Goal: Task Accomplishment & Management: Manage account settings

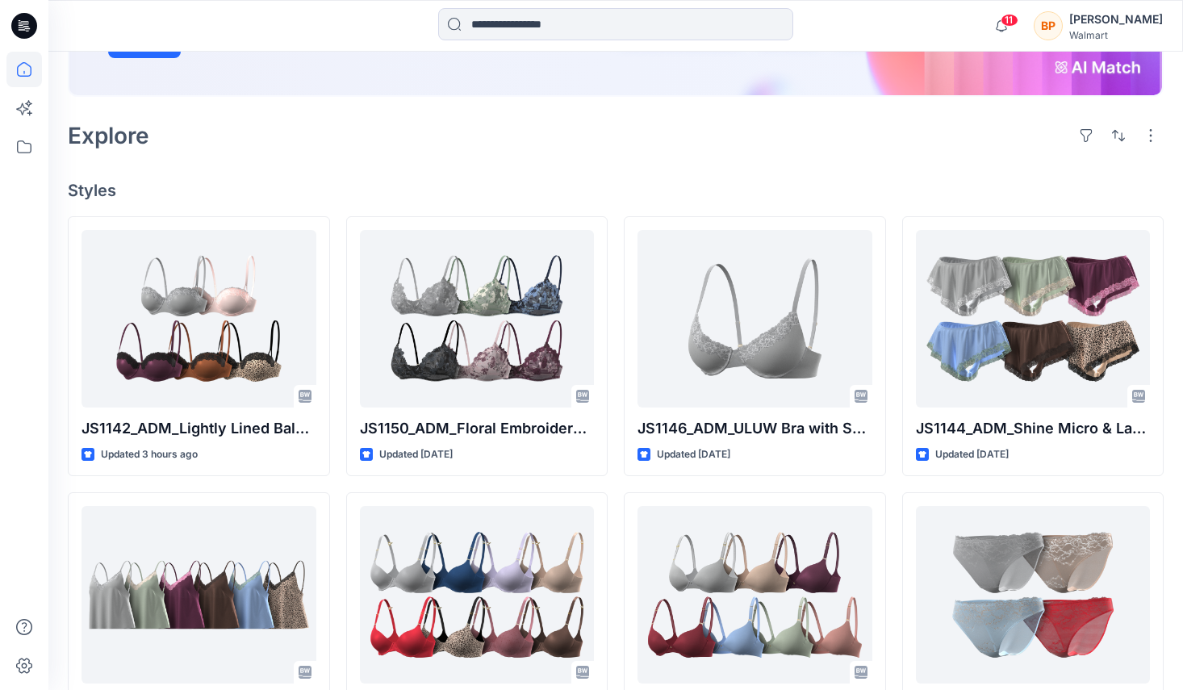
scroll to position [428, 0]
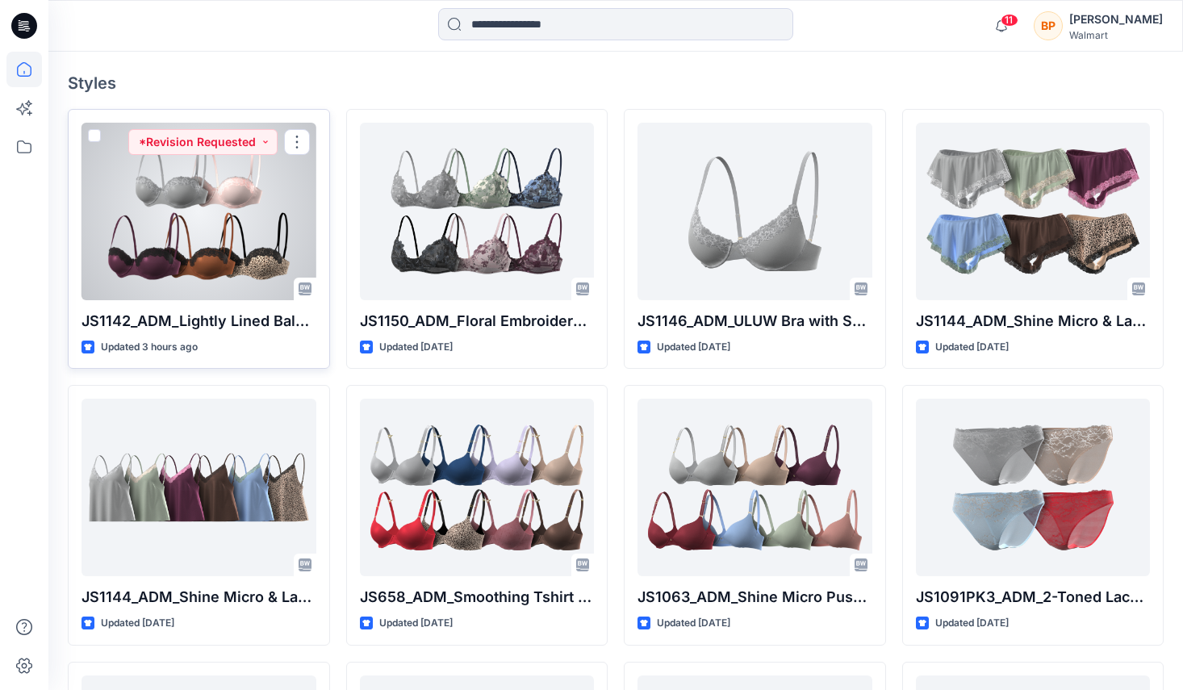
click at [207, 236] on div at bounding box center [199, 212] width 235 height 178
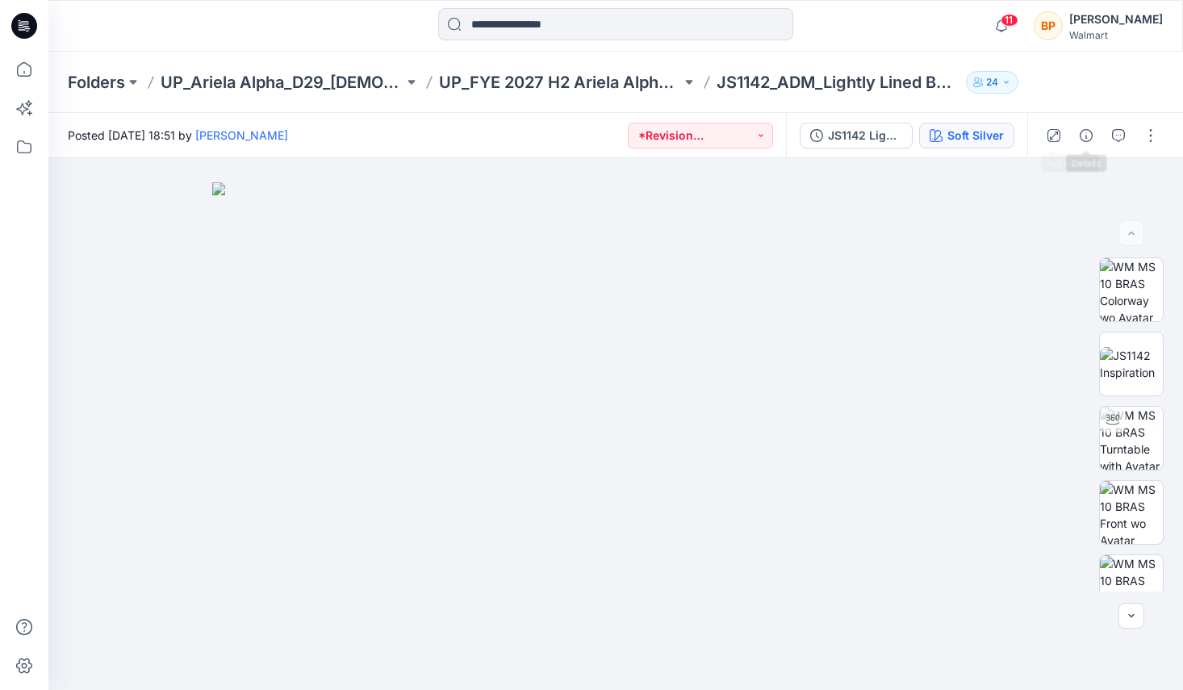
click at [993, 141] on div "Soft Silver" at bounding box center [975, 136] width 56 height 18
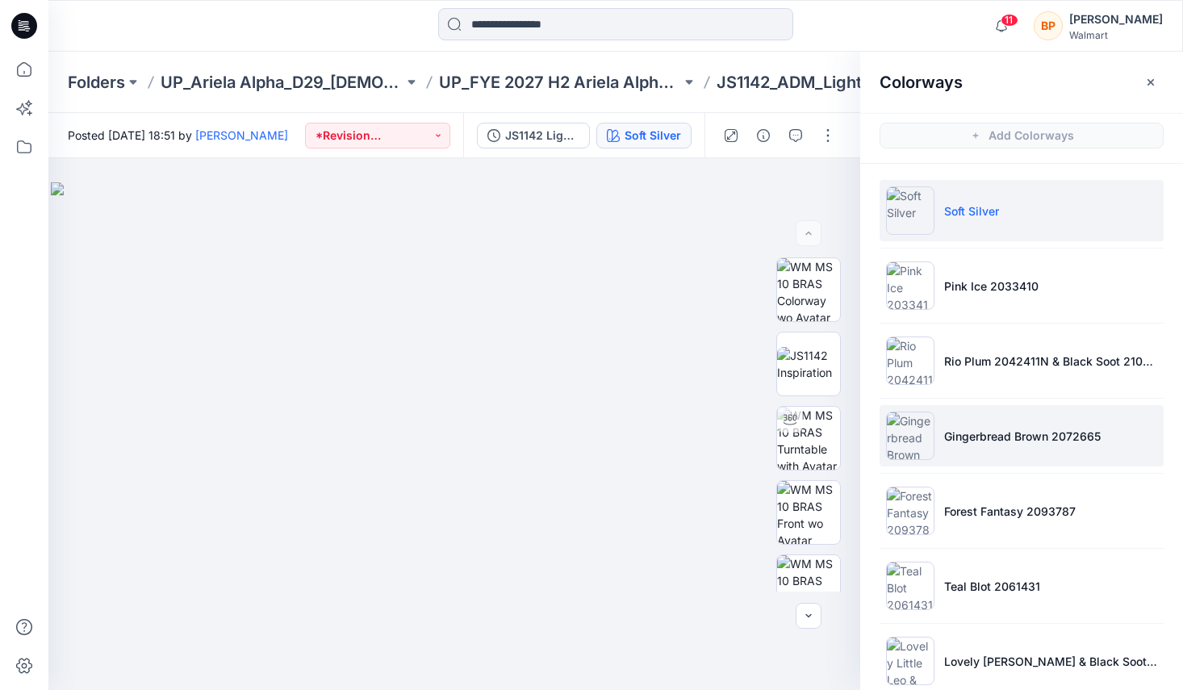
scroll to position [26, 0]
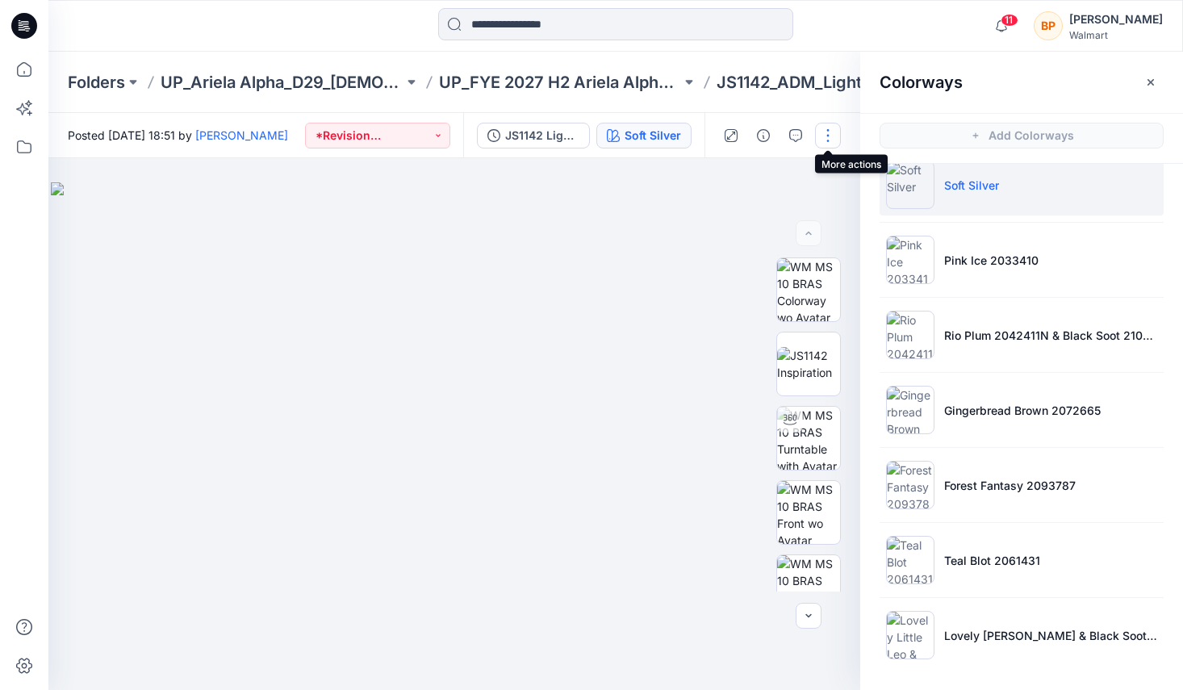
click at [830, 139] on button "button" at bounding box center [828, 136] width 26 height 26
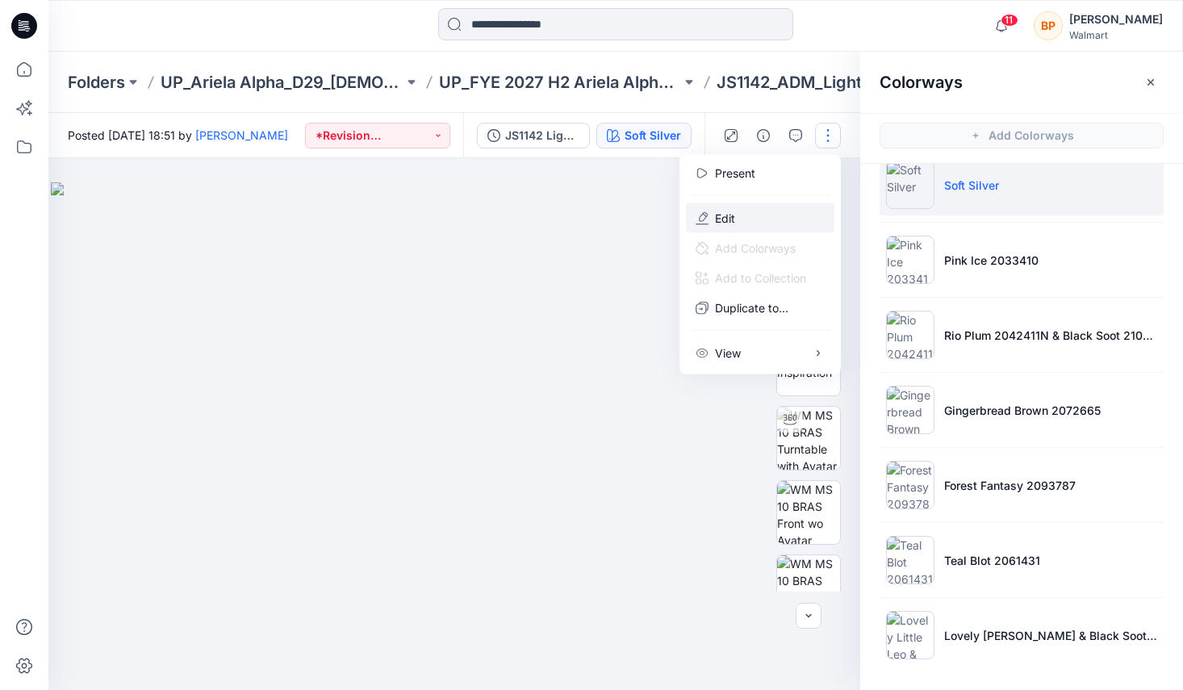
click at [754, 215] on button "Edit" at bounding box center [760, 218] width 148 height 30
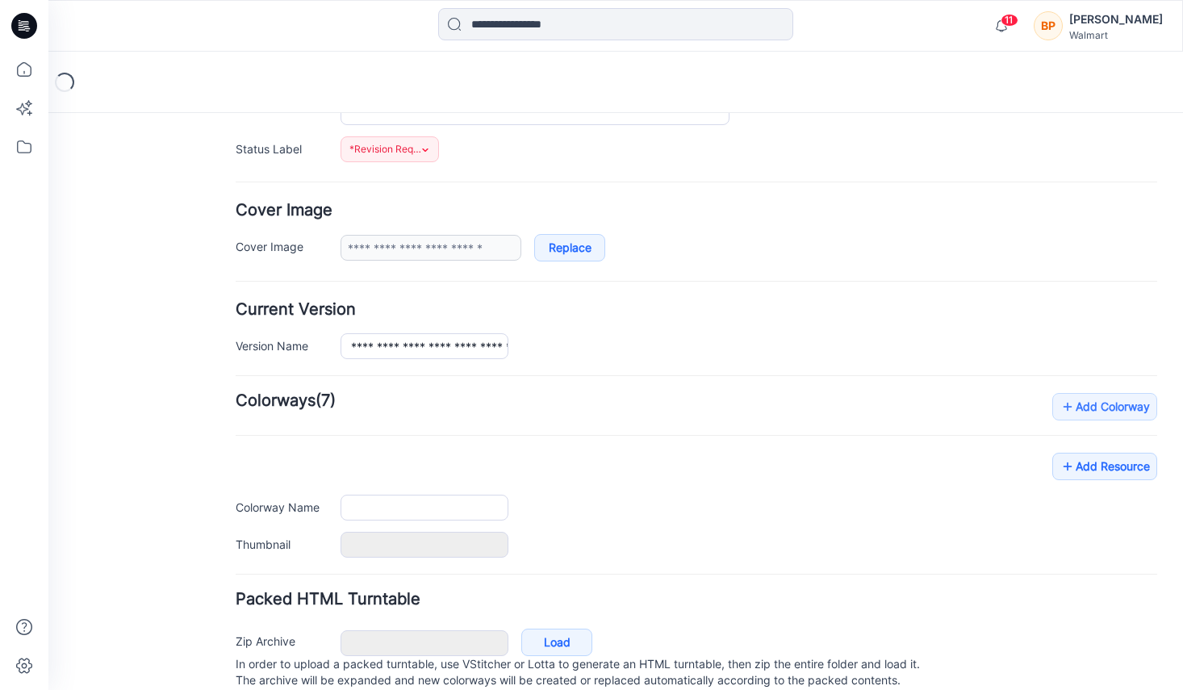
type input "**********"
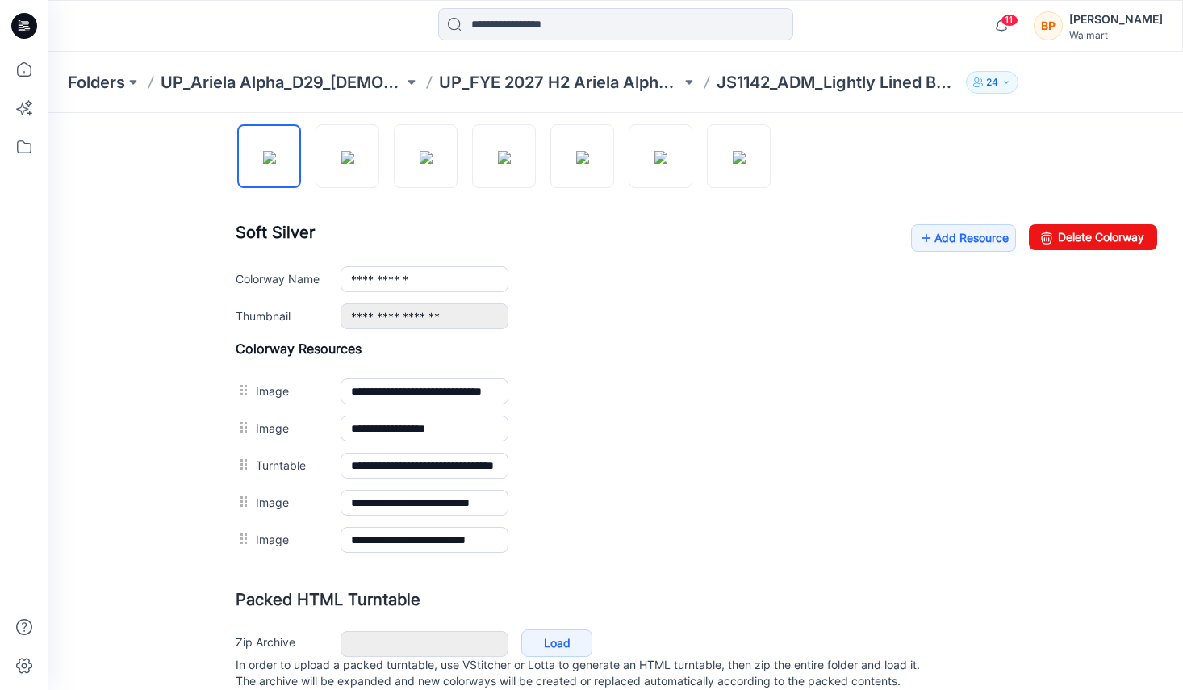
scroll to position [470, 0]
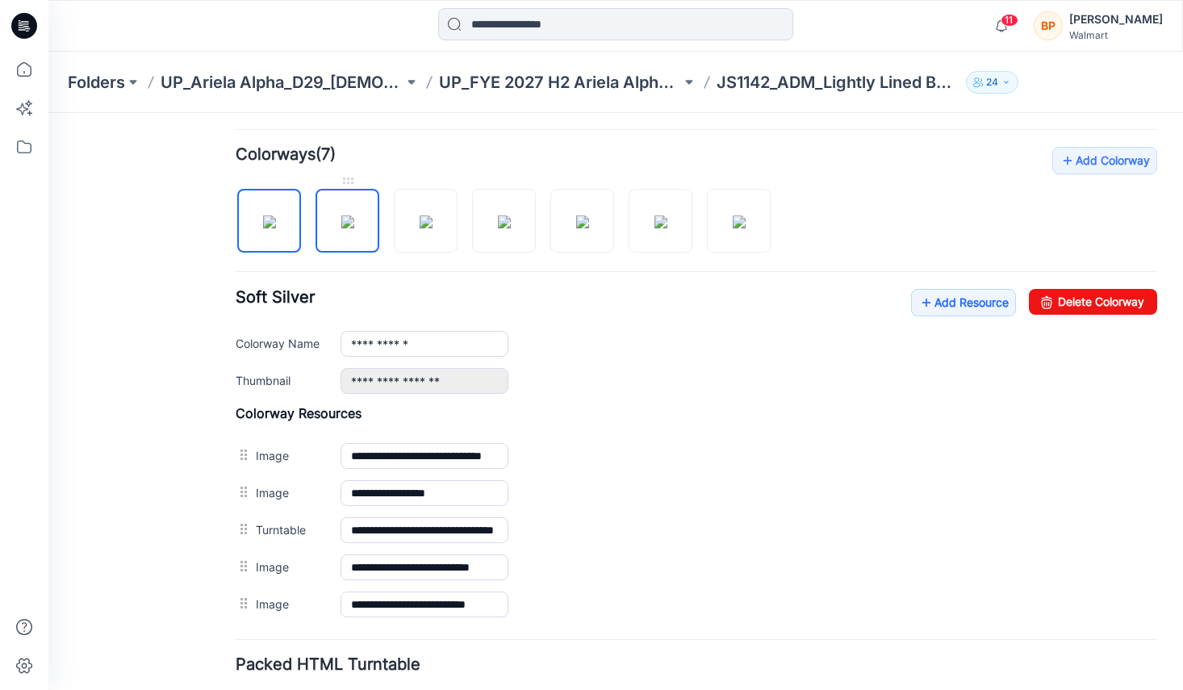
click at [354, 220] on img at bounding box center [347, 221] width 13 height 13
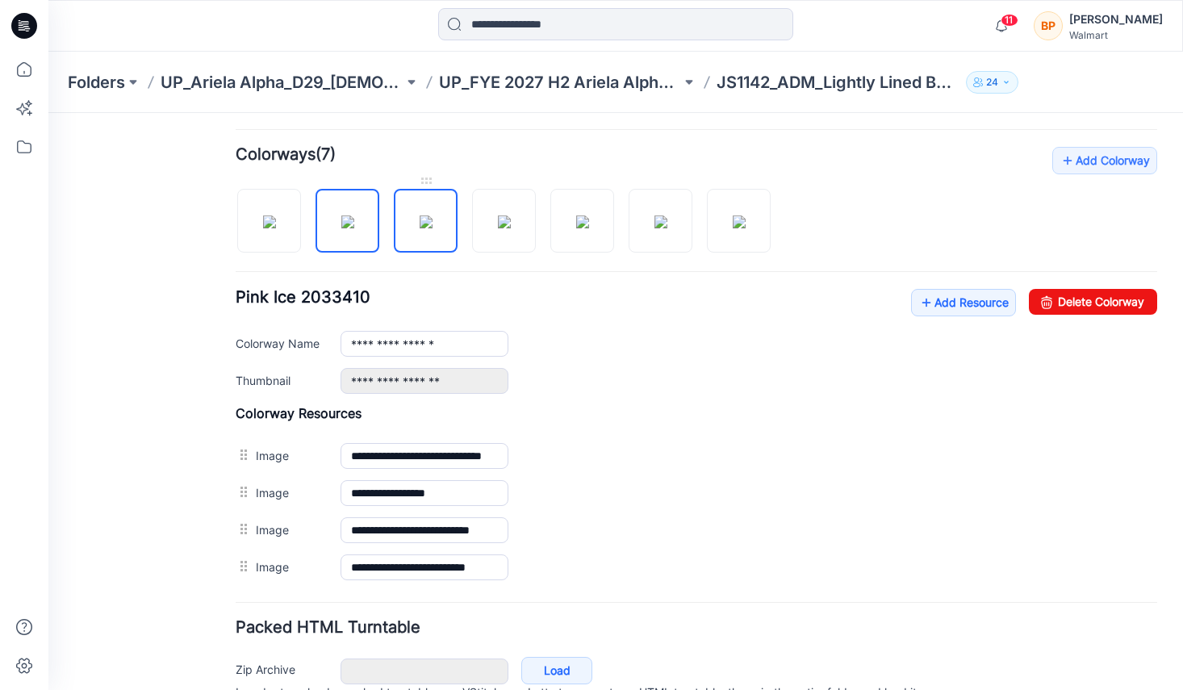
click at [421, 220] on img at bounding box center [426, 221] width 13 height 13
click at [467, 224] on div at bounding box center [510, 212] width 548 height 83
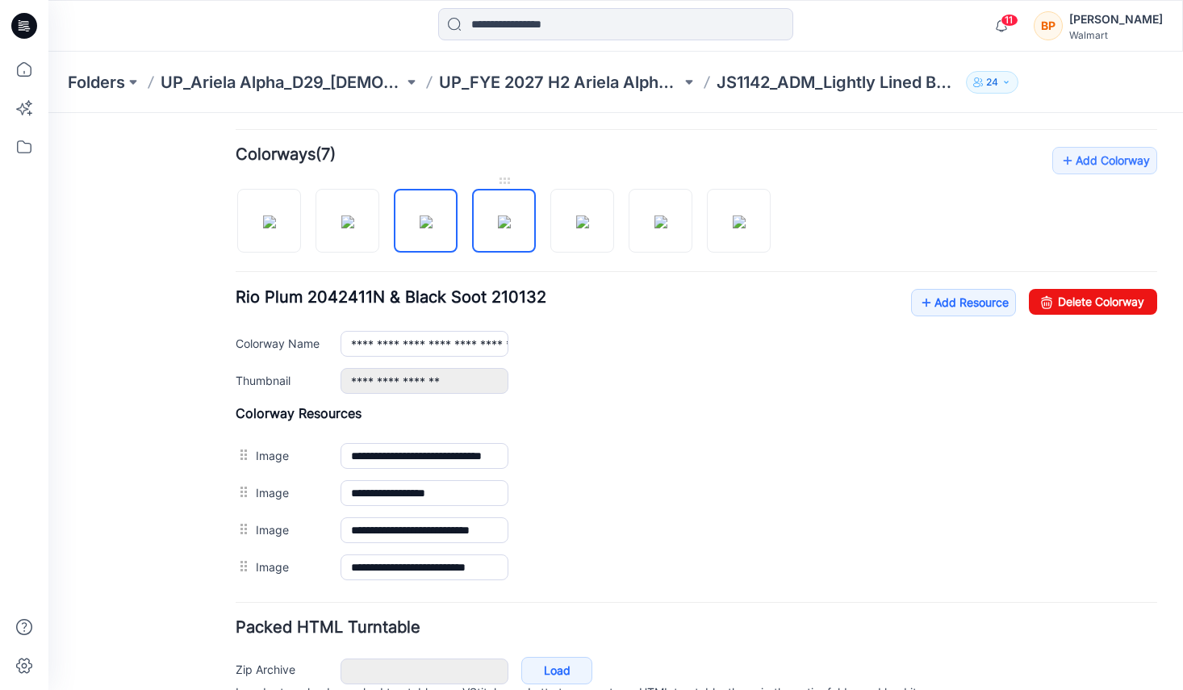
click at [498, 224] on img at bounding box center [504, 221] width 13 height 13
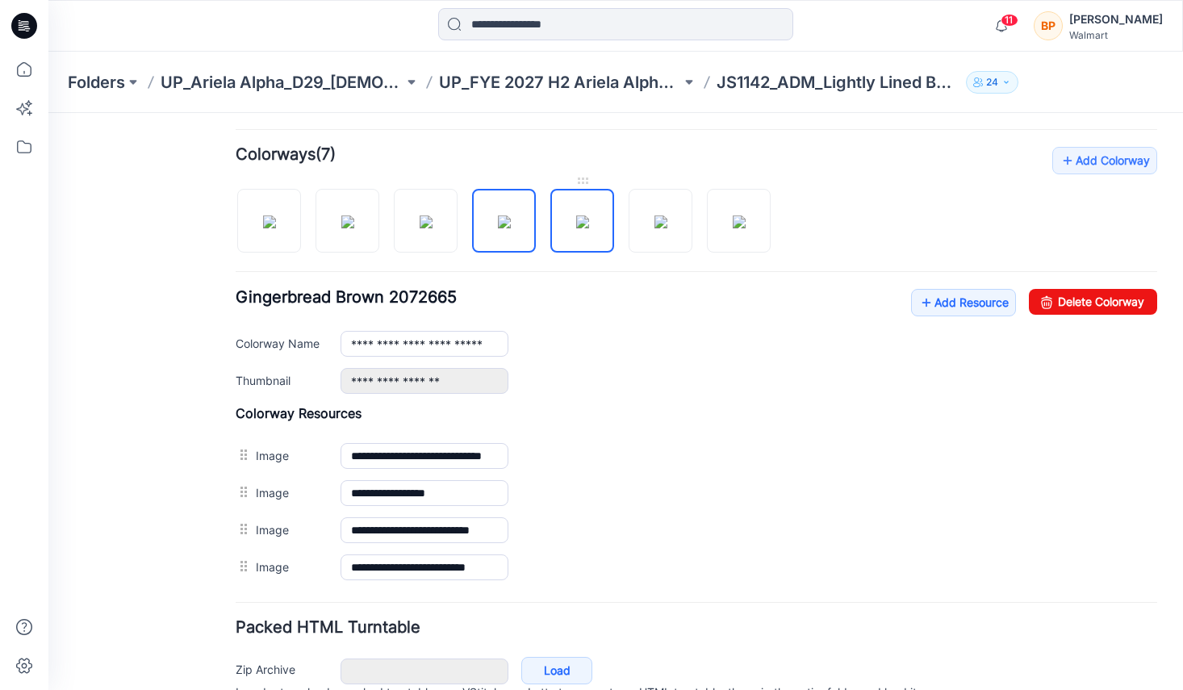
click at [576, 220] on img at bounding box center [582, 221] width 13 height 13
click at [1057, 307] on link "Delete Colorway" at bounding box center [1093, 302] width 128 height 26
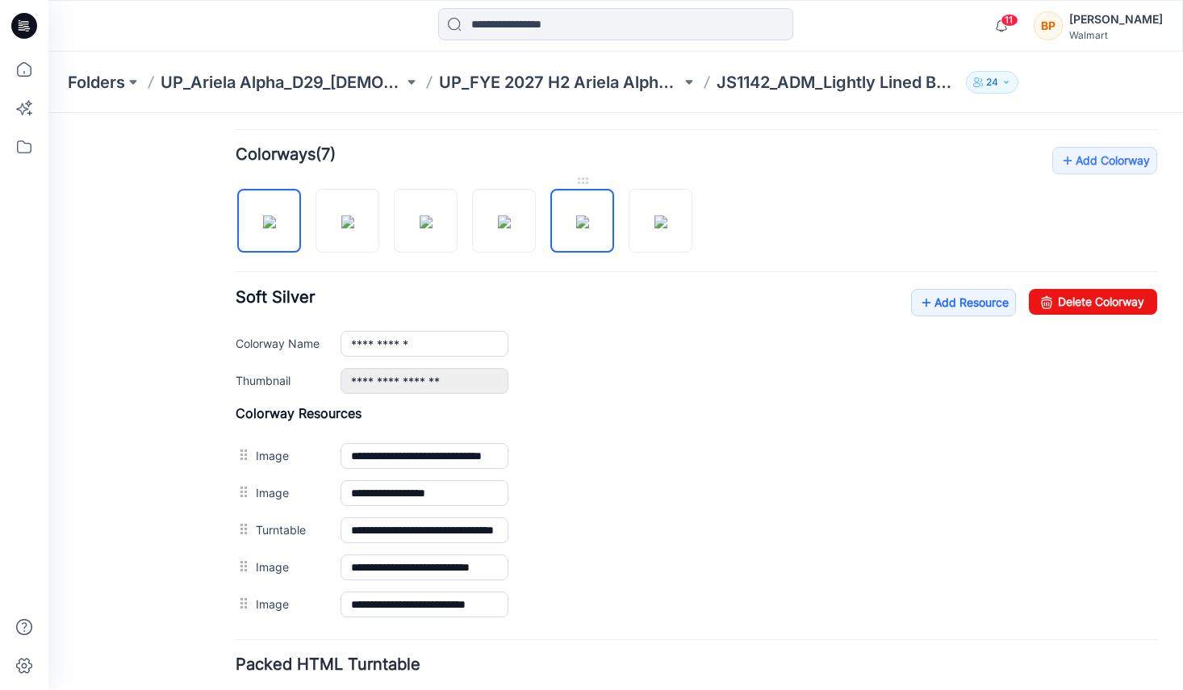
click at [577, 220] on img at bounding box center [582, 221] width 13 height 13
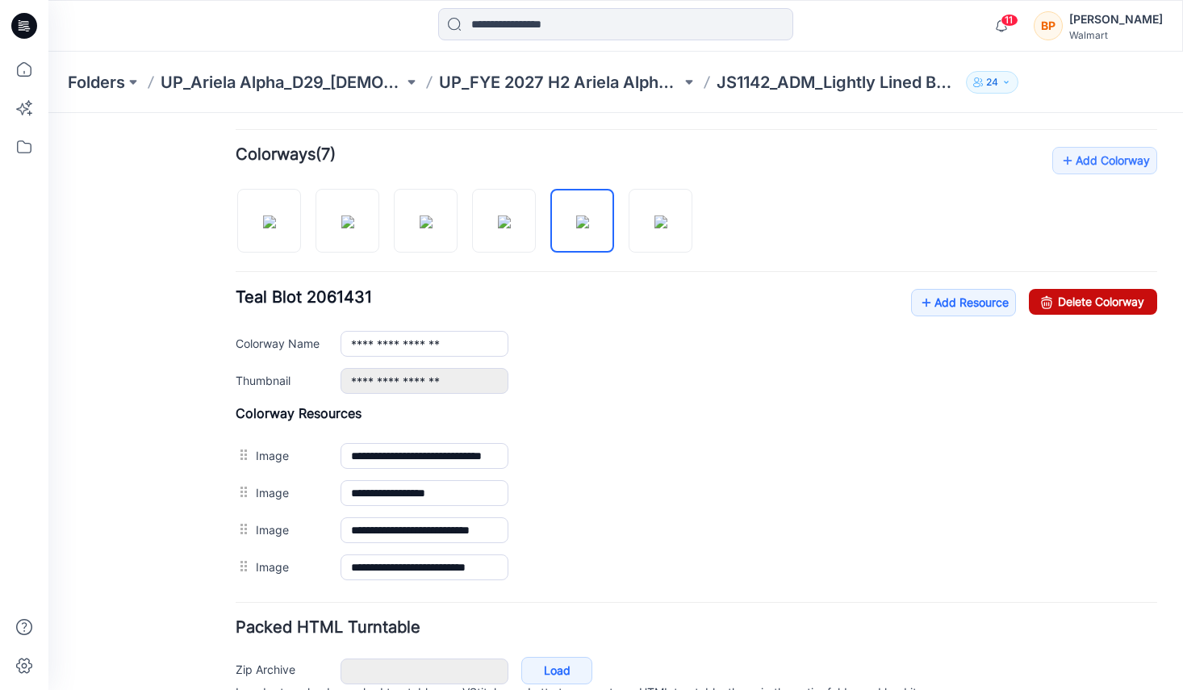
click at [1107, 292] on link "Delete Colorway" at bounding box center [1093, 302] width 128 height 26
type input "**********"
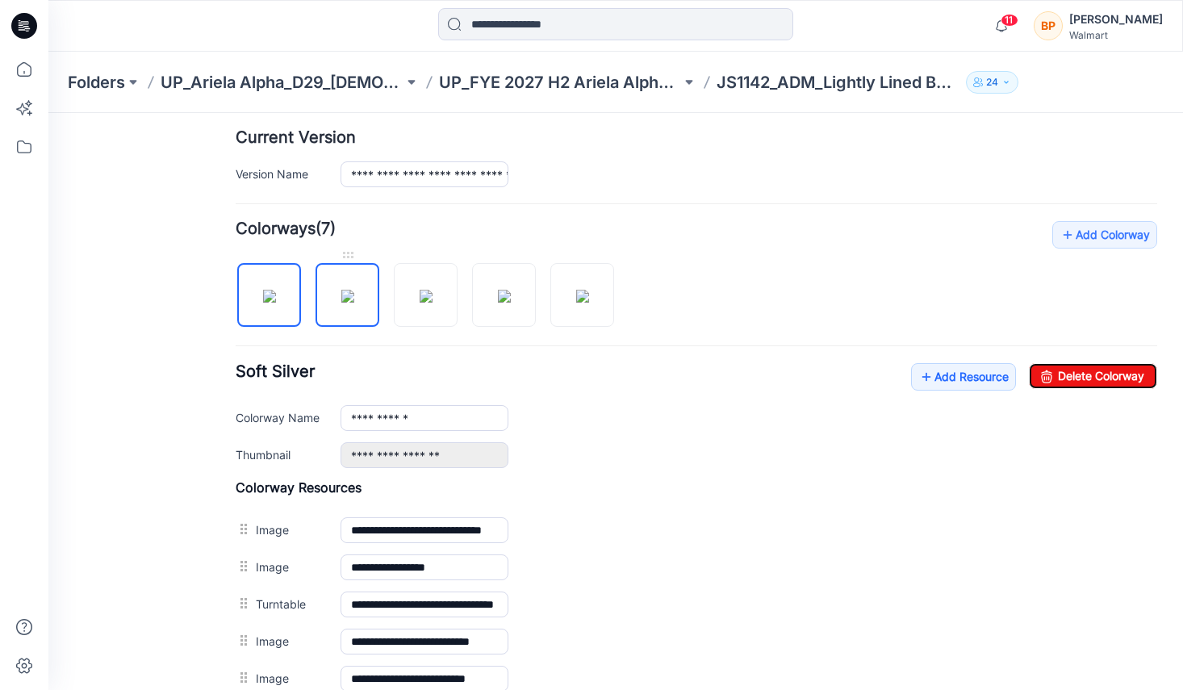
scroll to position [0, 0]
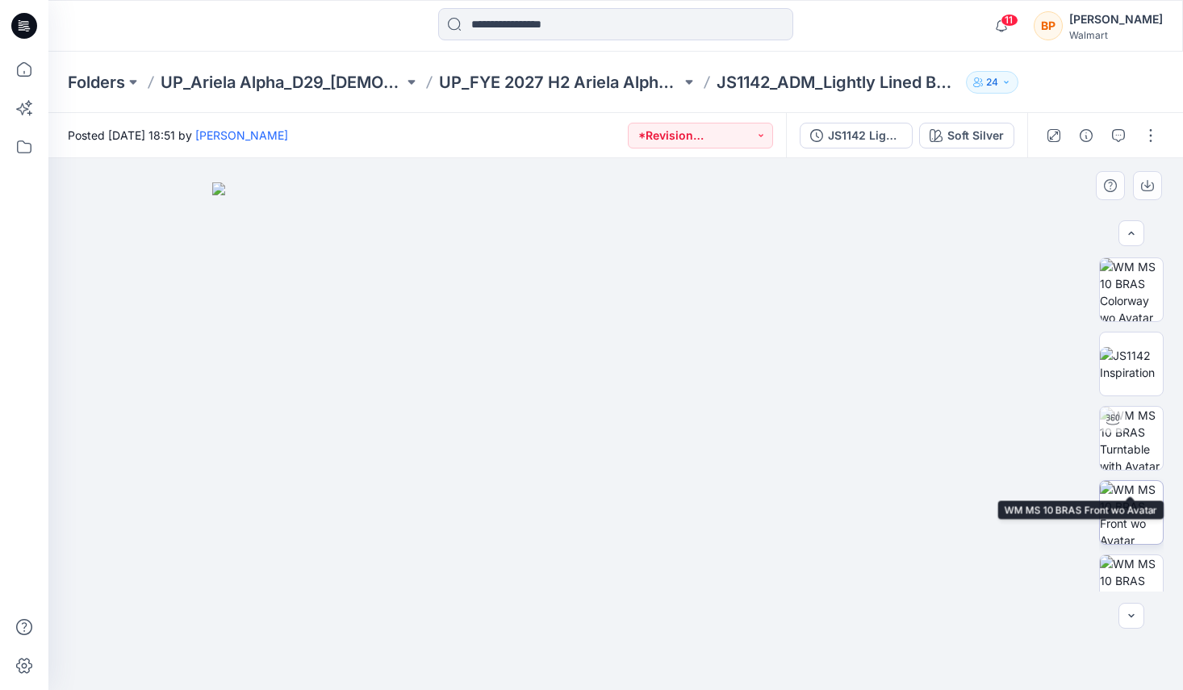
scroll to position [102, 0]
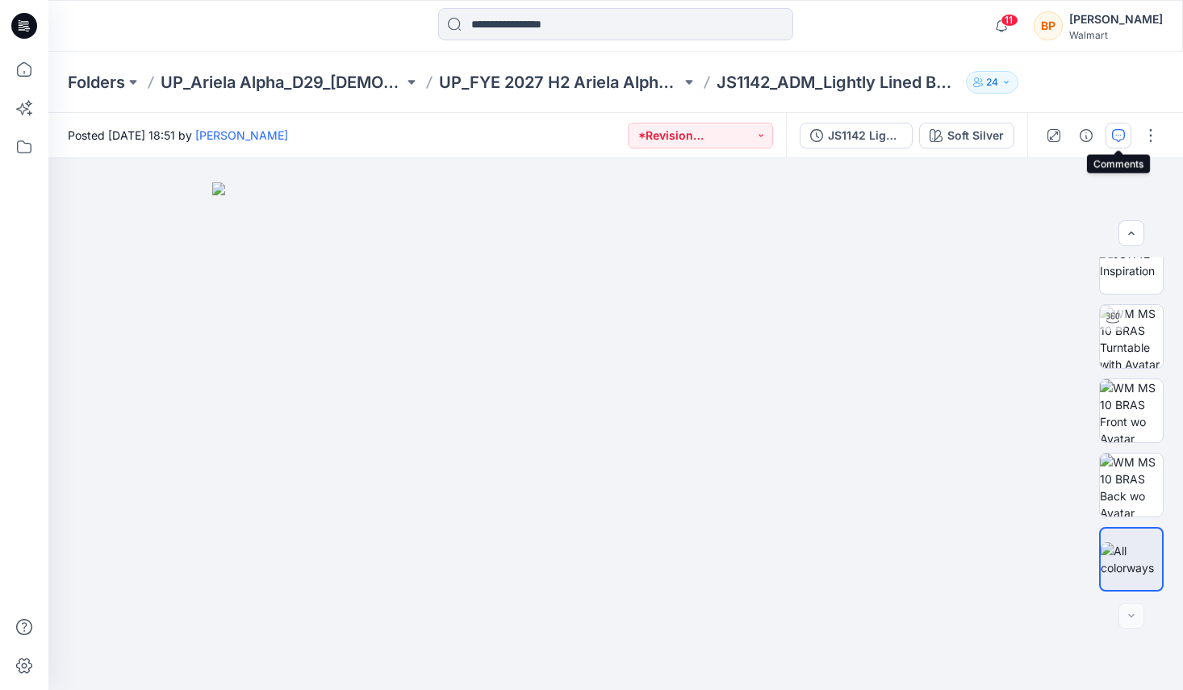
click at [1127, 136] on button "button" at bounding box center [1119, 136] width 26 height 26
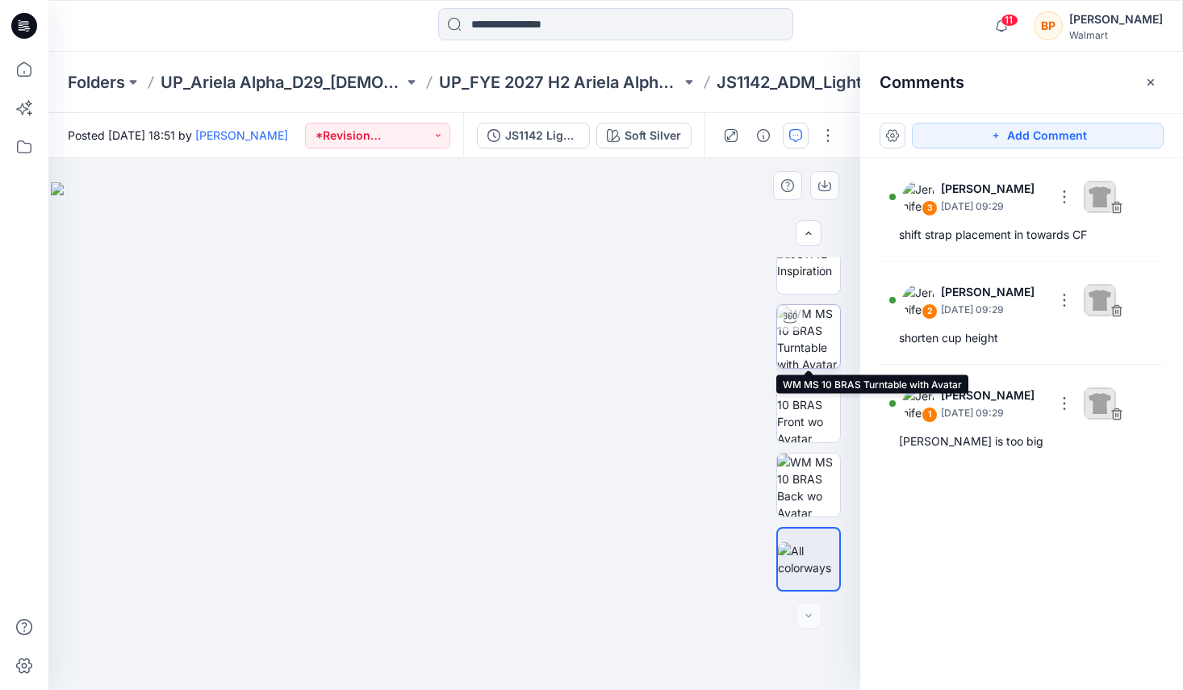
click at [801, 314] on div at bounding box center [790, 318] width 26 height 26
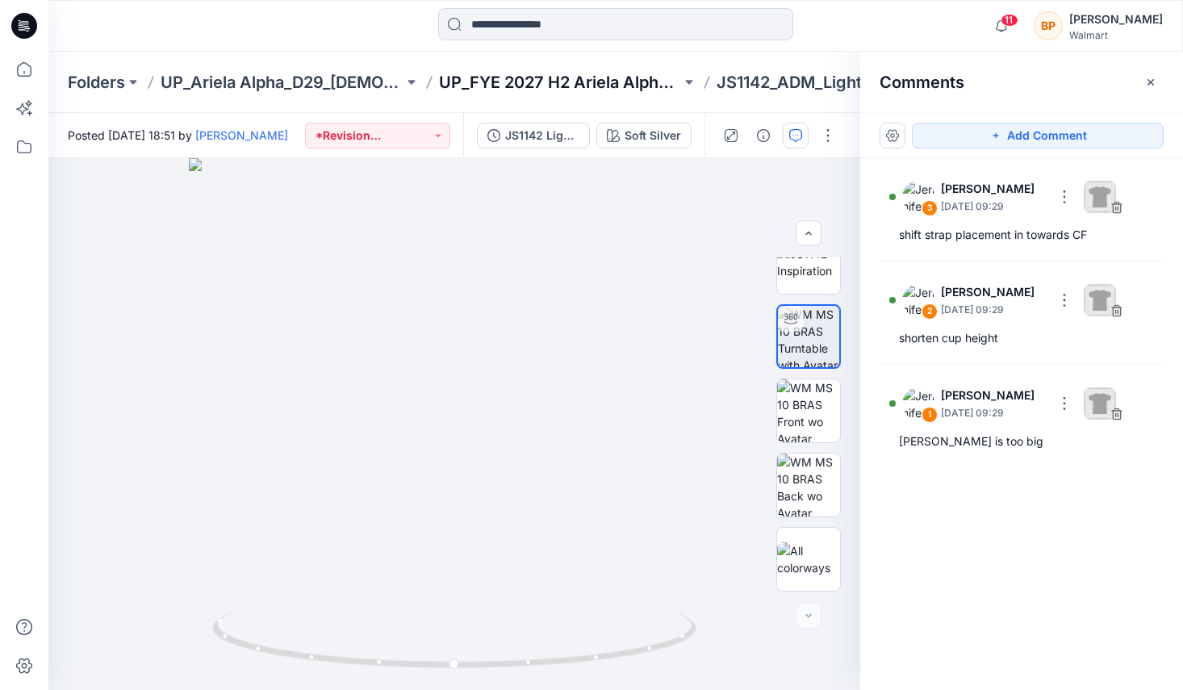
click at [614, 87] on p "UP_FYE 2027 H2 Ariela Alpha D29 Joyspun Bras" at bounding box center [560, 82] width 243 height 23
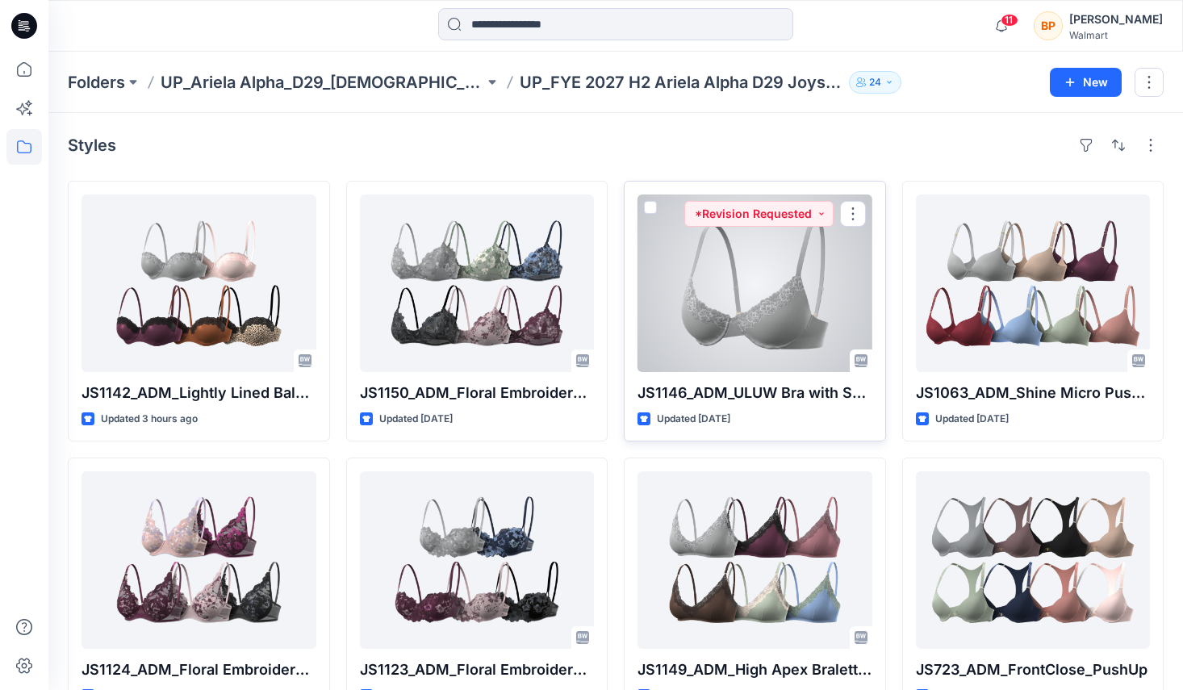
click at [752, 279] on div at bounding box center [755, 283] width 235 height 178
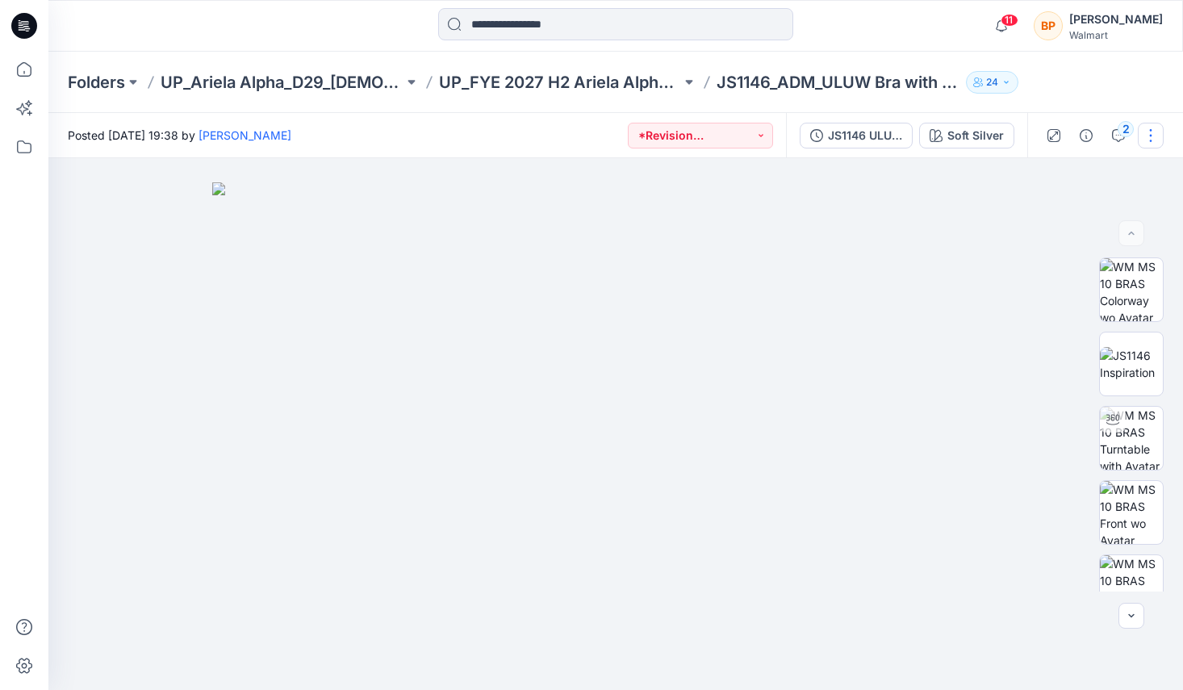
click at [1147, 138] on button "button" at bounding box center [1151, 136] width 26 height 26
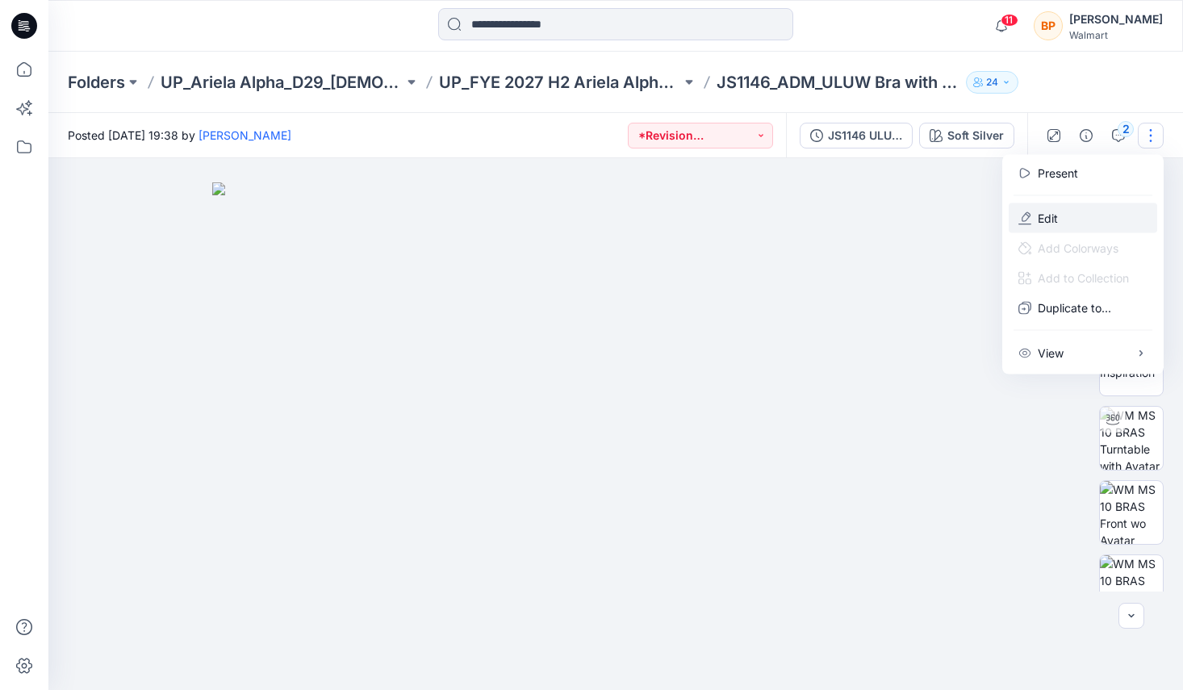
click at [1091, 203] on div "Present Edit Add Colorways Add to Collection Duplicate to... View Preload 3D vi…" at bounding box center [1082, 265] width 161 height 220
click at [1090, 207] on button "Edit" at bounding box center [1083, 218] width 148 height 30
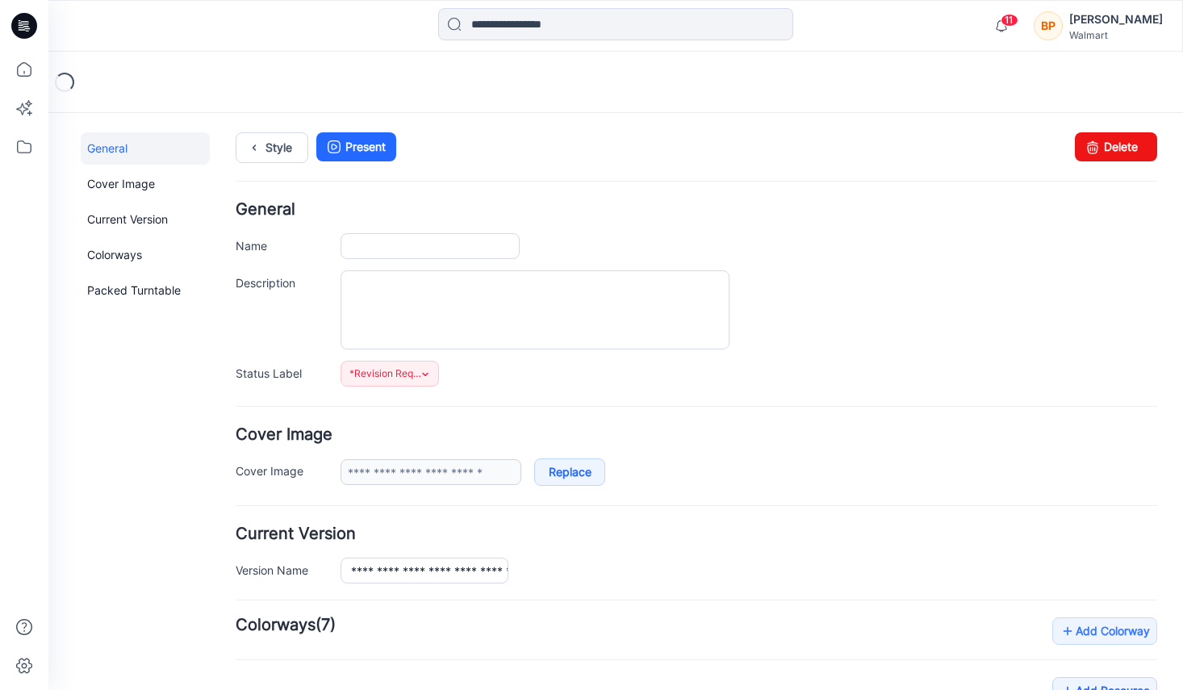
type input "**********"
click at [306, 126] on div "**********" at bounding box center [605, 687] width 1115 height 1149
click at [265, 150] on link "Style" at bounding box center [272, 147] width 73 height 31
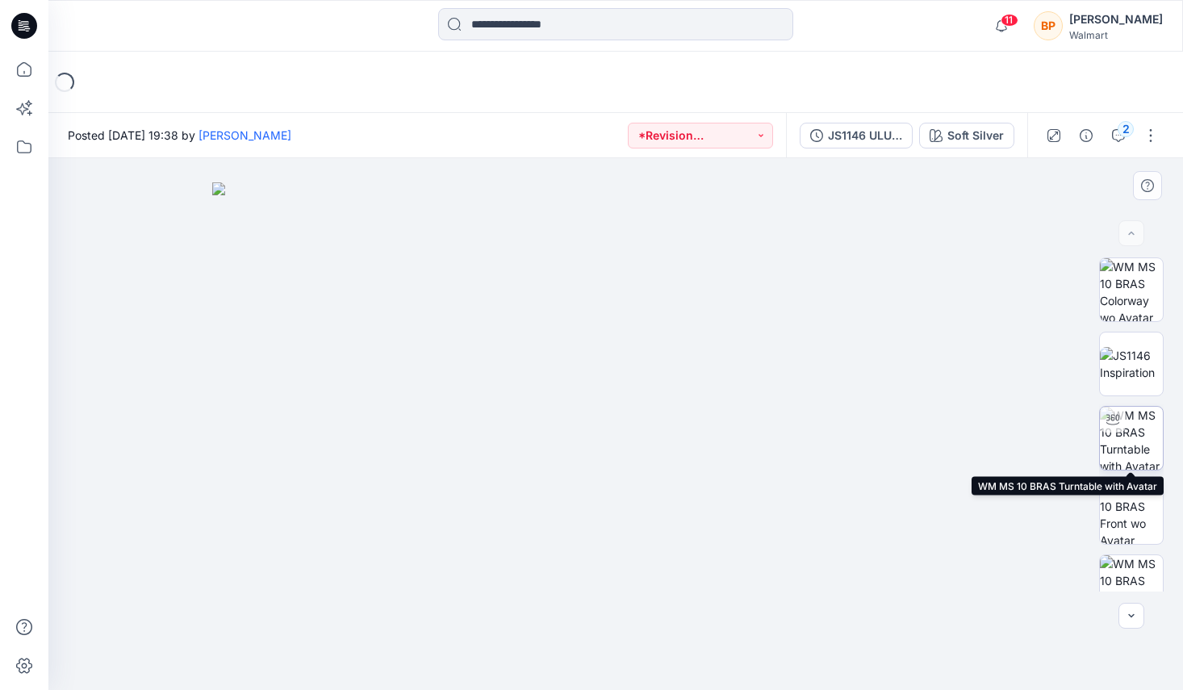
click at [1110, 427] on div at bounding box center [1113, 420] width 26 height 26
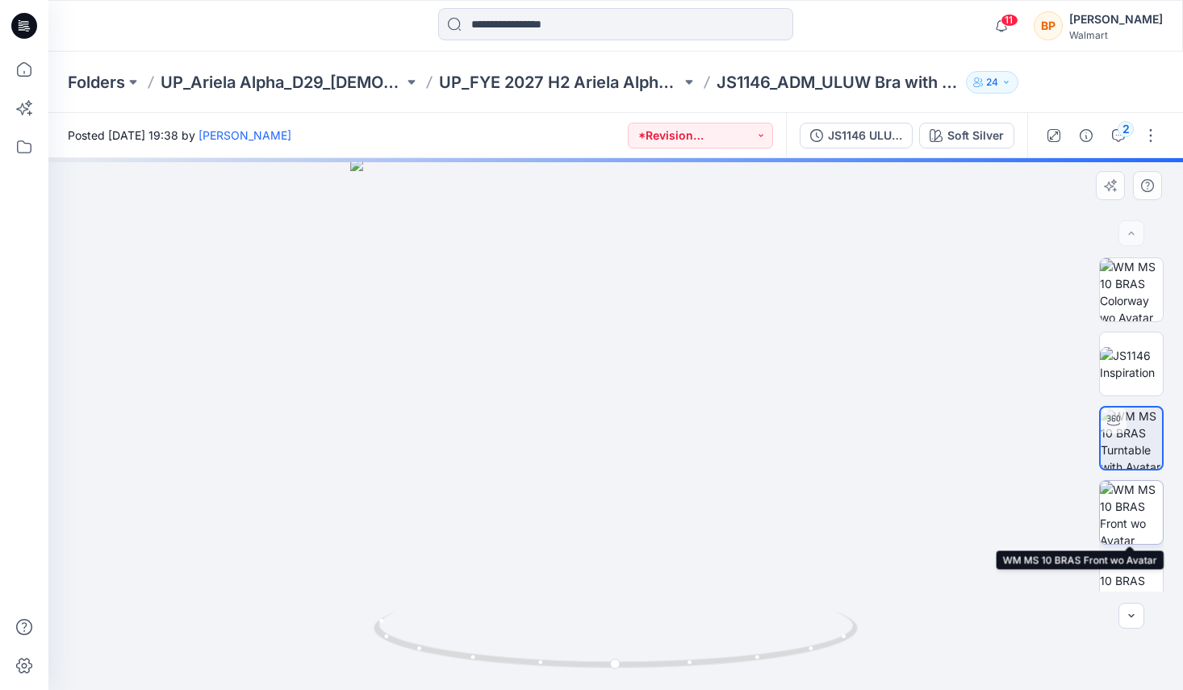
click at [1119, 487] on img at bounding box center [1131, 512] width 63 height 63
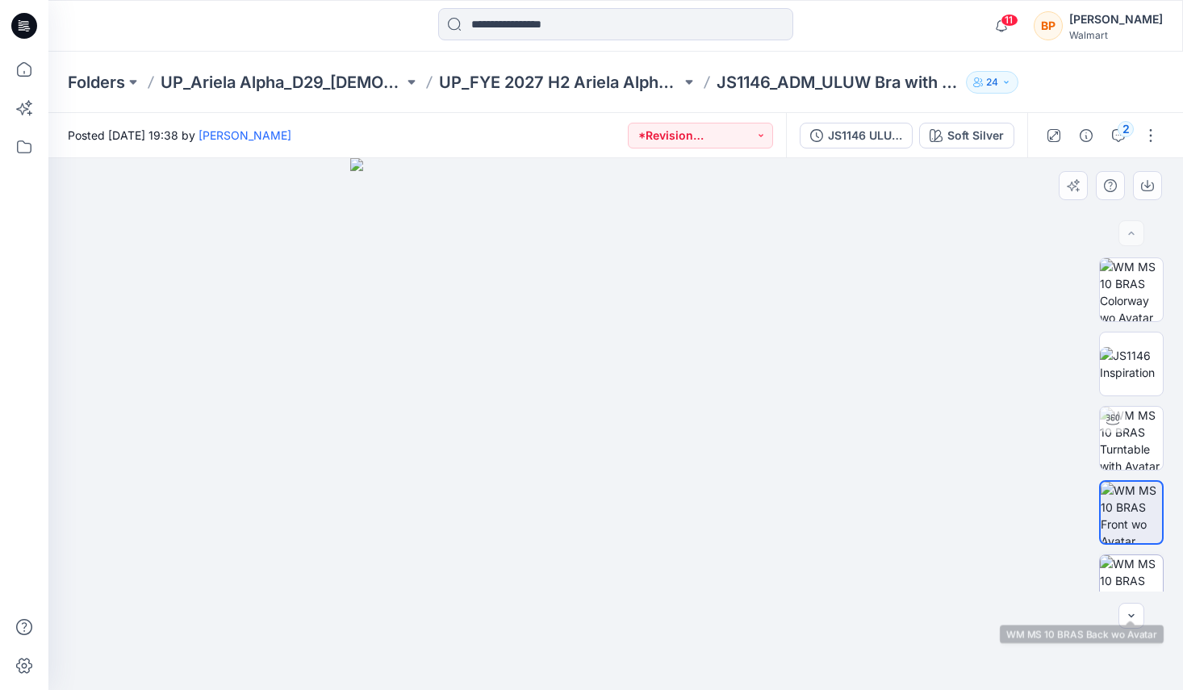
click at [1117, 560] on img at bounding box center [1131, 586] width 63 height 63
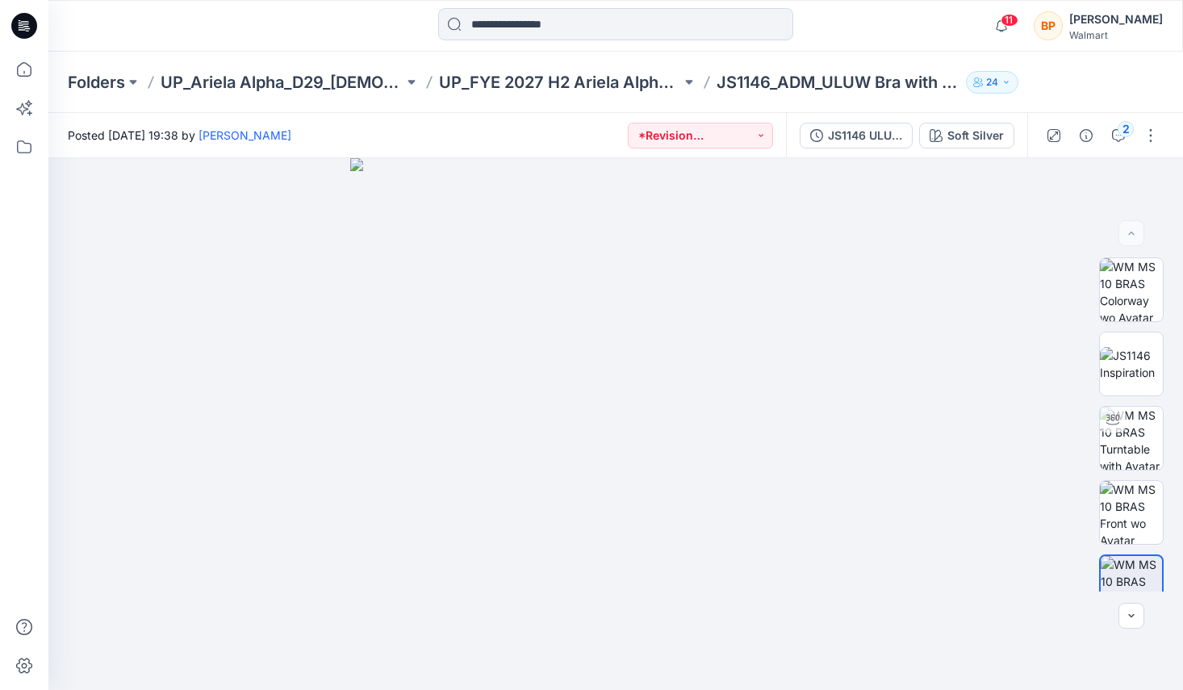
click at [1153, 117] on div "2" at bounding box center [1101, 135] width 149 height 45
click at [1153, 128] on button "button" at bounding box center [1151, 136] width 26 height 26
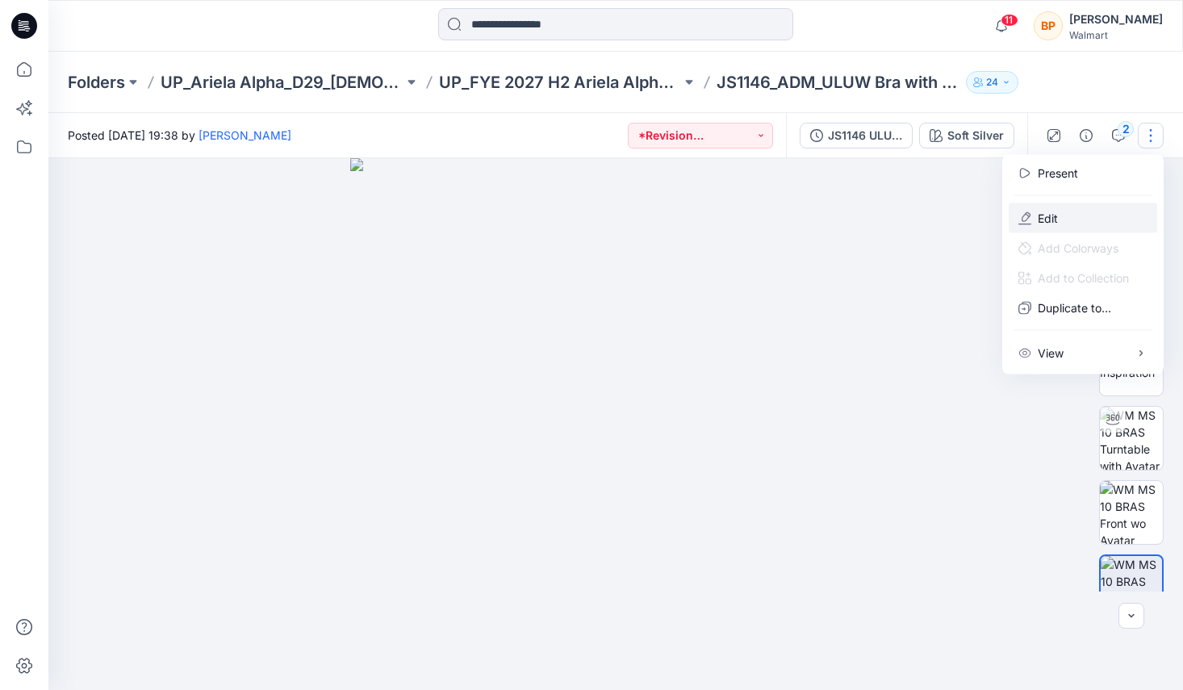
click at [1084, 207] on button "Edit" at bounding box center [1083, 218] width 148 height 30
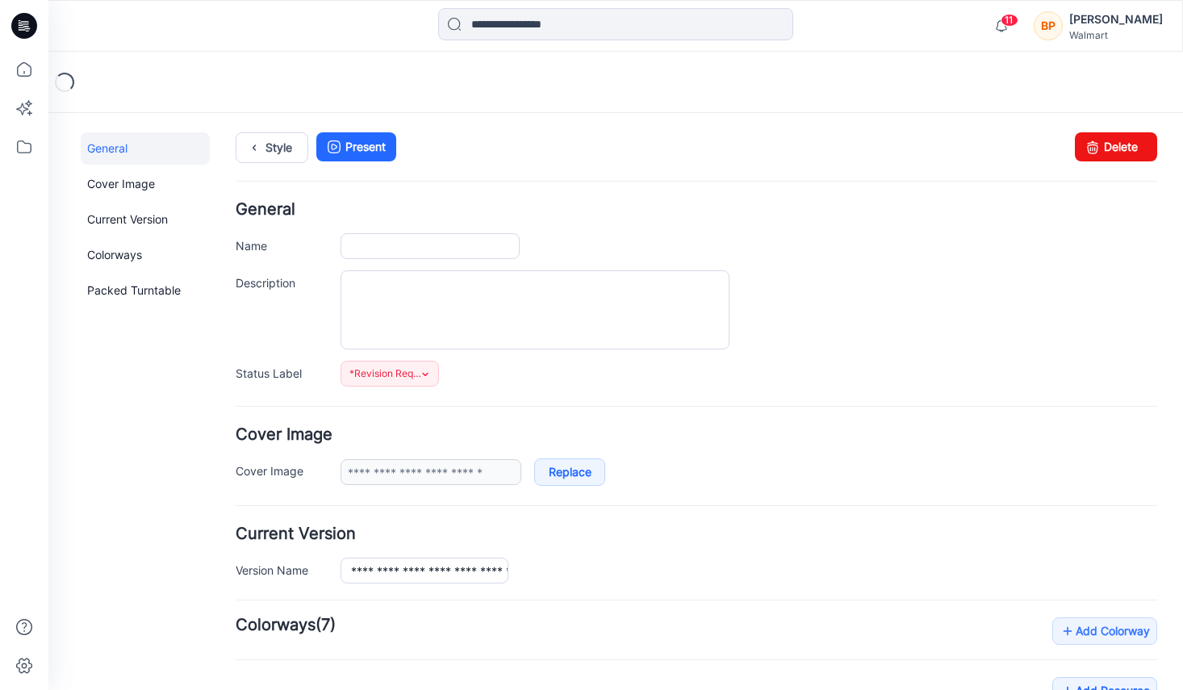
type input "**********"
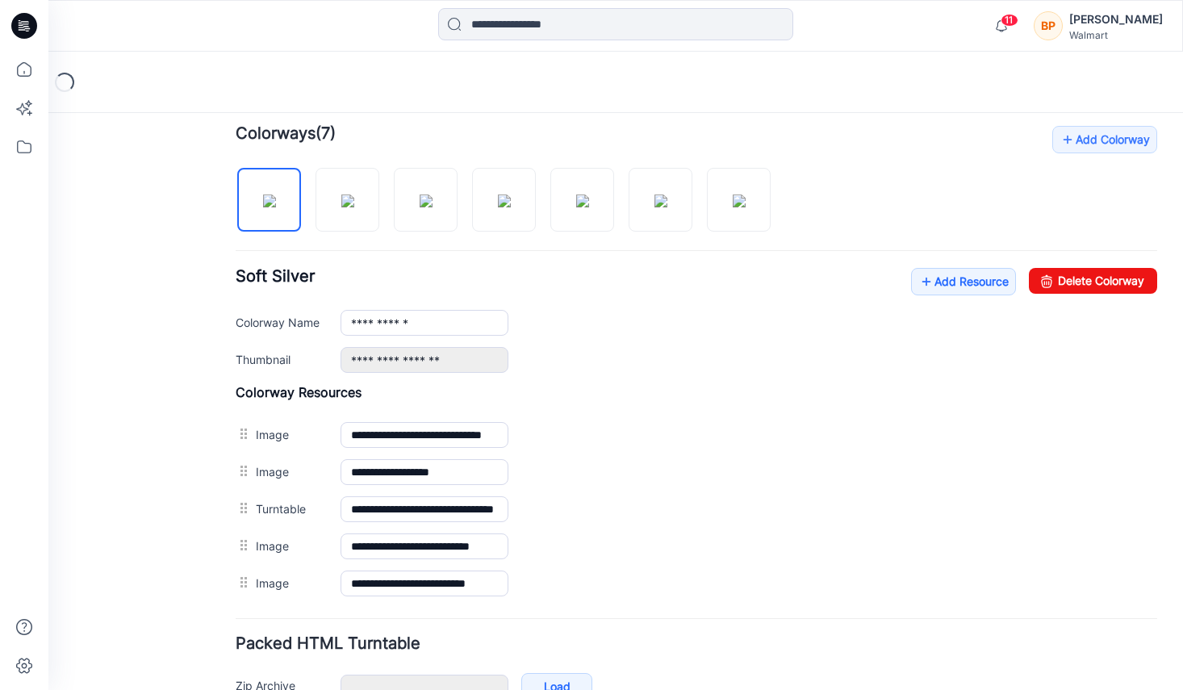
scroll to position [414, 0]
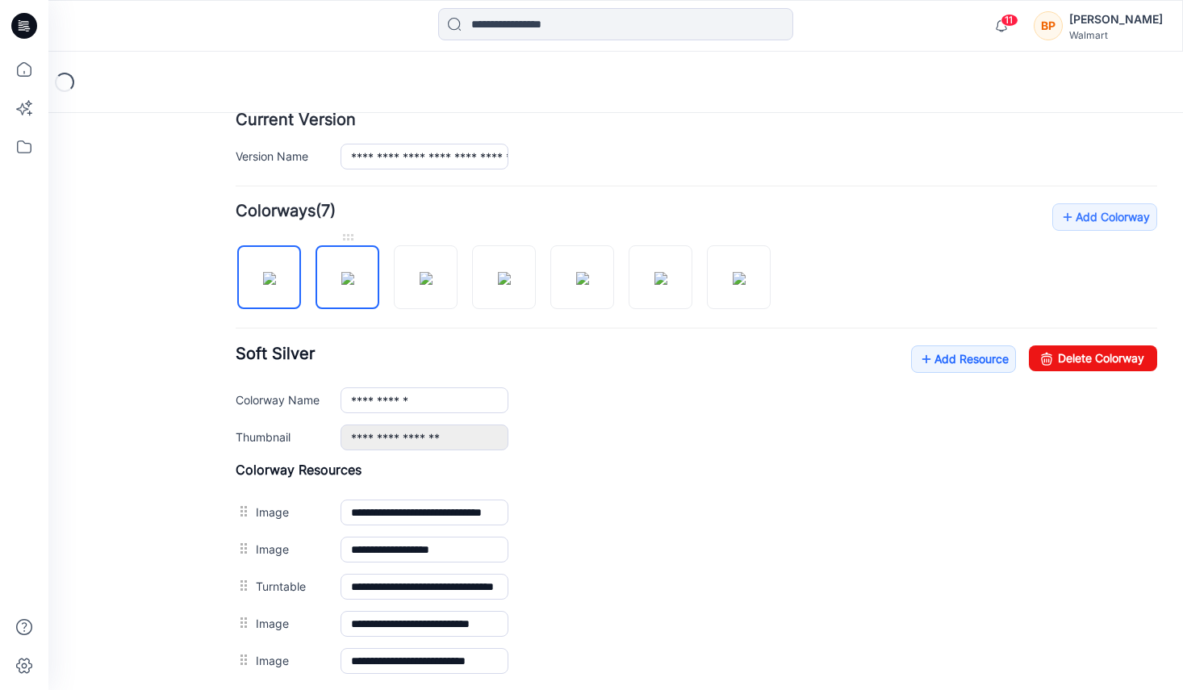
click at [354, 285] on img at bounding box center [347, 278] width 13 height 13
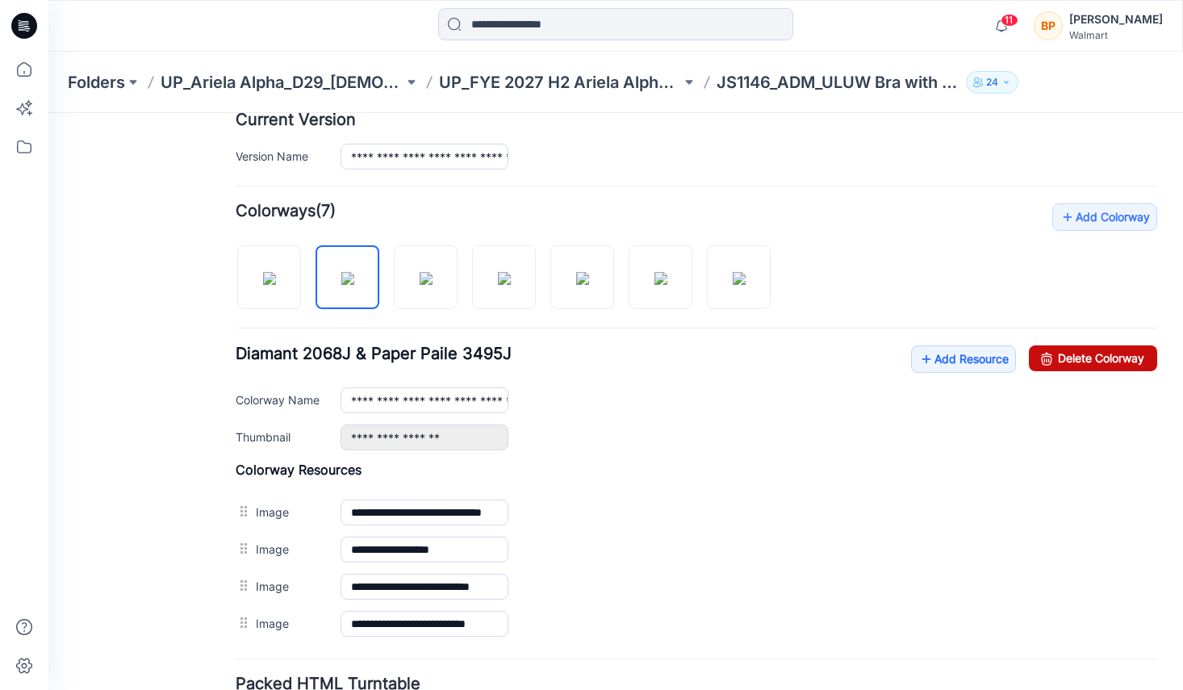
click at [1053, 353] on icon at bounding box center [1046, 358] width 23 height 26
click at [498, 284] on img at bounding box center [504, 278] width 13 height 13
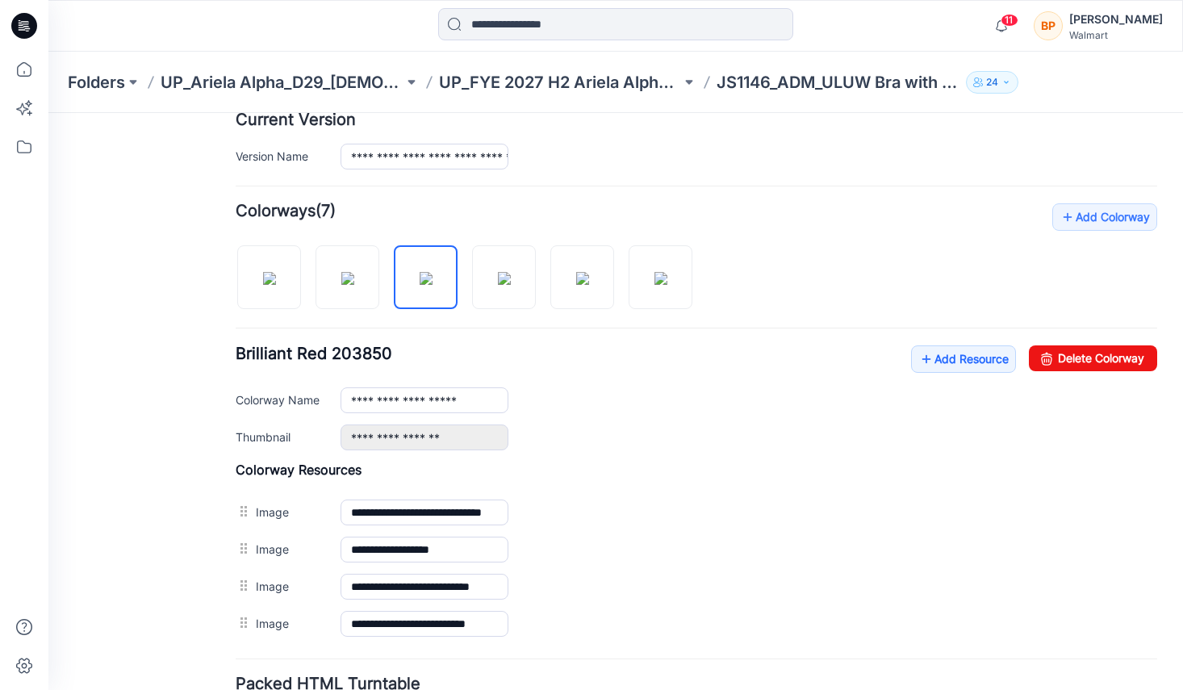
click at [1056, 331] on div "**********" at bounding box center [697, 422] width 922 height 439
click at [1056, 349] on icon at bounding box center [1046, 358] width 23 height 26
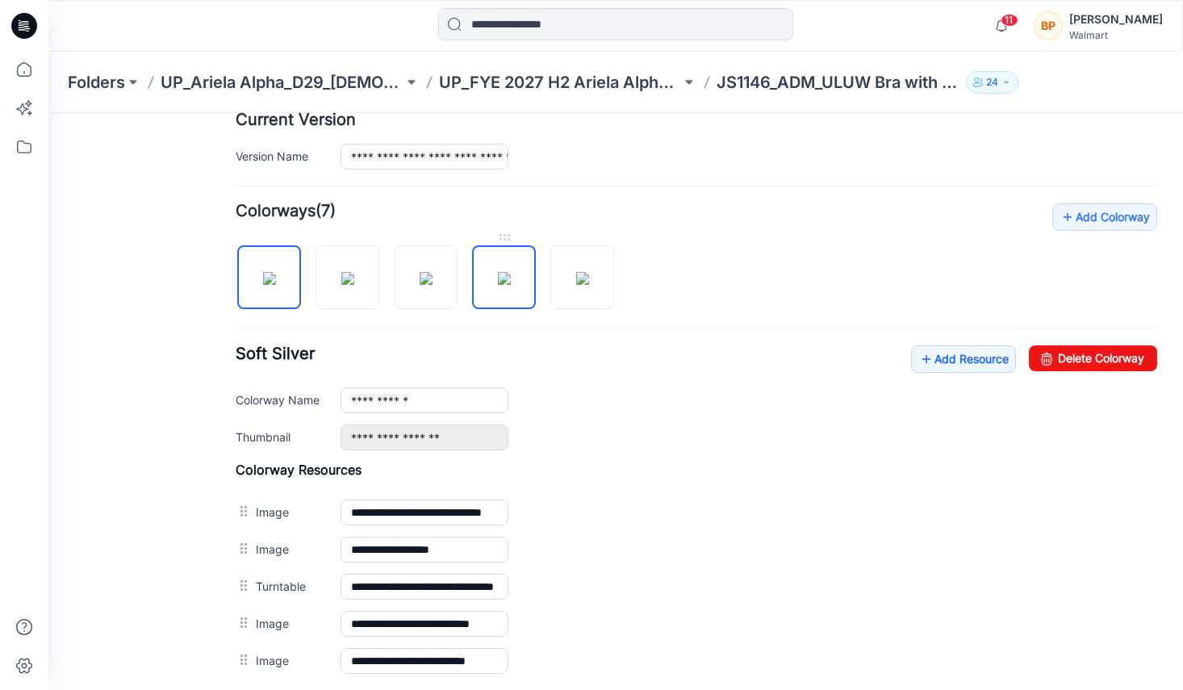
click at [498, 272] on img at bounding box center [504, 278] width 13 height 13
type input "**********"
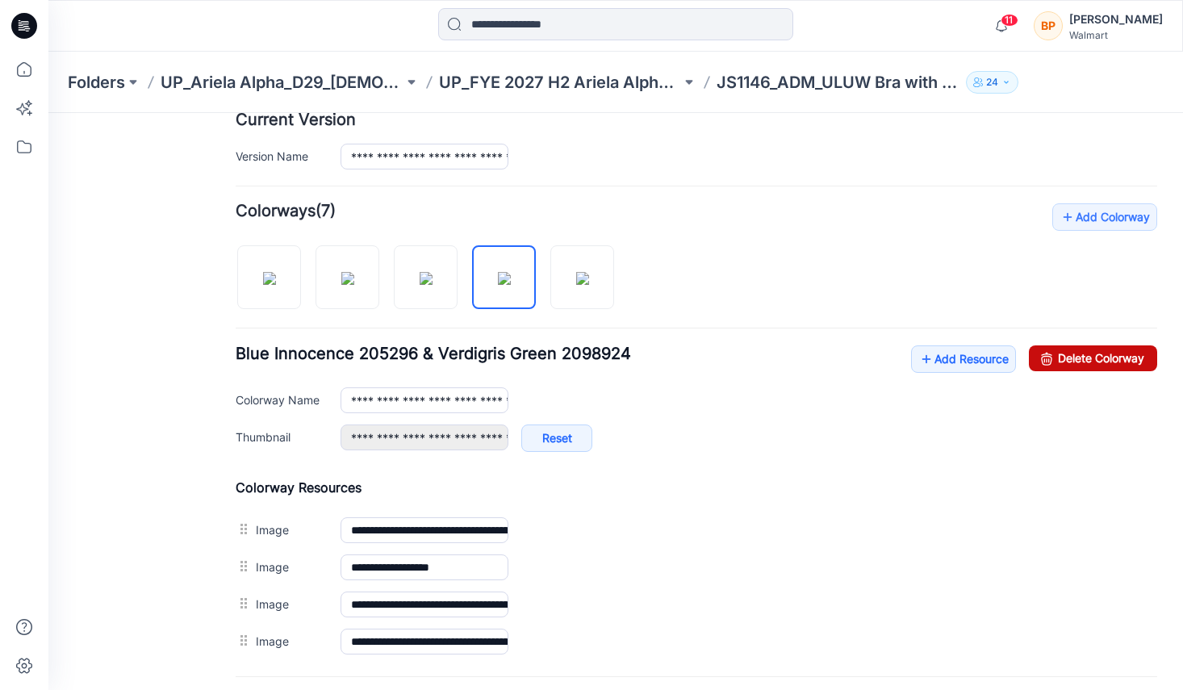
click at [1121, 360] on link "Delete Colorway" at bounding box center [1093, 358] width 128 height 26
type input "**********"
click at [565, 266] on div "**********" at bounding box center [697, 431] width 922 height 457
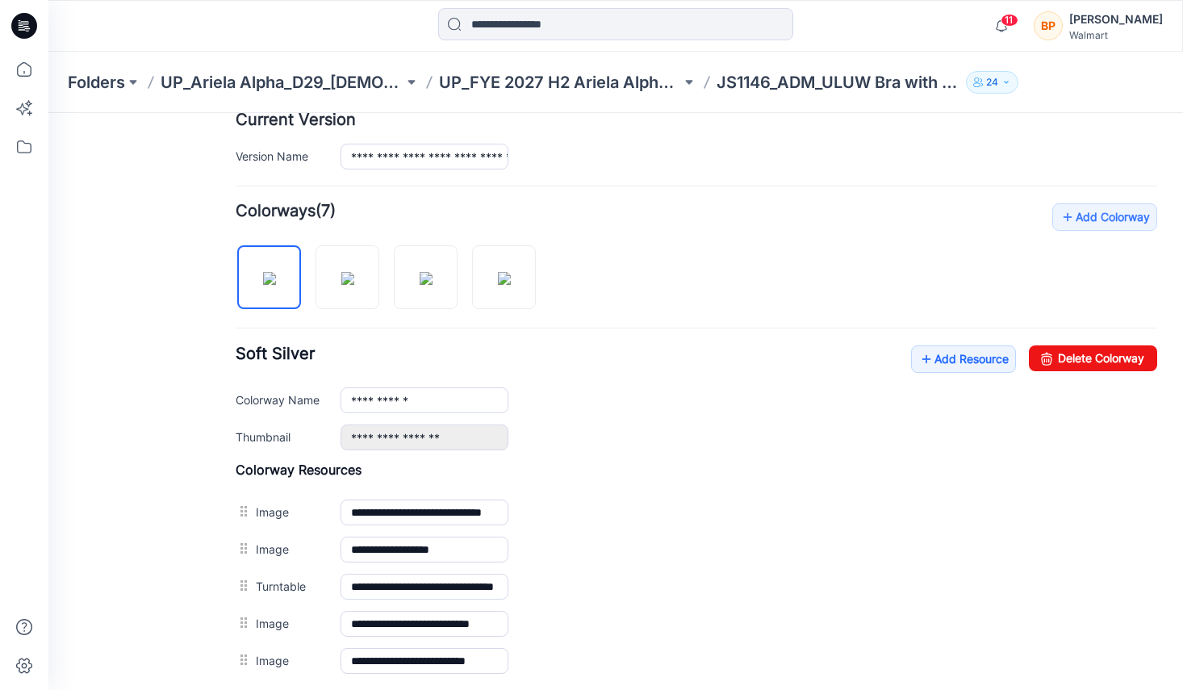
click at [539, 284] on div at bounding box center [392, 269] width 313 height 83
click at [511, 284] on img at bounding box center [504, 278] width 13 height 13
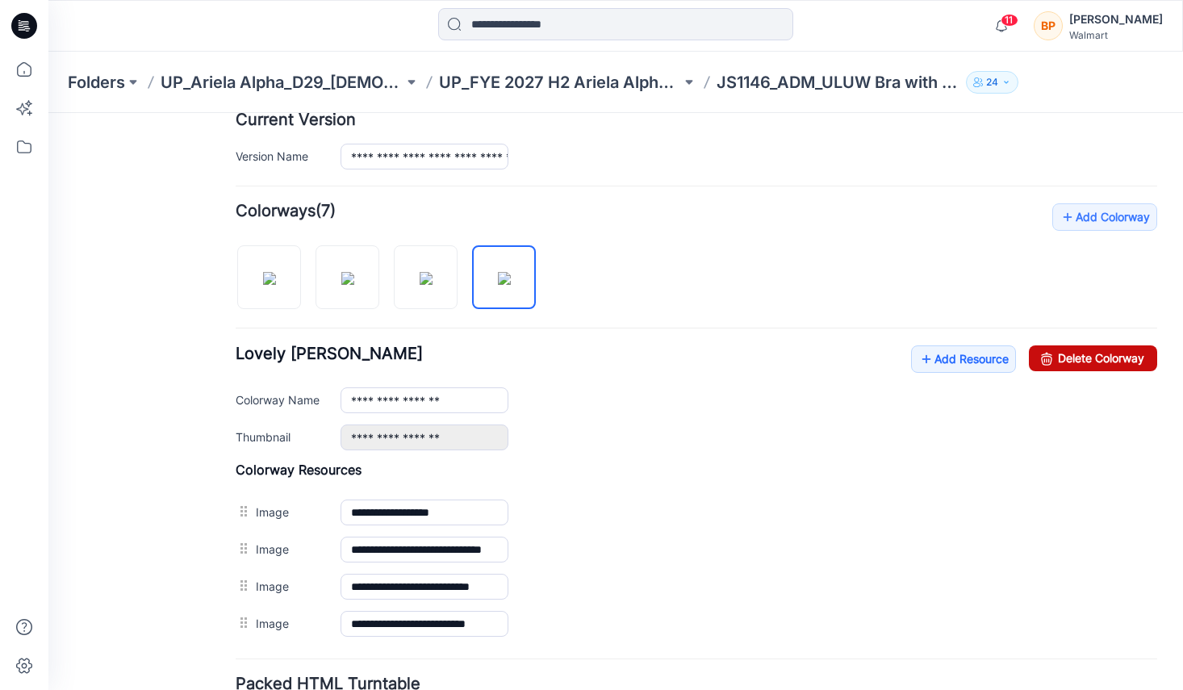
click at [1102, 363] on link "Delete Colorway" at bounding box center [1093, 358] width 128 height 26
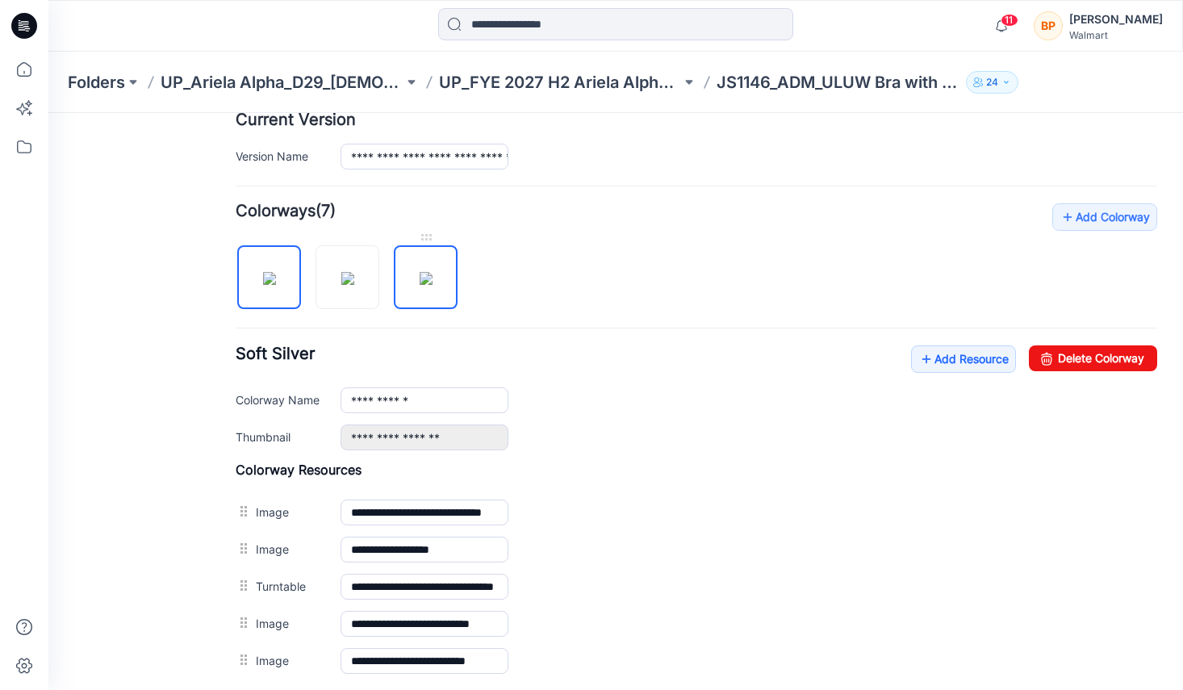
click at [420, 285] on img at bounding box center [426, 278] width 13 height 13
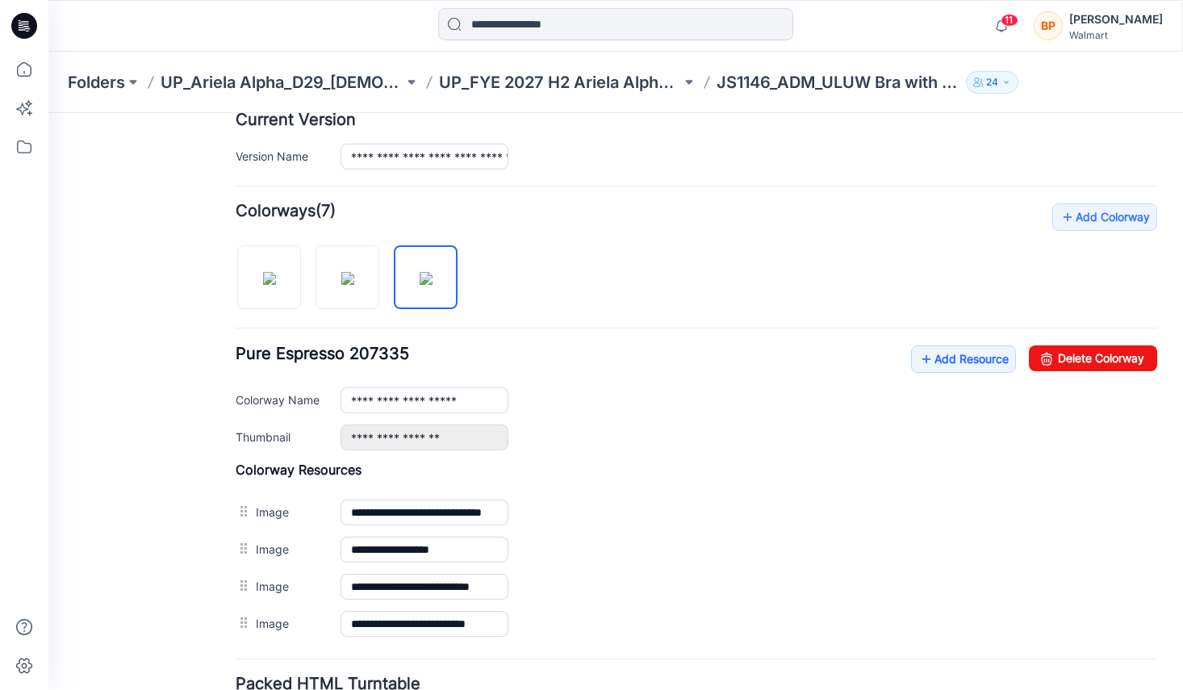
click at [1135, 331] on div "**********" at bounding box center [697, 422] width 922 height 439
click at [1121, 343] on div "**********" at bounding box center [697, 422] width 922 height 439
click at [1114, 351] on link "Delete Colorway" at bounding box center [1093, 358] width 128 height 26
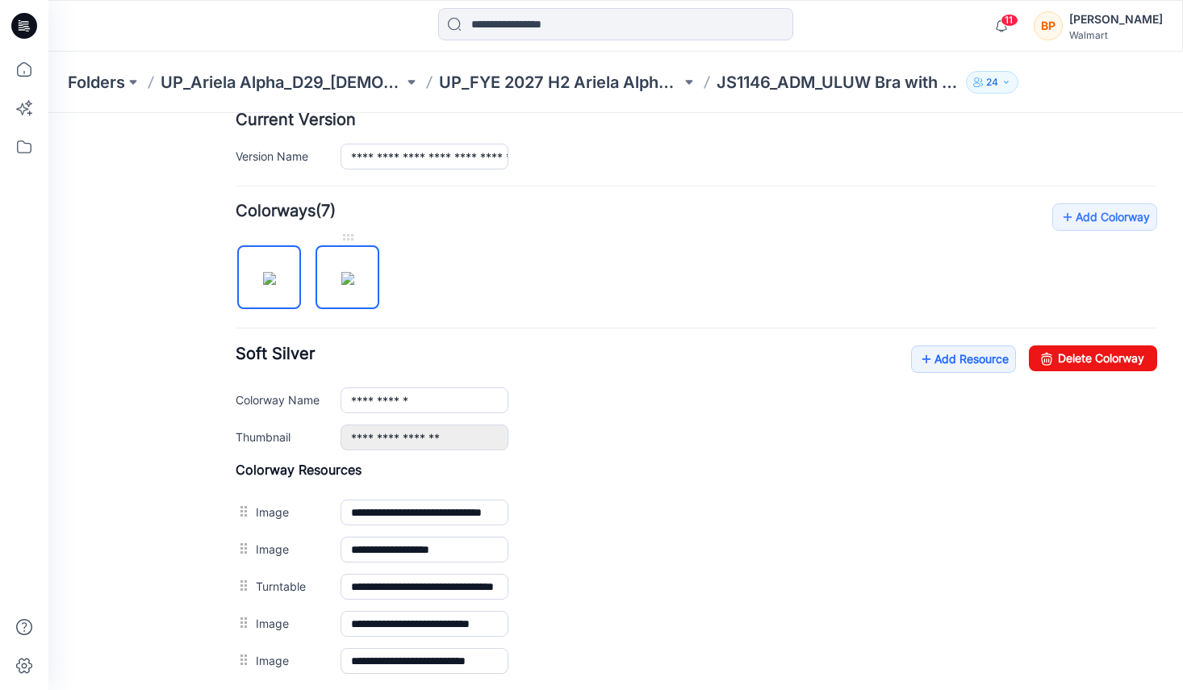
click at [354, 272] on img at bounding box center [347, 278] width 13 height 13
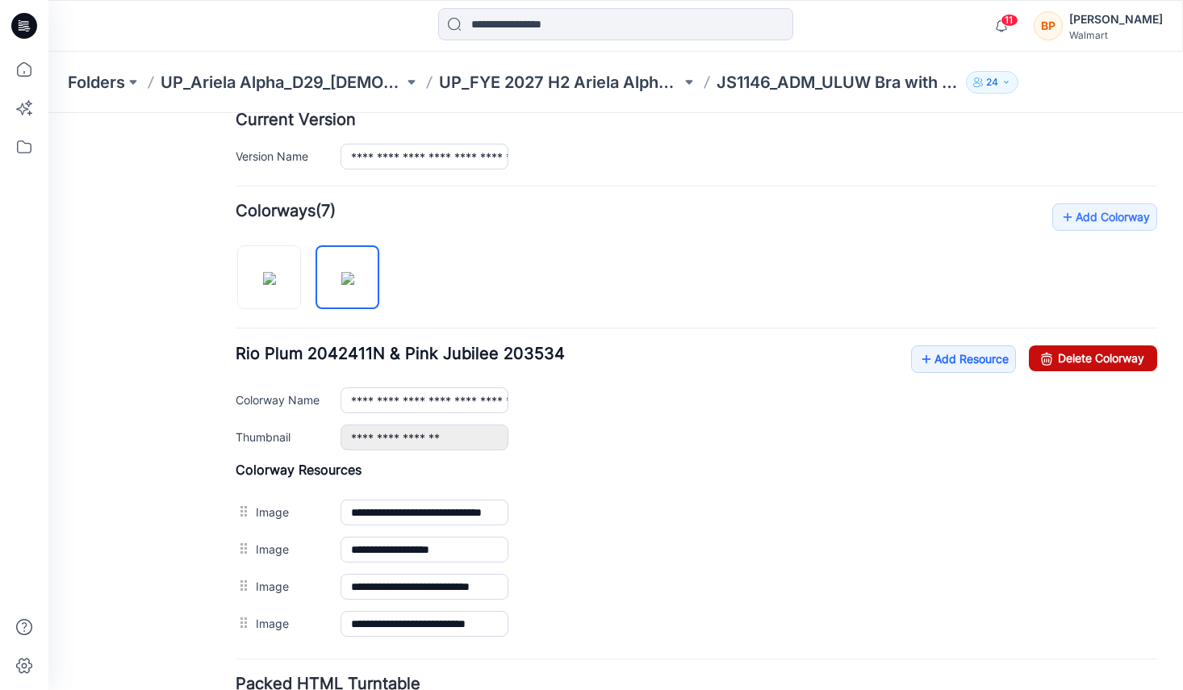
click at [1116, 365] on link "Delete Colorway" at bounding box center [1093, 358] width 128 height 26
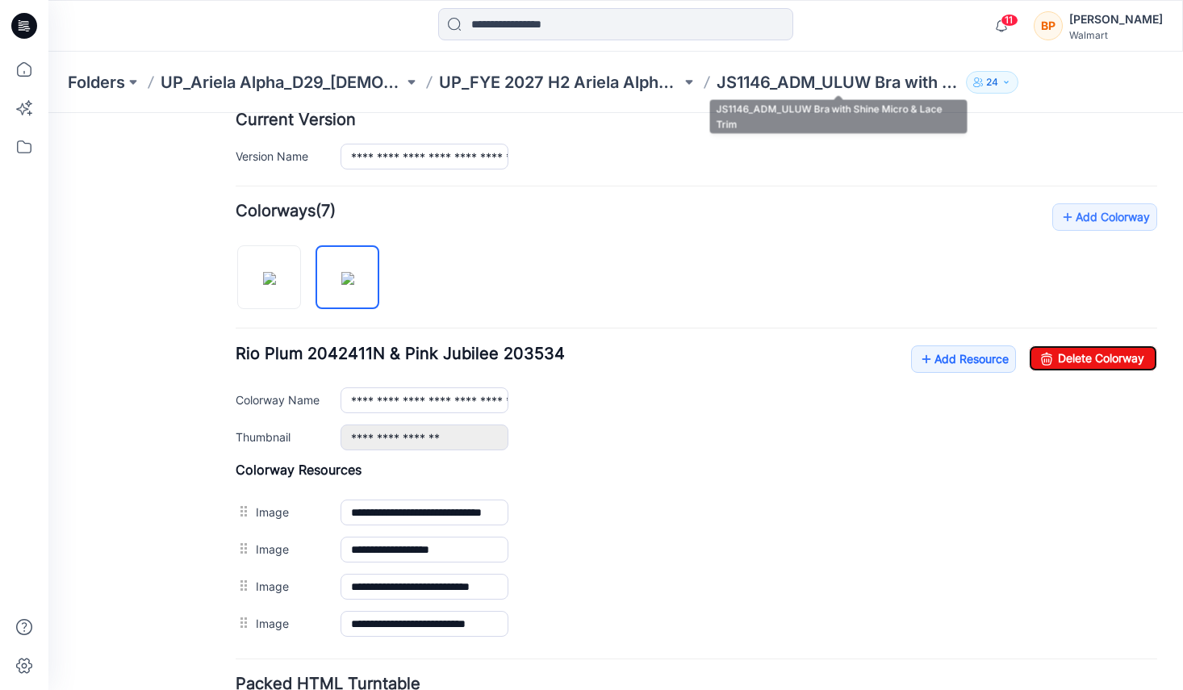
type input "**********"
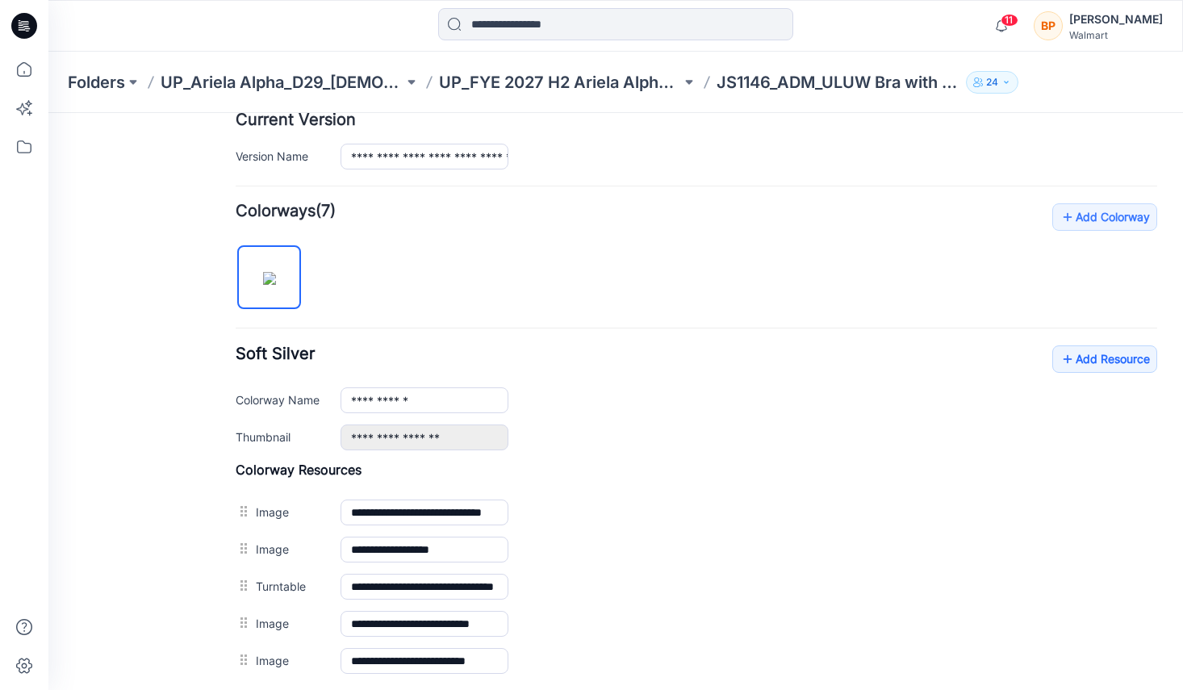
scroll to position [589, 0]
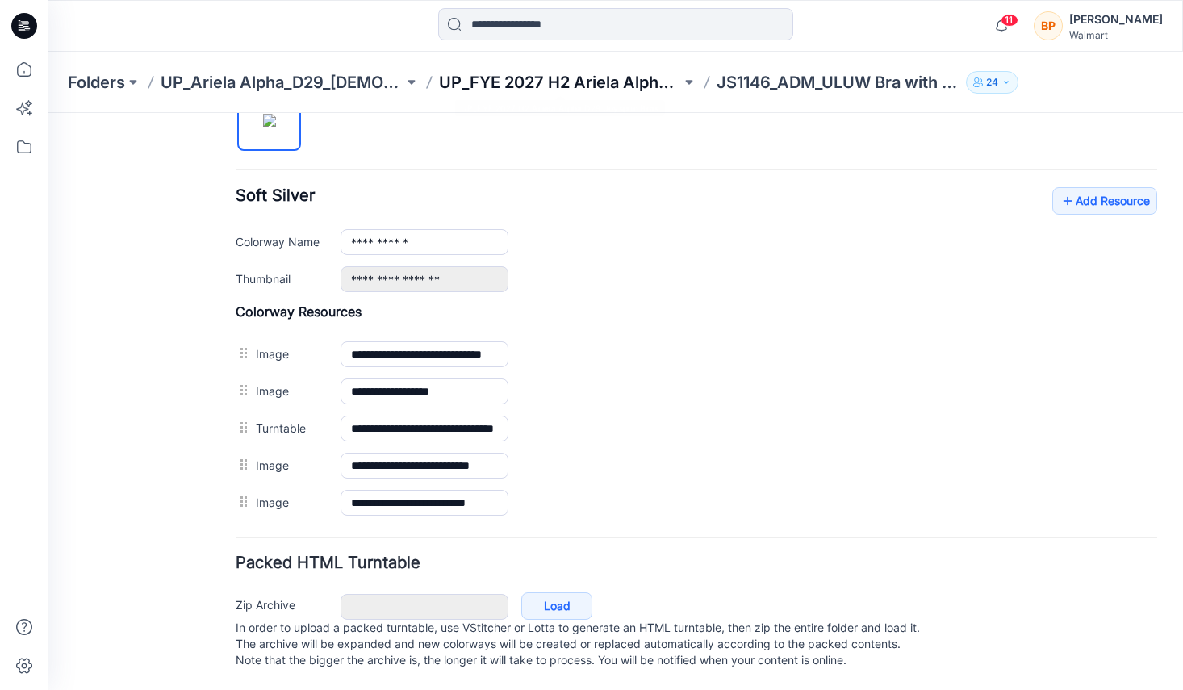
click at [608, 82] on p "UP_FYE 2027 H2 Ariela Alpha D29 Joyspun Bras" at bounding box center [560, 82] width 243 height 23
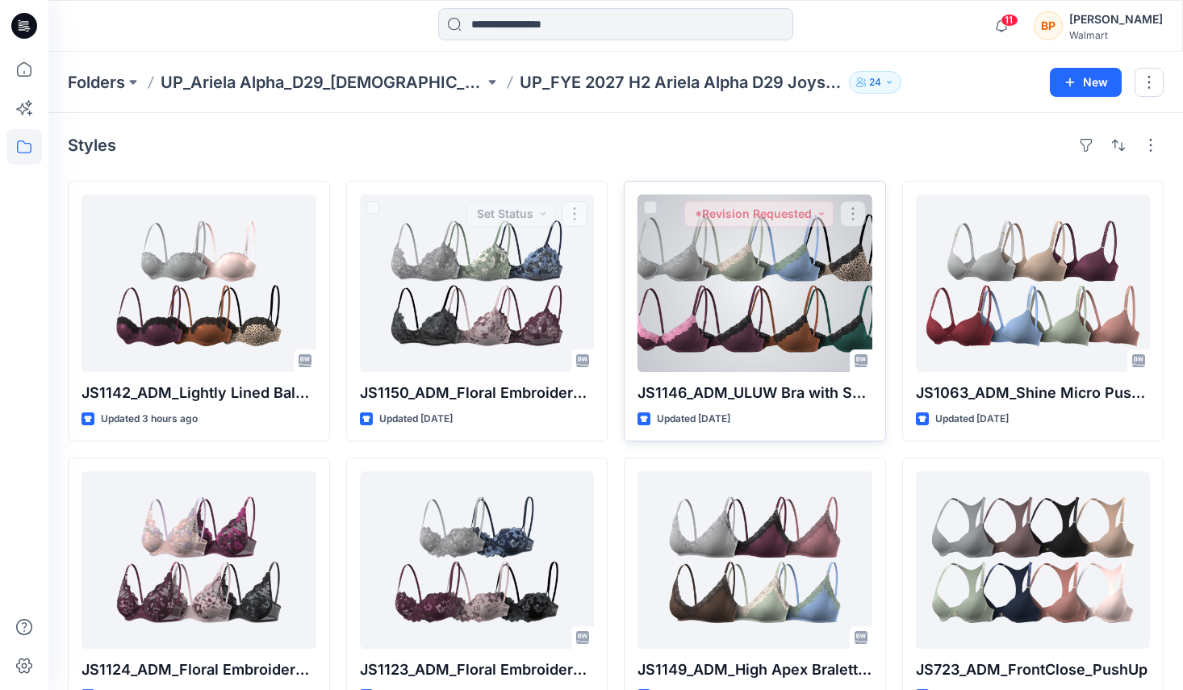
click at [732, 286] on div at bounding box center [755, 283] width 235 height 178
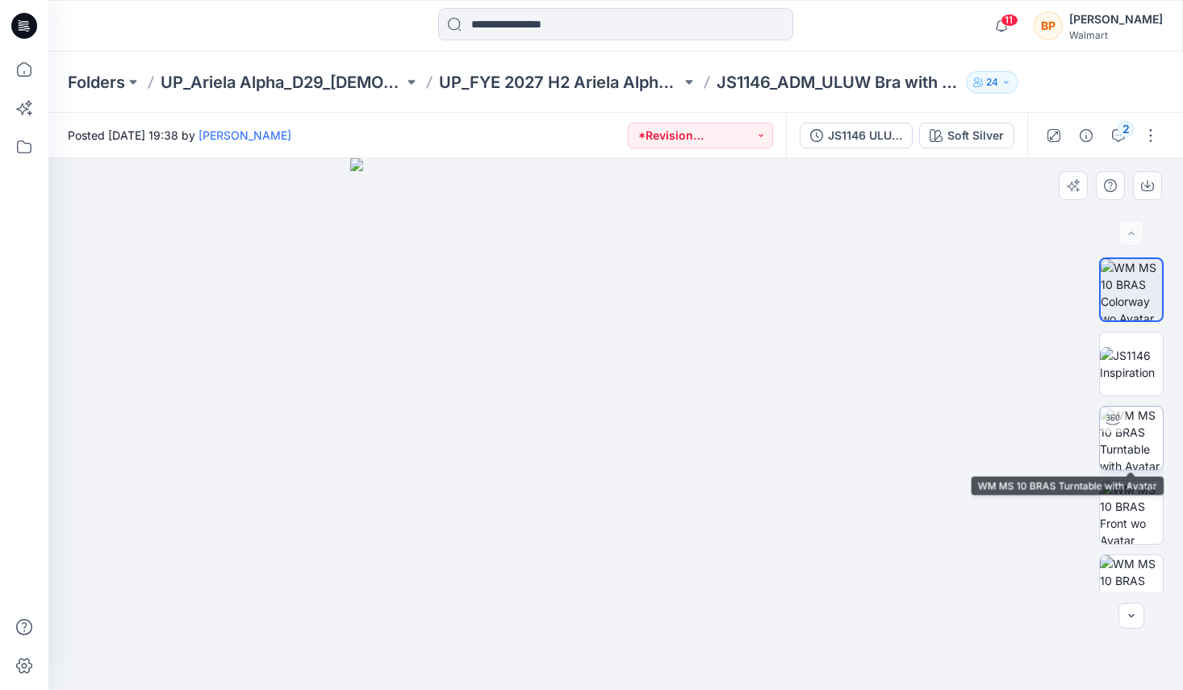
click at [1127, 428] on img at bounding box center [1131, 438] width 63 height 63
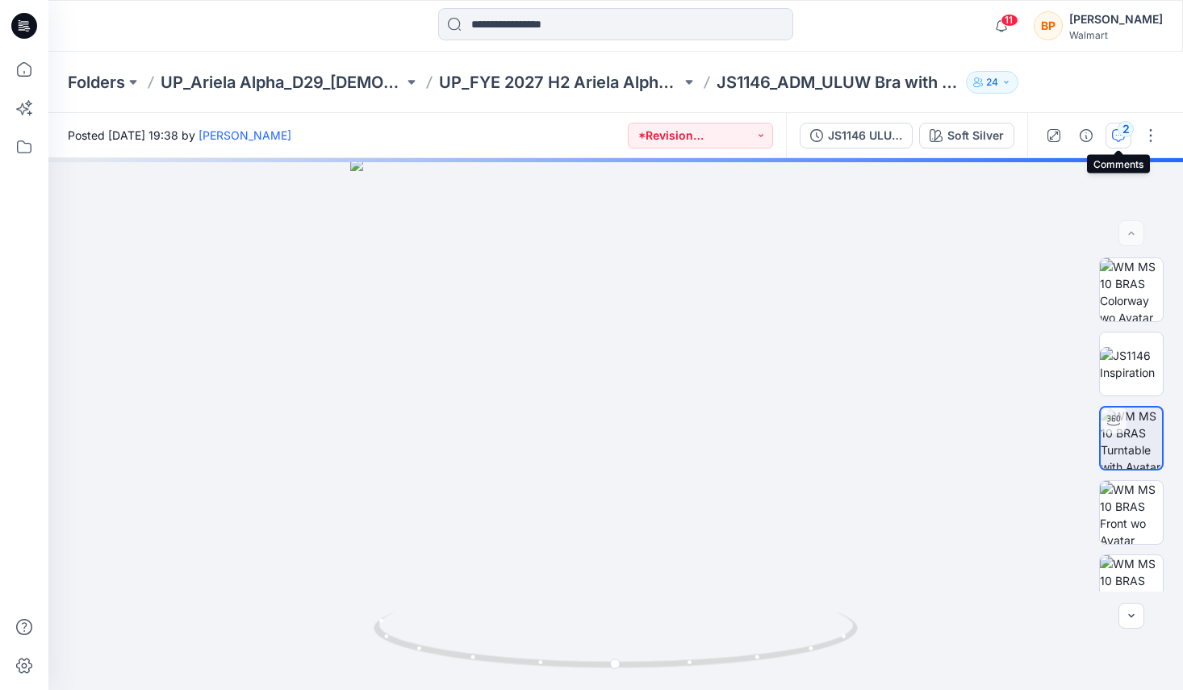
click at [1123, 133] on div "2" at bounding box center [1126, 129] width 16 height 16
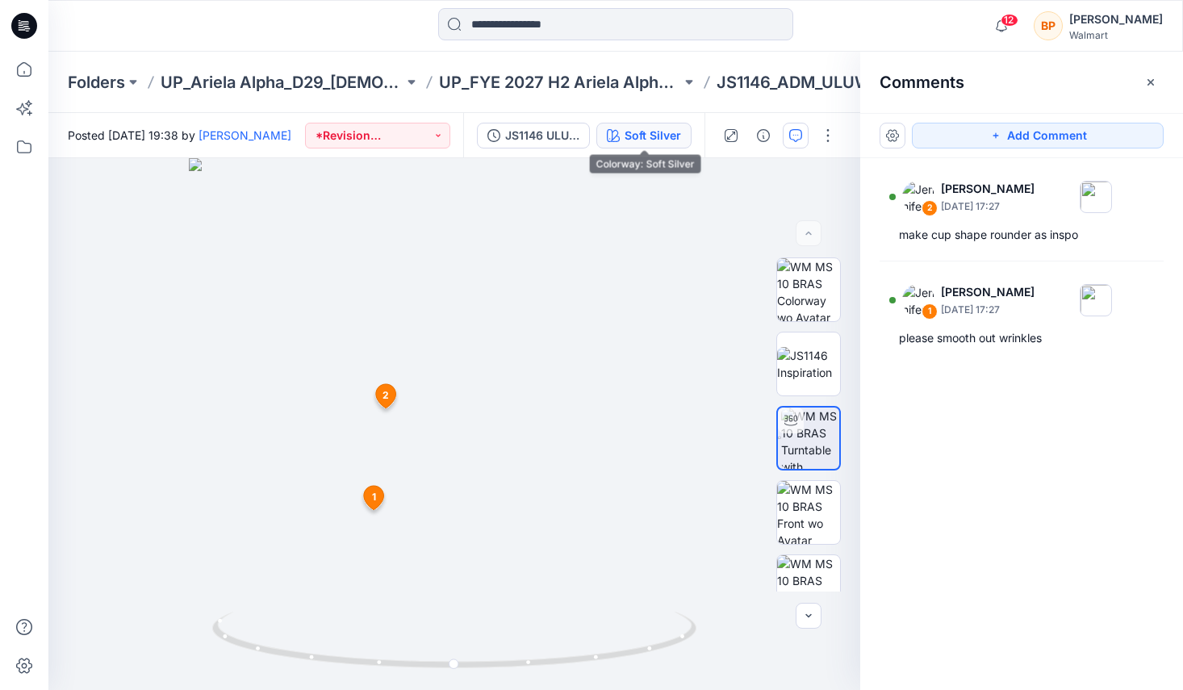
click at [679, 130] on div "Soft Silver" at bounding box center [653, 136] width 56 height 18
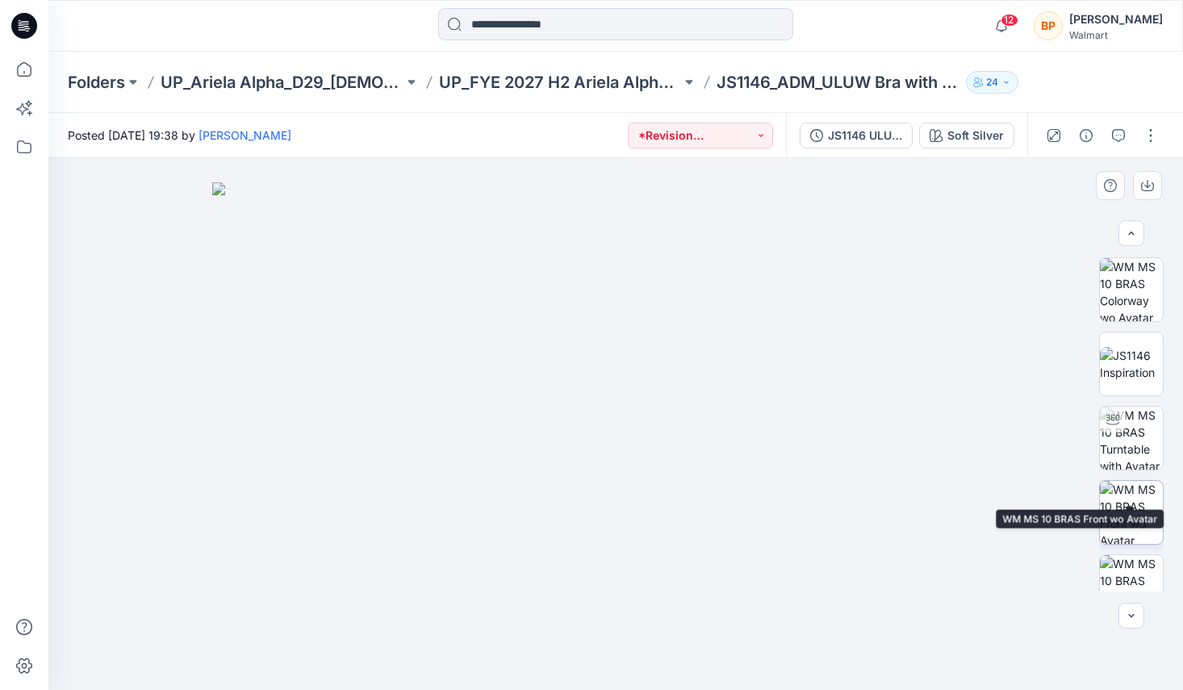
scroll to position [102, 0]
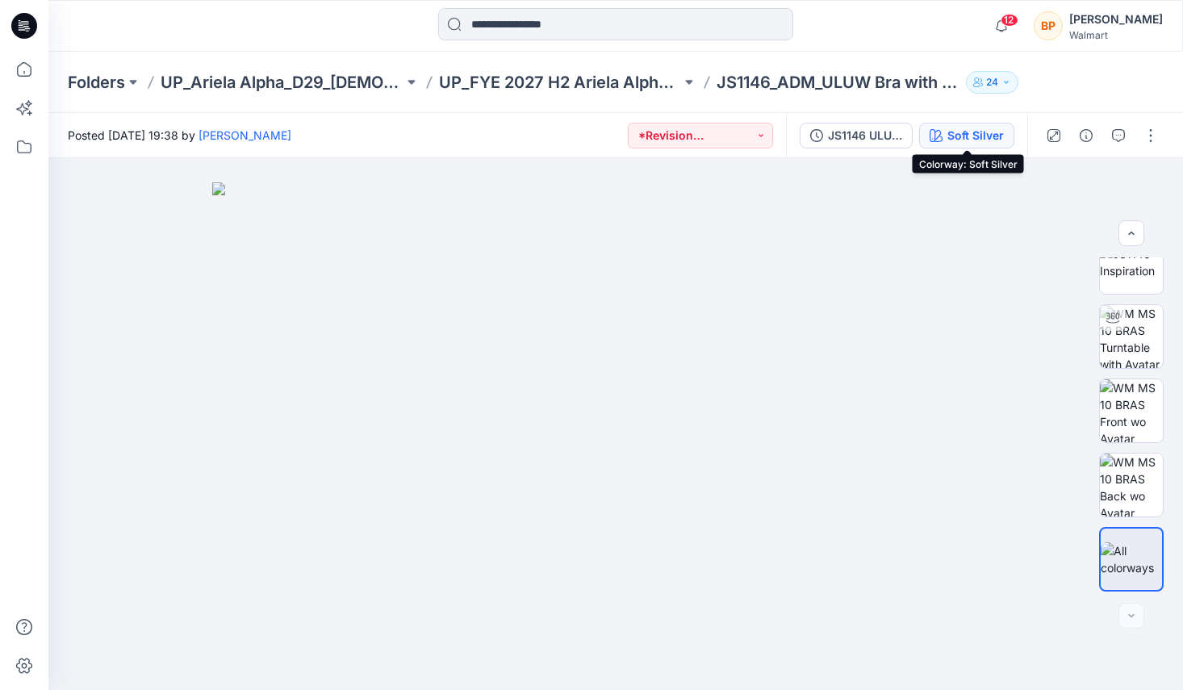
click at [946, 134] on button "Soft Silver" at bounding box center [966, 136] width 95 height 26
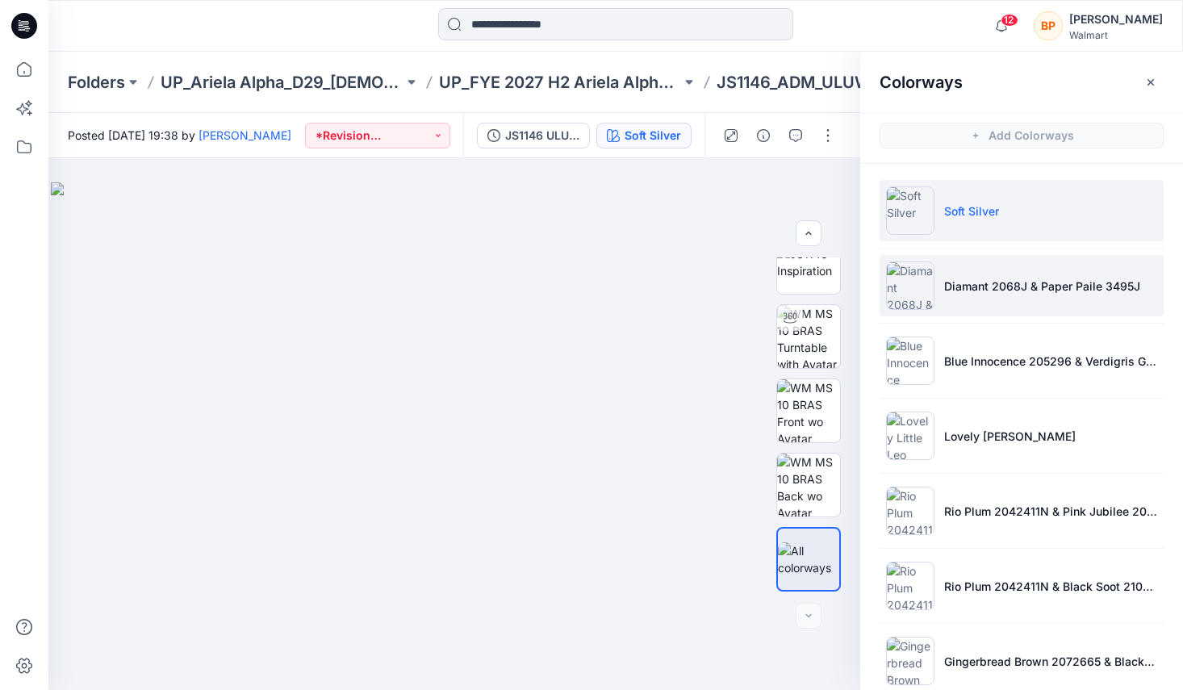
click at [937, 282] on li "Diamant 2068J & Paper Paile 3495J" at bounding box center [1022, 285] width 284 height 61
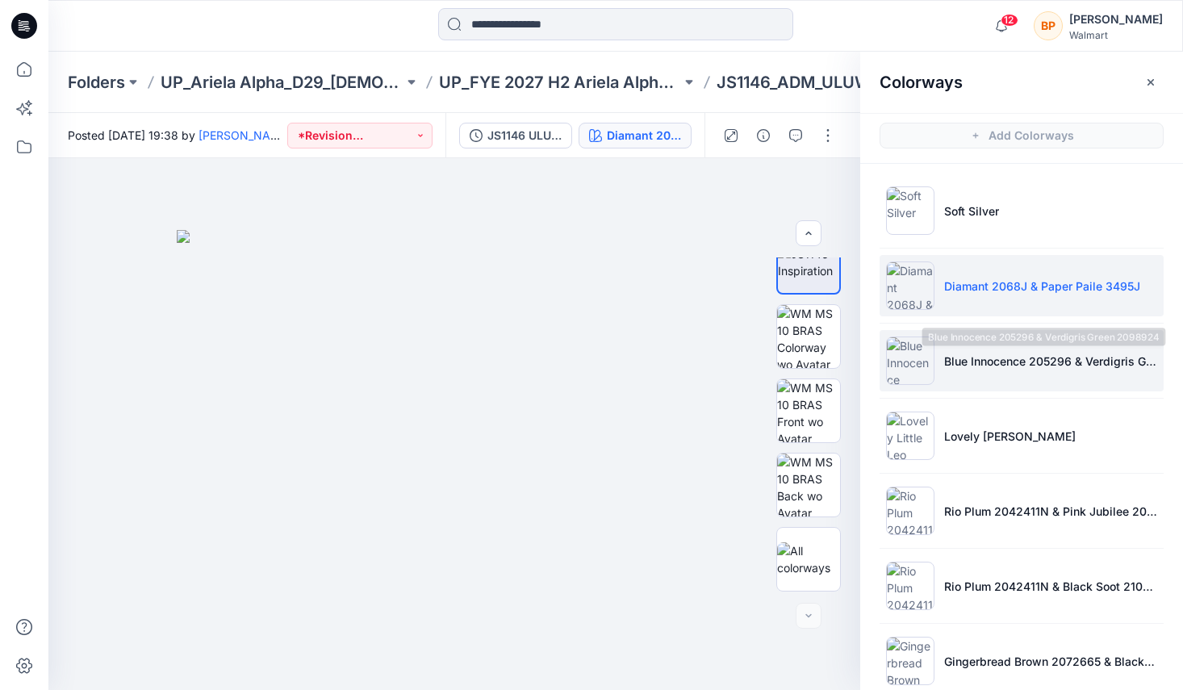
click at [947, 353] on p "Blue Innocence 205296 & Verdigris Green 2098924" at bounding box center [1050, 361] width 213 height 17
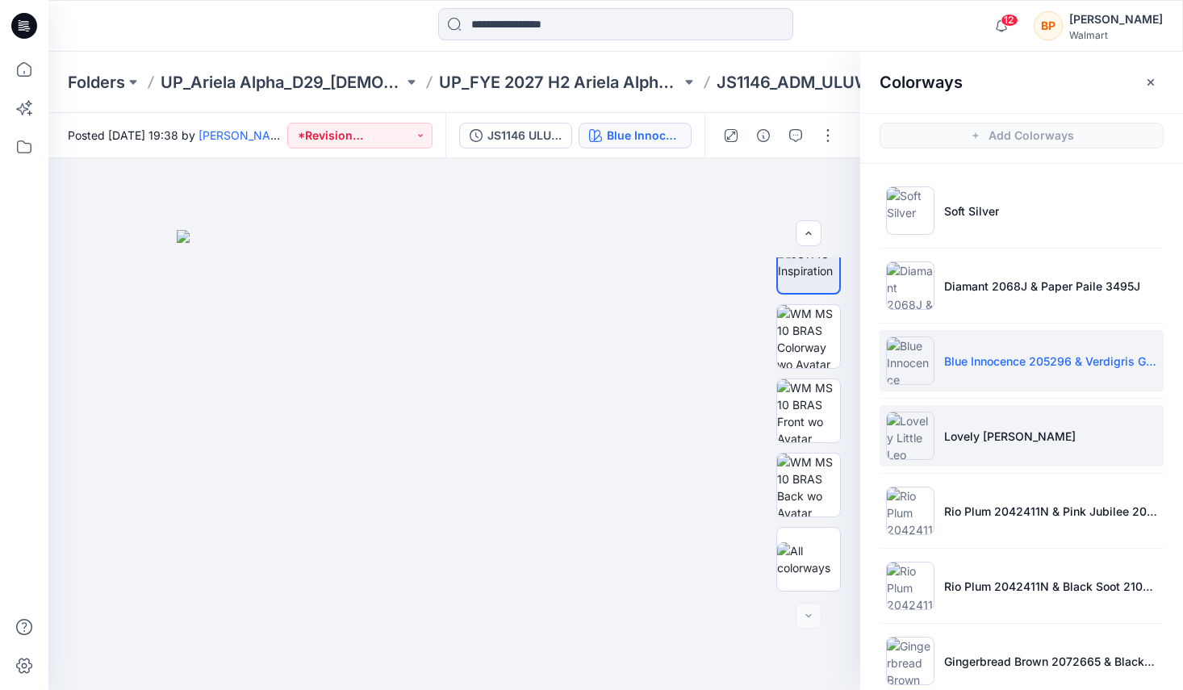
click at [927, 416] on img at bounding box center [910, 436] width 48 height 48
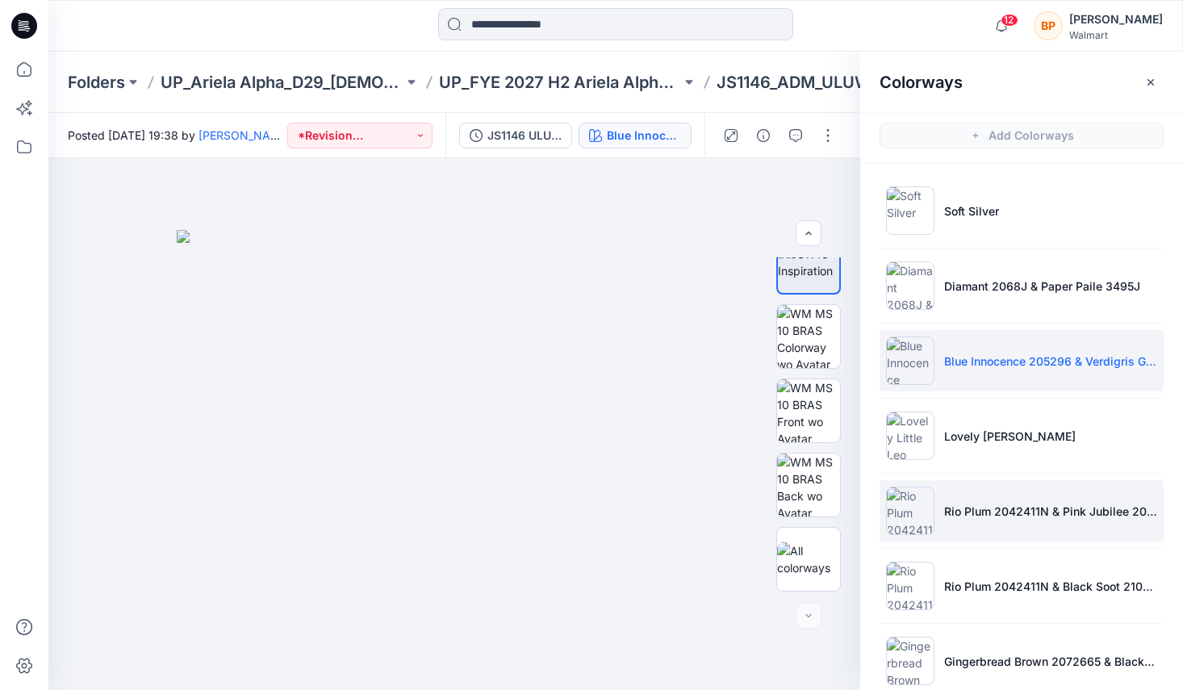
click at [943, 493] on li "Rio Plum 2042411N & Pink Jubilee 203535" at bounding box center [1022, 510] width 284 height 61
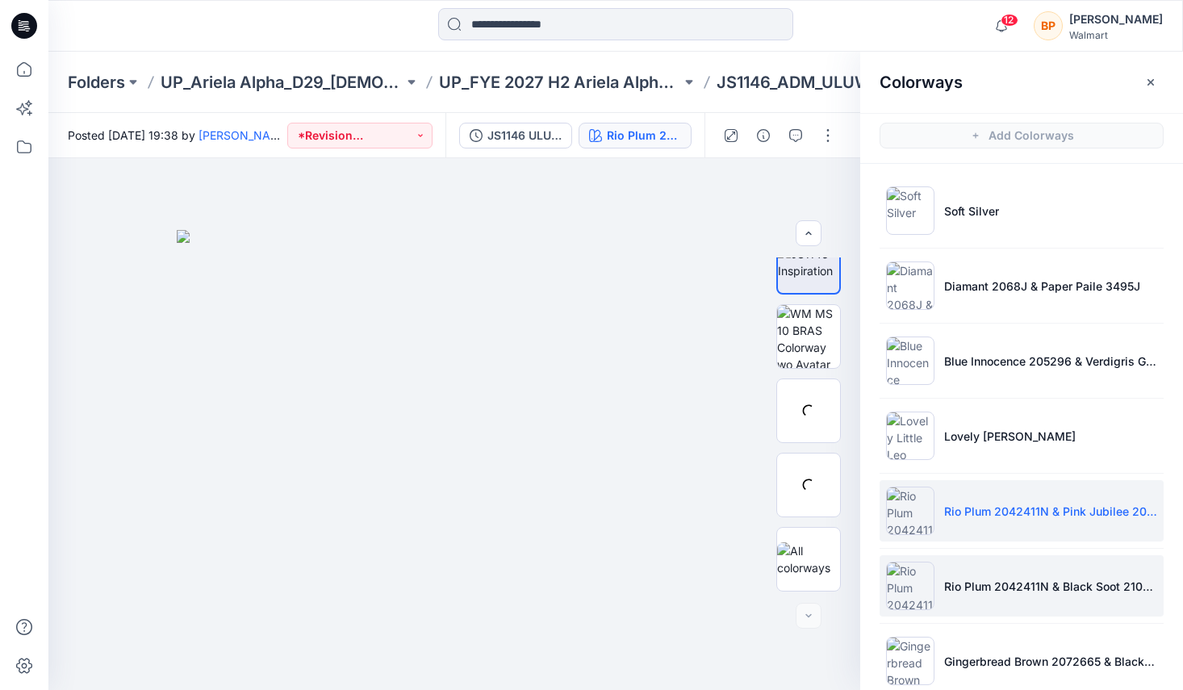
click at [943, 576] on li "Rio Plum 2042411N & Black Soot 210131" at bounding box center [1022, 585] width 284 height 61
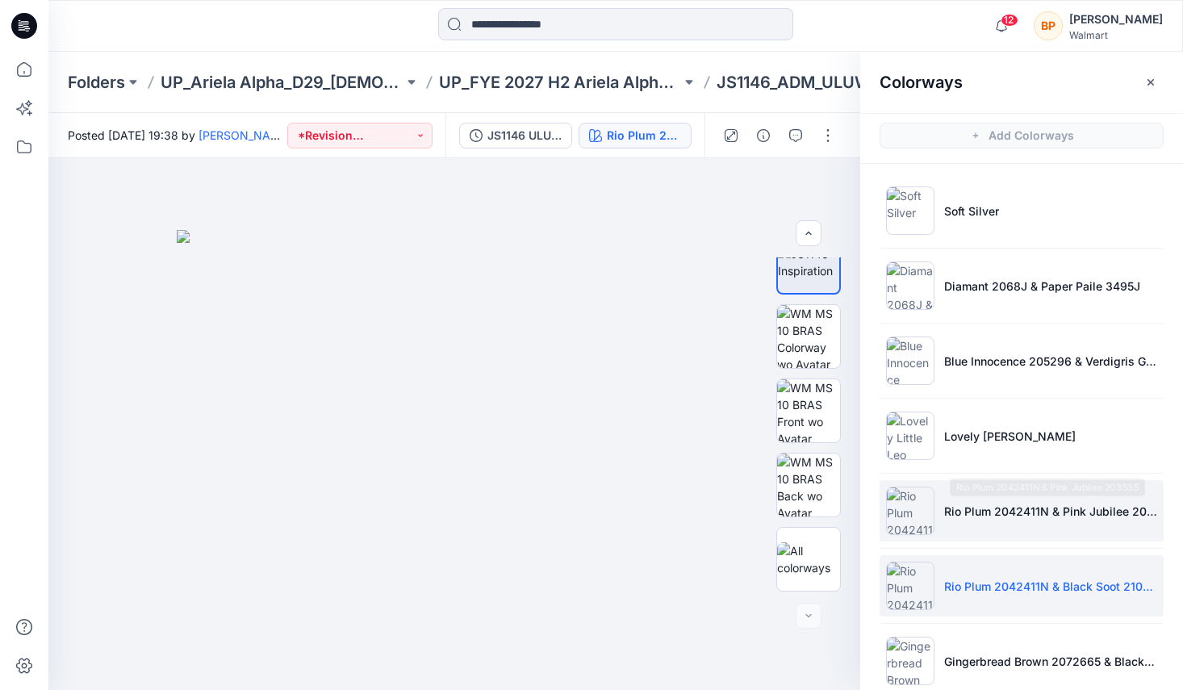
click at [951, 503] on p "Rio Plum 2042411N & Pink Jubilee 203535" at bounding box center [1050, 511] width 213 height 17
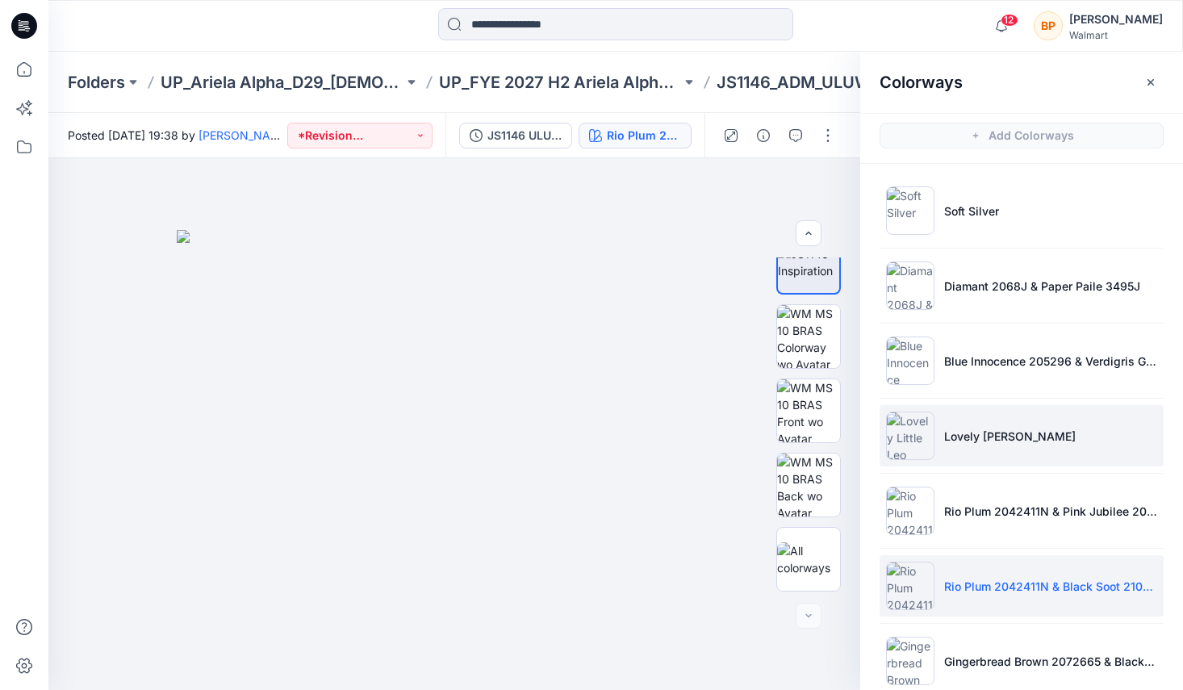
click at [957, 454] on li "Lovely [PERSON_NAME]" at bounding box center [1022, 435] width 284 height 61
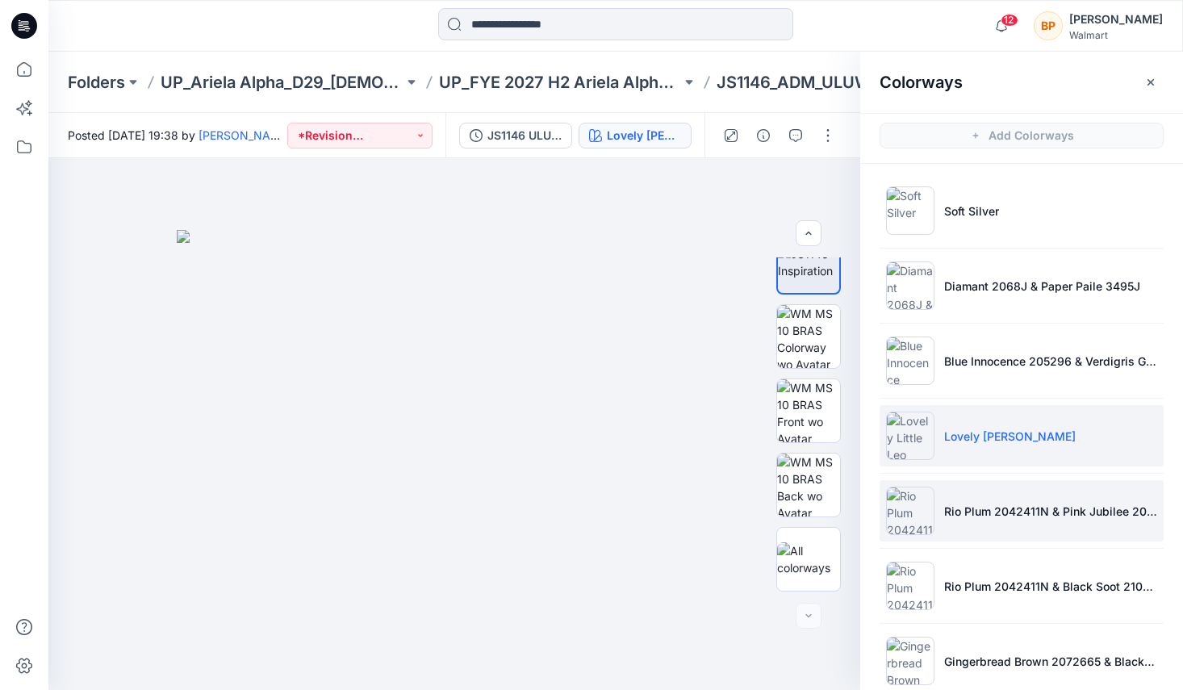
click at [1048, 488] on li "Rio Plum 2042411N & Pink Jubilee 203535" at bounding box center [1022, 510] width 284 height 61
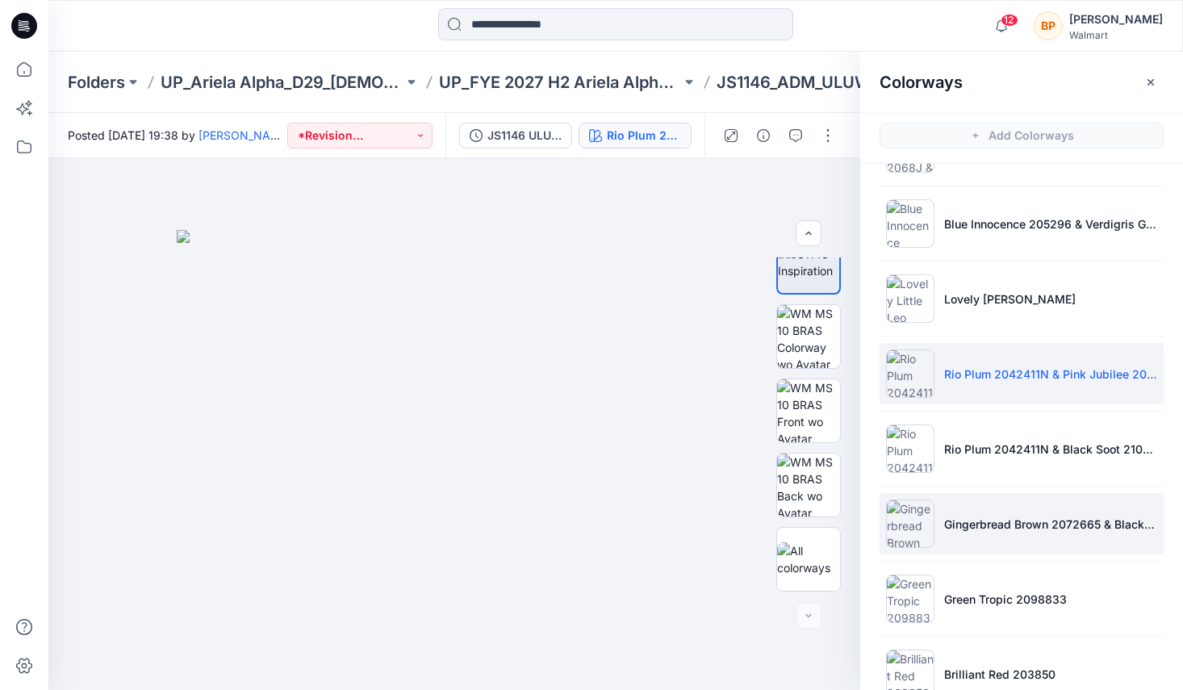
scroll to position [140, 0]
click at [1035, 504] on li "Gingerbread Brown 2072665 & Black Soot 210131" at bounding box center [1022, 521] width 284 height 61
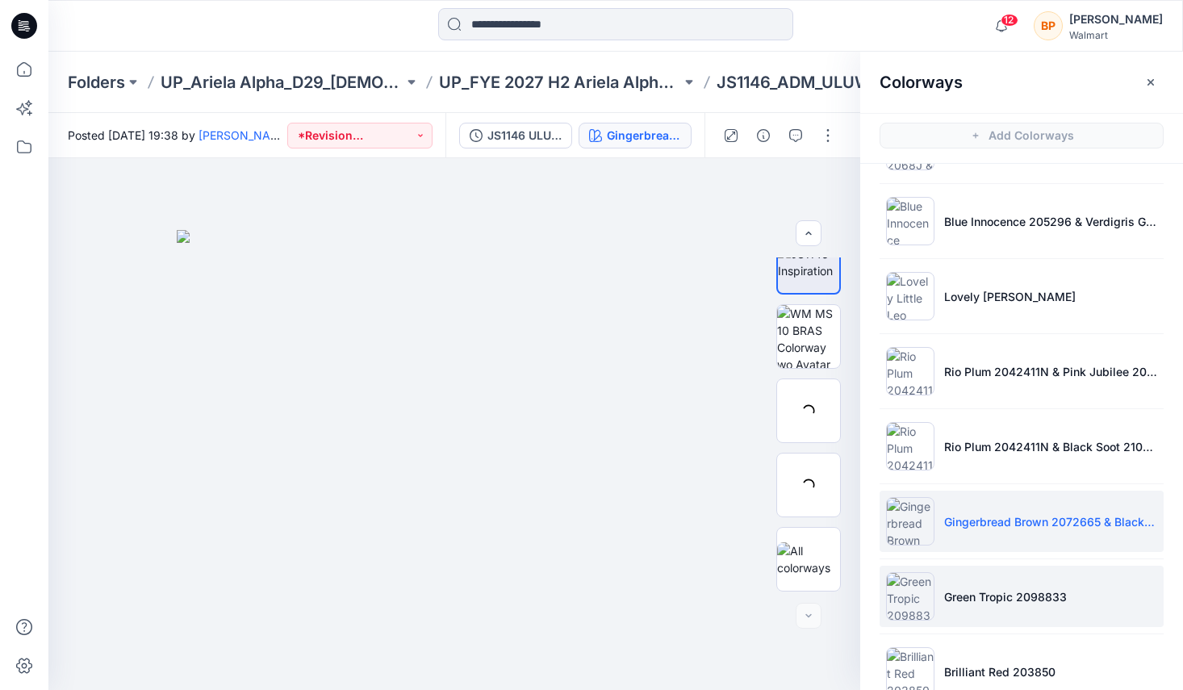
click at [993, 570] on li "Green Tropic 2098833" at bounding box center [1022, 596] width 284 height 61
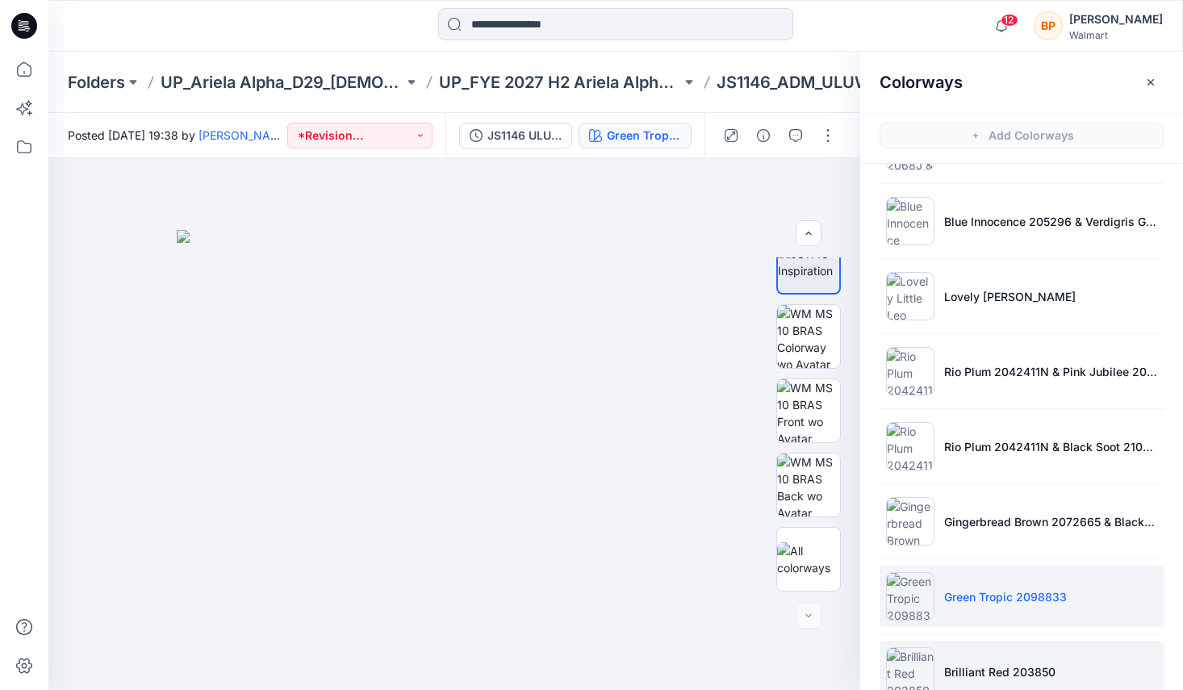
click at [964, 649] on li "Brilliant Red 203850" at bounding box center [1022, 671] width 284 height 61
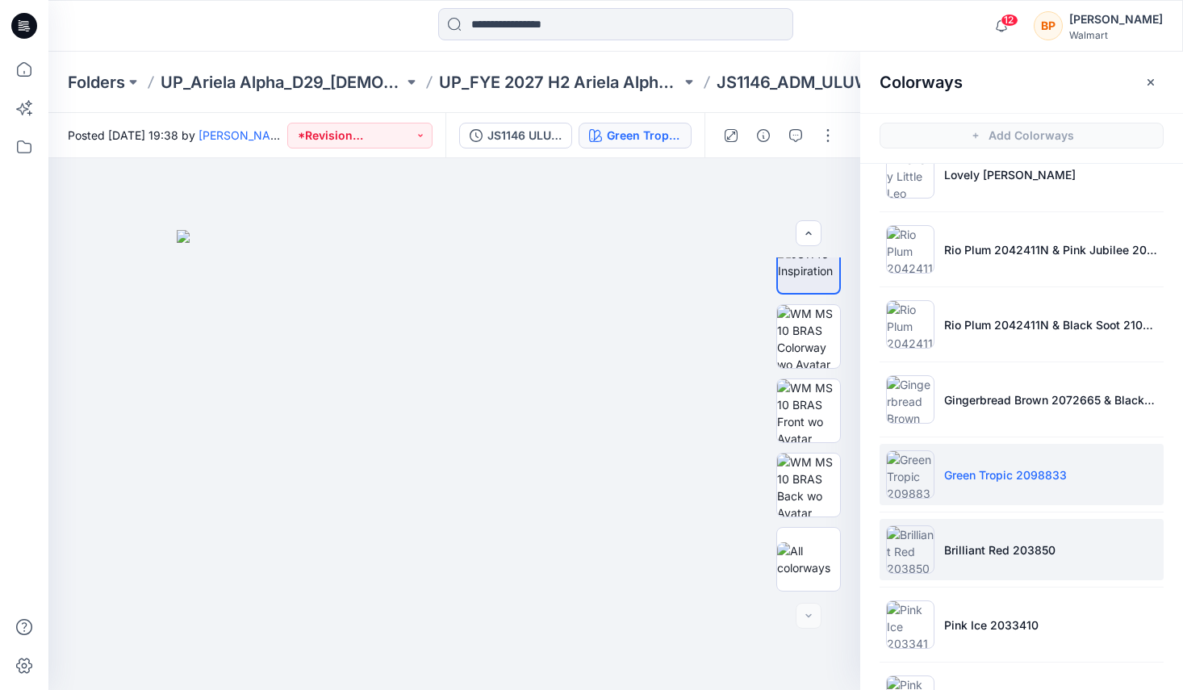
scroll to position [362, 0]
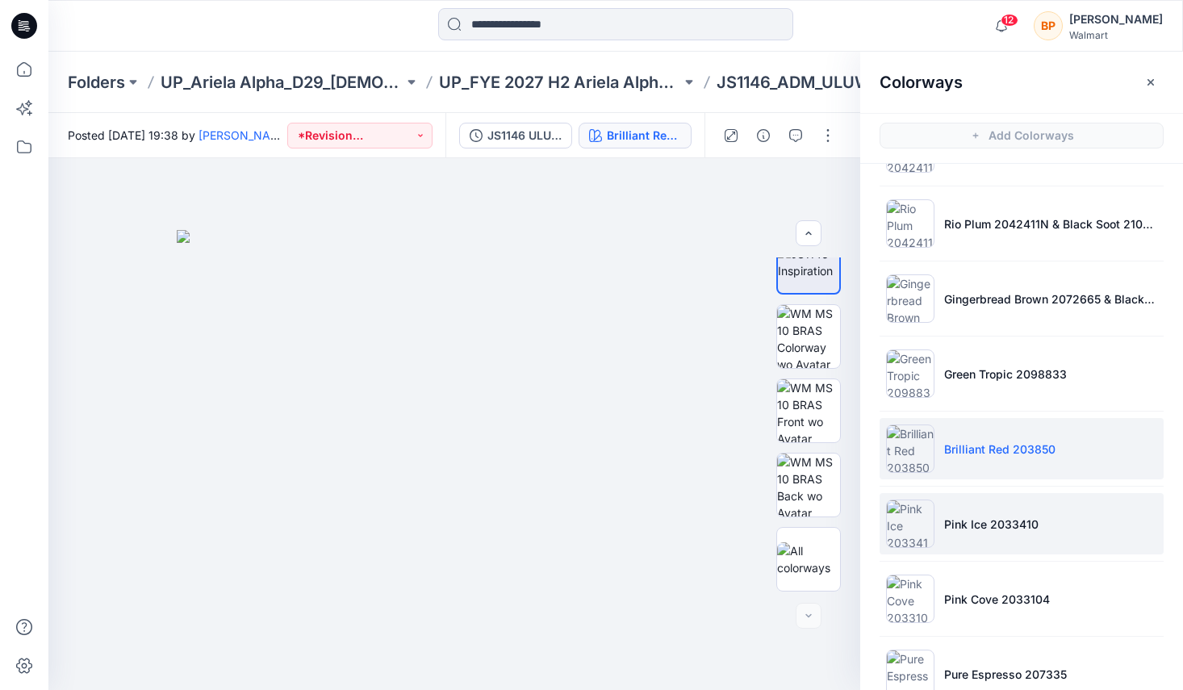
click at [1001, 498] on li "Pink Ice 2033410" at bounding box center [1022, 523] width 284 height 61
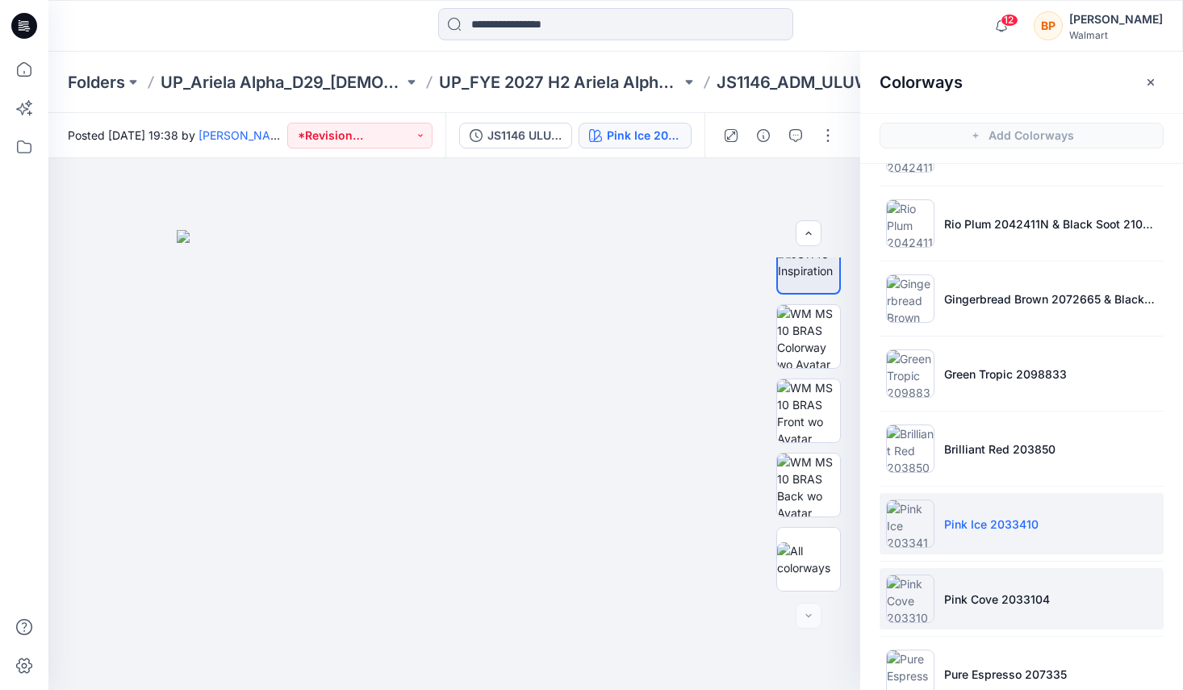
click at [973, 602] on p "Pink Cove 2033104" at bounding box center [997, 599] width 106 height 17
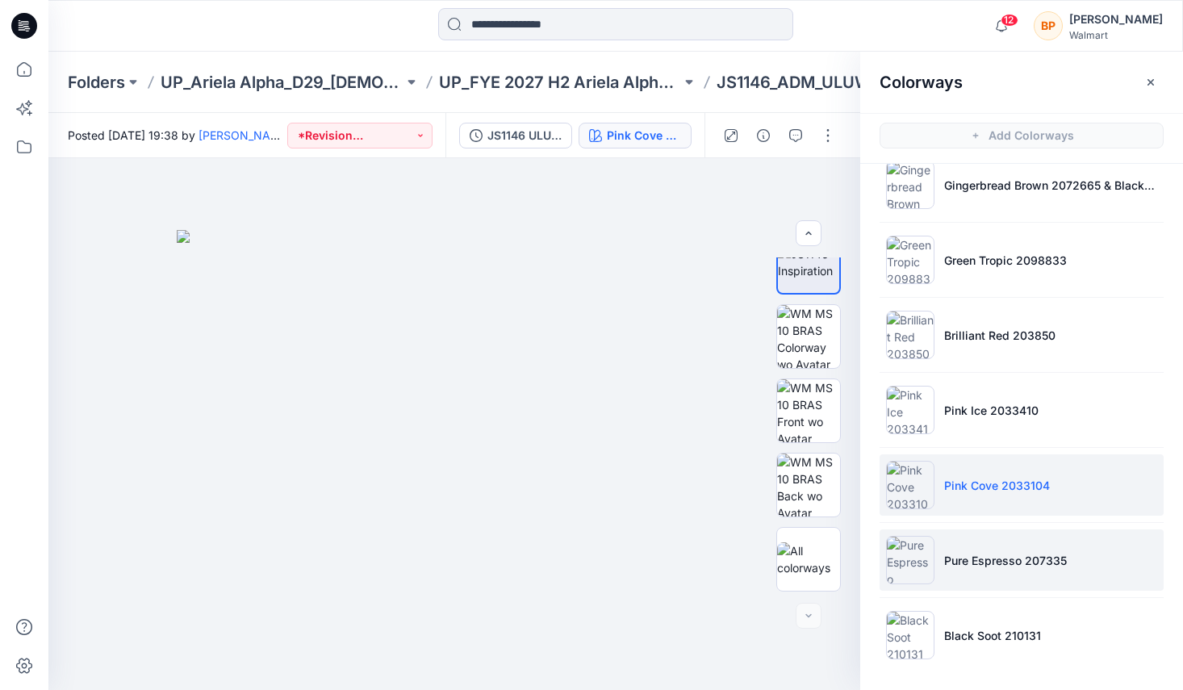
click at [960, 571] on li "Pure Espresso 207335" at bounding box center [1022, 559] width 284 height 61
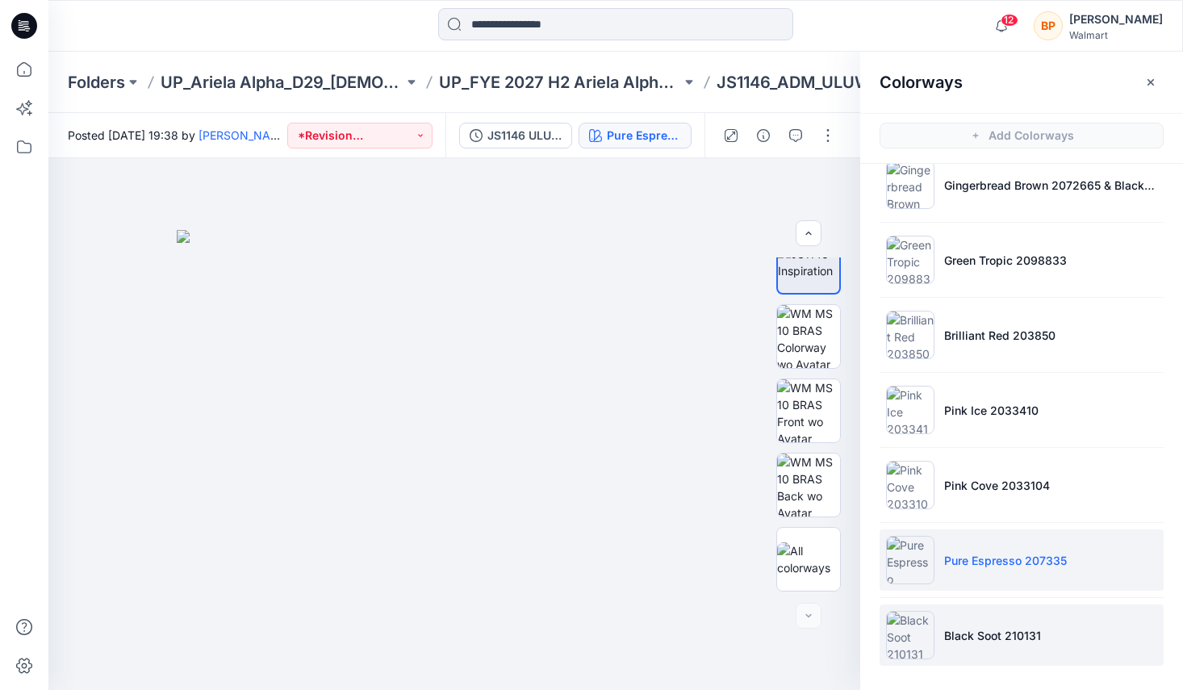
click at [954, 642] on p "Black Soot 210131" at bounding box center [992, 635] width 97 height 17
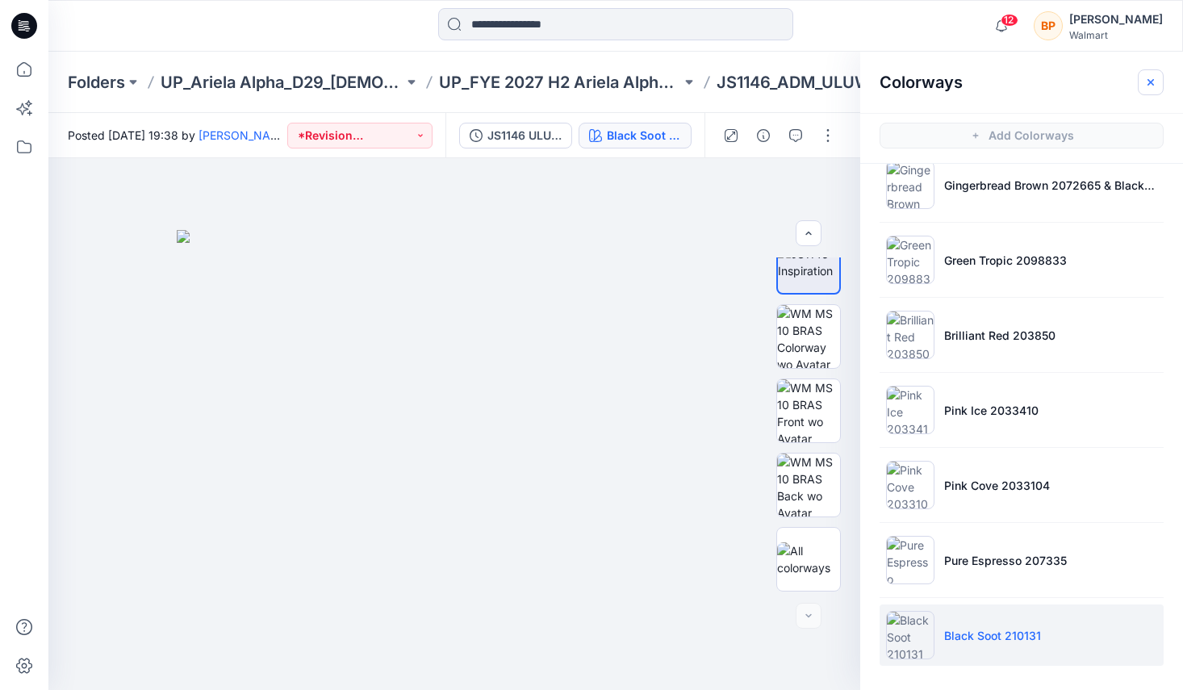
click at [1153, 85] on icon "button" at bounding box center [1150, 82] width 13 height 13
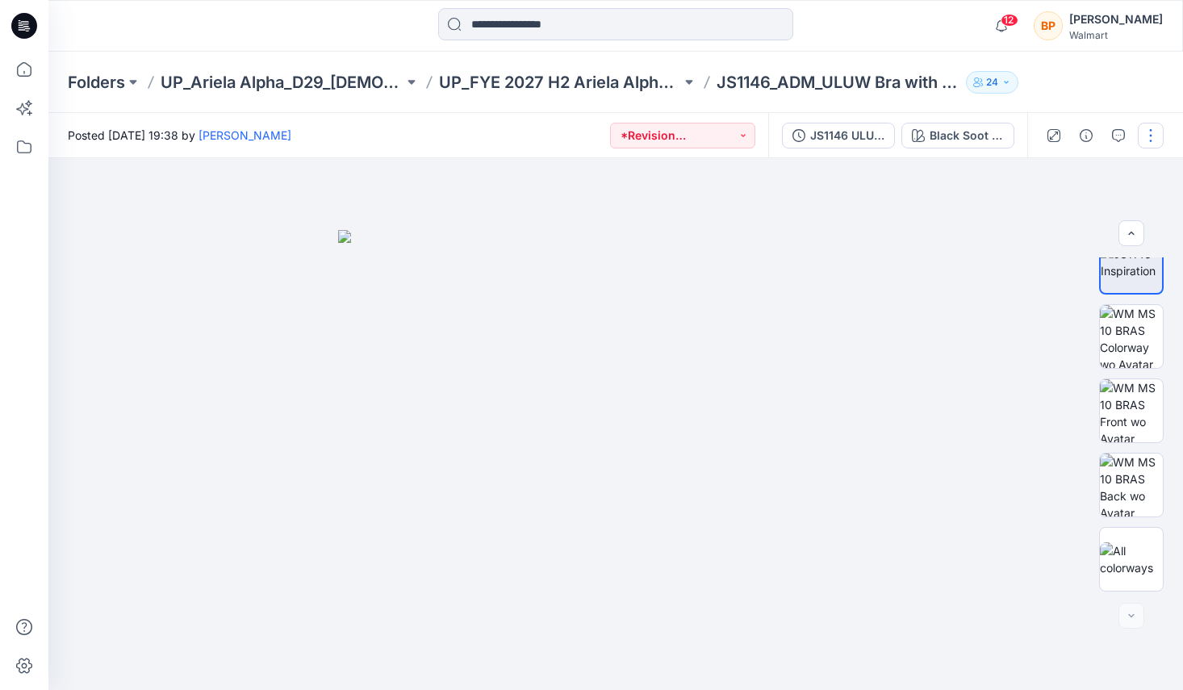
click at [1145, 134] on button "button" at bounding box center [1151, 136] width 26 height 26
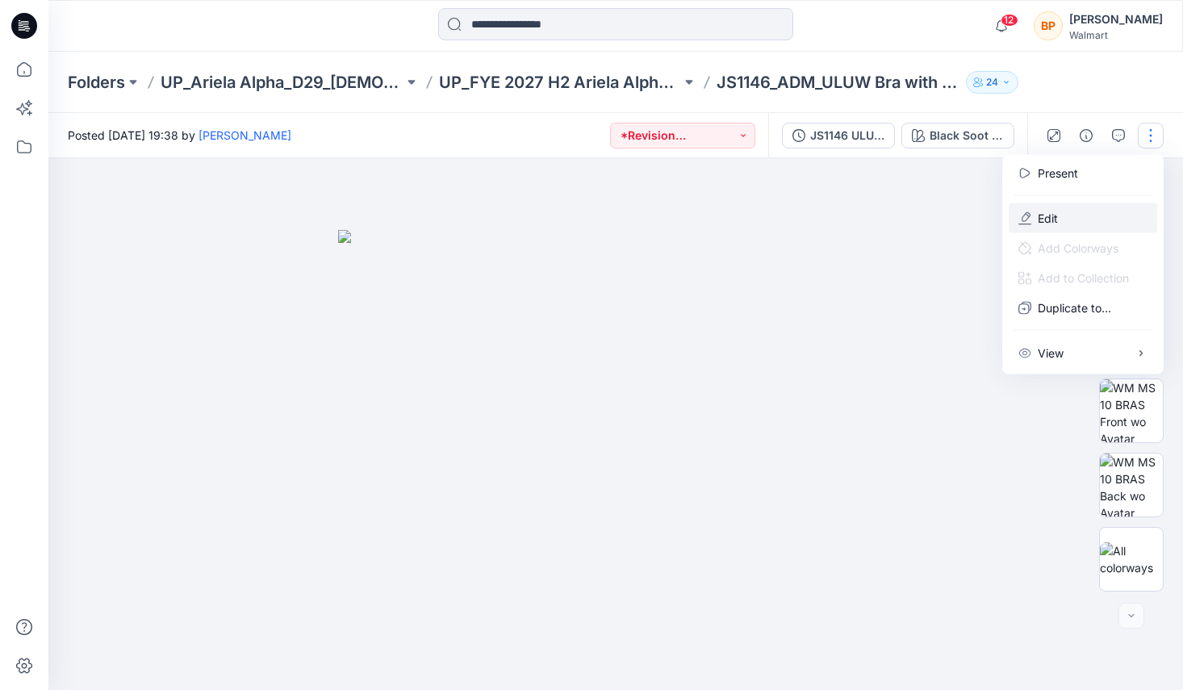
click at [1100, 204] on button "Edit" at bounding box center [1083, 218] width 148 height 30
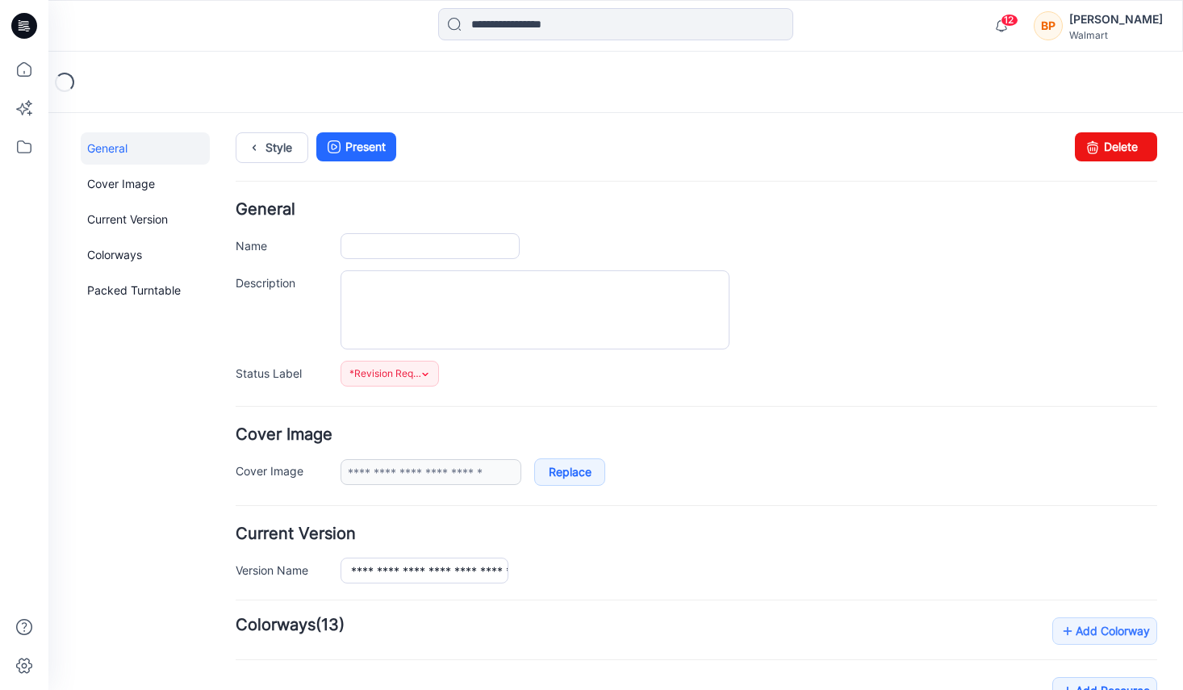
type input "**********"
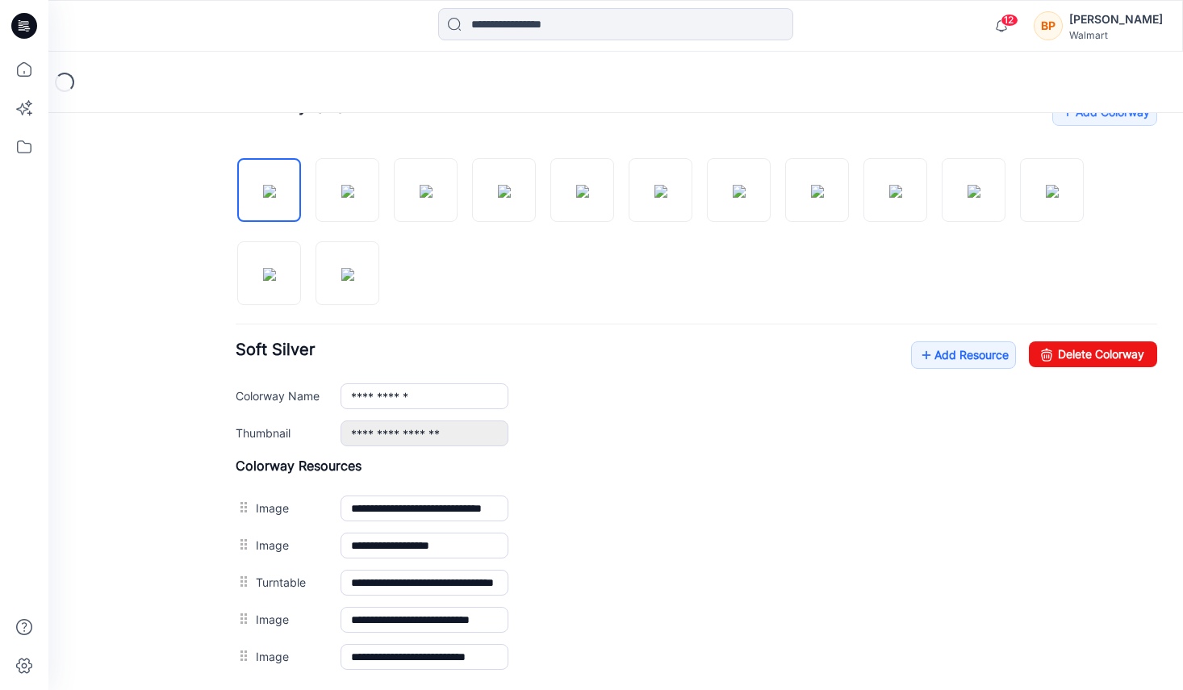
scroll to position [558, 0]
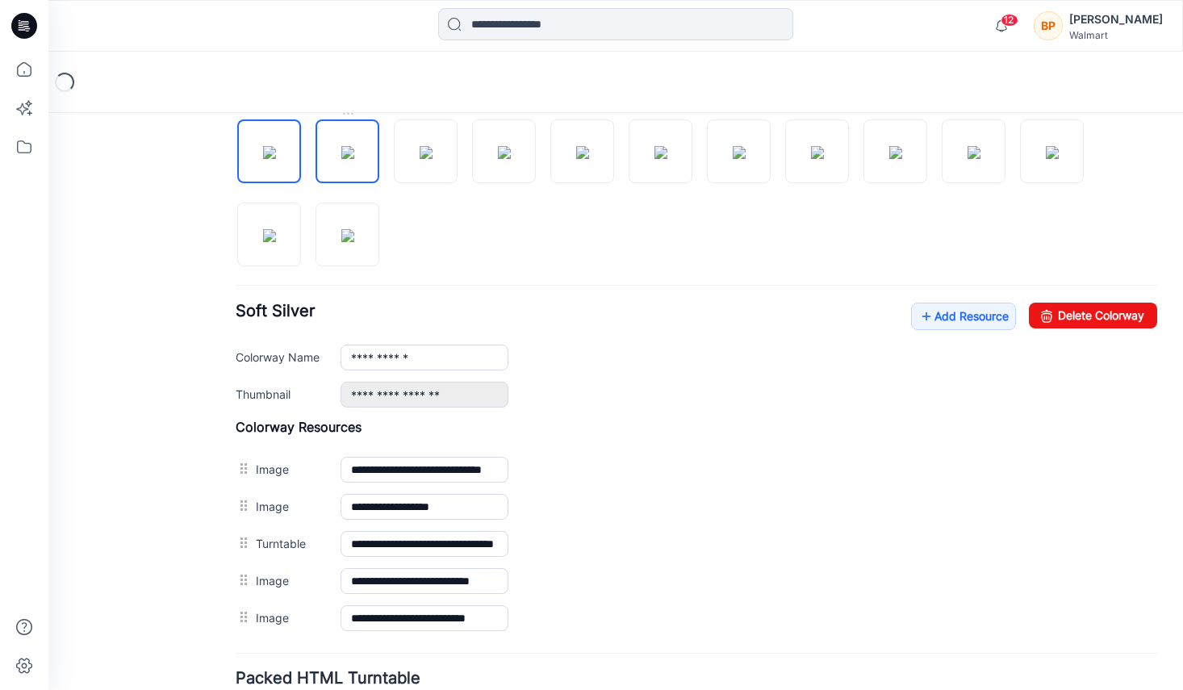
click at [354, 153] on img at bounding box center [347, 152] width 13 height 13
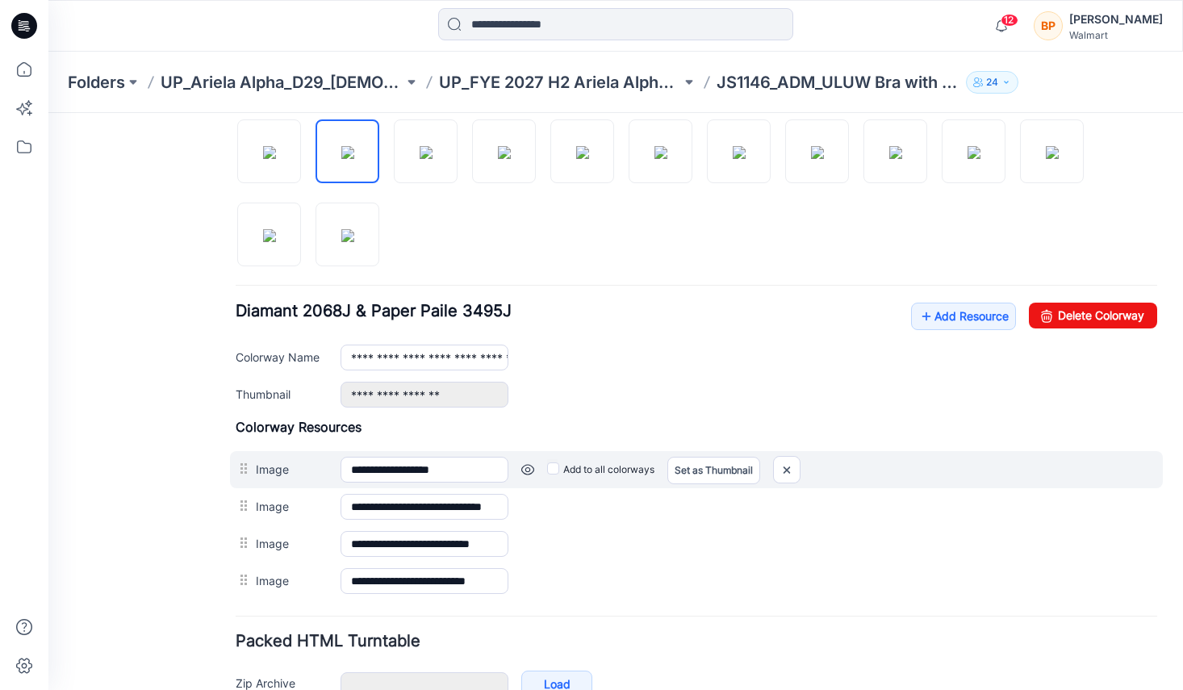
click at [248, 479] on div at bounding box center [246, 469] width 20 height 24
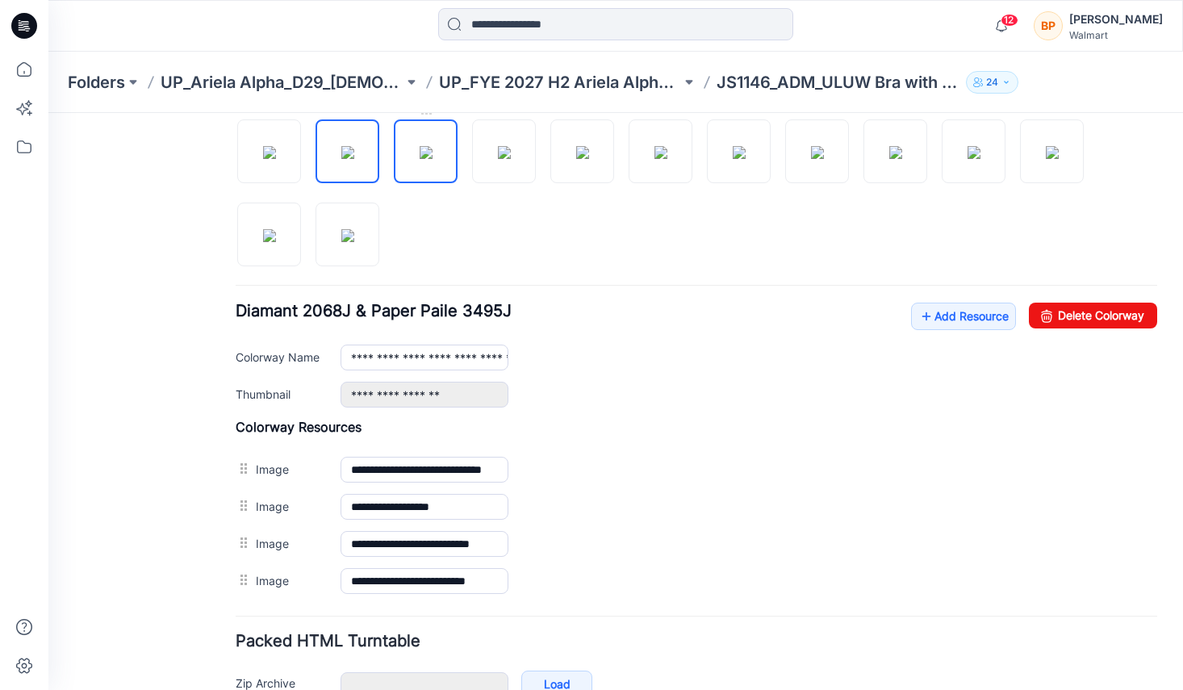
click at [422, 159] on img at bounding box center [426, 152] width 13 height 13
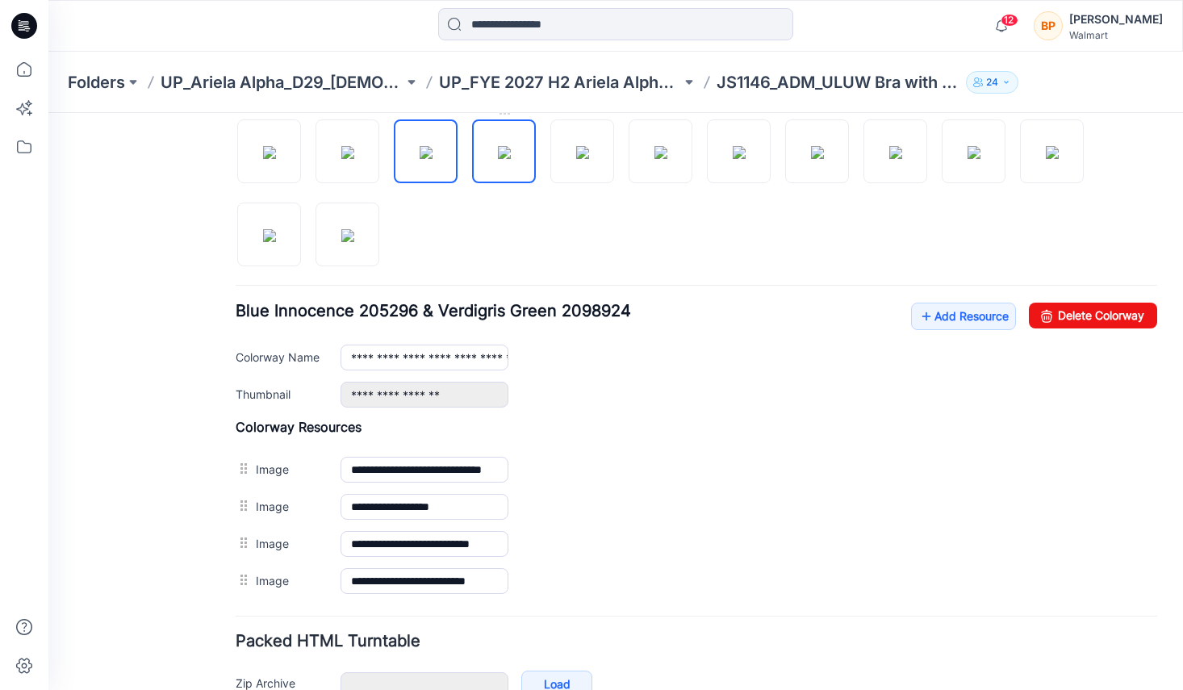
click at [511, 146] on img at bounding box center [504, 152] width 13 height 13
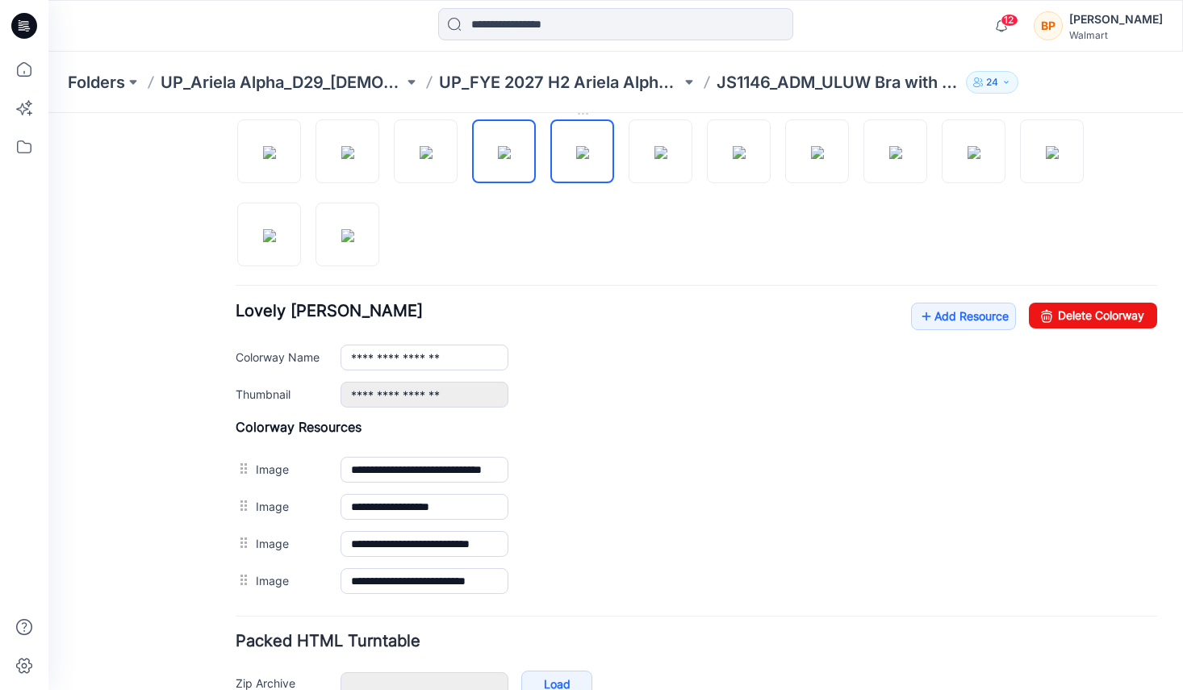
click at [589, 146] on img at bounding box center [582, 152] width 13 height 13
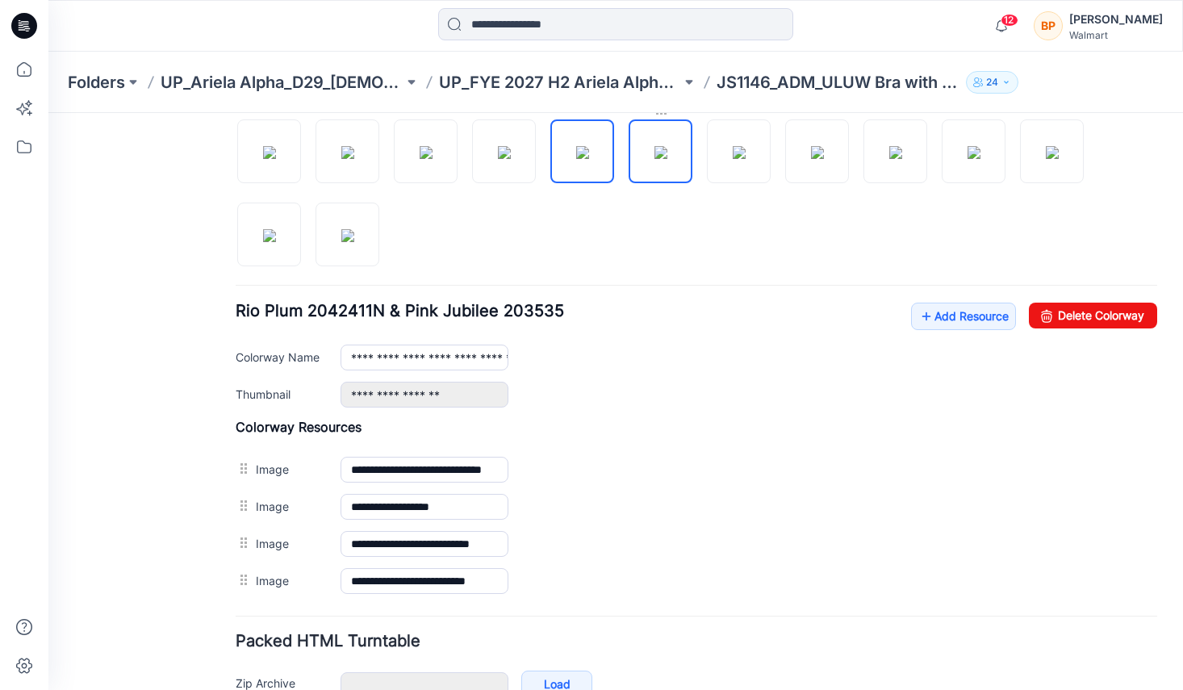
click at [671, 119] on div at bounding box center [661, 111] width 64 height 16
click at [654, 146] on img at bounding box center [660, 152] width 13 height 13
click at [733, 146] on img at bounding box center [739, 152] width 13 height 13
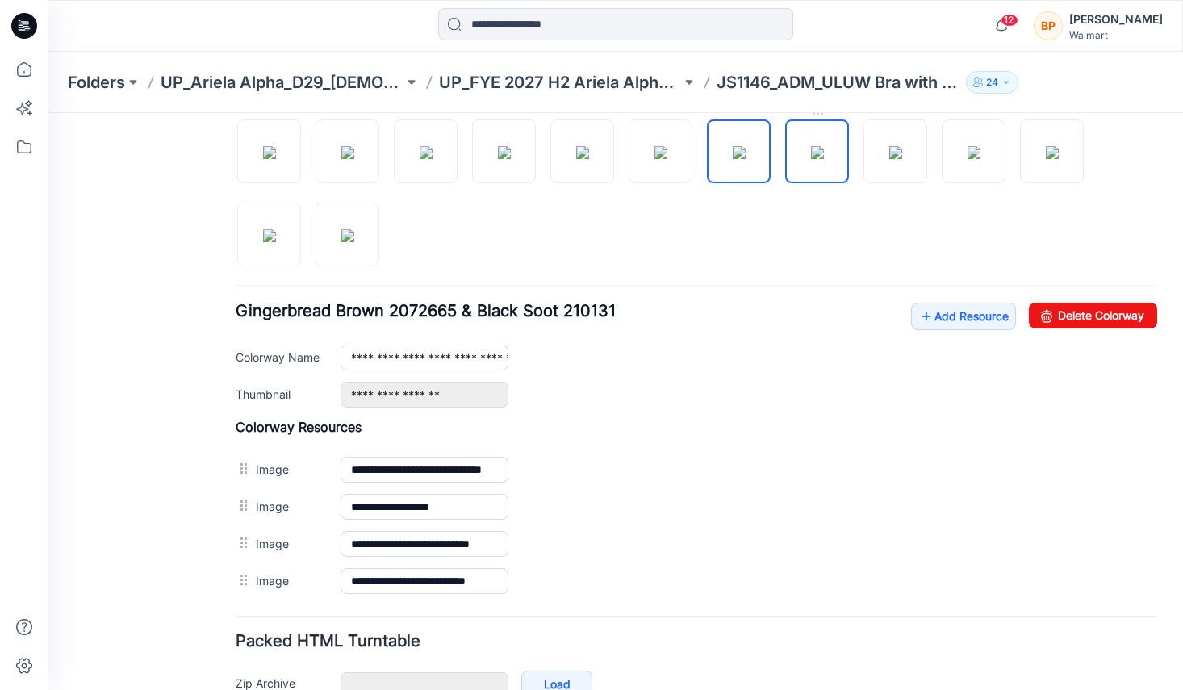
click at [824, 148] on img at bounding box center [817, 152] width 13 height 13
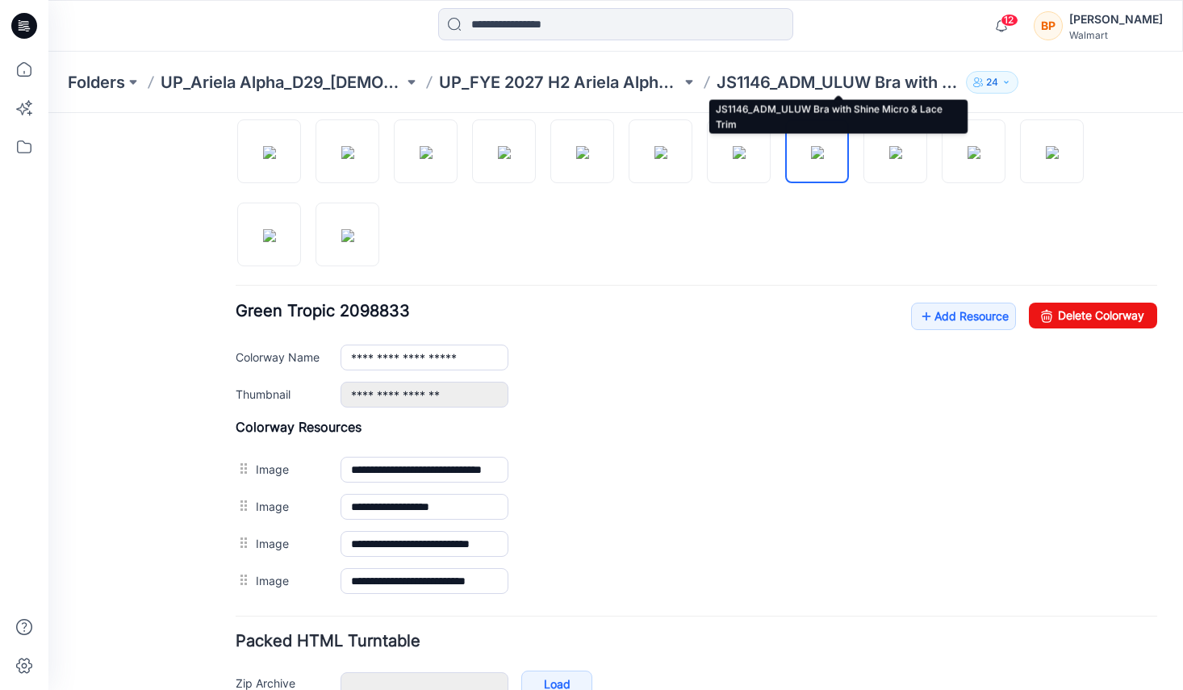
click at [904, 108] on div "Folders UP_Ariela Alpha_D29_Ladies Intimates - Joyspun UP_FYE 2027 H2 Ariela Al…" at bounding box center [615, 82] width 1135 height 61
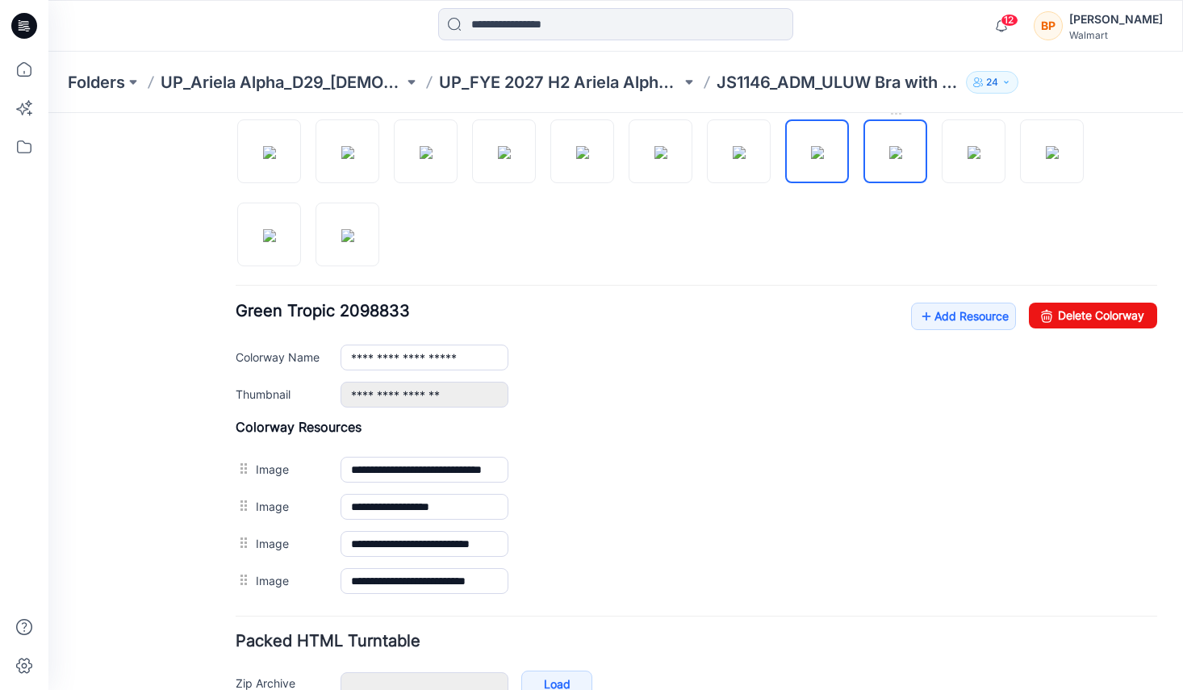
click at [894, 146] on img at bounding box center [895, 152] width 13 height 13
click at [968, 159] on img at bounding box center [974, 152] width 13 height 13
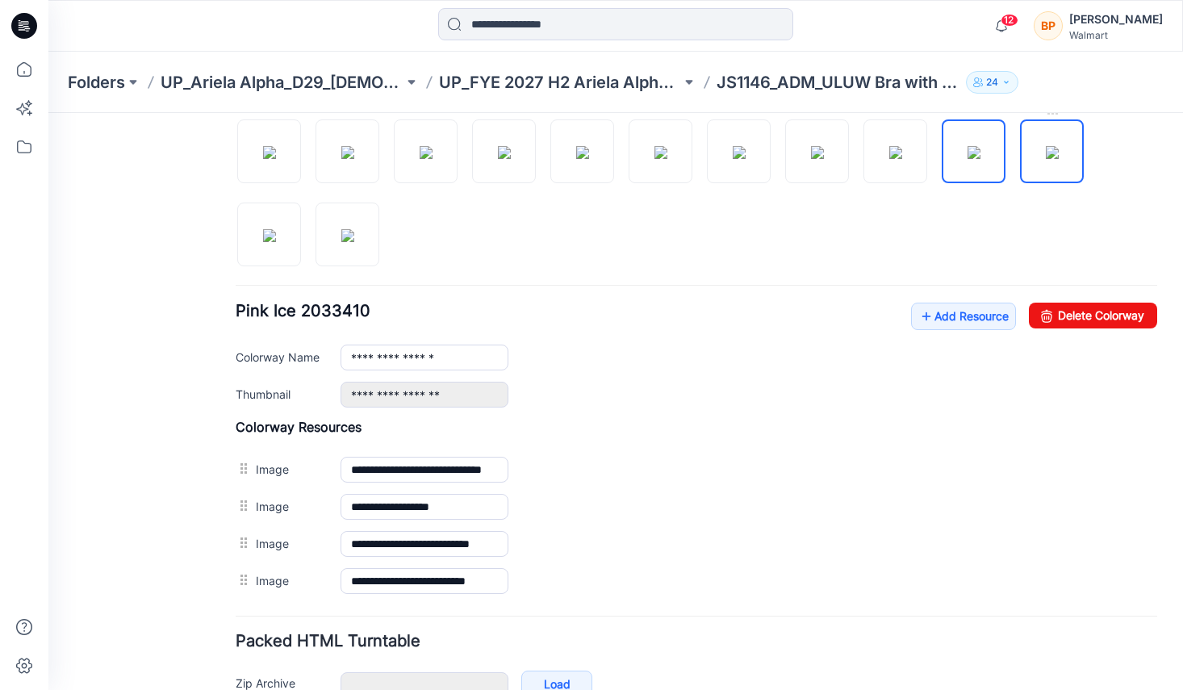
click at [1046, 159] on img at bounding box center [1052, 152] width 13 height 13
click at [276, 242] on img at bounding box center [269, 235] width 13 height 13
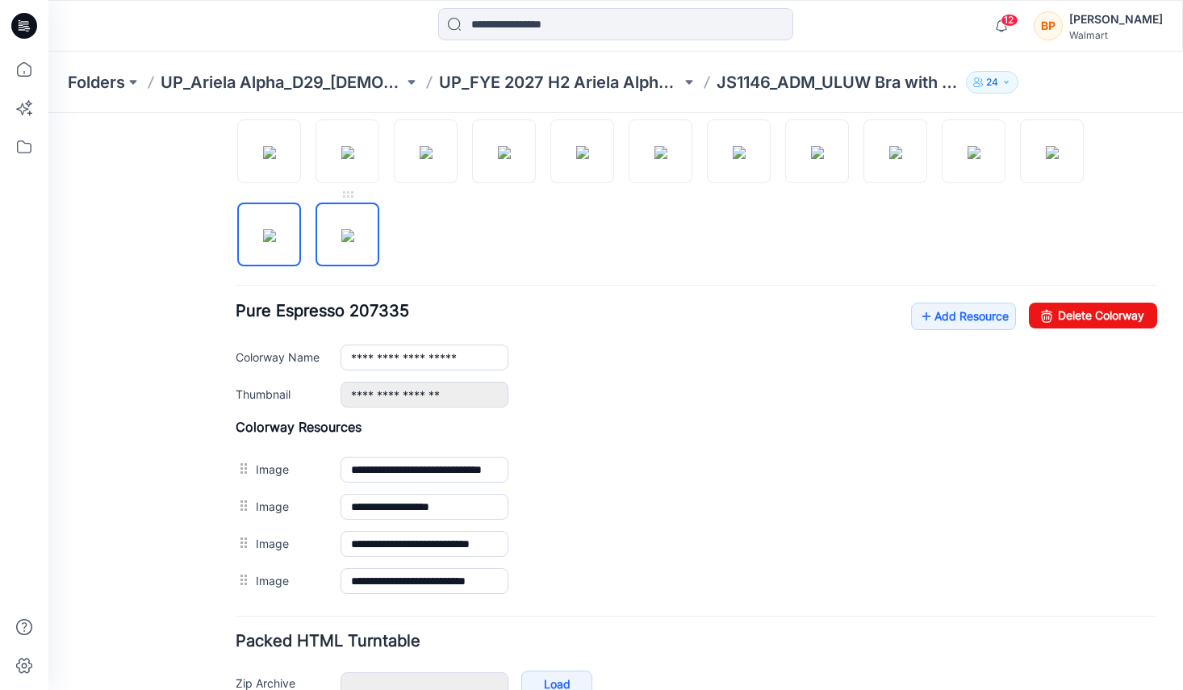
click at [341, 242] on img at bounding box center [347, 235] width 13 height 13
type input "**********"
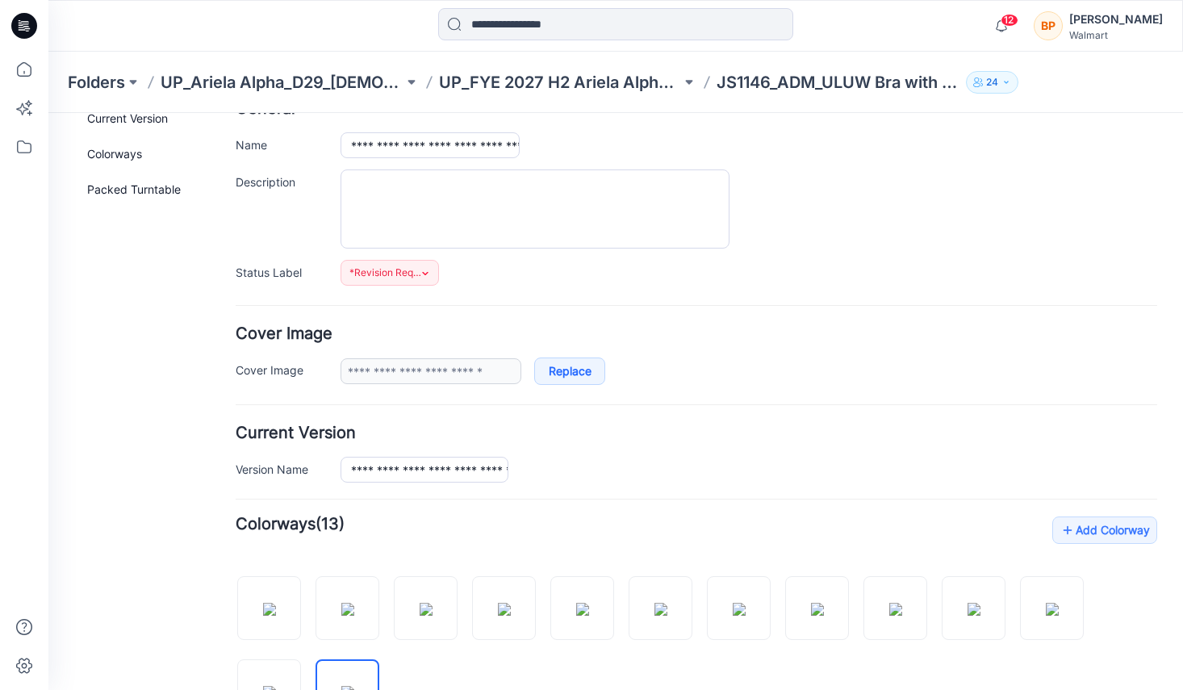
scroll to position [0, 0]
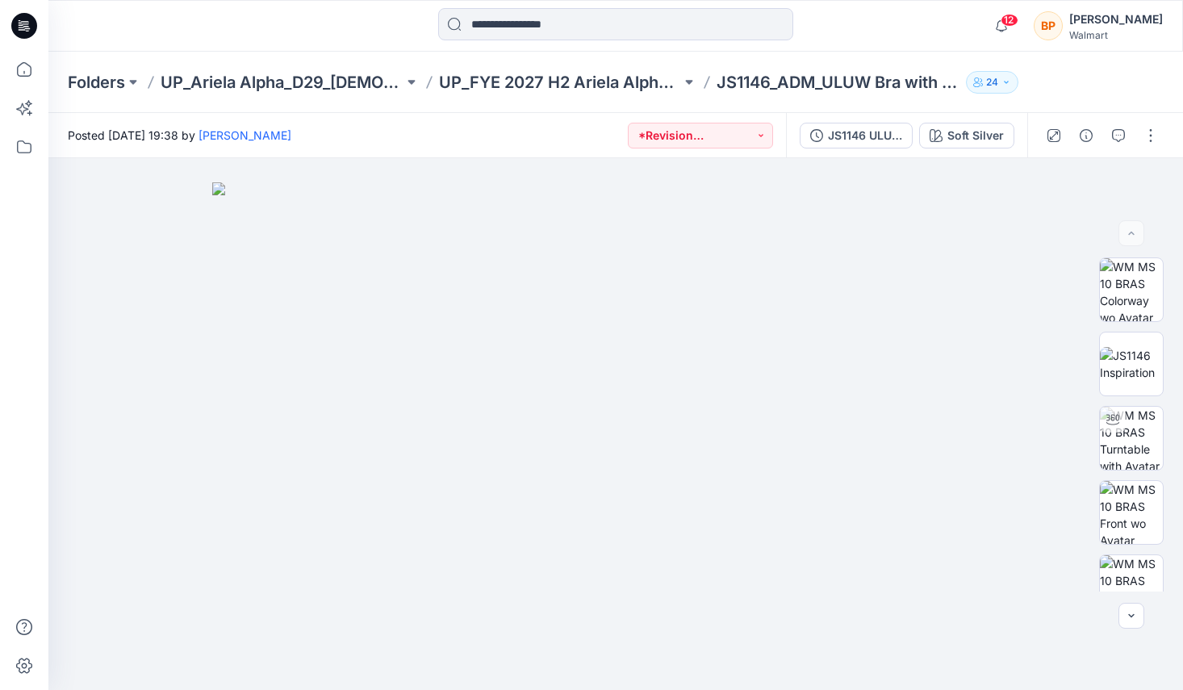
click at [1016, 111] on div "Folders UP_Ariela Alpha_D29_[DEMOGRAPHIC_DATA] Intimates - Joyspun UP_FYE 2027 …" at bounding box center [615, 82] width 1135 height 61
click at [981, 130] on div "Soft Silver" at bounding box center [975, 136] width 56 height 18
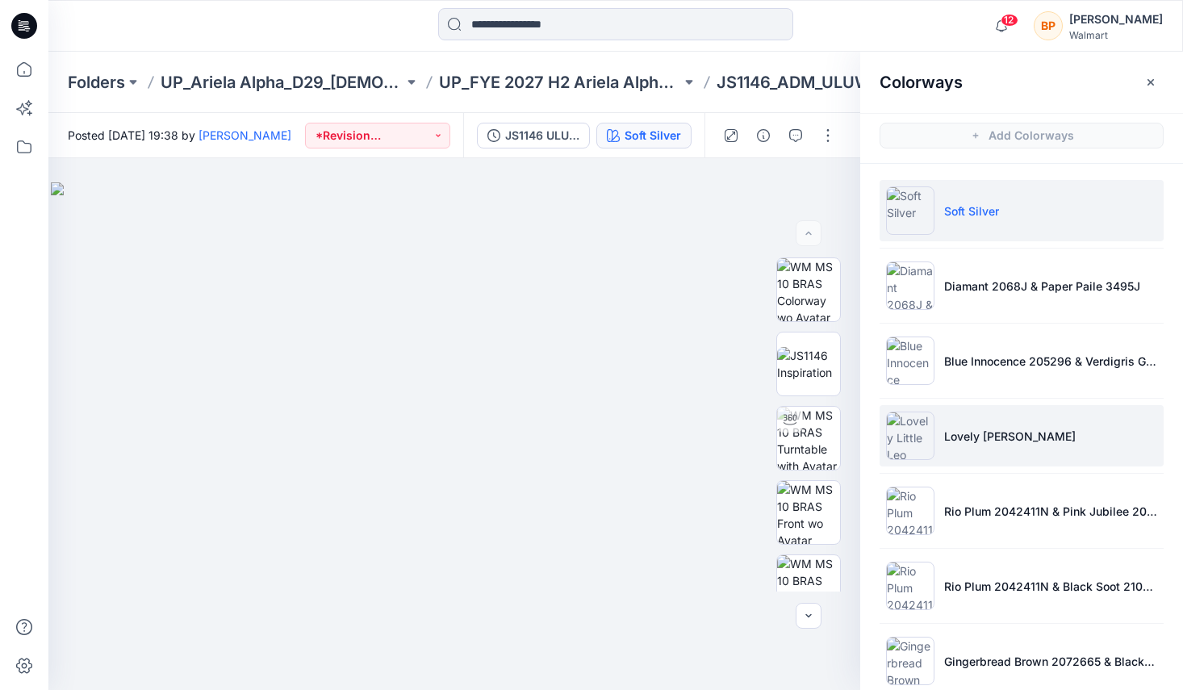
click at [944, 435] on p "Lovely [PERSON_NAME]" at bounding box center [1010, 436] width 132 height 17
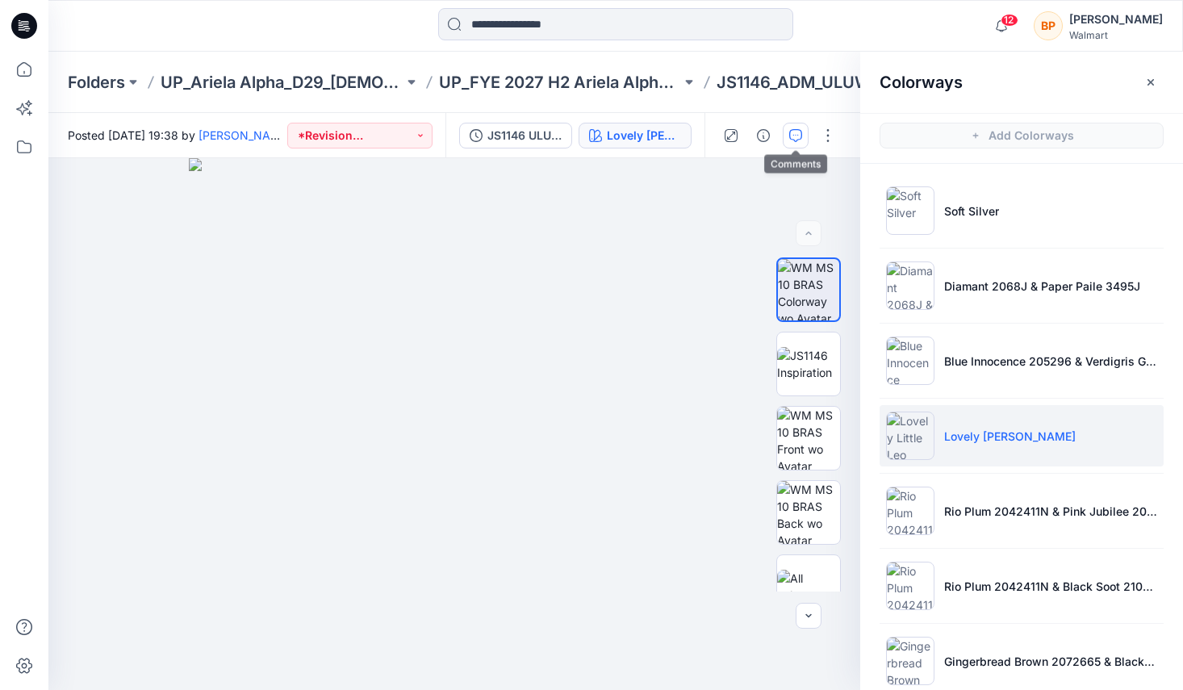
click at [797, 136] on icon "button" at bounding box center [795, 135] width 13 height 13
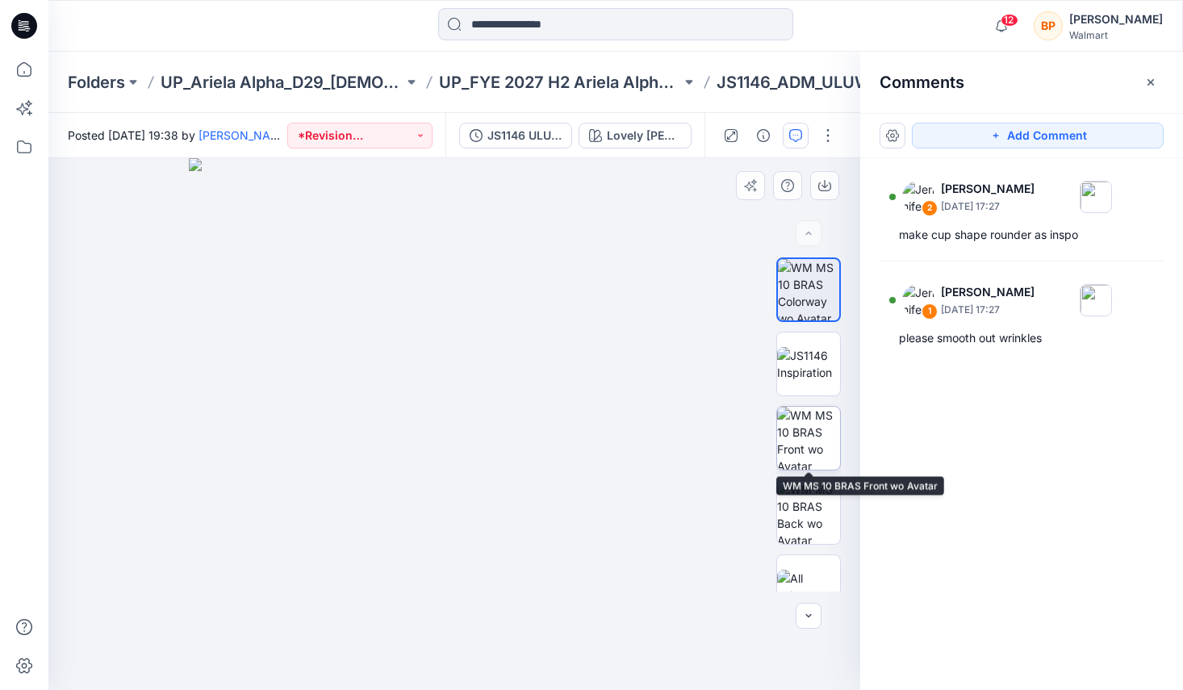
click at [790, 432] on img at bounding box center [808, 438] width 63 height 63
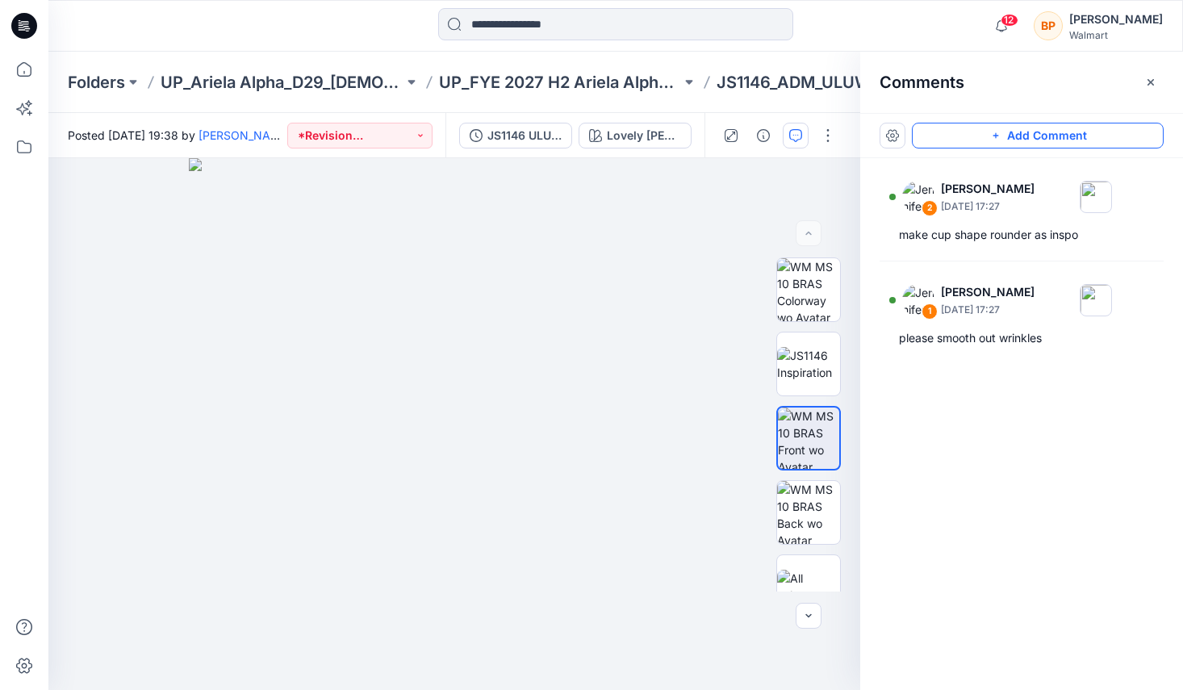
click at [964, 129] on button "Add Comment" at bounding box center [1038, 136] width 252 height 26
click at [458, 508] on div "3" at bounding box center [454, 424] width 812 height 532
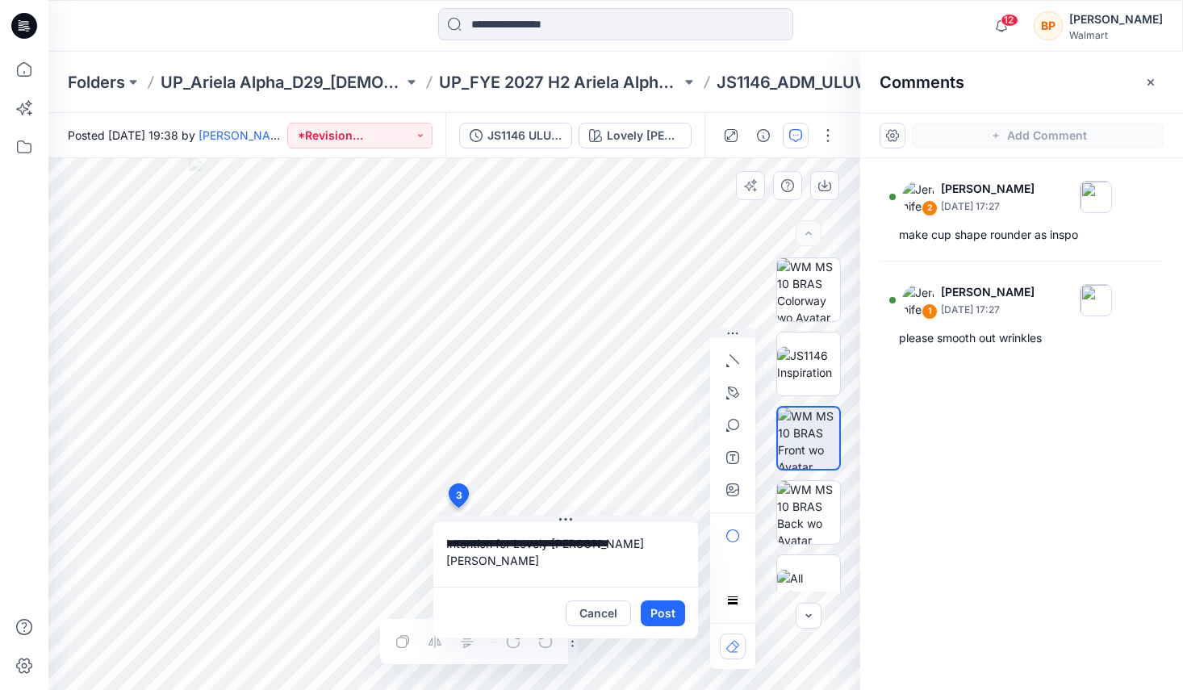
click at [513, 544] on textarea "**********" at bounding box center [565, 554] width 265 height 65
drag, startPoint x: 595, startPoint y: 556, endPoint x: 533, endPoint y: 556, distance: 61.3
click at [533, 556] on textarea "**********" at bounding box center [565, 554] width 265 height 65
click at [542, 556] on textarea "**********" at bounding box center [565, 554] width 265 height 65
click at [562, 584] on textarea "**********" at bounding box center [565, 554] width 265 height 65
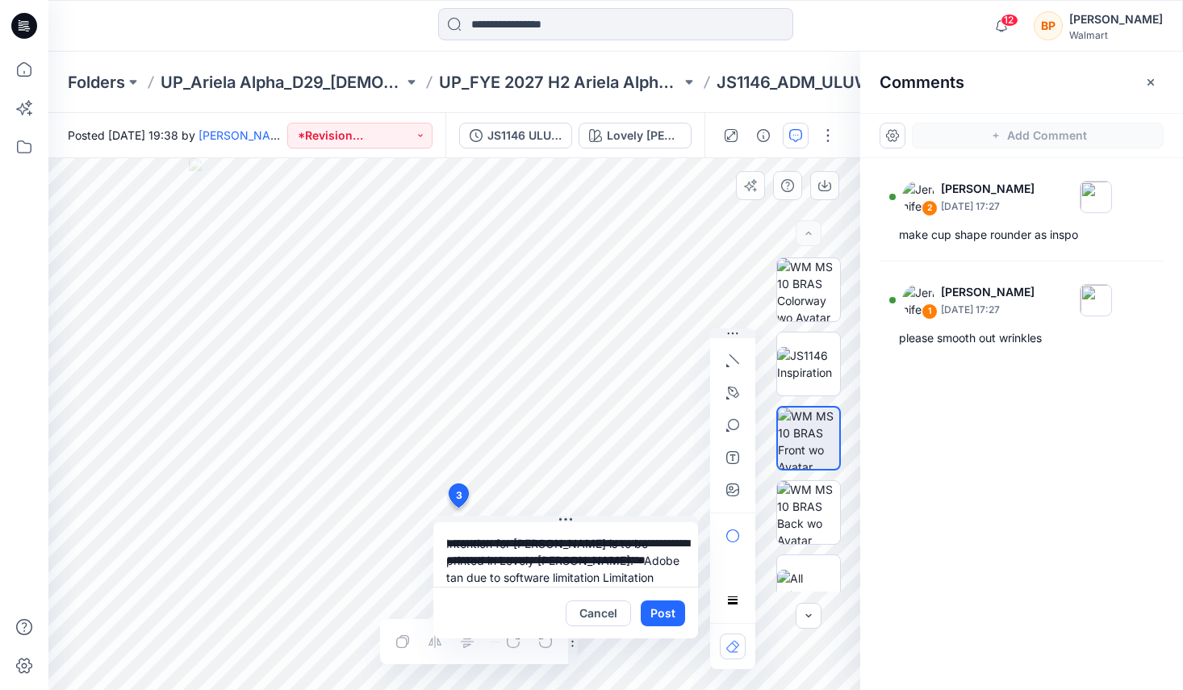
click at [562, 578] on textarea "**********" at bounding box center [565, 554] width 265 height 65
type textarea "**********"
click at [650, 607] on button "Post" at bounding box center [663, 613] width 44 height 26
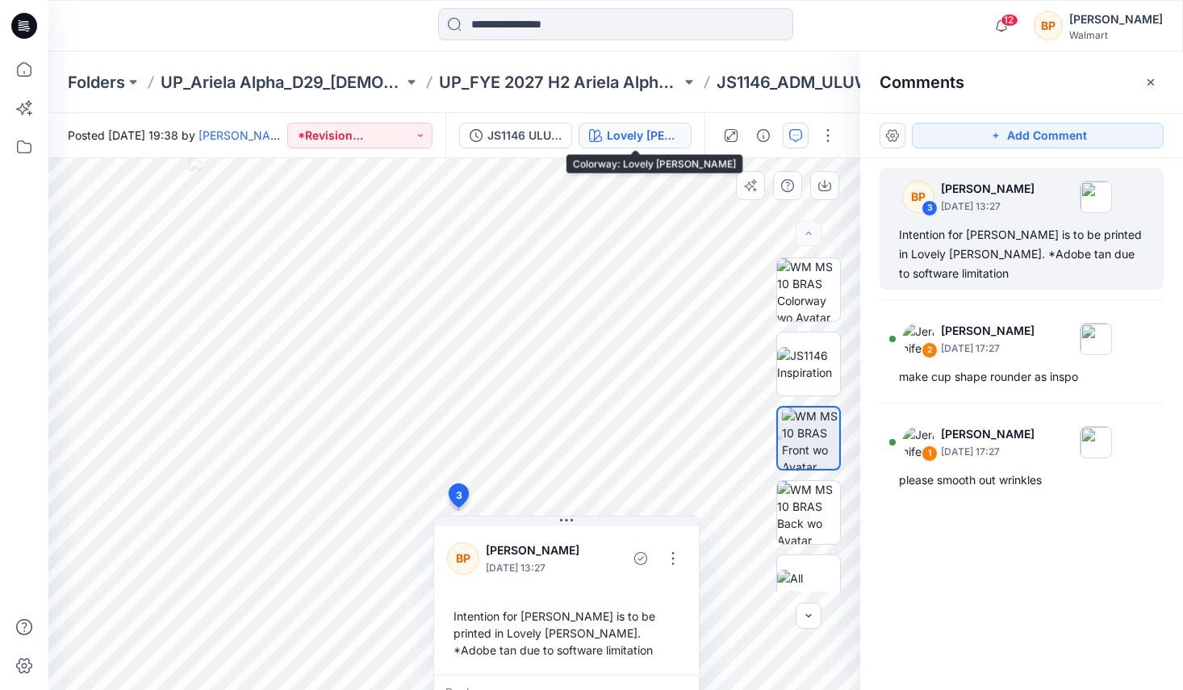
click at [657, 128] on div "Lovely Little Leo" at bounding box center [644, 136] width 74 height 18
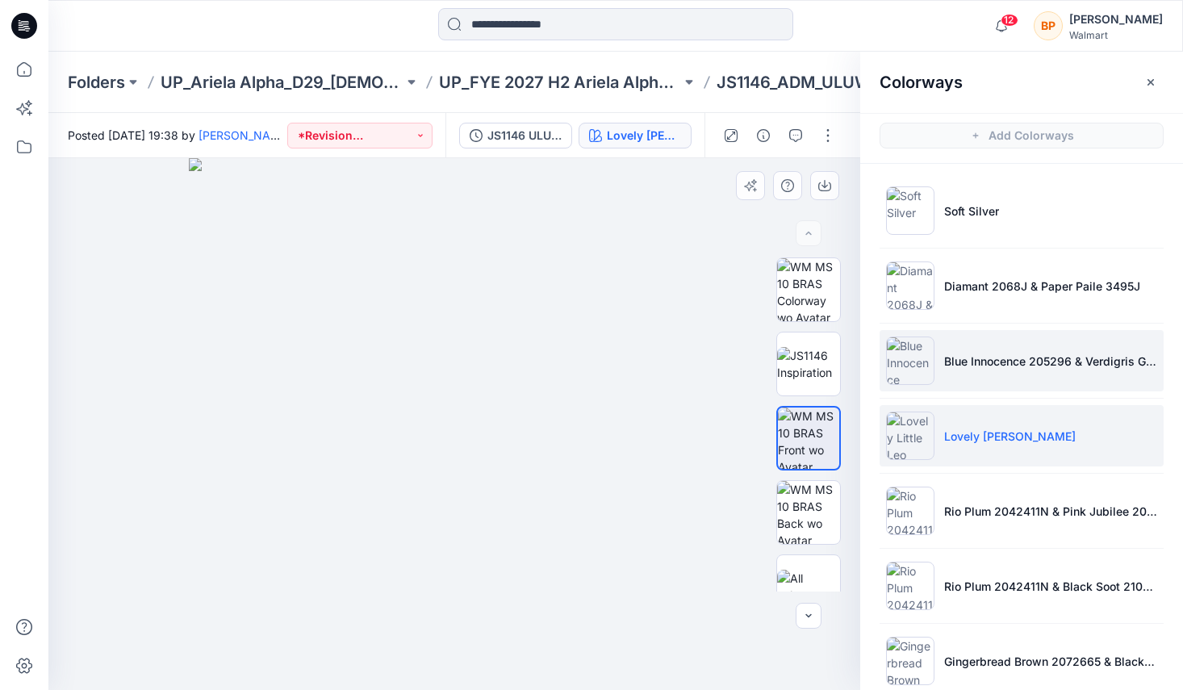
click at [1056, 343] on li "Blue Innocence 205296 & Verdigris Green 2098924" at bounding box center [1022, 360] width 284 height 61
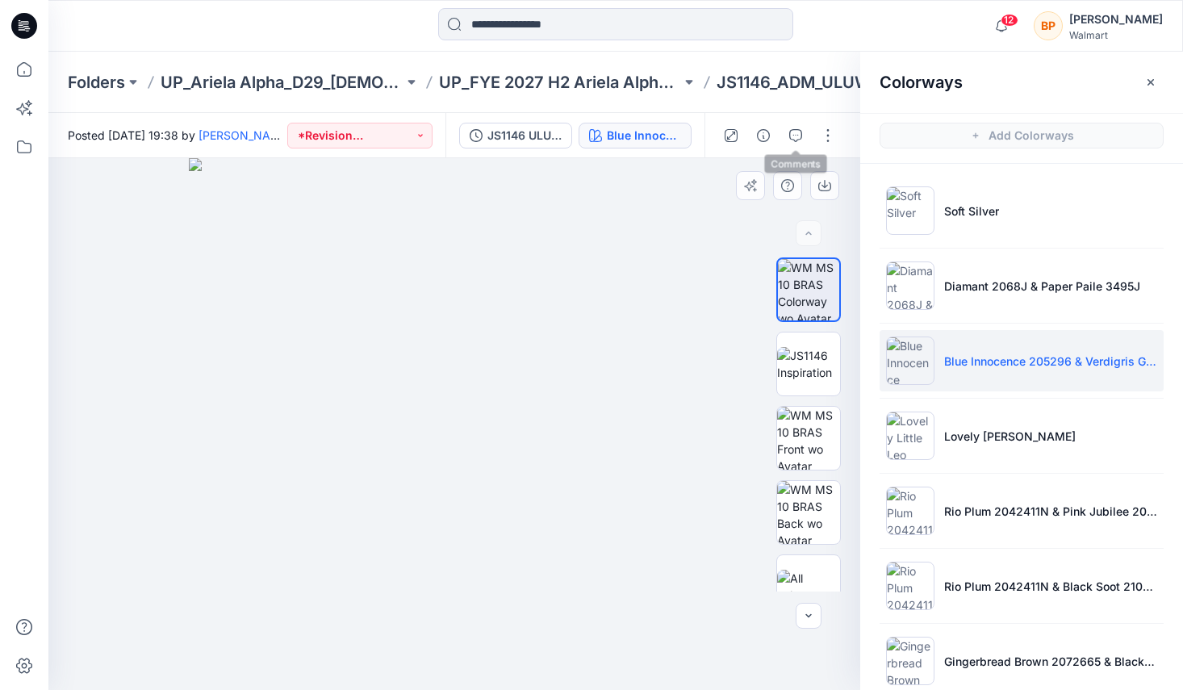
click at [782, 144] on div at bounding box center [779, 135] width 149 height 45
click at [790, 137] on icon "button" at bounding box center [795, 135] width 13 height 13
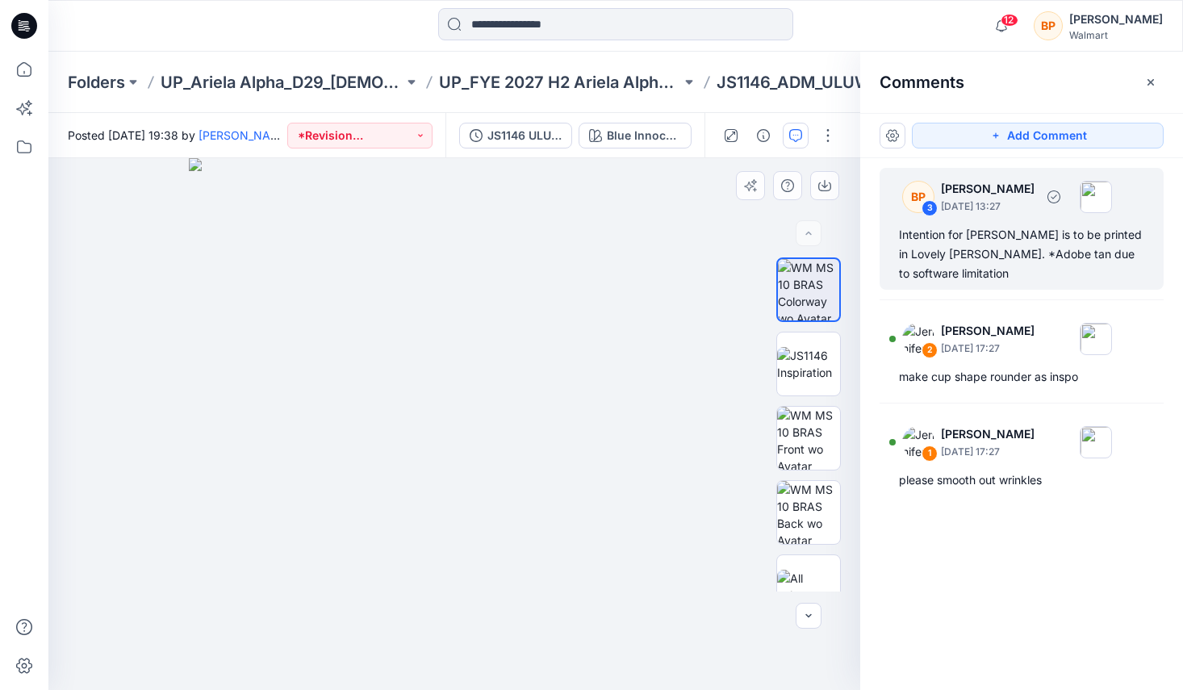
click at [1027, 265] on div "Intention for CF gore is to be printed in Lovely Little Leo. *Adobe tan due to …" at bounding box center [1021, 254] width 245 height 58
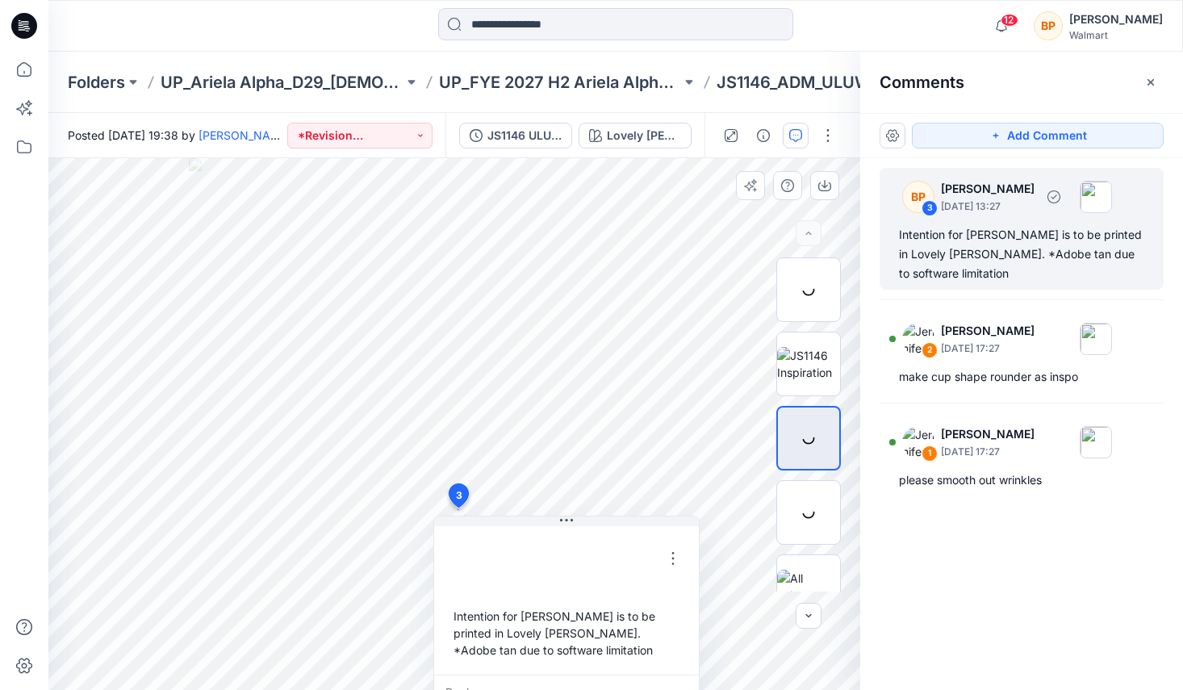
click at [1020, 253] on div "Intention for CF gore is to be printed in Lovely Little Leo. *Adobe tan due to …" at bounding box center [1021, 254] width 245 height 58
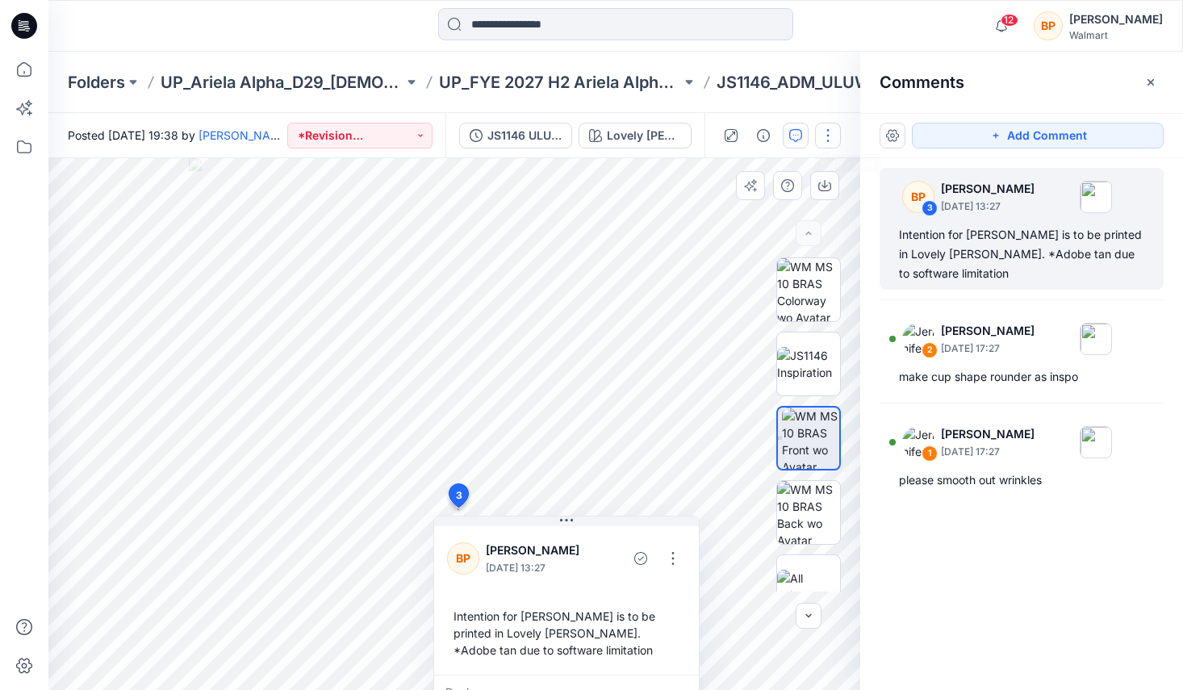
click at [826, 130] on button "button" at bounding box center [828, 136] width 26 height 26
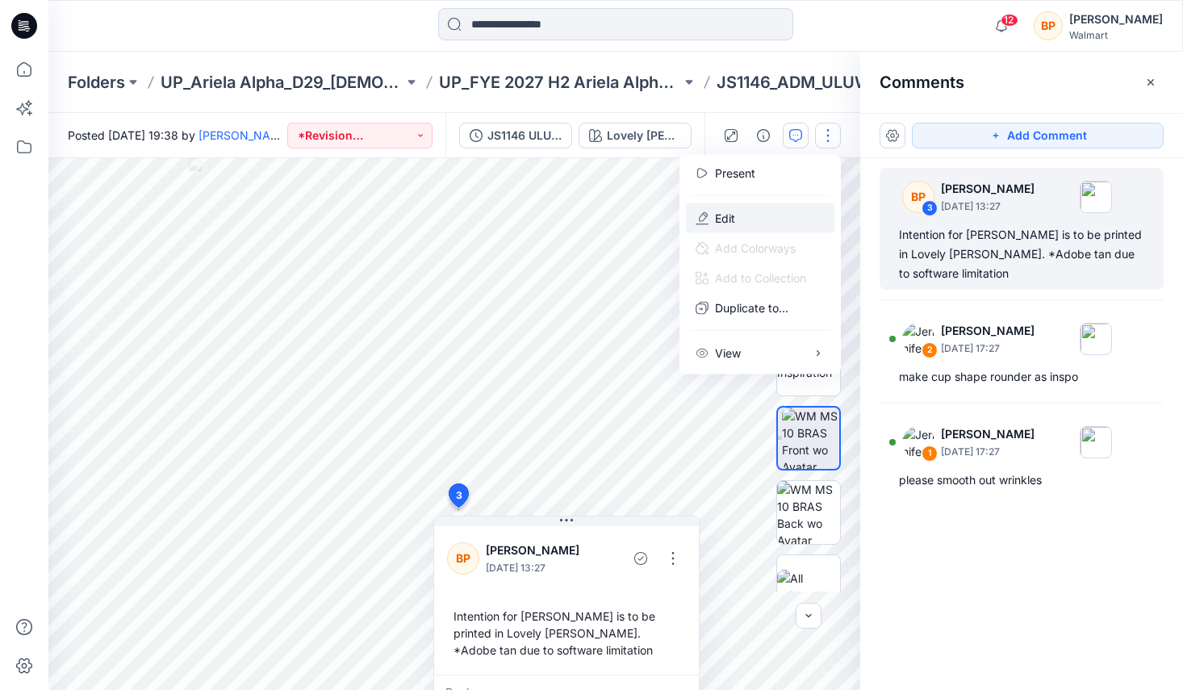
click at [821, 224] on button "Edit" at bounding box center [760, 218] width 148 height 30
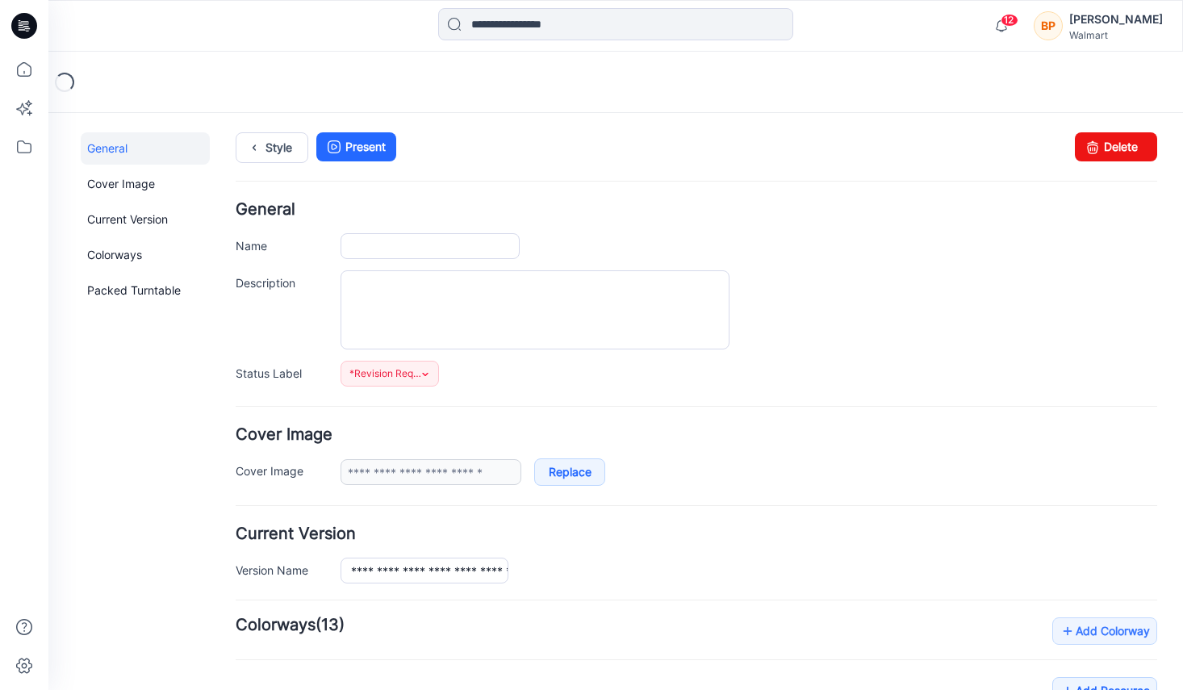
type input "**********"
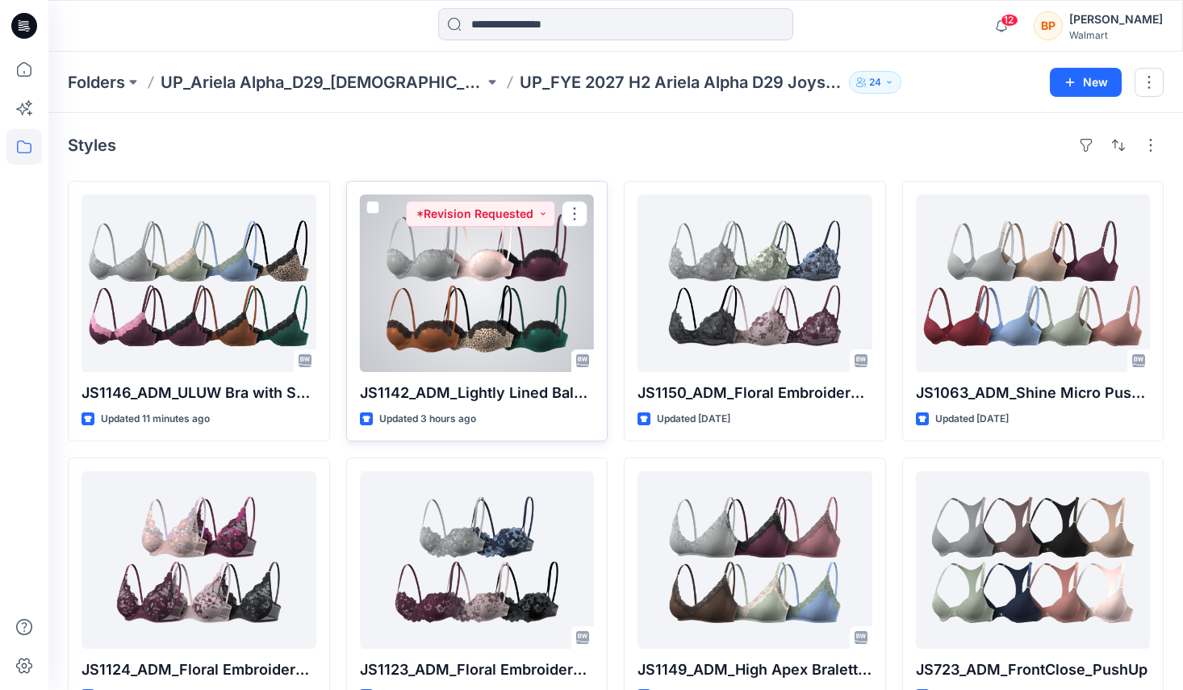
click at [476, 288] on div at bounding box center [477, 283] width 235 height 178
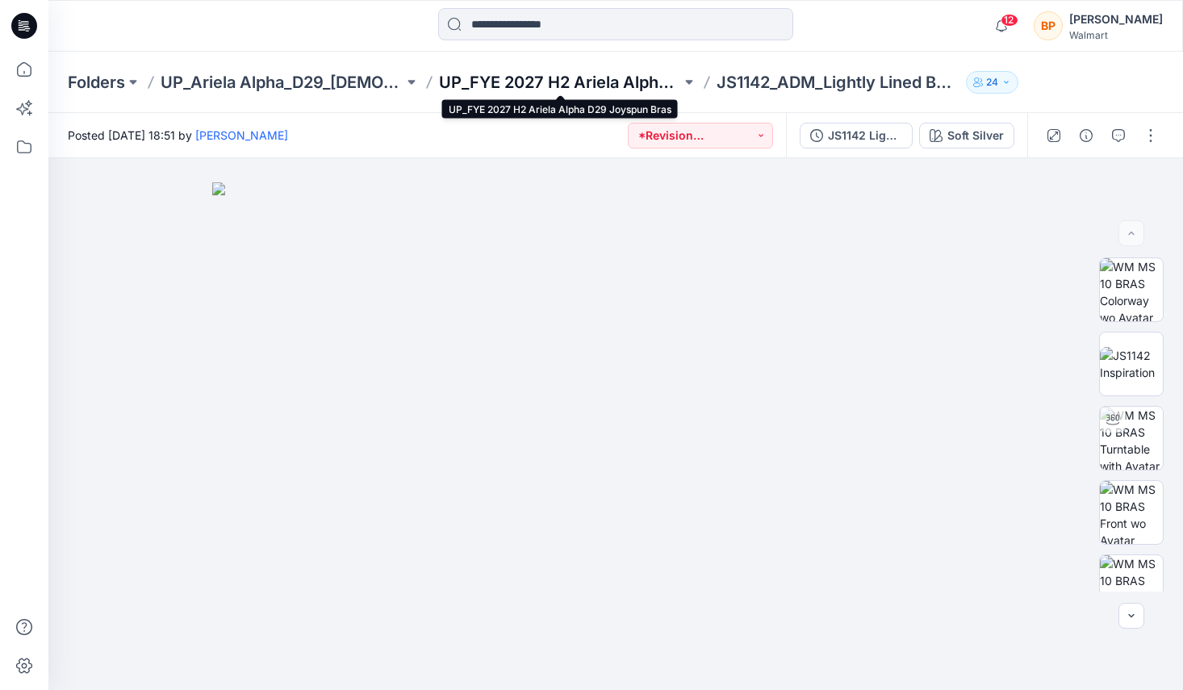
click at [638, 90] on p "UP_FYE 2027 H2 Ariela Alpha D29 Joyspun Bras" at bounding box center [560, 82] width 243 height 23
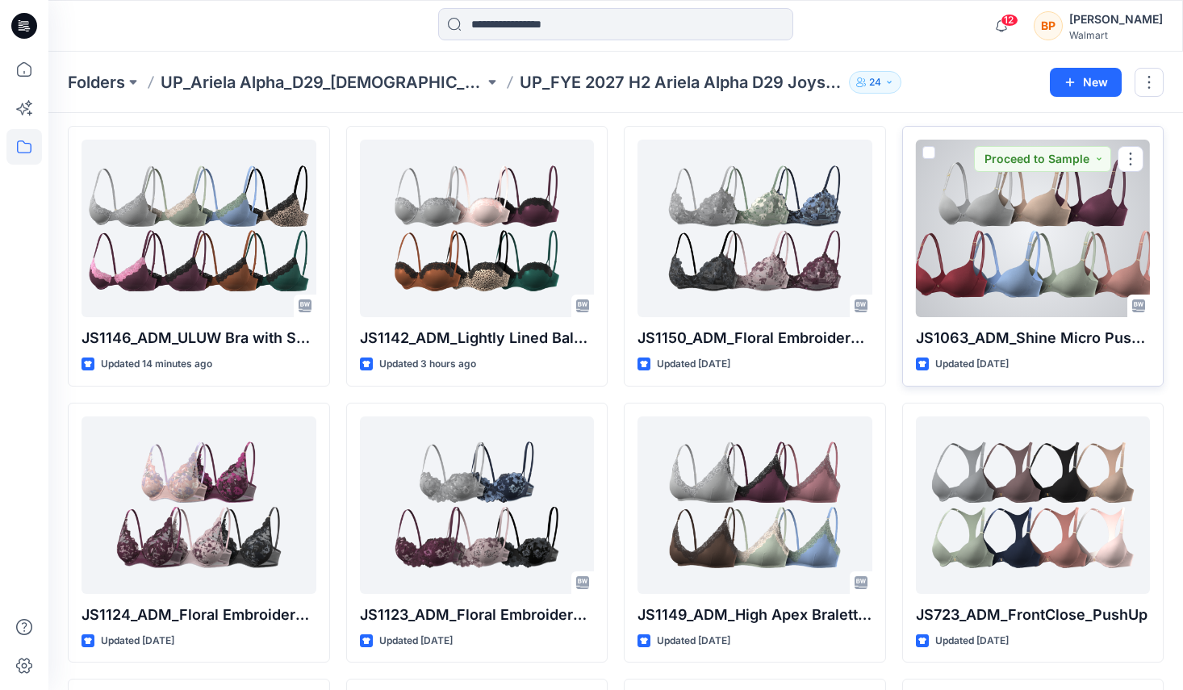
scroll to position [73, 0]
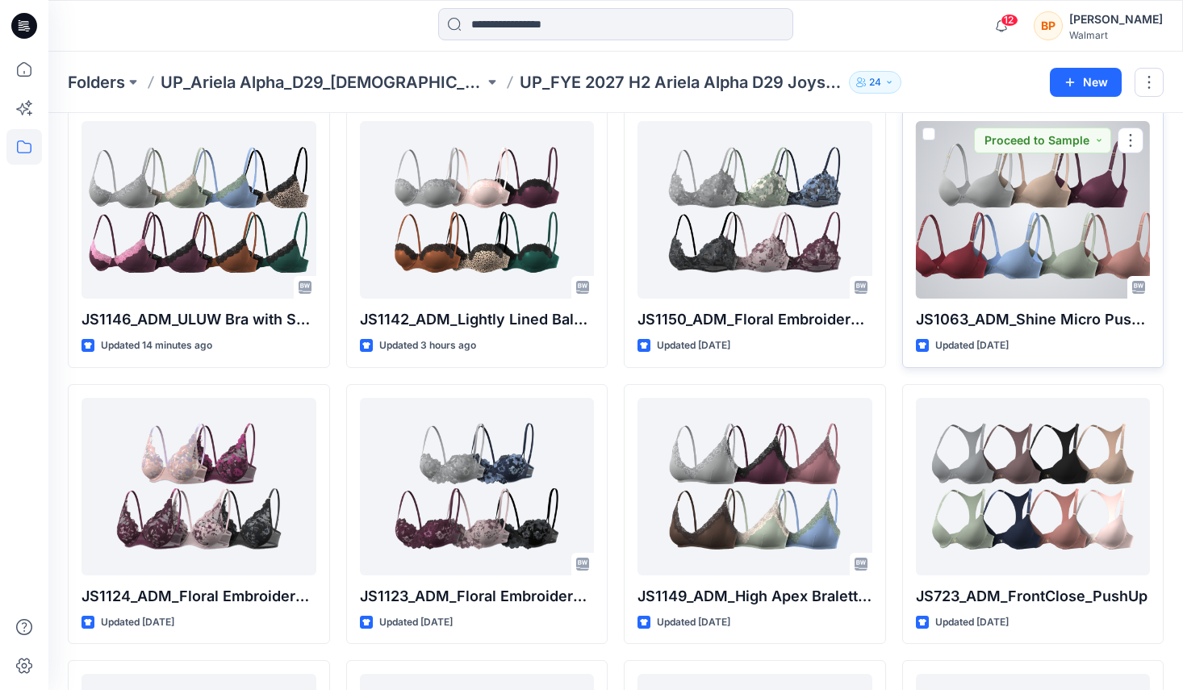
click at [1050, 239] on div at bounding box center [1033, 210] width 235 height 178
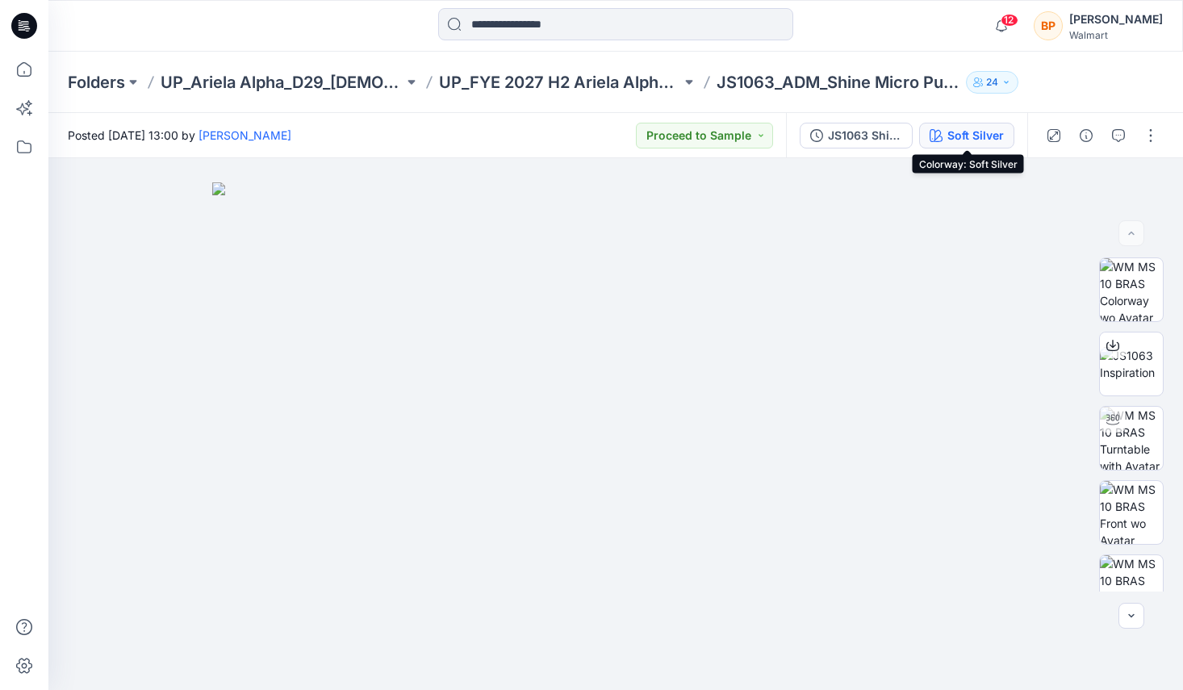
click at [968, 132] on div "Soft Silver" at bounding box center [975, 136] width 56 height 18
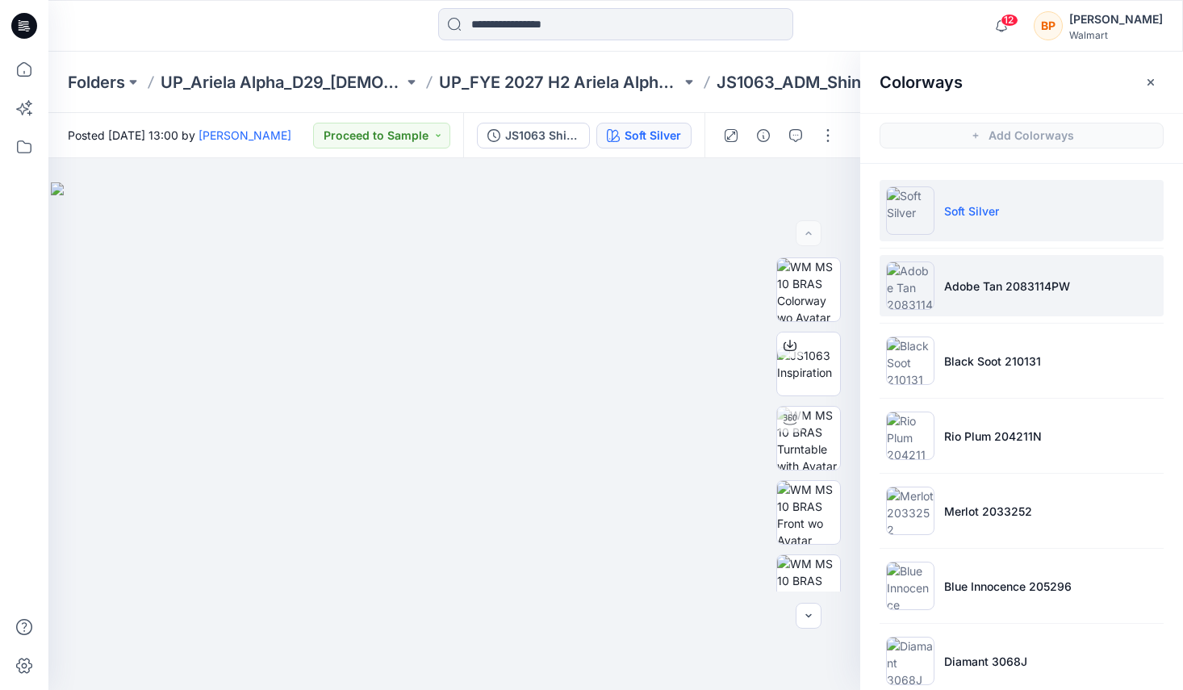
click at [1029, 278] on p "Adobe Tan 2083114PW" at bounding box center [1007, 286] width 126 height 17
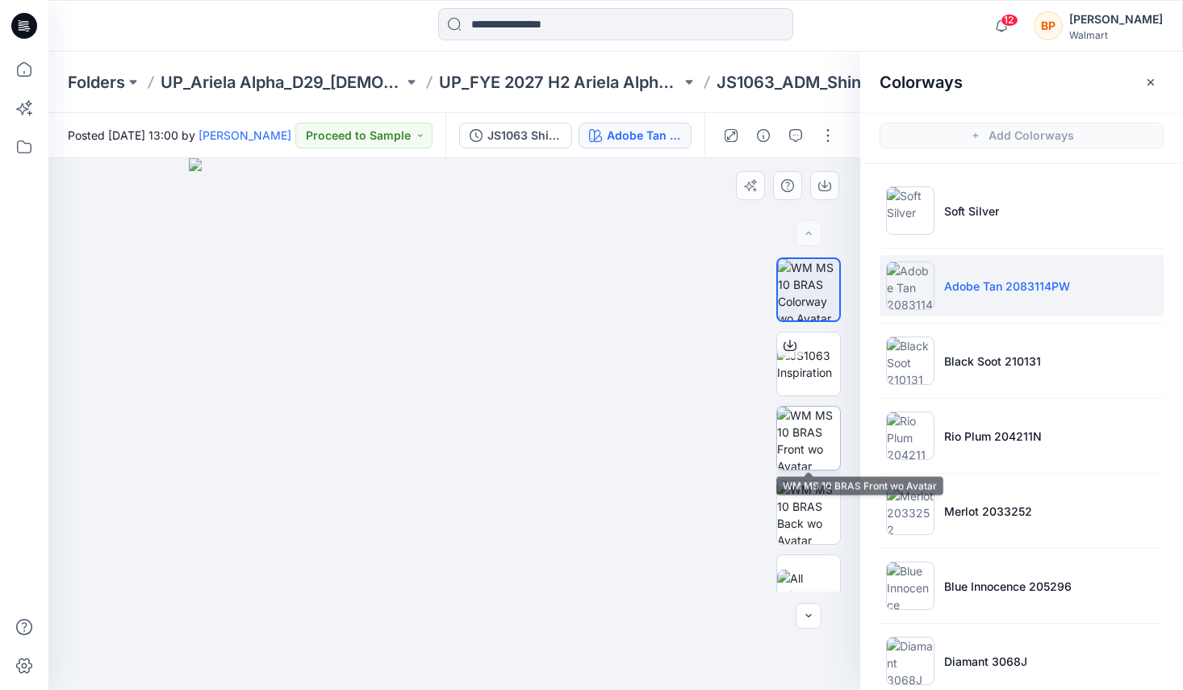
scroll to position [27, 0]
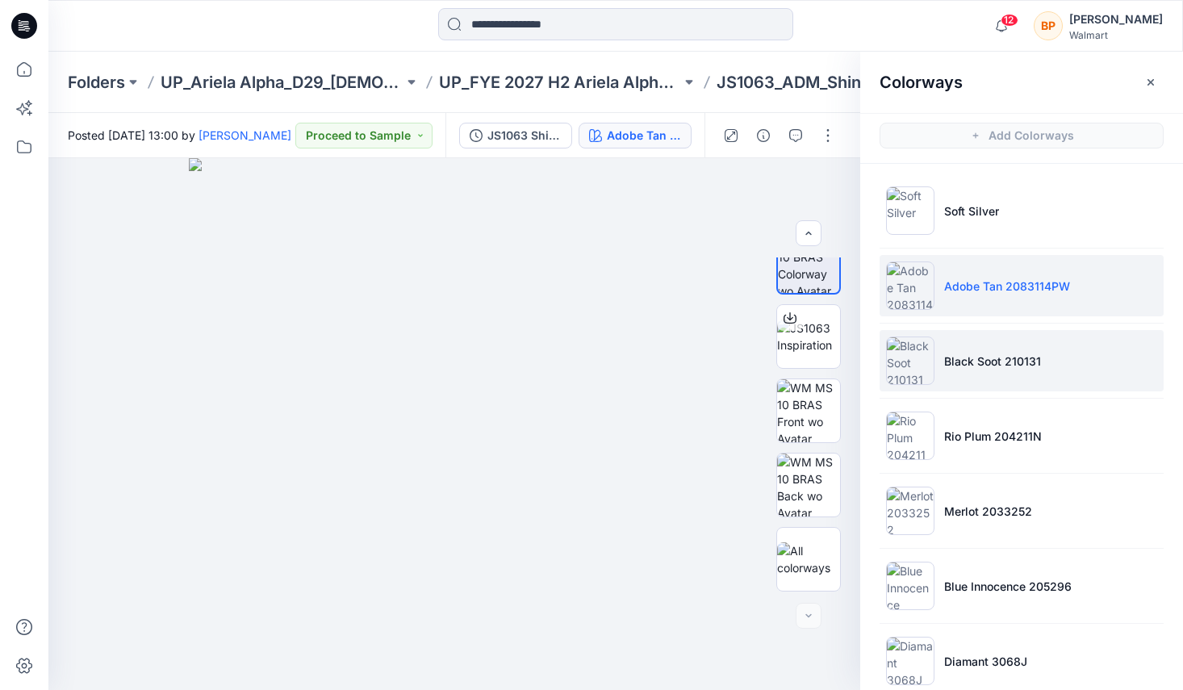
click at [948, 383] on li "Black Soot 210131" at bounding box center [1022, 360] width 284 height 61
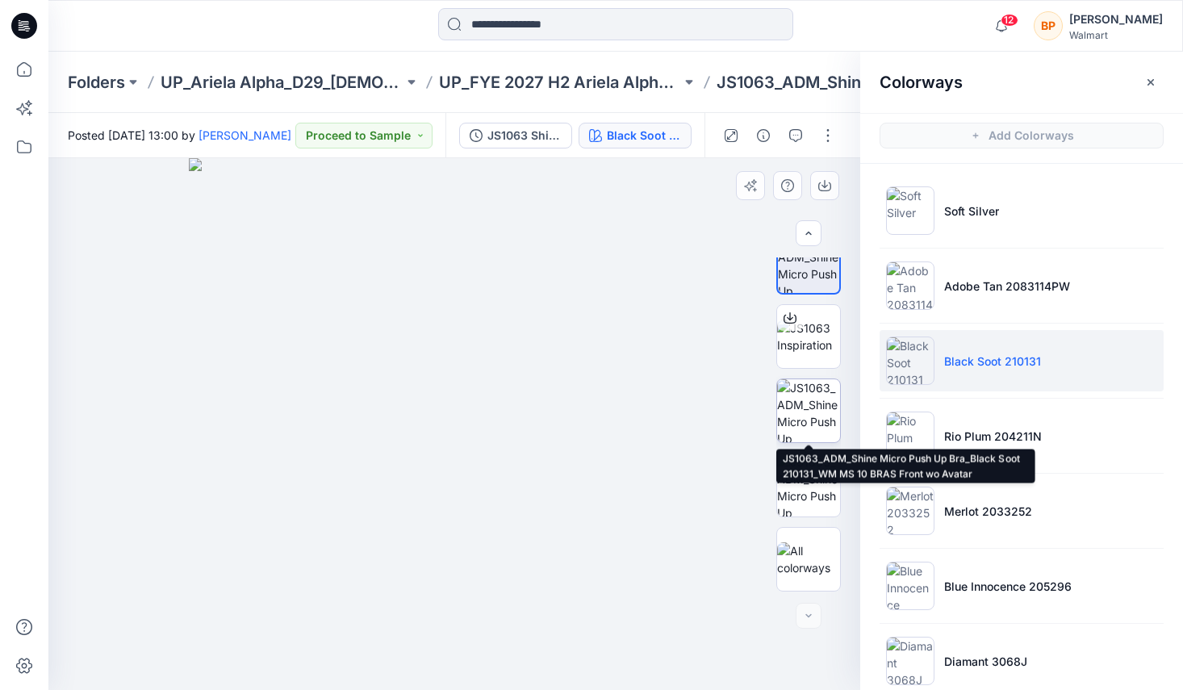
scroll to position [5, 0]
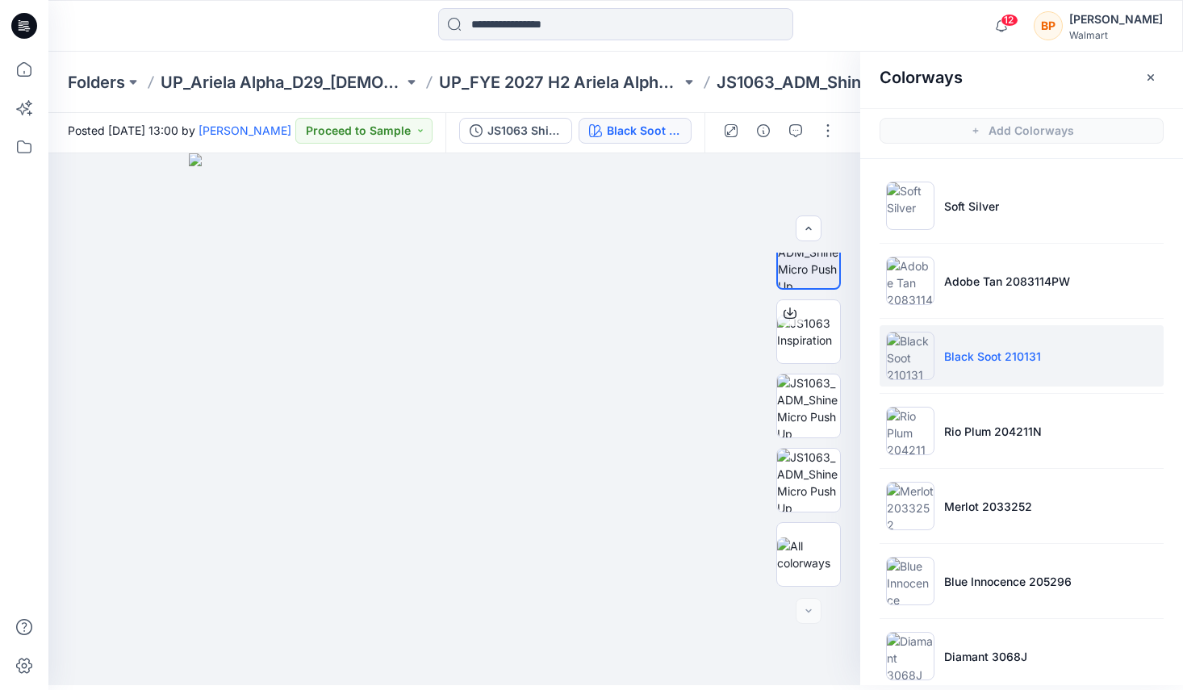
click at [951, 372] on li "Black Soot 210131" at bounding box center [1022, 355] width 284 height 61
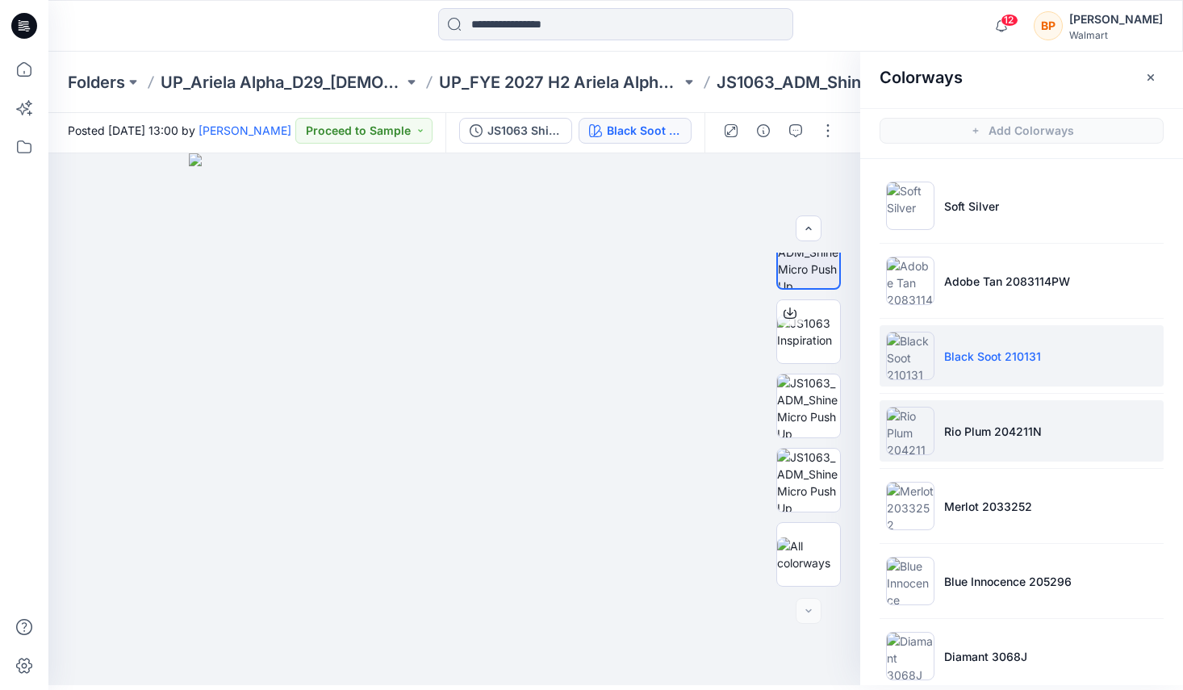
click at [944, 407] on li "Rio Plum 204211N" at bounding box center [1022, 430] width 284 height 61
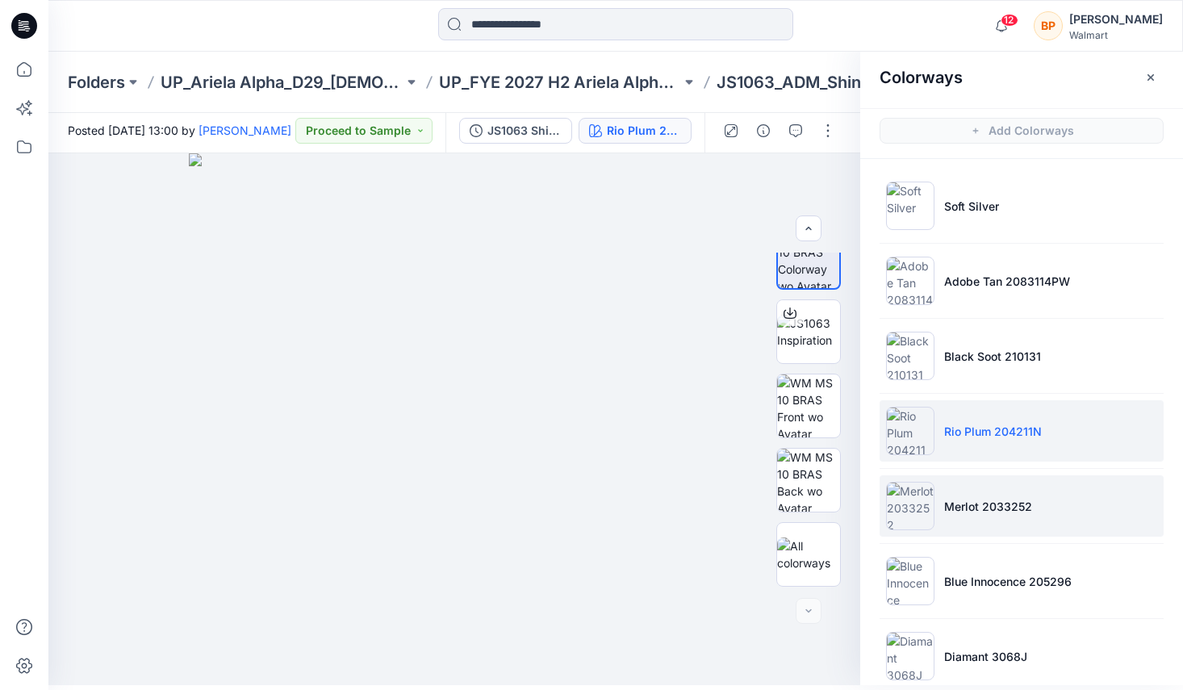
click at [935, 481] on li "Merlot 2033252" at bounding box center [1022, 505] width 284 height 61
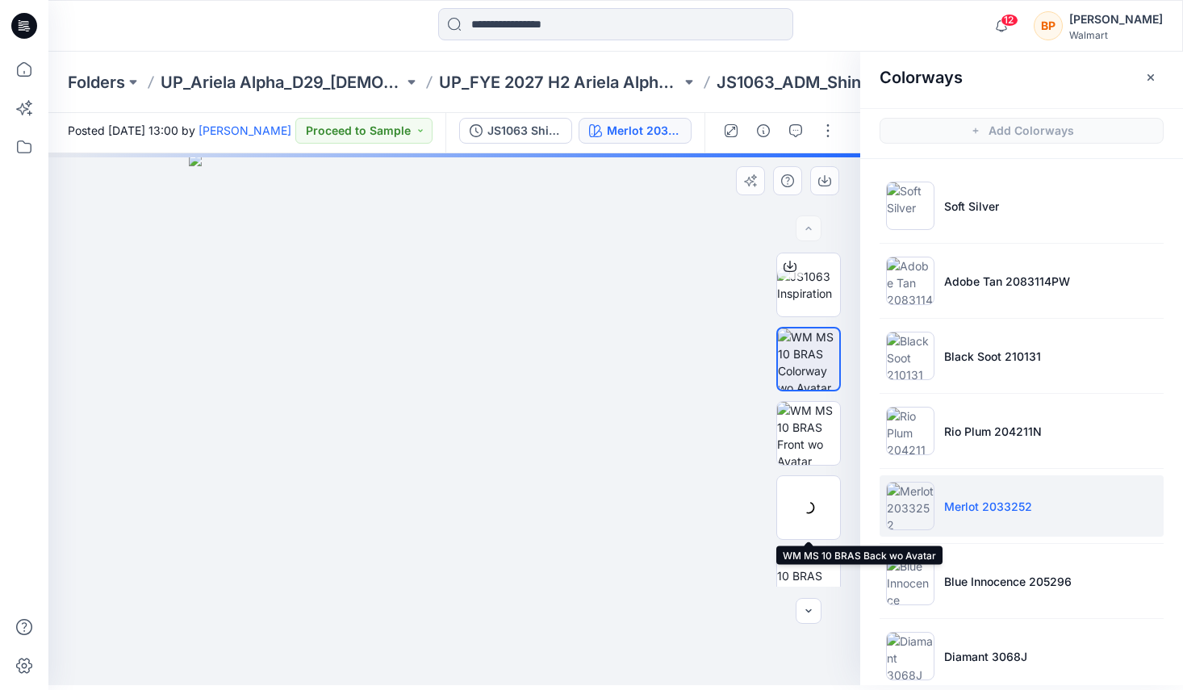
scroll to position [250, 0]
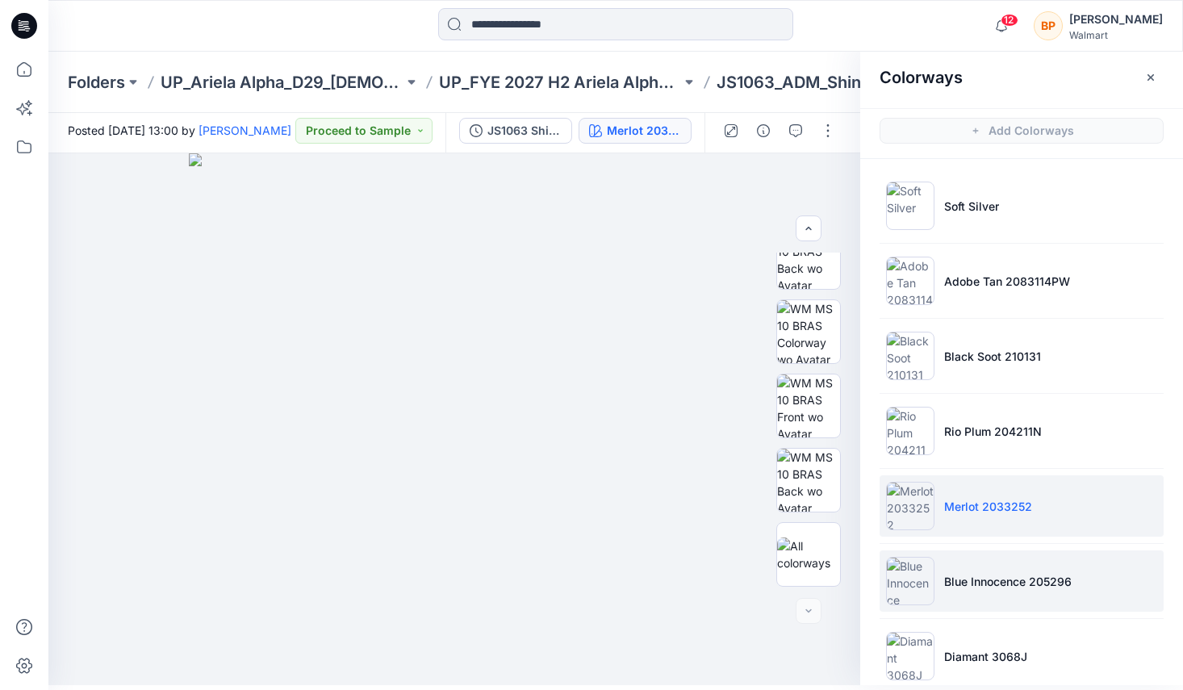
click at [958, 567] on li "Blue Innocence 205296" at bounding box center [1022, 580] width 284 height 61
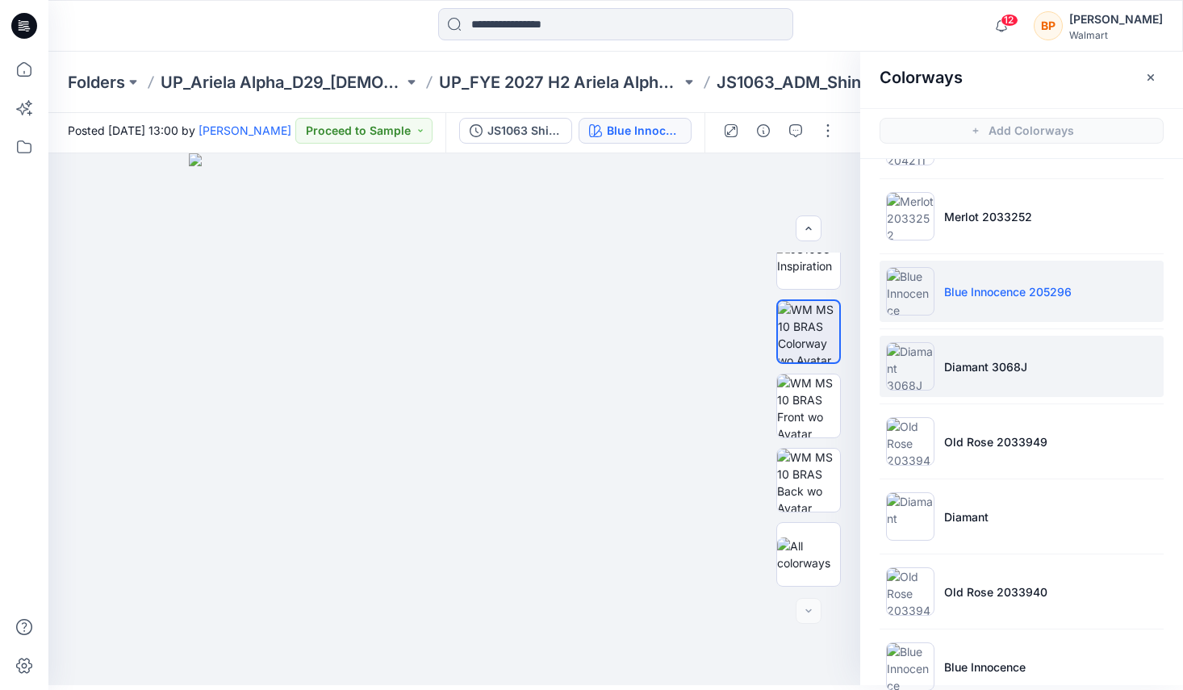
scroll to position [326, 0]
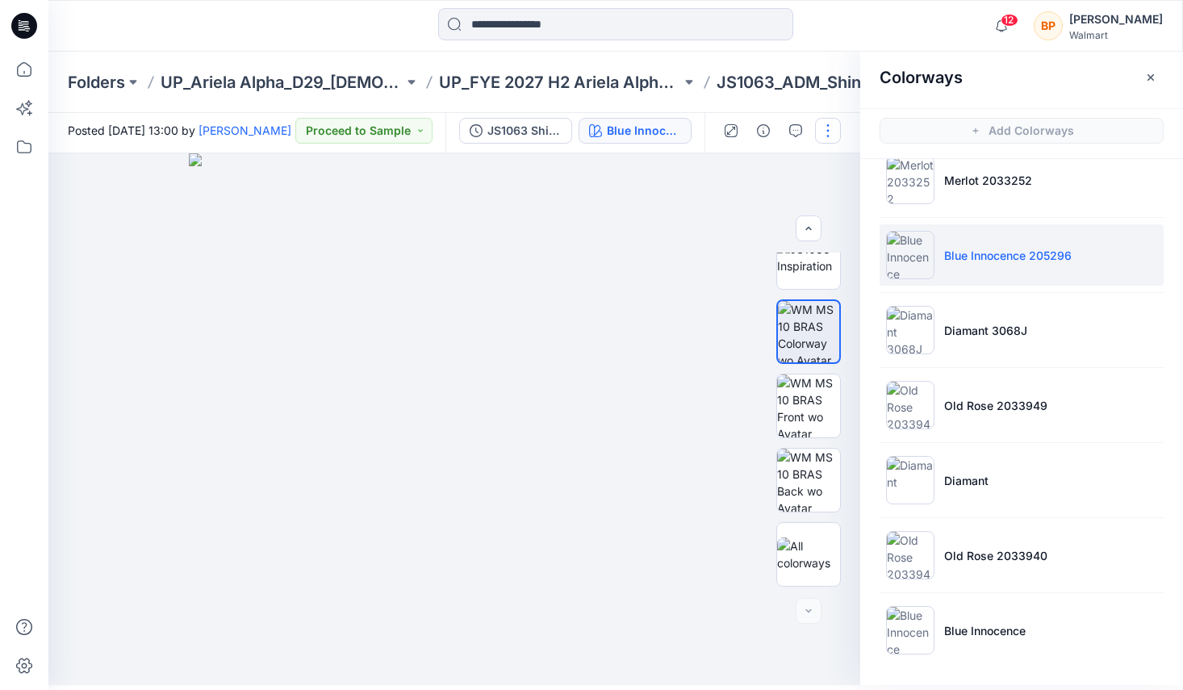
click at [822, 124] on button "button" at bounding box center [828, 131] width 26 height 26
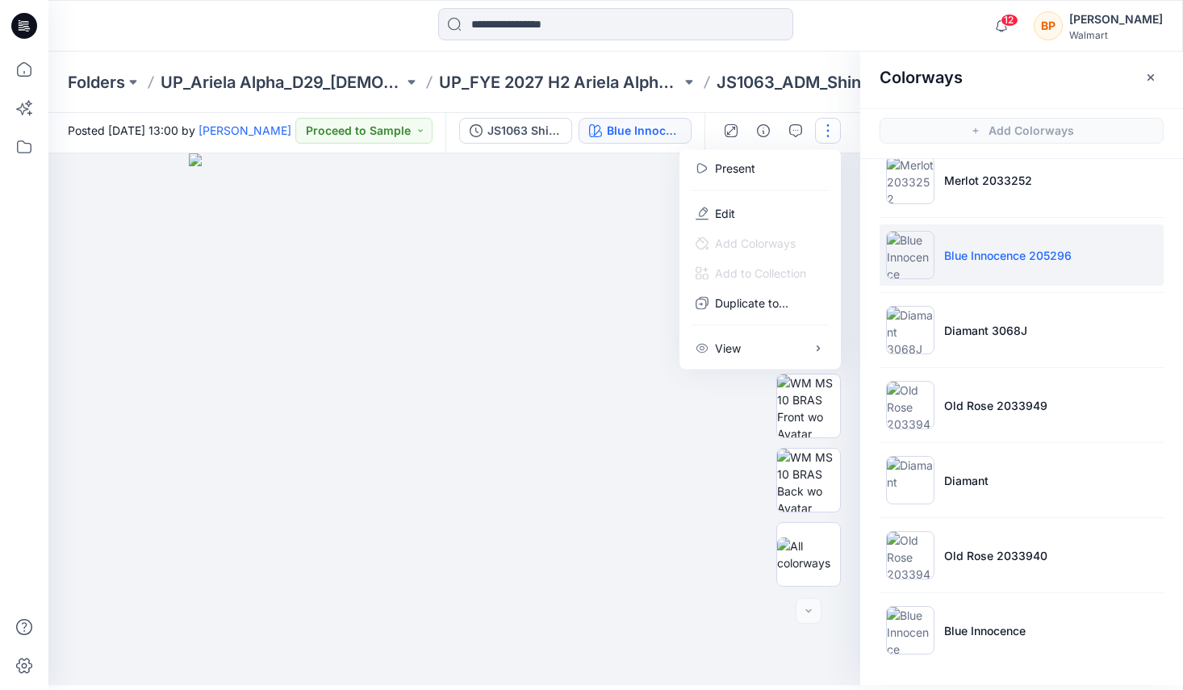
click at [769, 195] on div at bounding box center [760, 190] width 155 height 15
click at [768, 203] on button "Edit" at bounding box center [760, 214] width 148 height 30
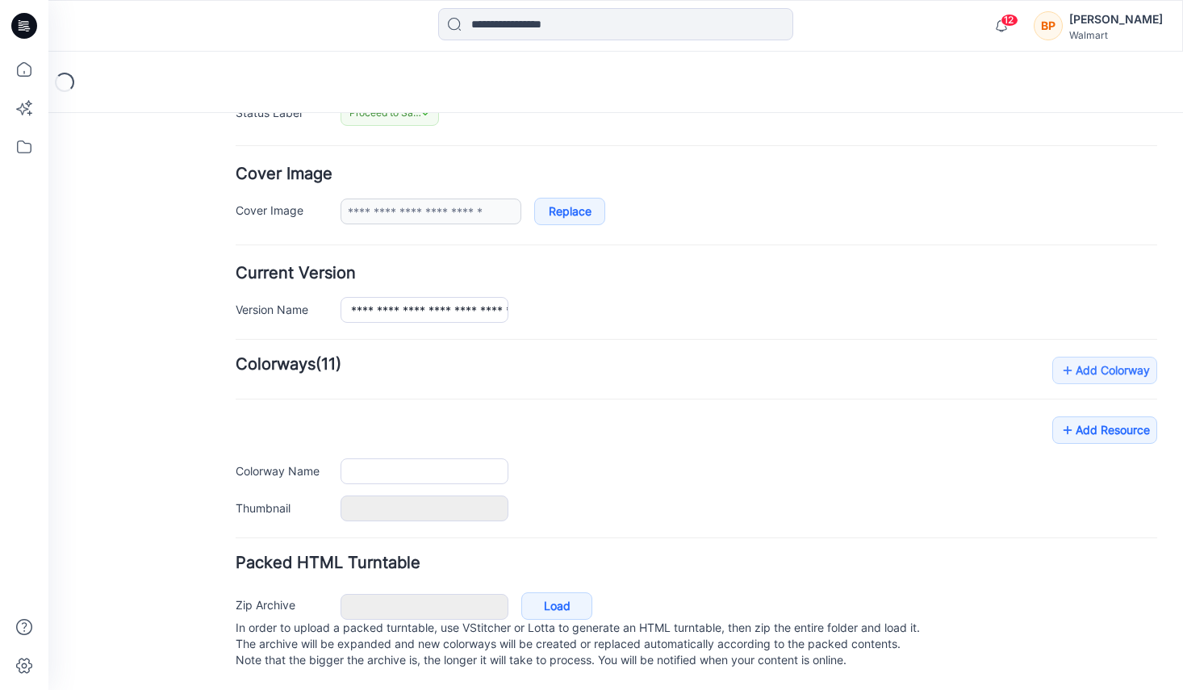
type input "**********"
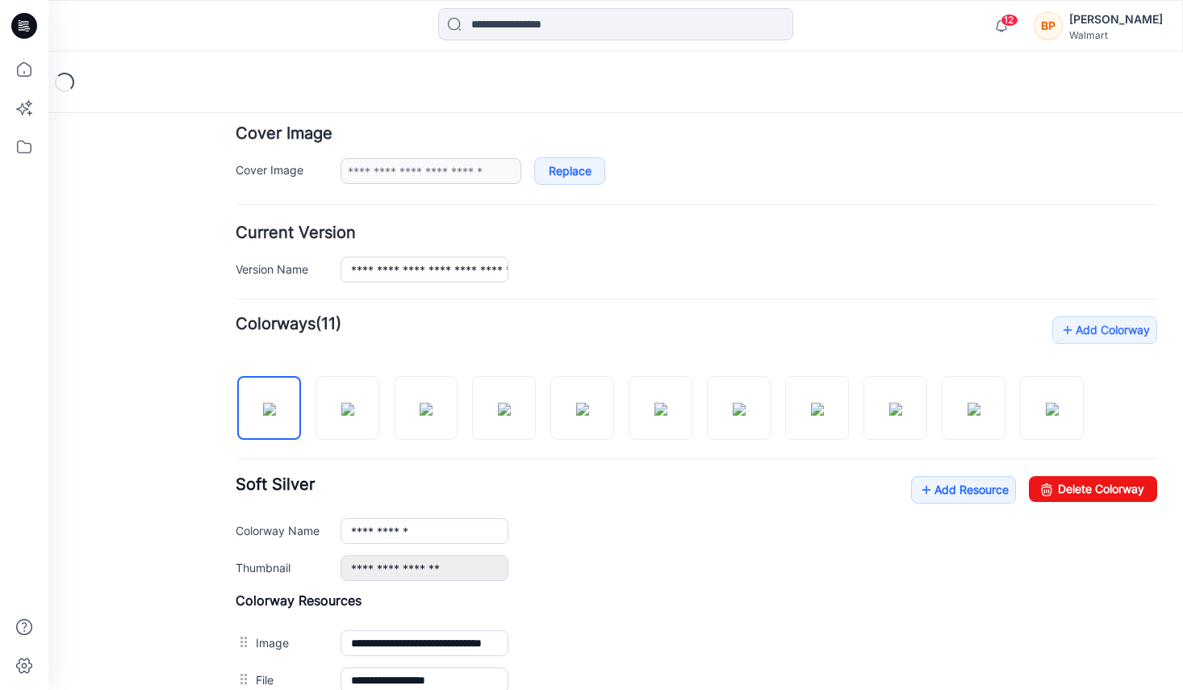
scroll to position [323, 0]
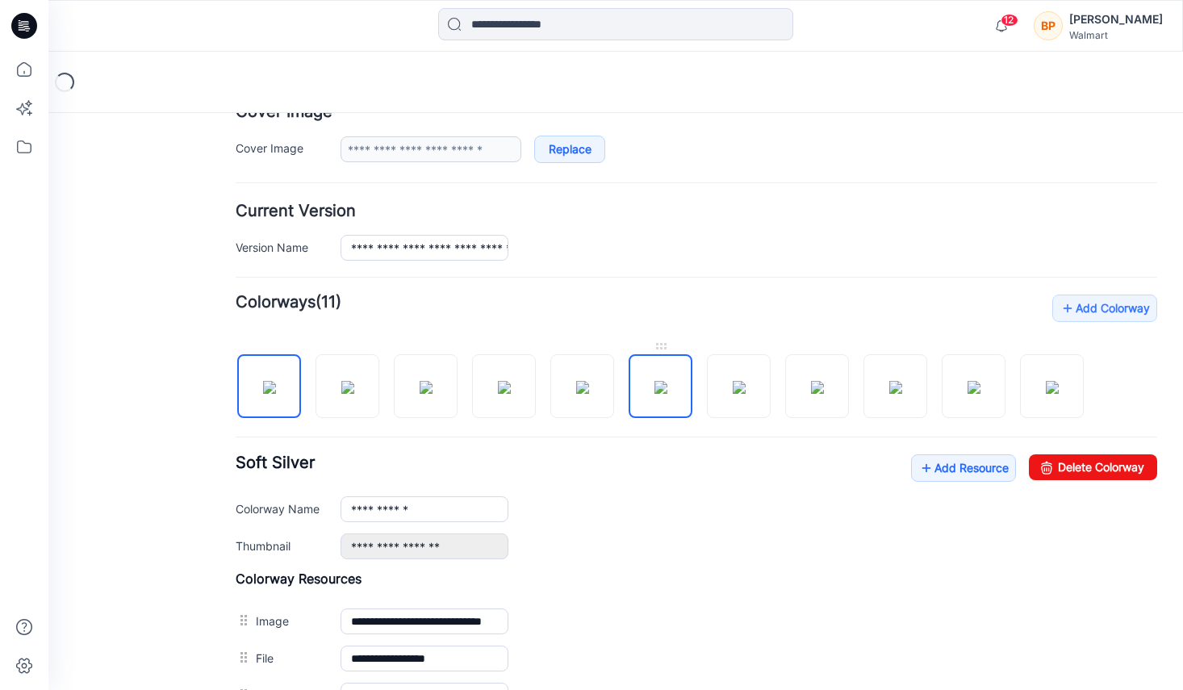
click at [665, 394] on img at bounding box center [660, 387] width 13 height 13
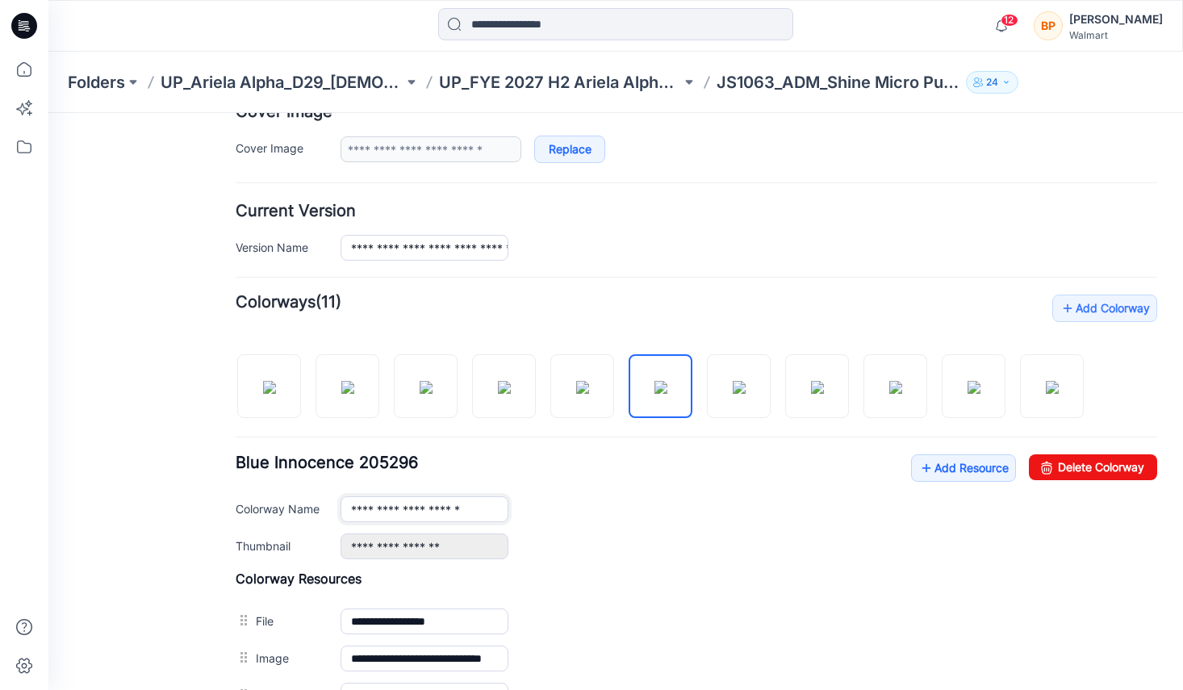
drag, startPoint x: 487, startPoint y: 504, endPoint x: 320, endPoint y: 494, distance: 167.4
click at [320, 494] on div "**********" at bounding box center [697, 506] width 922 height 105
click at [1121, 461] on link "Delete Colorway" at bounding box center [1093, 467] width 128 height 26
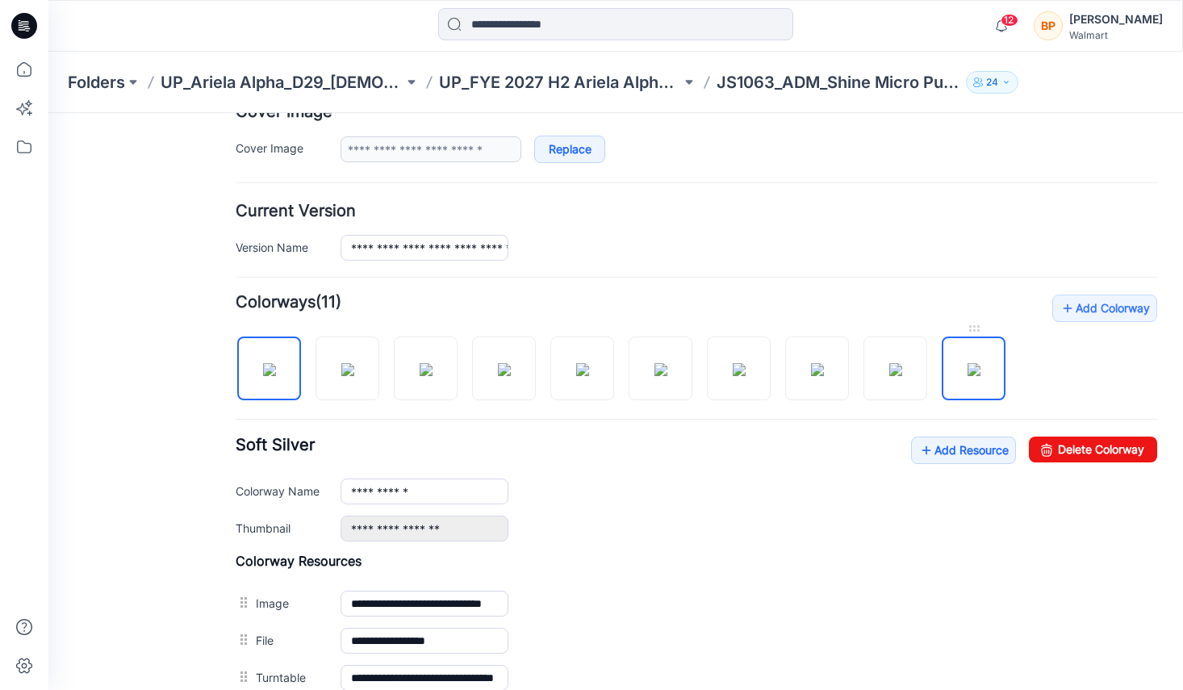
click at [976, 370] on img at bounding box center [974, 369] width 13 height 13
drag, startPoint x: 479, startPoint y: 482, endPoint x: 176, endPoint y: 482, distance: 303.4
click at [176, 482] on div "**********" at bounding box center [605, 346] width 1115 height 1112
drag, startPoint x: 475, startPoint y: 489, endPoint x: 207, endPoint y: 469, distance: 269.5
click at [207, 470] on div "**********" at bounding box center [605, 346] width 1115 height 1112
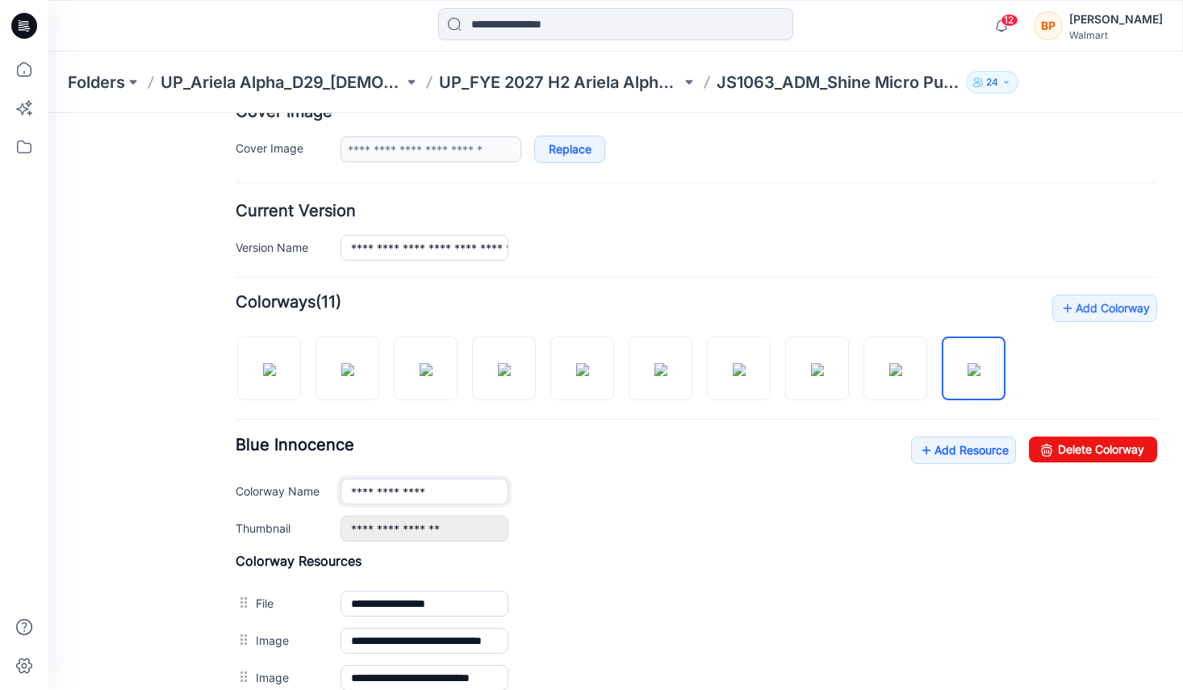
paste input "*******"
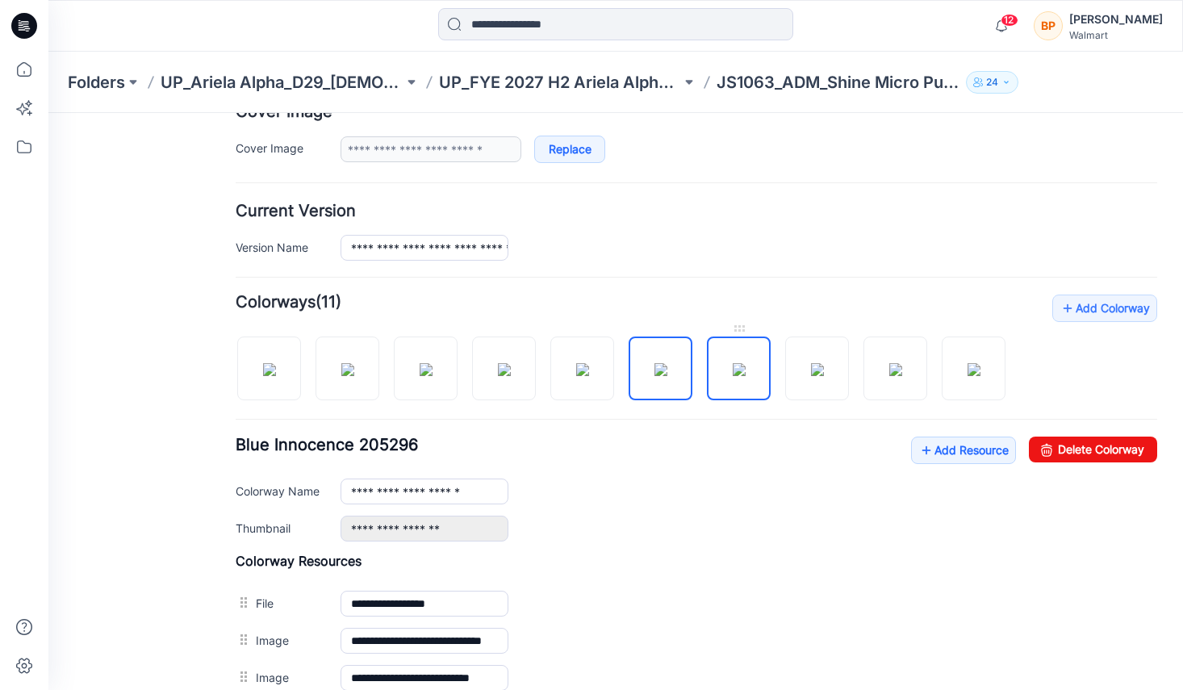
click at [733, 374] on img at bounding box center [739, 369] width 13 height 13
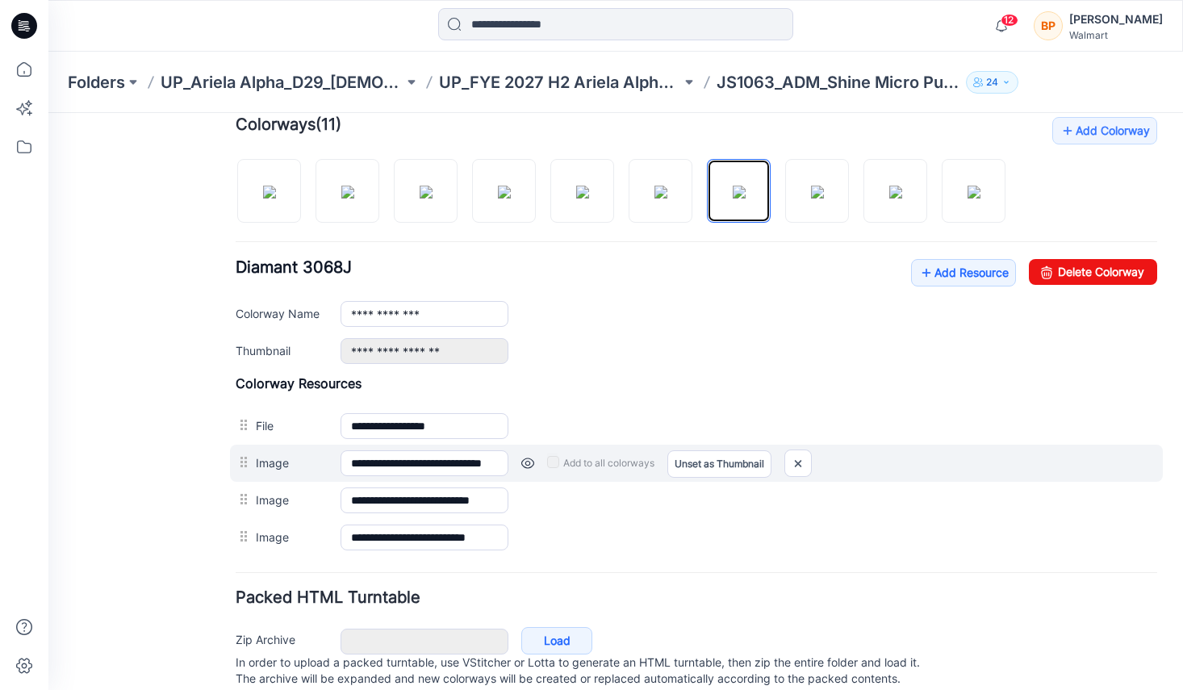
scroll to position [552, 0]
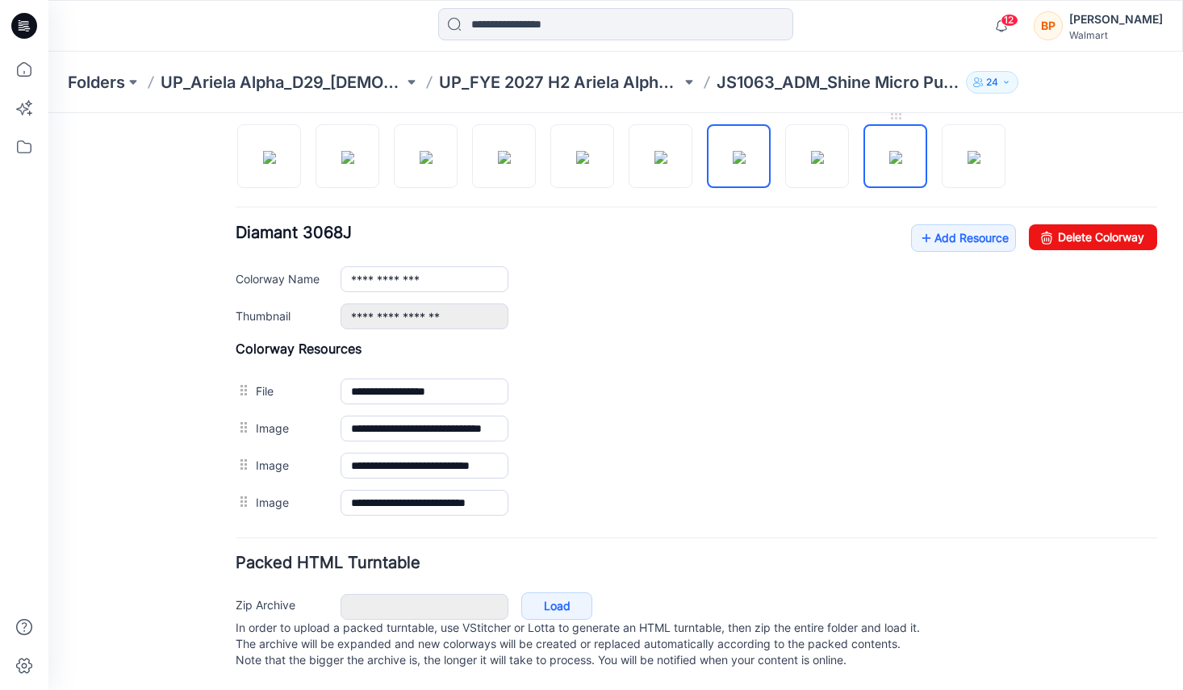
click at [902, 151] on img at bounding box center [895, 157] width 13 height 13
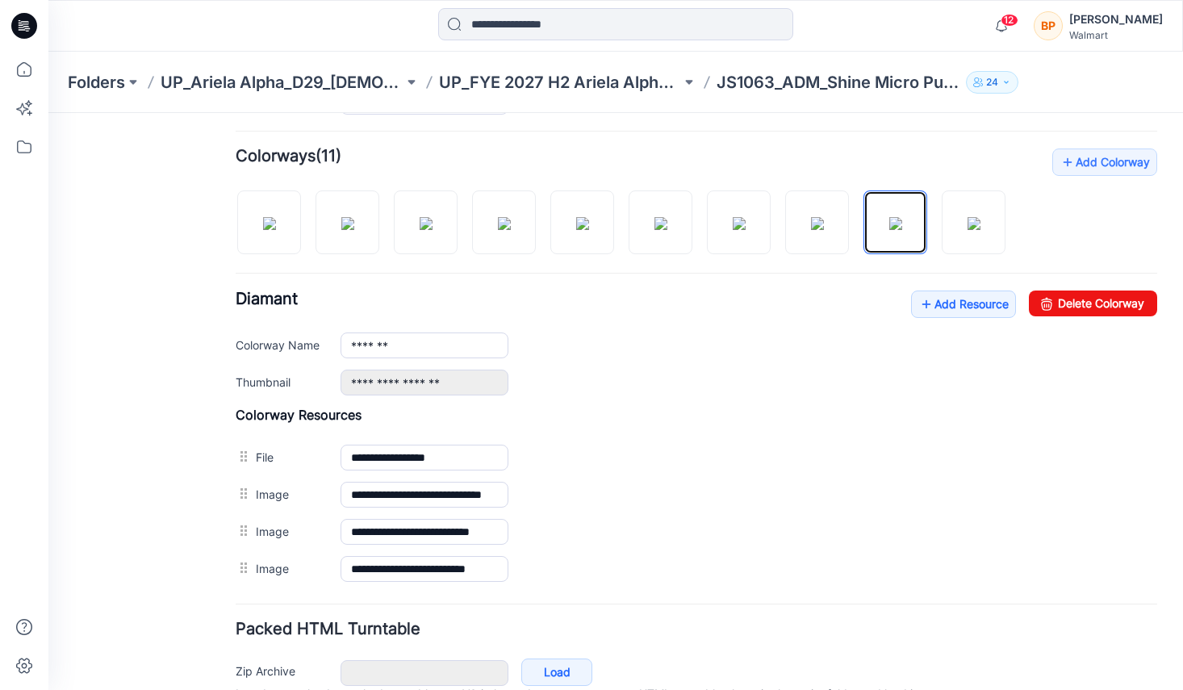
scroll to position [453, 0]
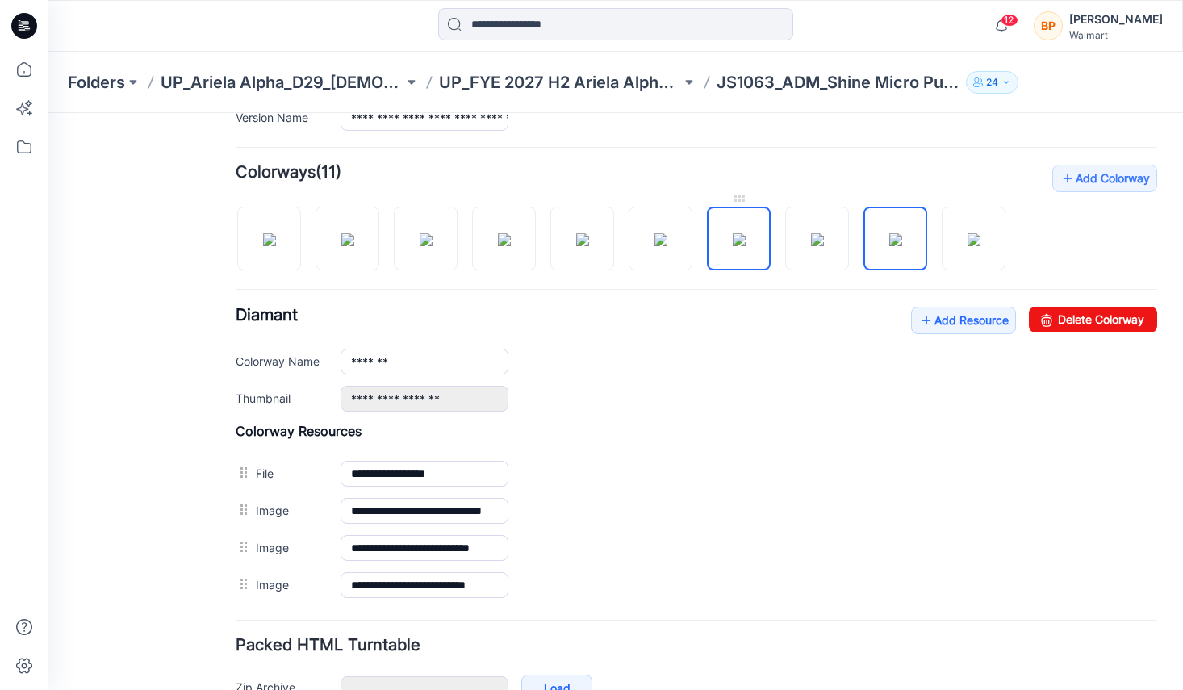
click at [746, 243] on img at bounding box center [739, 239] width 13 height 13
drag, startPoint x: 465, startPoint y: 358, endPoint x: 337, endPoint y: 359, distance: 128.3
click at [337, 359] on div "**********" at bounding box center [697, 362] width 922 height 26
click at [733, 246] on img at bounding box center [739, 239] width 13 height 13
click at [1046, 334] on div "**********" at bounding box center [697, 359] width 922 height 105
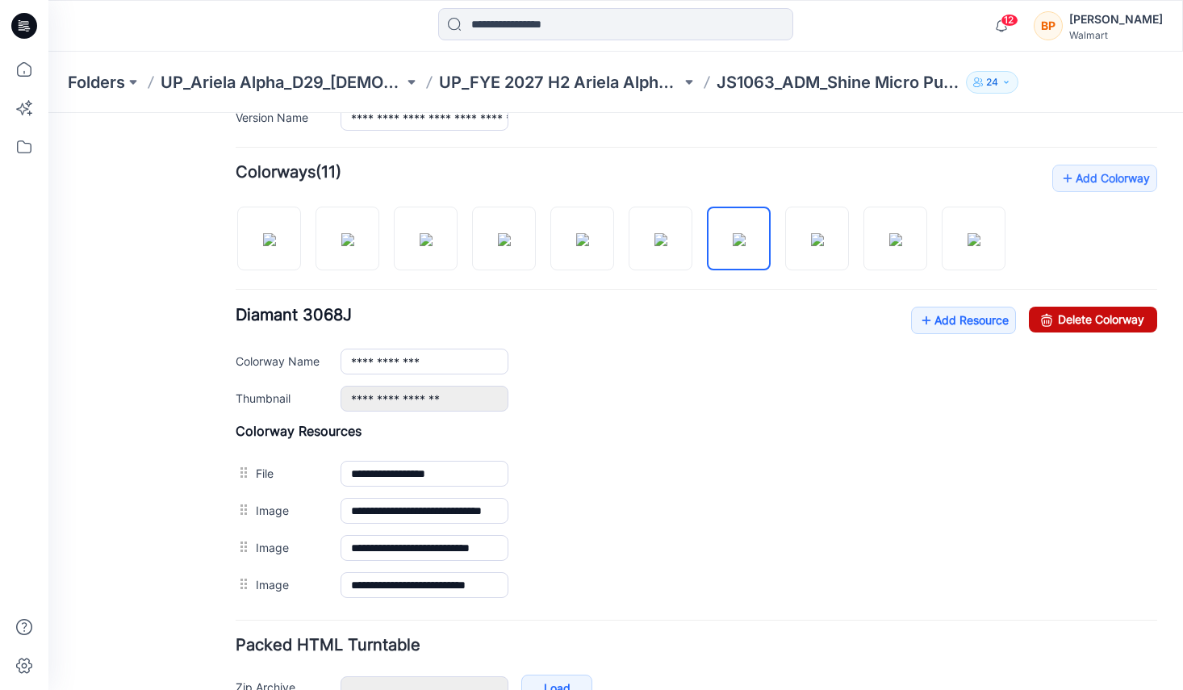
click at [1098, 312] on link "Delete Colorway" at bounding box center [1093, 320] width 128 height 26
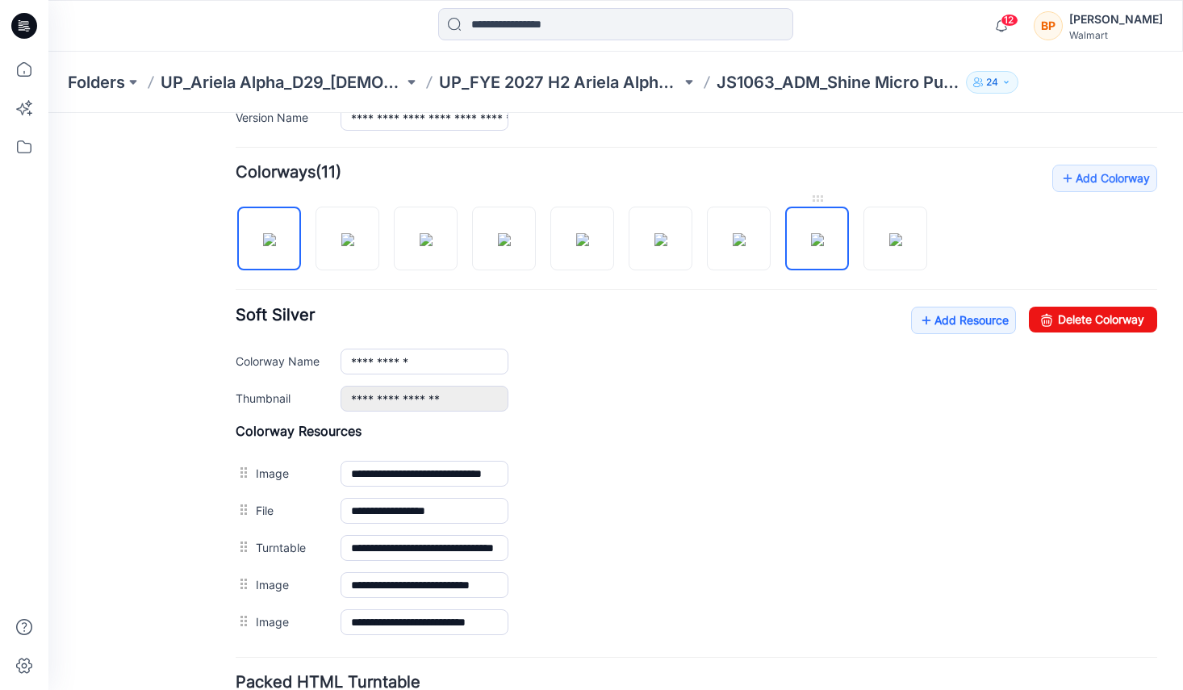
click at [813, 246] on img at bounding box center [817, 239] width 13 height 13
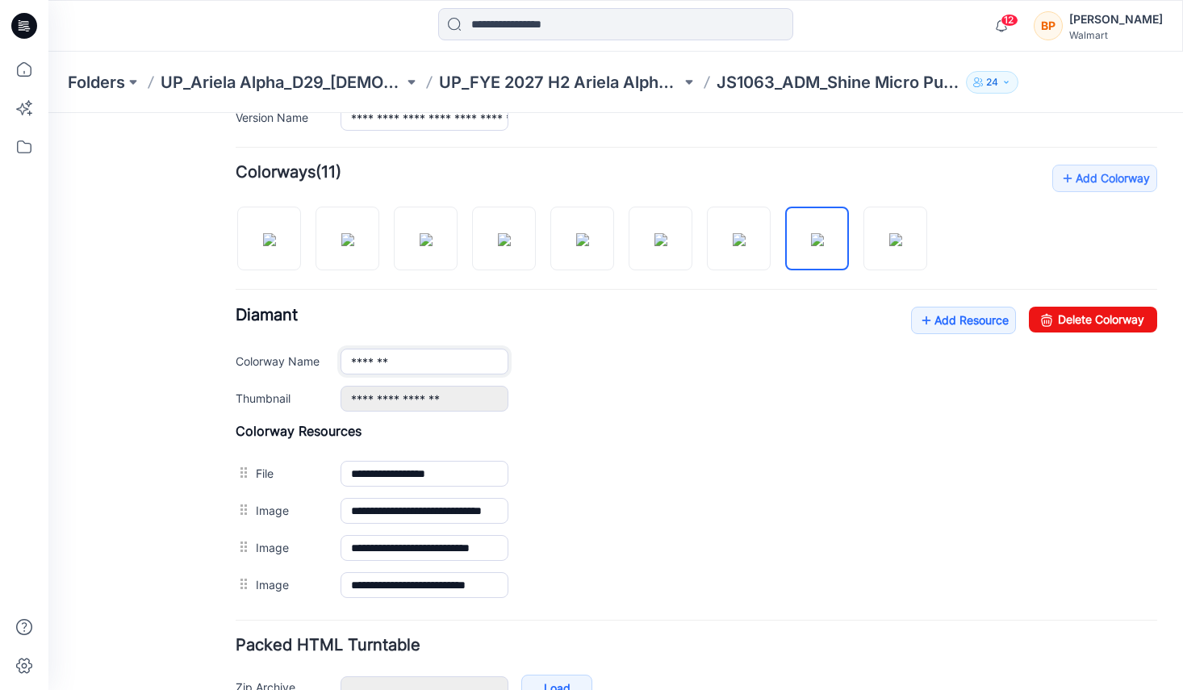
drag, startPoint x: 425, startPoint y: 362, endPoint x: 239, endPoint y: 342, distance: 187.5
click at [240, 342] on div "**********" at bounding box center [697, 359] width 922 height 105
paste input "******"
click at [892, 246] on img at bounding box center [895, 239] width 13 height 13
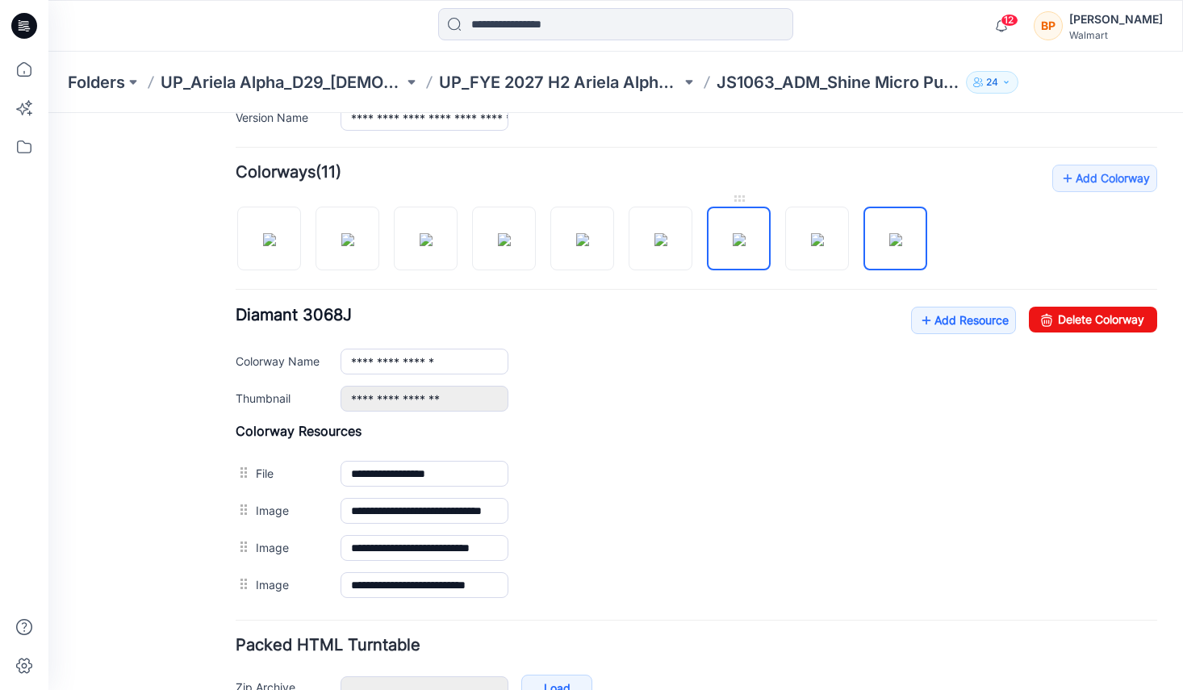
click at [744, 245] on img at bounding box center [739, 239] width 13 height 13
click at [902, 246] on img at bounding box center [895, 239] width 13 height 13
click at [746, 246] on img at bounding box center [739, 239] width 13 height 13
click at [891, 245] on img at bounding box center [895, 239] width 13 height 13
click at [783, 255] on div at bounding box center [588, 230] width 705 height 83
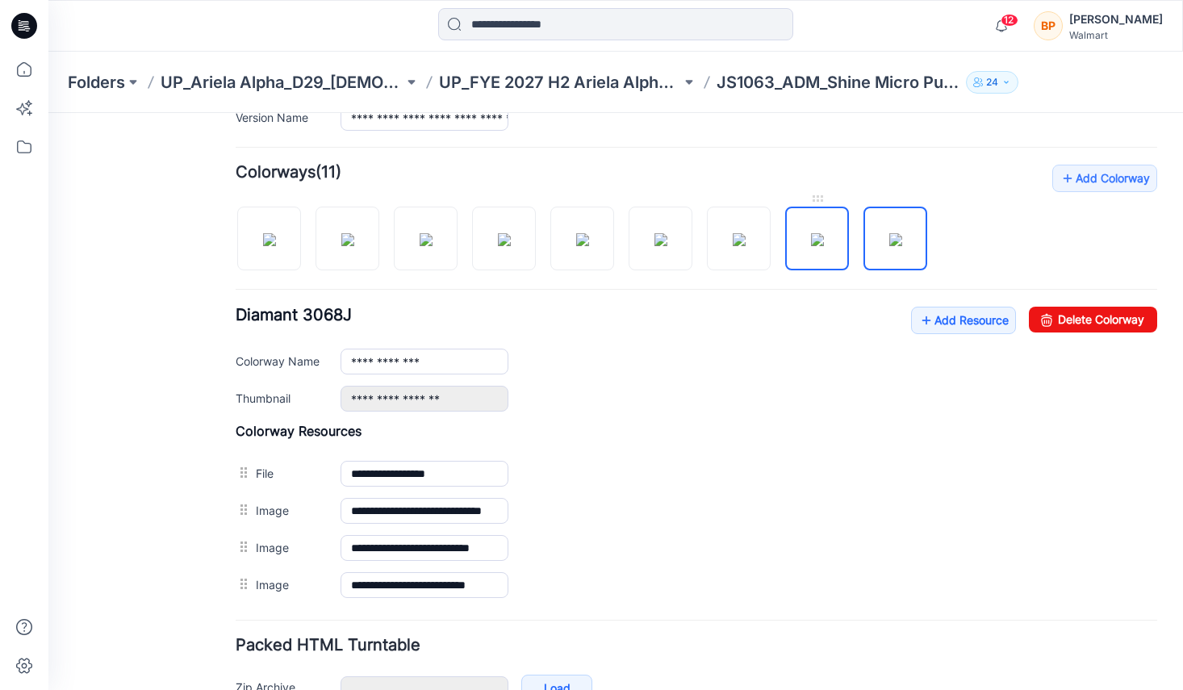
click at [819, 246] on img at bounding box center [817, 239] width 13 height 13
click at [889, 246] on img at bounding box center [895, 239] width 13 height 13
click at [496, 348] on div "**********" at bounding box center [697, 359] width 922 height 105
drag, startPoint x: 494, startPoint y: 355, endPoint x: 315, endPoint y: 350, distance: 179.2
click at [315, 351] on div "**********" at bounding box center [697, 362] width 922 height 26
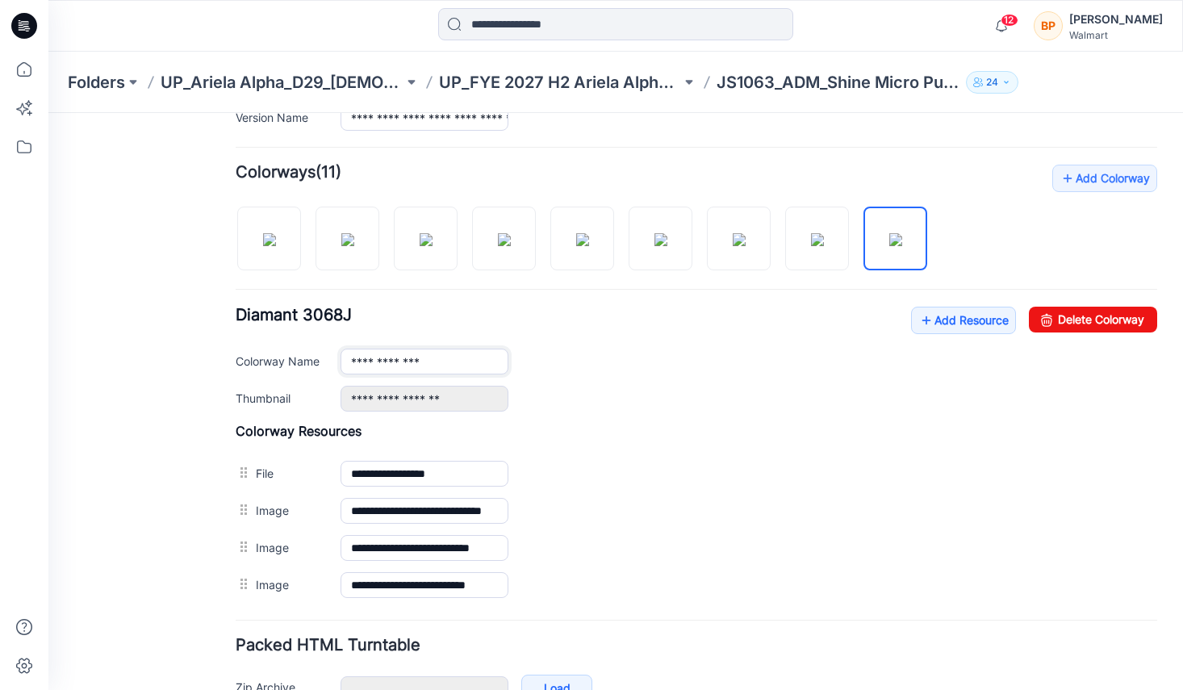
drag, startPoint x: 442, startPoint y: 363, endPoint x: 266, endPoint y: 362, distance: 175.9
click at [267, 362] on div "**********" at bounding box center [697, 362] width 922 height 26
click at [811, 246] on img at bounding box center [817, 239] width 13 height 13
drag, startPoint x: 433, startPoint y: 361, endPoint x: 298, endPoint y: 361, distance: 134.8
click at [298, 361] on div "Colorway Name *******" at bounding box center [697, 362] width 922 height 26
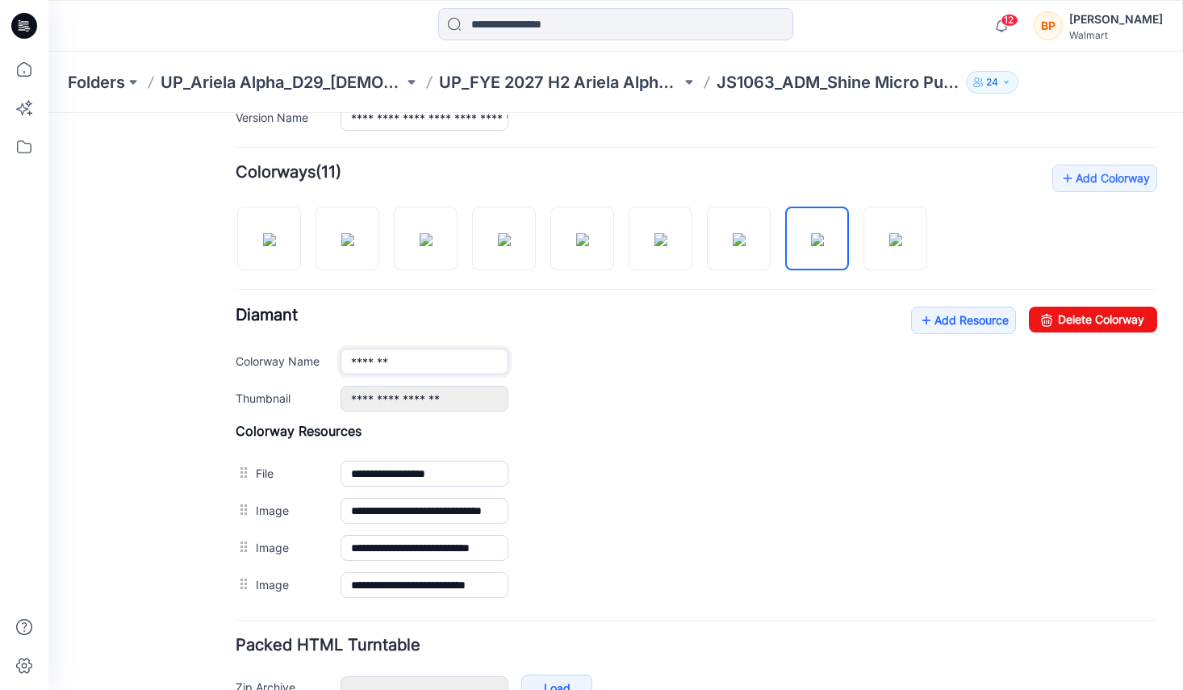
paste input "******"
click at [746, 240] on img at bounding box center [739, 239] width 13 height 13
click at [466, 350] on input "**********" at bounding box center [425, 362] width 168 height 26
drag, startPoint x: 466, startPoint y: 371, endPoint x: 262, endPoint y: 378, distance: 204.3
click at [262, 378] on div "**********" at bounding box center [697, 359] width 922 height 105
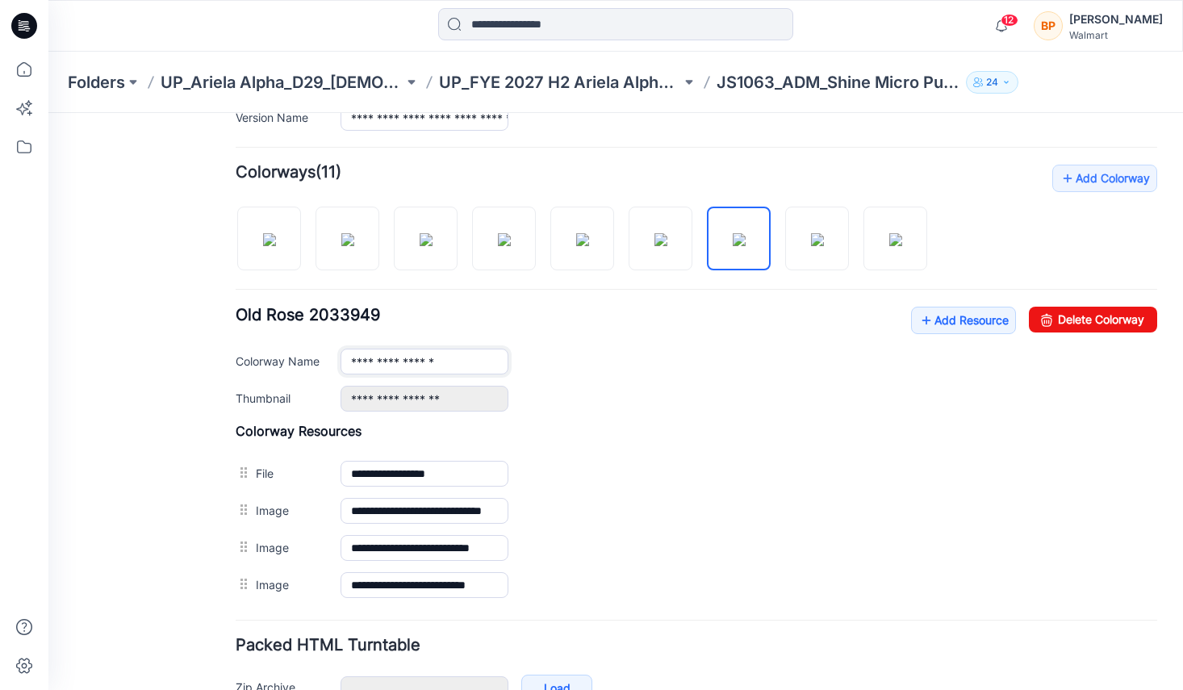
drag, startPoint x: 484, startPoint y: 361, endPoint x: 259, endPoint y: 361, distance: 225.2
click at [259, 361] on div "**********" at bounding box center [697, 362] width 922 height 26
click at [733, 233] on img at bounding box center [739, 239] width 13 height 13
click at [1077, 333] on div "**********" at bounding box center [697, 359] width 922 height 105
click at [1089, 307] on div "Add Colorway Colorways (11) Old Rose 2033949 Add Resource Delete Colorway Color…" at bounding box center [697, 384] width 922 height 439
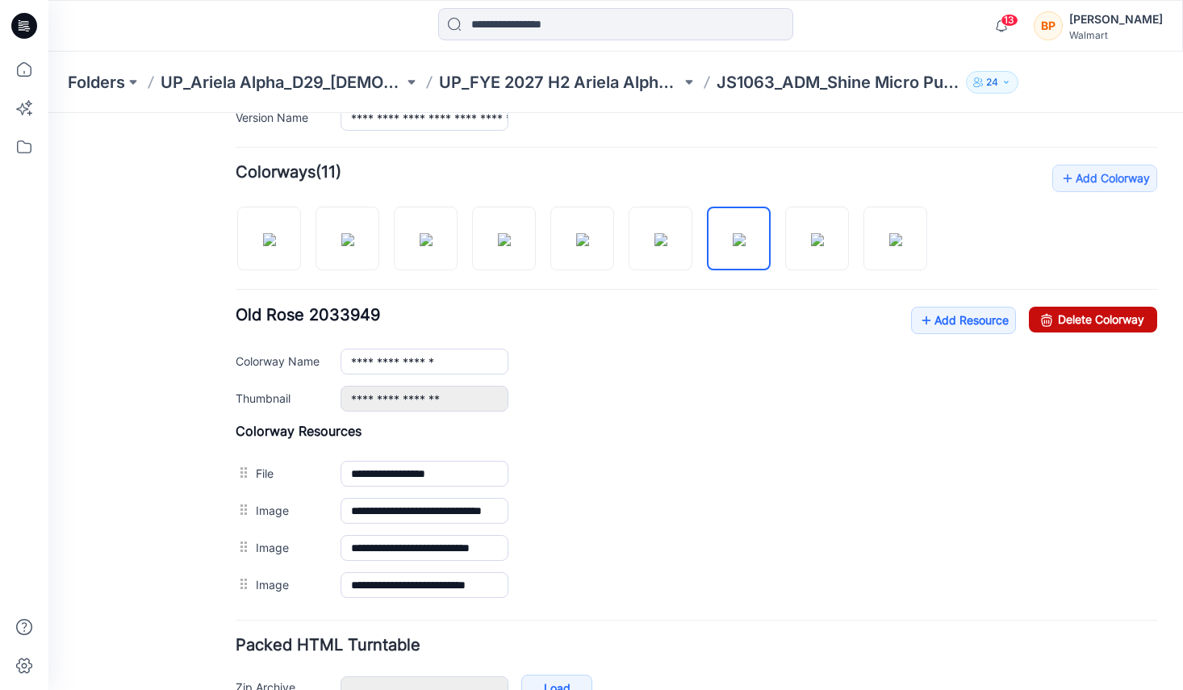
click at [1088, 312] on link "Delete Colorway" at bounding box center [1093, 320] width 128 height 26
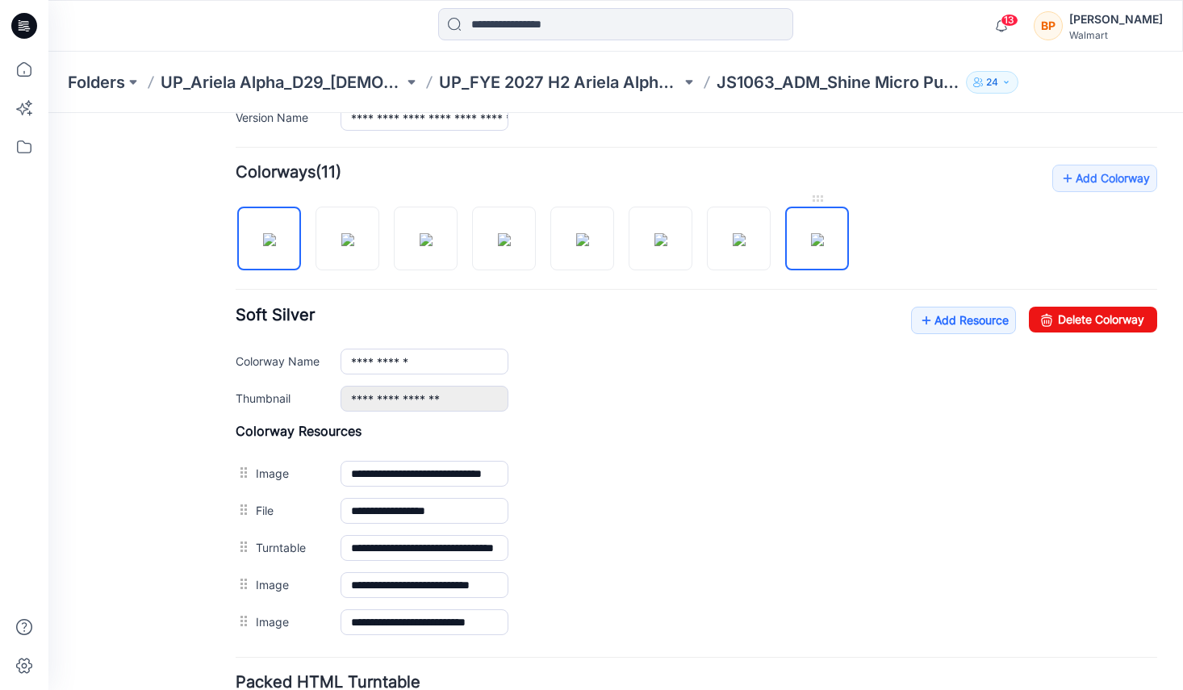
click at [811, 241] on img at bounding box center [817, 239] width 13 height 13
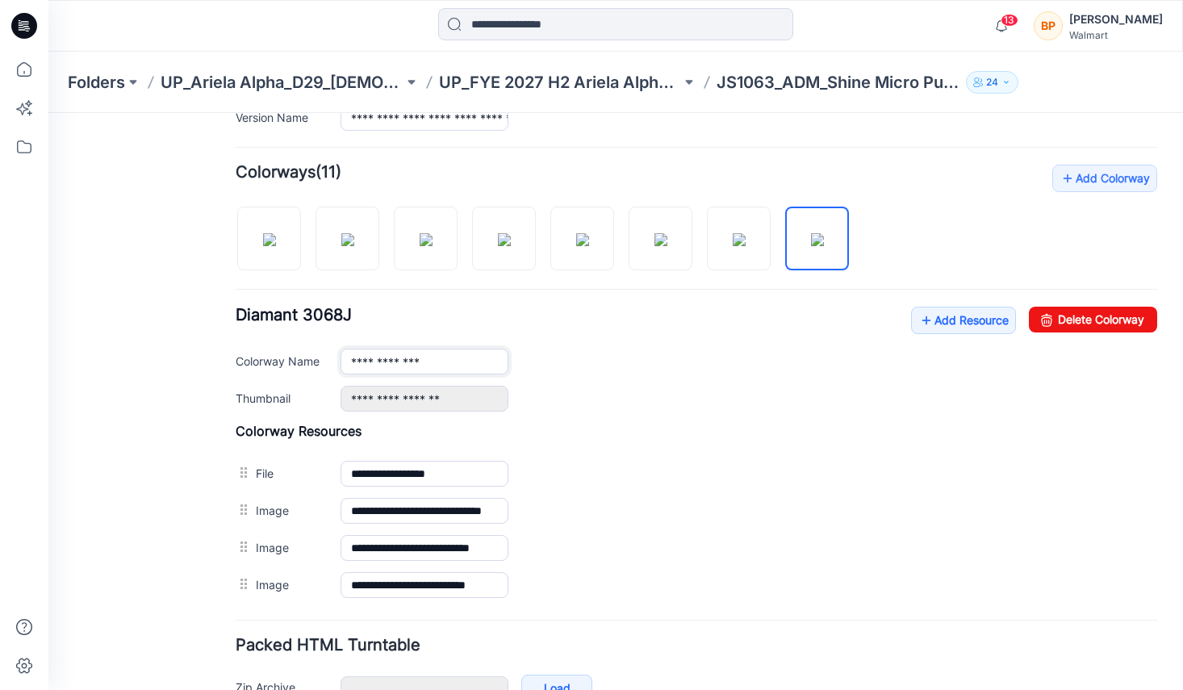
drag, startPoint x: 417, startPoint y: 366, endPoint x: 463, endPoint y: 366, distance: 46.0
click at [428, 366] on input "**********" at bounding box center [425, 362] width 168 height 26
drag, startPoint x: 463, startPoint y: 366, endPoint x: 235, endPoint y: 366, distance: 228.4
click at [236, 366] on div "**********" at bounding box center [697, 362] width 922 height 26
paste input "***"
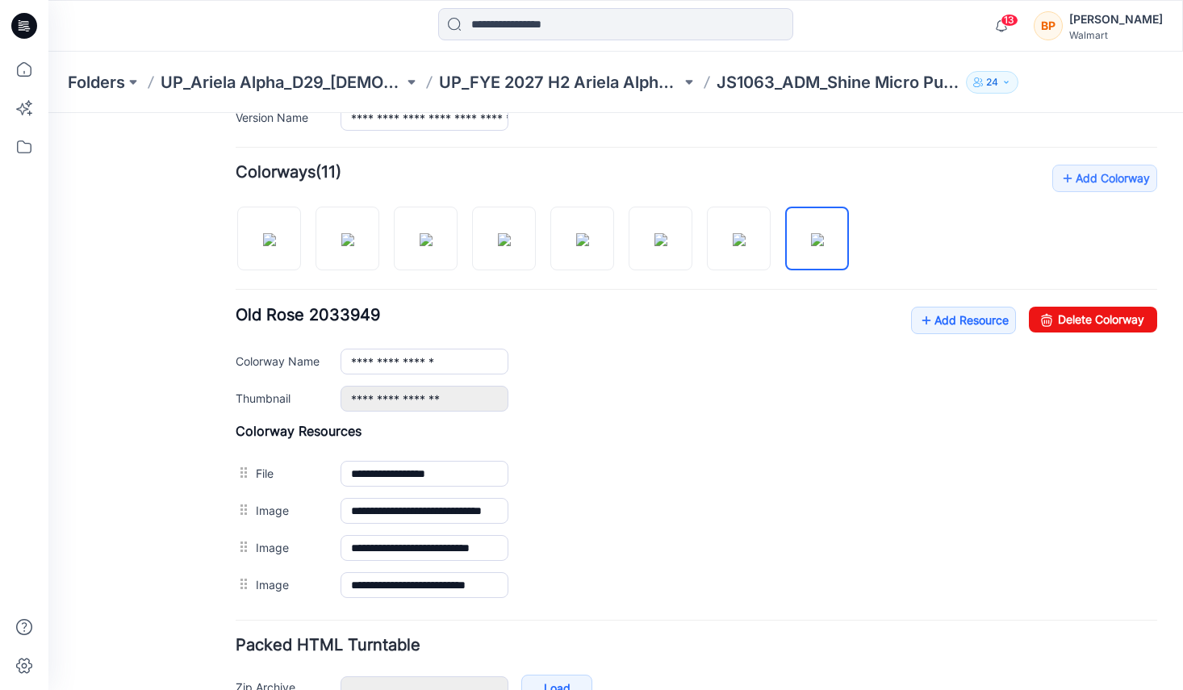
click at [738, 385] on div "**********" at bounding box center [697, 359] width 922 height 105
click at [724, 293] on div "Add Colorway Colorways (11) Old Rose 2033949 Add Resource Delete Colorway Color…" at bounding box center [697, 384] width 922 height 439
click at [733, 246] on img at bounding box center [739, 239] width 13 height 13
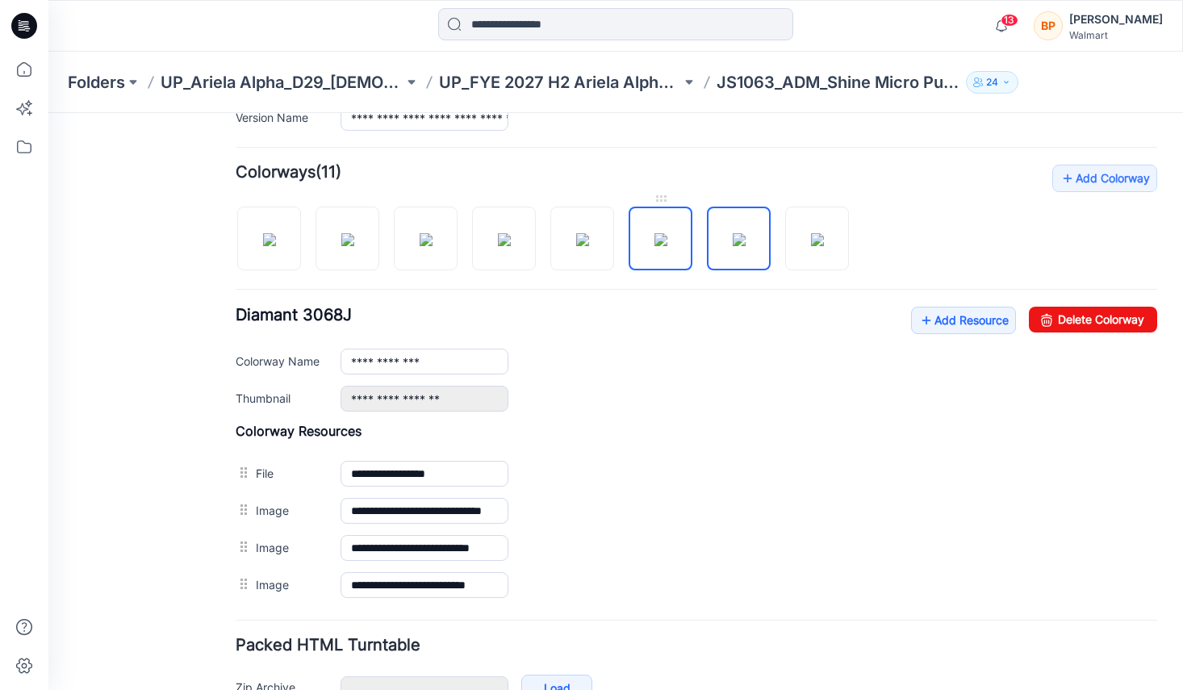
click at [654, 245] on img at bounding box center [660, 239] width 13 height 13
click at [537, 242] on div at bounding box center [549, 230] width 626 height 83
click at [576, 246] on img at bounding box center [582, 239] width 13 height 13
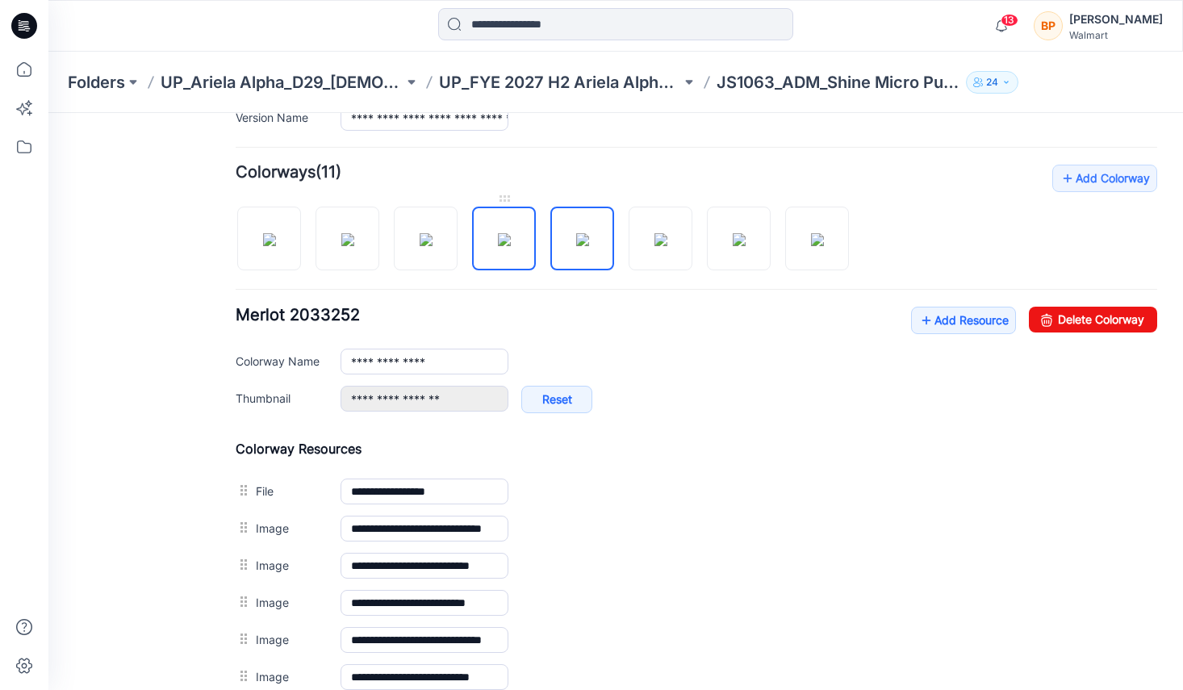
click at [502, 245] on img at bounding box center [504, 239] width 13 height 13
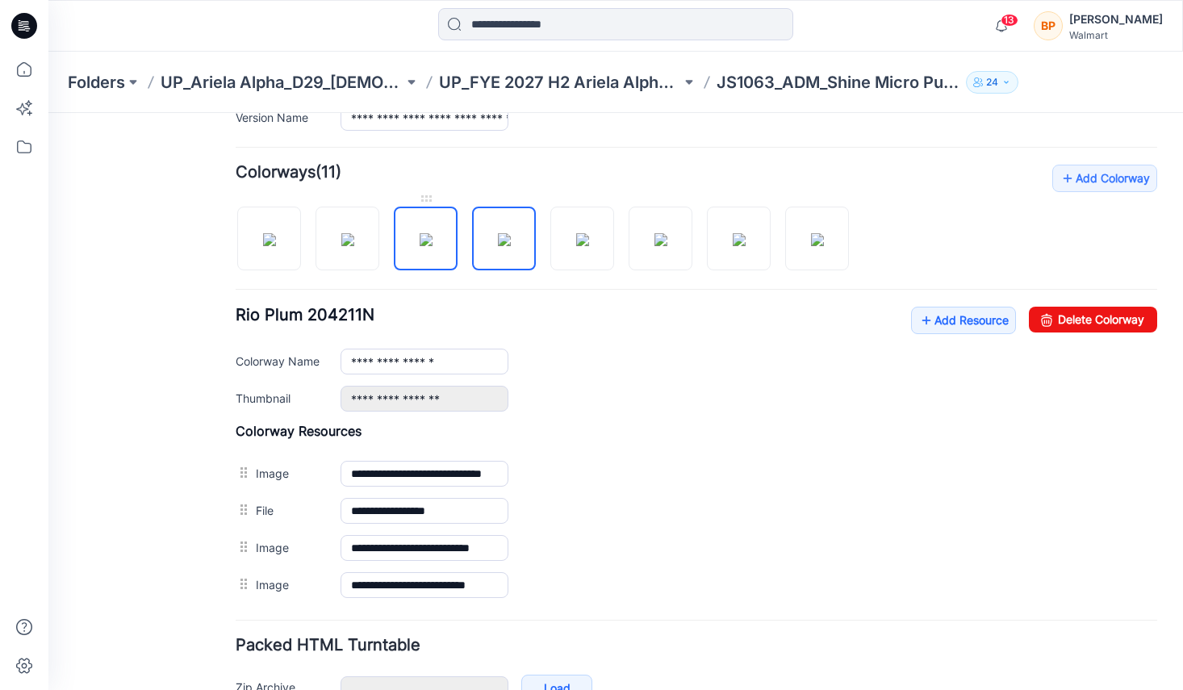
click at [420, 242] on img at bounding box center [426, 239] width 13 height 13
type input "**********"
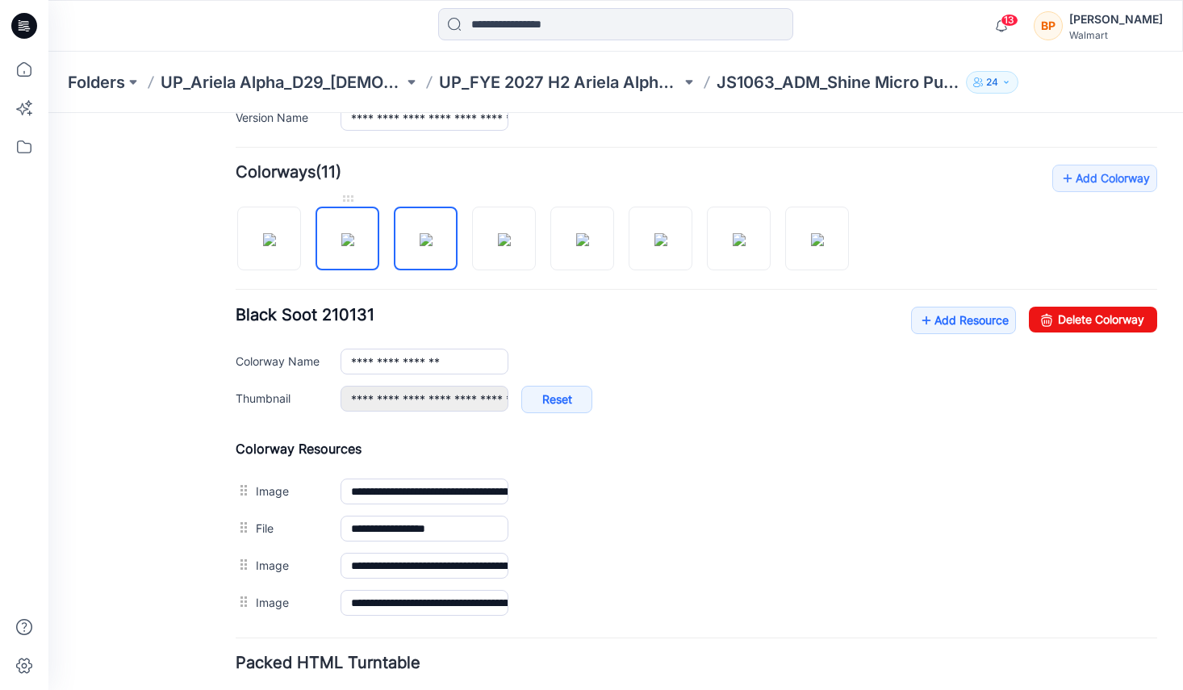
click at [345, 245] on img at bounding box center [347, 239] width 13 height 13
type input "**********"
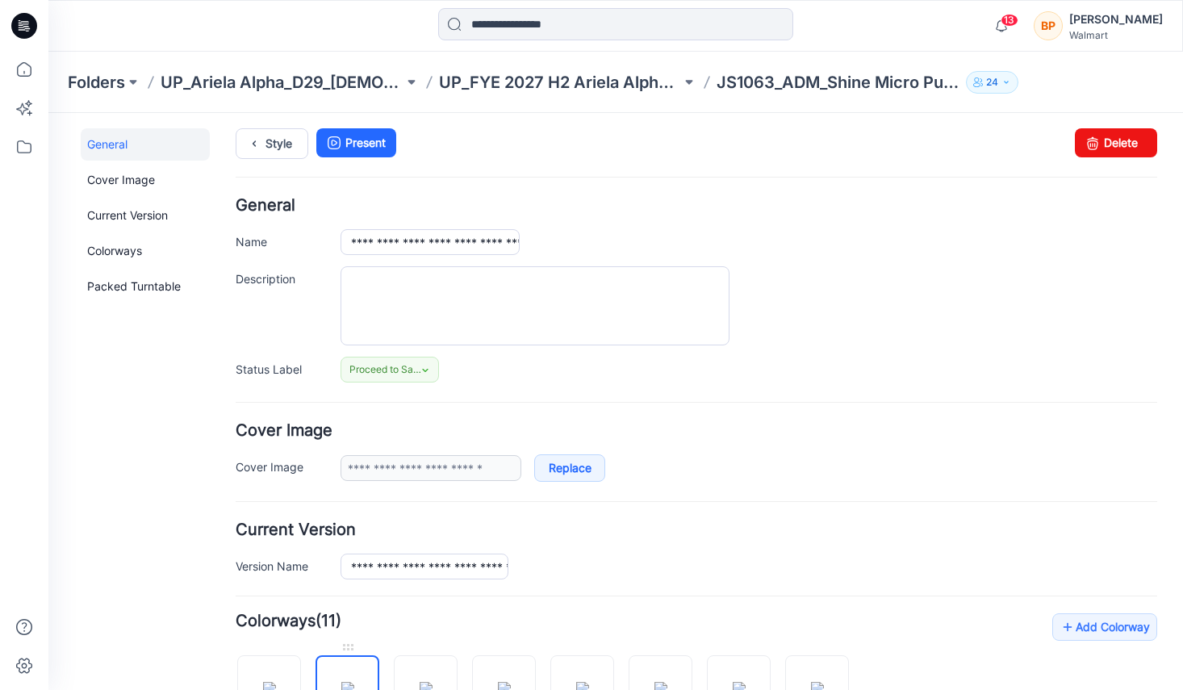
scroll to position [0, 0]
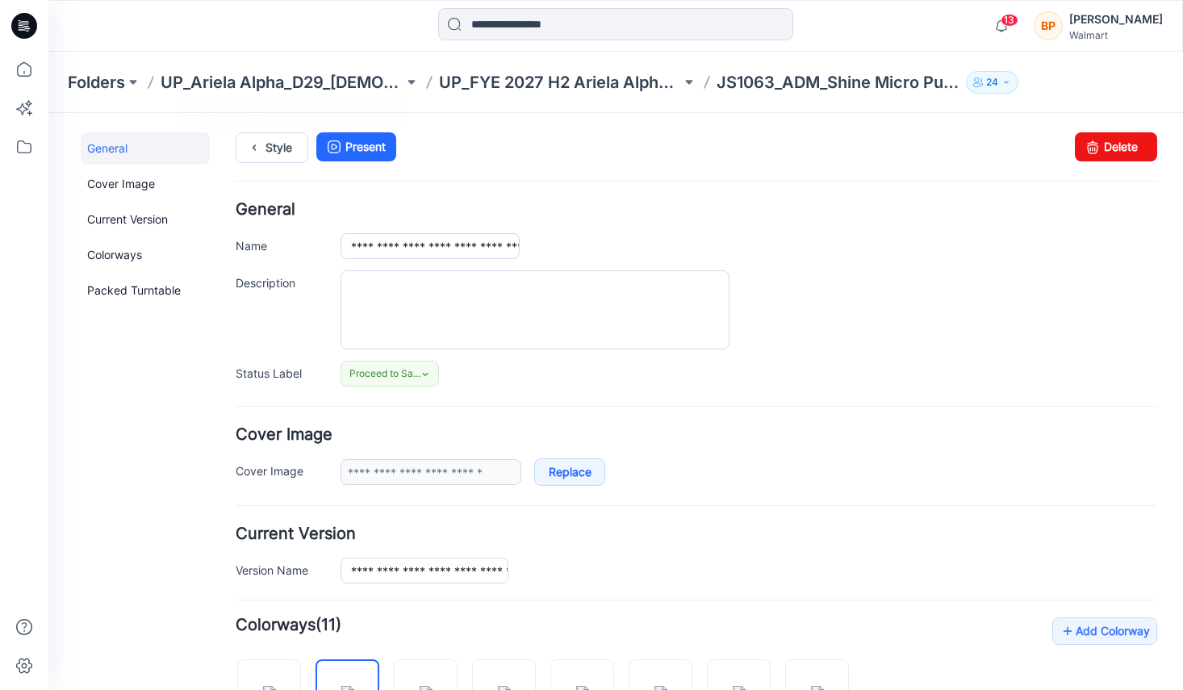
click at [502, 69] on div "Folders UP_Ariela Alpha_D29_Ladies Intimates - Joyspun UP_FYE 2027 H2 Ariela Al…" at bounding box center [615, 82] width 1135 height 61
click at [270, 142] on link "Style" at bounding box center [272, 147] width 73 height 31
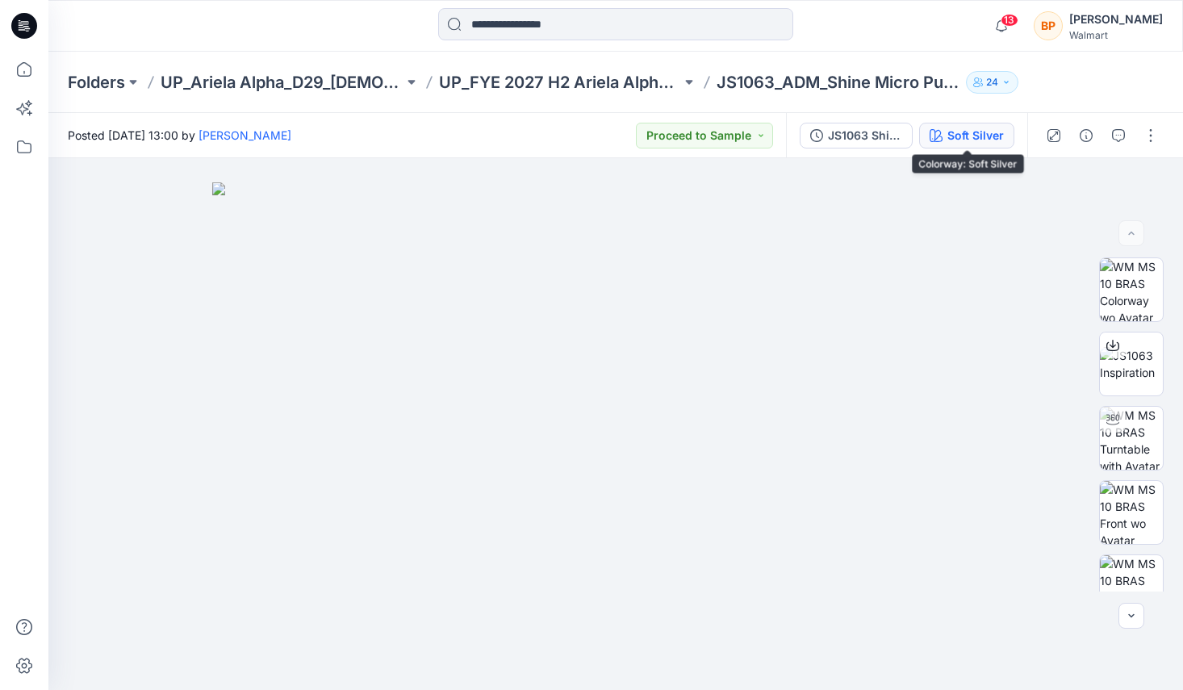
click at [944, 136] on button "Soft Silver" at bounding box center [966, 136] width 95 height 26
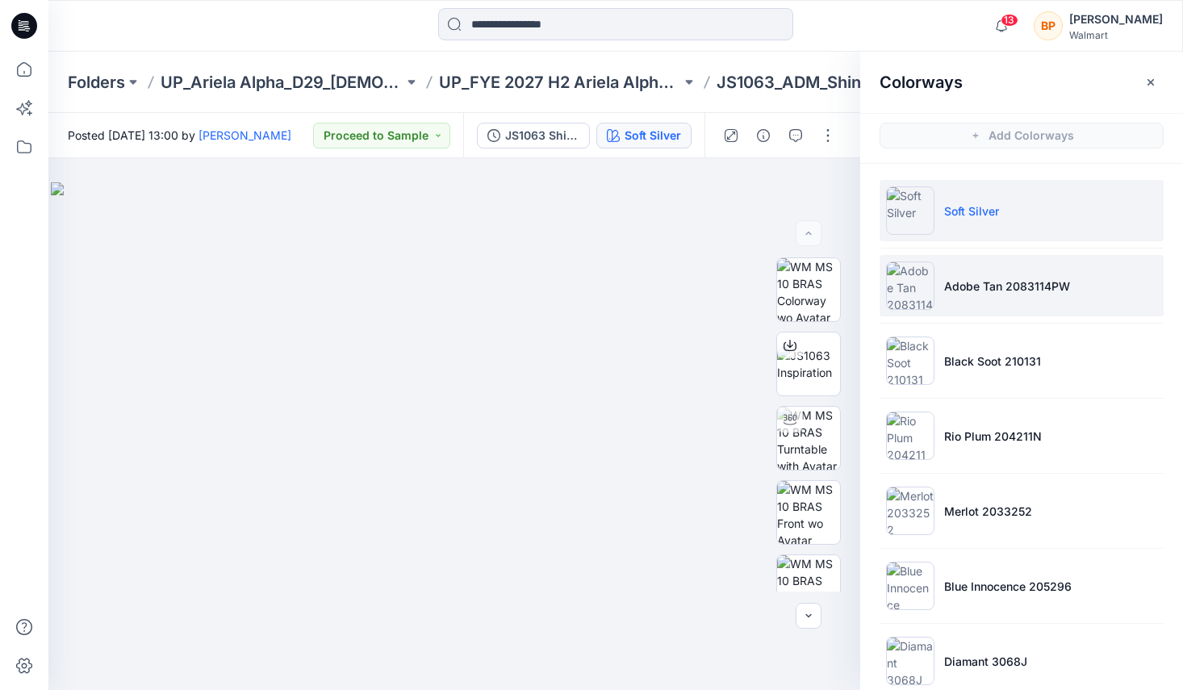
click at [1000, 295] on li "Adobe Tan 2083114PW" at bounding box center [1022, 285] width 284 height 61
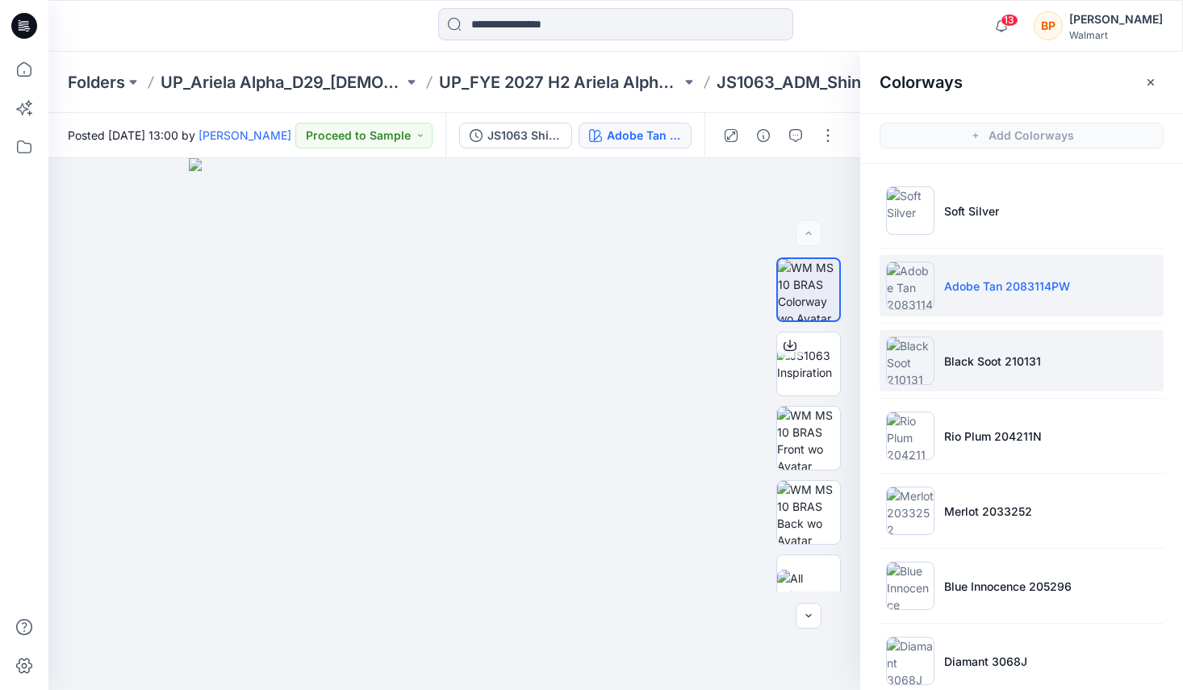
click at [998, 372] on li "Black Soot 210131" at bounding box center [1022, 360] width 284 height 61
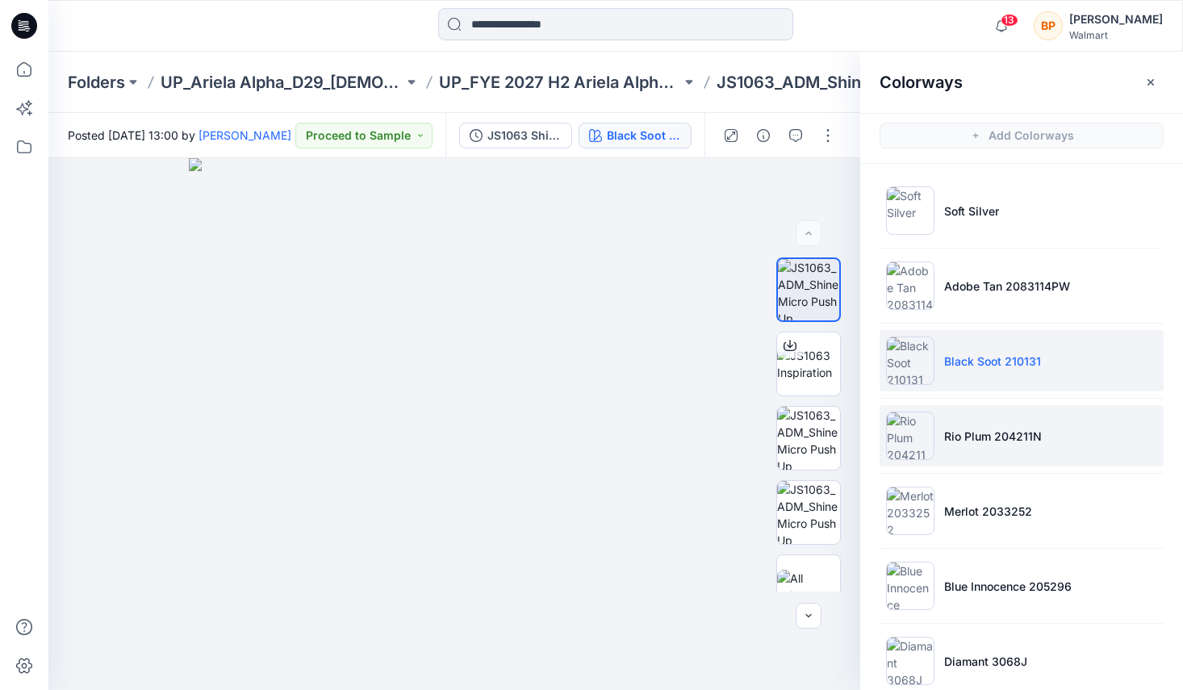
click at [993, 424] on li "Rio Plum 204211N" at bounding box center [1022, 435] width 284 height 61
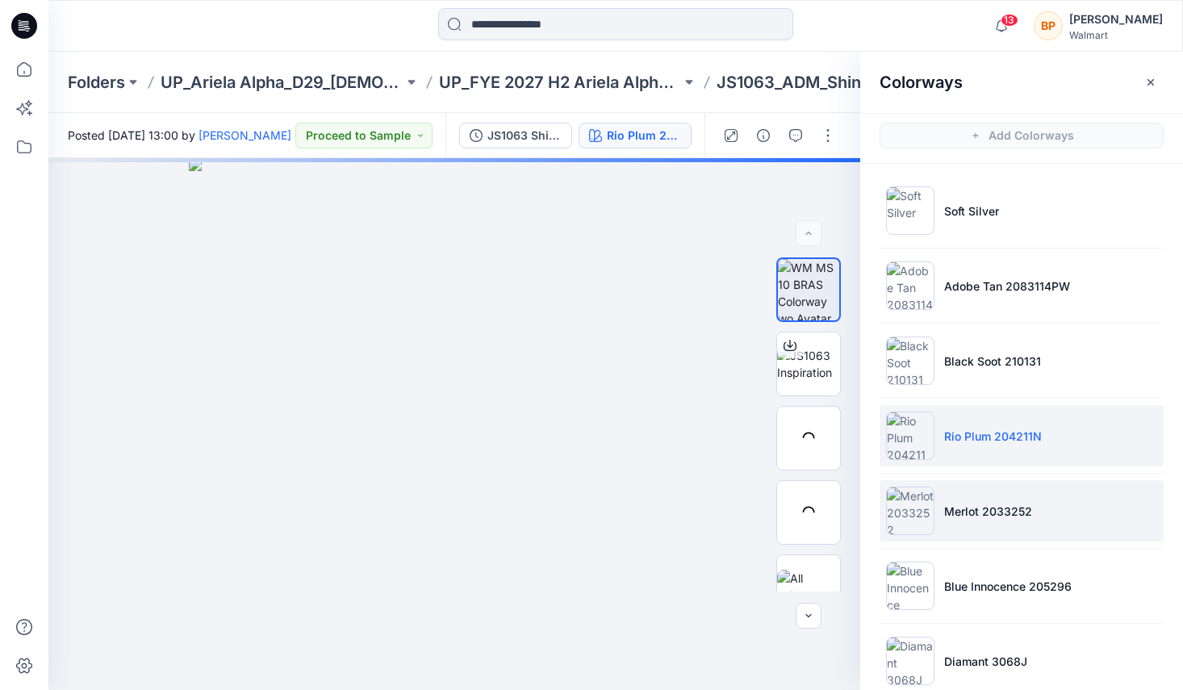
click at [983, 494] on li "Merlot 2033252" at bounding box center [1022, 510] width 284 height 61
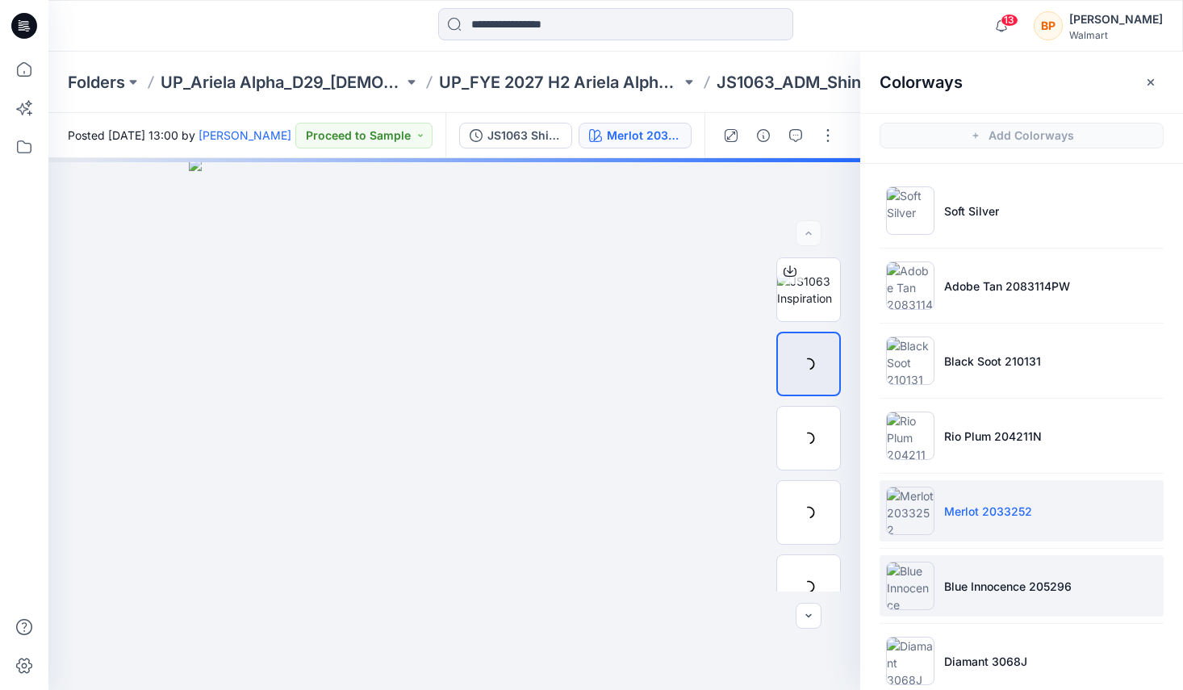
click at [964, 571] on li "Blue Innocence 205296" at bounding box center [1022, 585] width 284 height 61
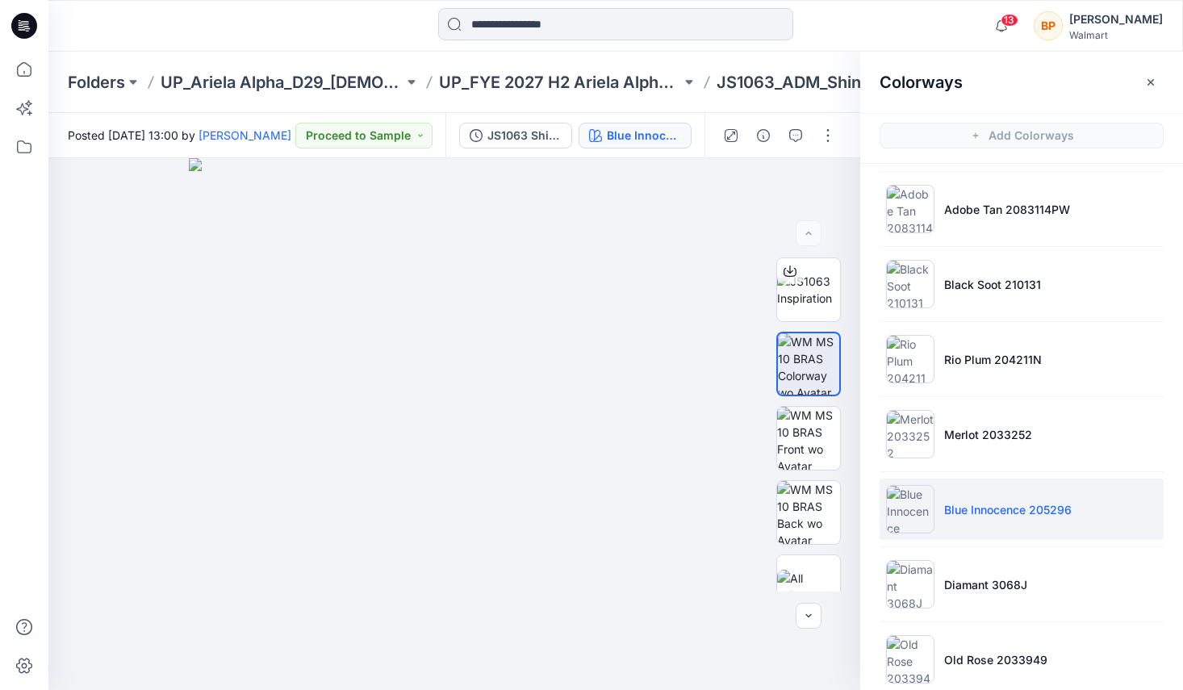
scroll to position [101, 0]
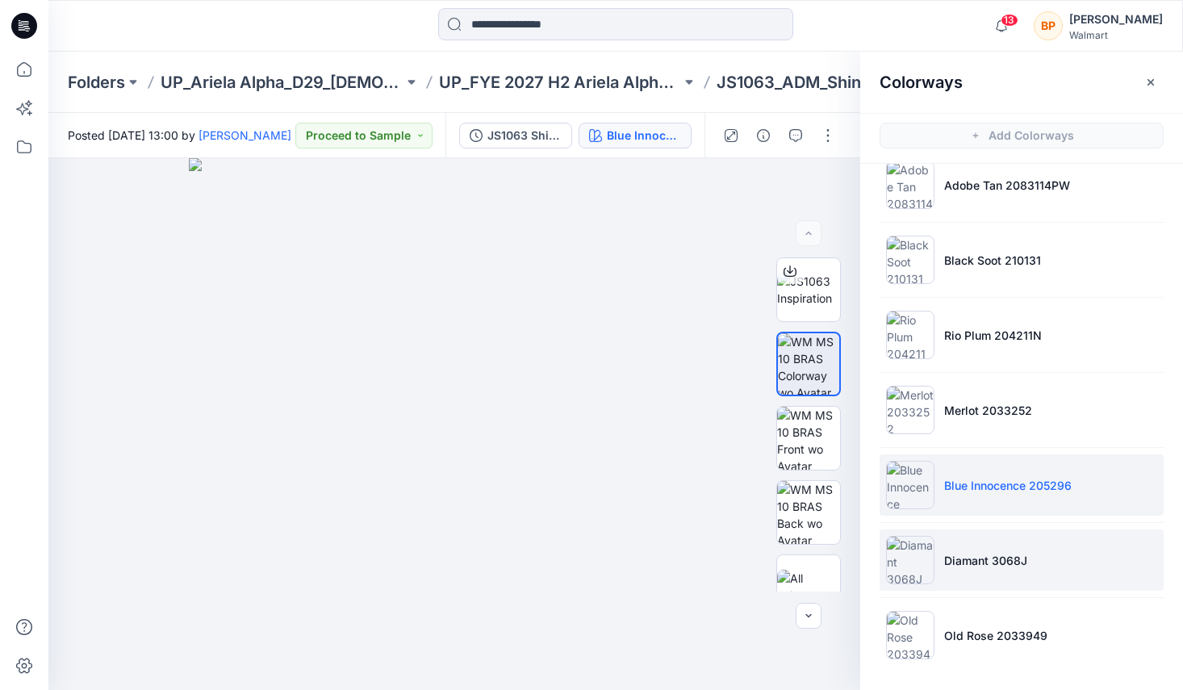
click at [965, 544] on li "Diamant 3068J" at bounding box center [1022, 559] width 284 height 61
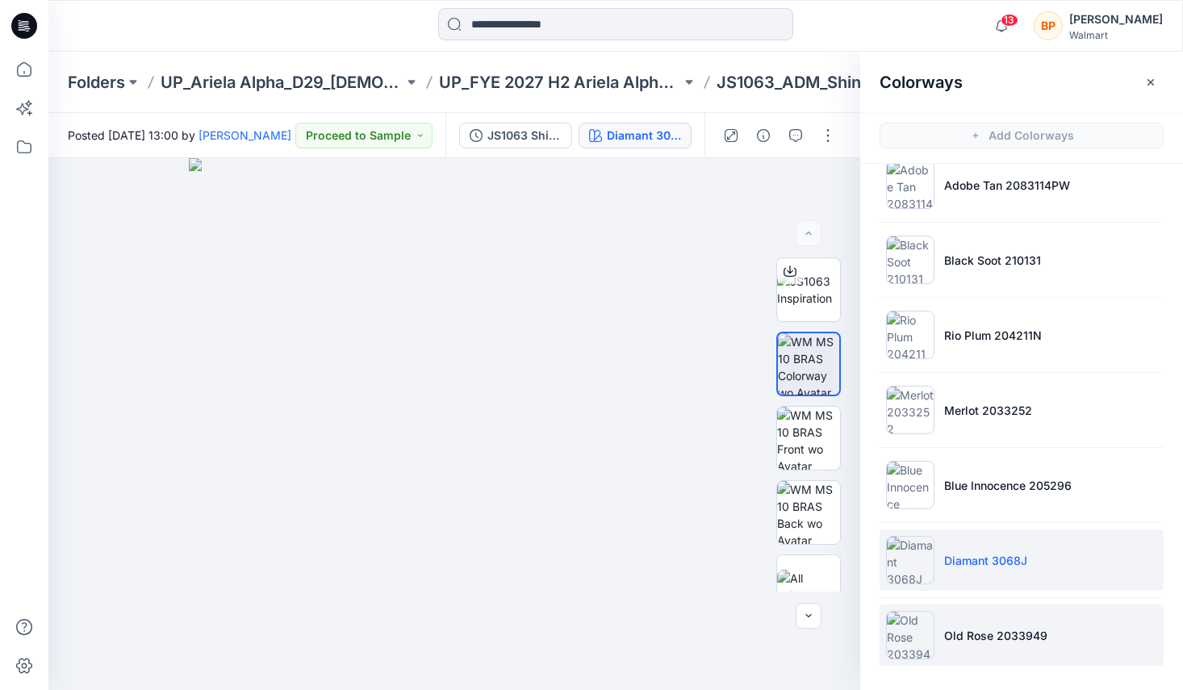
click at [969, 617] on li "Old Rose 2033949" at bounding box center [1022, 634] width 284 height 61
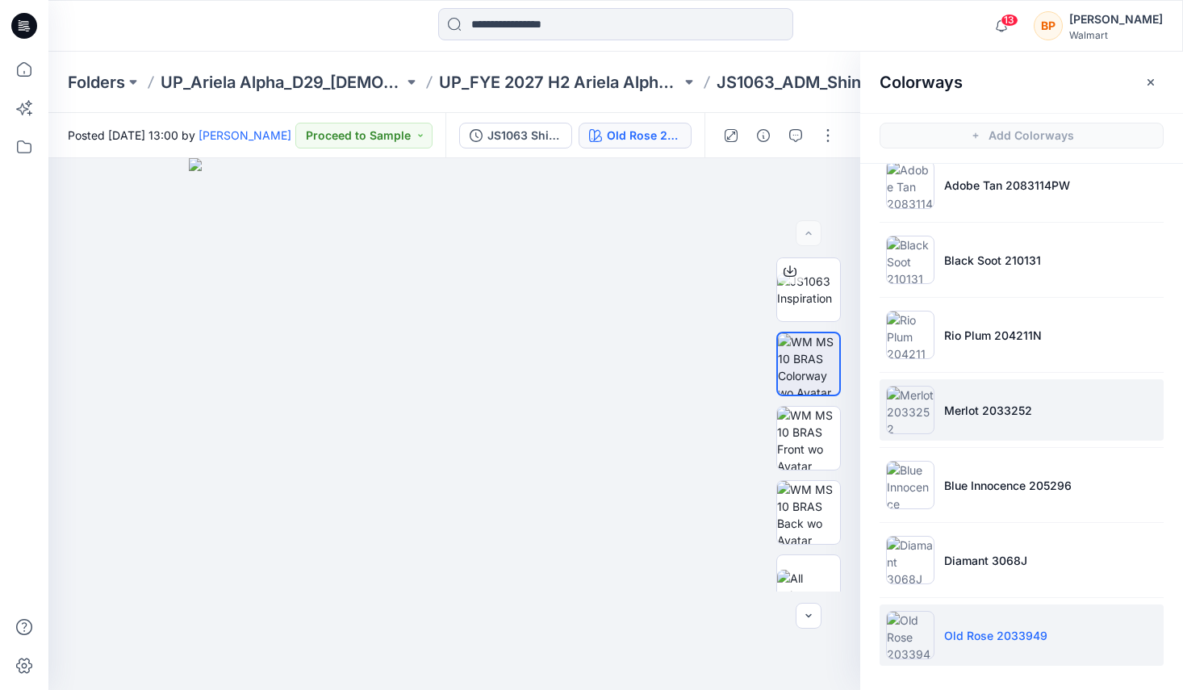
click at [1036, 412] on li "Merlot 2033252" at bounding box center [1022, 409] width 284 height 61
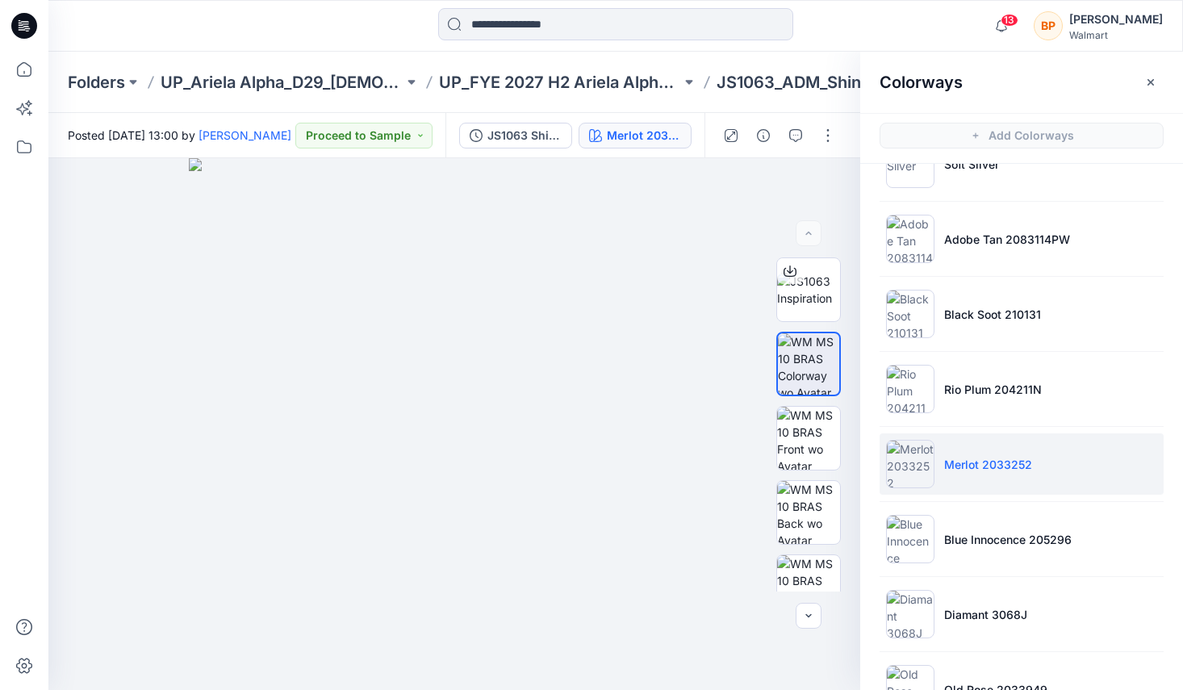
scroll to position [0, 0]
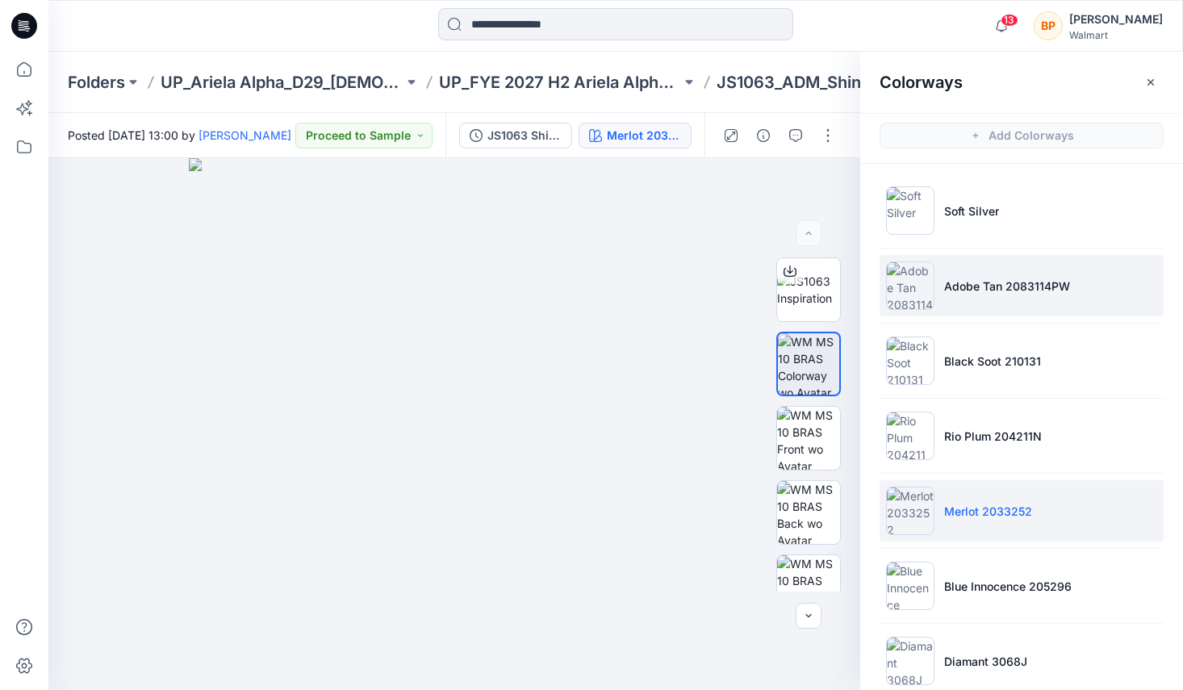
click at [1001, 316] on li "Adobe Tan 2083114PW" at bounding box center [1022, 285] width 284 height 61
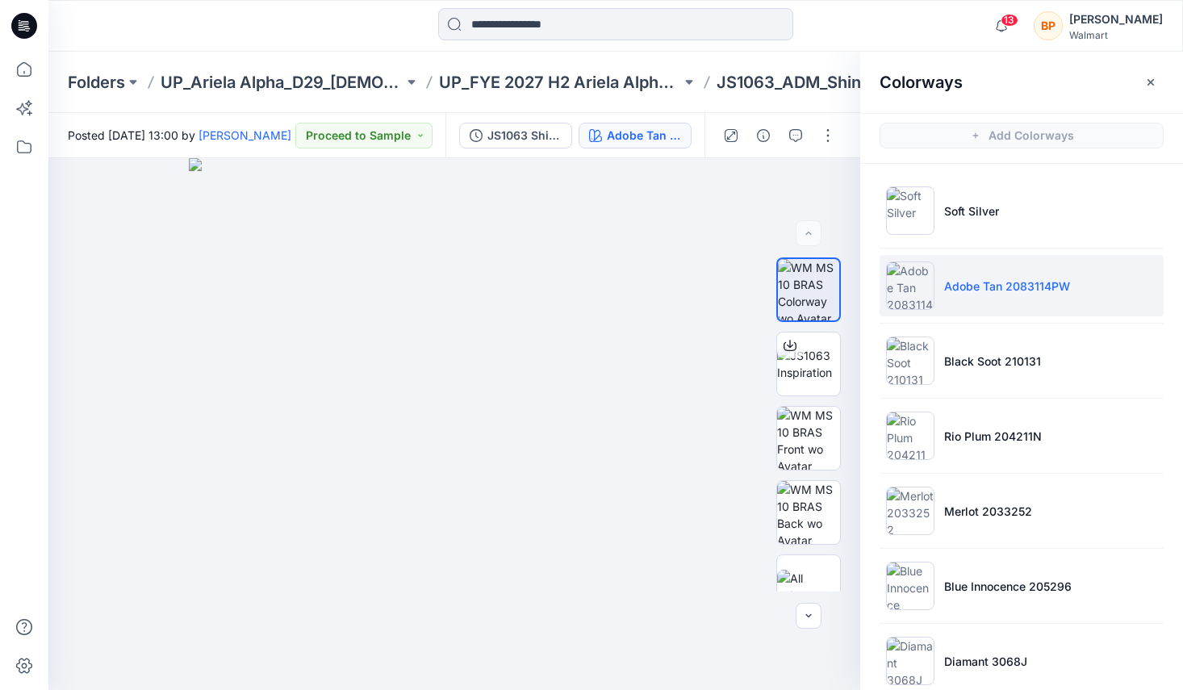
scroll to position [27, 0]
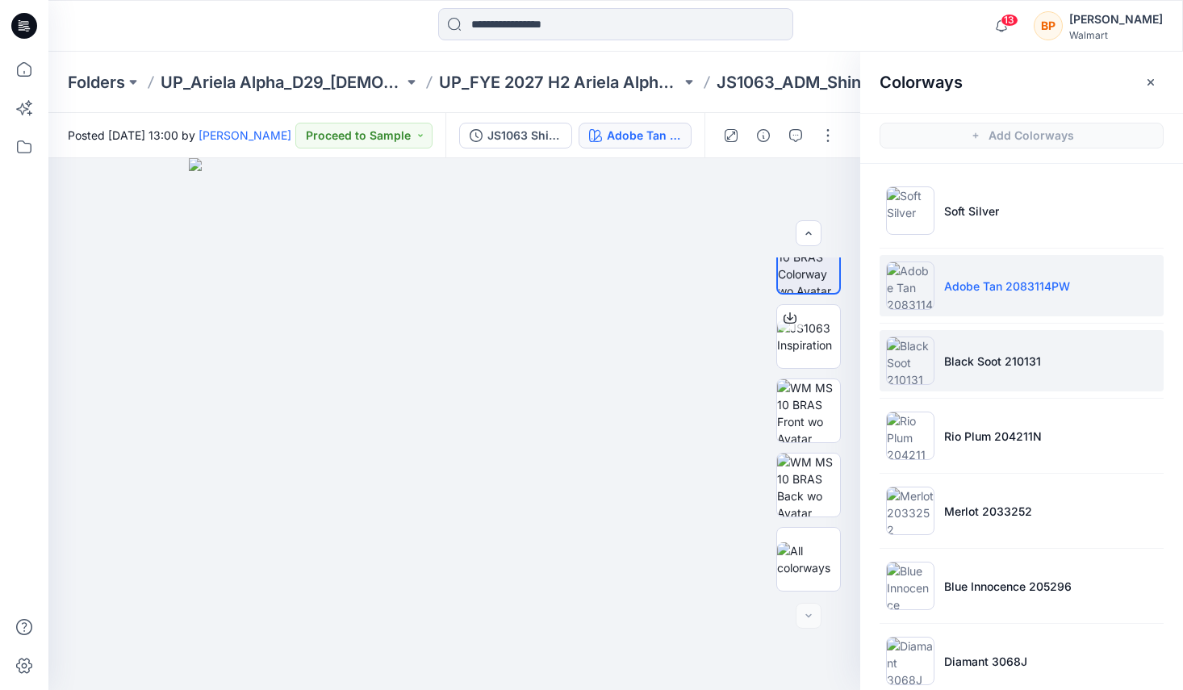
click at [984, 367] on p "Black Soot 210131" at bounding box center [992, 361] width 97 height 17
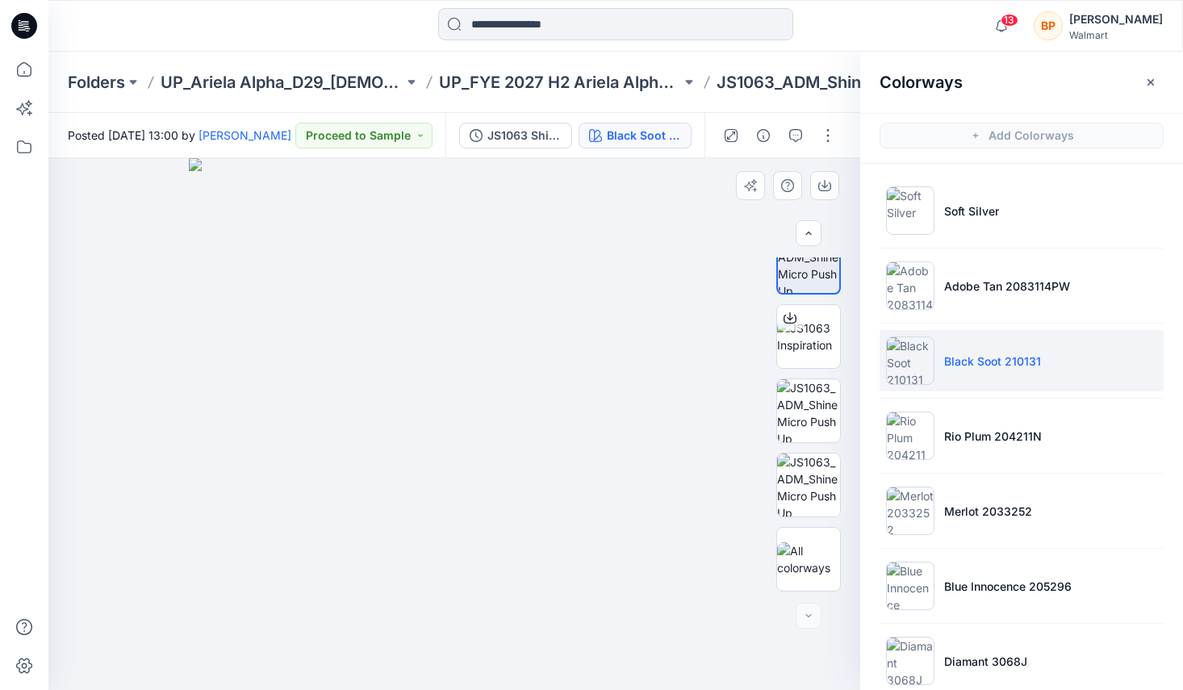
scroll to position [5, 0]
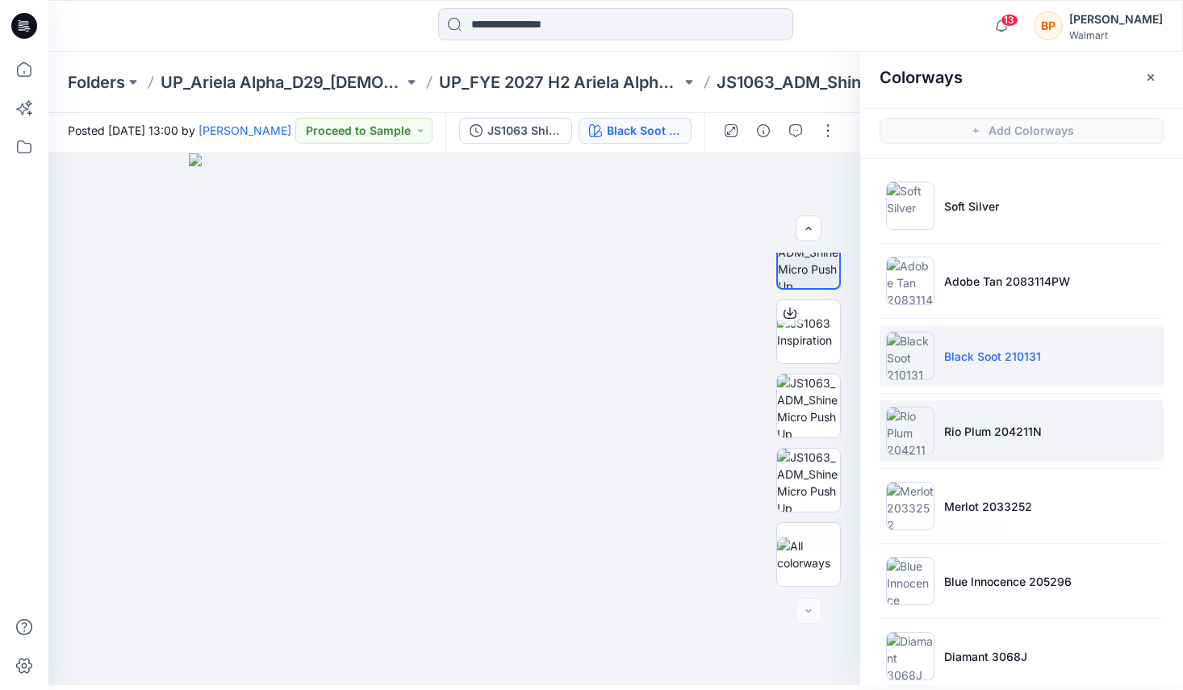
click at [975, 416] on li "Rio Plum 204211N" at bounding box center [1022, 430] width 284 height 61
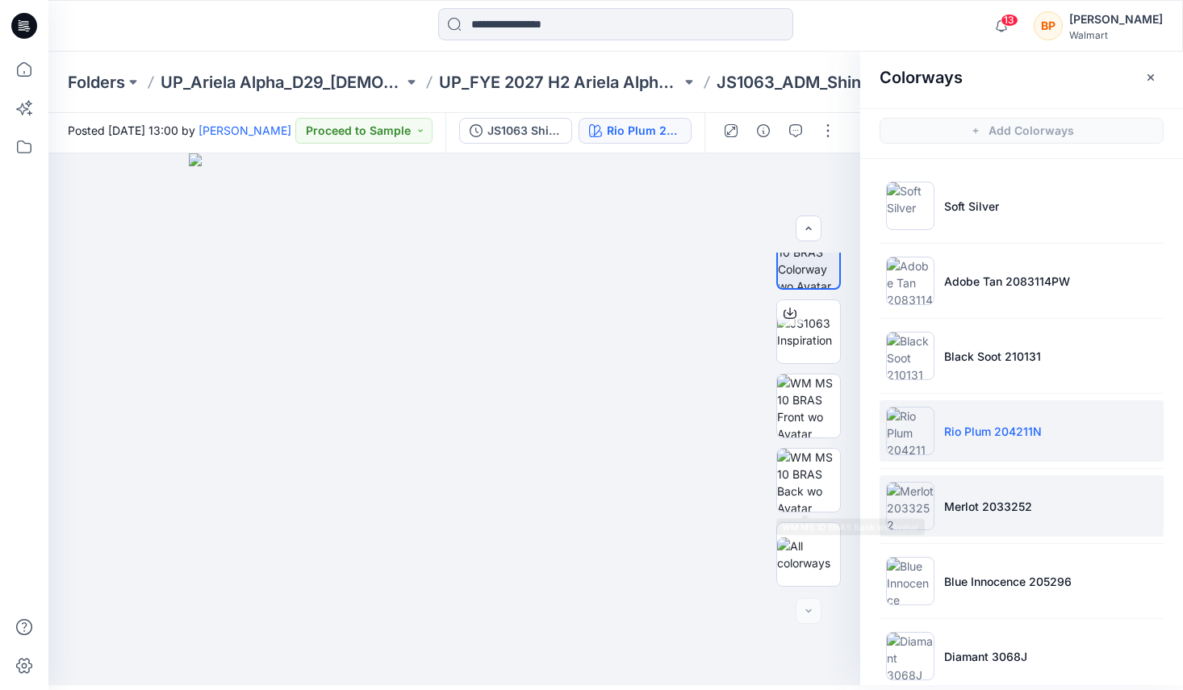
click at [935, 490] on li "Merlot 2033252" at bounding box center [1022, 505] width 284 height 61
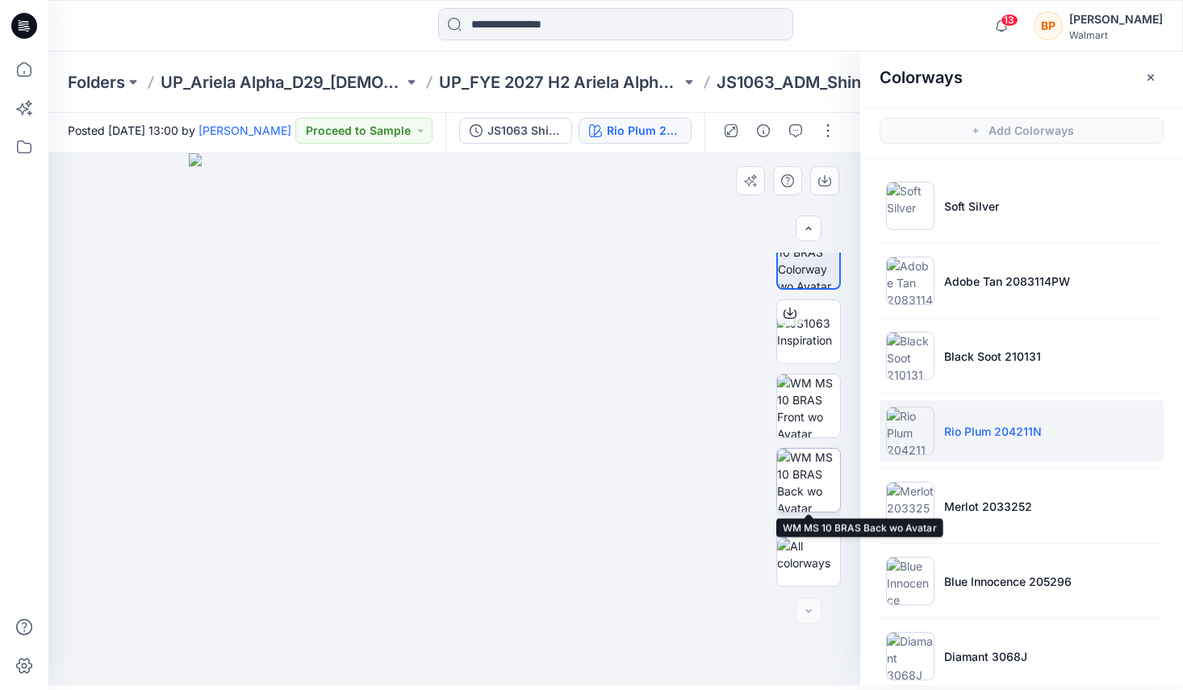
scroll to position [250, 0]
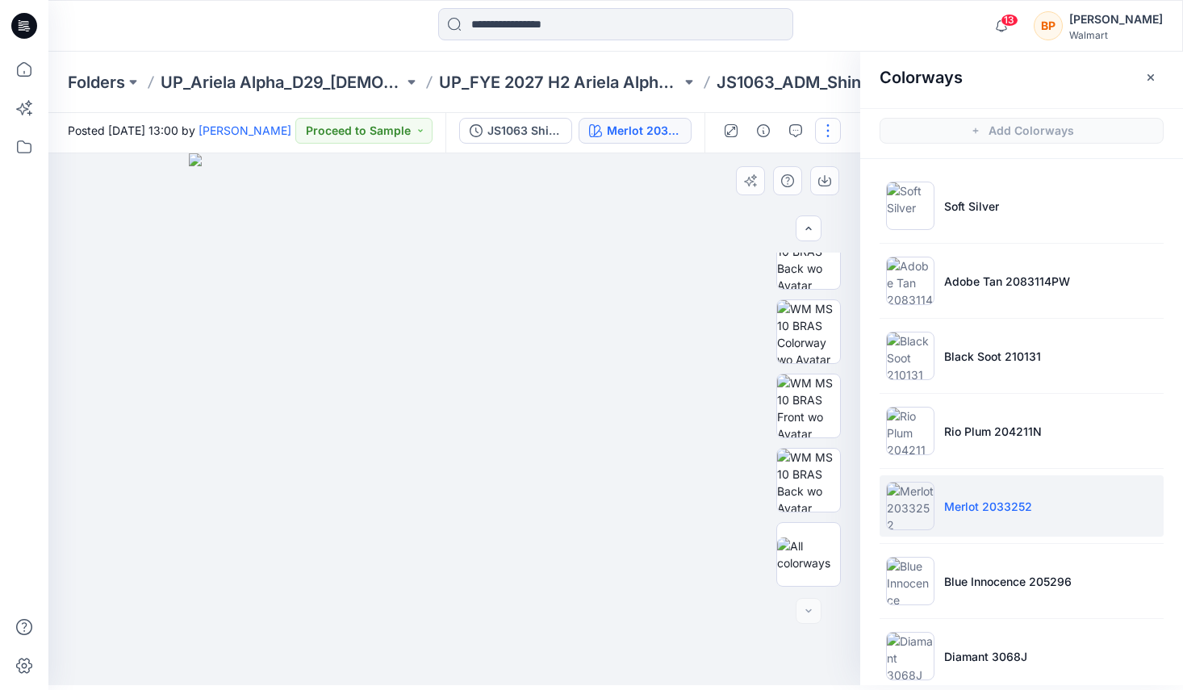
click at [838, 119] on button "button" at bounding box center [828, 131] width 26 height 26
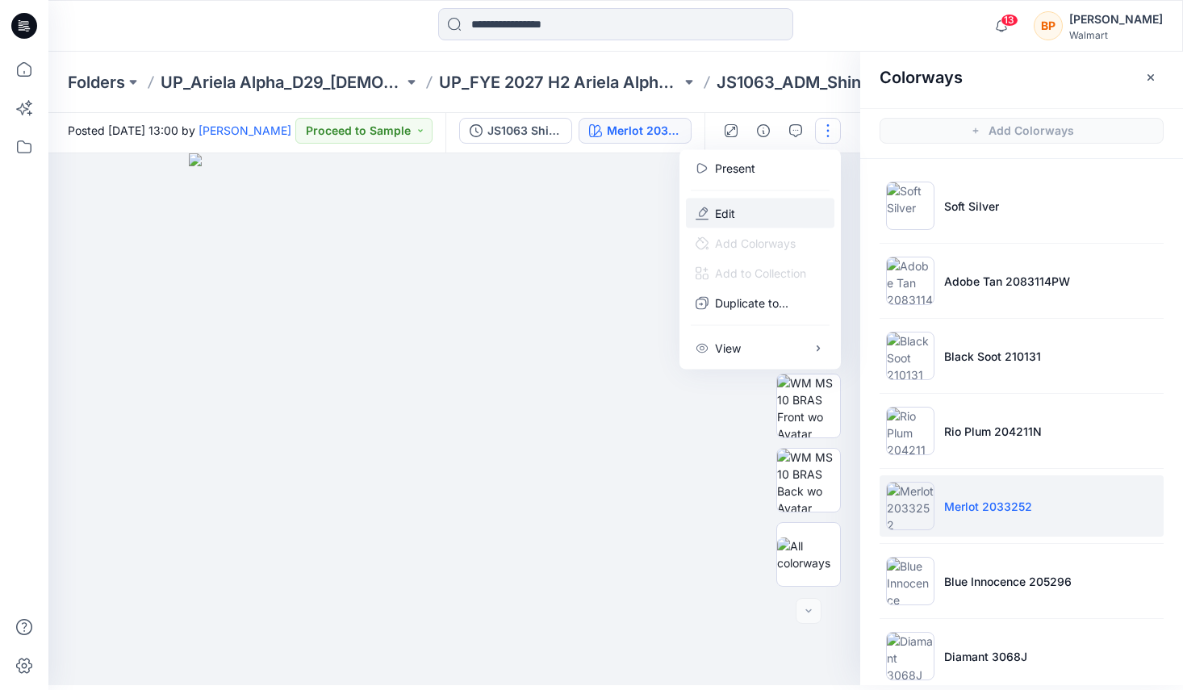
click at [768, 215] on button "Edit" at bounding box center [760, 214] width 148 height 30
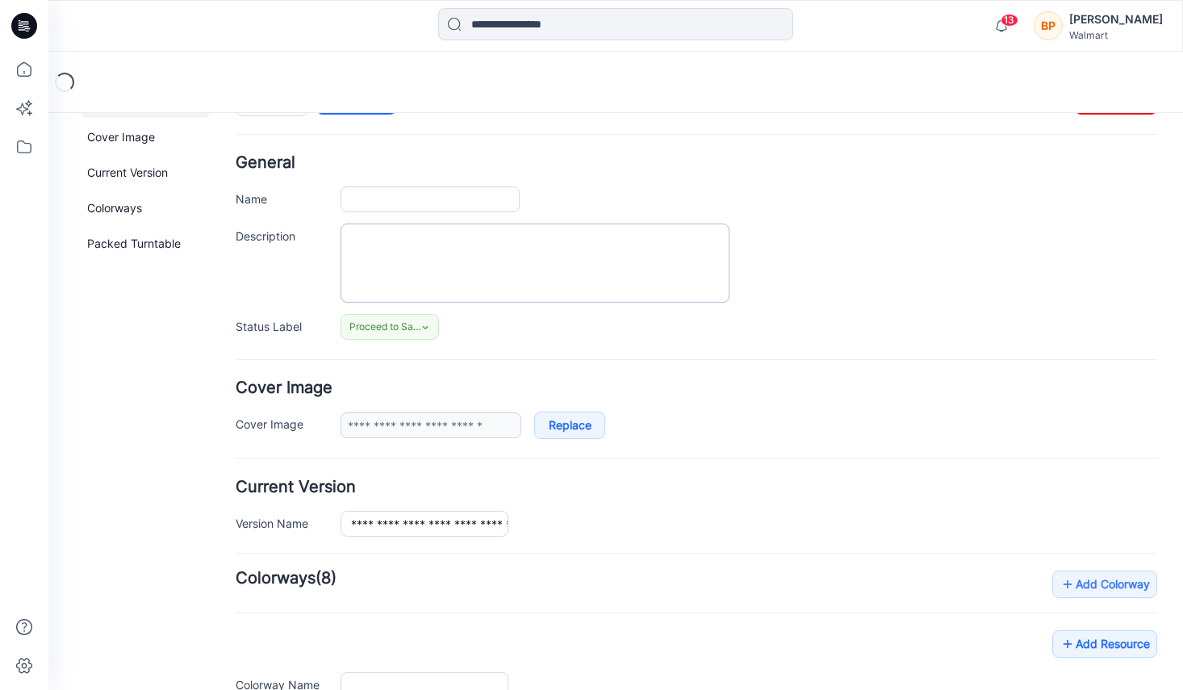
type input "**********"
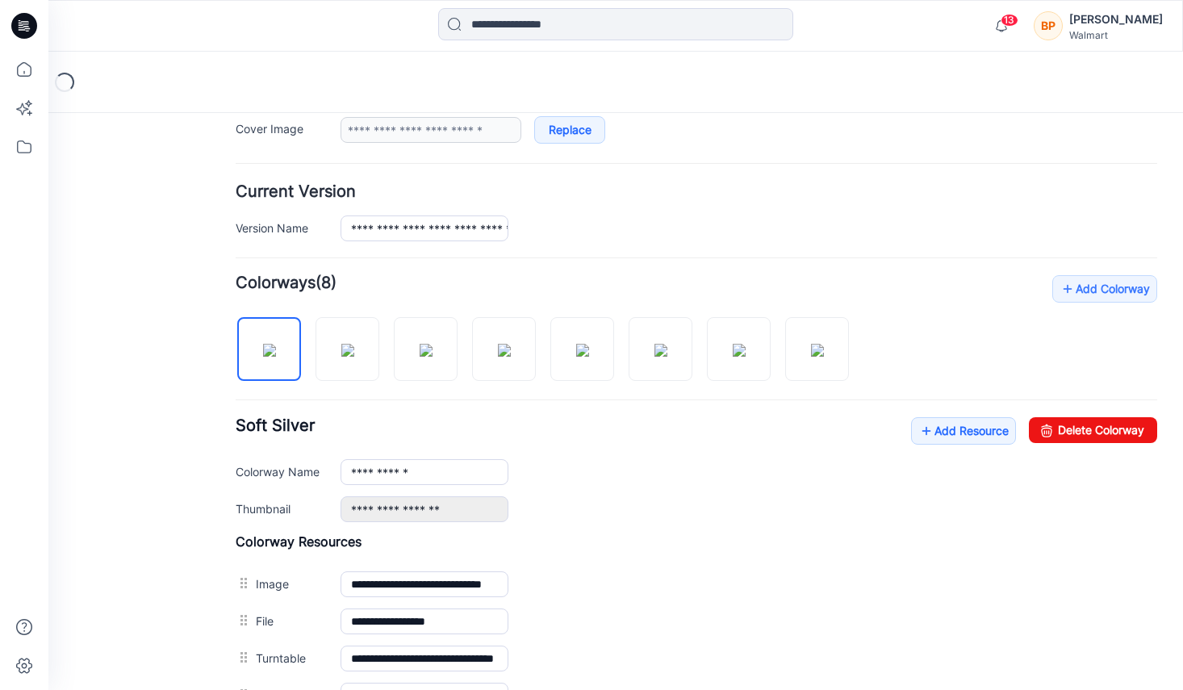
scroll to position [567, 0]
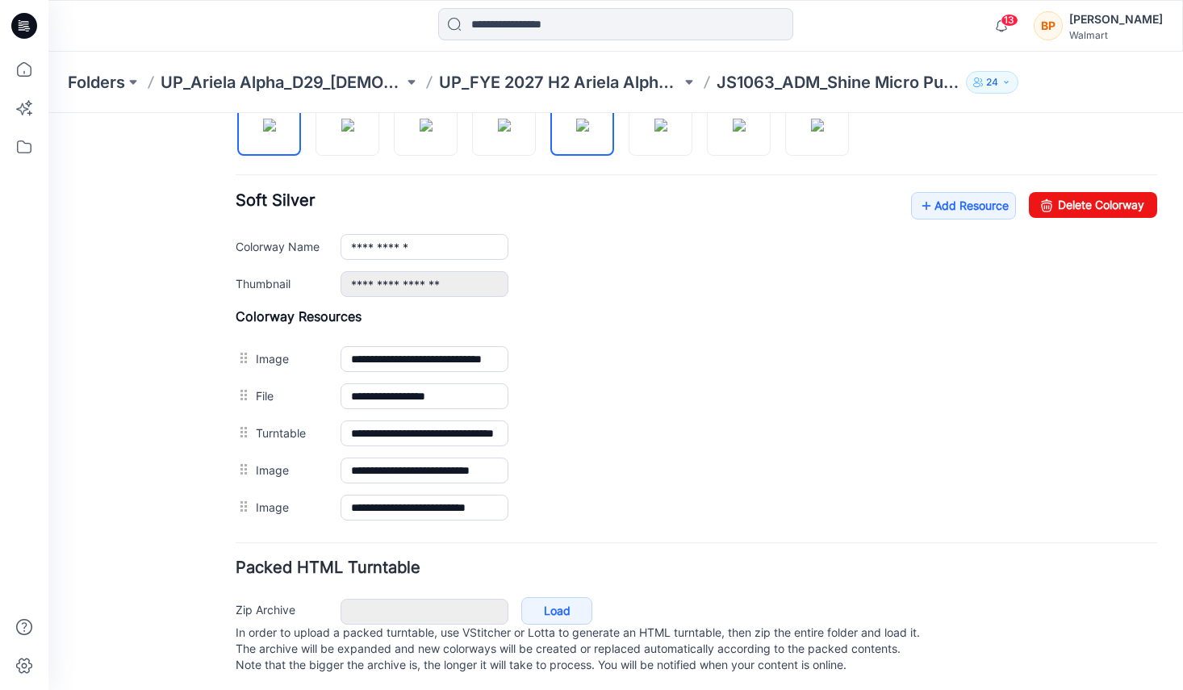
click at [576, 132] on img at bounding box center [582, 125] width 13 height 13
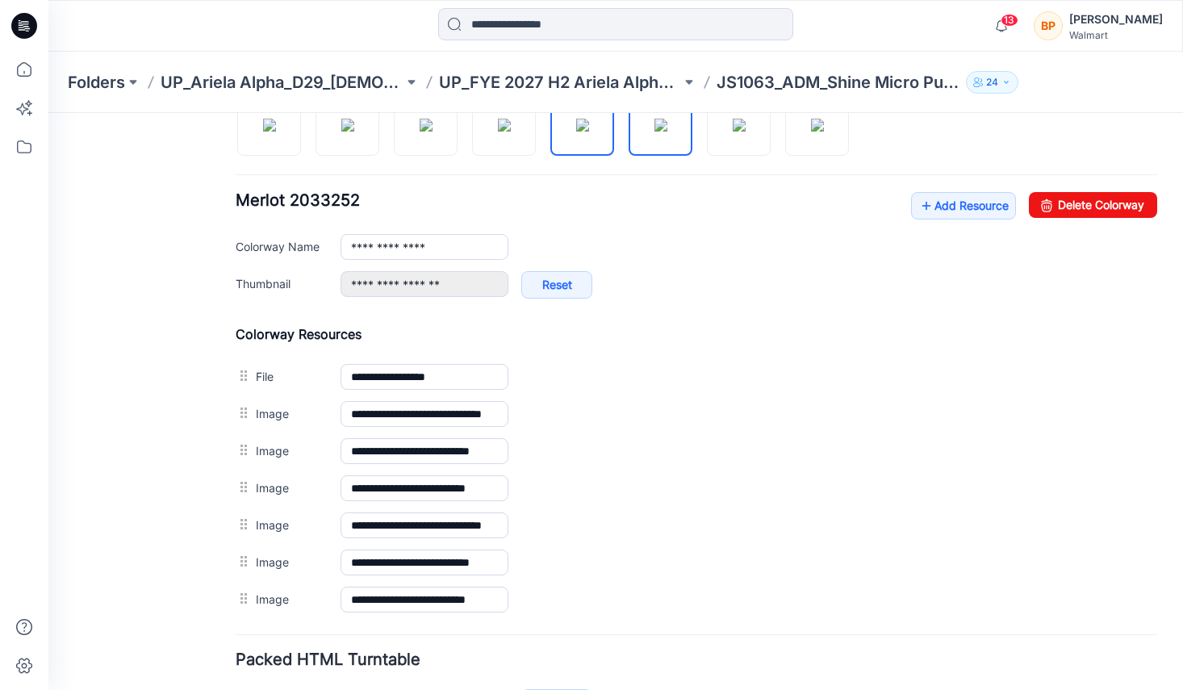
click at [667, 132] on img at bounding box center [660, 125] width 13 height 13
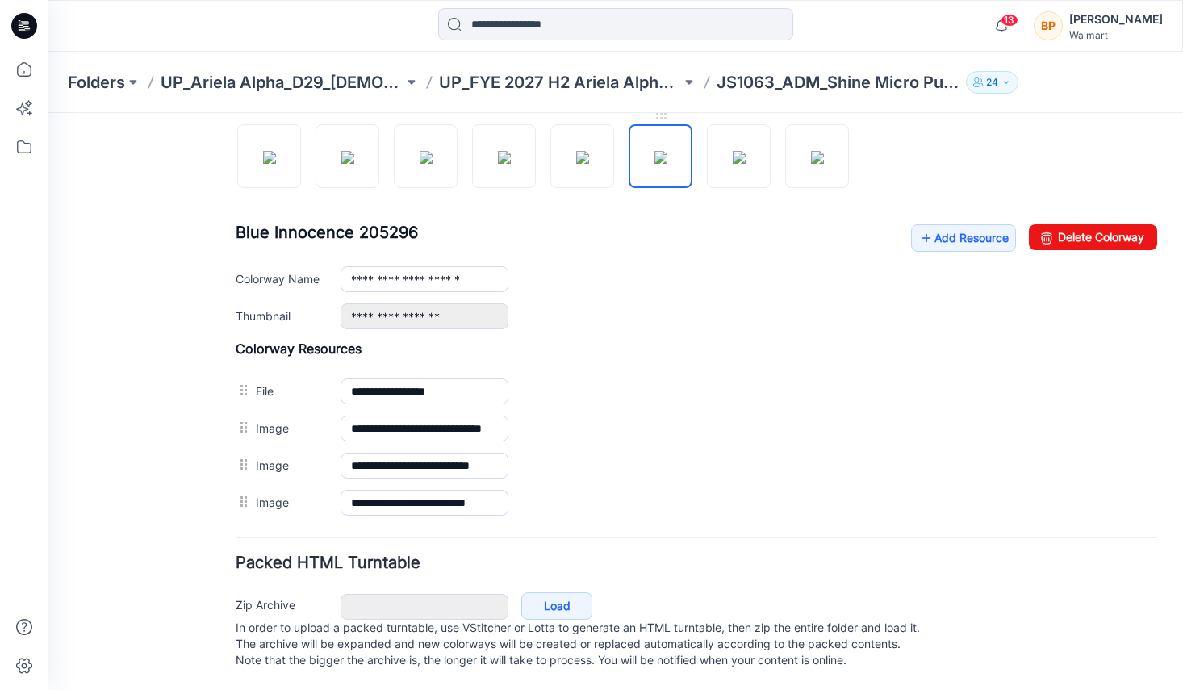
scroll to position [552, 0]
click at [746, 151] on img at bounding box center [739, 157] width 13 height 13
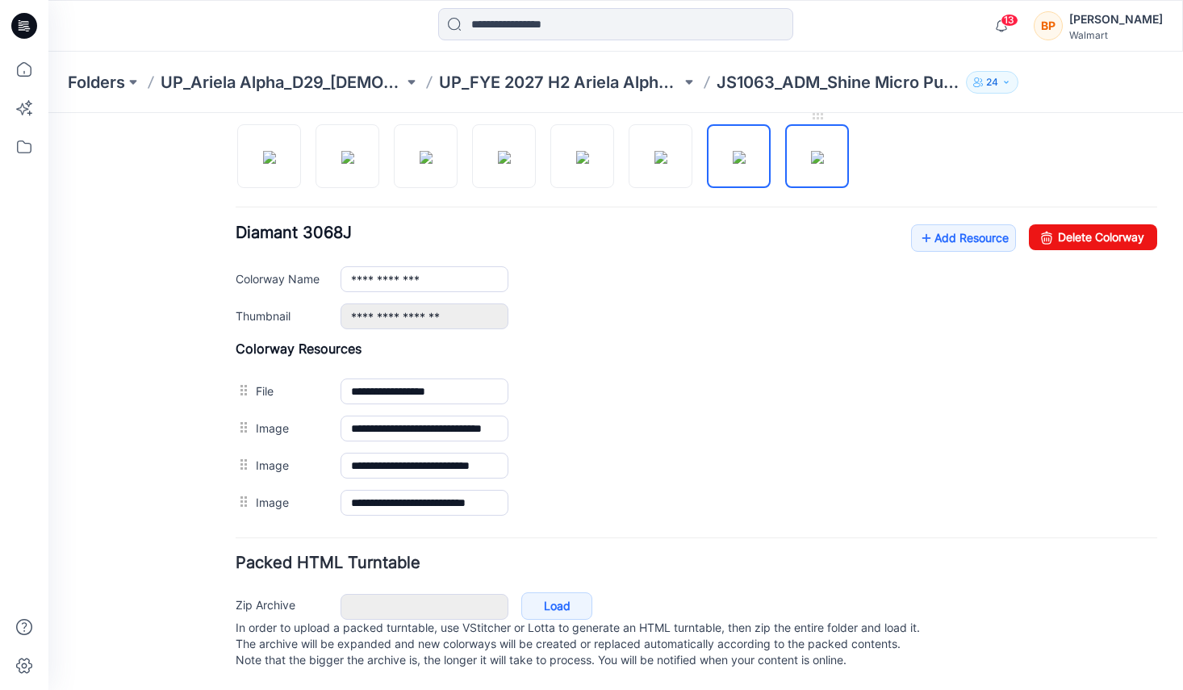
click at [811, 151] on img at bounding box center [817, 157] width 13 height 13
click at [742, 151] on img at bounding box center [739, 157] width 13 height 13
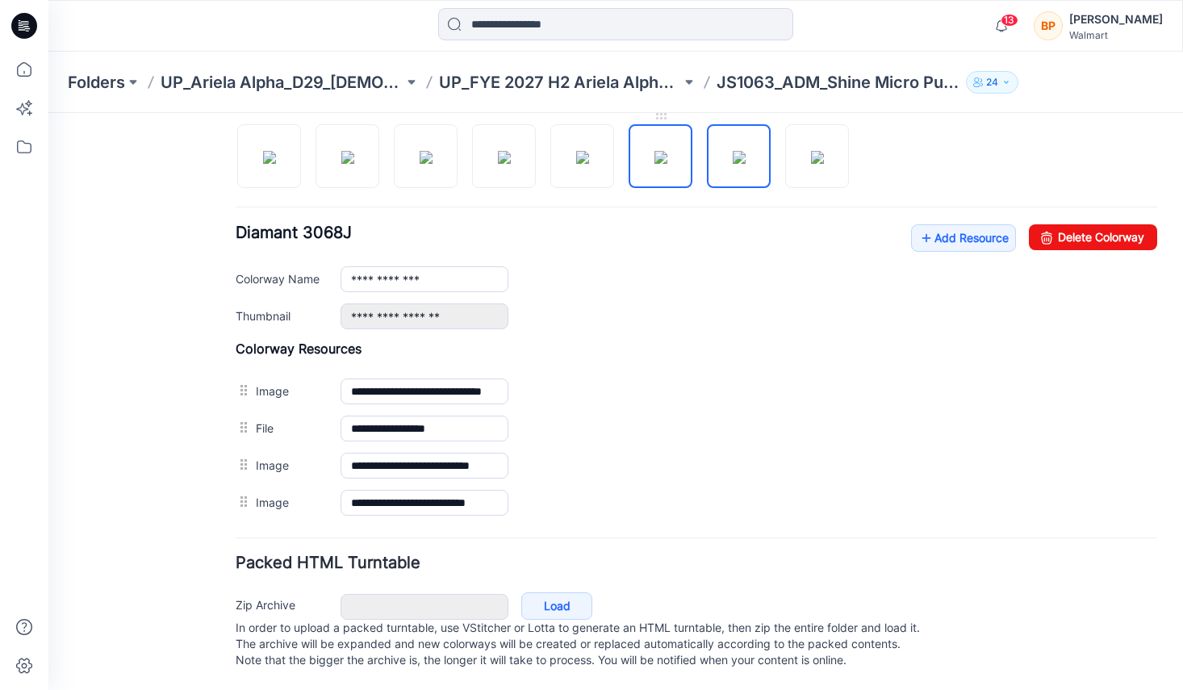
click at [667, 151] on img at bounding box center [660, 157] width 13 height 13
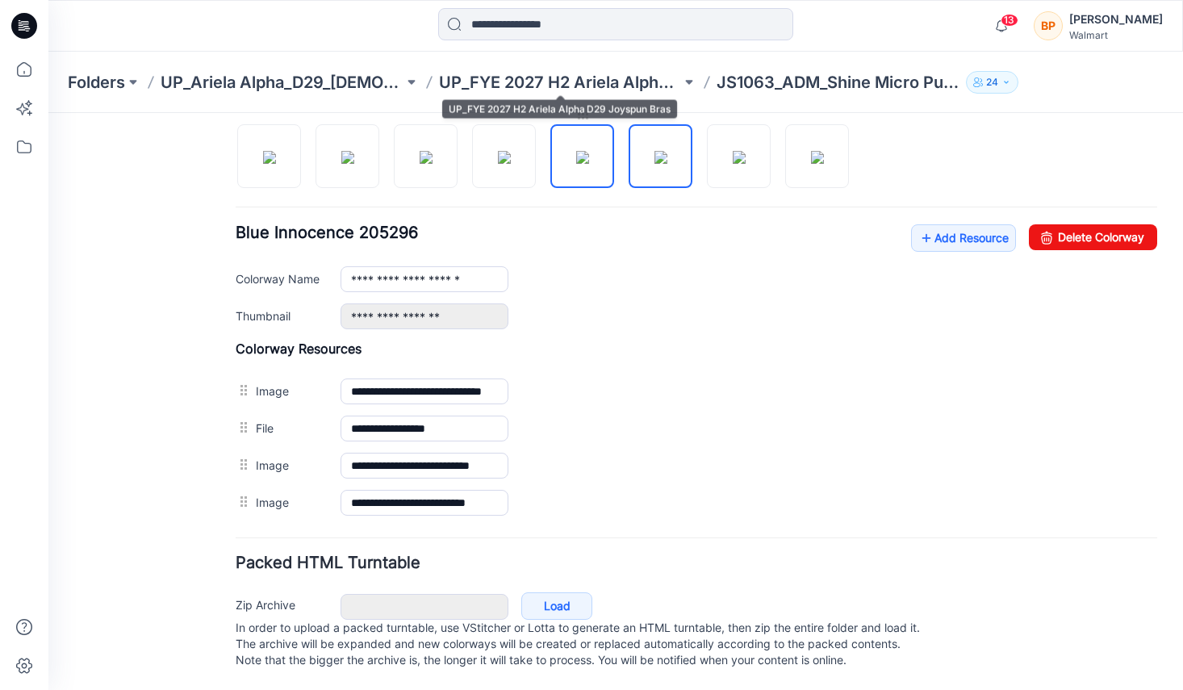
click at [589, 151] on img at bounding box center [582, 157] width 13 height 13
type input "**********"
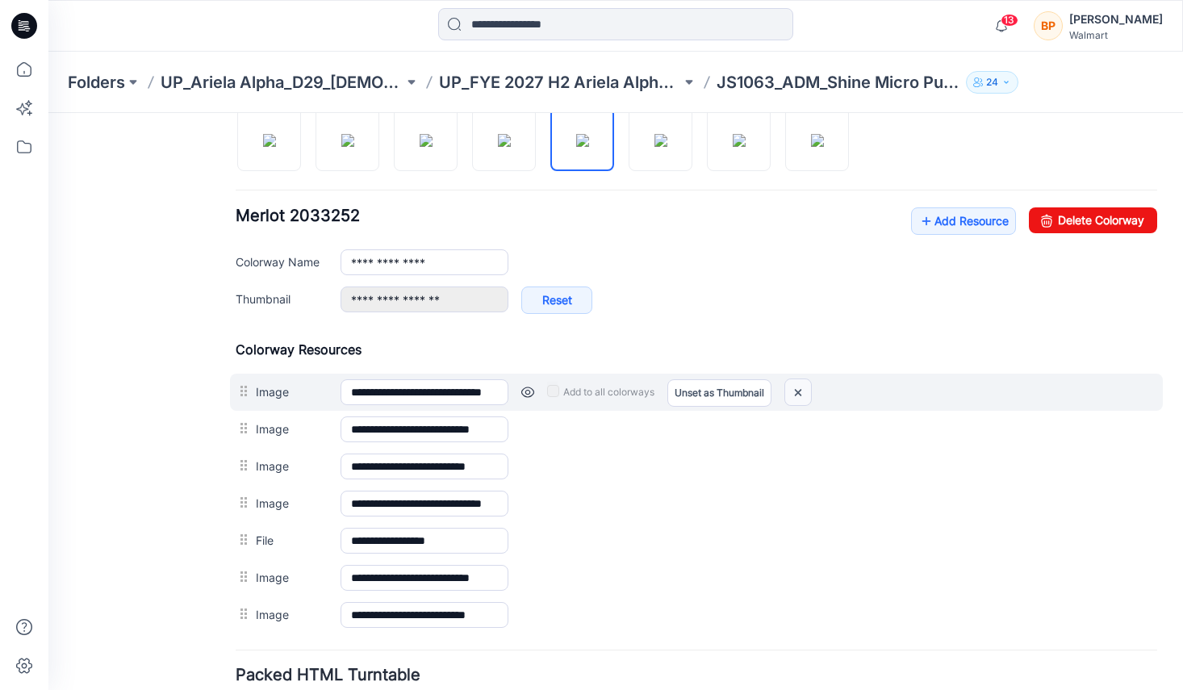
click at [798, 383] on img at bounding box center [798, 392] width 26 height 27
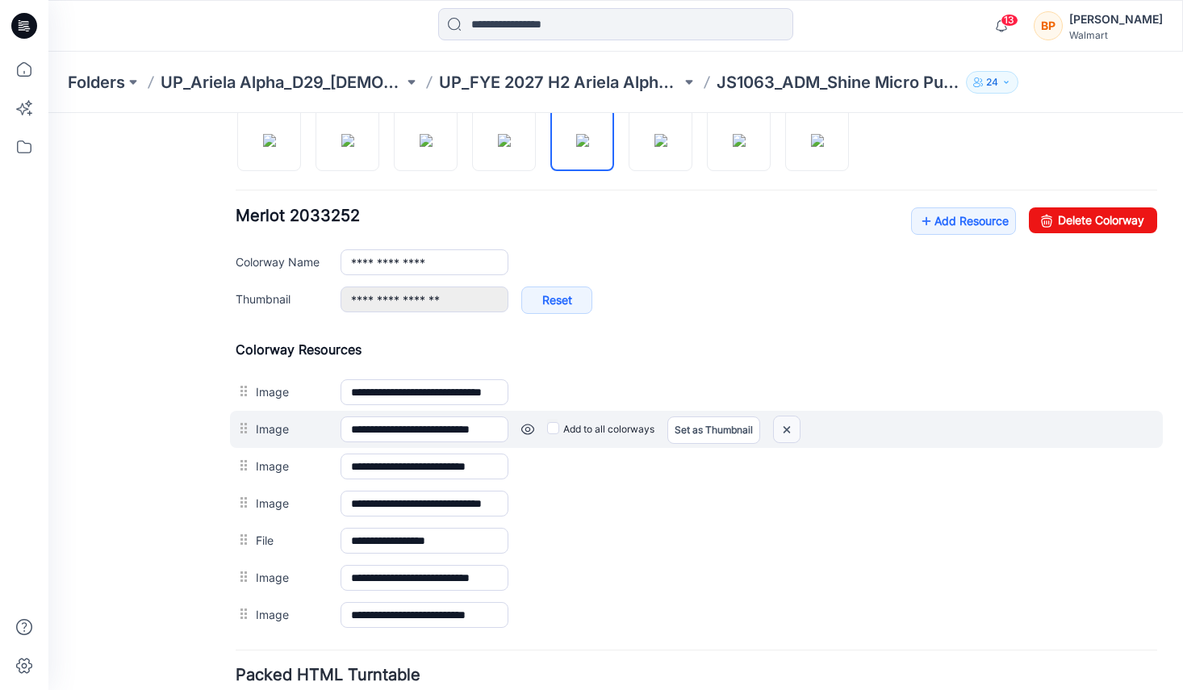
click at [791, 426] on img at bounding box center [787, 429] width 26 height 27
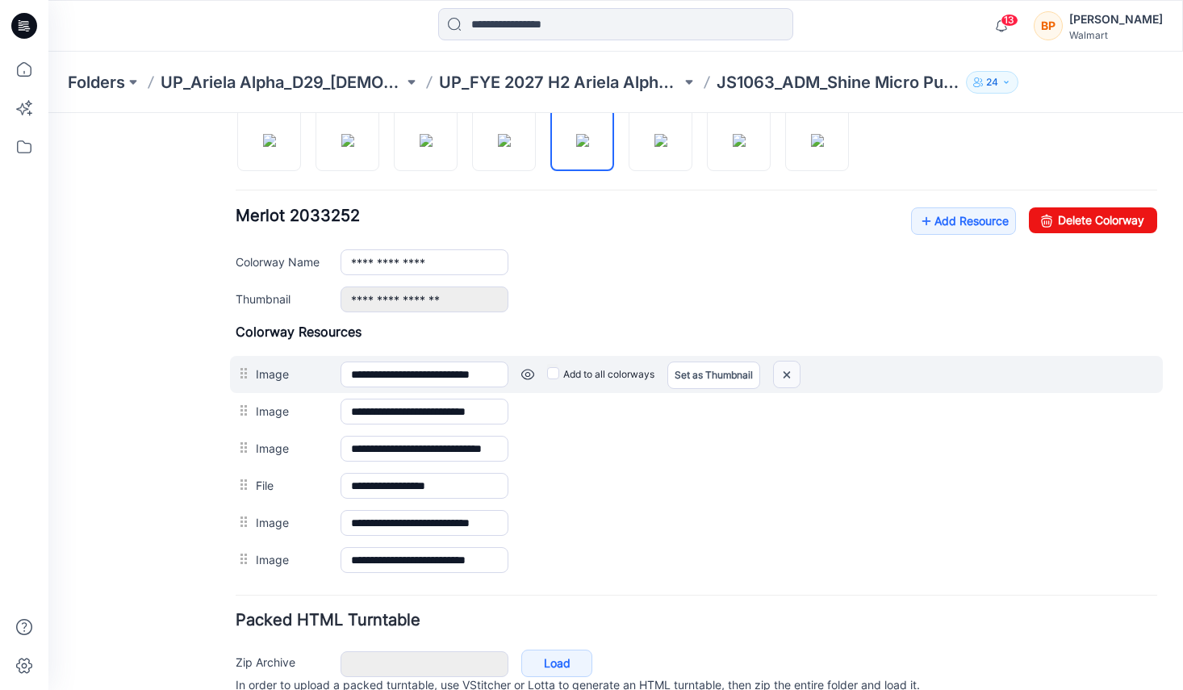
click at [795, 375] on img at bounding box center [787, 375] width 26 height 27
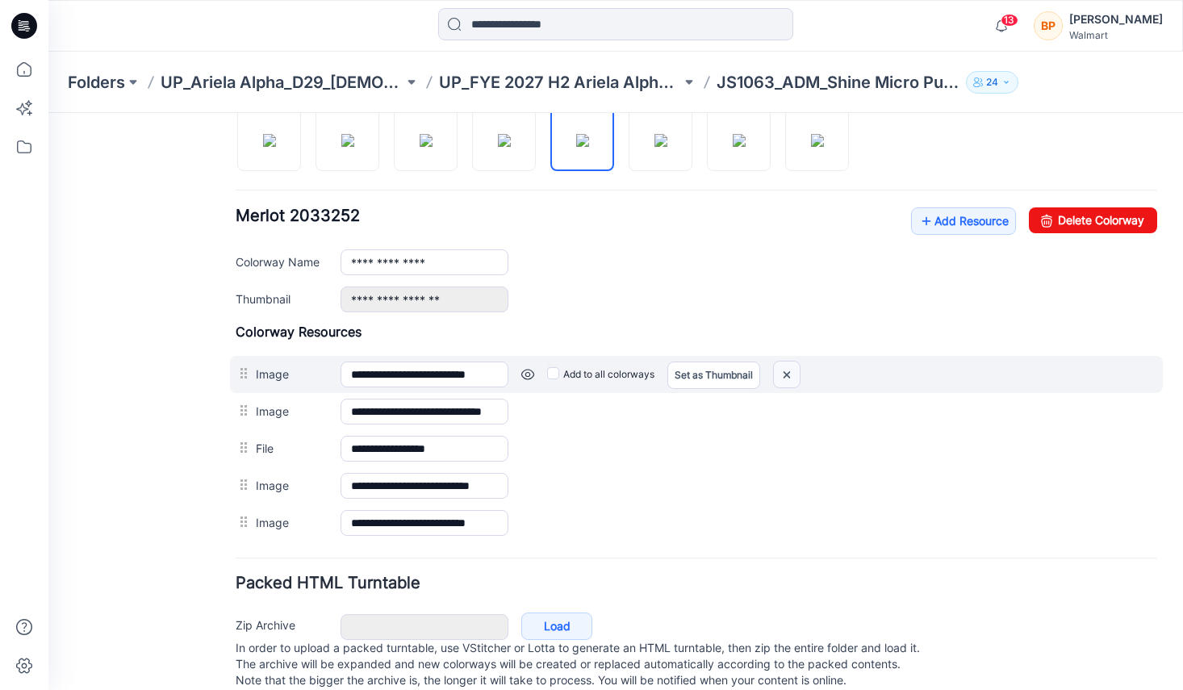
click at [784, 370] on img at bounding box center [787, 375] width 26 height 27
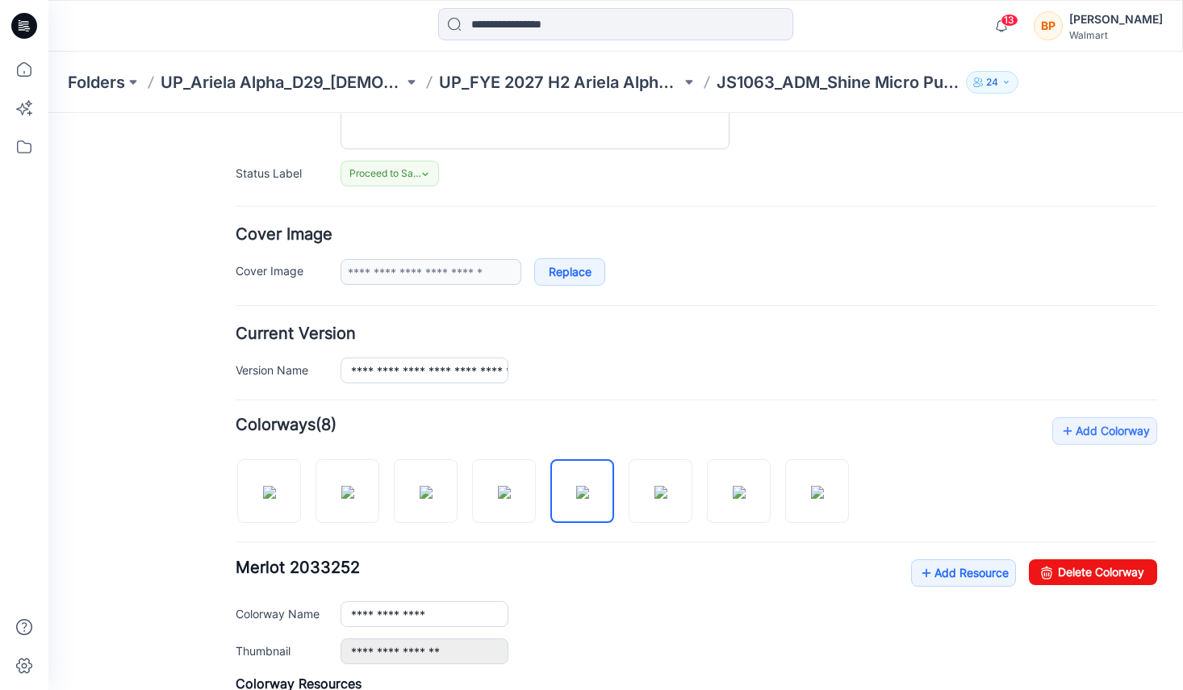
scroll to position [0, 0]
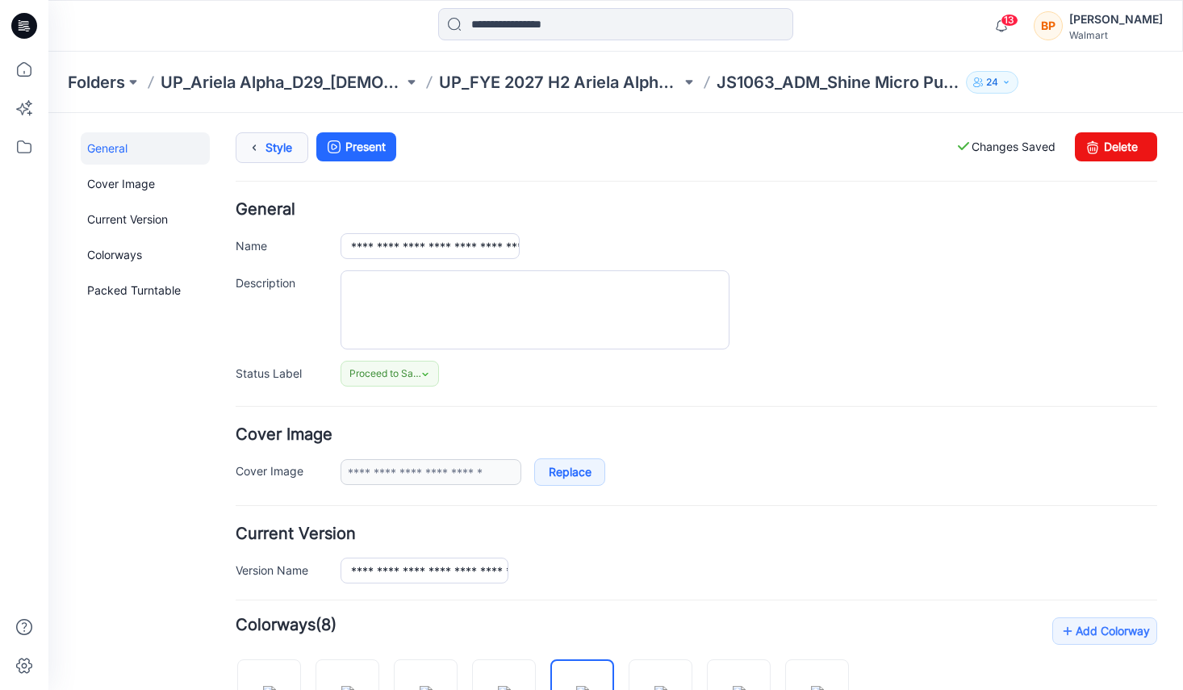
click at [256, 139] on icon at bounding box center [254, 147] width 23 height 29
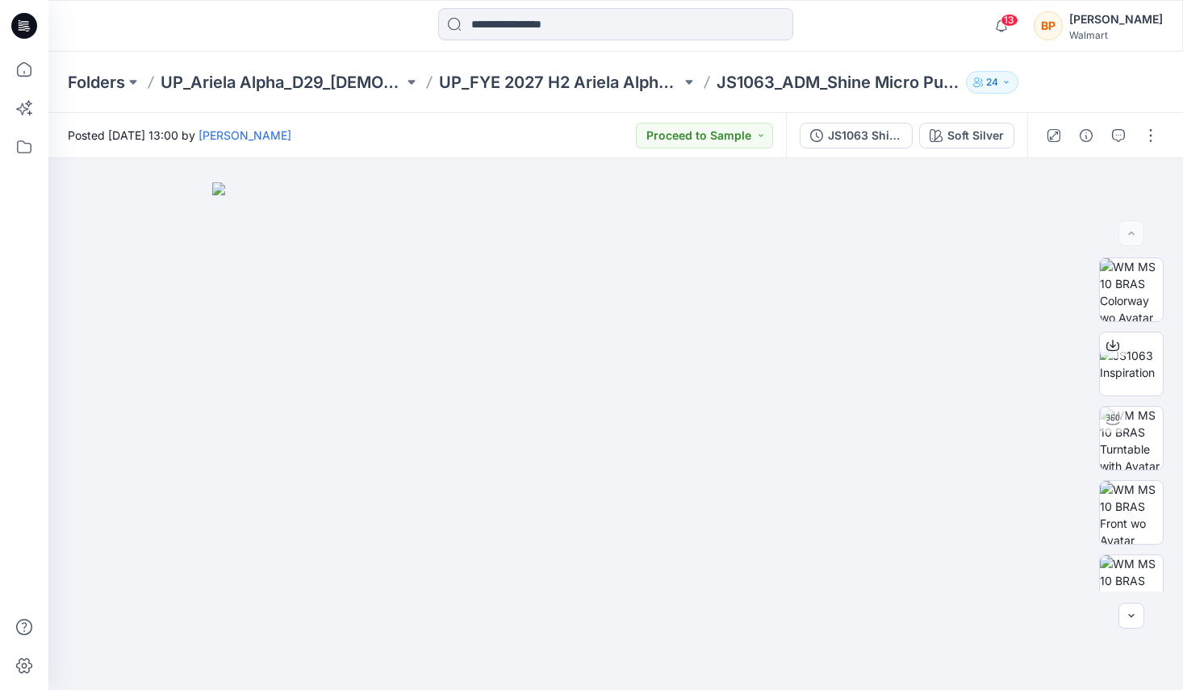
click at [934, 153] on div "JS1063 Shine Micro Push Up Bra First Colorway Soft Silver" at bounding box center [906, 135] width 241 height 45
click at [935, 153] on div "JS1063 Shine Micro Push Up Bra First Colorway Soft Silver" at bounding box center [906, 135] width 241 height 45
click at [938, 149] on div "JS1063 Shine Micro Push Up Bra First Colorway Soft Silver" at bounding box center [906, 135] width 241 height 45
click at [942, 144] on button "Soft Silver" at bounding box center [966, 136] width 95 height 26
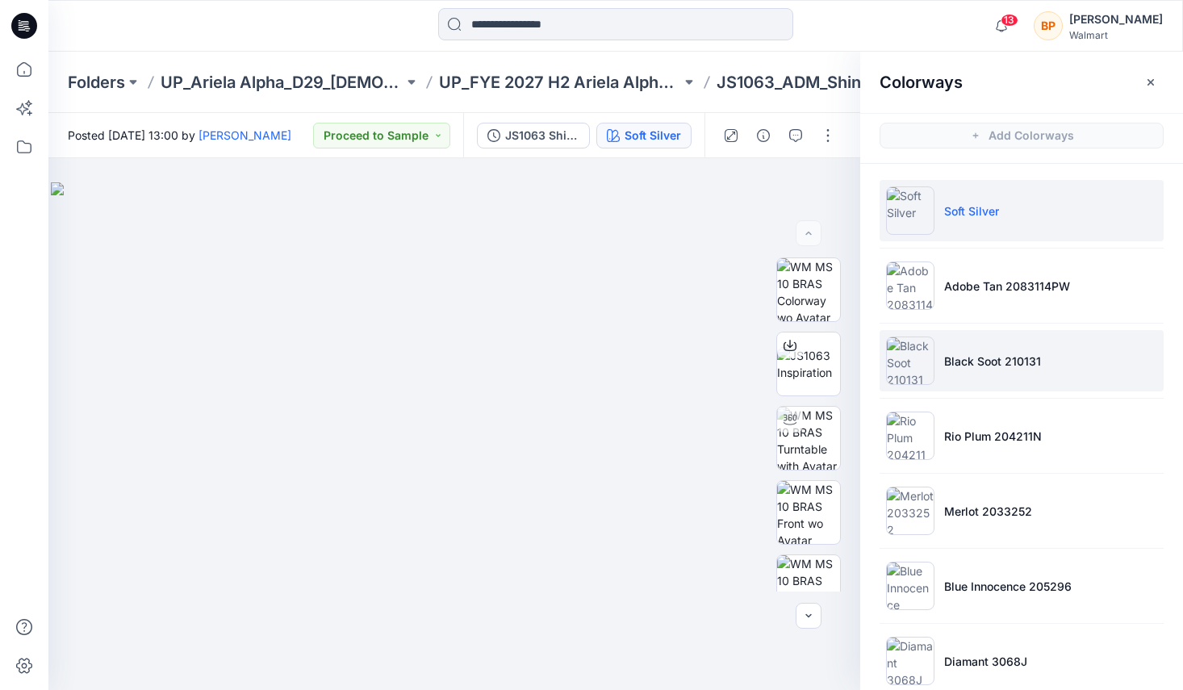
scroll to position [101, 0]
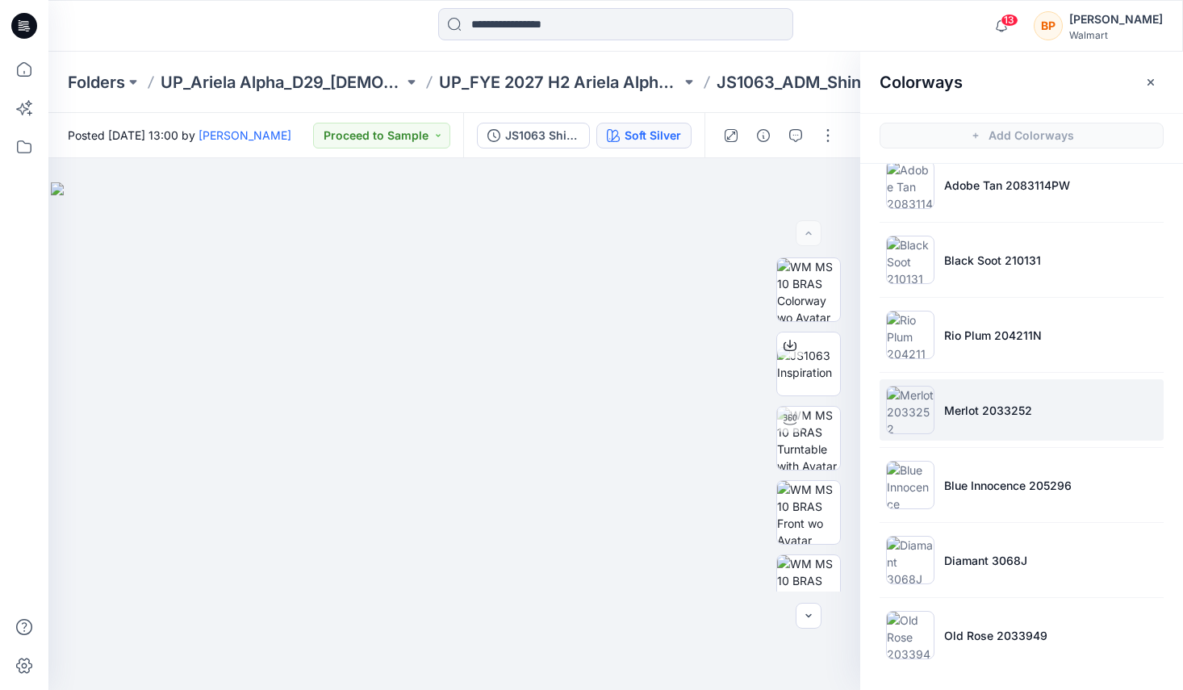
click at [964, 415] on p "Merlot 2033252" at bounding box center [988, 410] width 88 height 17
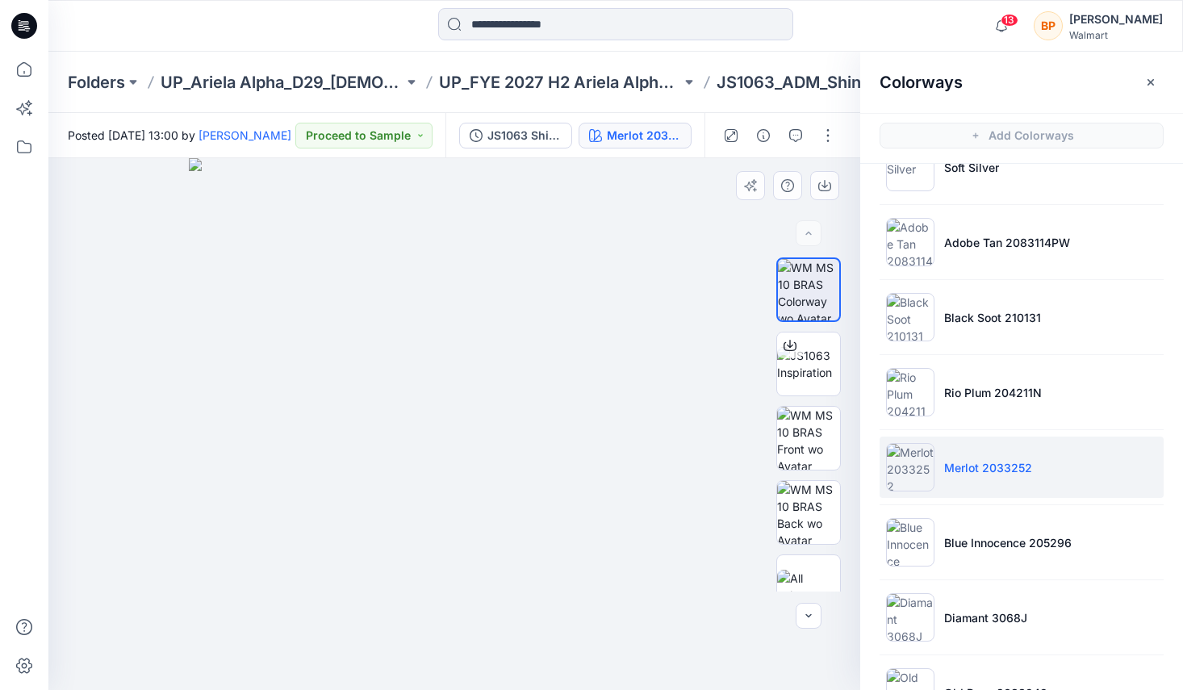
scroll to position [31, 0]
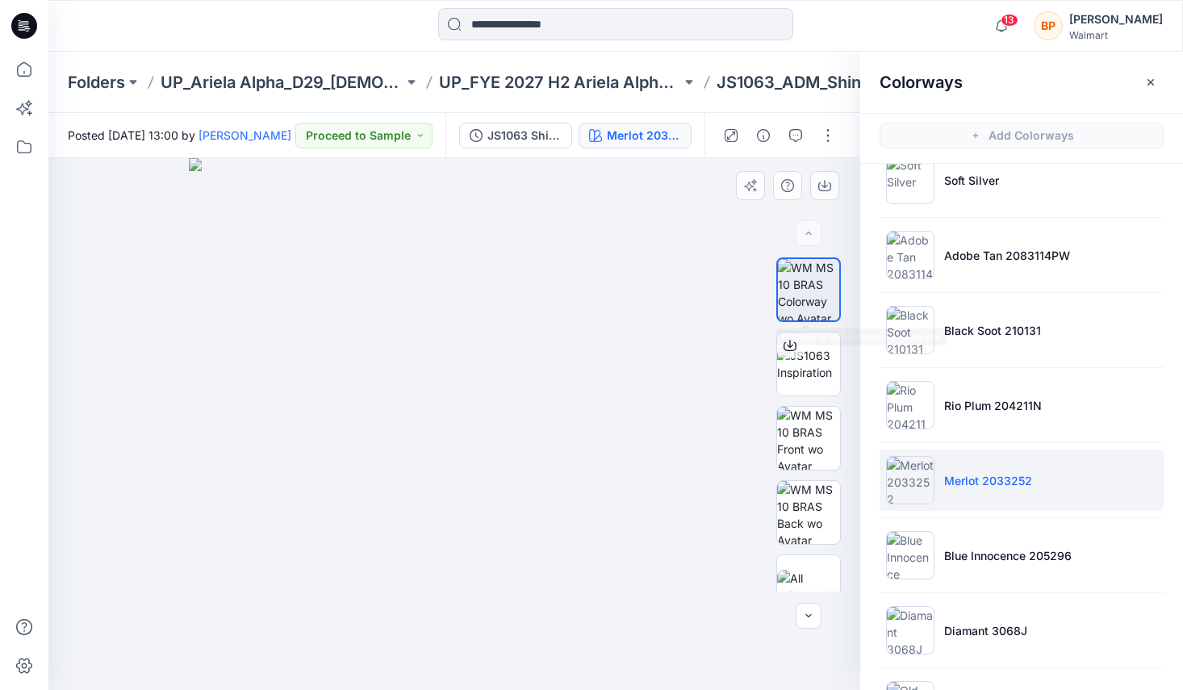
click at [717, 241] on img at bounding box center [455, 424] width 532 height 532
click at [493, 125] on button "JS1063 Shine Micro Push Up Bra First Colorway" at bounding box center [515, 136] width 113 height 26
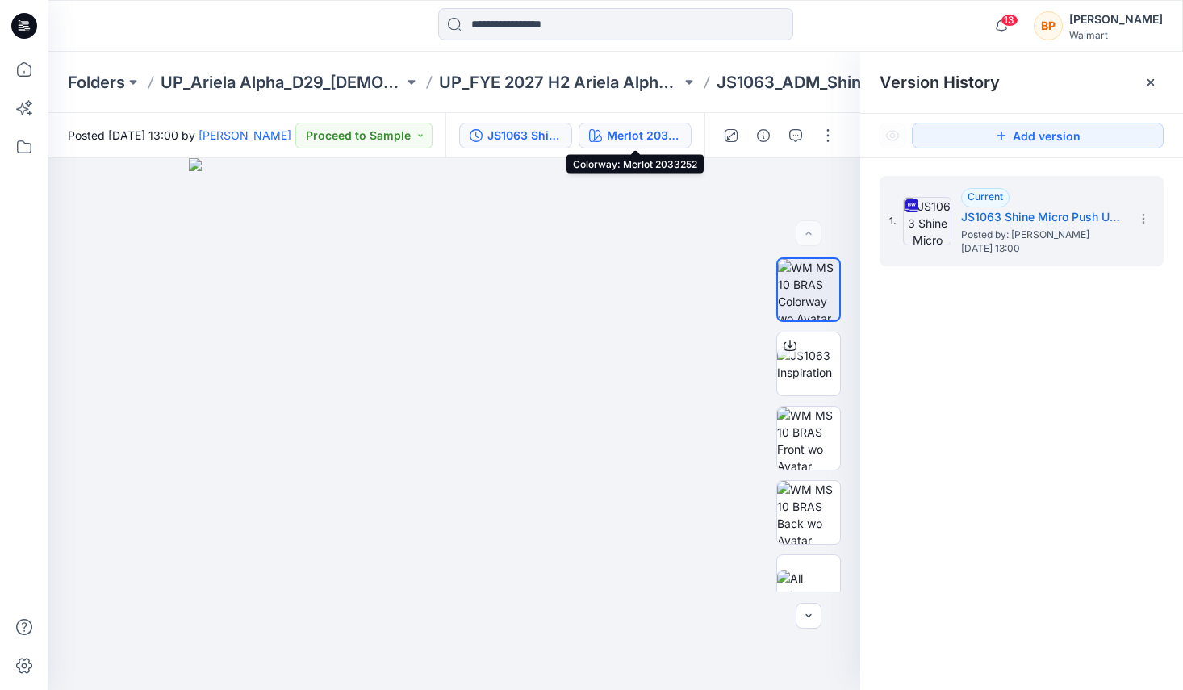
click at [637, 136] on div "Merlot 2033252" at bounding box center [644, 136] width 74 height 18
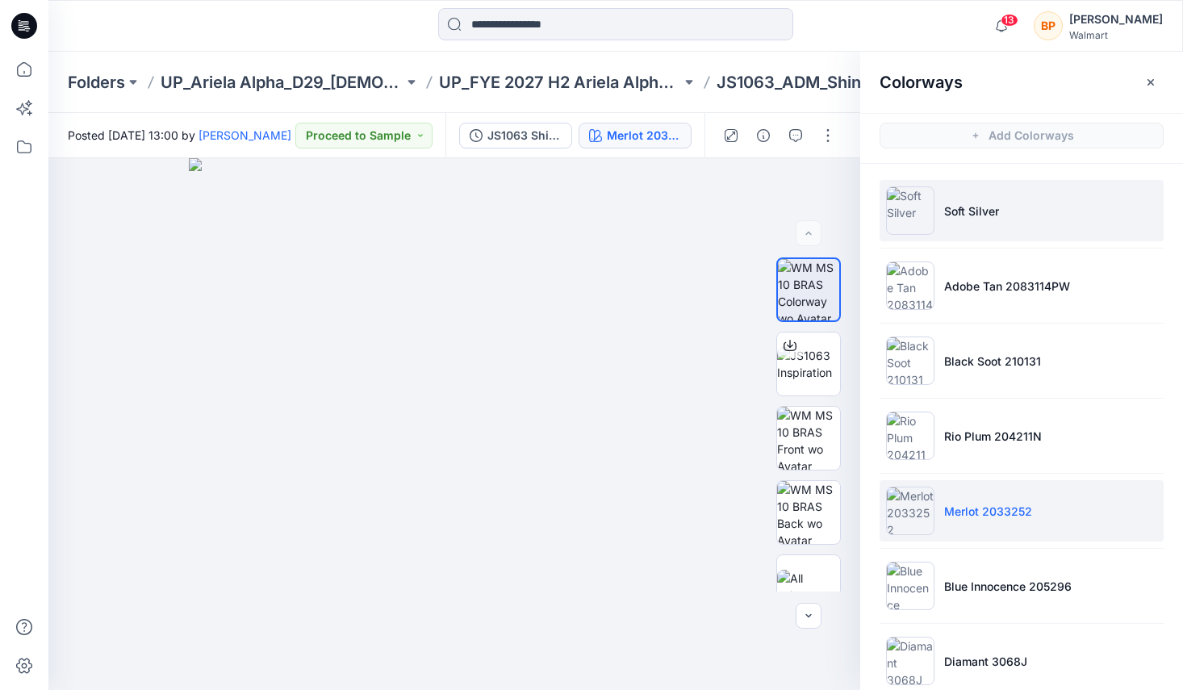
click at [942, 222] on li "Soft Silver" at bounding box center [1022, 210] width 284 height 61
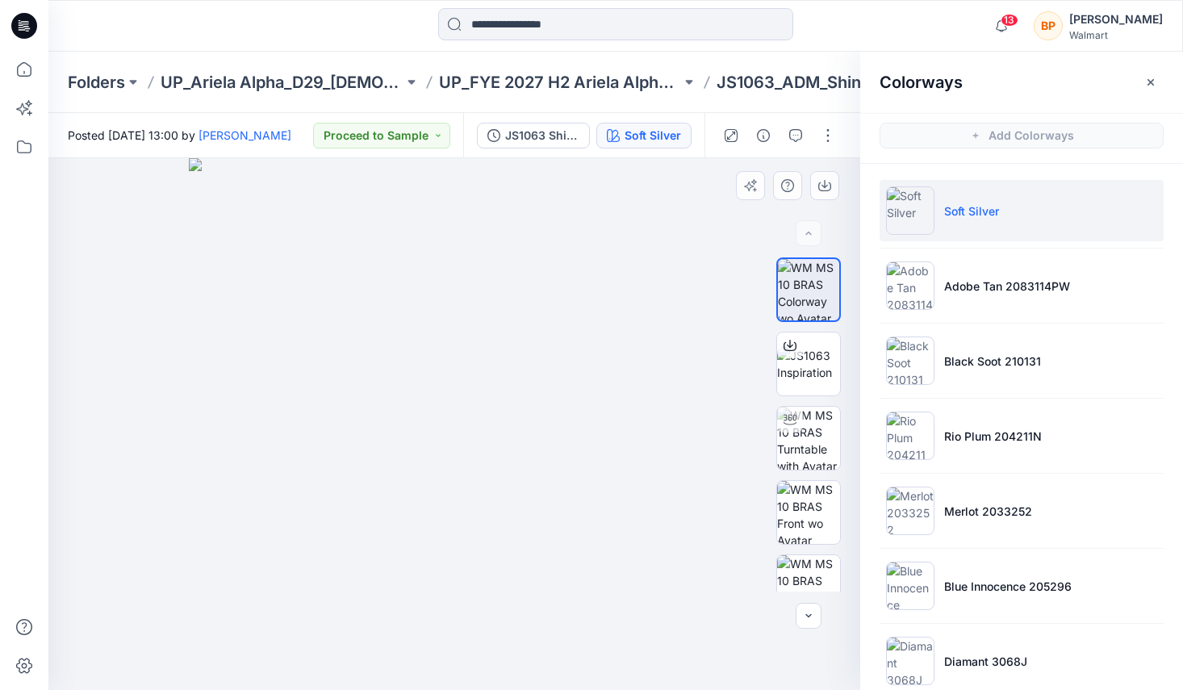
scroll to position [102, 0]
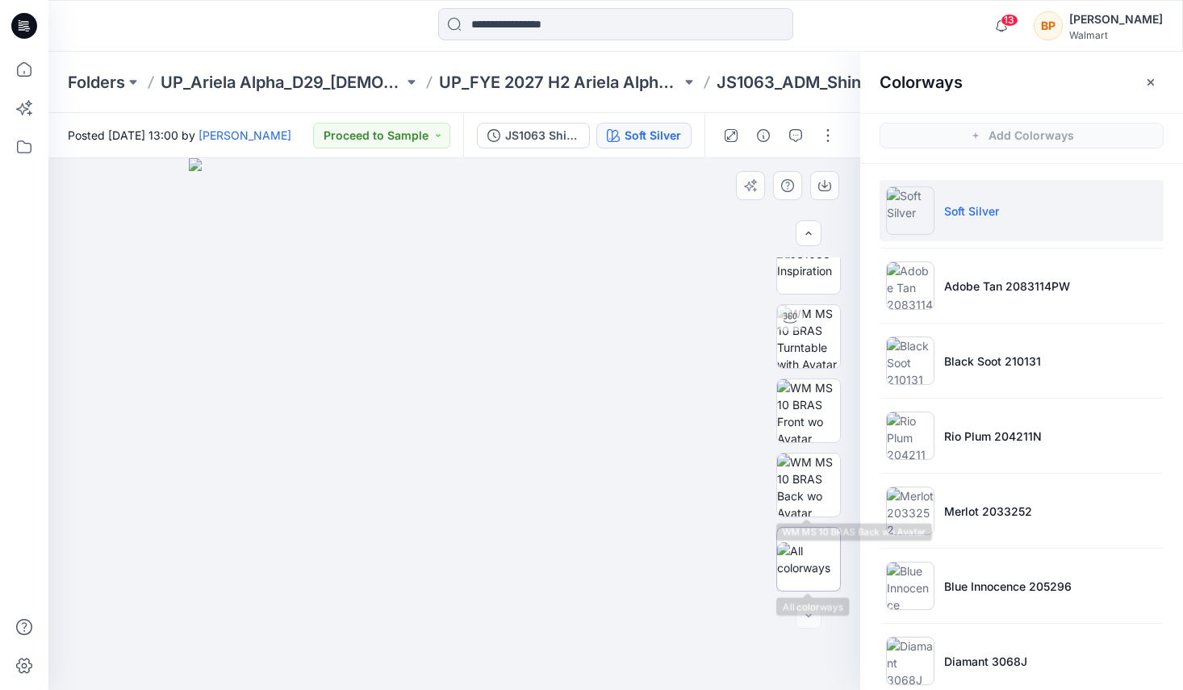
click at [795, 551] on img at bounding box center [808, 559] width 63 height 34
click at [1153, 84] on icon "button" at bounding box center [1150, 82] width 13 height 13
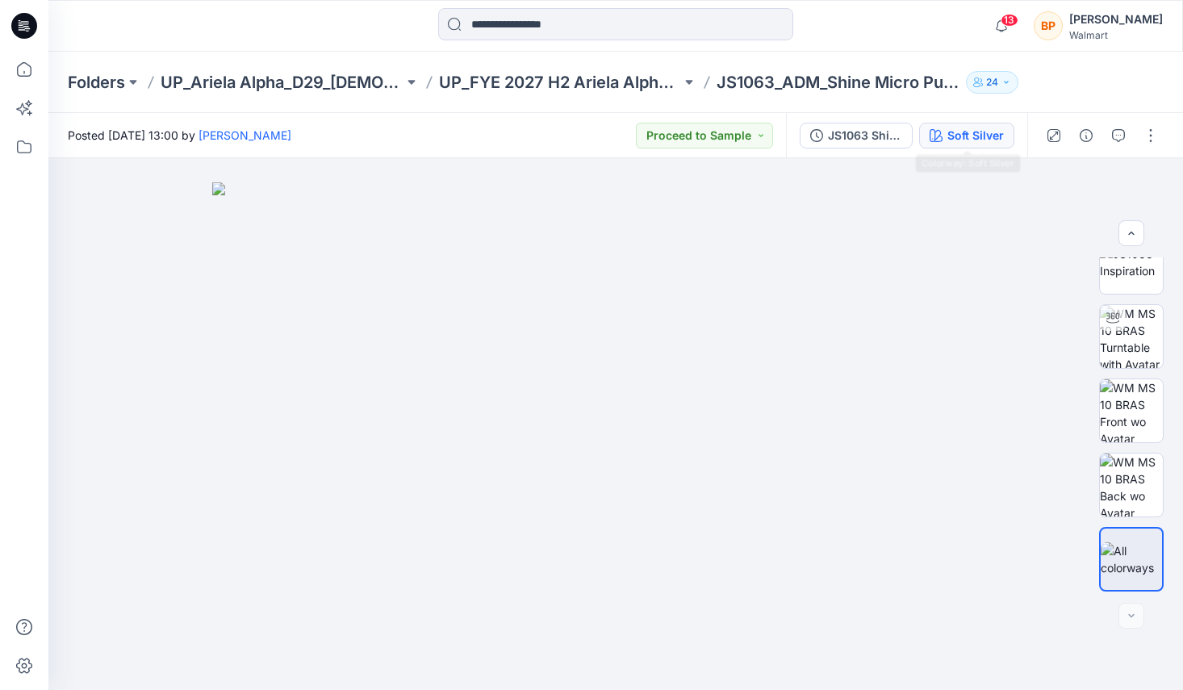
click at [980, 133] on div "Soft Silver" at bounding box center [975, 136] width 56 height 18
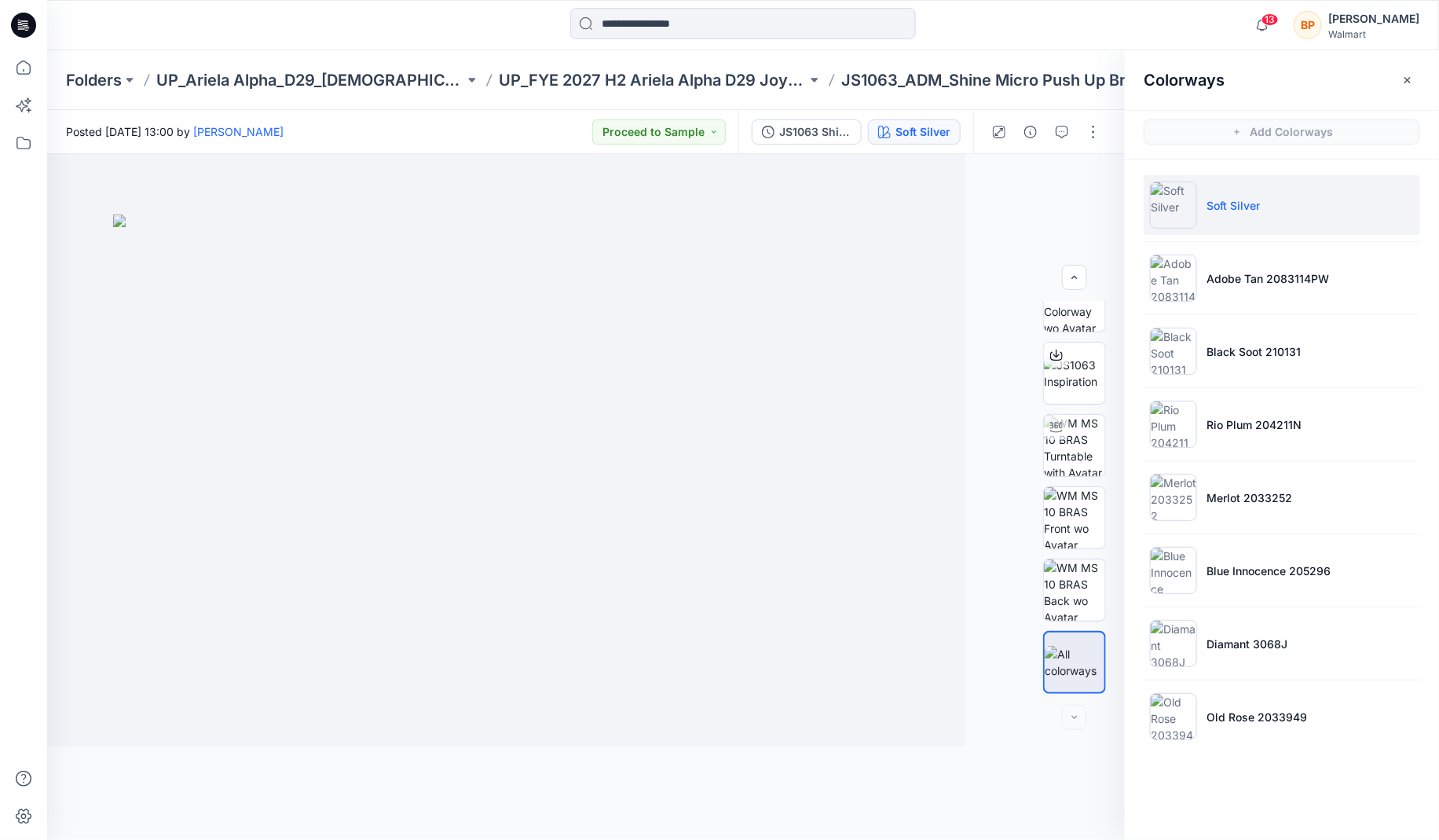
scroll to position [31, 0]
click at [740, 78] on p "UP_FYE 2027 H2 Ariela Alpha D29 Joyspun Bras" at bounding box center [652, 80] width 308 height 22
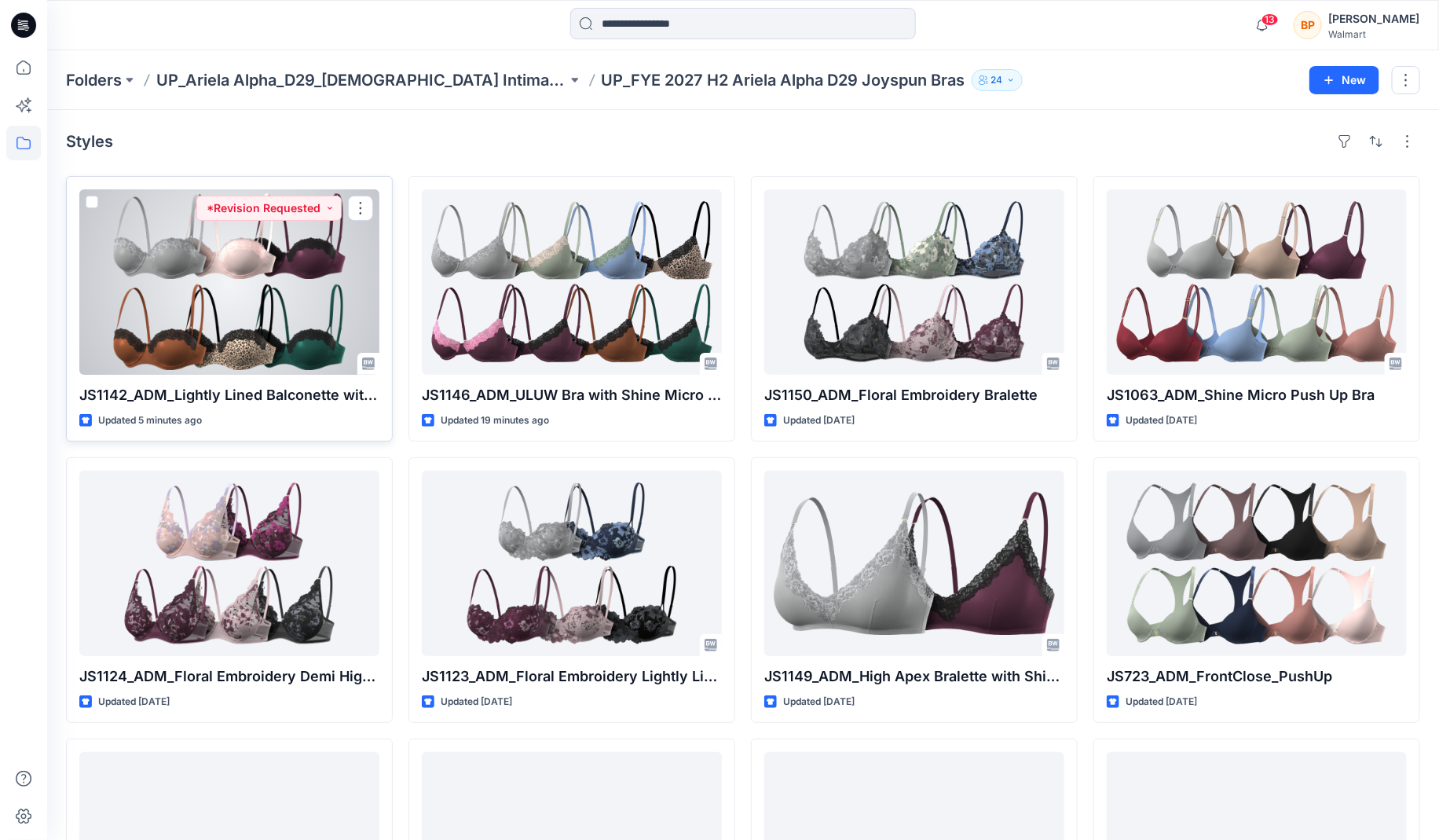
click at [266, 290] on div at bounding box center [230, 281] width 300 height 185
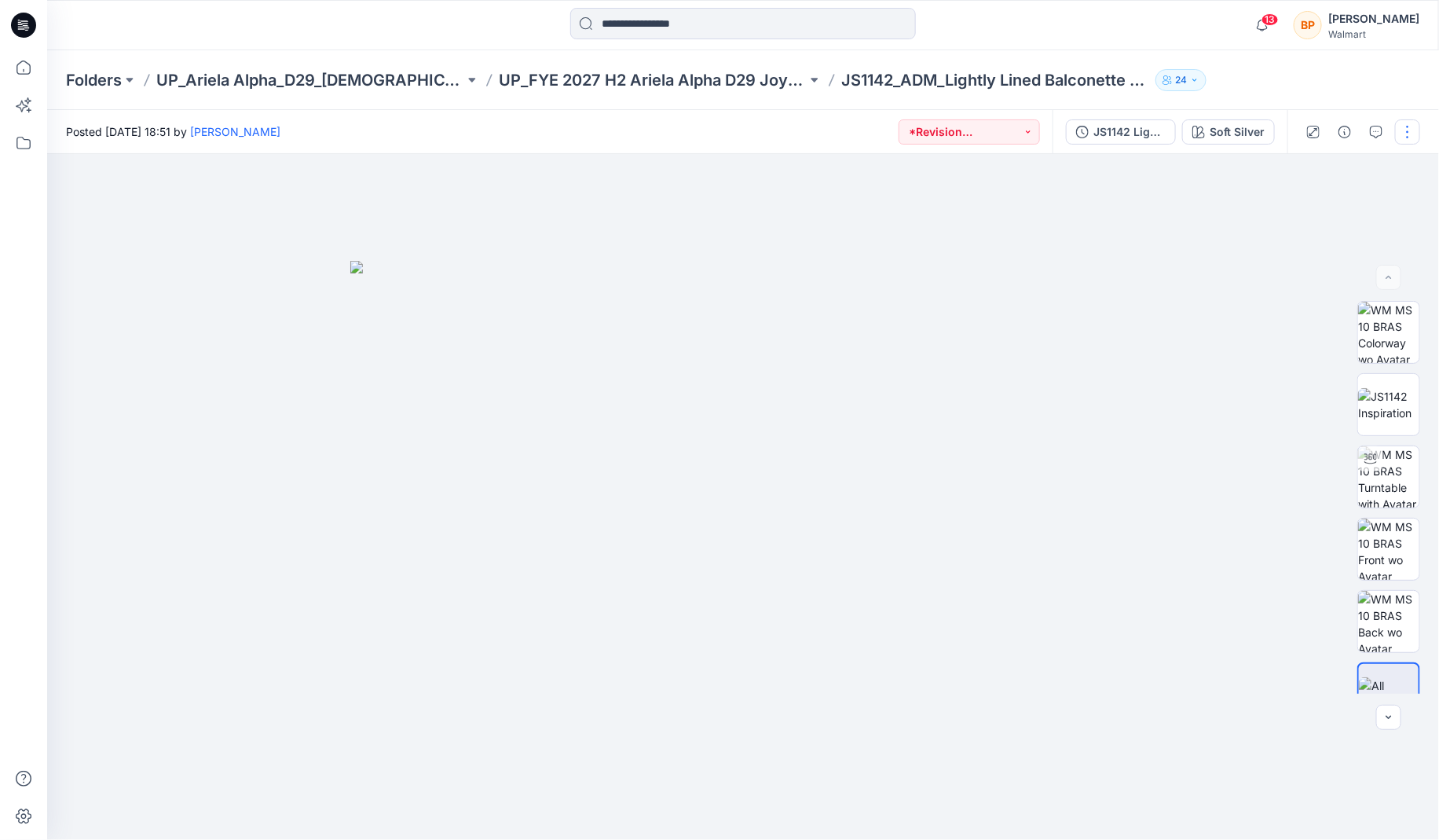
click at [1151, 121] on button "button" at bounding box center [1408, 132] width 25 height 25
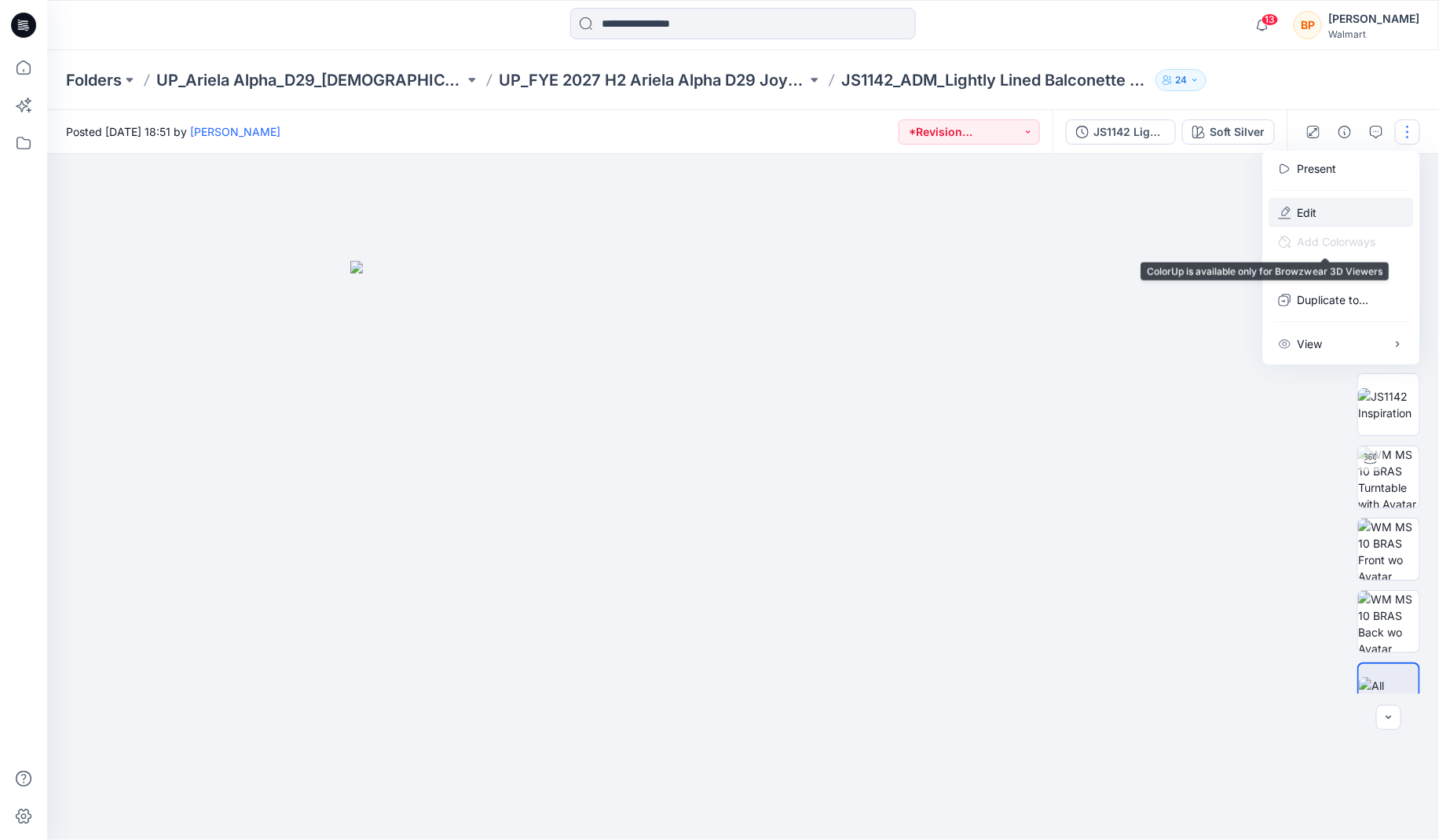
click at [1151, 205] on button "Edit" at bounding box center [1342, 212] width 144 height 29
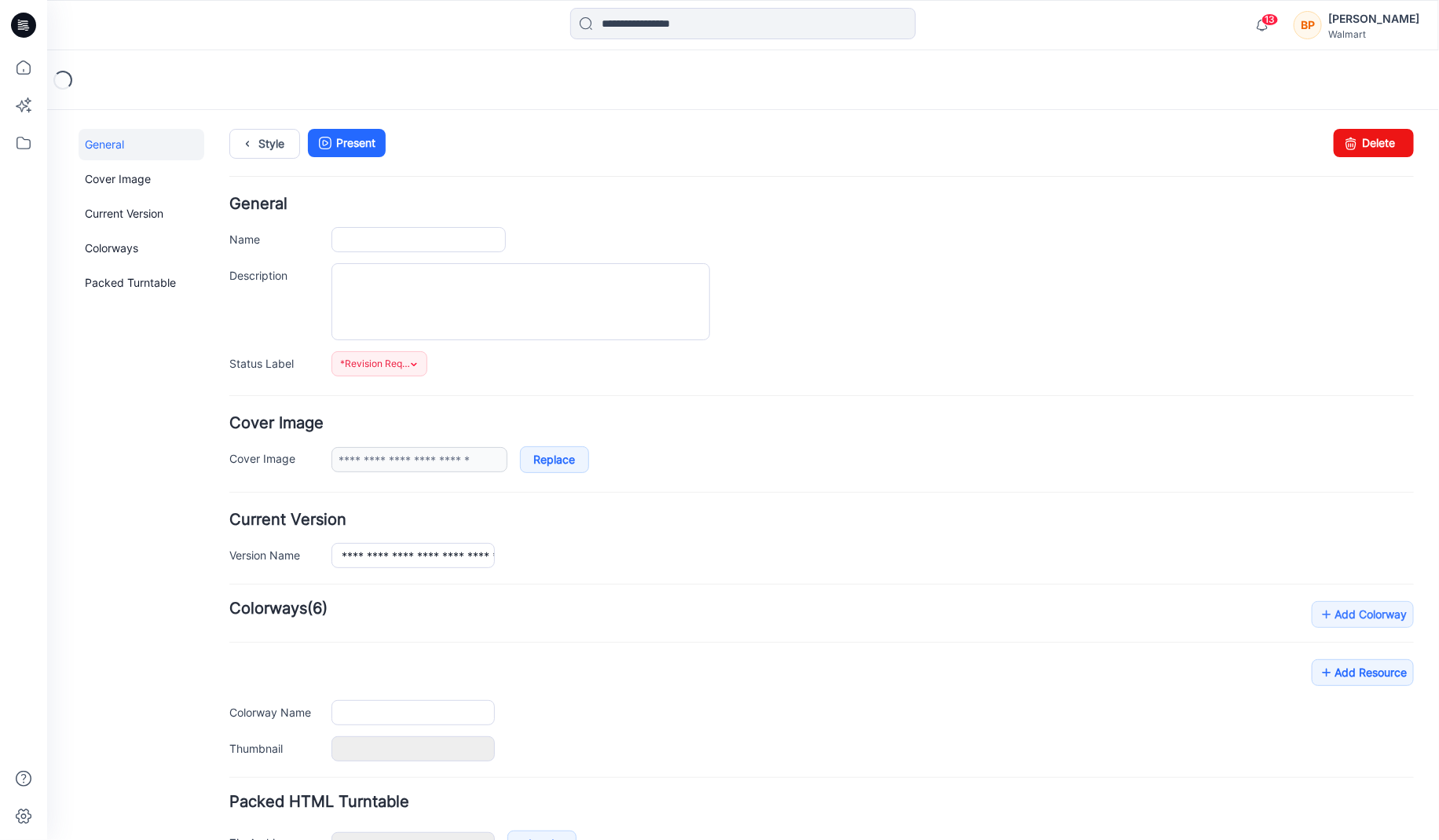
type input "**********"
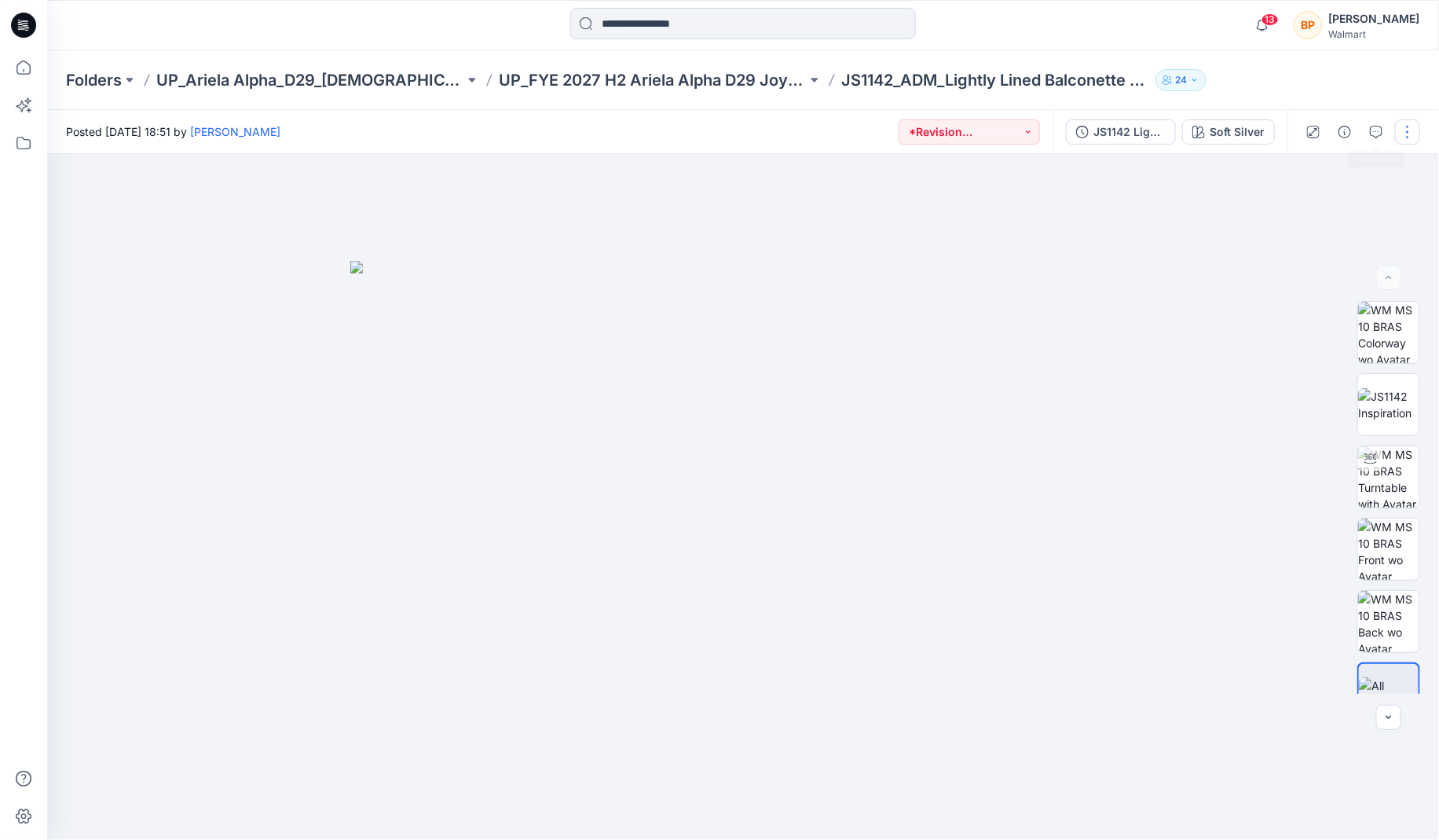
click at [1411, 125] on button "button" at bounding box center [1408, 132] width 25 height 25
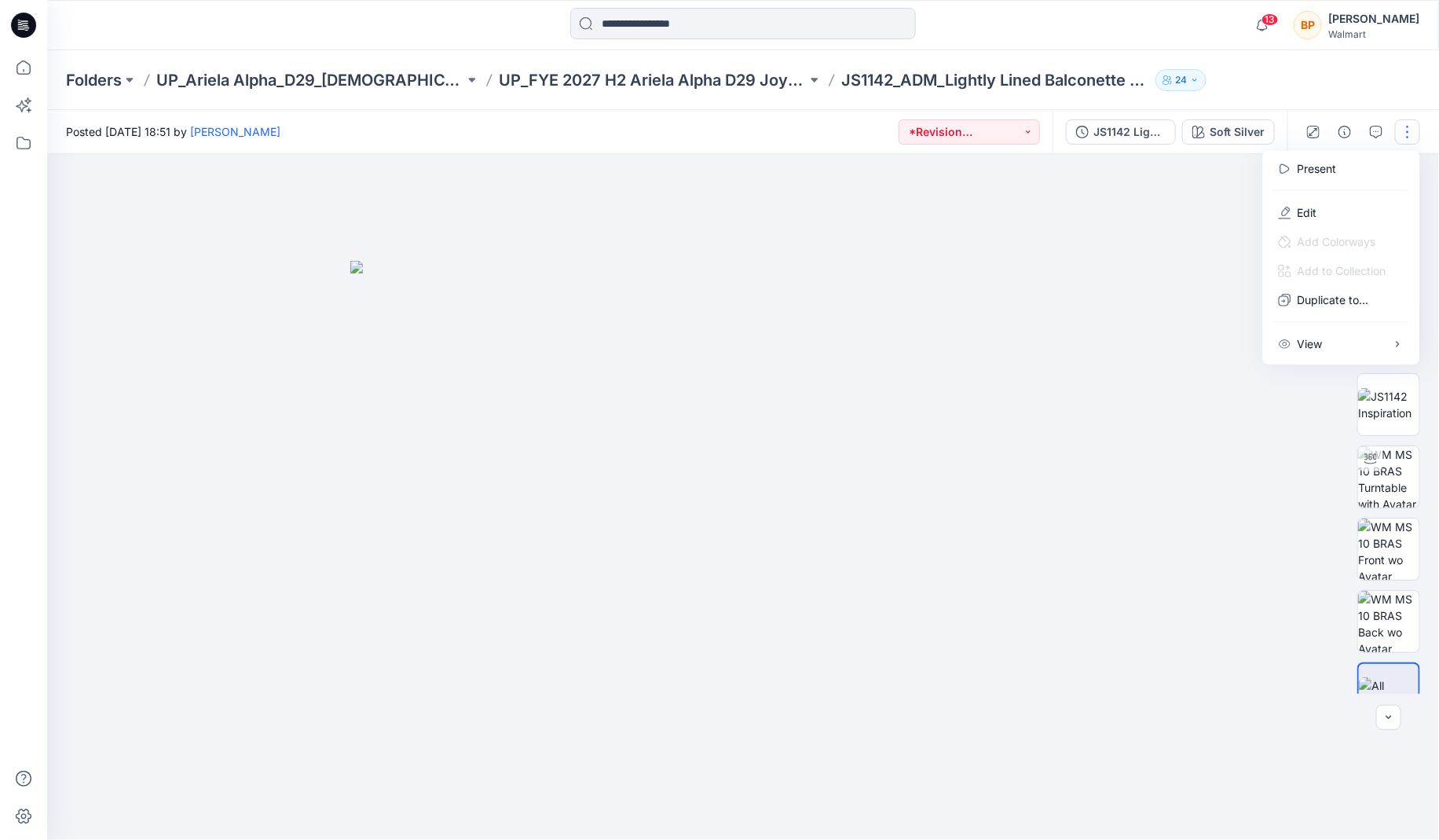
click at [1401, 129] on button "button" at bounding box center [1408, 132] width 25 height 25
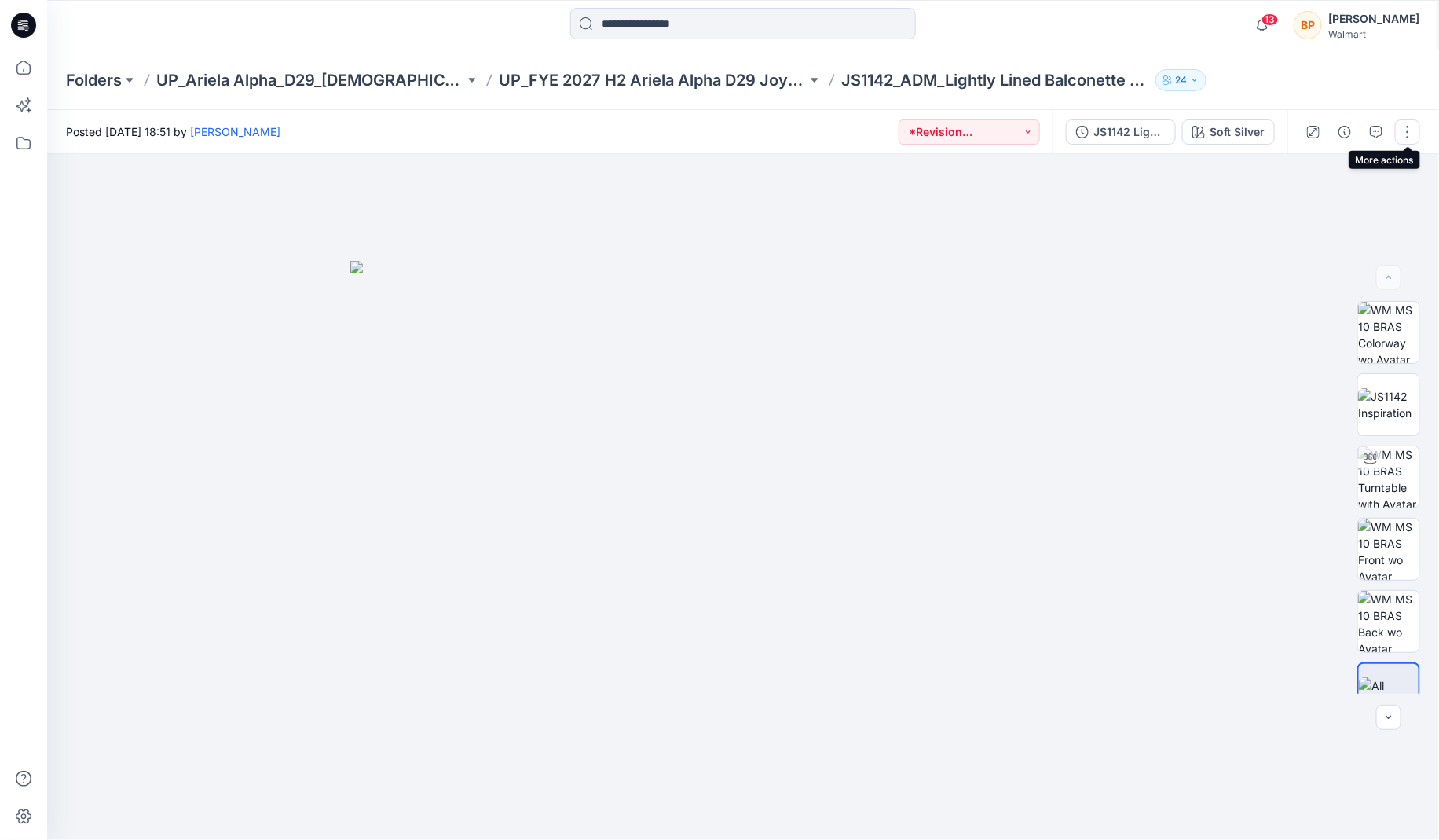
click at [1400, 124] on button "button" at bounding box center [1408, 132] width 25 height 25
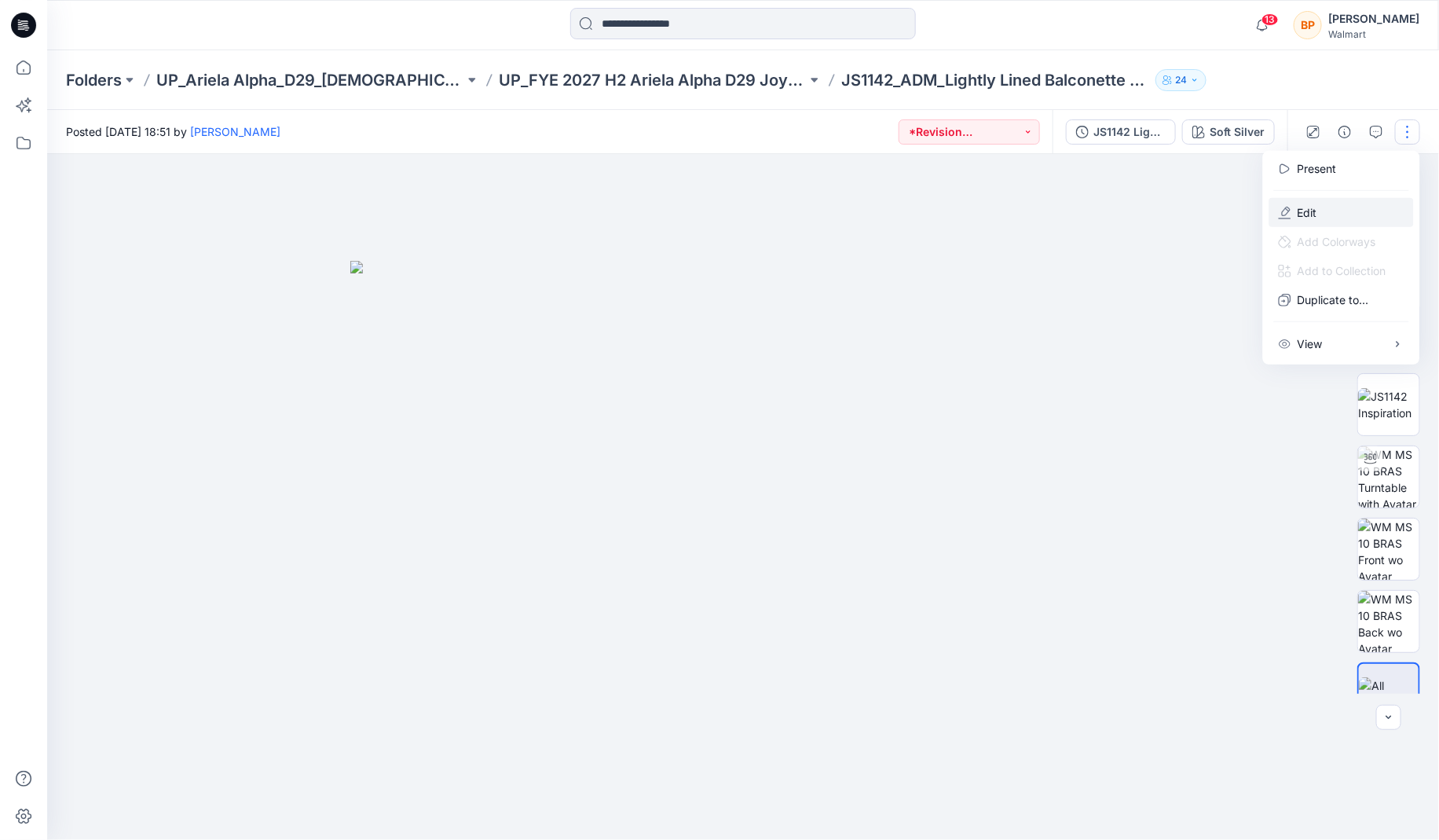
click at [1366, 205] on button "Edit" at bounding box center [1342, 212] width 144 height 29
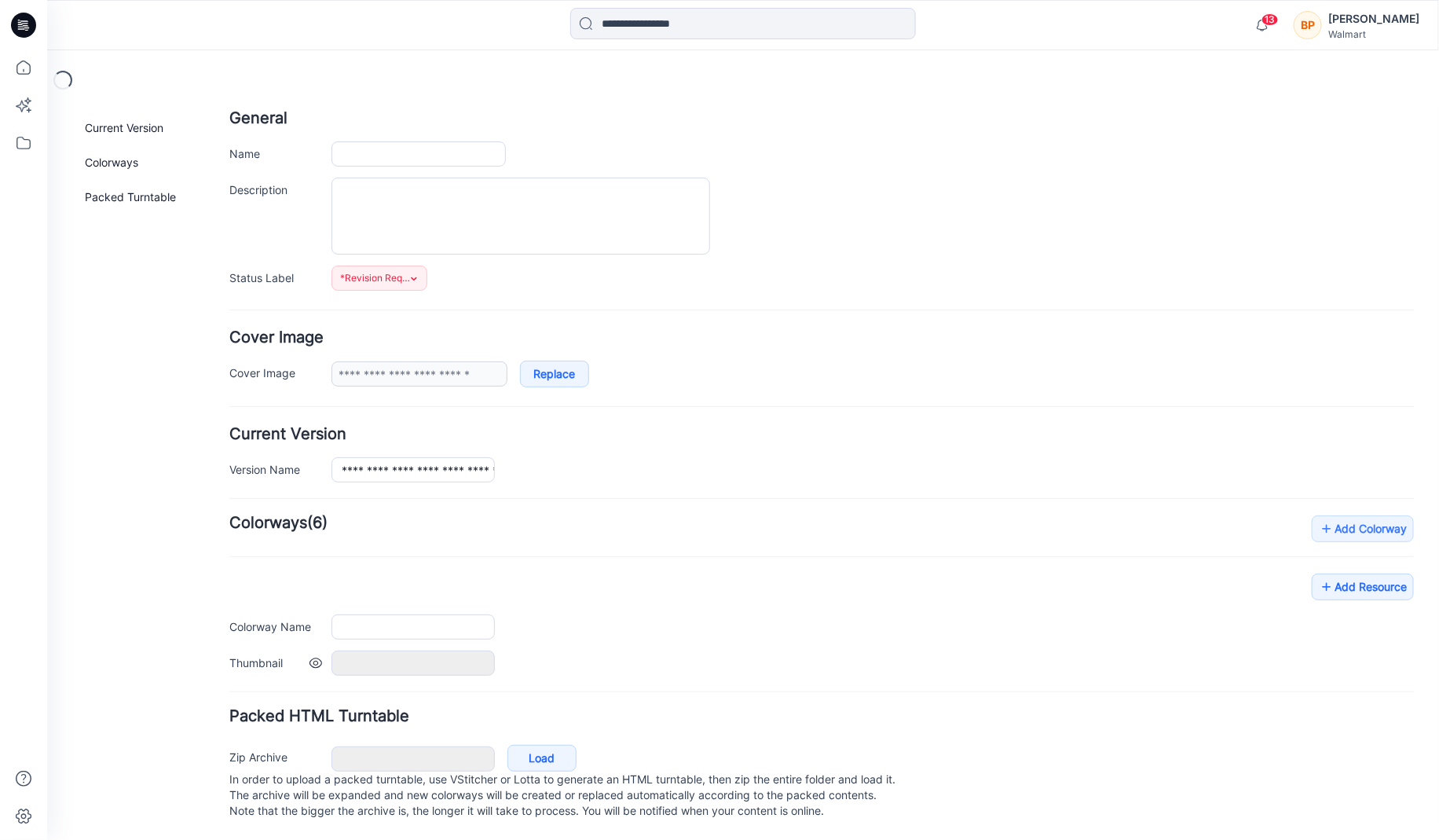
type input "**********"
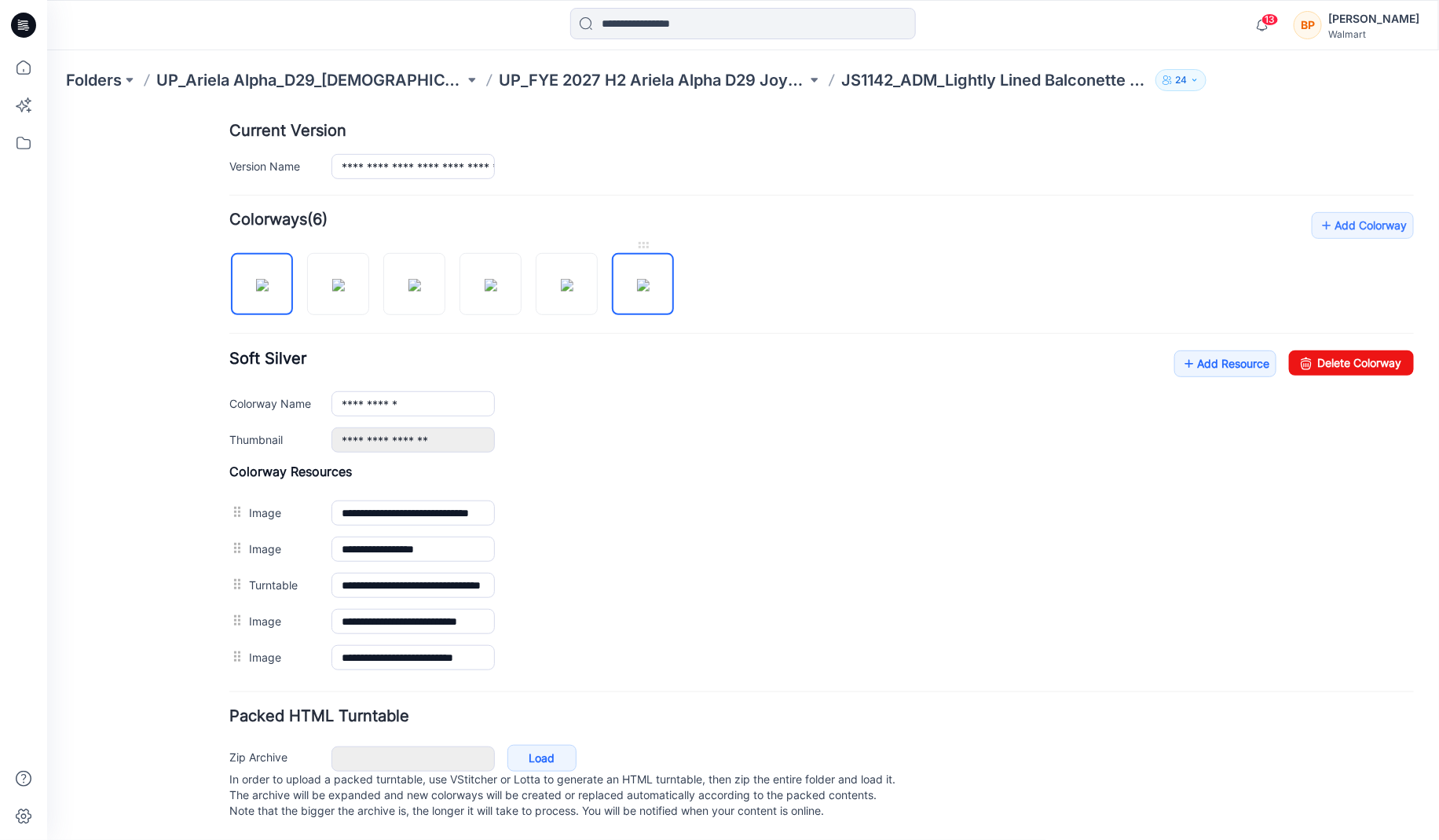
click at [649, 278] on img at bounding box center [643, 284] width 13 height 13
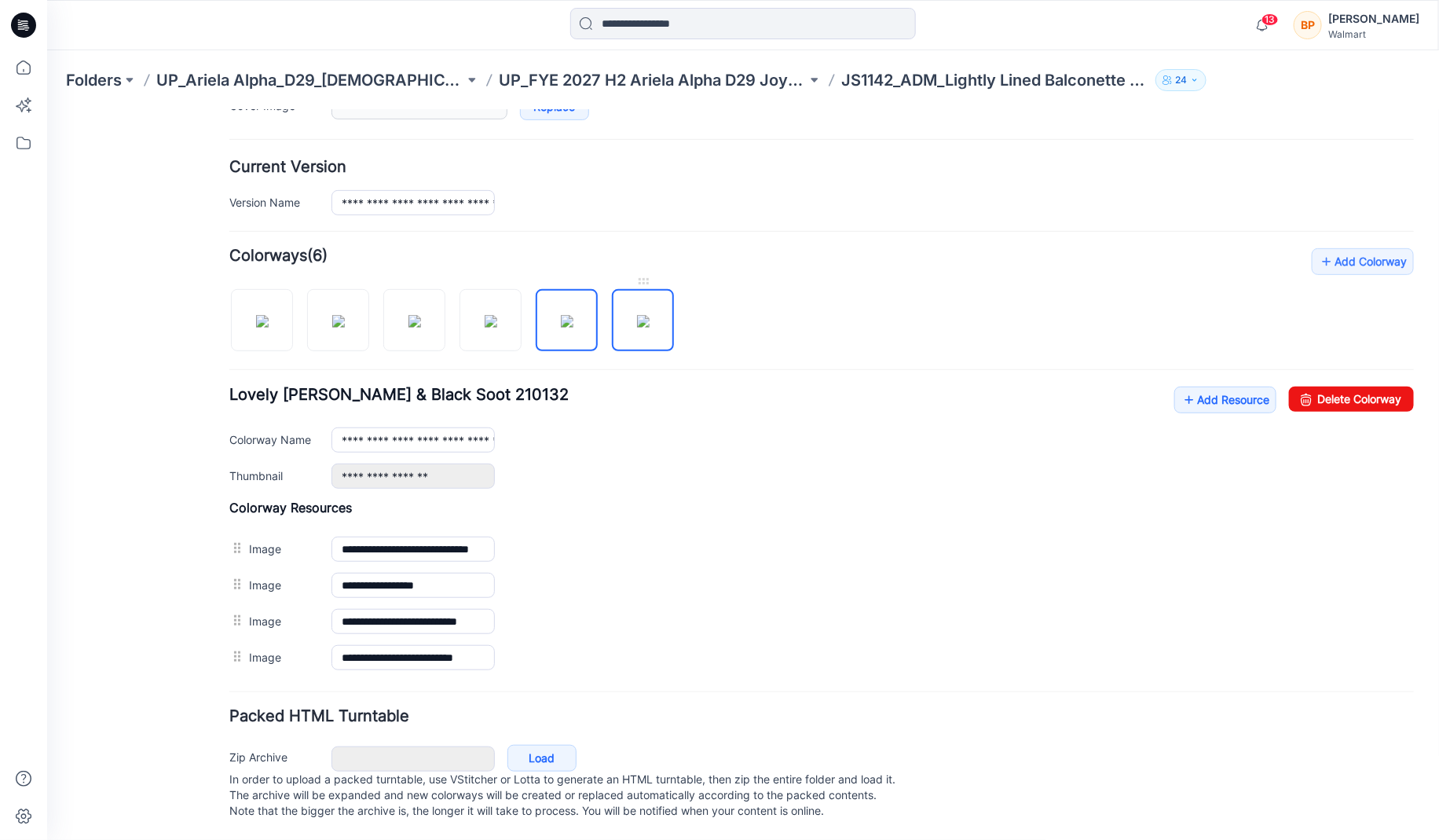
click at [637, 327] on img at bounding box center [643, 320] width 13 height 13
type input "**********"
drag, startPoint x: 228, startPoint y: 534, endPoint x: 228, endPoint y: 554, distance: 20.0
click at [228, 554] on div "**********" at bounding box center [733, 298] width 1374 height 1082
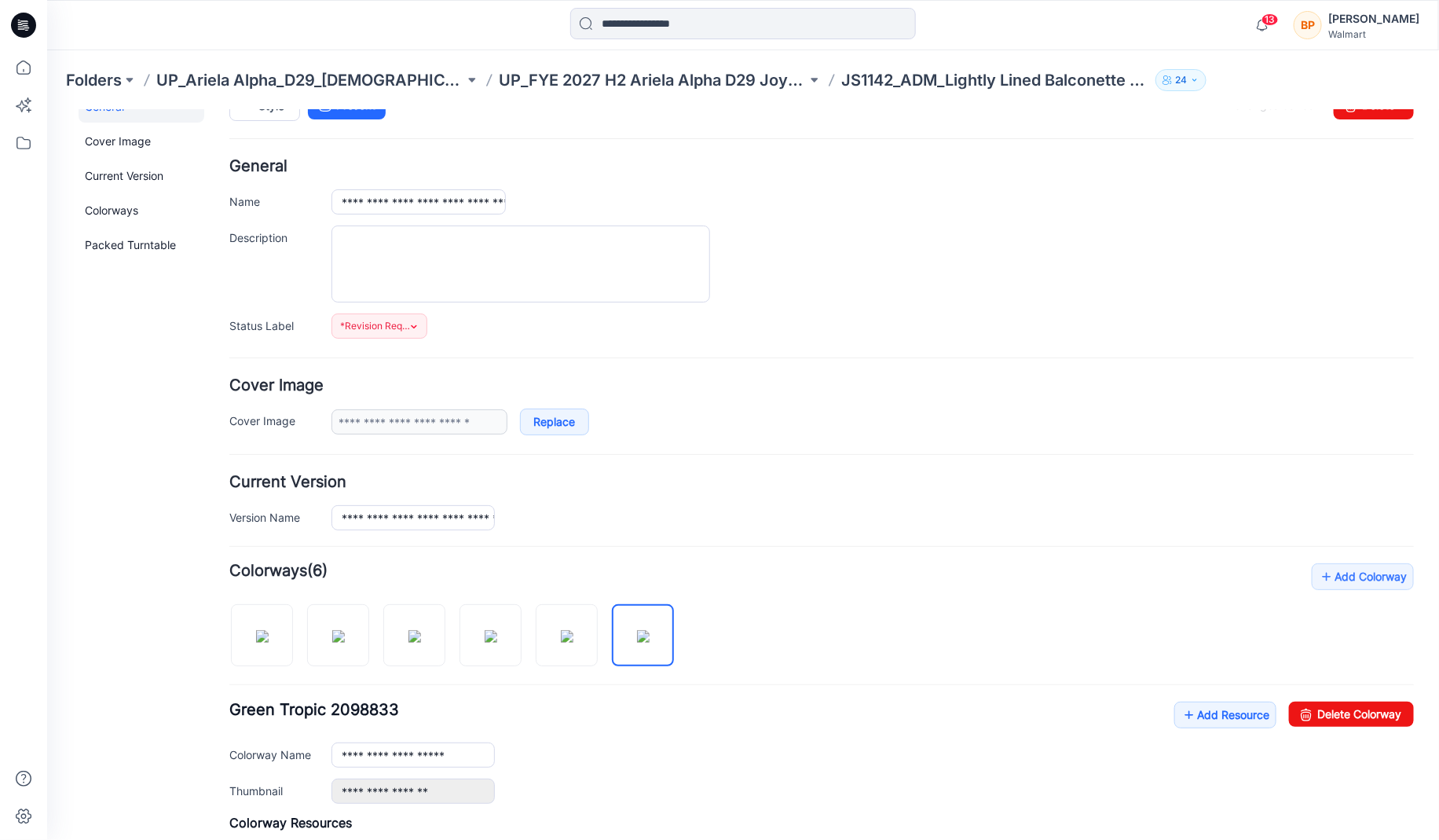
scroll to position [0, 0]
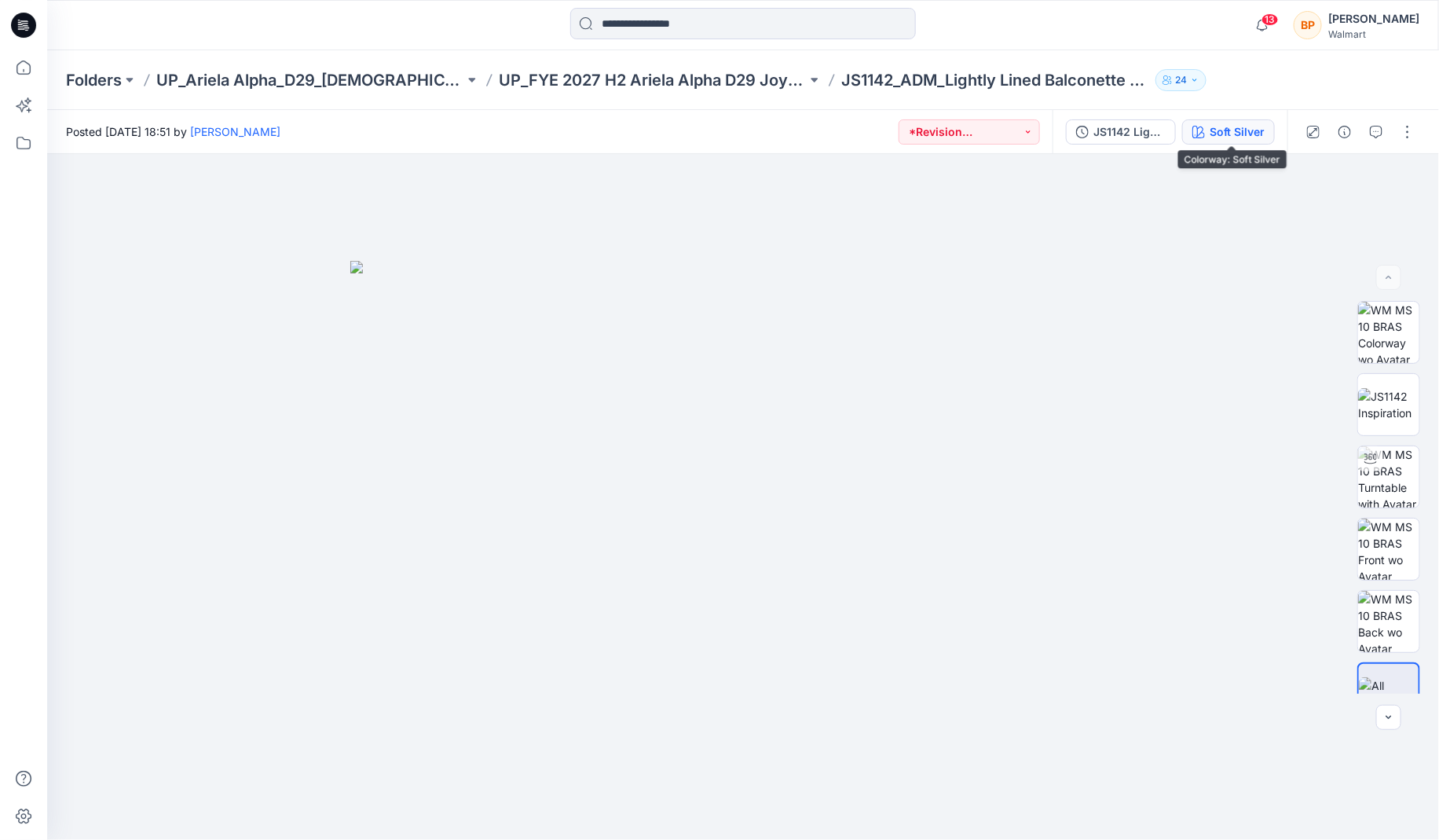
click at [1205, 132] on icon "button" at bounding box center [1199, 131] width 13 height 13
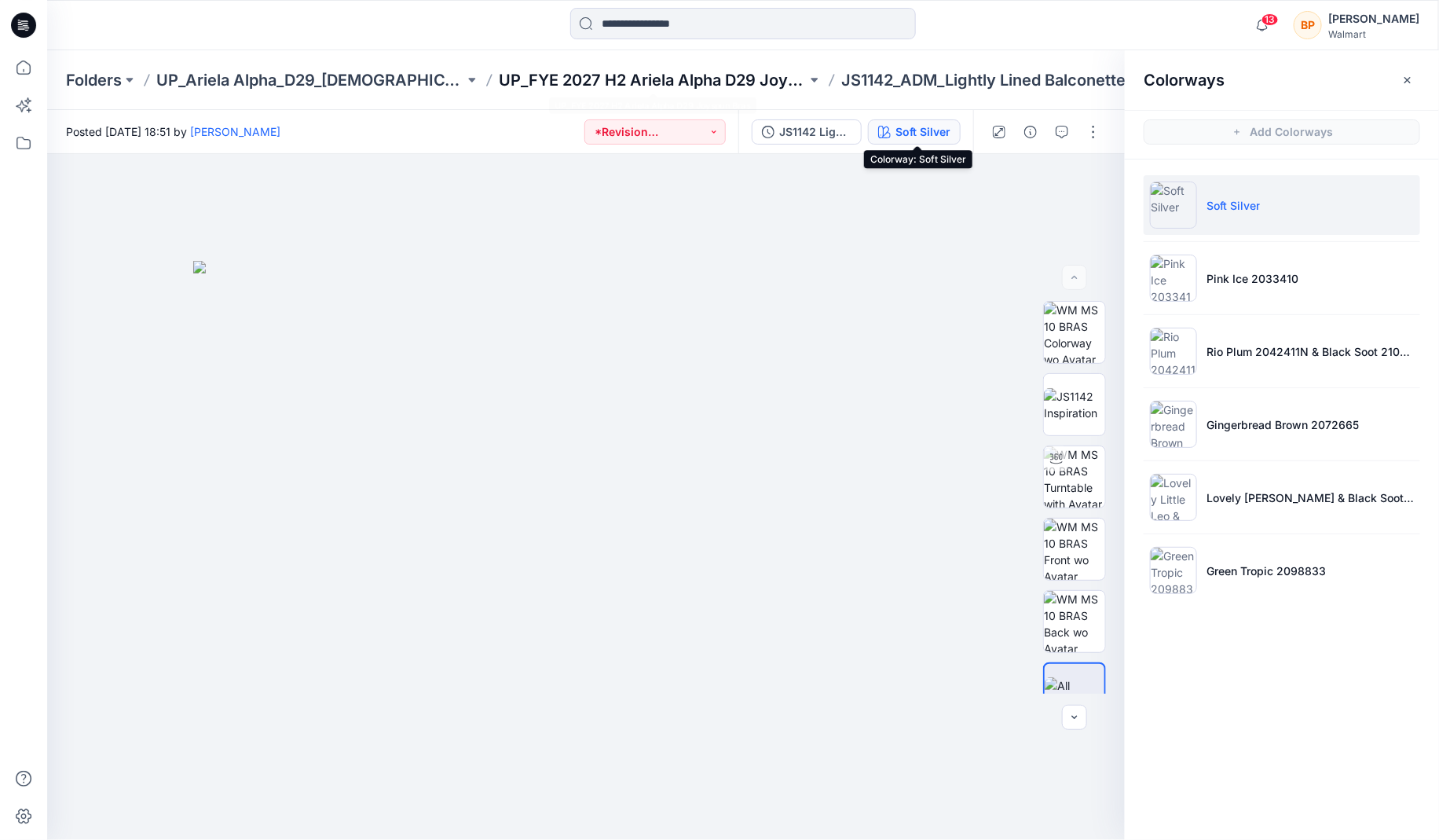
click at [759, 89] on p "UP_FYE 2027 H2 Ariela Alpha D29 Joyspun Bras" at bounding box center [652, 80] width 308 height 22
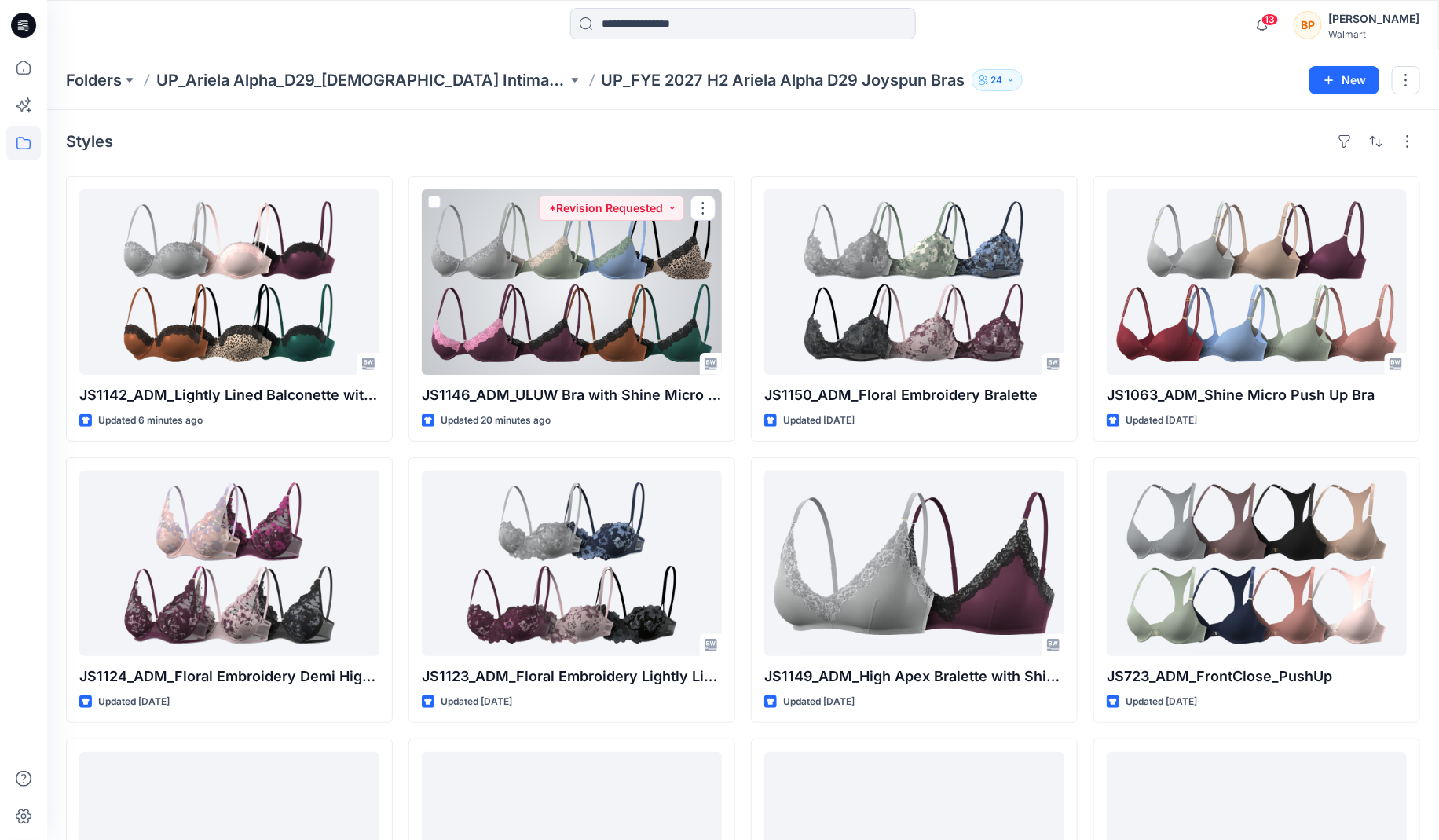
click at [517, 334] on div at bounding box center [572, 281] width 300 height 185
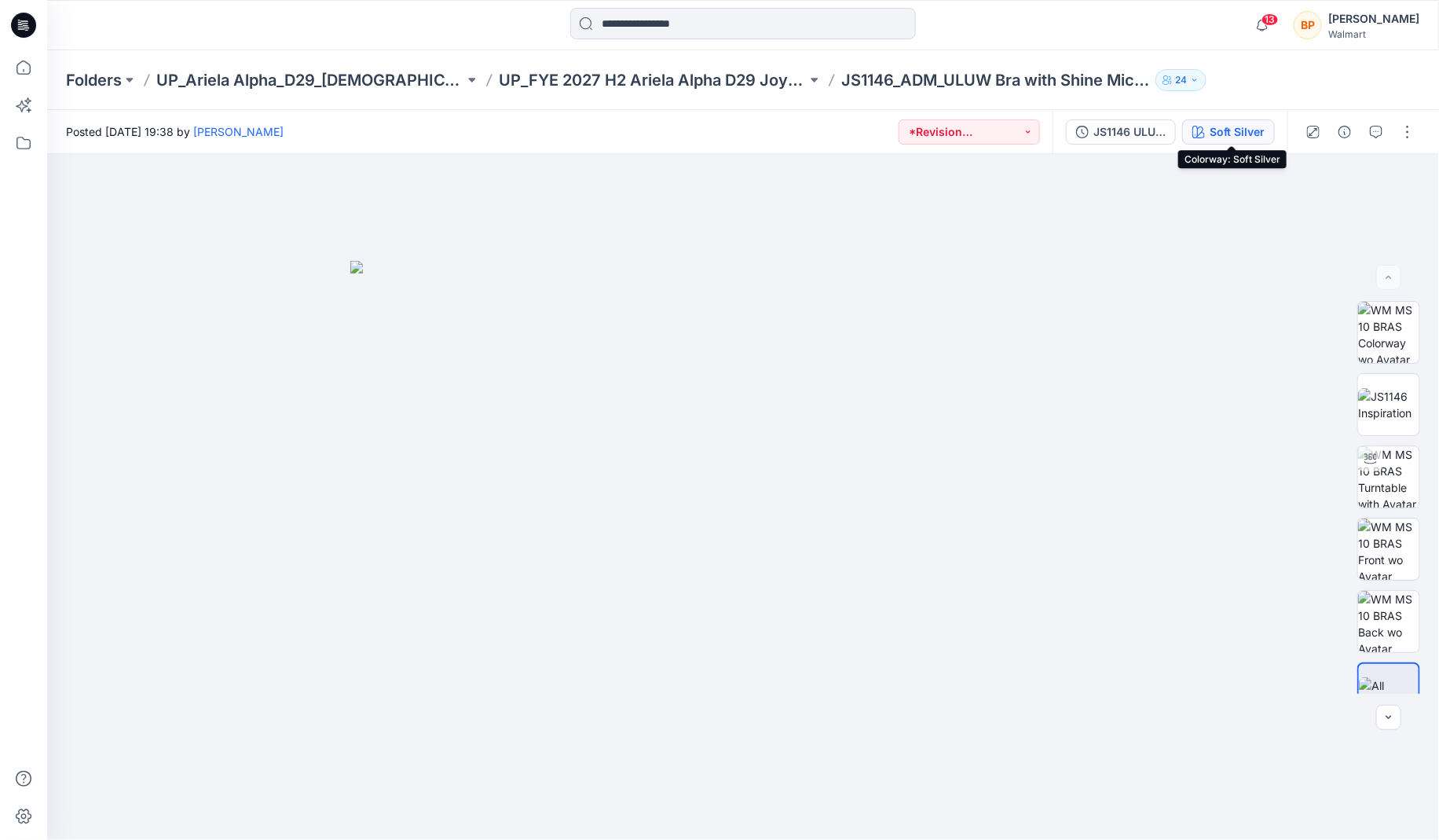
click at [1209, 127] on button "Soft Silver" at bounding box center [1229, 132] width 92 height 25
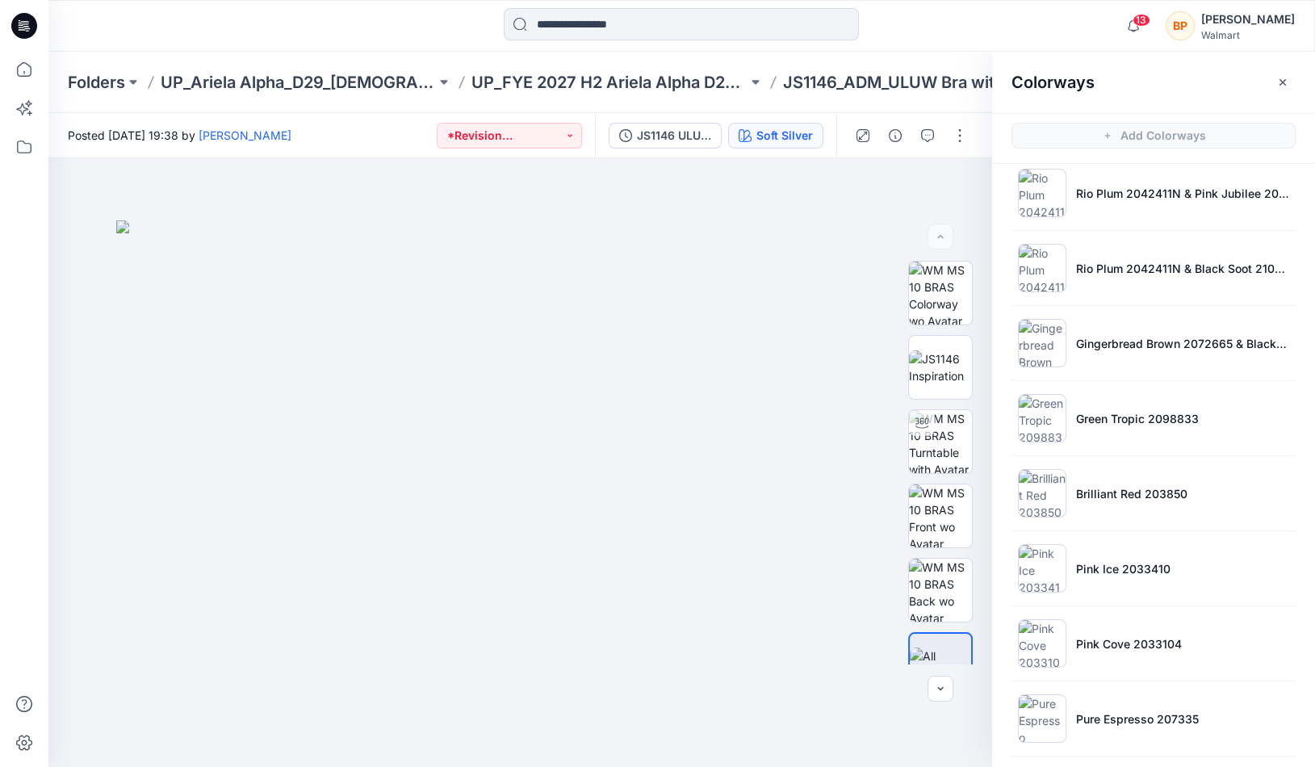
scroll to position [395, 0]
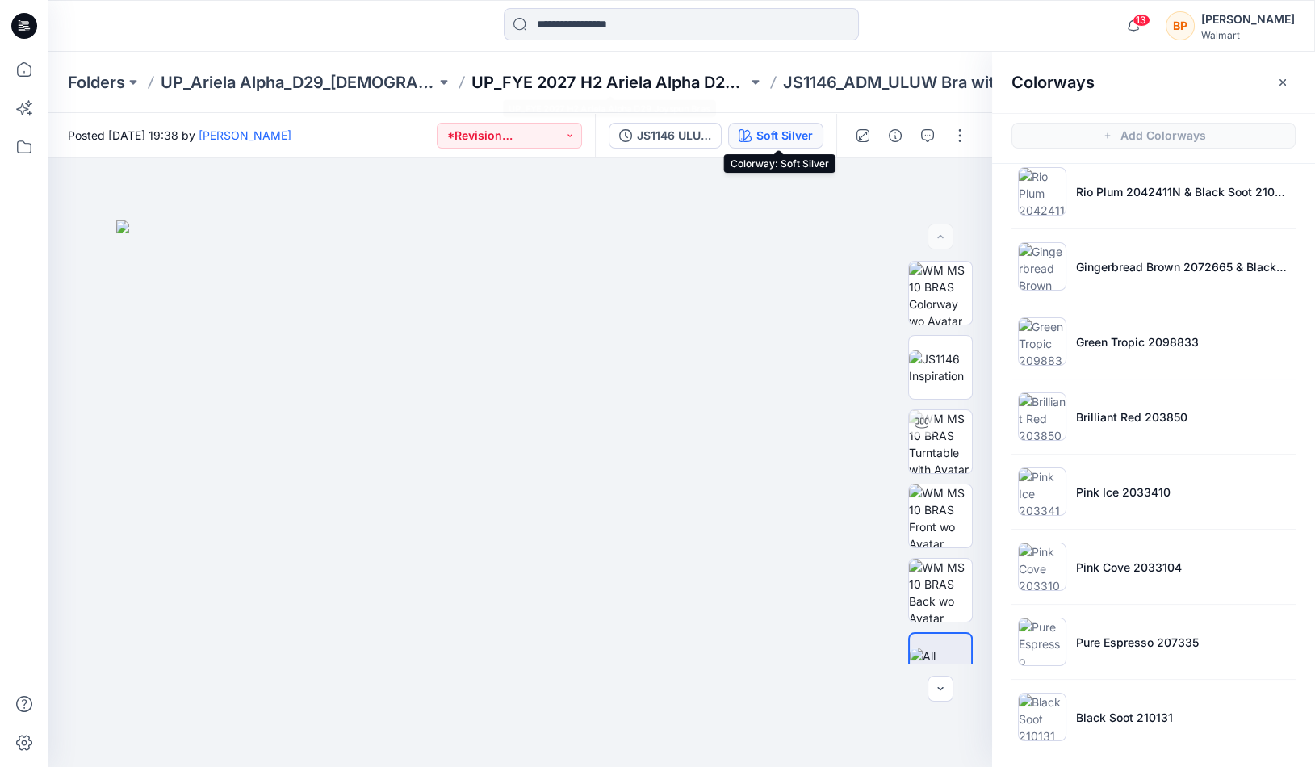
click at [500, 81] on p "UP_FYE 2027 H2 Ariela Alpha D29 Joyspun Bras" at bounding box center [608, 82] width 275 height 23
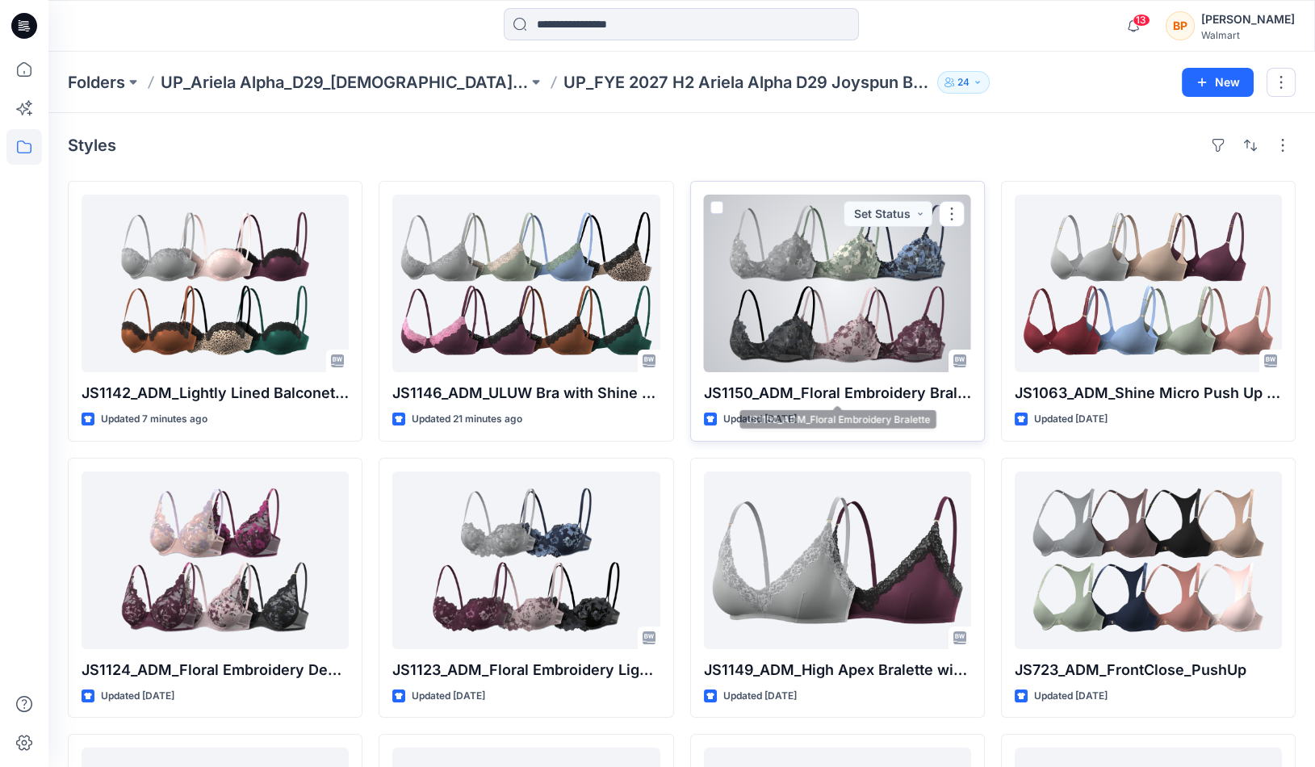
scroll to position [45, 0]
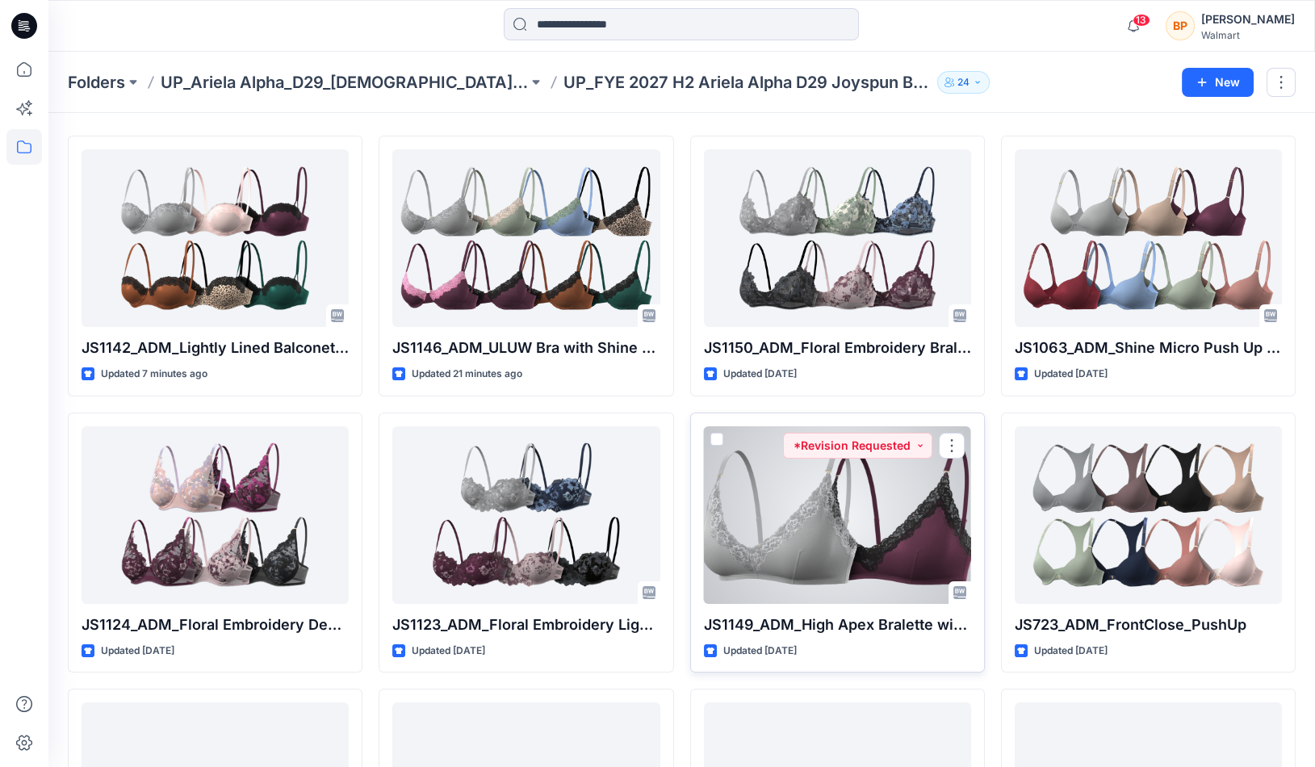
click at [731, 454] on div at bounding box center [837, 515] width 267 height 178
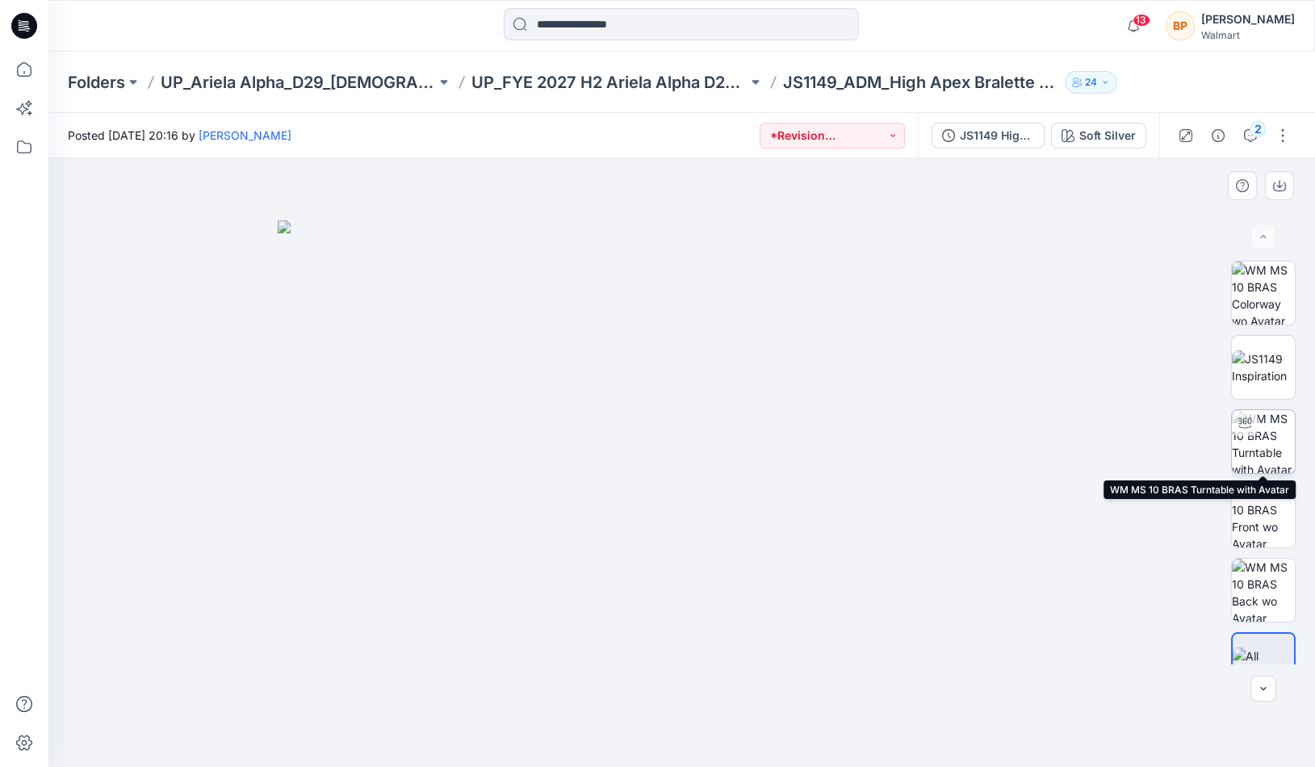
click at [1265, 428] on img at bounding box center [1263, 441] width 63 height 63
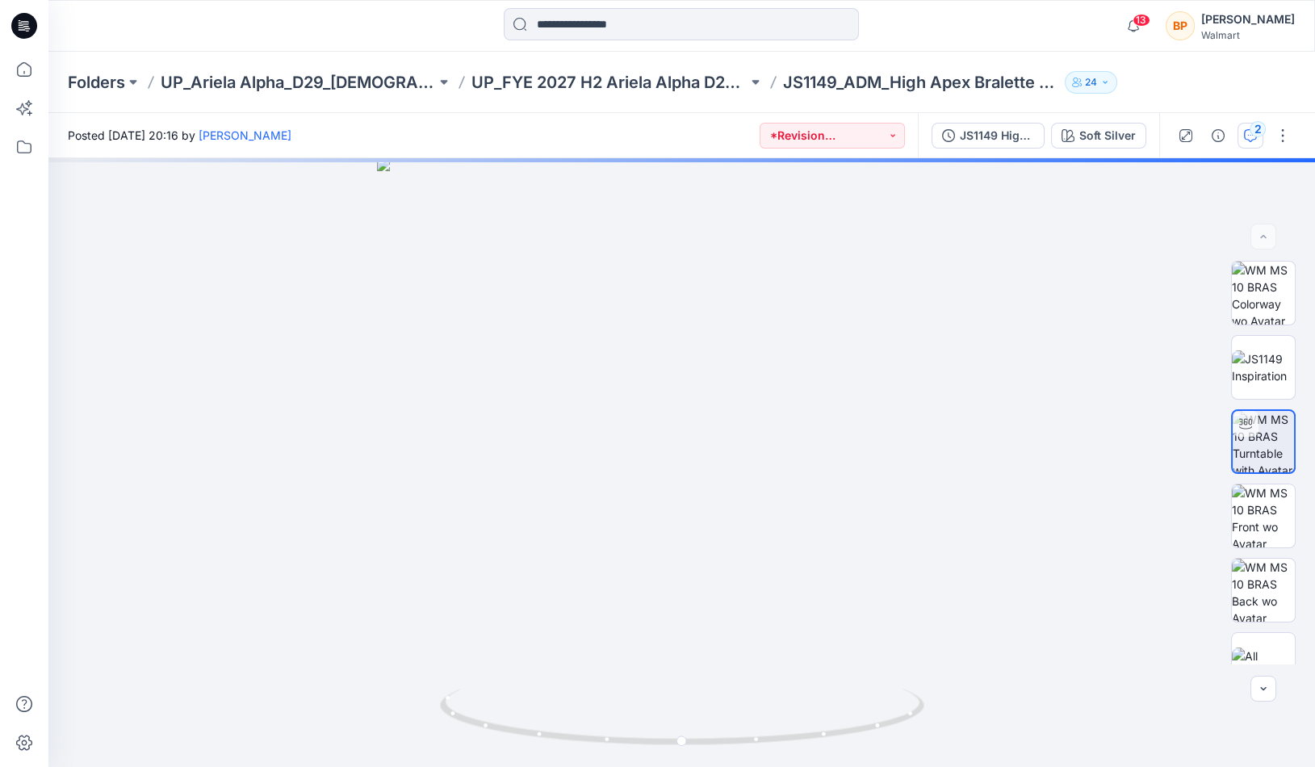
click at [1257, 147] on button "2" at bounding box center [1250, 136] width 26 height 26
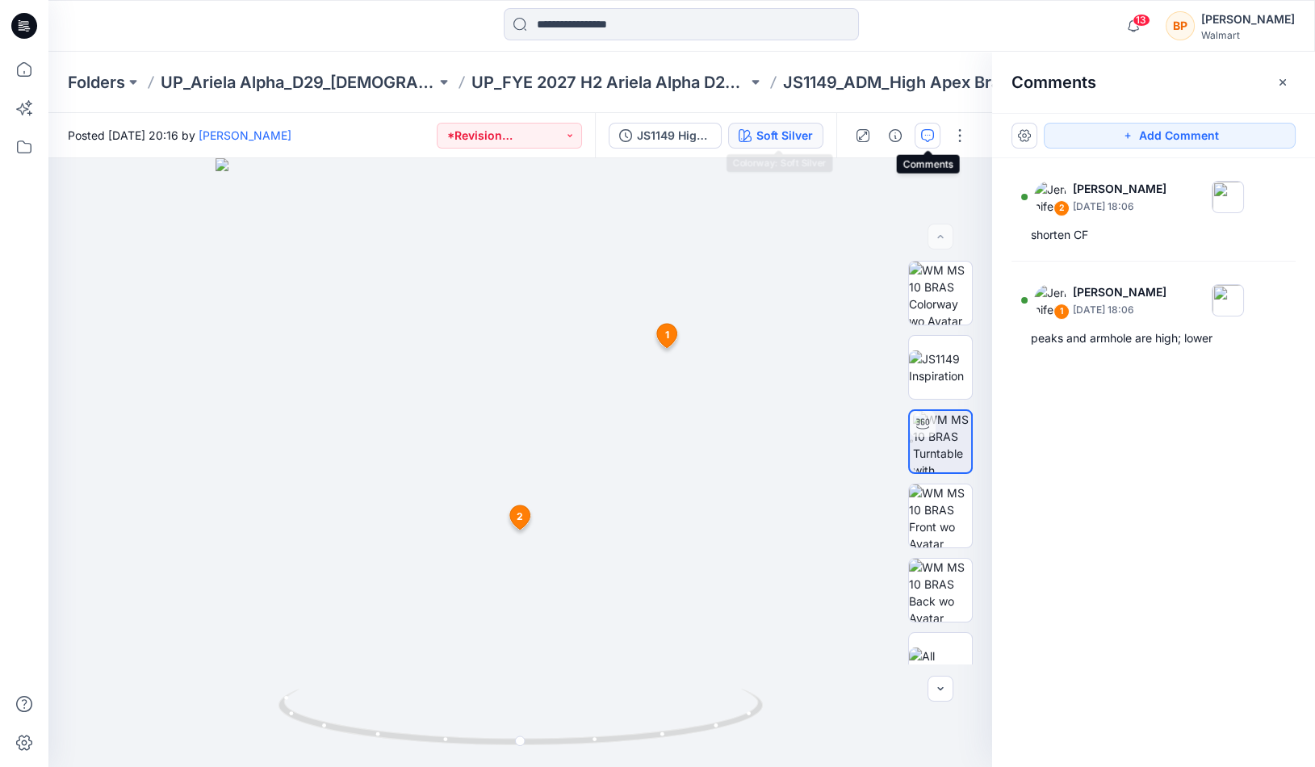
click at [802, 125] on button "Soft Silver" at bounding box center [775, 136] width 95 height 26
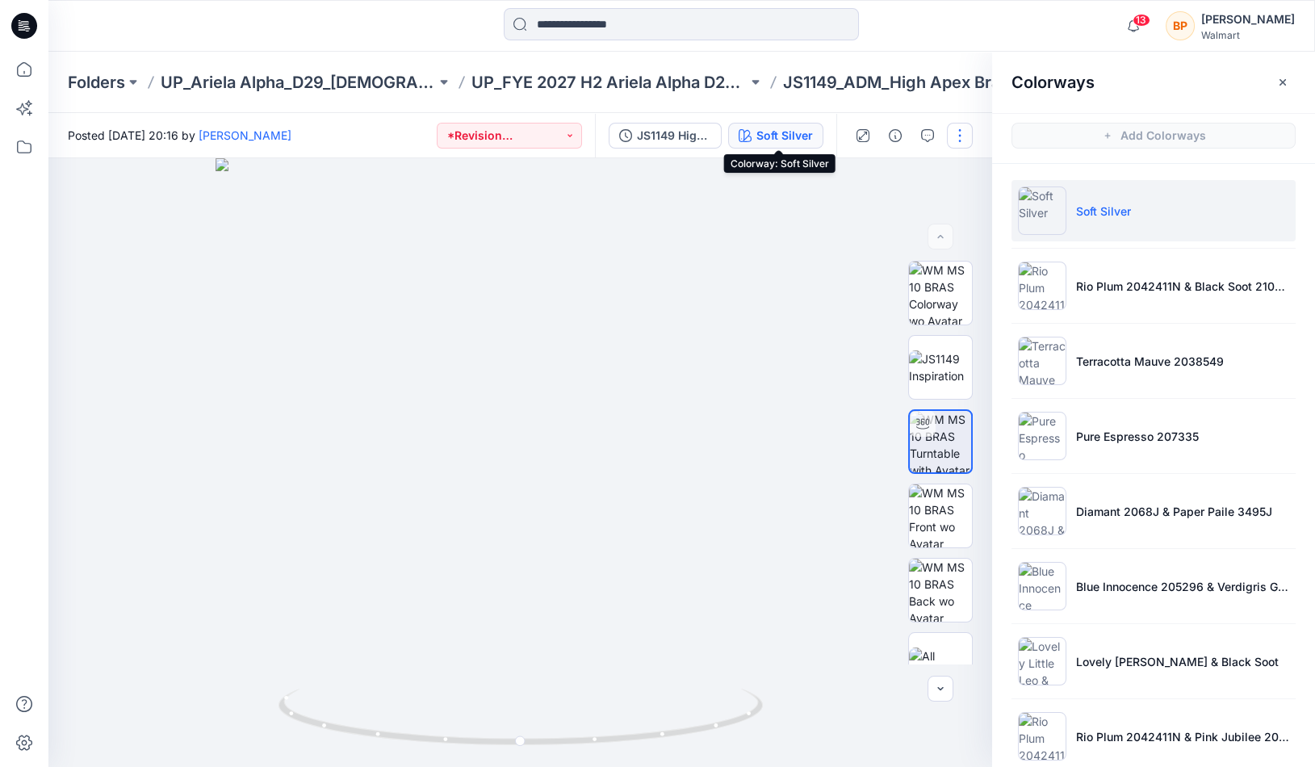
click at [961, 138] on button "button" at bounding box center [960, 136] width 26 height 26
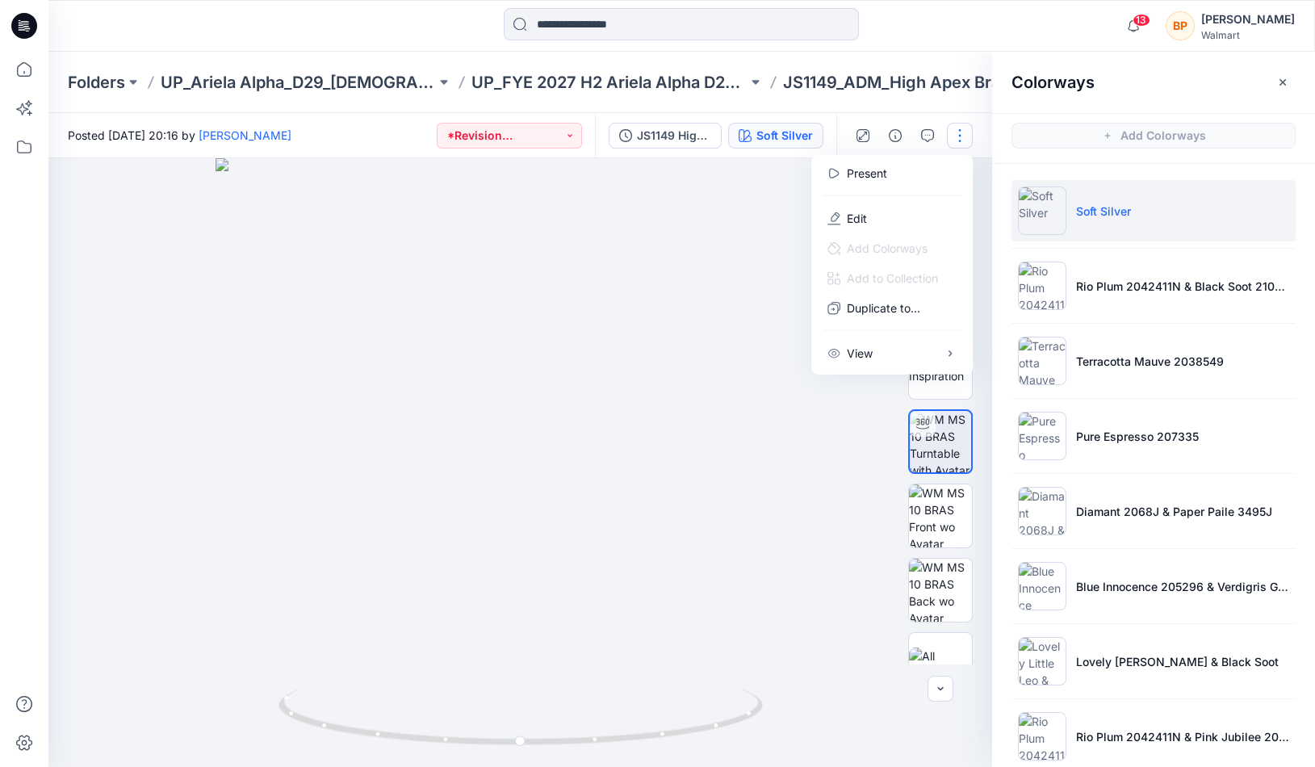
scroll to position [21, 0]
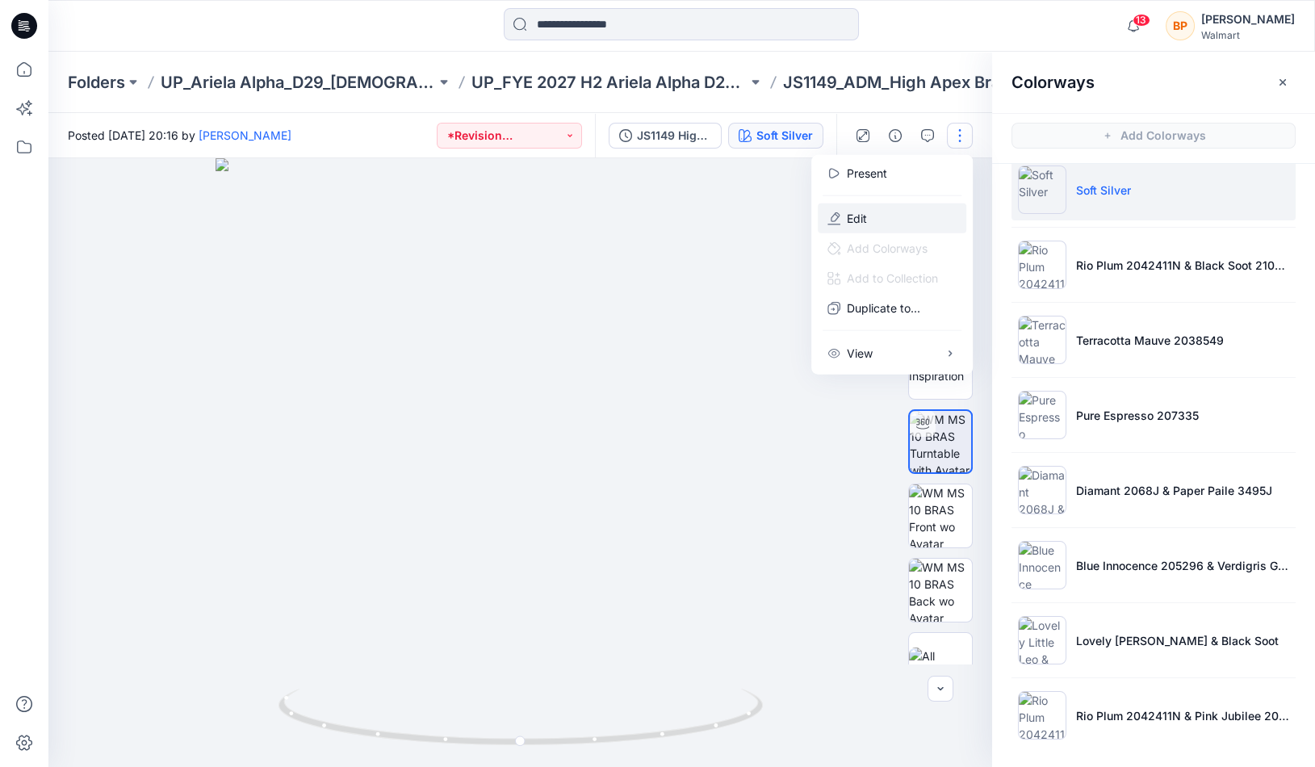
click at [880, 219] on button "Edit" at bounding box center [892, 218] width 148 height 30
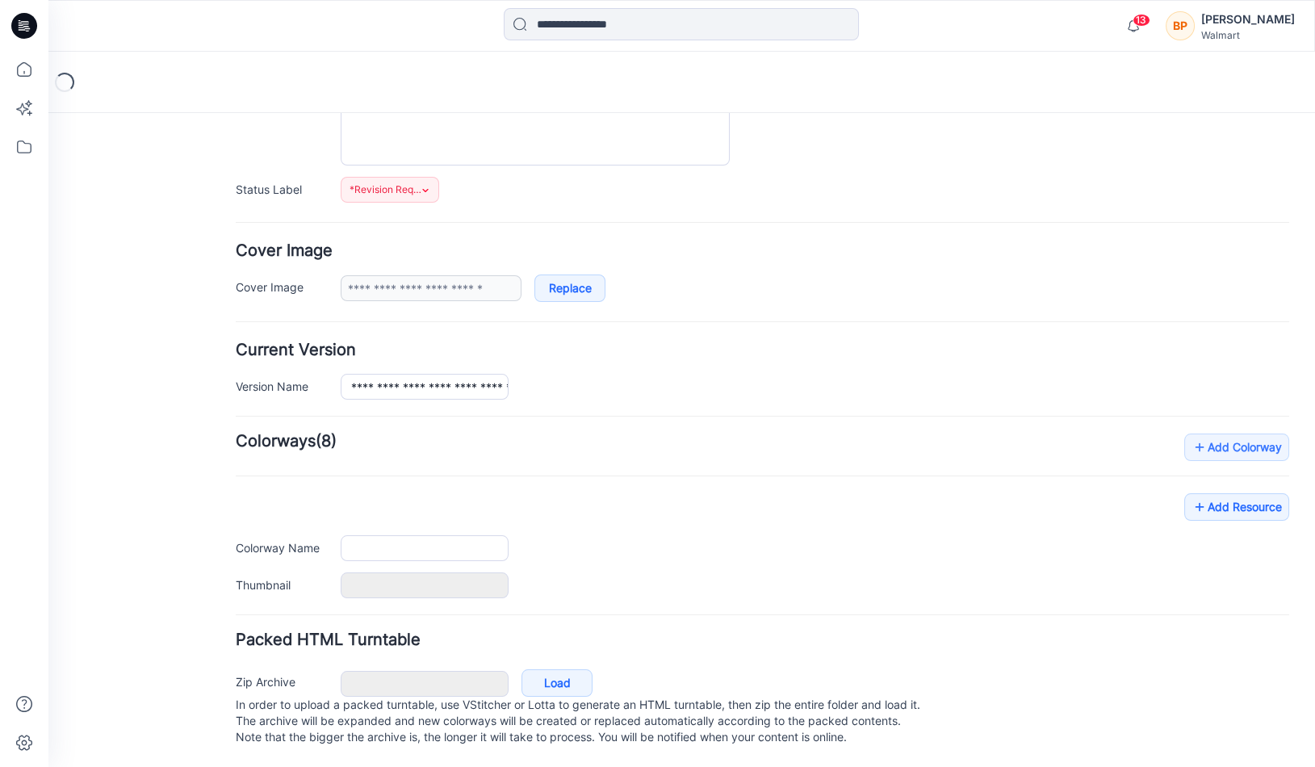
type input "**********"
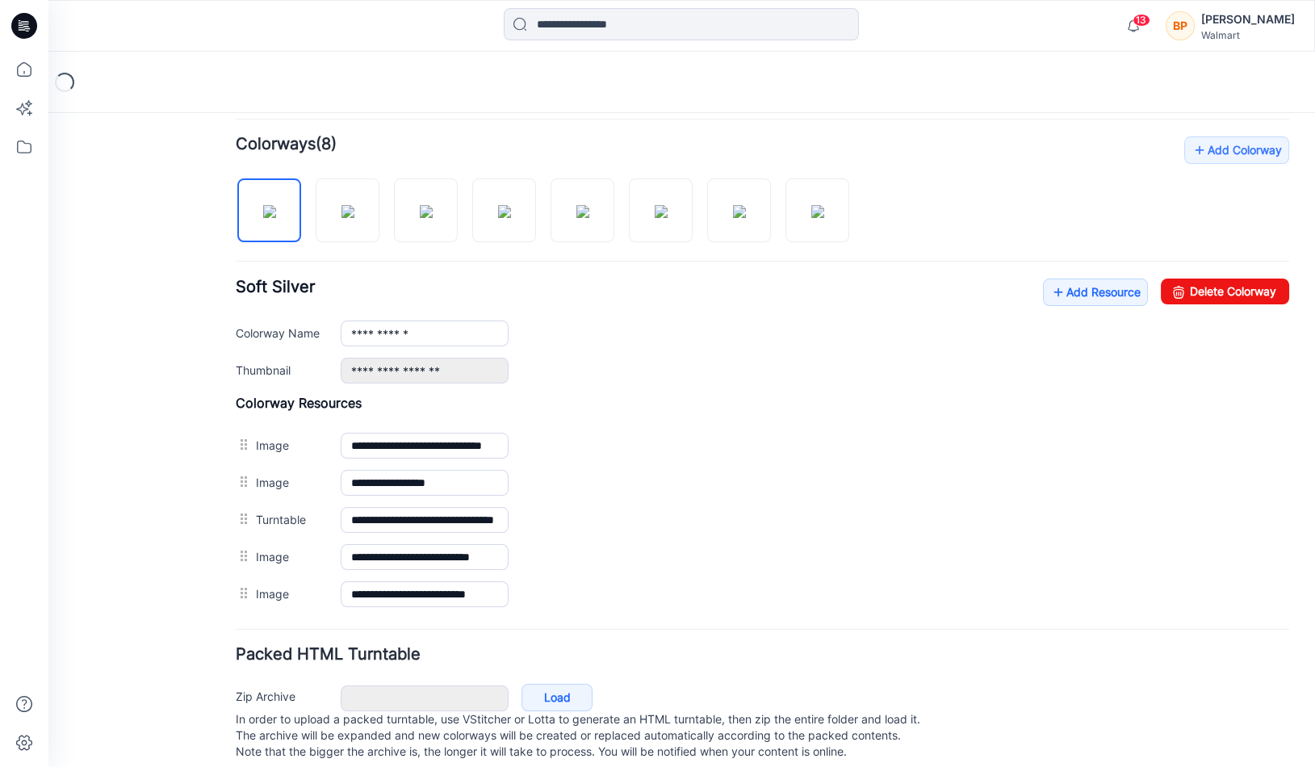
scroll to position [501, 0]
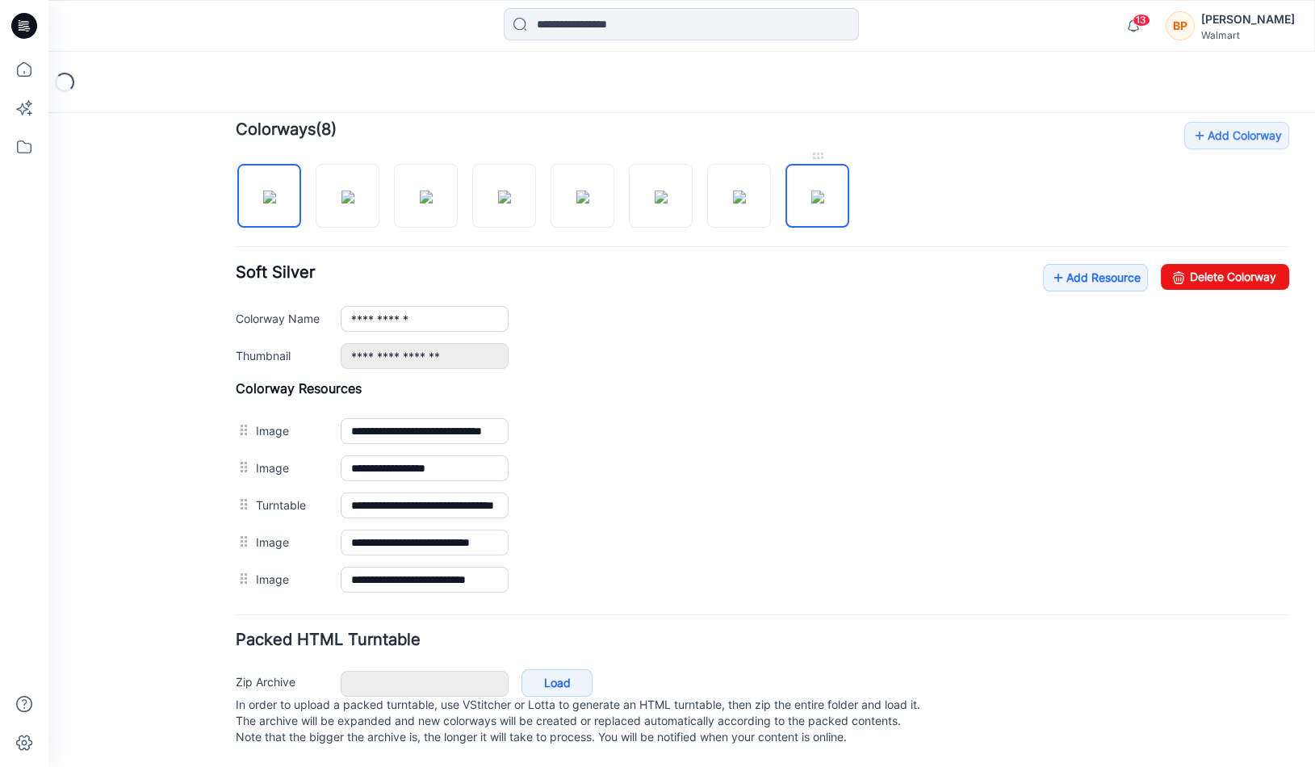
click at [811, 193] on img at bounding box center [817, 196] width 13 height 13
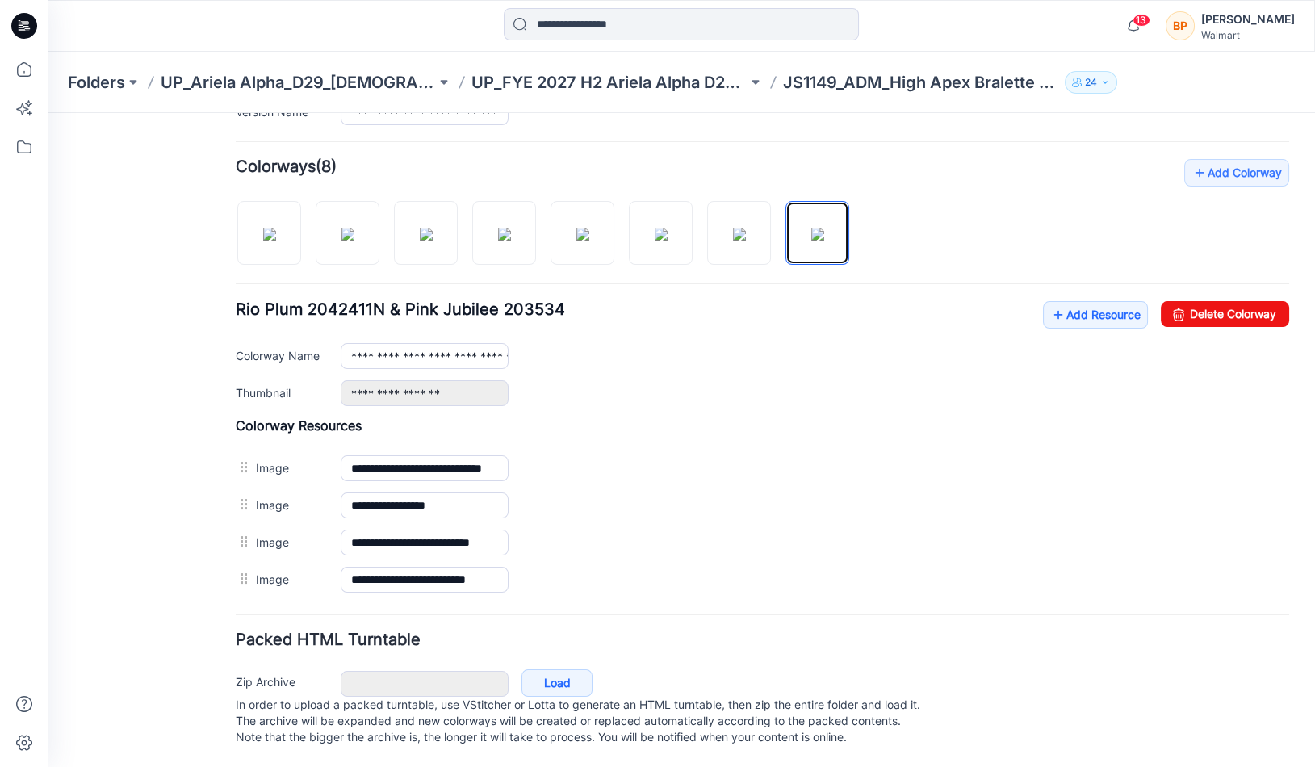
scroll to position [464, 0]
click at [1214, 301] on link "Delete Colorway" at bounding box center [1224, 314] width 128 height 26
click at [746, 228] on img at bounding box center [739, 234] width 13 height 13
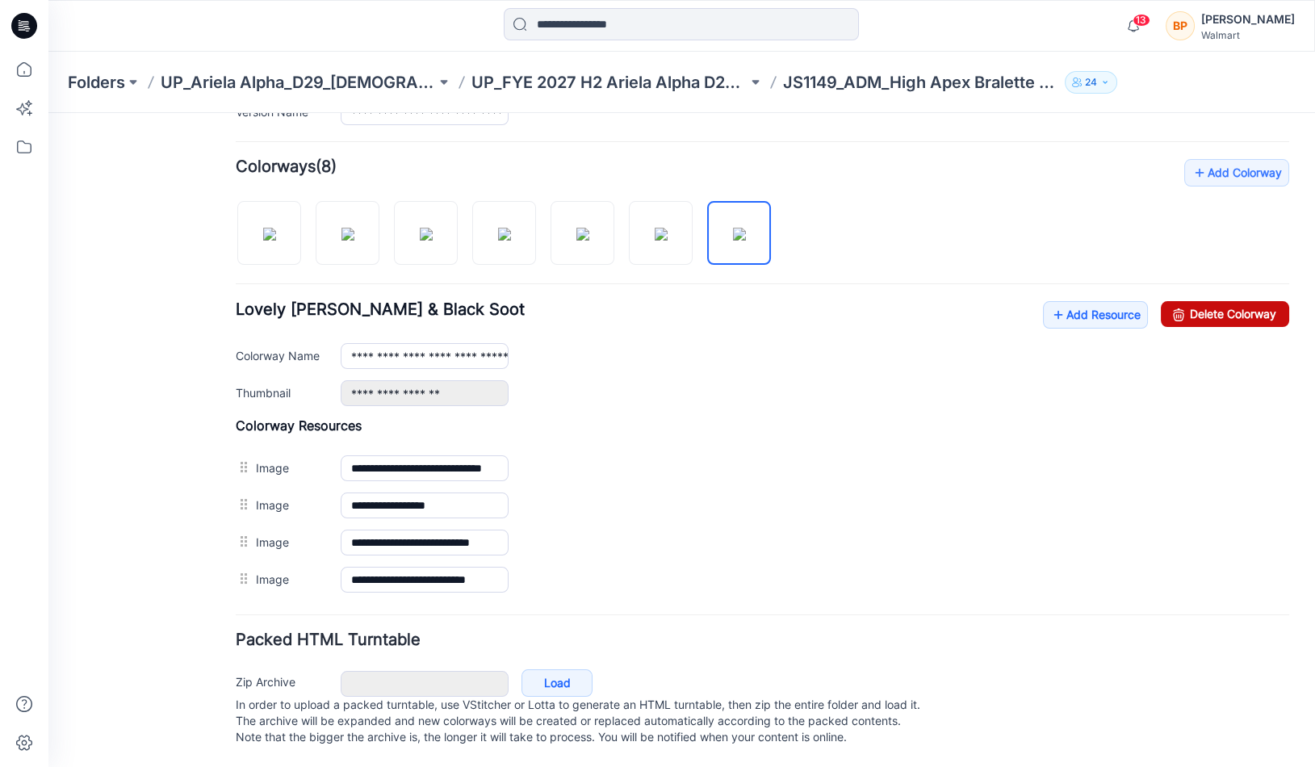
click at [1191, 303] on link "Delete Colorway" at bounding box center [1224, 314] width 128 height 26
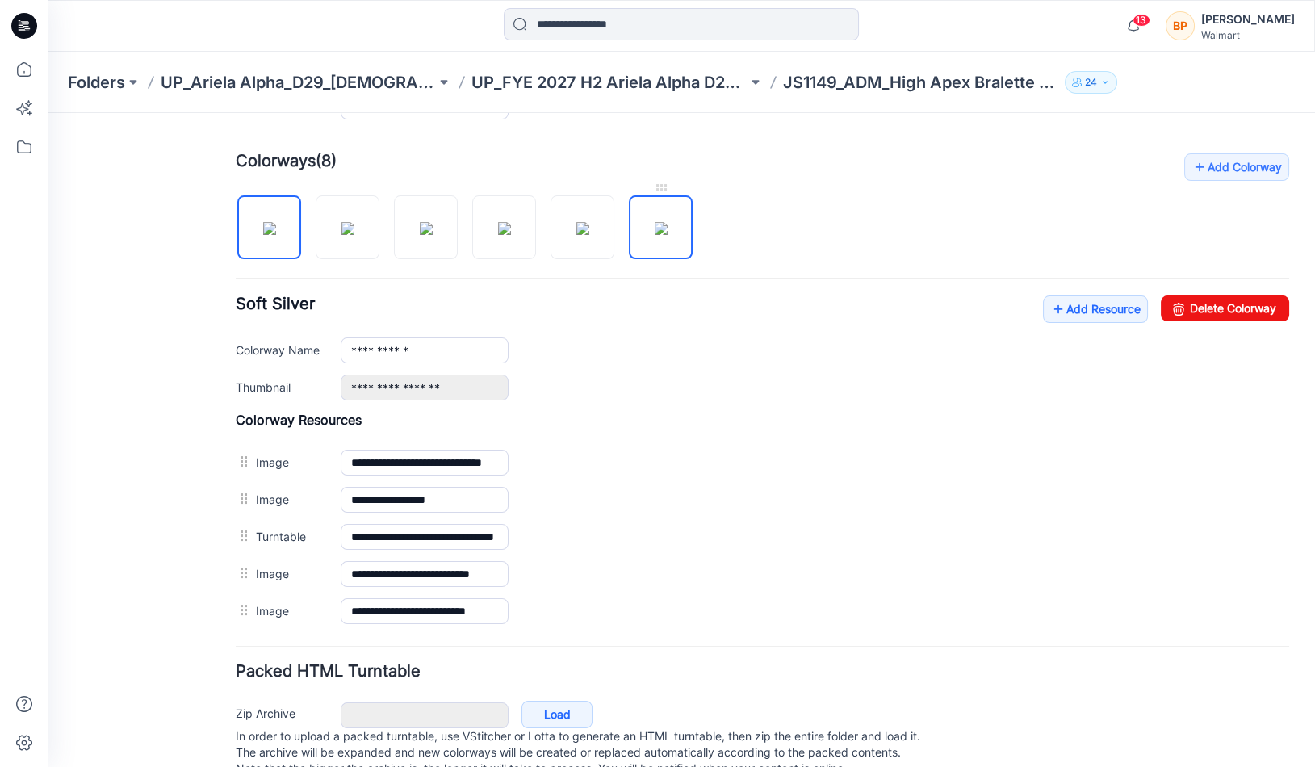
click at [661, 222] on img at bounding box center [660, 228] width 13 height 13
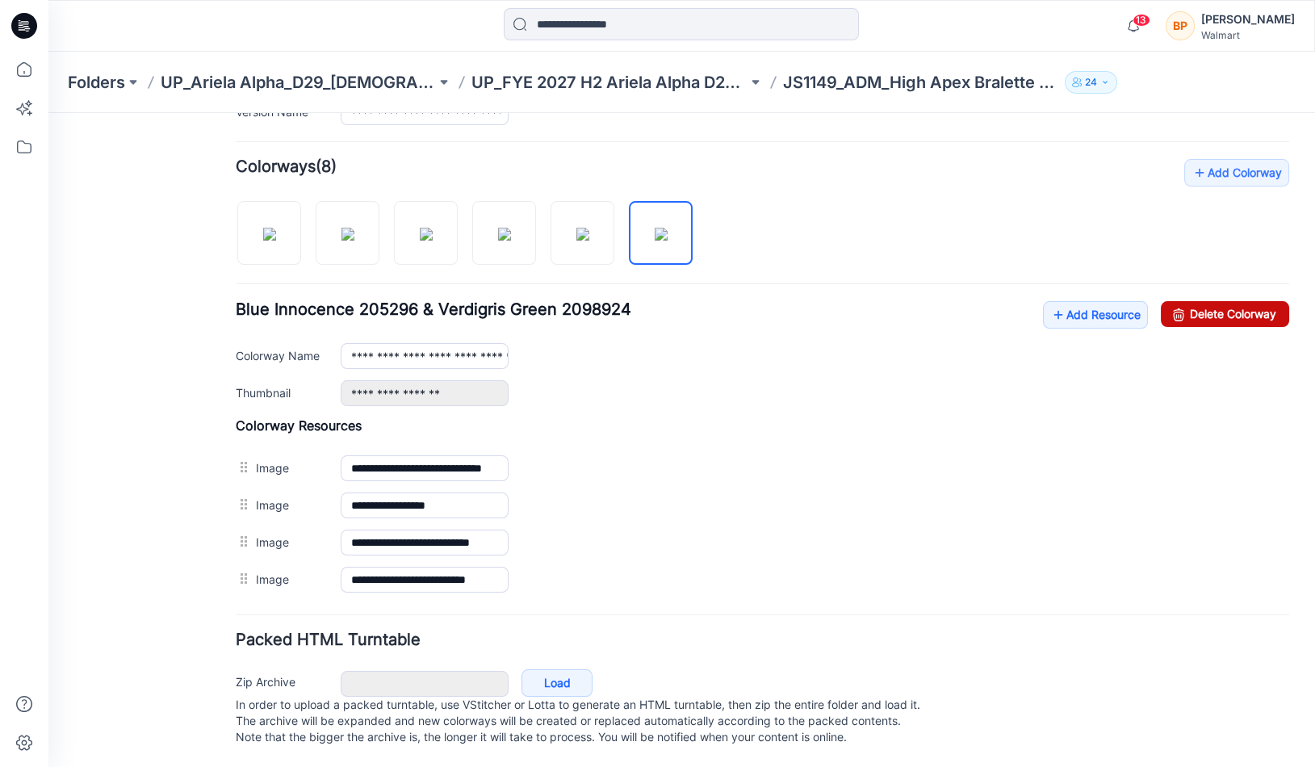
click at [1212, 315] on link "Delete Colorway" at bounding box center [1224, 314] width 128 height 26
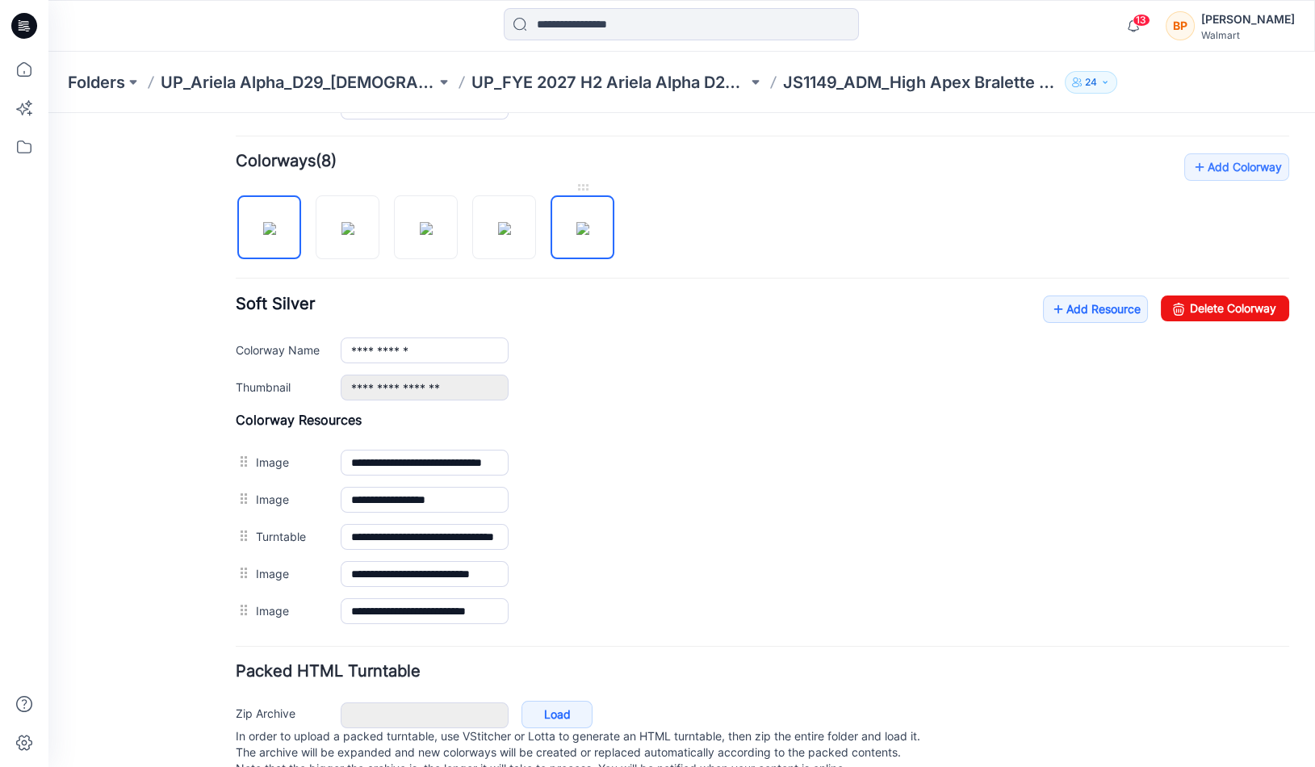
click at [586, 222] on img at bounding box center [582, 228] width 13 height 13
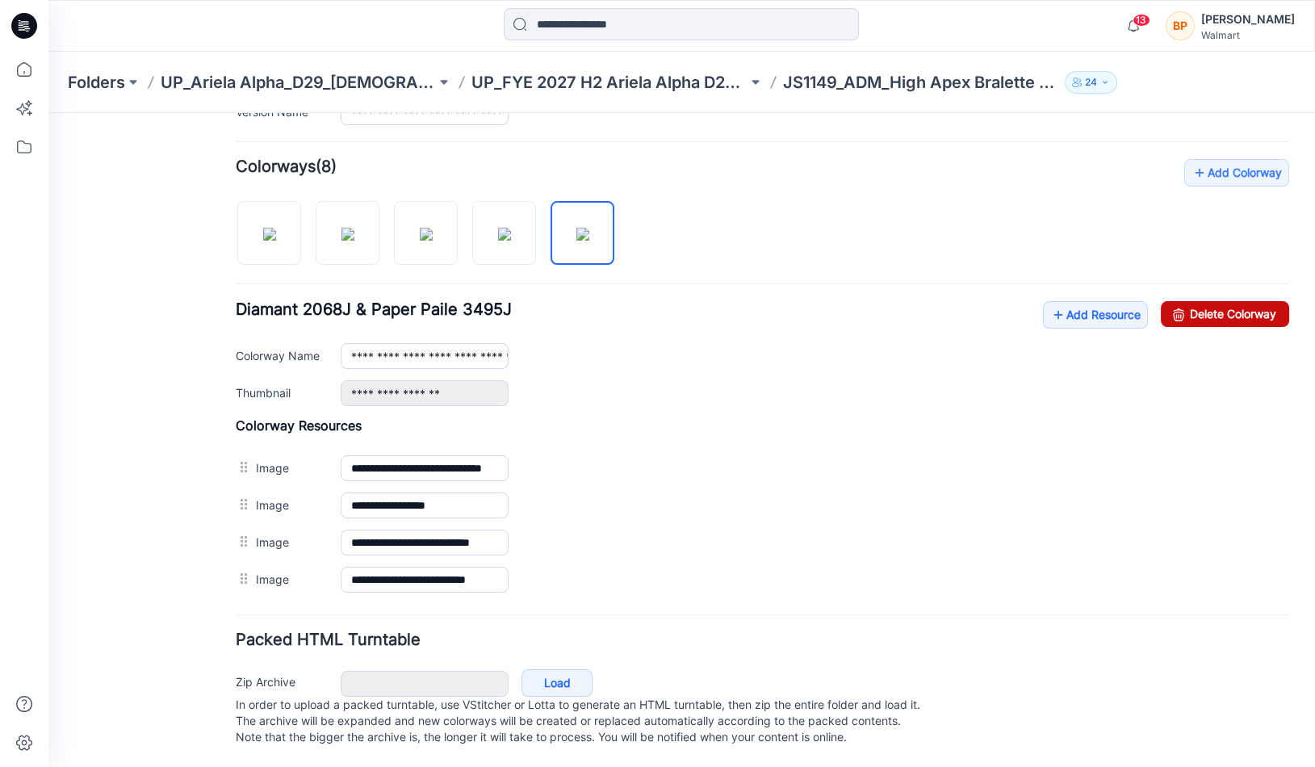
click at [1236, 301] on link "Delete Colorway" at bounding box center [1224, 314] width 128 height 26
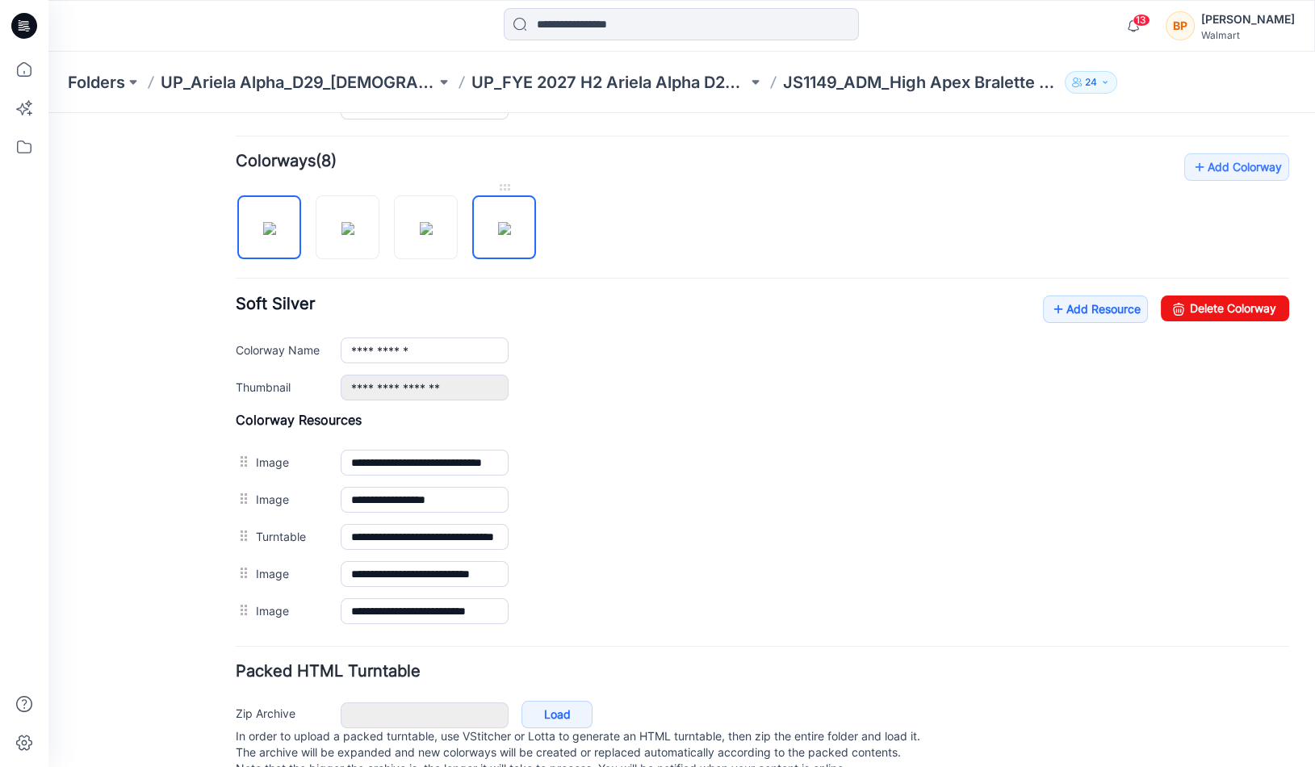
click at [511, 222] on img at bounding box center [504, 228] width 13 height 13
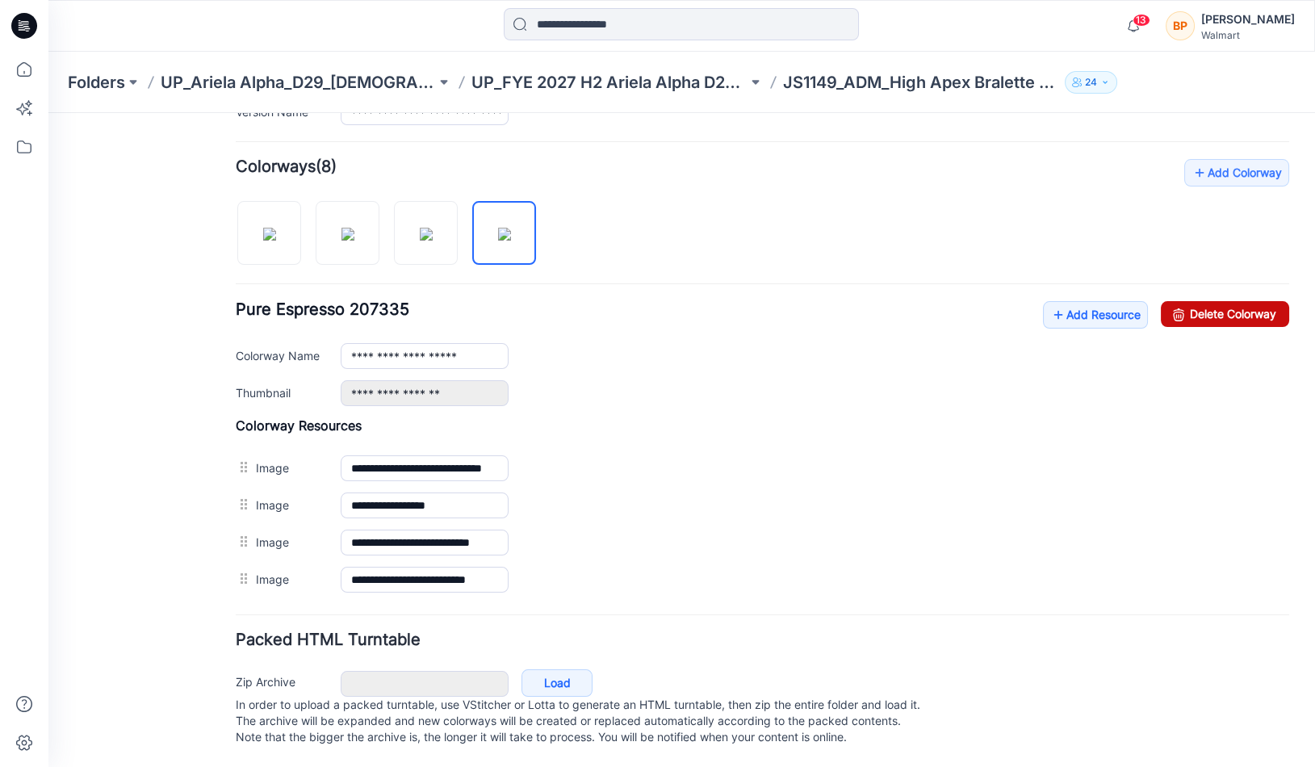
click at [1248, 301] on link "Delete Colorway" at bounding box center [1224, 314] width 128 height 26
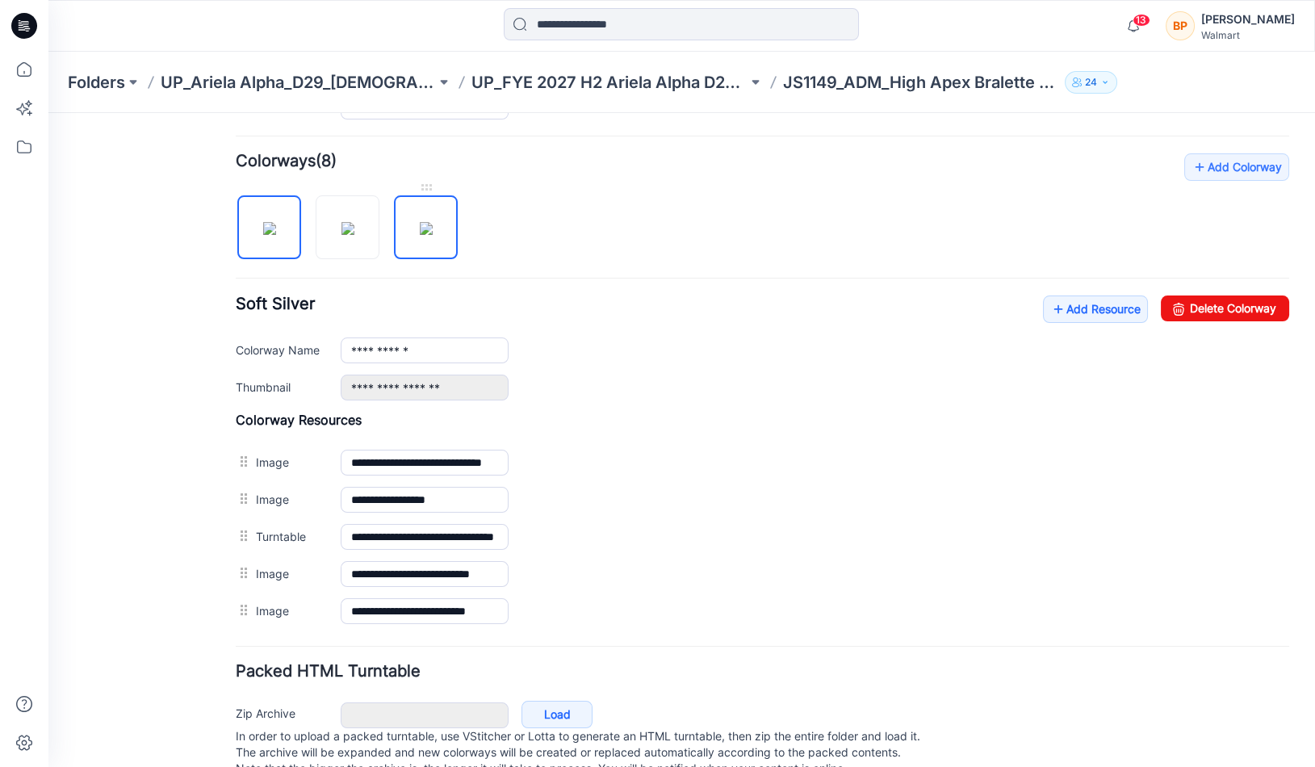
click at [433, 222] on img at bounding box center [426, 228] width 13 height 13
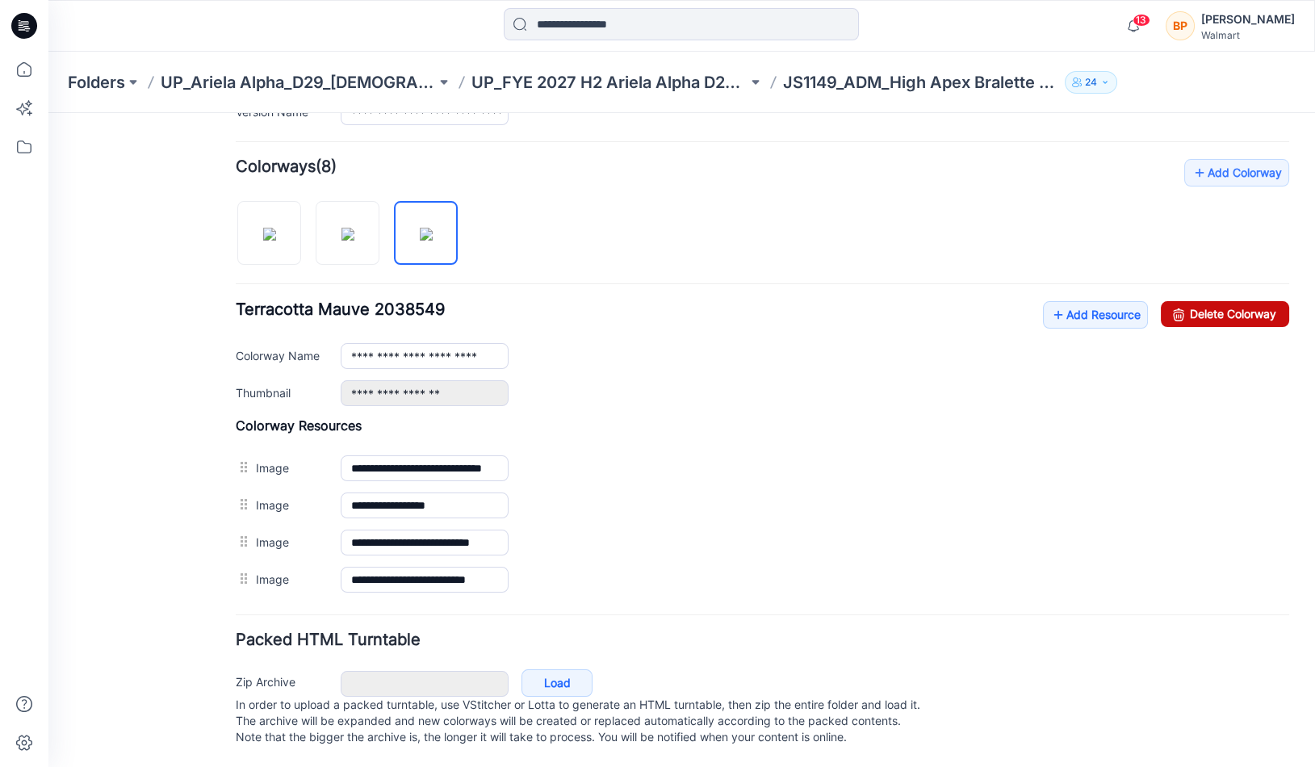
click at [1215, 312] on link "Delete Colorway" at bounding box center [1224, 314] width 128 height 26
type input "**********"
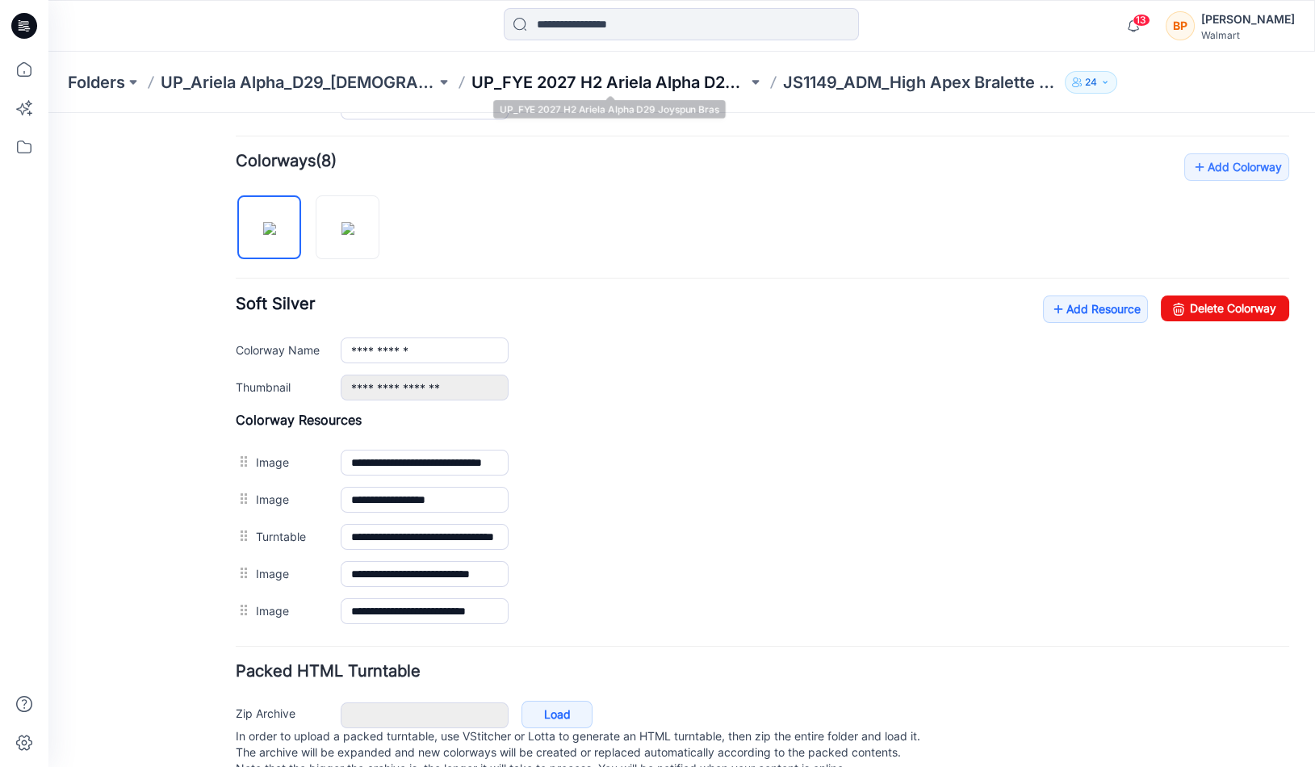
click at [661, 90] on p "UP_FYE 2027 H2 Ariela Alpha D29 Joyspun Bras" at bounding box center [608, 82] width 275 height 23
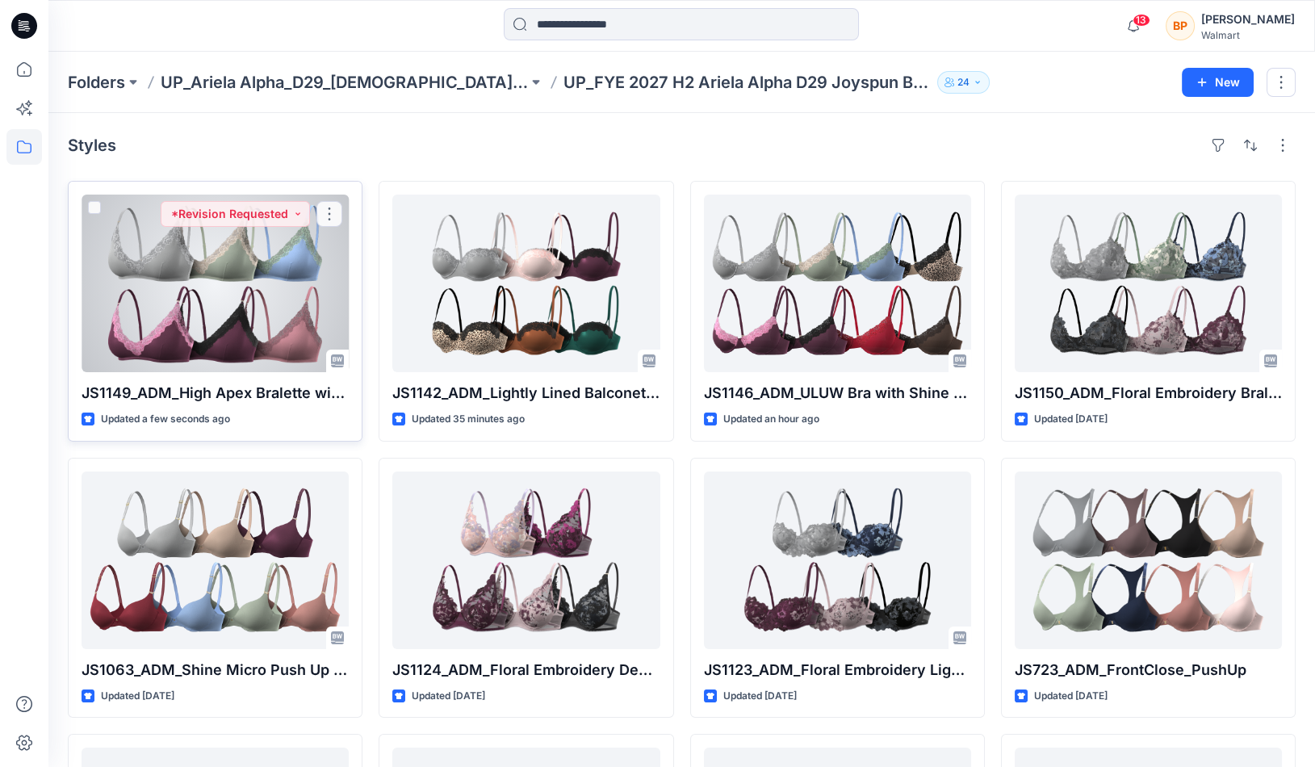
click at [342, 273] on div at bounding box center [215, 283] width 267 height 178
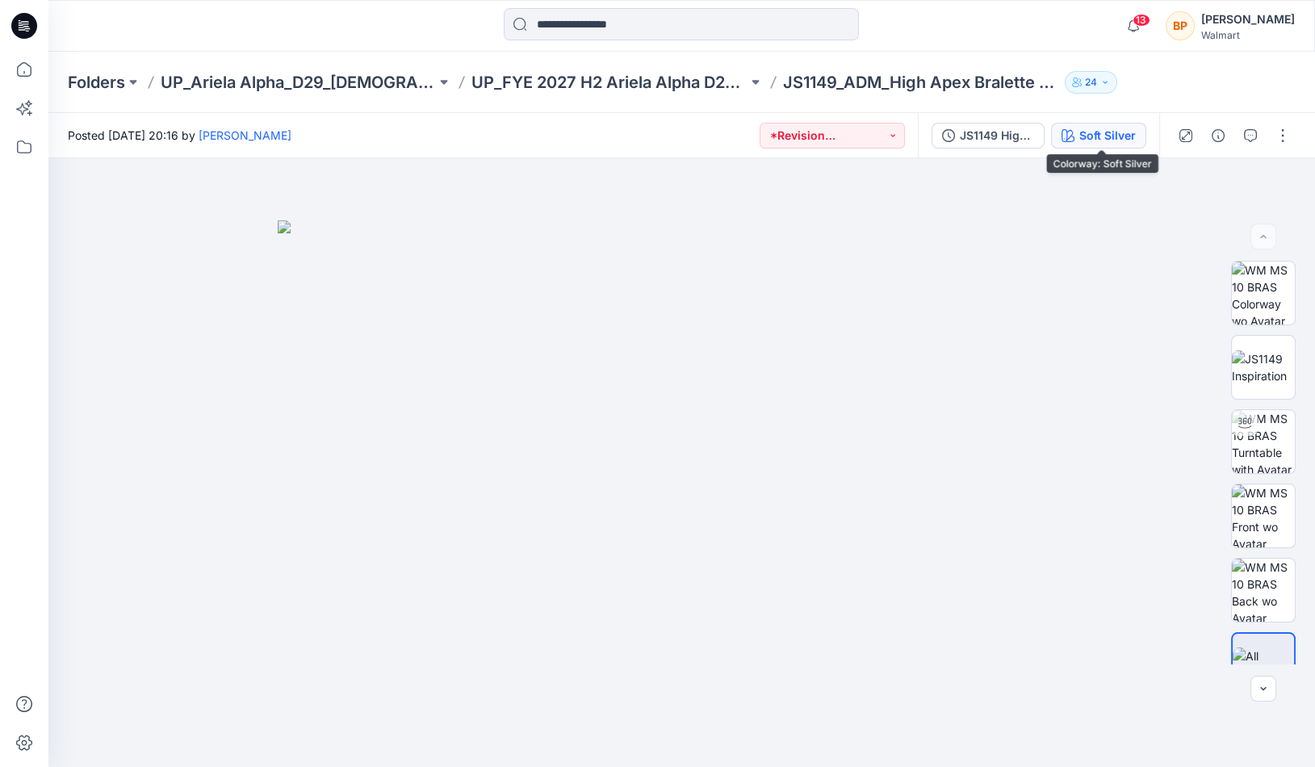
click at [1114, 134] on div "Soft Silver" at bounding box center [1107, 136] width 56 height 18
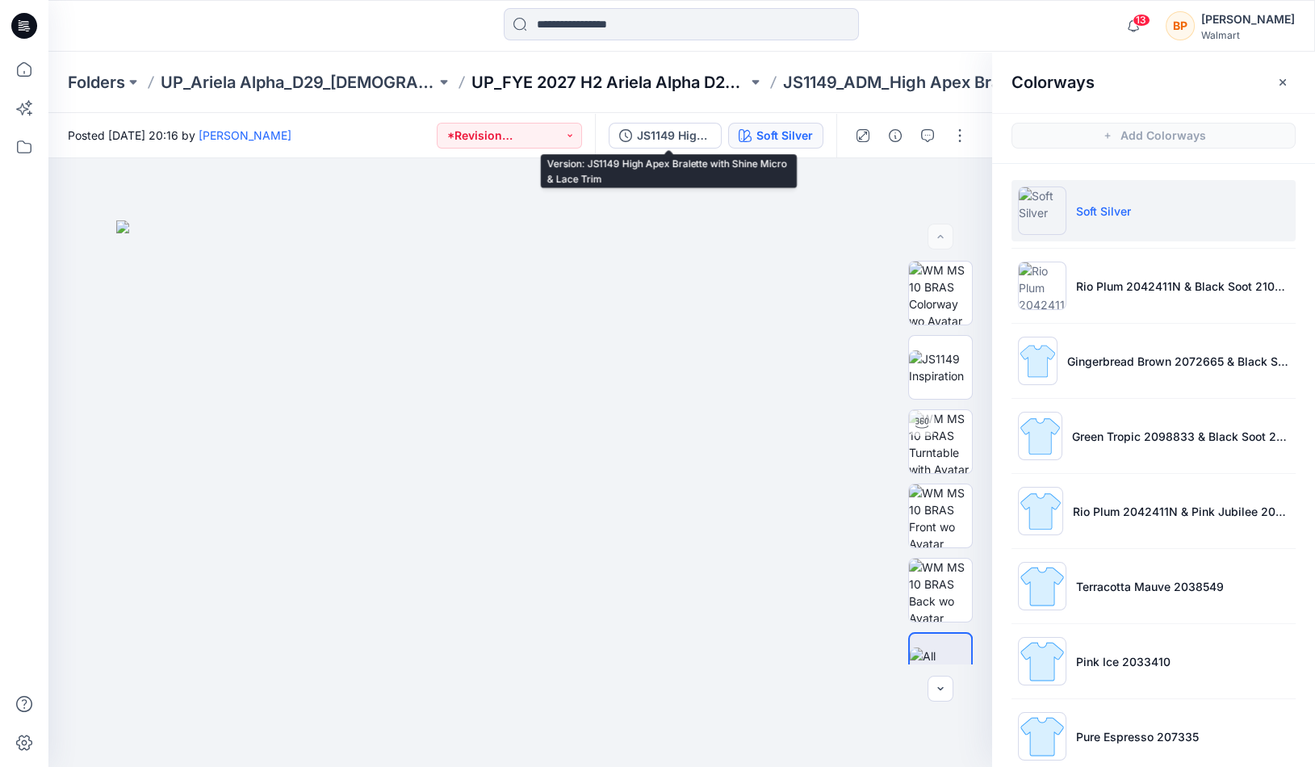
click at [724, 82] on p "UP_FYE 2027 H2 Ariela Alpha D29 Joyspun Bras" at bounding box center [608, 82] width 275 height 23
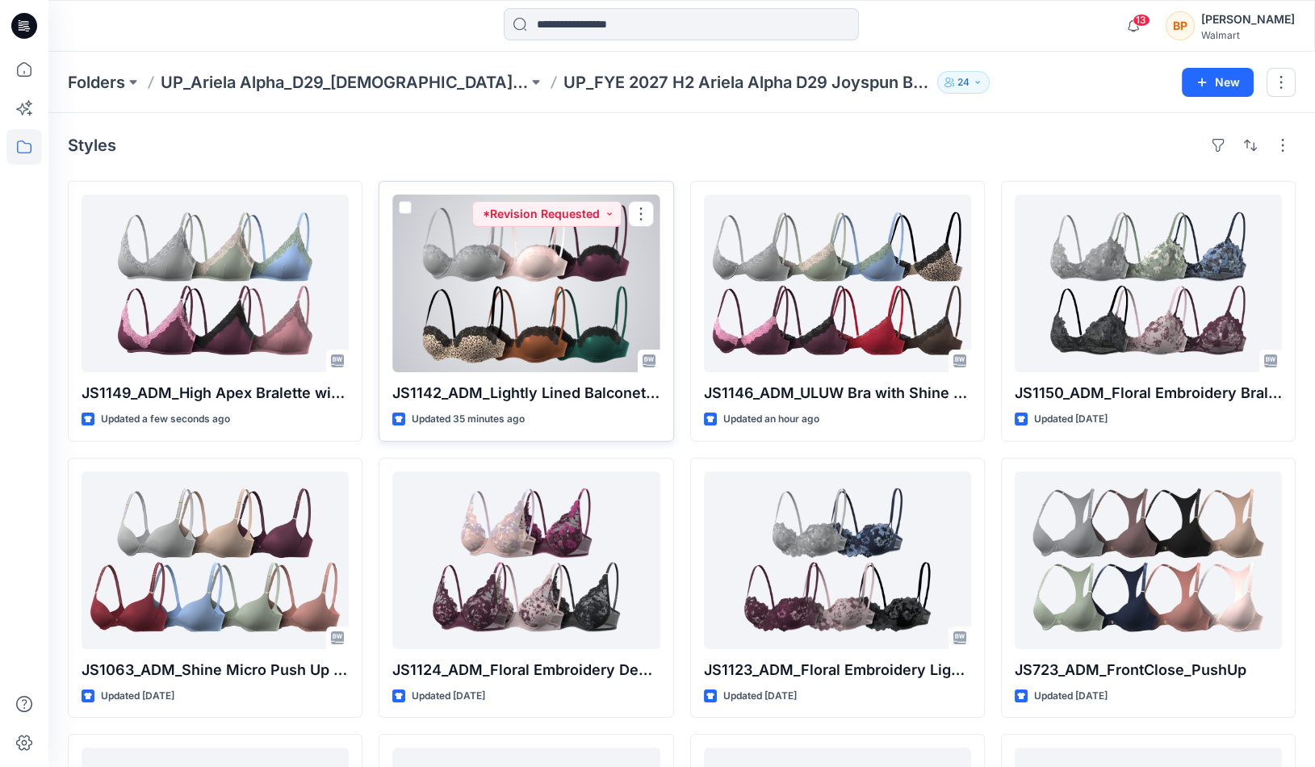
click at [575, 337] on div at bounding box center [525, 283] width 267 height 178
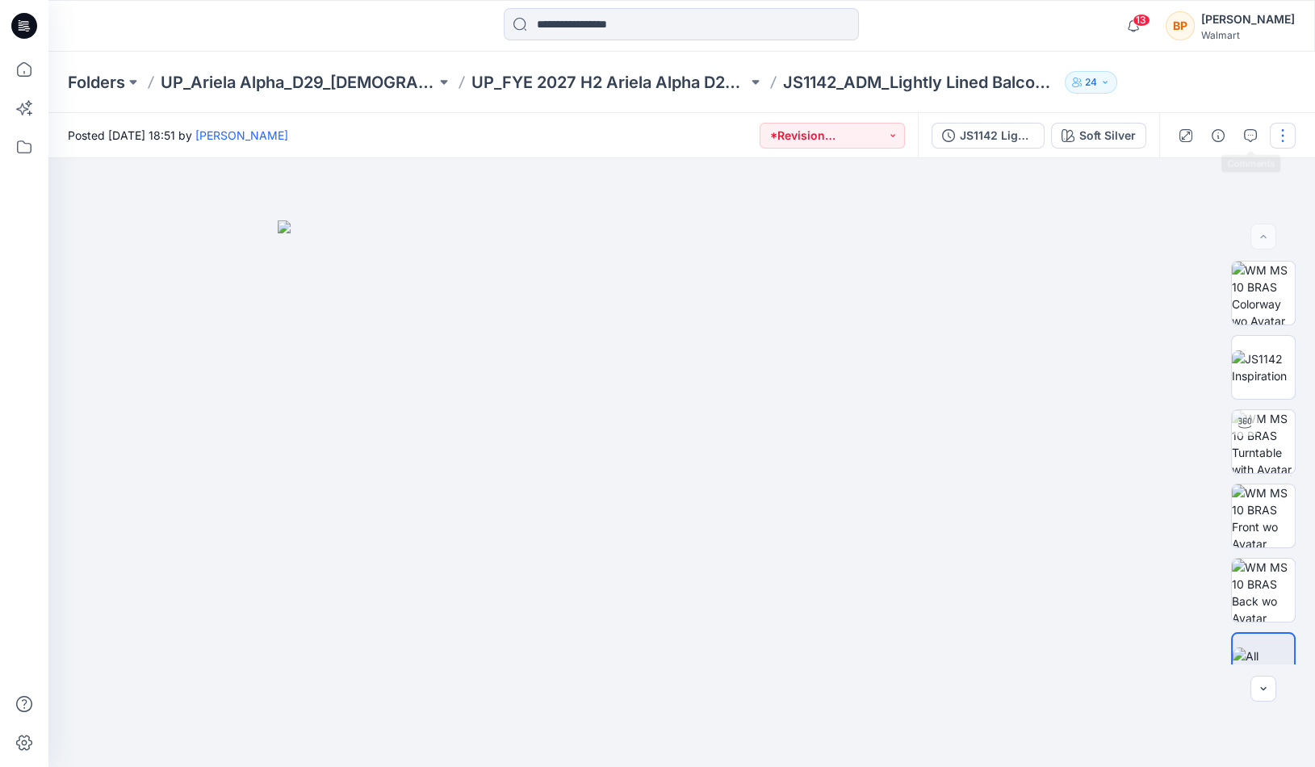
click at [1275, 137] on button "button" at bounding box center [1282, 136] width 26 height 26
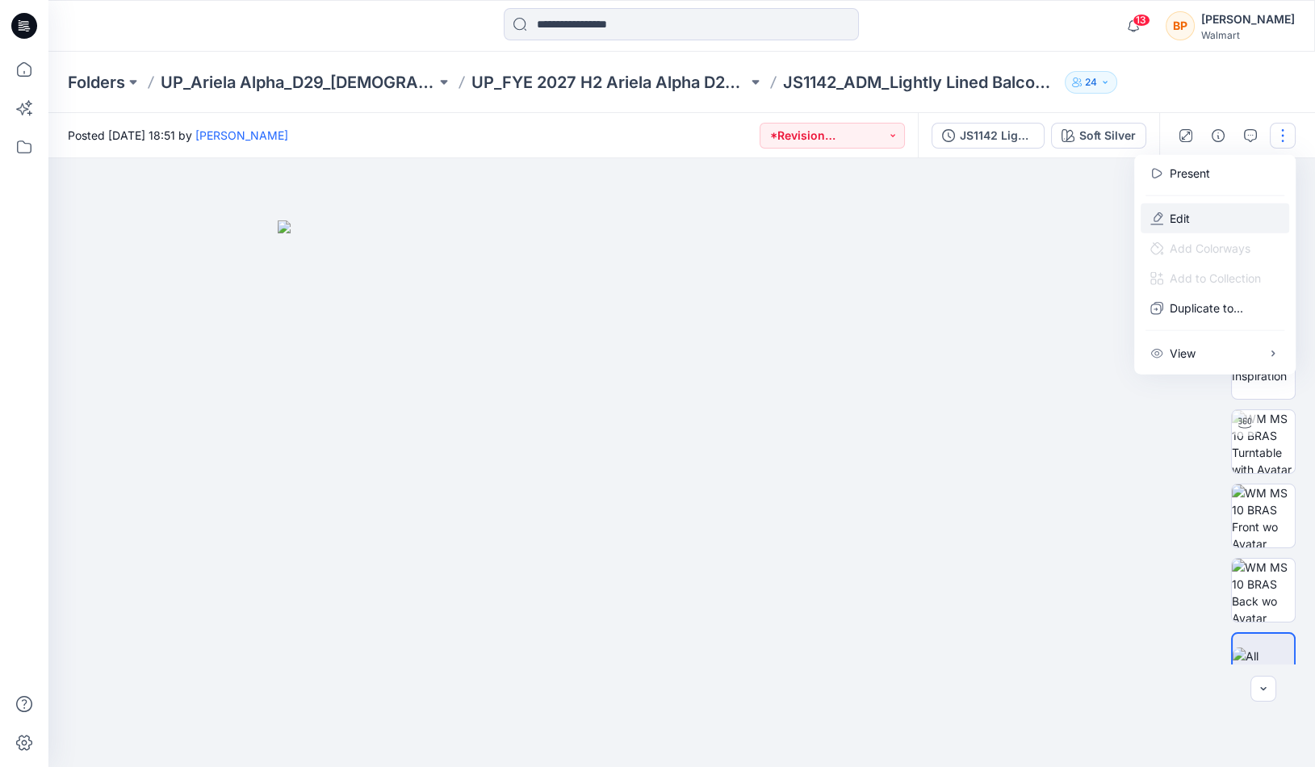
click at [1219, 211] on button "Edit" at bounding box center [1214, 218] width 148 height 30
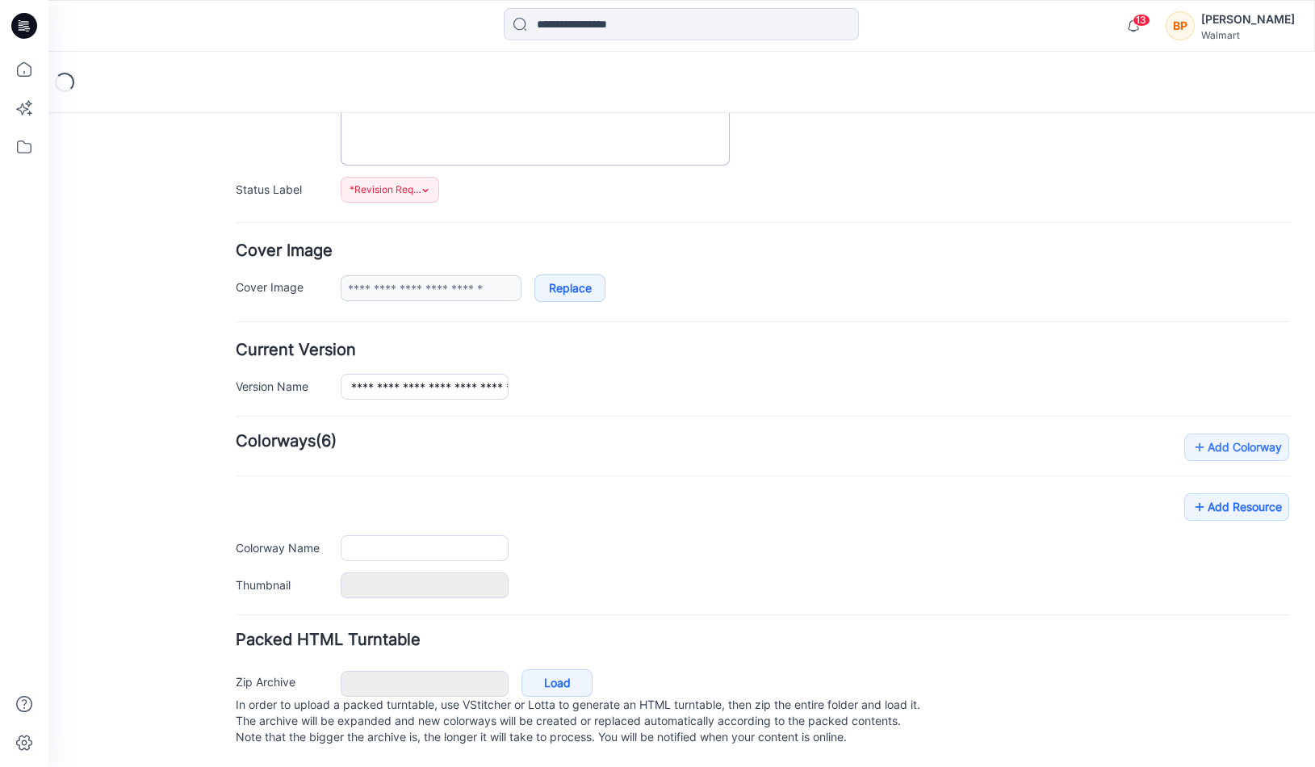
type input "**********"
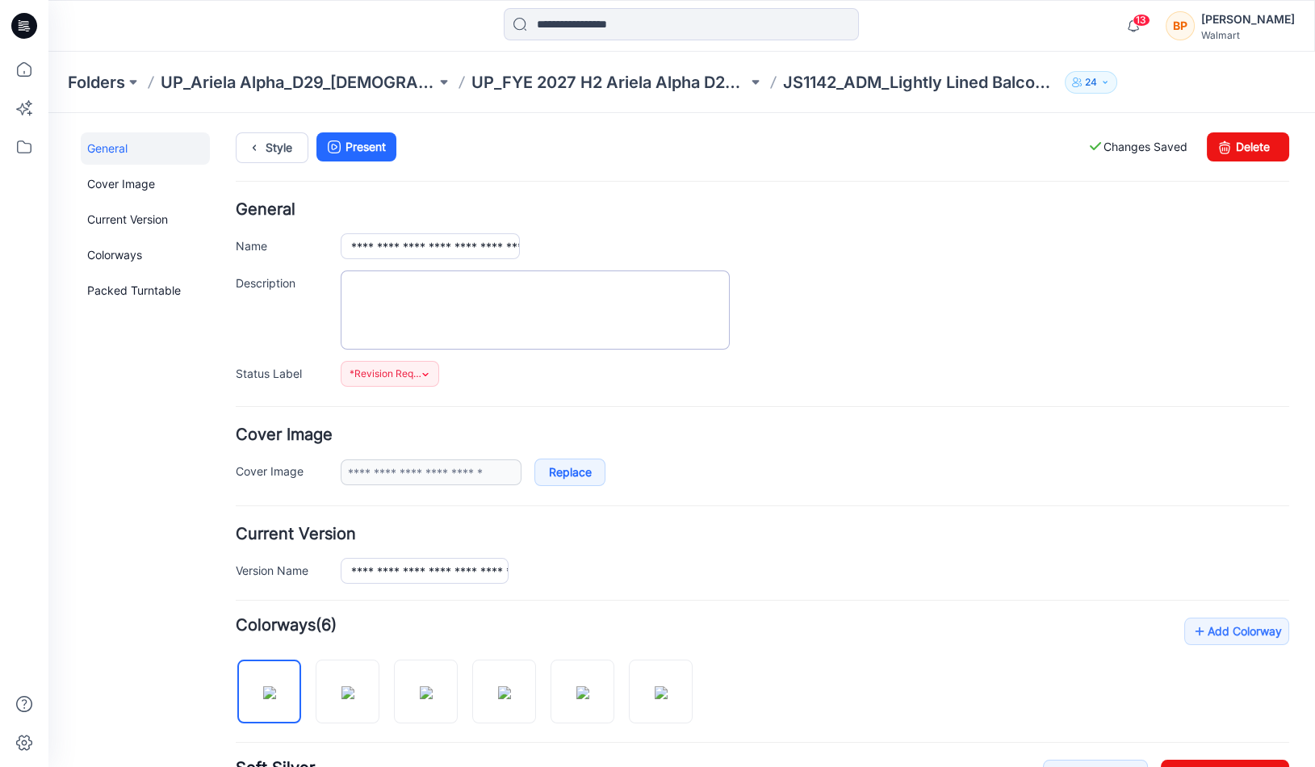
scroll to position [11, 0]
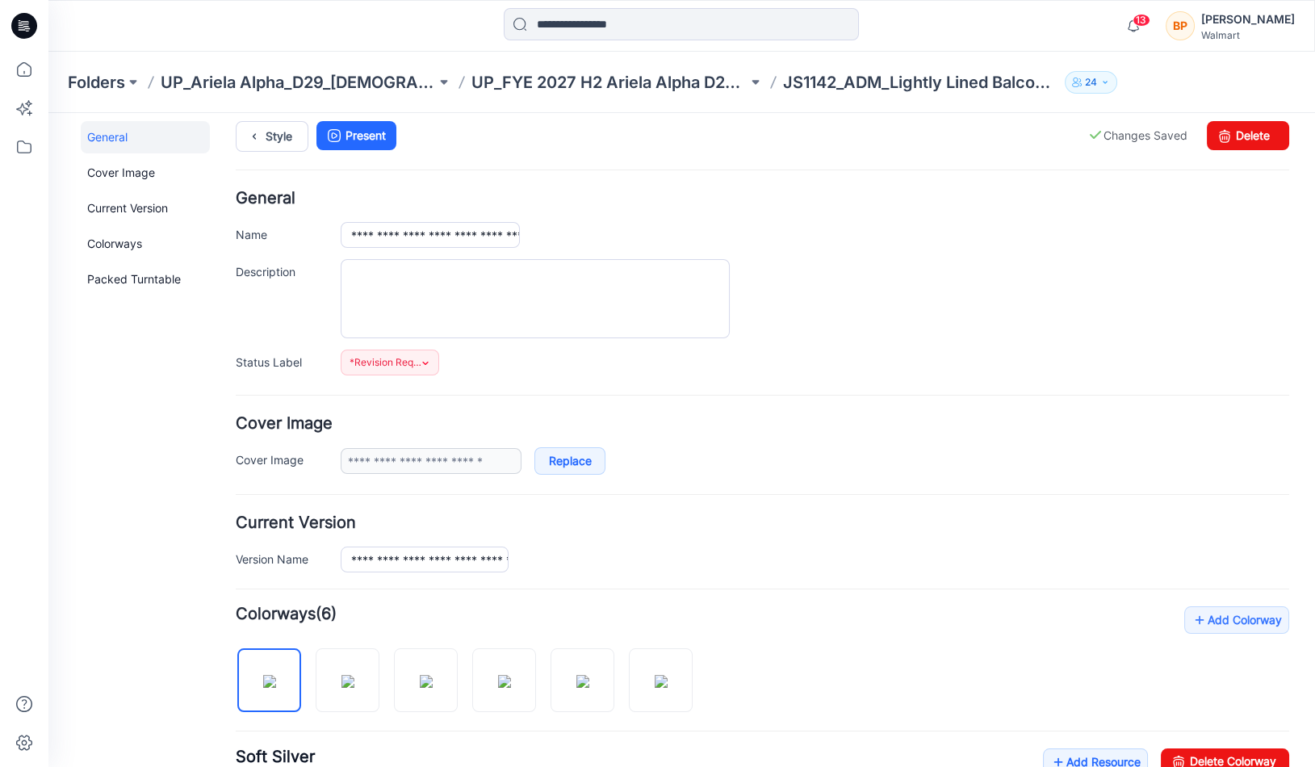
click at [287, 158] on div "Style Present Changes Saved Delete" at bounding box center [762, 155] width 1053 height 69
click at [285, 152] on div "Style Present Changes Saved Delete" at bounding box center [762, 155] width 1053 height 69
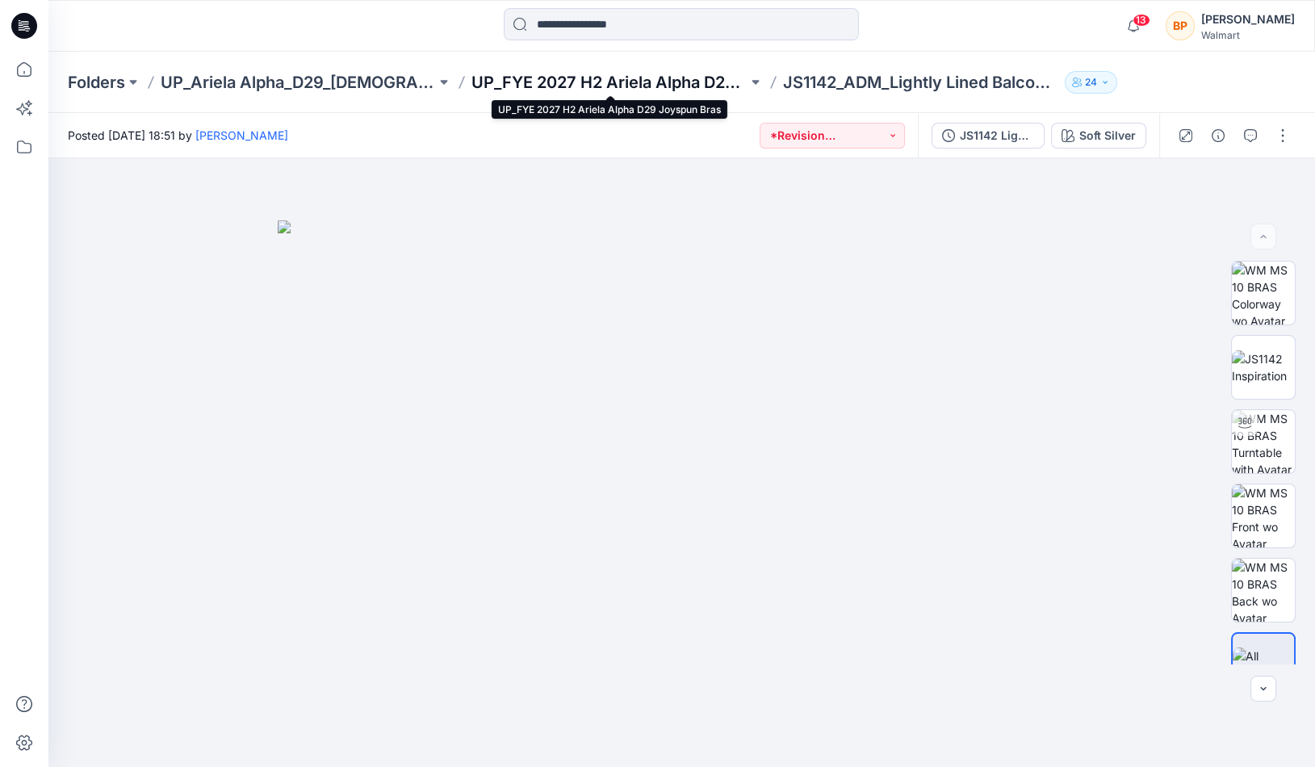
click at [696, 82] on p "UP_FYE 2027 H2 Ariela Alpha D29 Joyspun Bras" at bounding box center [608, 82] width 275 height 23
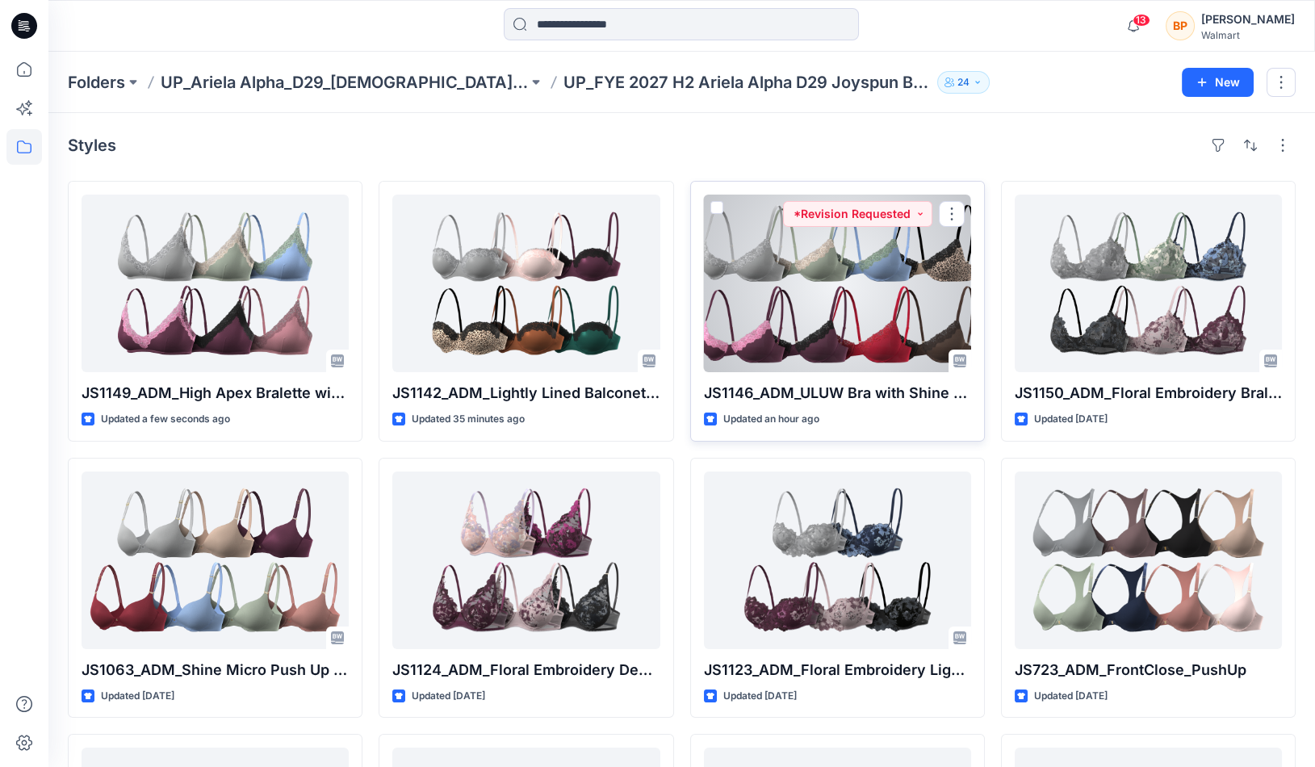
click at [808, 324] on div at bounding box center [837, 283] width 267 height 178
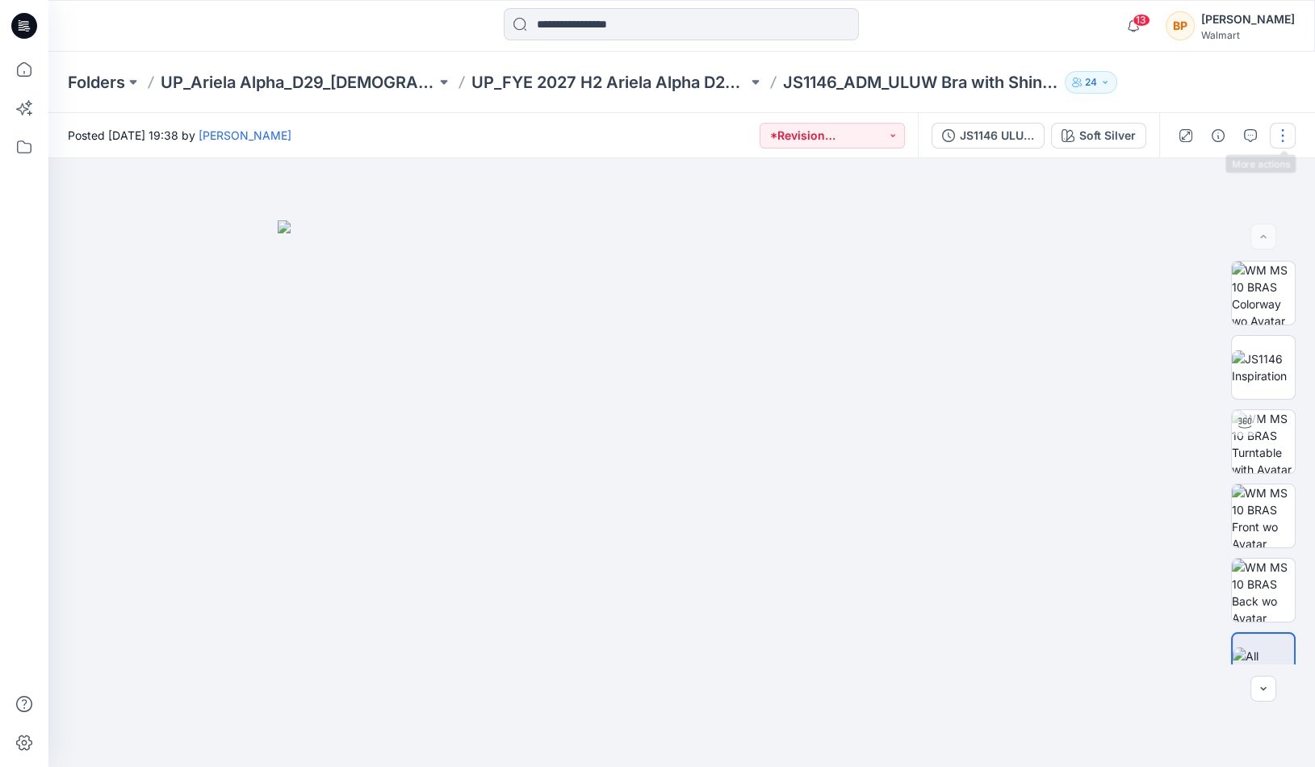
click at [1274, 143] on button "button" at bounding box center [1282, 136] width 26 height 26
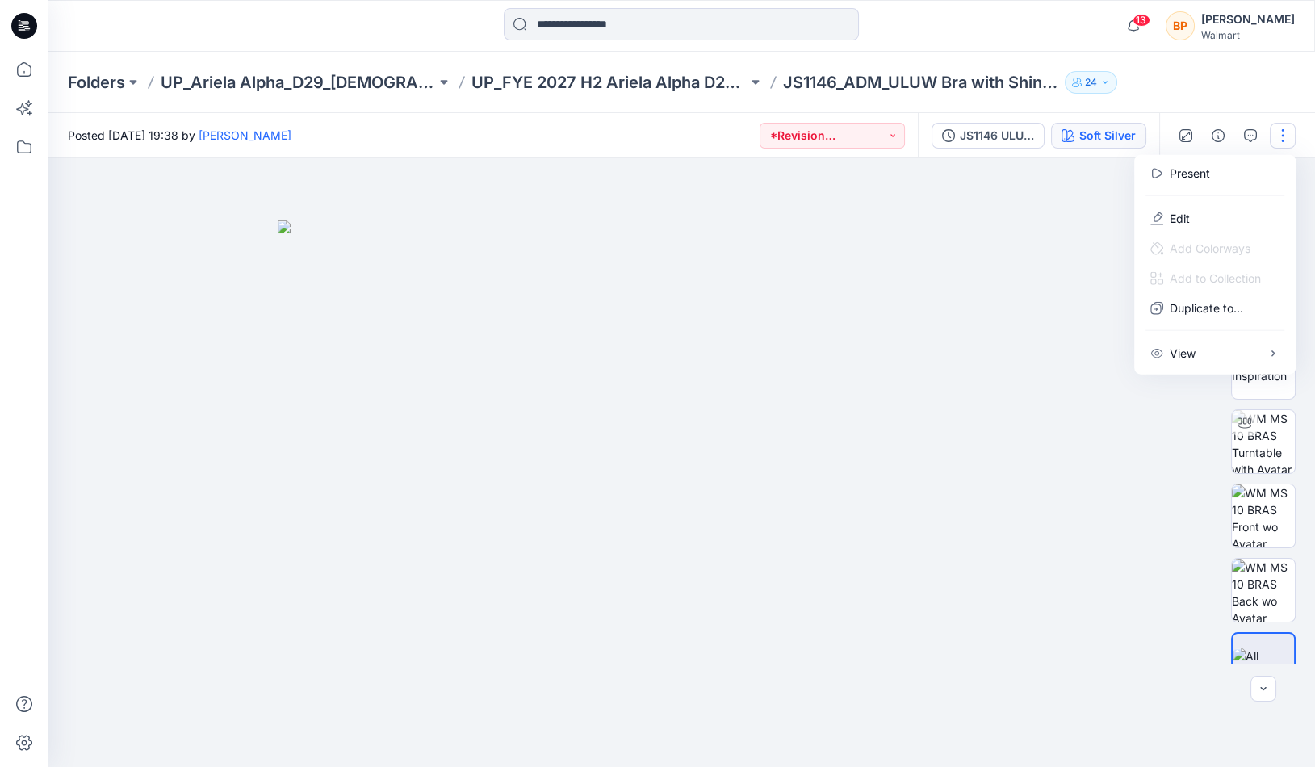
click at [1121, 140] on div "Soft Silver" at bounding box center [1107, 136] width 56 height 18
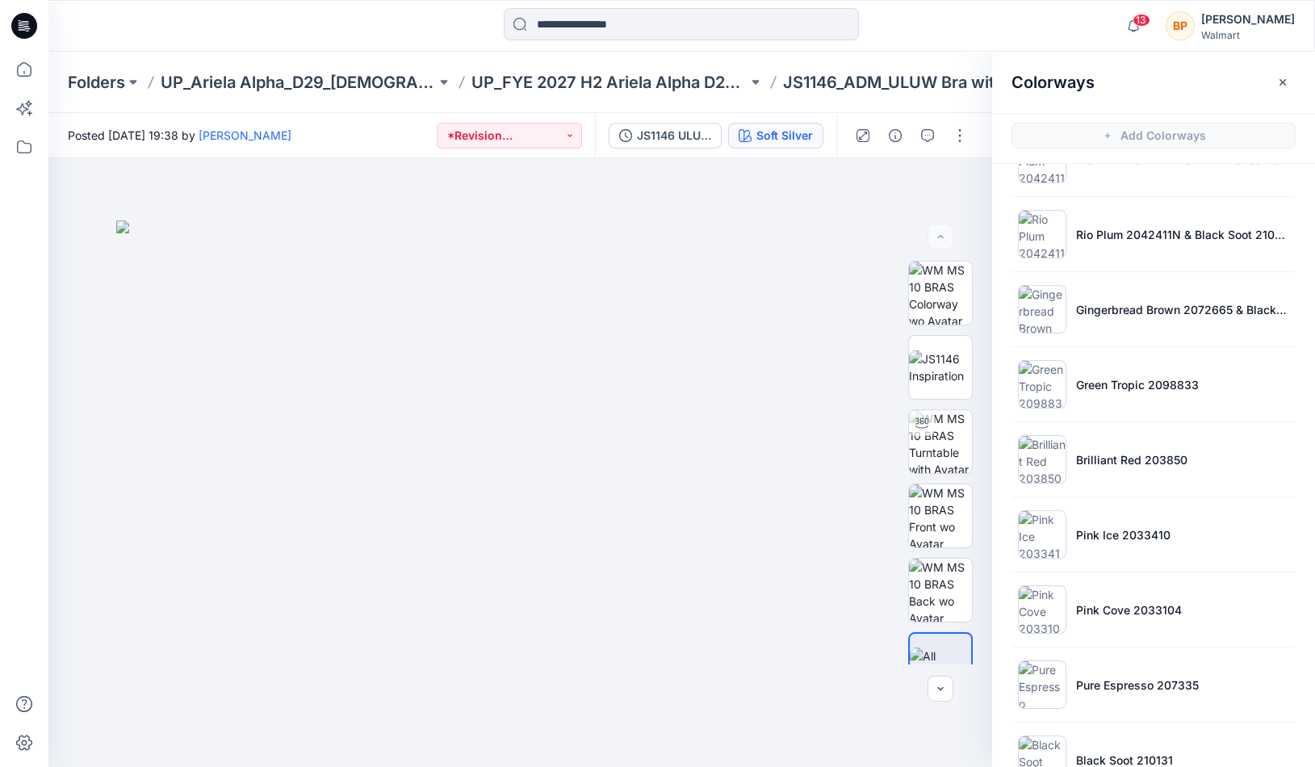
scroll to position [395, 0]
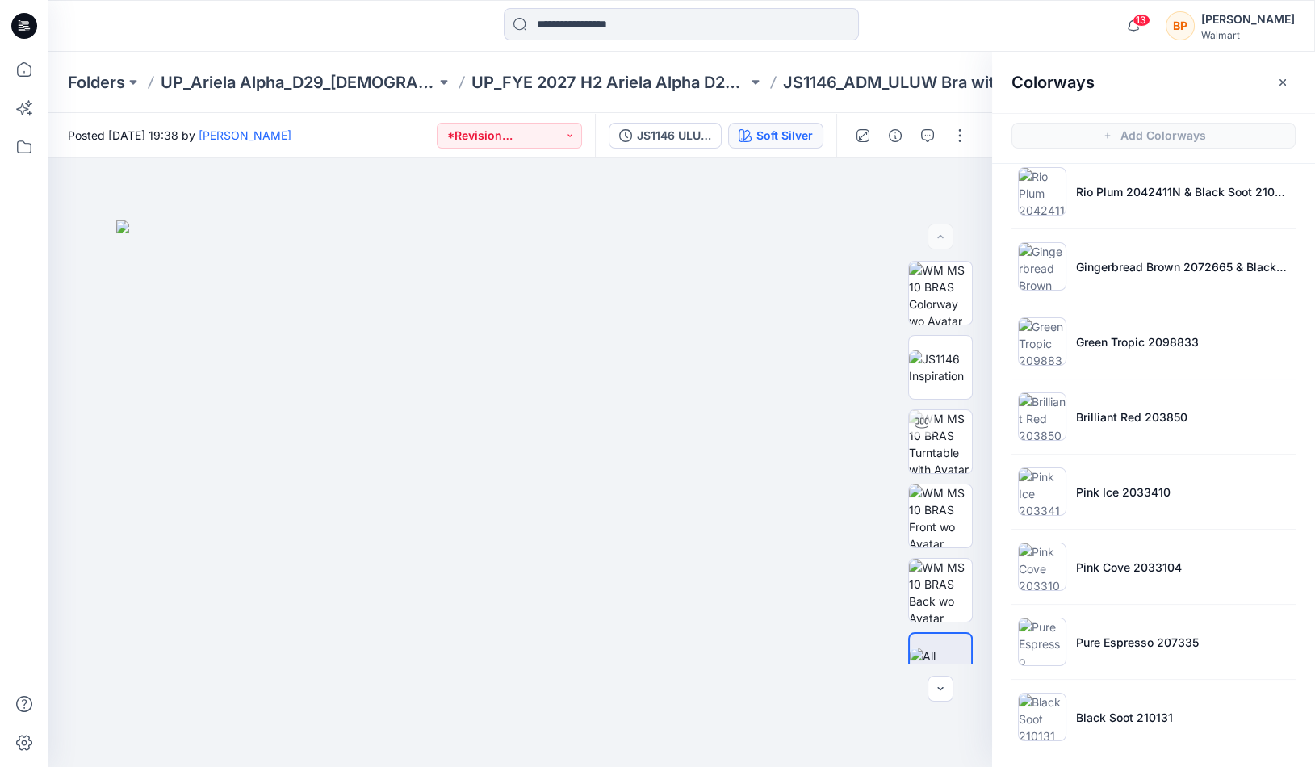
click at [963, 153] on div at bounding box center [910, 135] width 149 height 45
click at [963, 145] on button "button" at bounding box center [960, 136] width 26 height 26
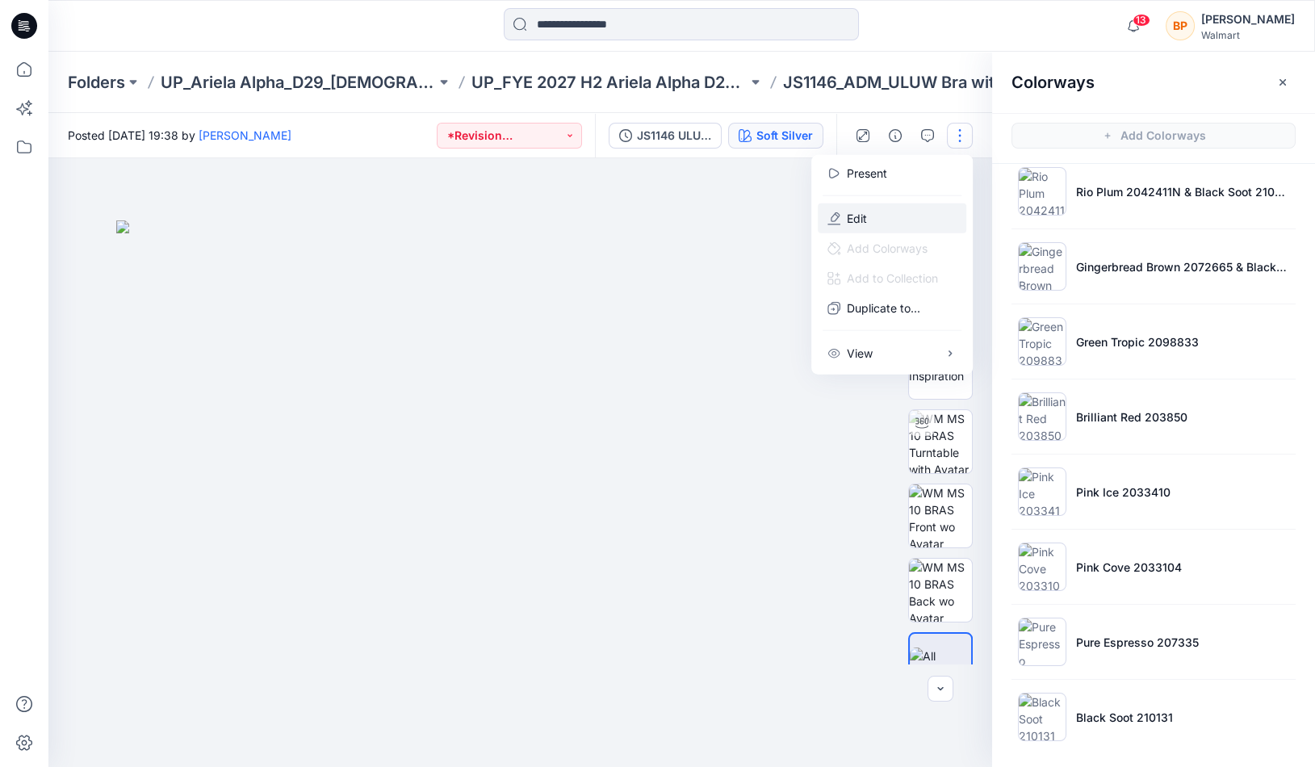
click at [910, 220] on button "Edit" at bounding box center [892, 218] width 148 height 30
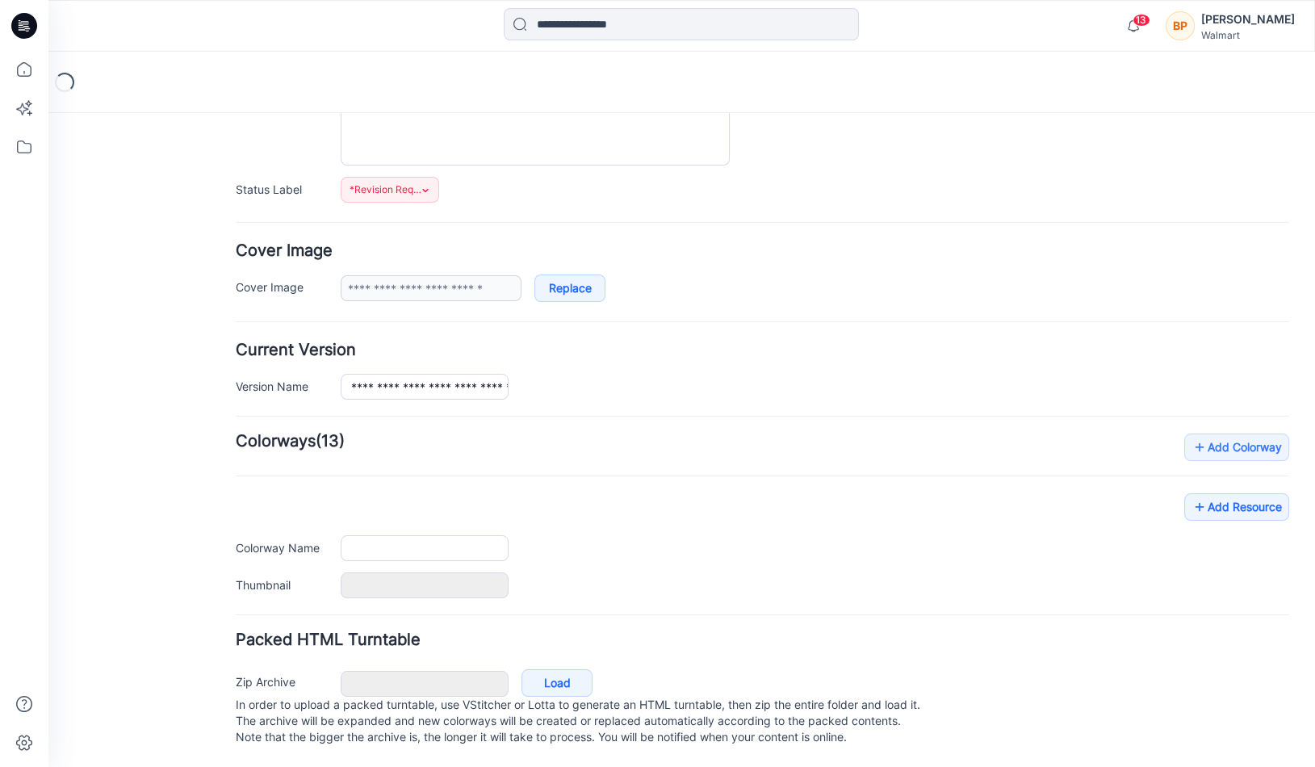
type input "**********"
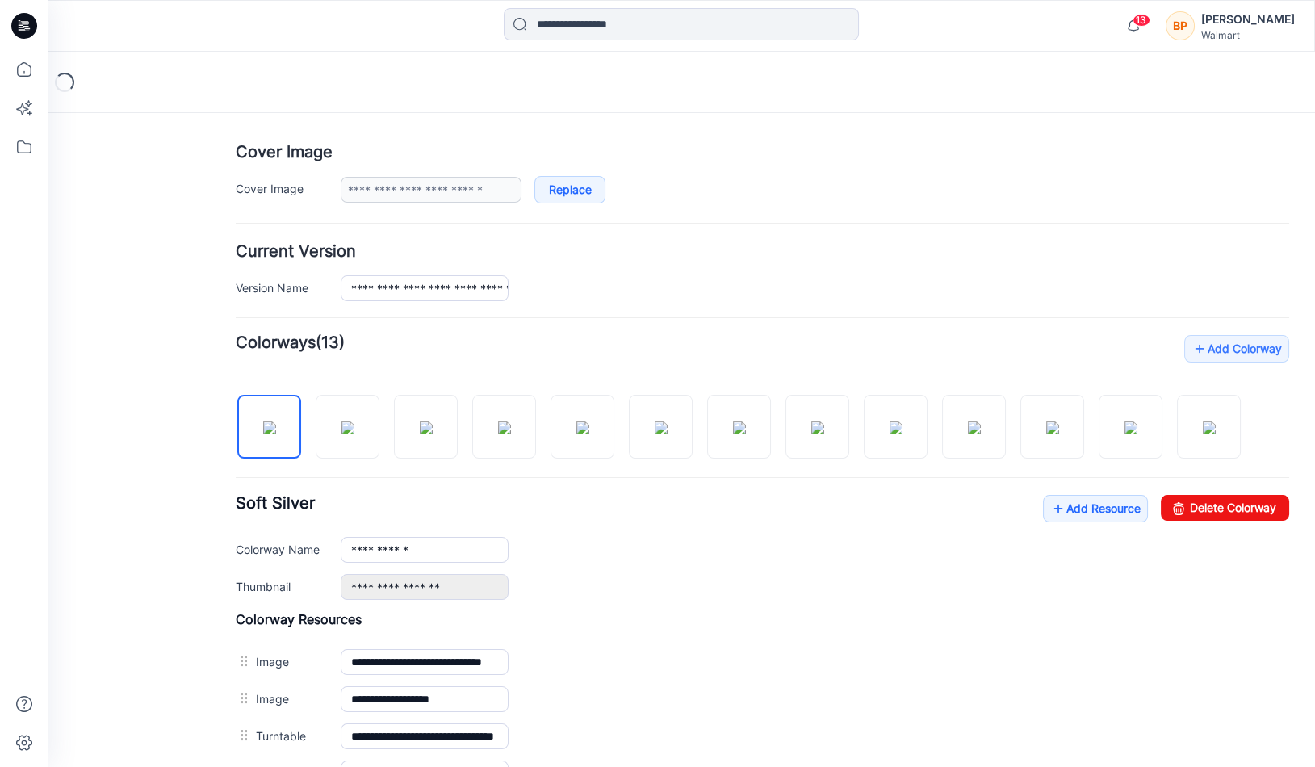
scroll to position [299, 0]
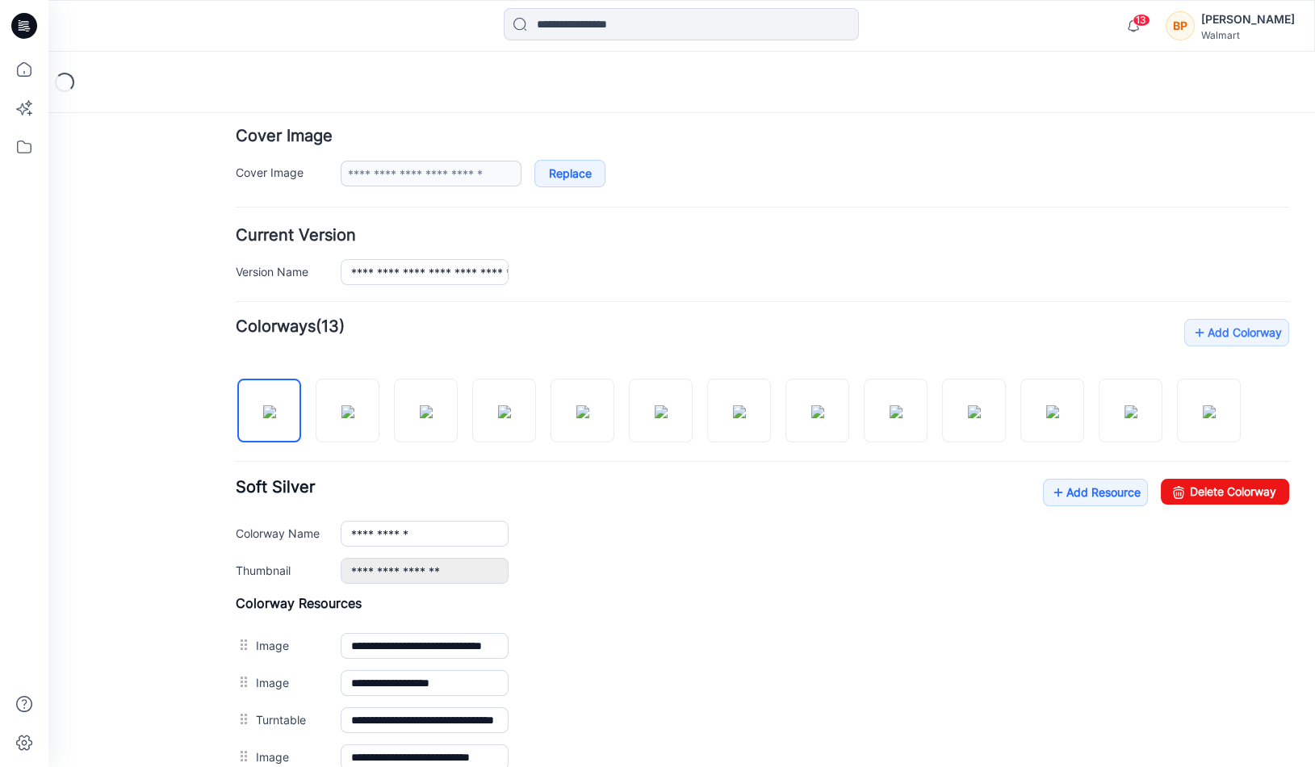
click at [1013, 414] on div at bounding box center [745, 402] width 1018 height 83
click at [1046, 414] on img at bounding box center [1052, 411] width 13 height 13
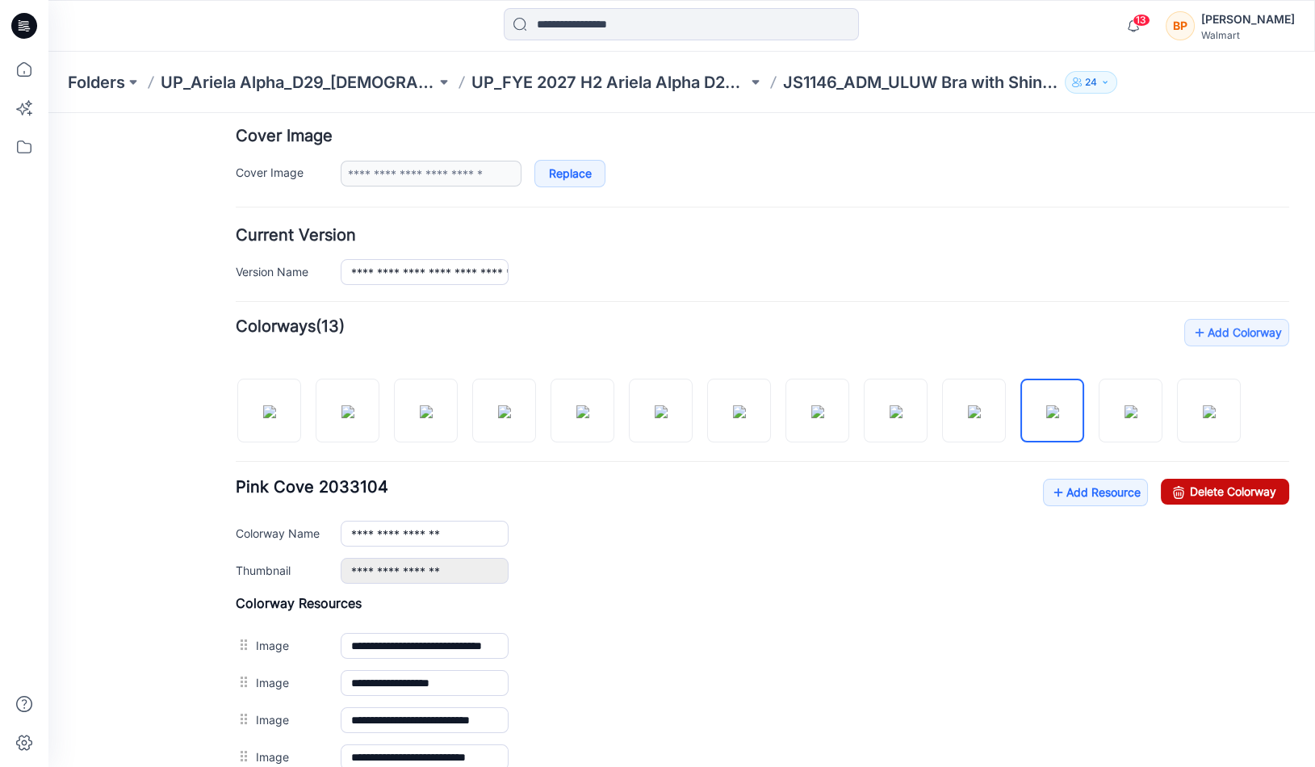
click at [1232, 479] on link "Delete Colorway" at bounding box center [1224, 492] width 128 height 26
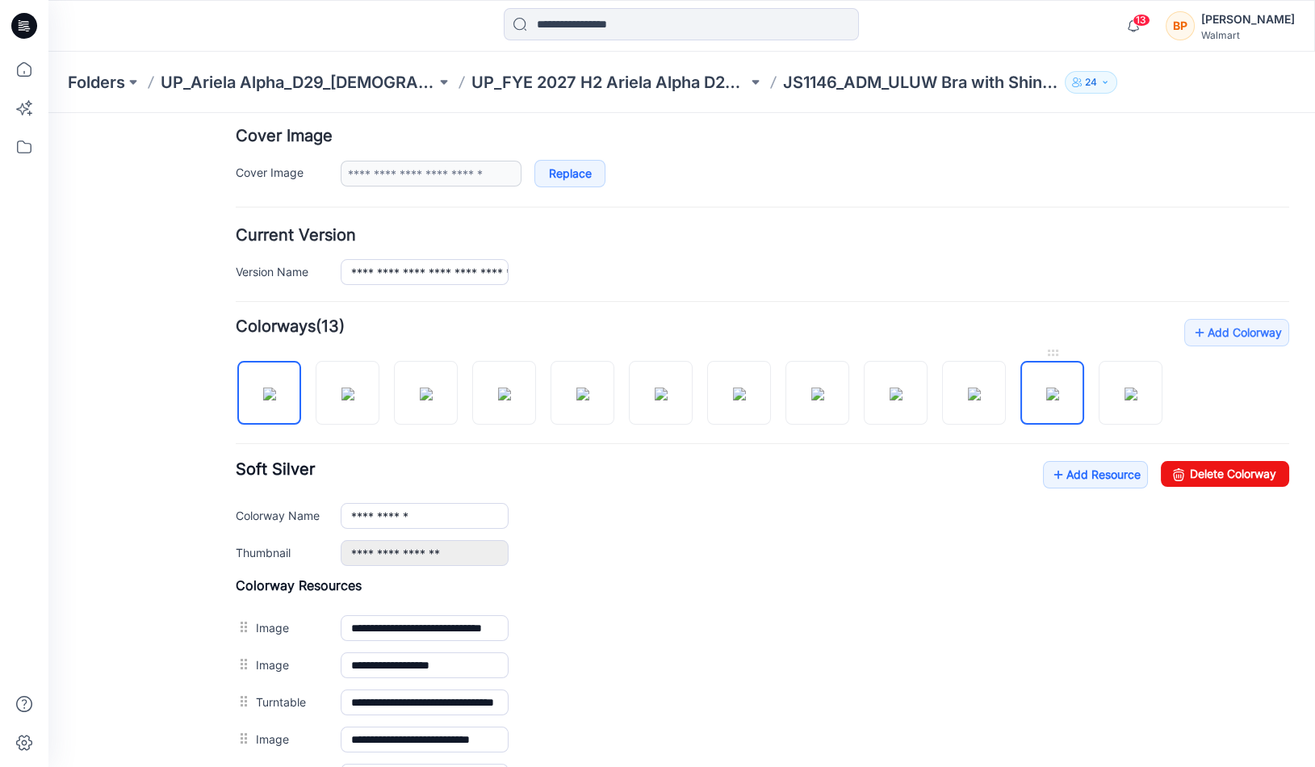
click at [1046, 400] on img at bounding box center [1052, 393] width 13 height 13
click at [981, 390] on img at bounding box center [974, 393] width 13 height 13
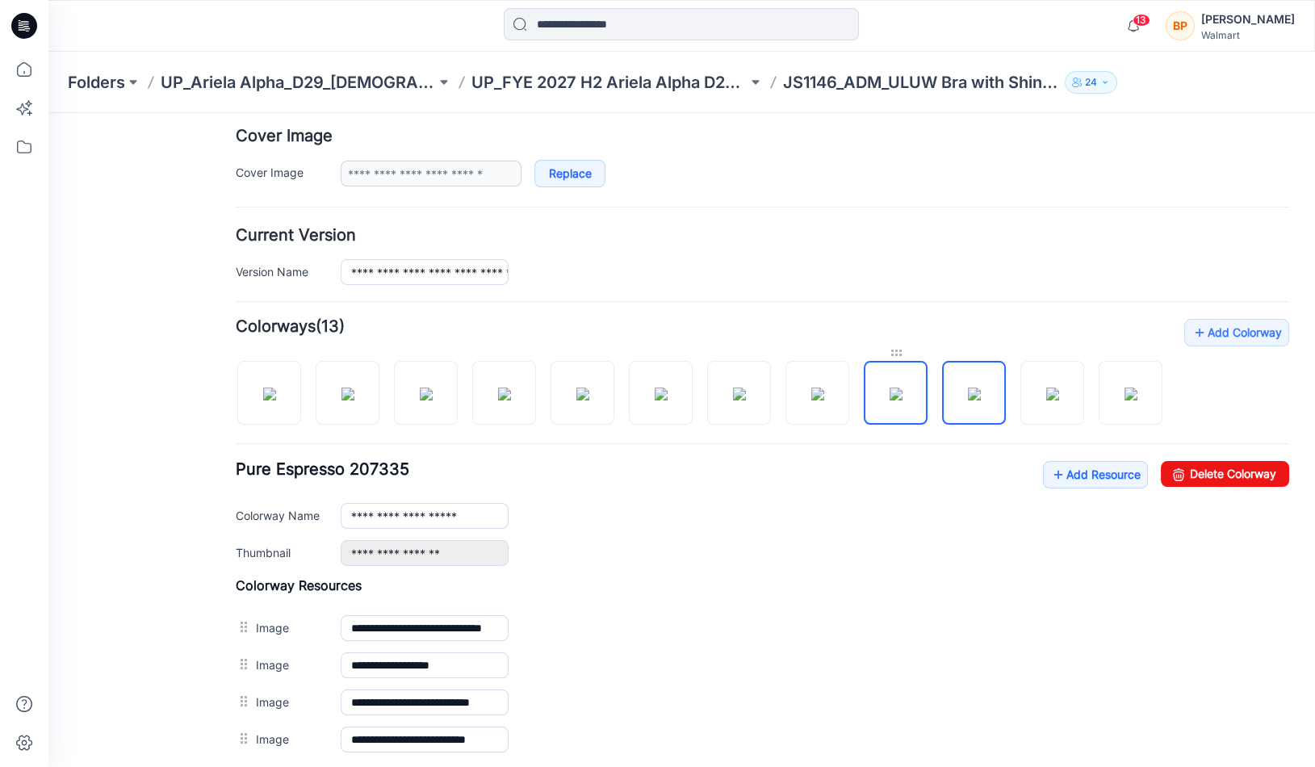
click at [908, 355] on div at bounding box center [896, 353] width 64 height 16
click at [821, 387] on img at bounding box center [817, 393] width 13 height 13
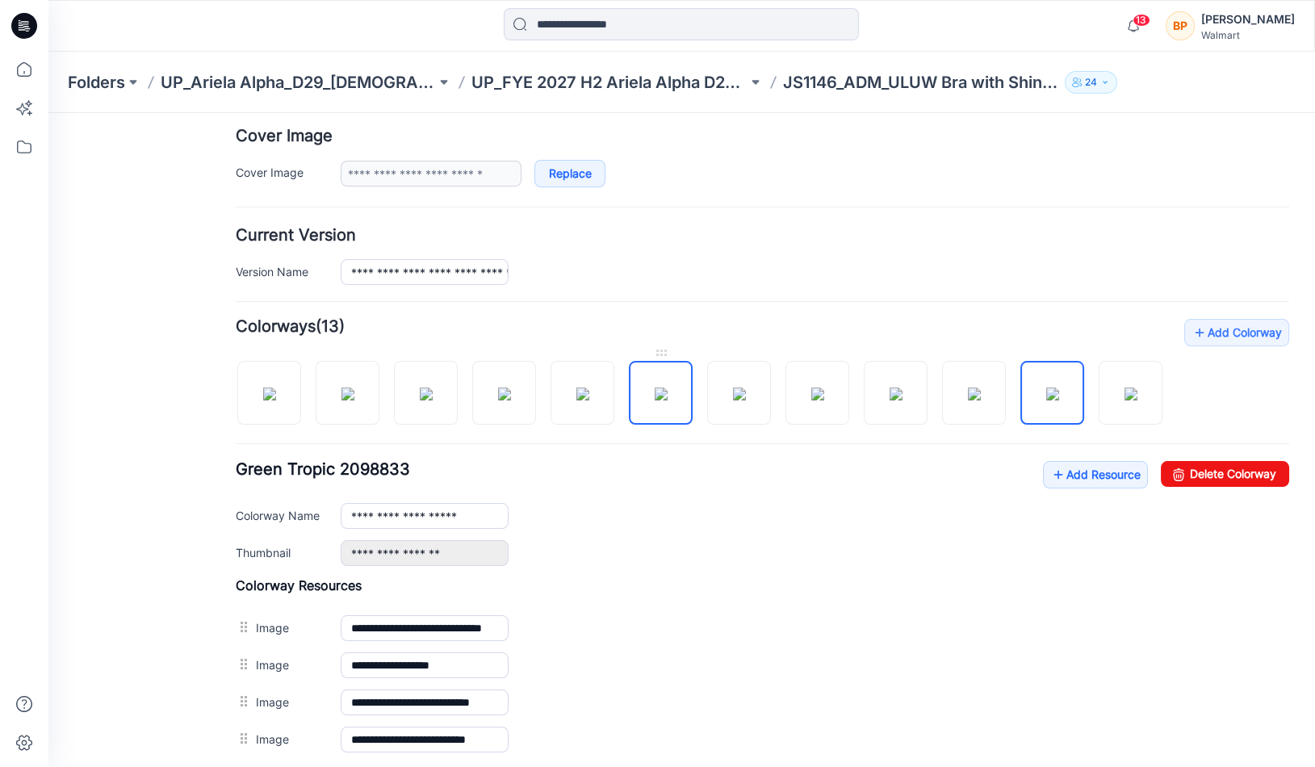
click at [661, 387] on img at bounding box center [660, 393] width 13 height 13
click at [588, 387] on img at bounding box center [582, 393] width 13 height 13
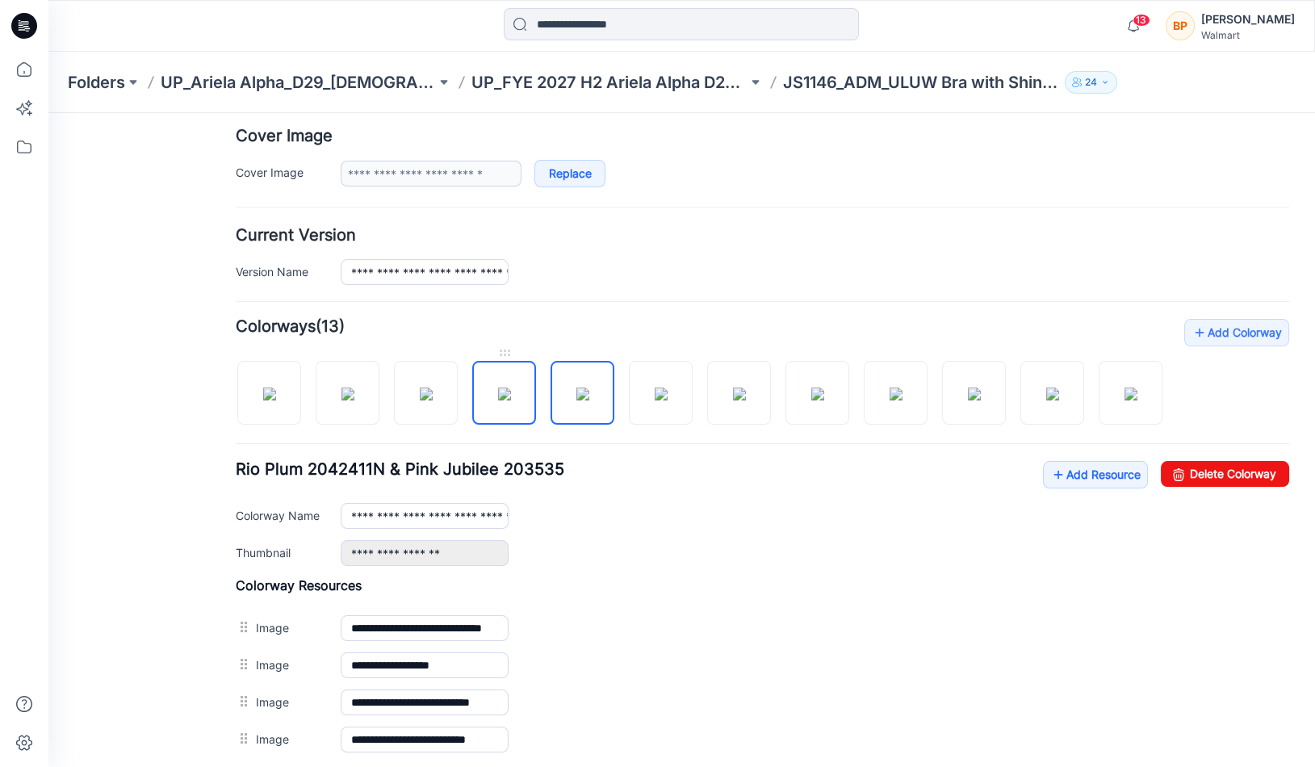
click at [511, 387] on img at bounding box center [504, 393] width 13 height 13
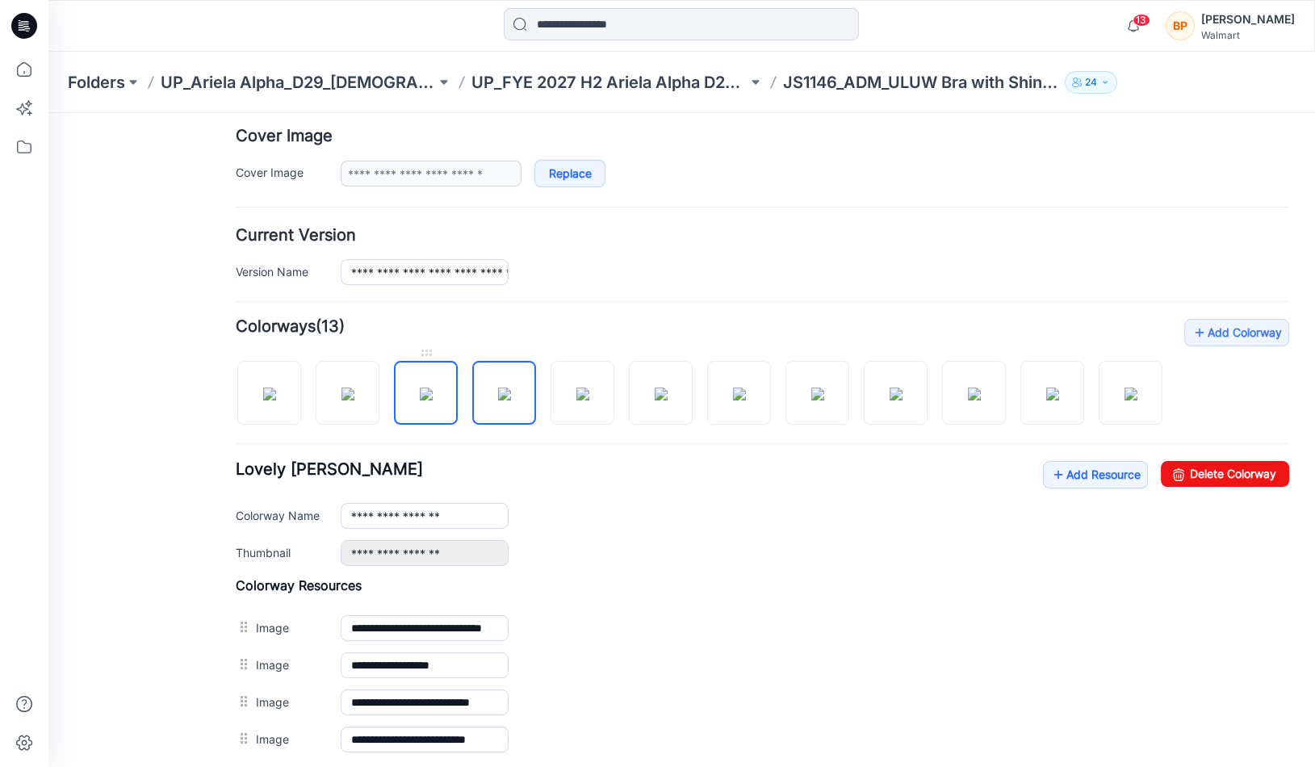
click at [433, 388] on img at bounding box center [426, 393] width 13 height 13
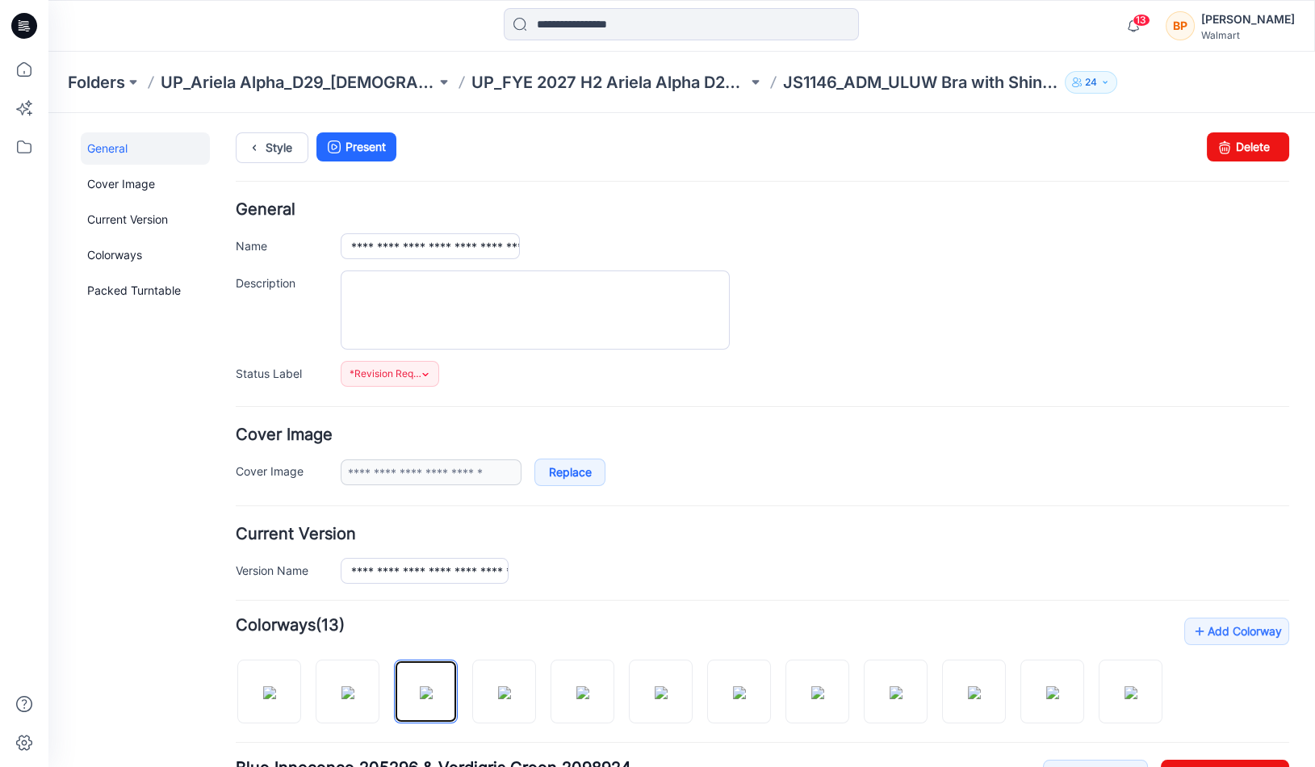
scroll to position [464, 0]
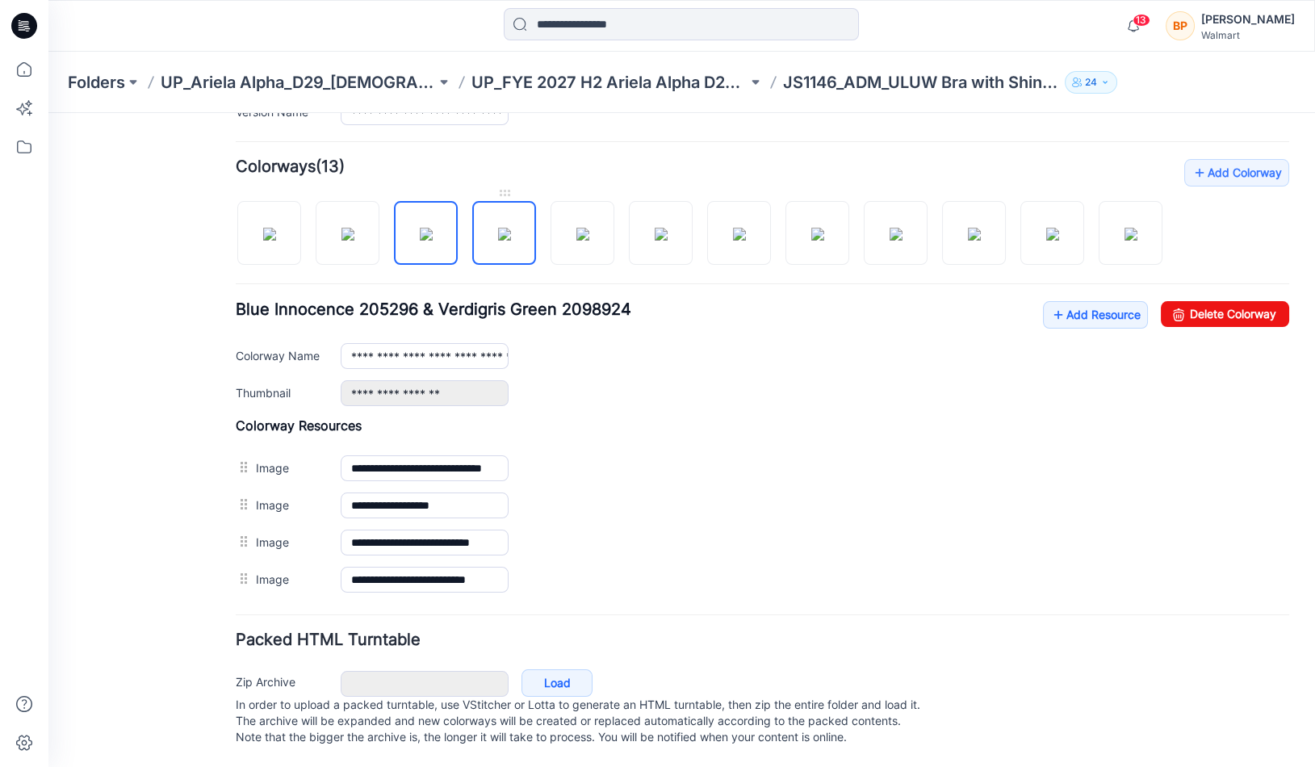
click at [498, 240] on img at bounding box center [504, 234] width 13 height 13
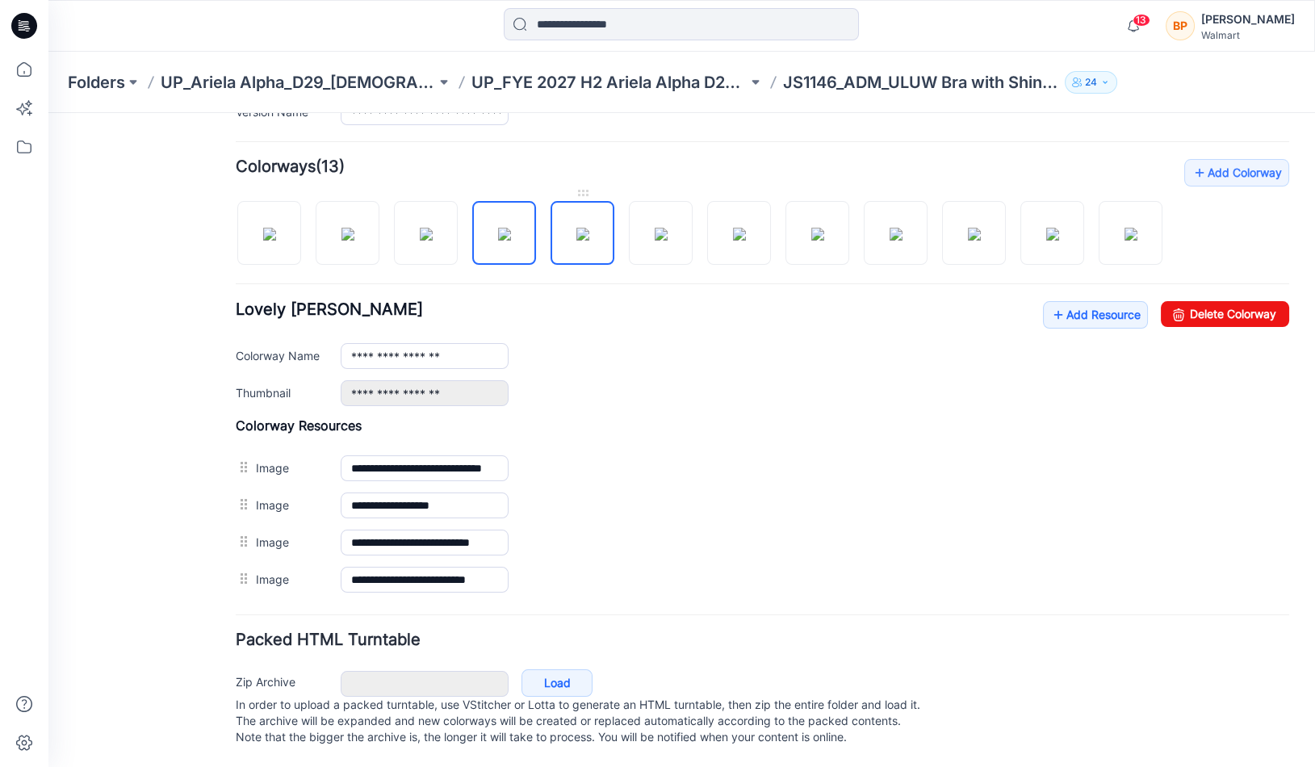
click at [576, 239] on img at bounding box center [582, 234] width 13 height 13
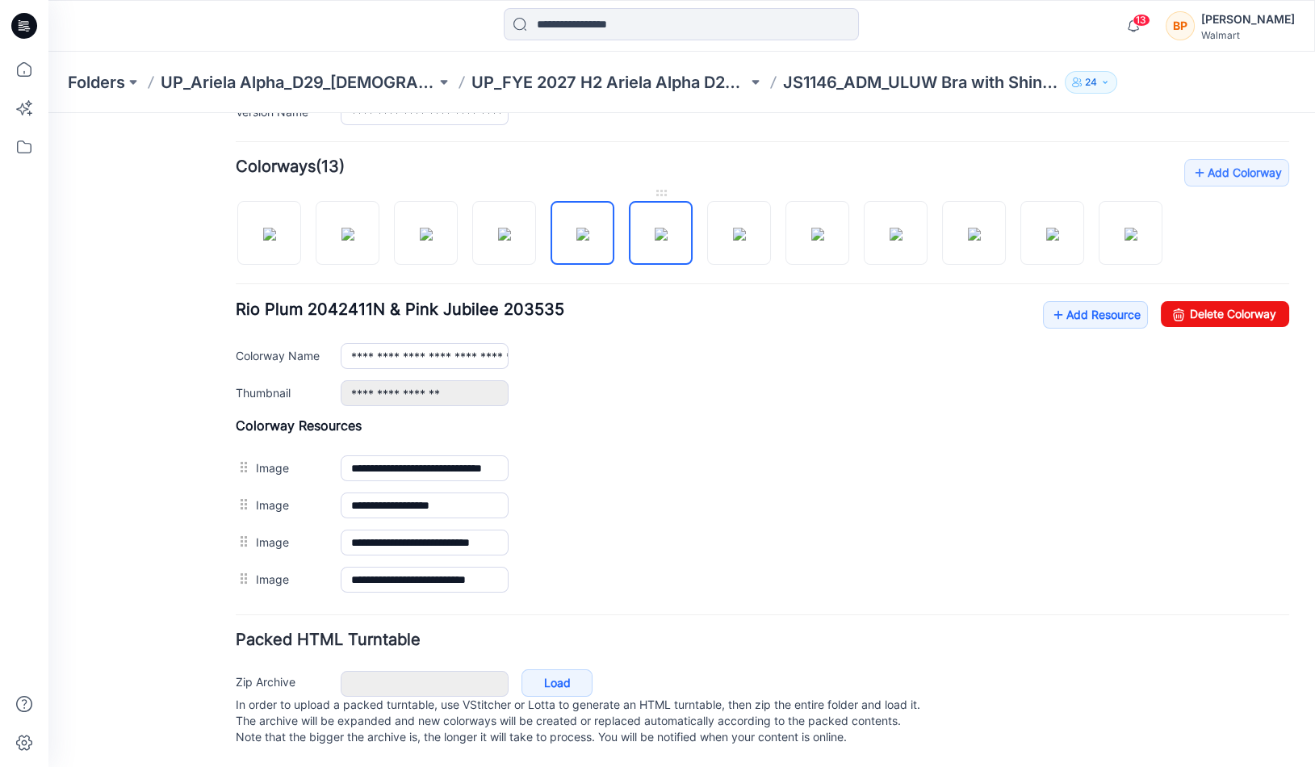
click at [654, 239] on img at bounding box center [660, 234] width 13 height 13
click at [746, 238] on img at bounding box center [739, 234] width 13 height 13
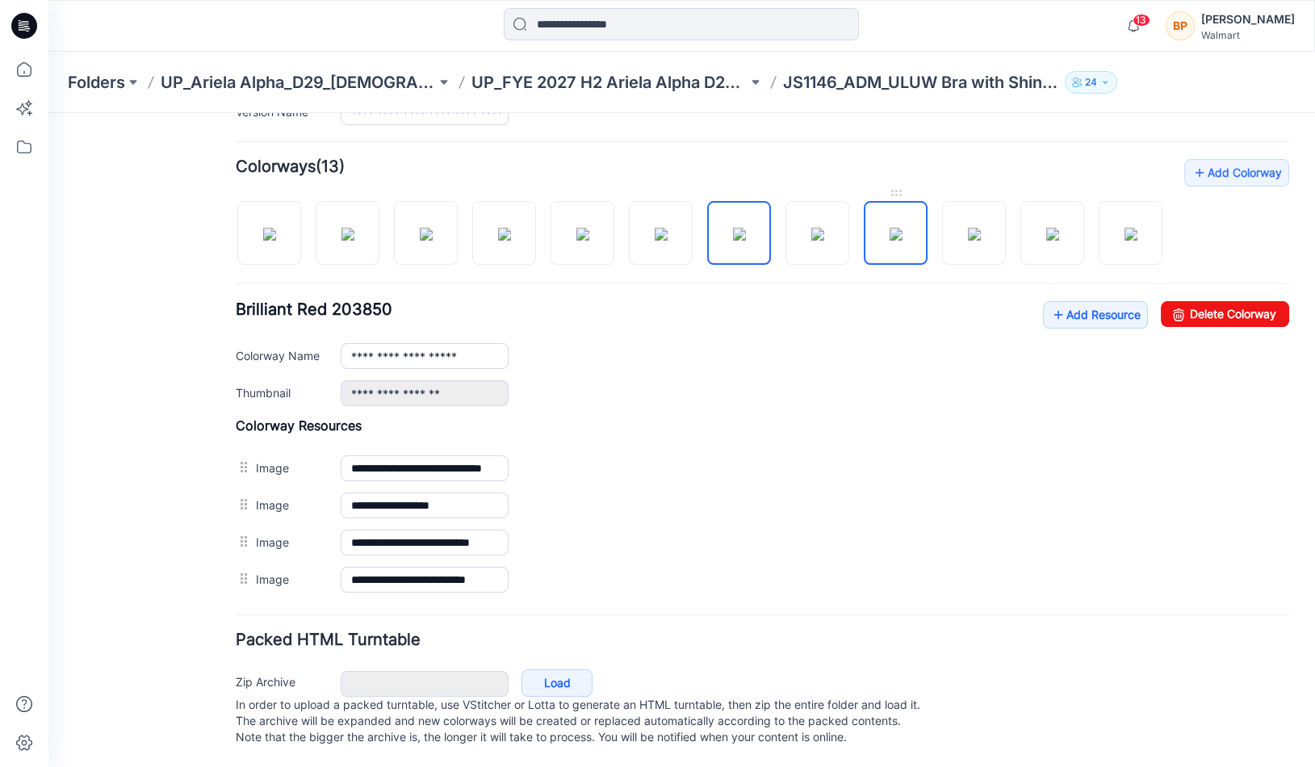
click at [864, 238] on link at bounding box center [896, 233] width 64 height 64
click at [1008, 212] on div at bounding box center [705, 224] width 939 height 83
click at [1124, 228] on img at bounding box center [1130, 234] width 13 height 13
type input "**********"
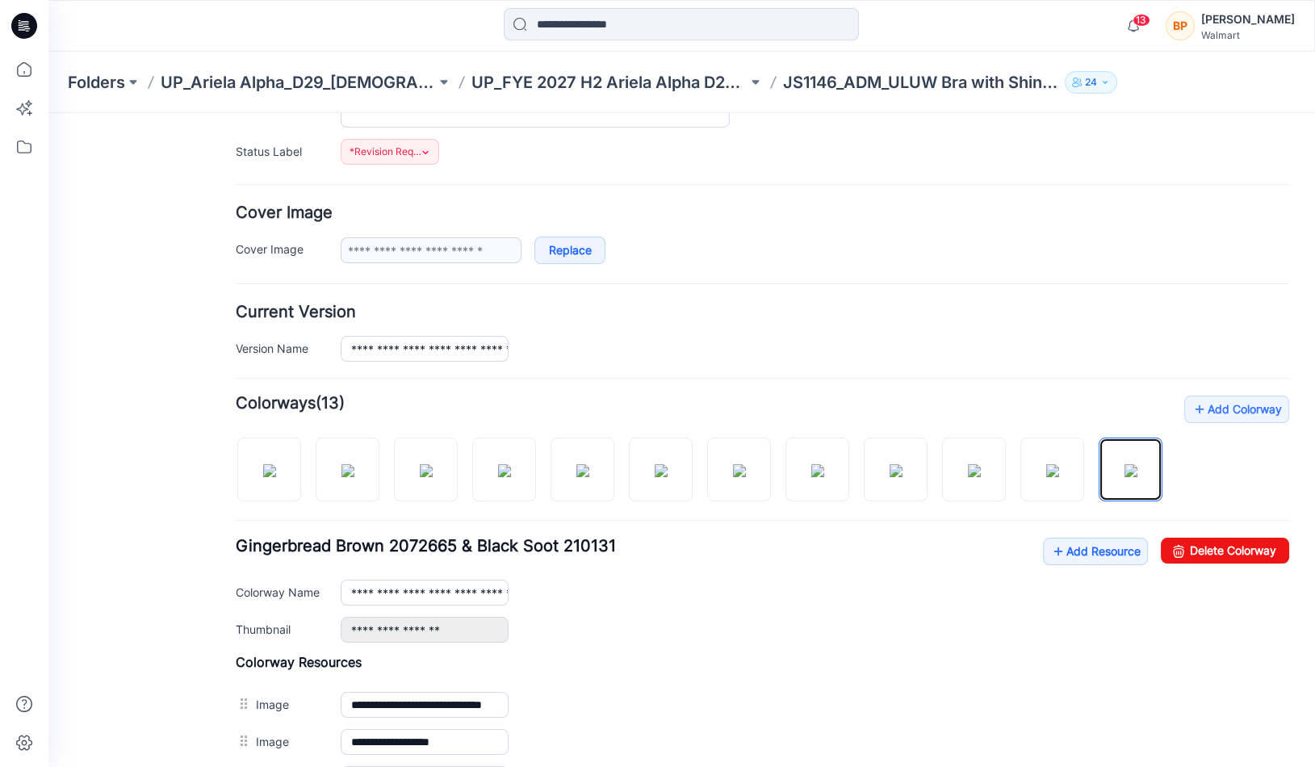
scroll to position [0, 0]
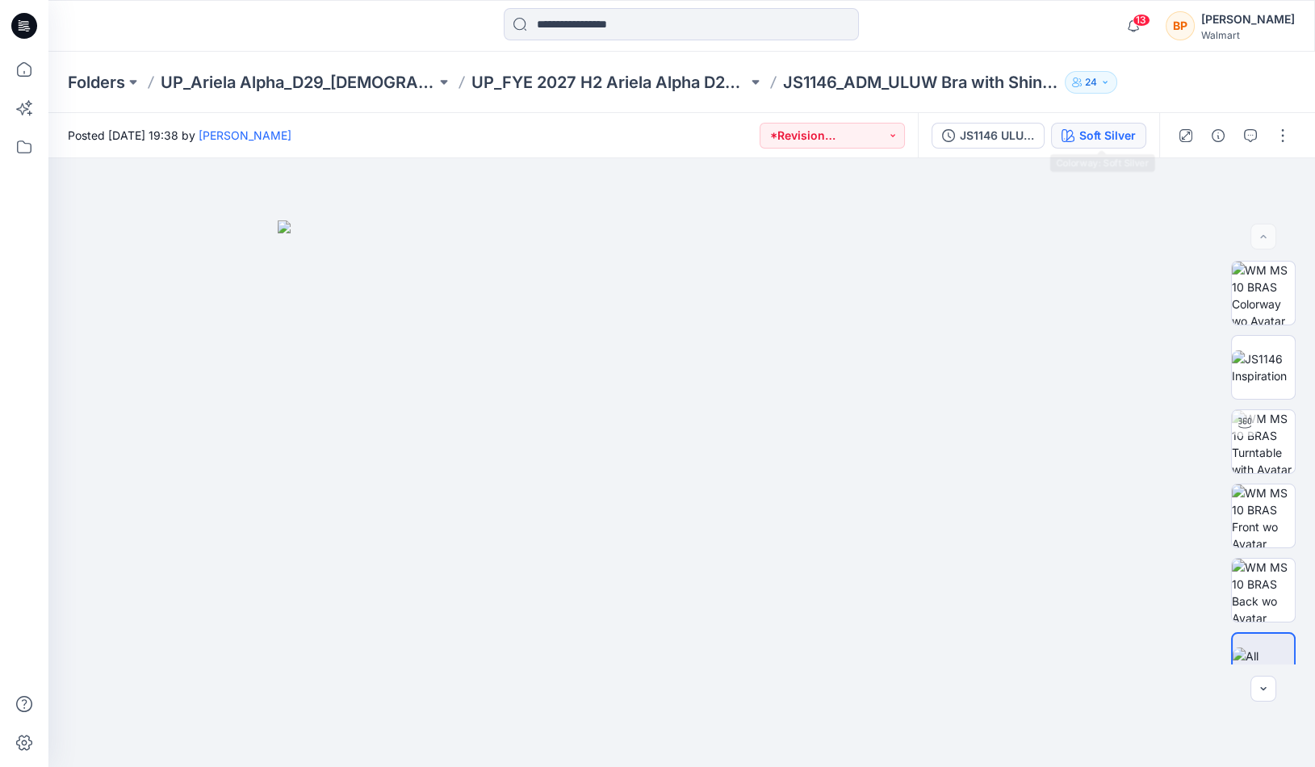
click at [1105, 131] on div "Soft Silver" at bounding box center [1107, 136] width 56 height 18
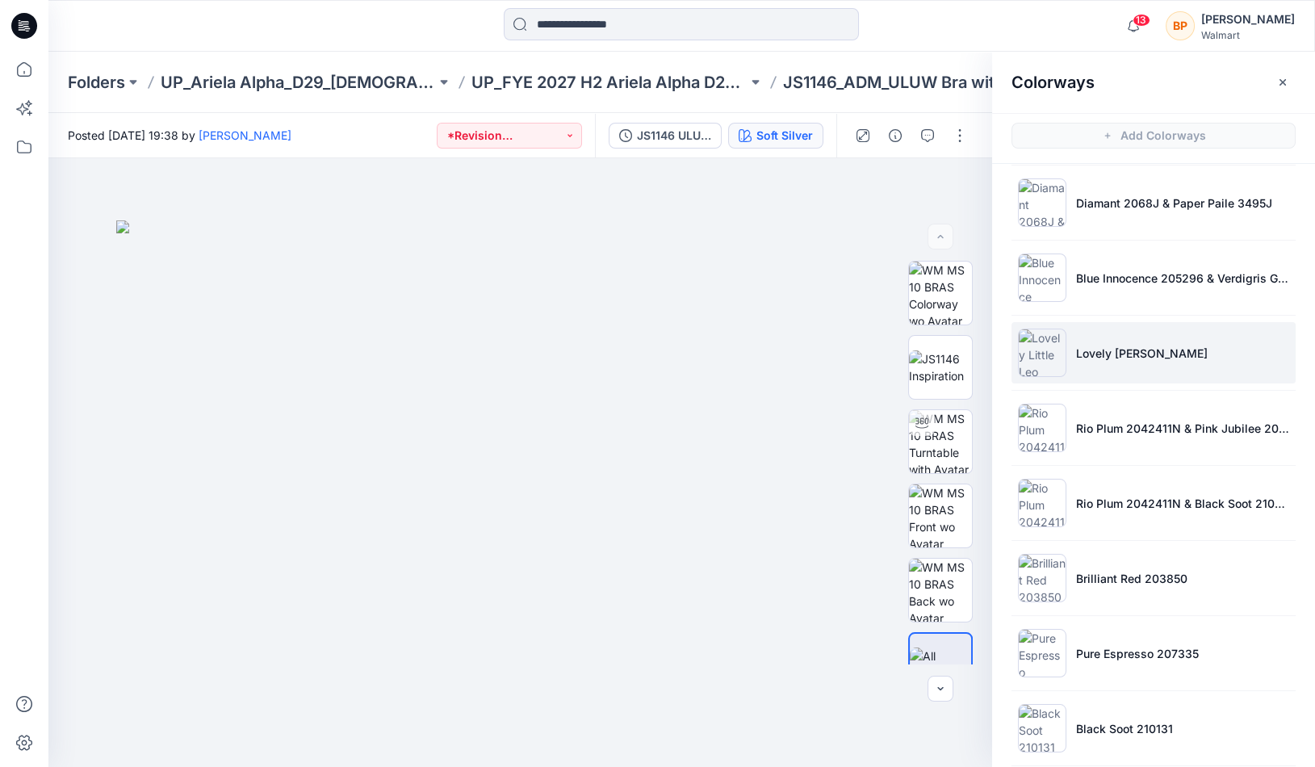
scroll to position [99, 0]
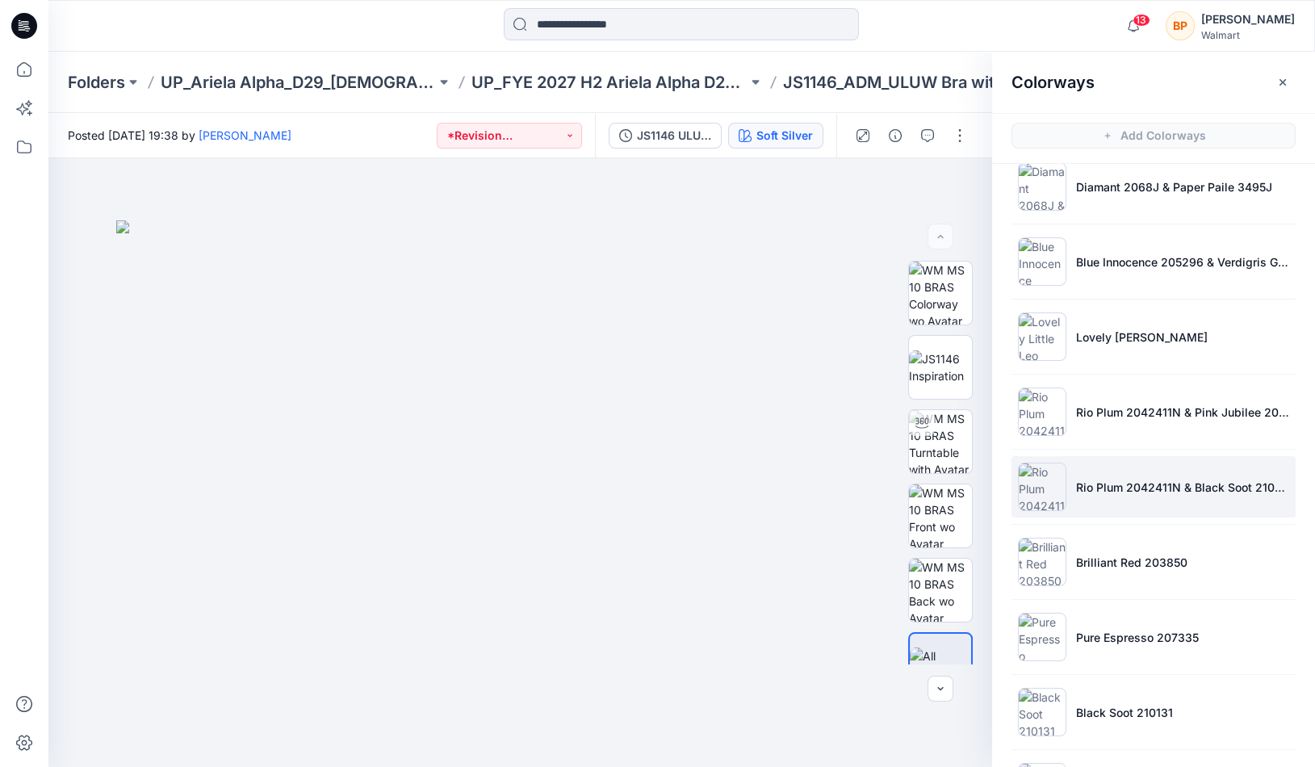
click at [1106, 465] on li "Rio Plum 2042411N & Black Soot 210131" at bounding box center [1153, 486] width 284 height 61
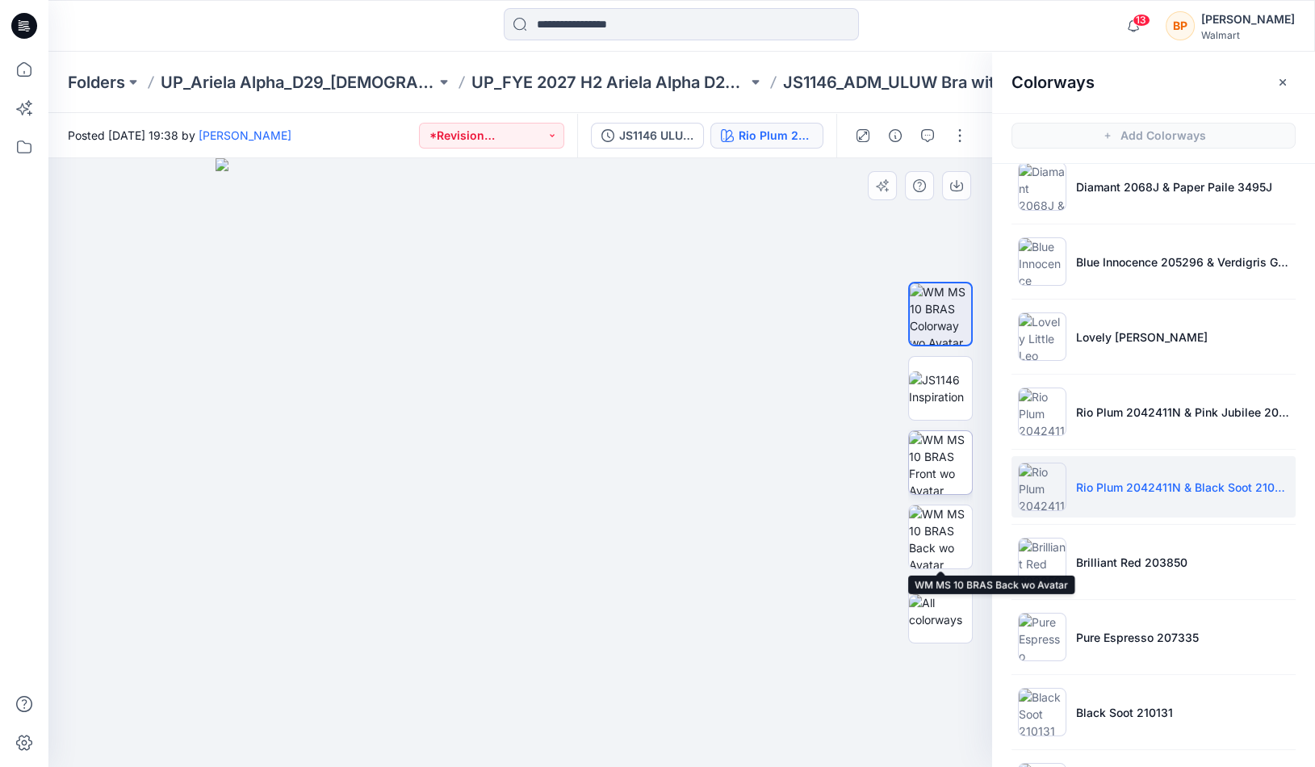
click at [937, 467] on img at bounding box center [940, 462] width 63 height 63
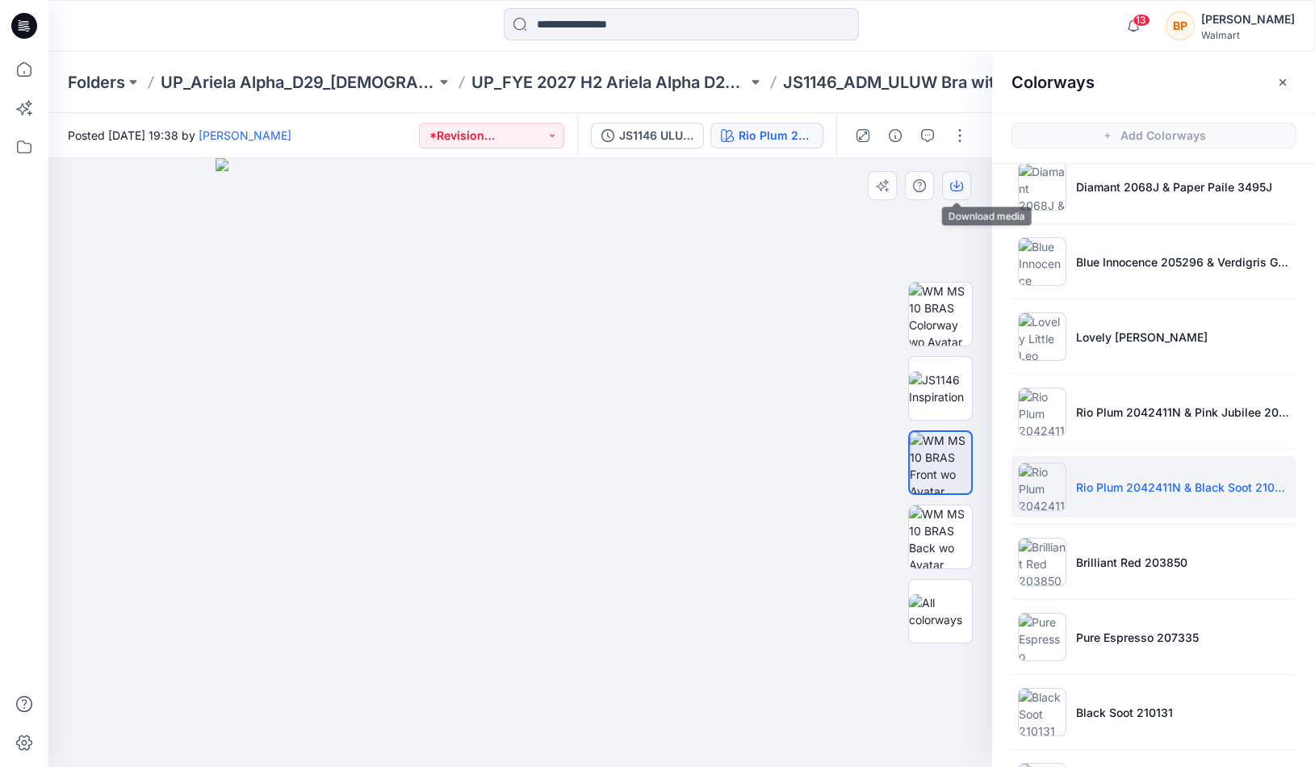
click at [961, 196] on button "button" at bounding box center [956, 185] width 29 height 29
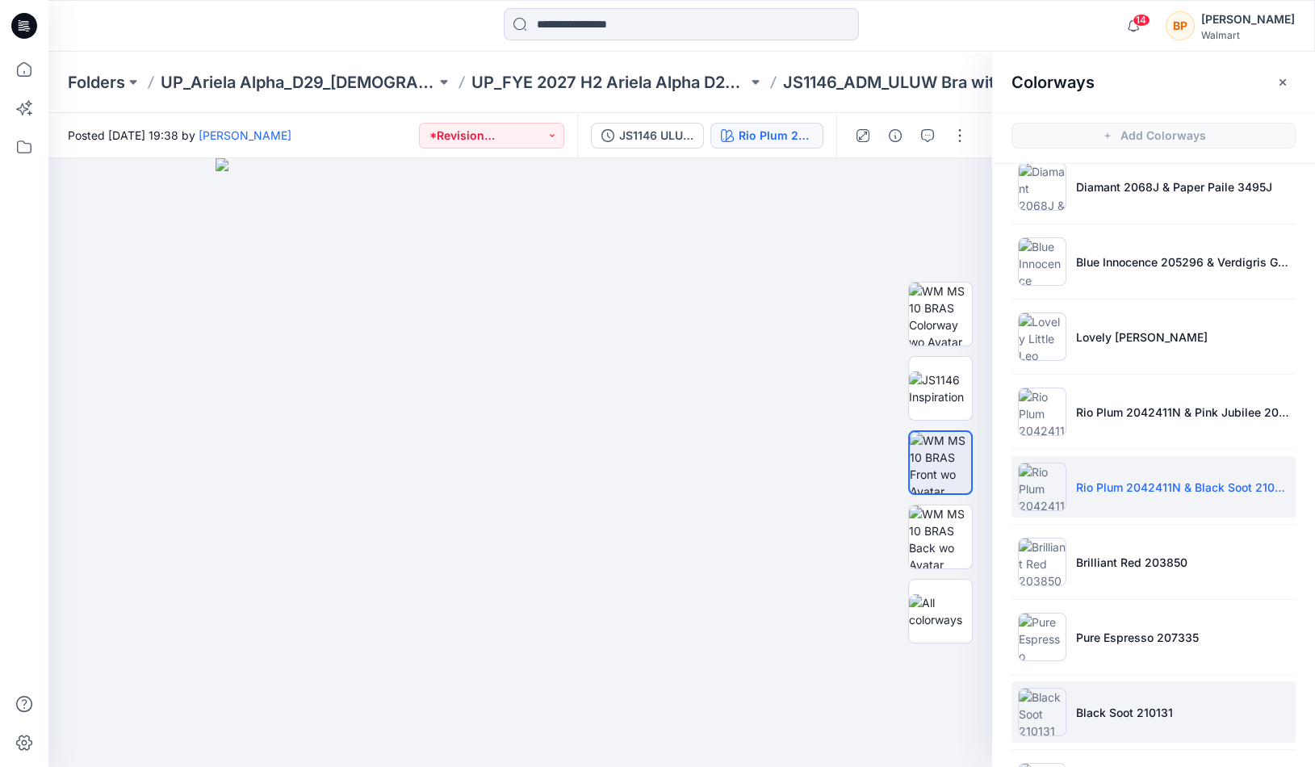
click at [1081, 734] on li "Black Soot 210131" at bounding box center [1153, 711] width 284 height 61
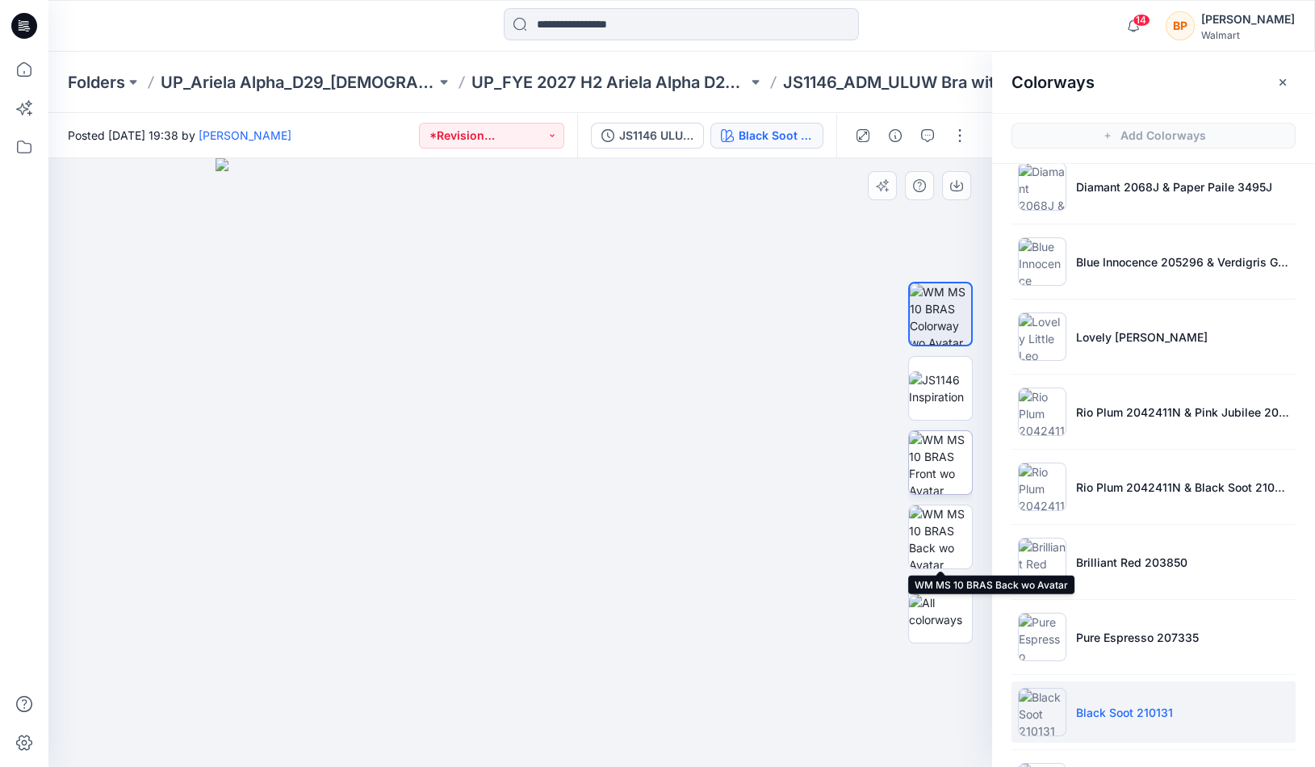
click at [944, 488] on img at bounding box center [940, 462] width 63 height 63
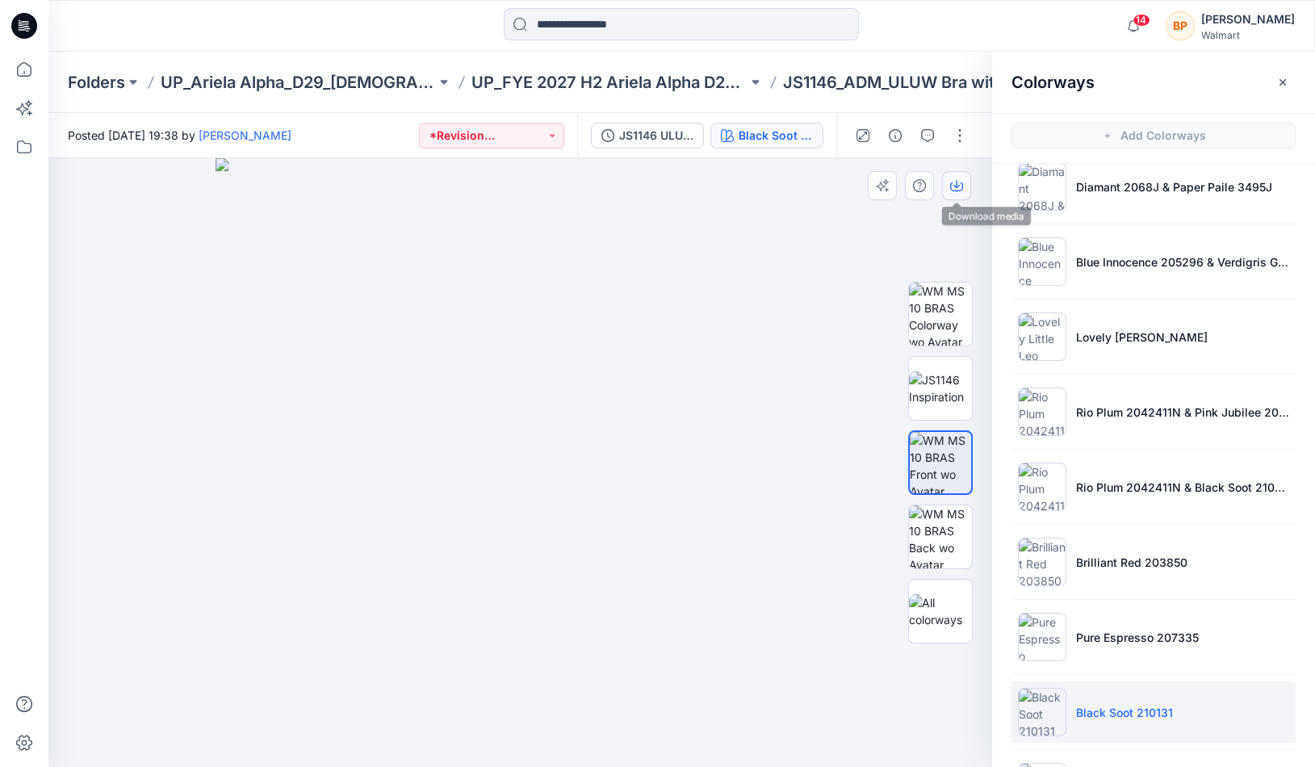
click at [956, 180] on icon "button" at bounding box center [956, 185] width 13 height 13
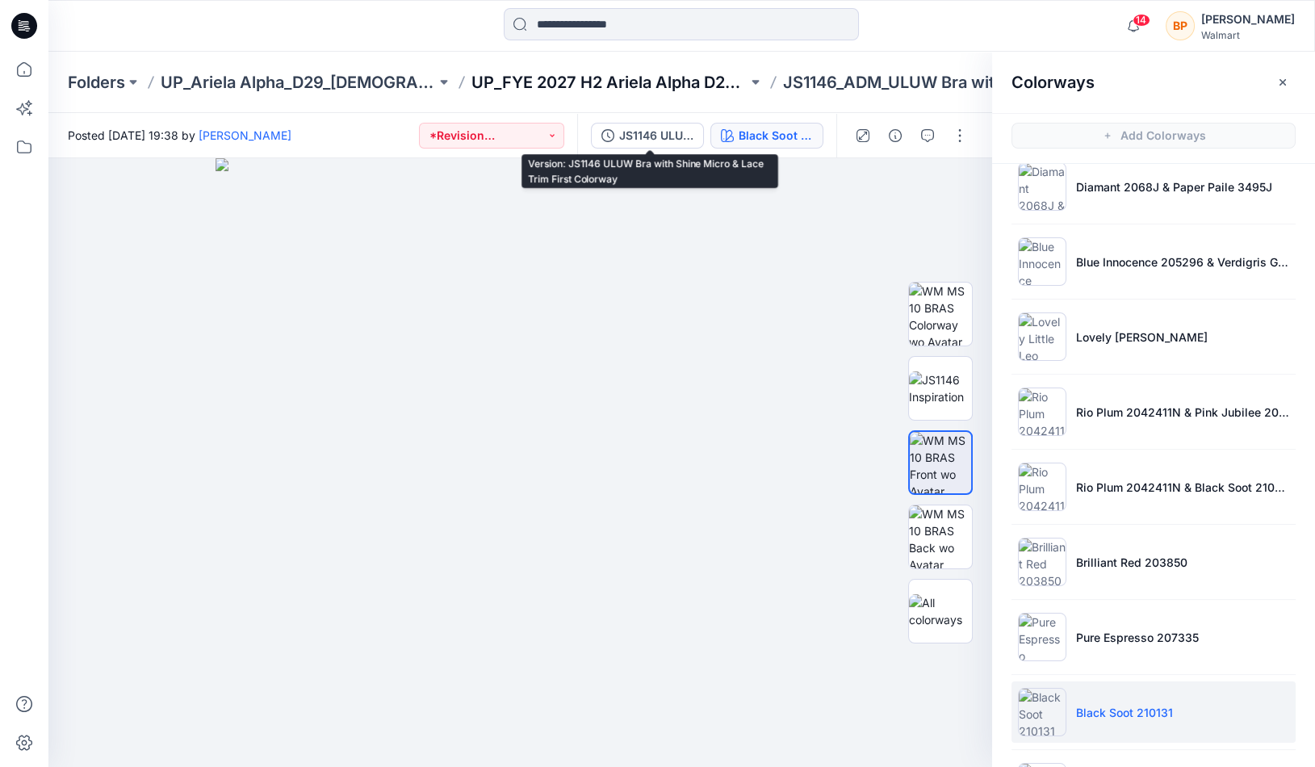
click at [660, 79] on p "UP_FYE 2027 H2 Ariela Alpha D29 Joyspun Bras" at bounding box center [608, 82] width 275 height 23
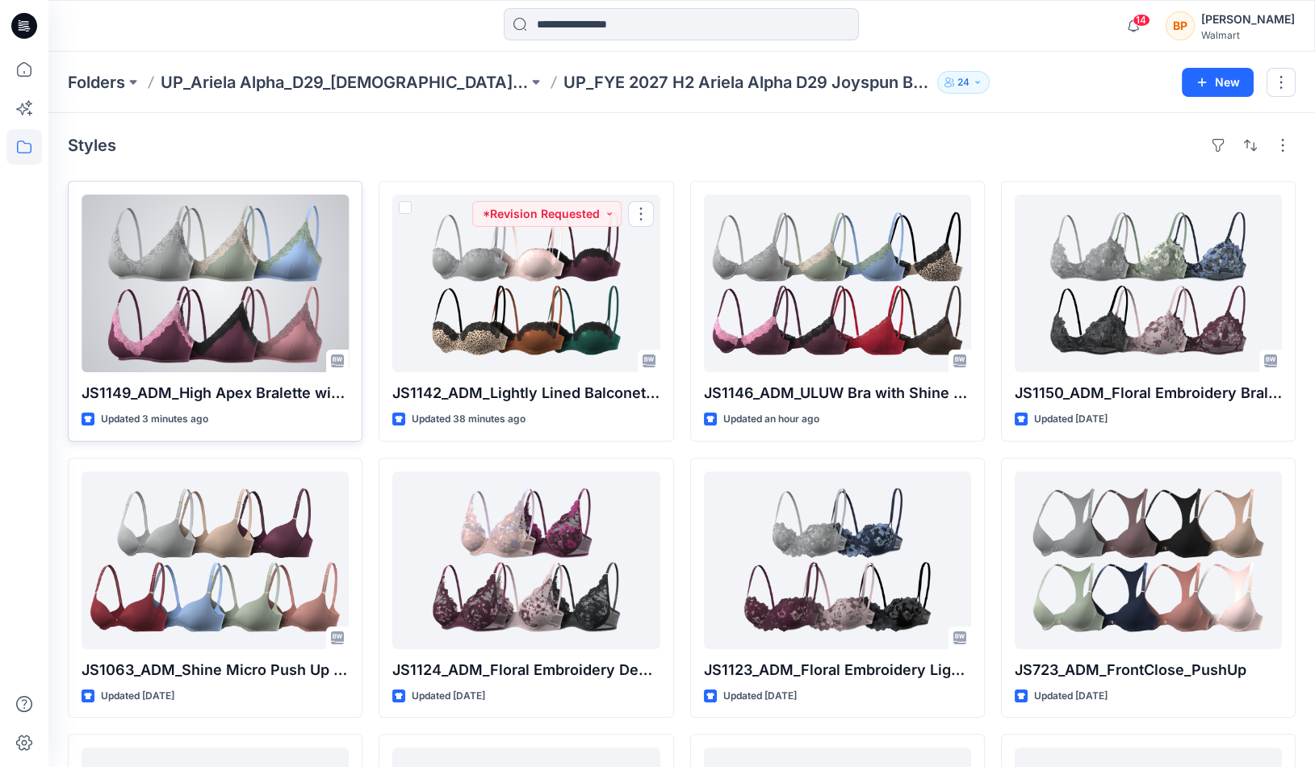
click at [269, 274] on div at bounding box center [215, 283] width 267 height 178
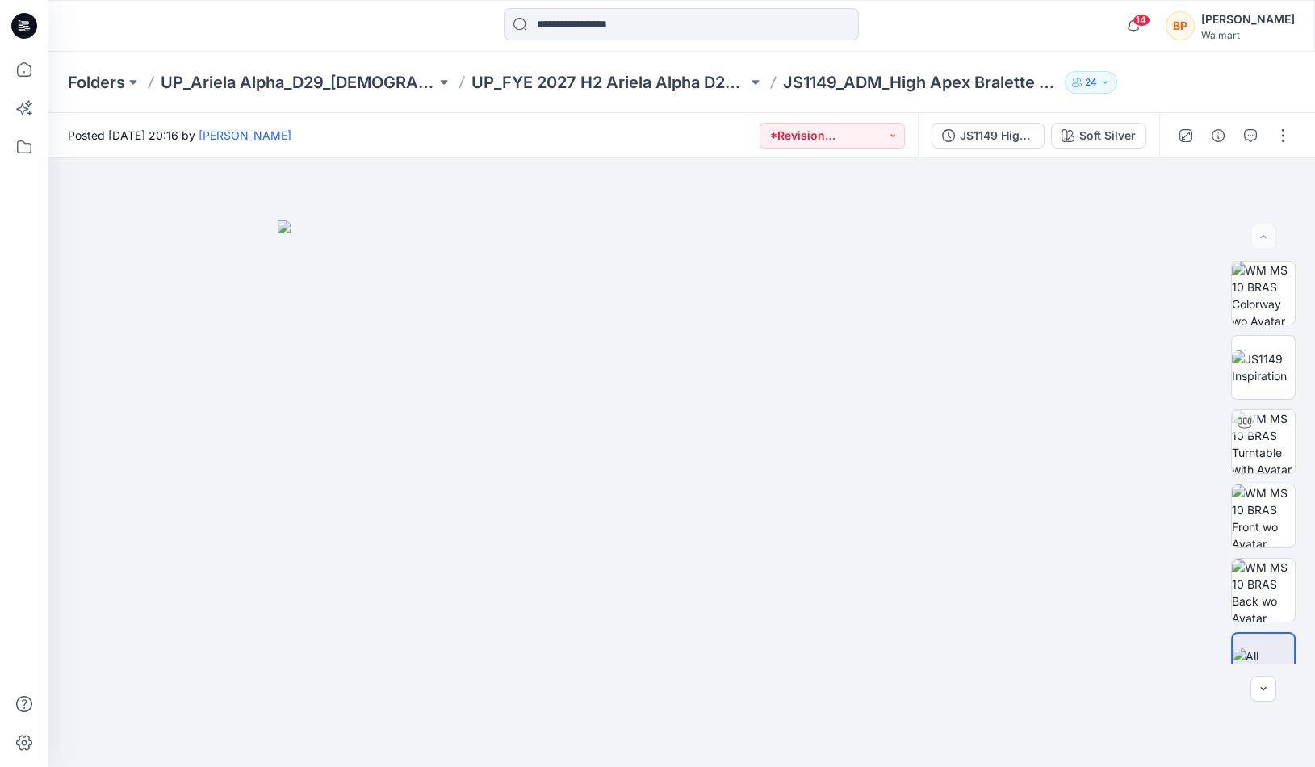
click at [1256, 130] on icon "button" at bounding box center [1250, 135] width 13 height 13
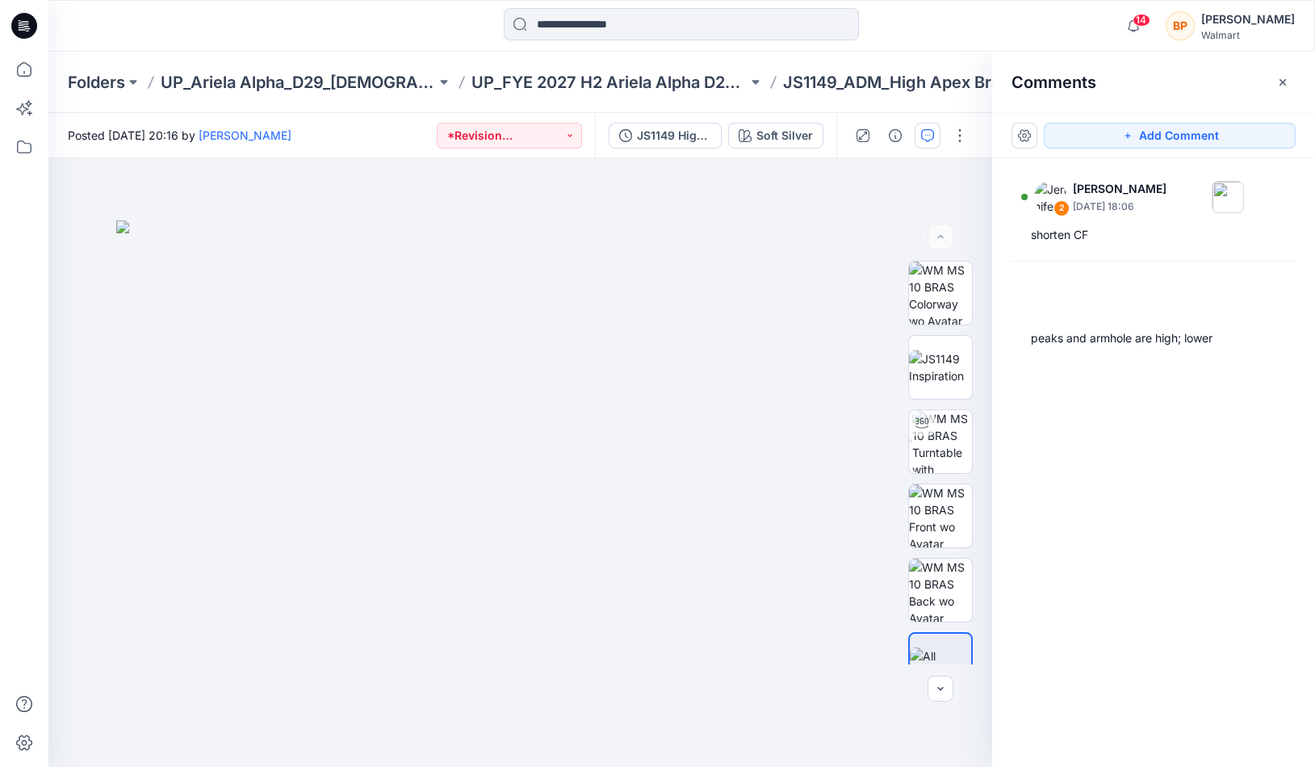
click at [1278, 130] on button "Add Comment" at bounding box center [1169, 136] width 252 height 26
click at [1293, 75] on button "button" at bounding box center [1282, 82] width 26 height 26
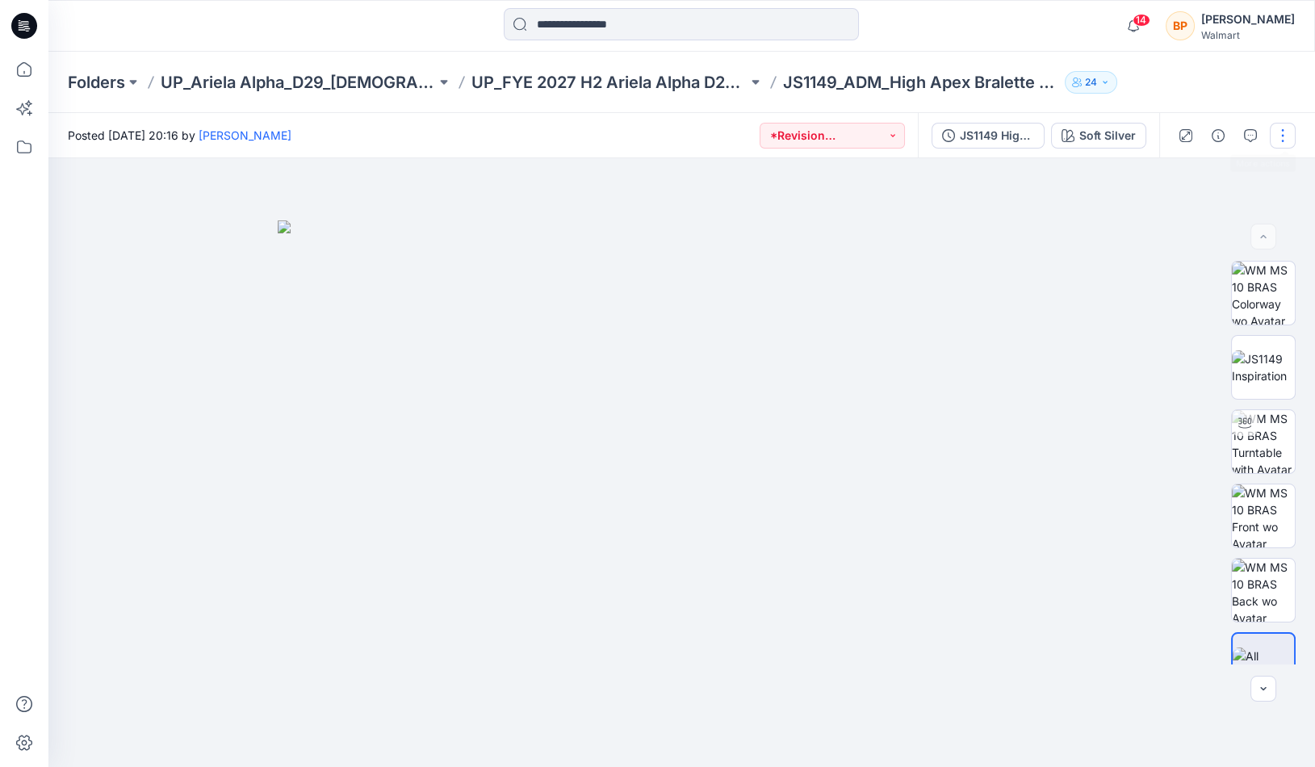
click at [1278, 138] on button "button" at bounding box center [1282, 136] width 26 height 26
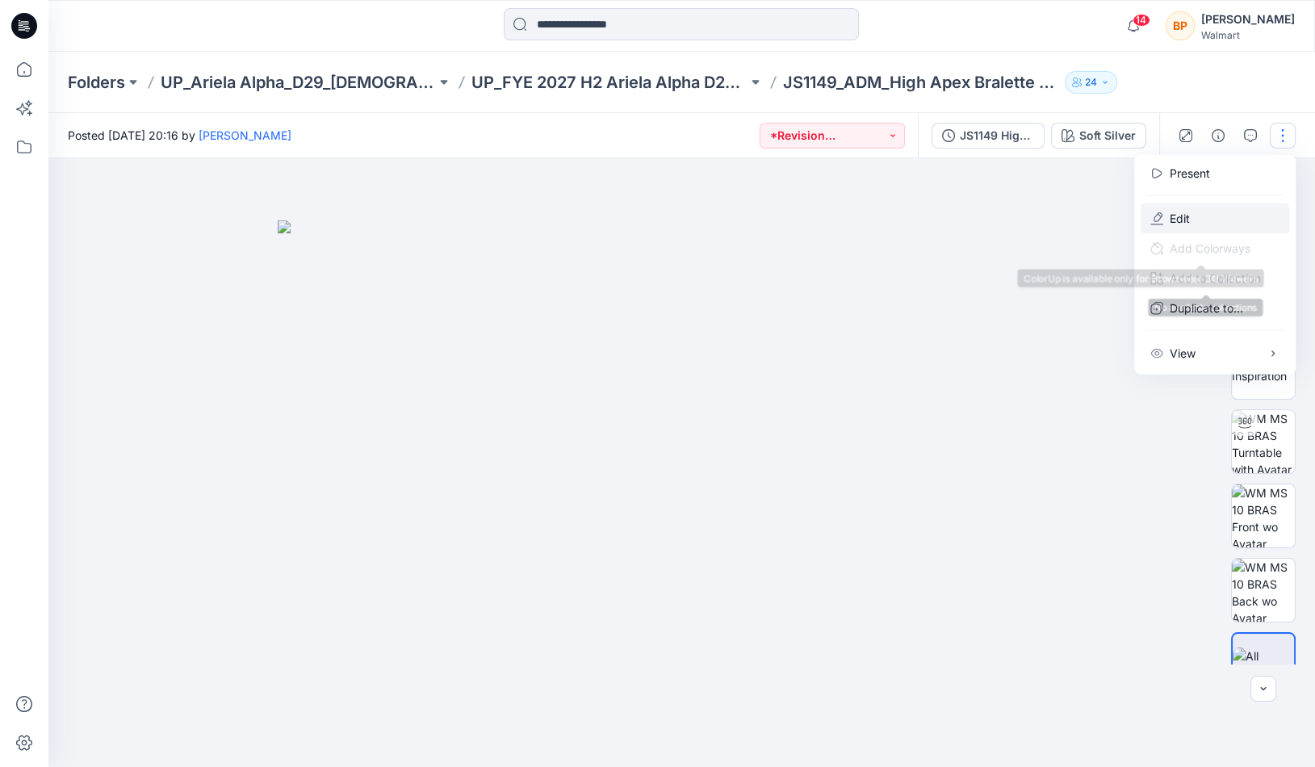
click at [1207, 212] on button "Edit" at bounding box center [1214, 218] width 148 height 30
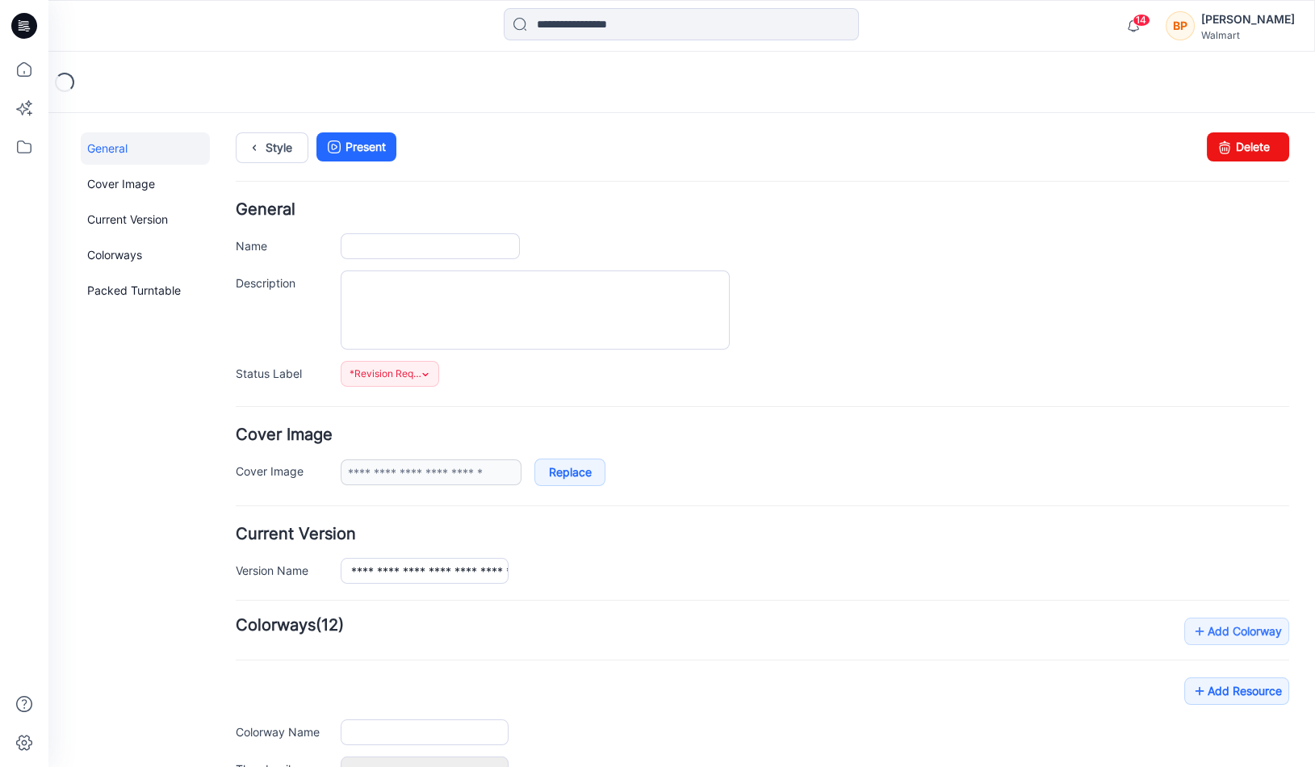
type input "**********"
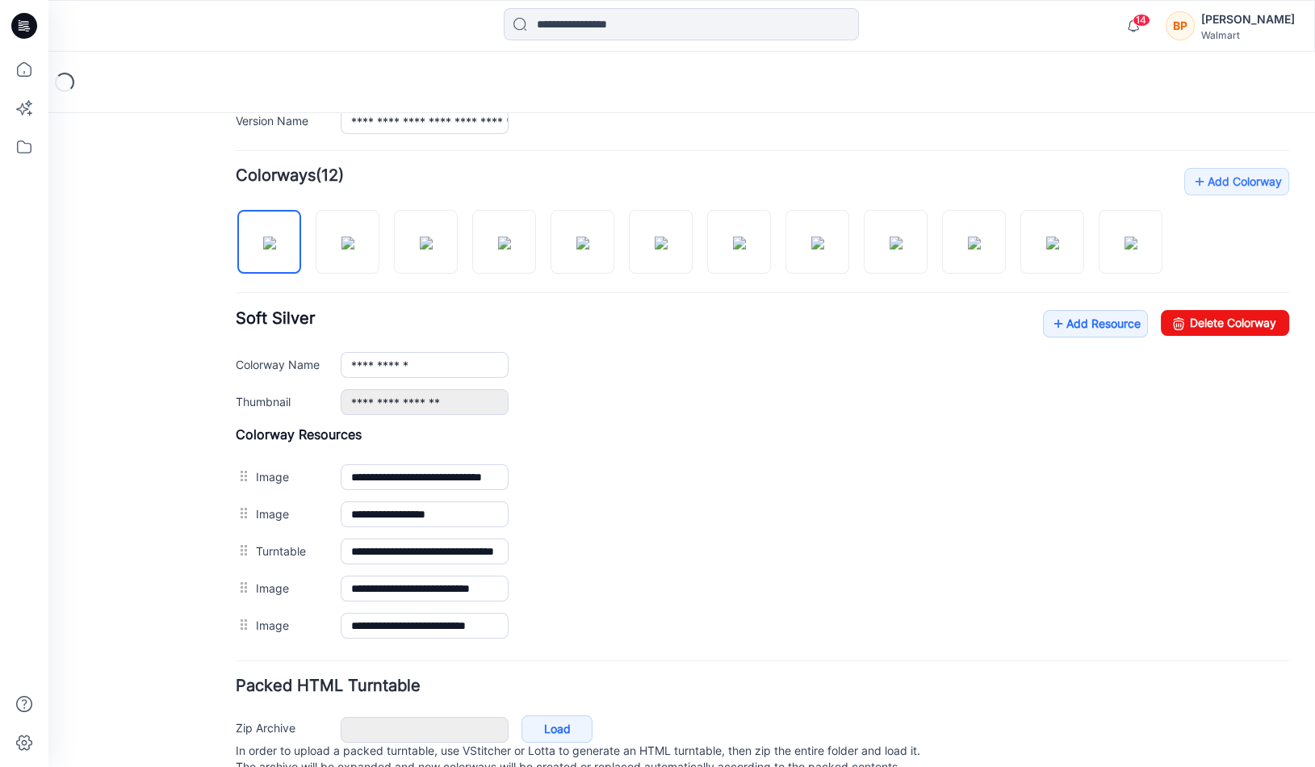
scroll to position [441, 0]
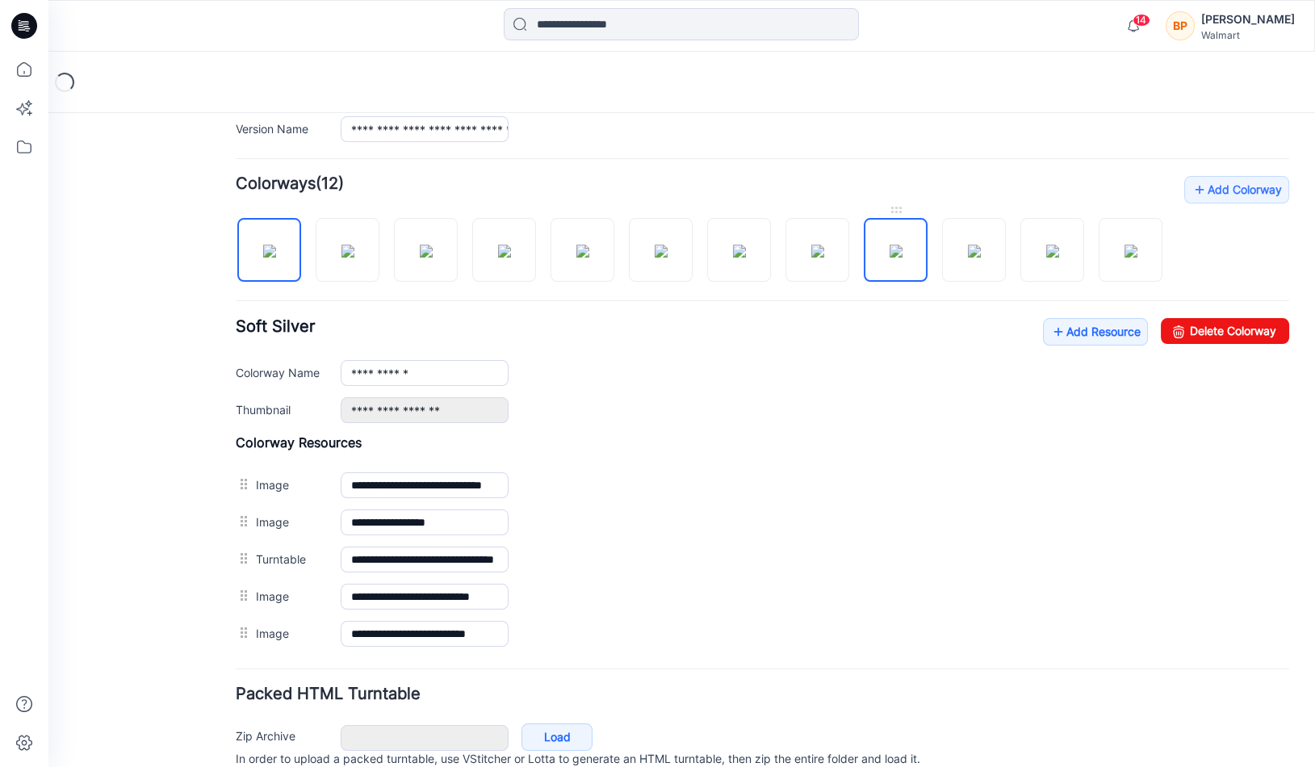
click at [901, 248] on img at bounding box center [895, 251] width 13 height 13
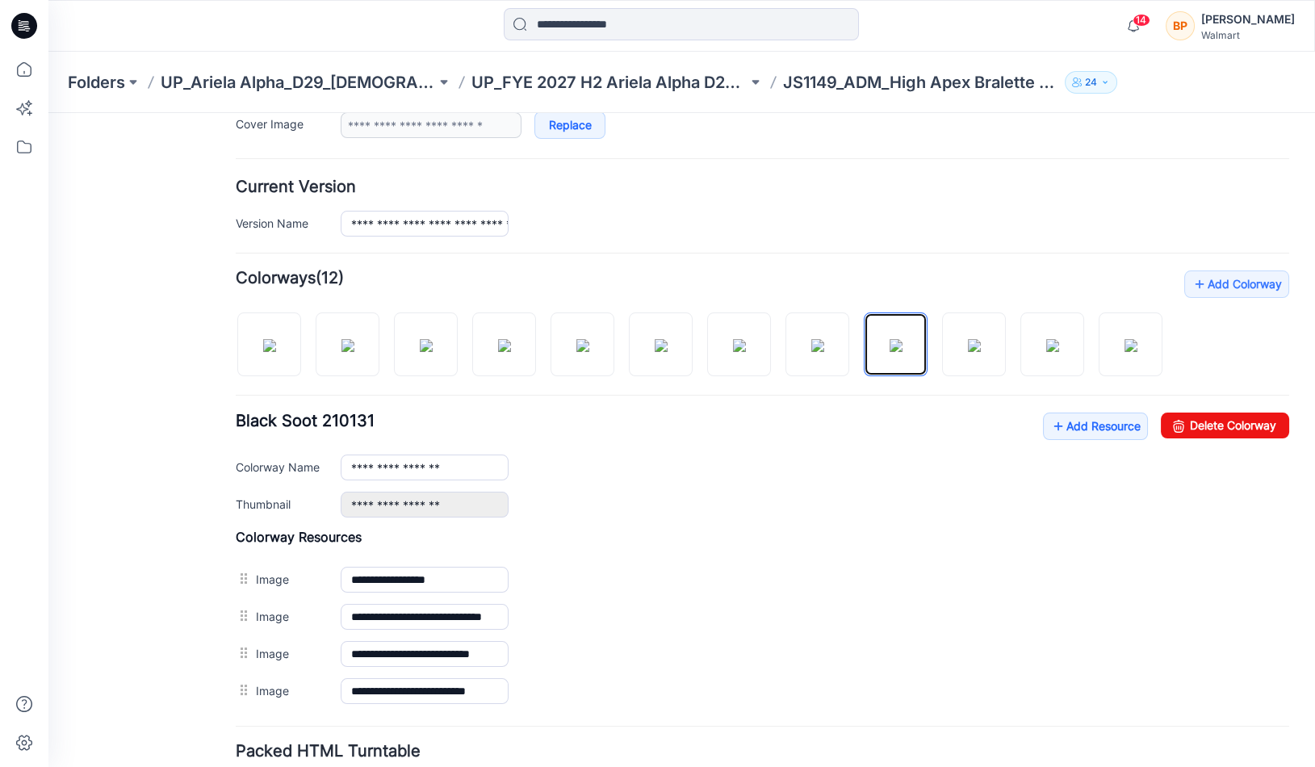
scroll to position [310, 0]
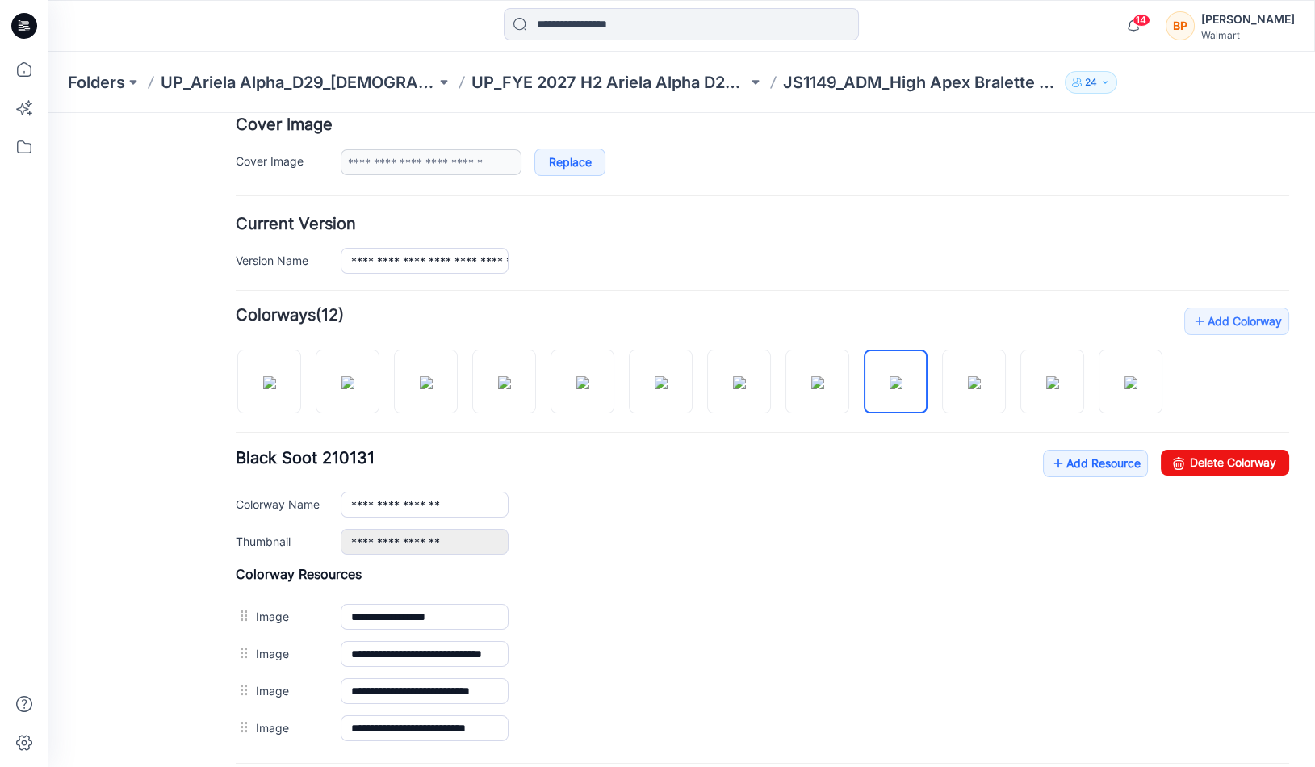
click at [539, 380] on div at bounding box center [705, 373] width 939 height 83
click at [498, 382] on img at bounding box center [504, 382] width 13 height 13
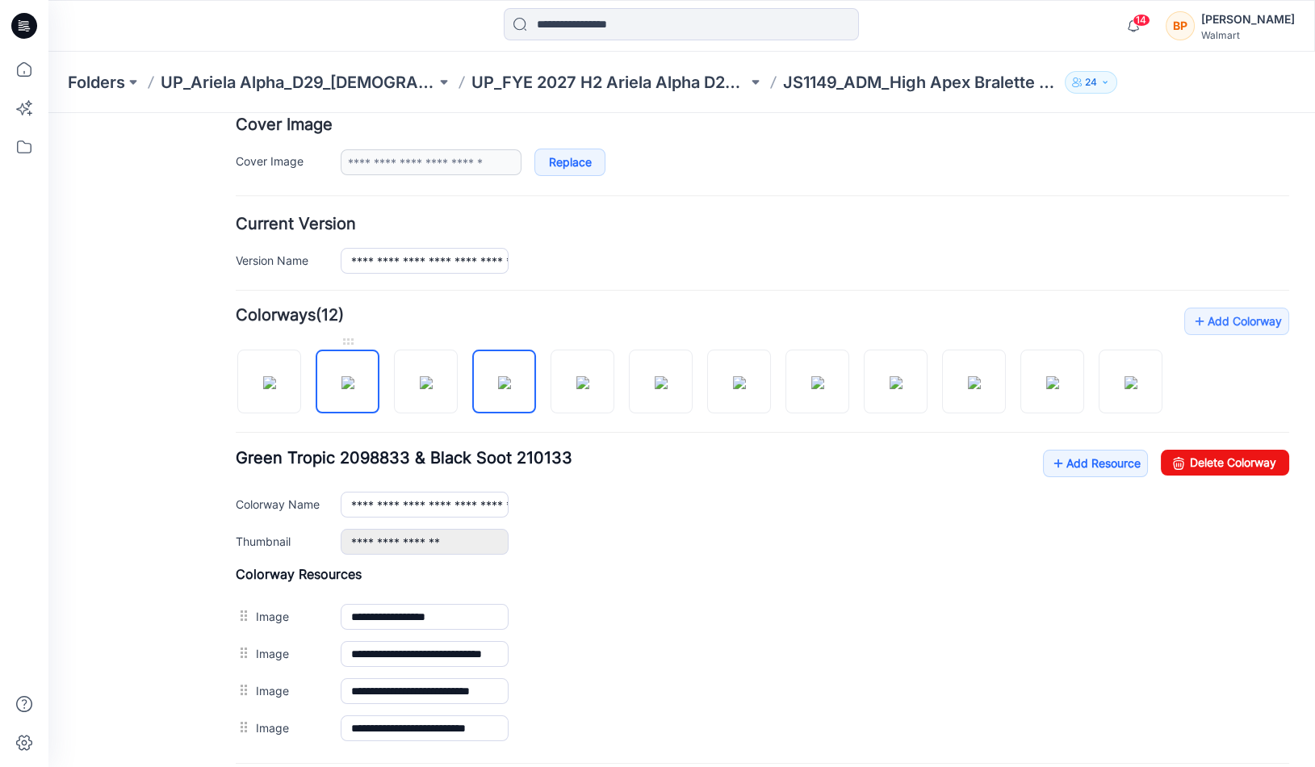
click at [354, 389] on img at bounding box center [347, 382] width 13 height 13
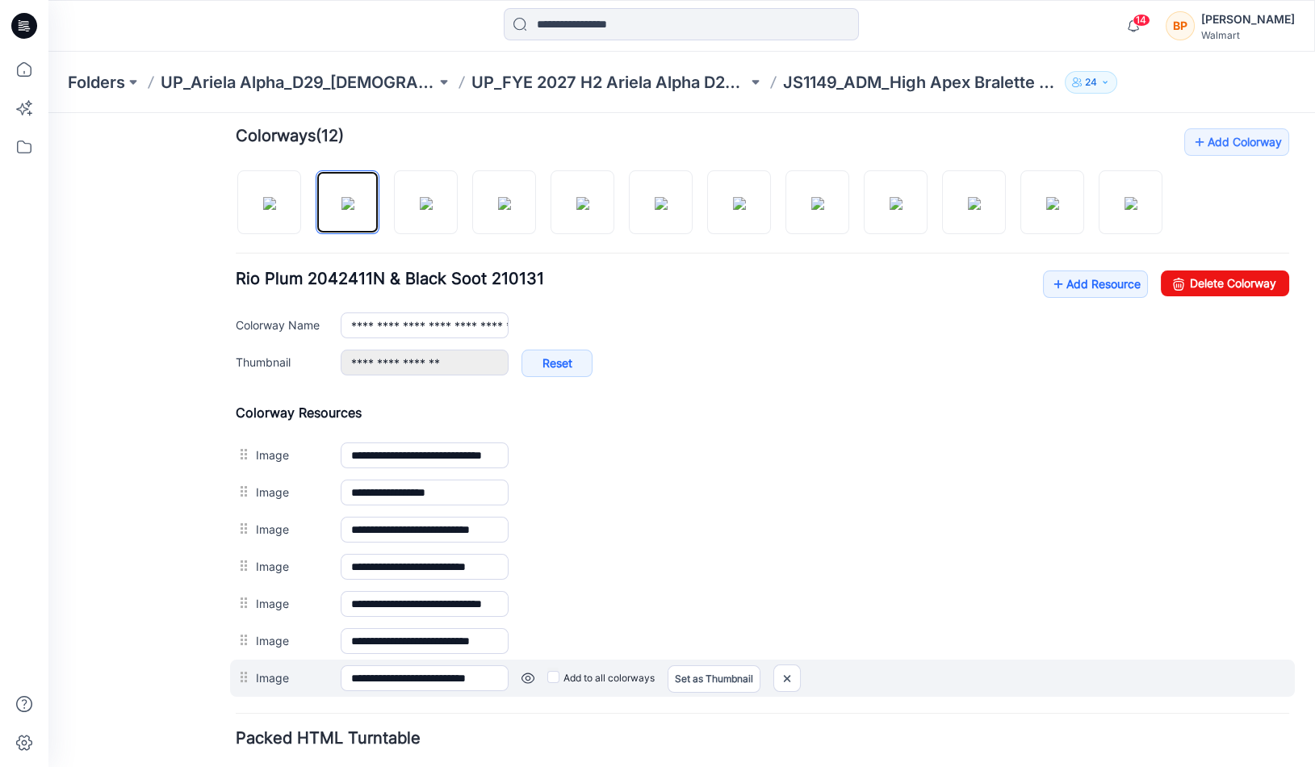
scroll to position [412, 0]
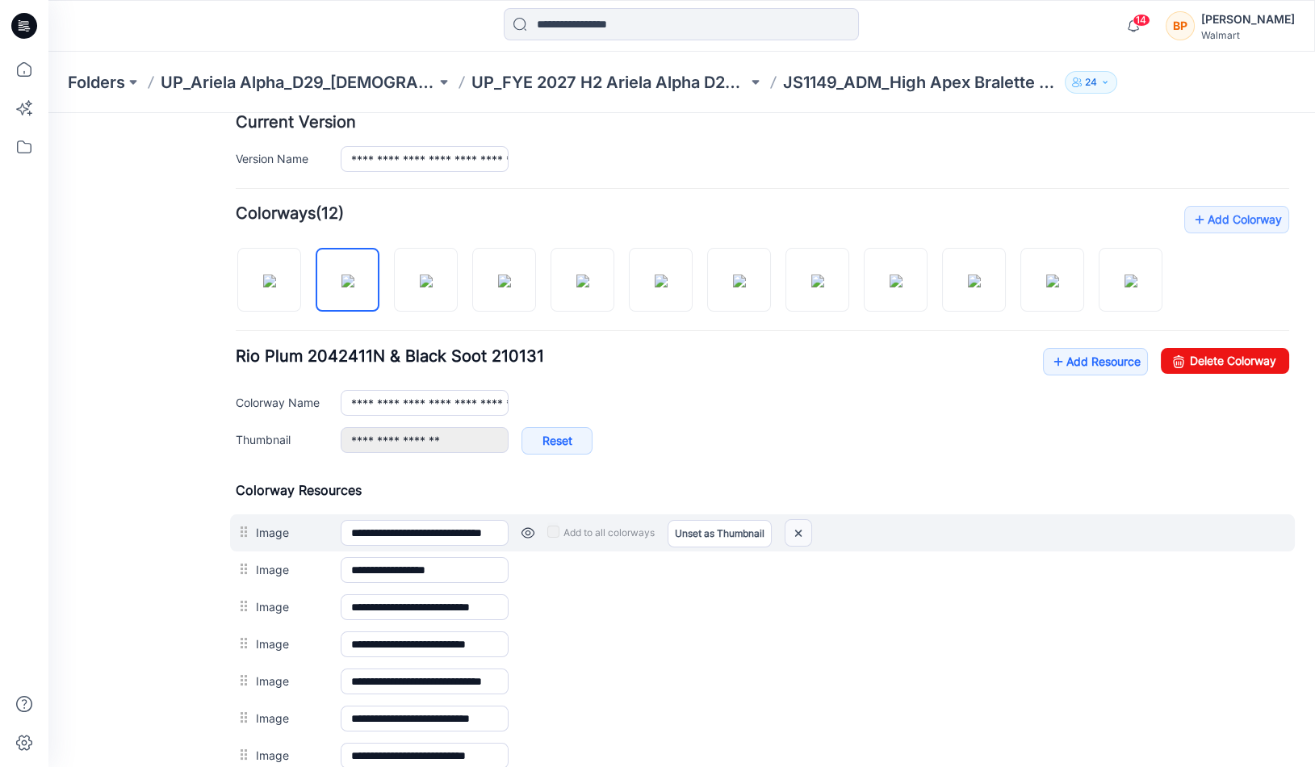
click at [808, 527] on img at bounding box center [798, 533] width 26 height 27
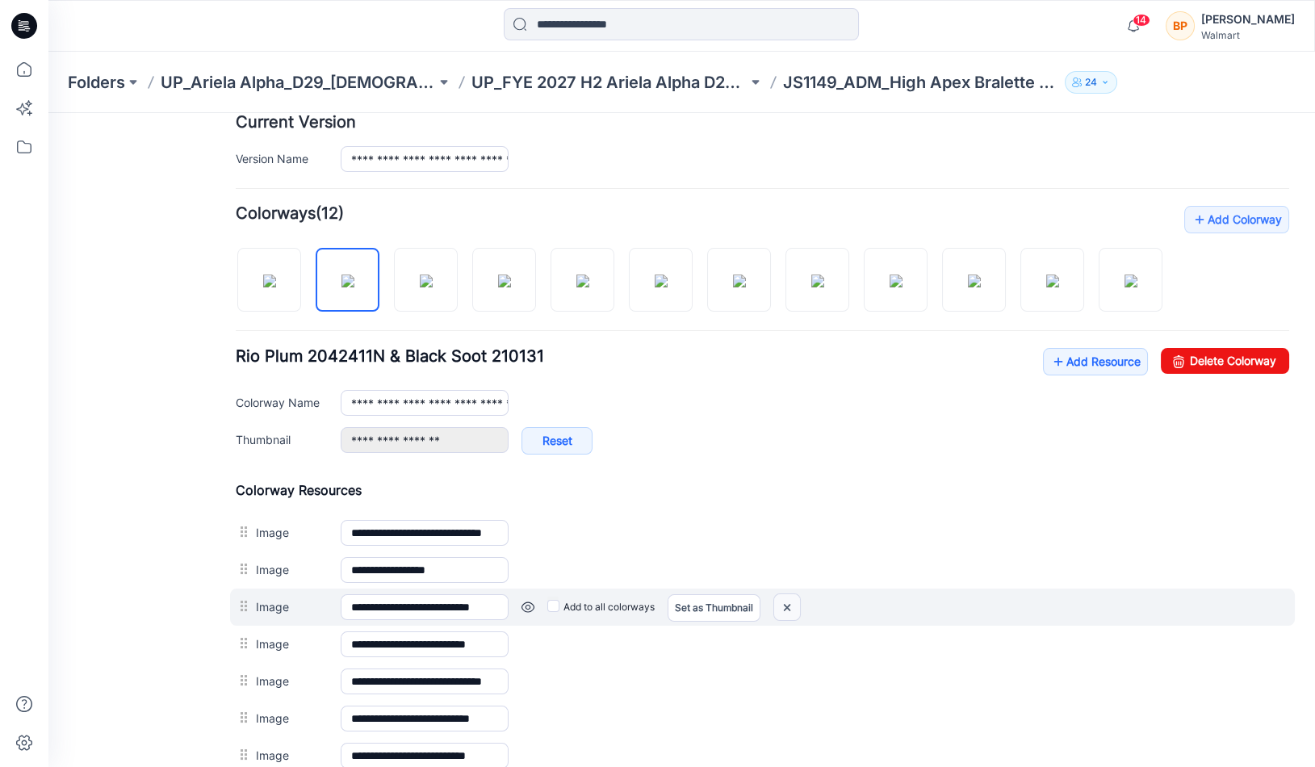
click at [792, 595] on img at bounding box center [787, 607] width 26 height 27
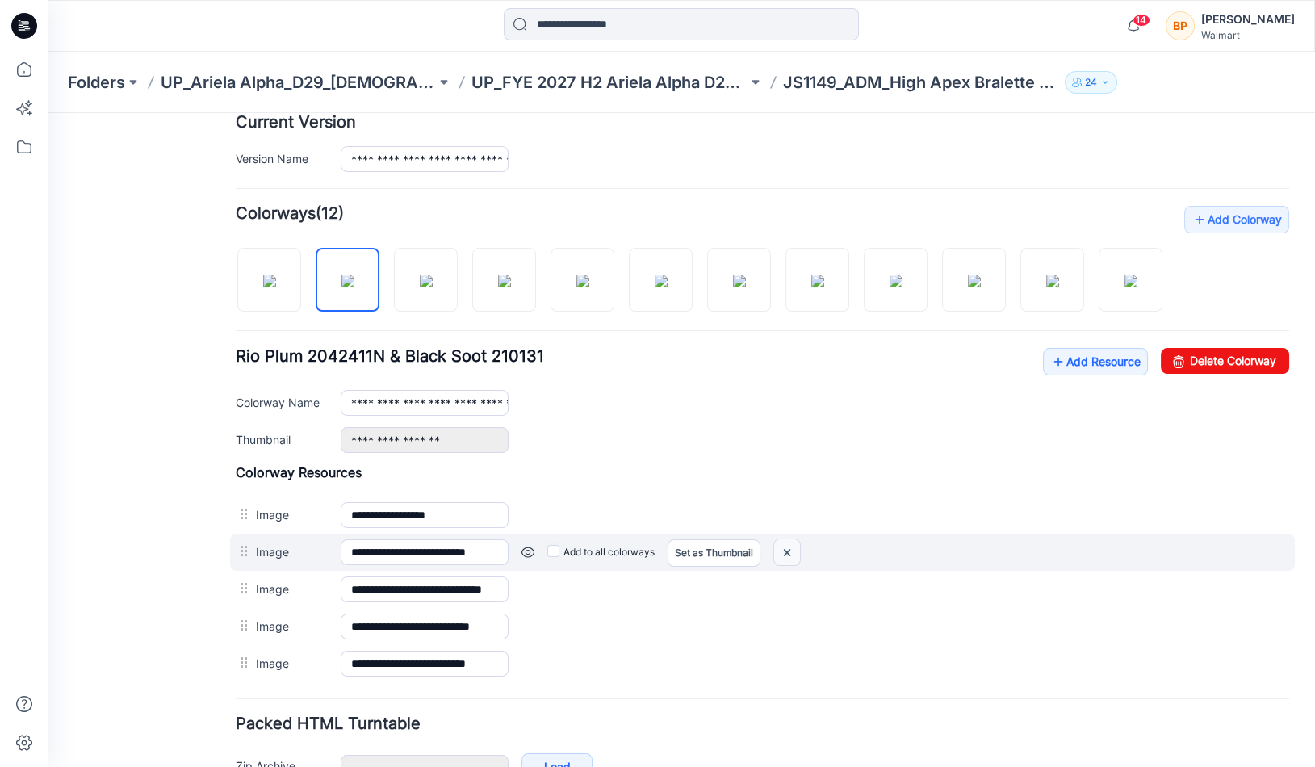
click at [781, 539] on img at bounding box center [787, 552] width 26 height 27
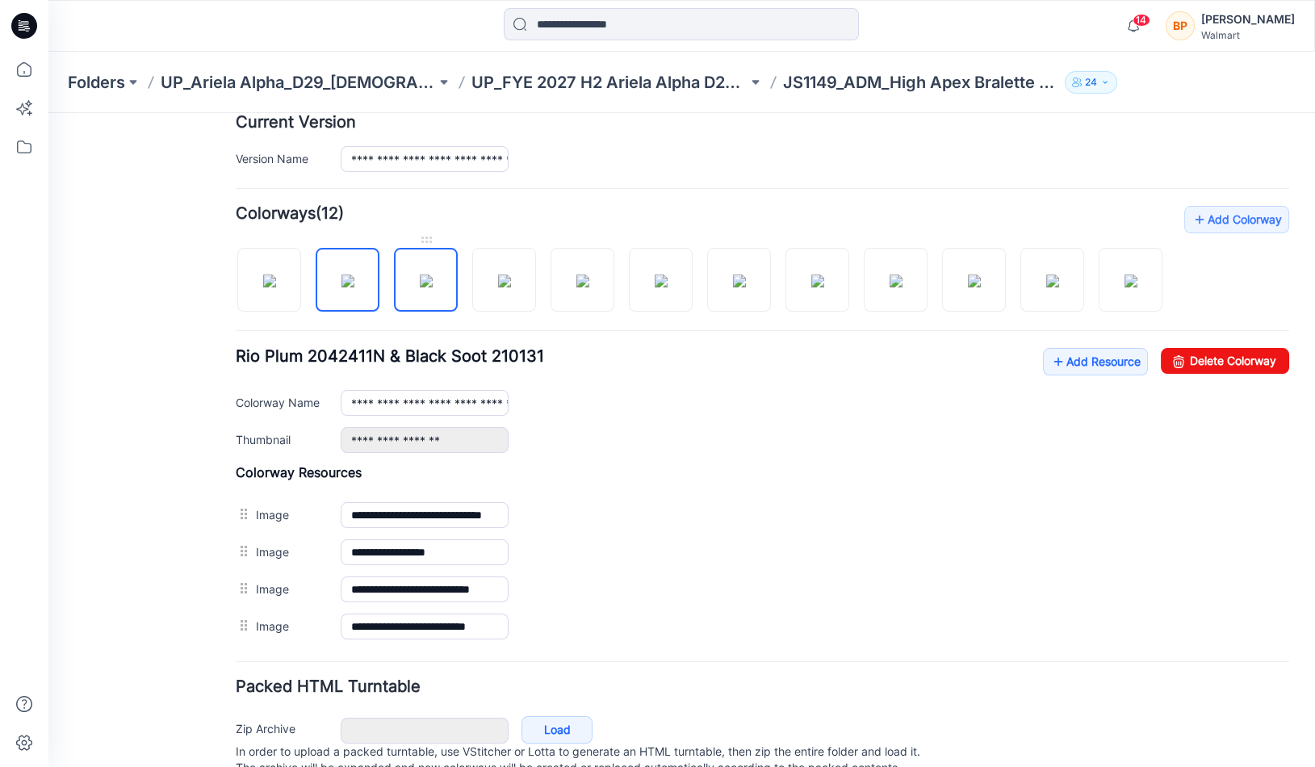
click at [421, 287] on img at bounding box center [426, 280] width 13 height 13
click at [420, 287] on img at bounding box center [426, 280] width 13 height 13
click at [498, 277] on img at bounding box center [504, 280] width 13 height 13
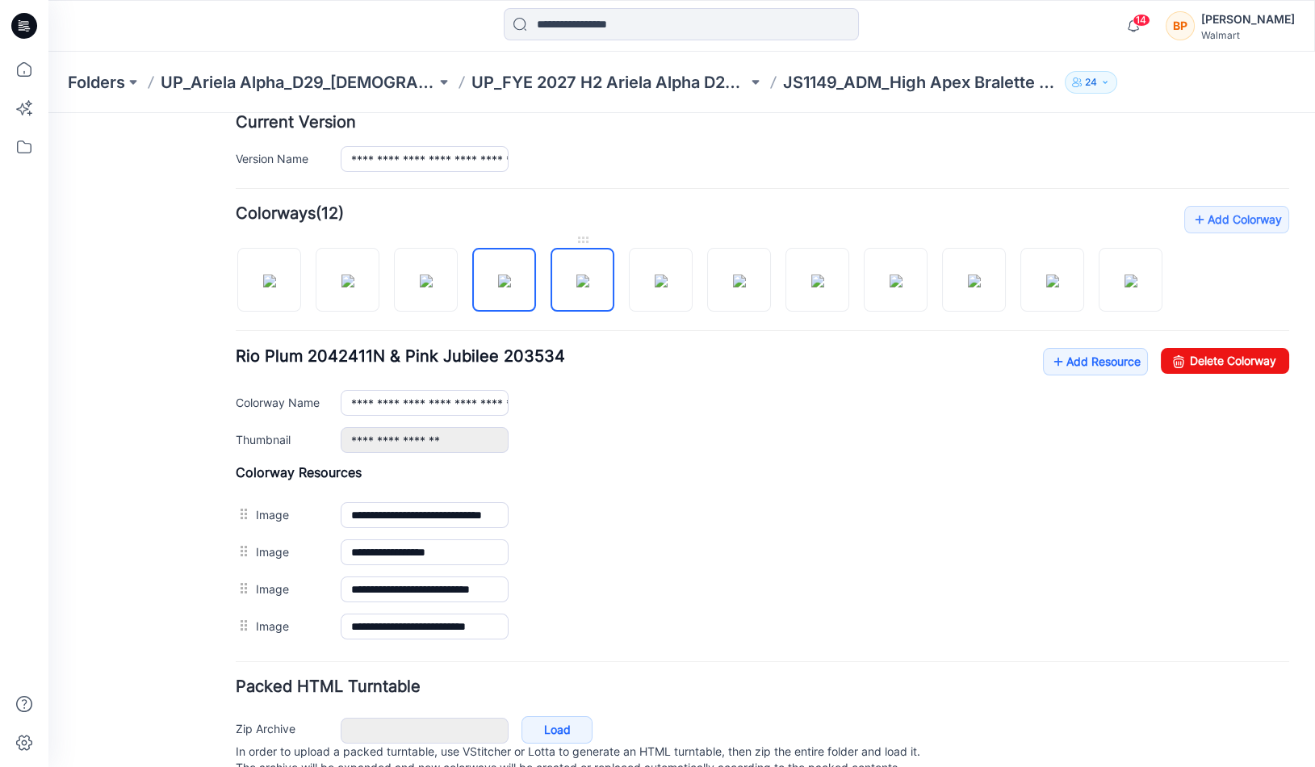
click at [576, 278] on img at bounding box center [582, 280] width 13 height 13
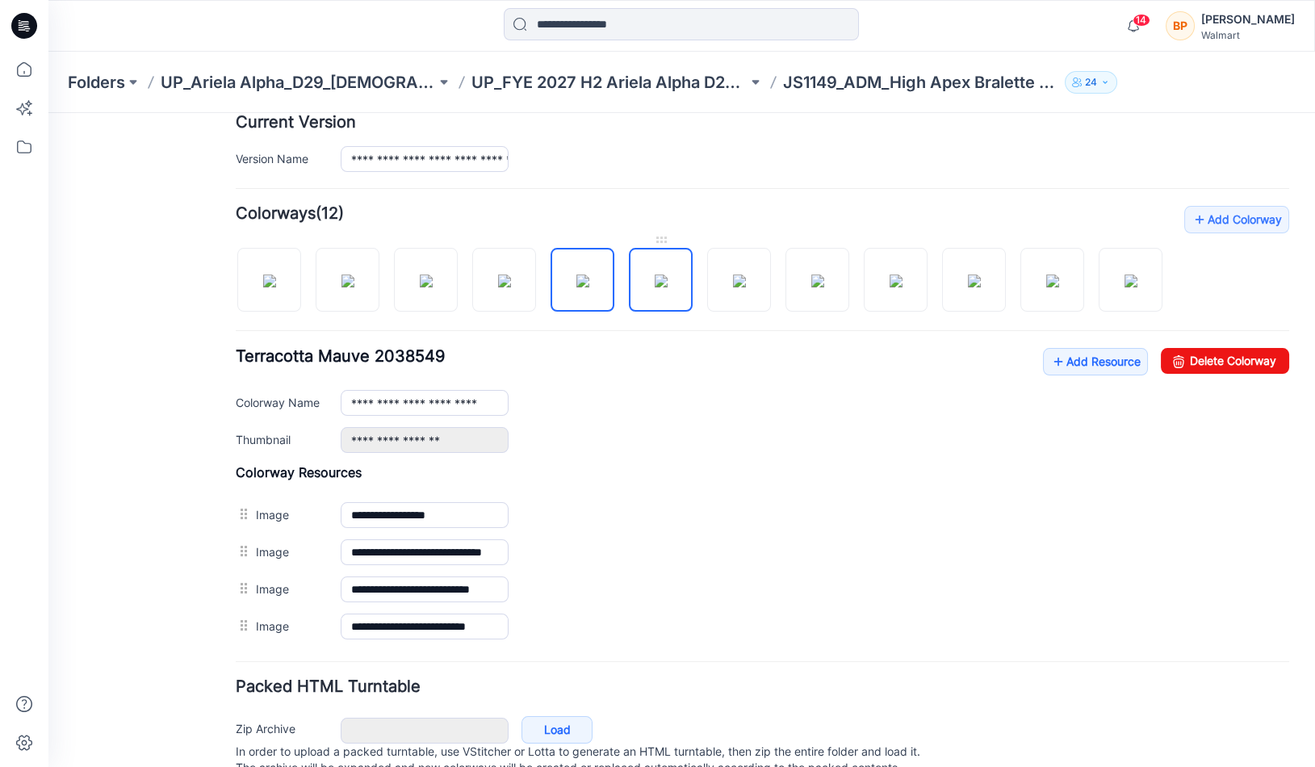
click at [660, 274] on img at bounding box center [660, 280] width 13 height 13
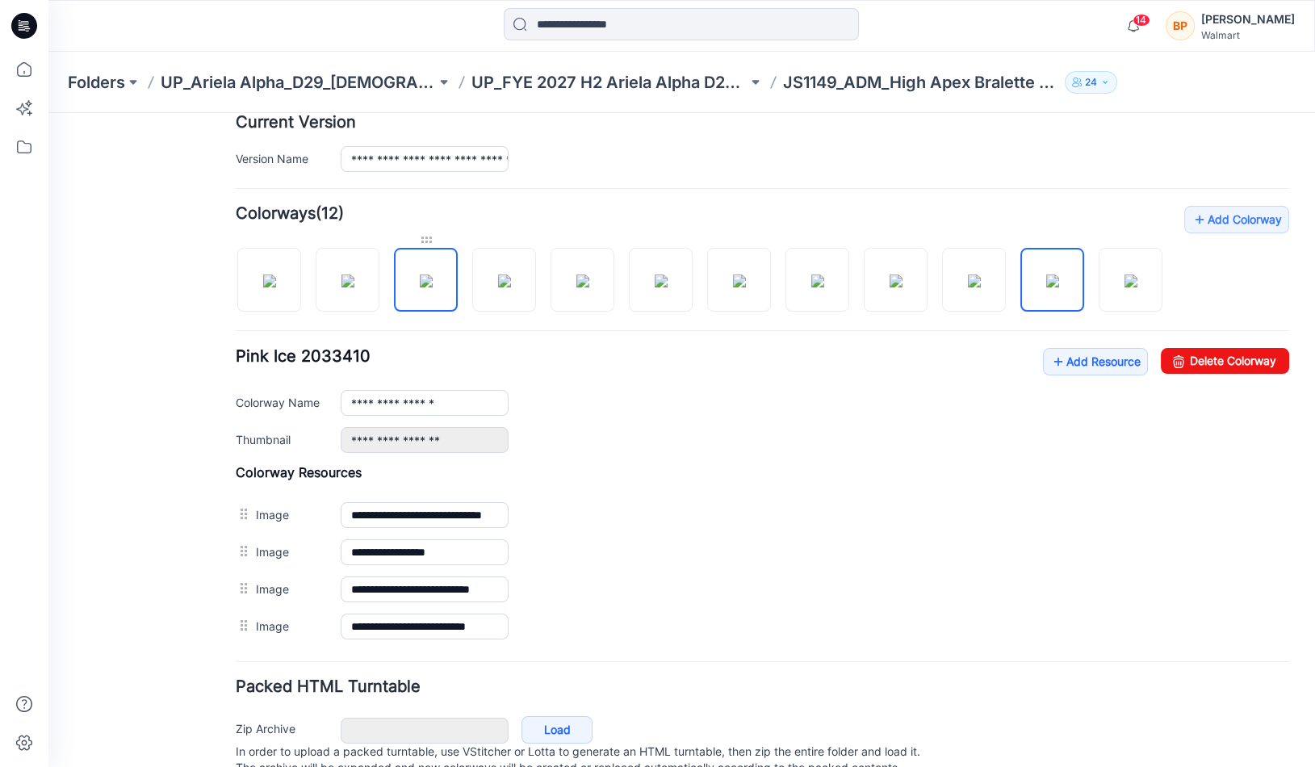
click at [435, 242] on div at bounding box center [426, 240] width 64 height 16
drag, startPoint x: 420, startPoint y: 258, endPoint x: 324, endPoint y: 231, distance: 99.1
click at [339, 231] on div at bounding box center [705, 271] width 939 height 83
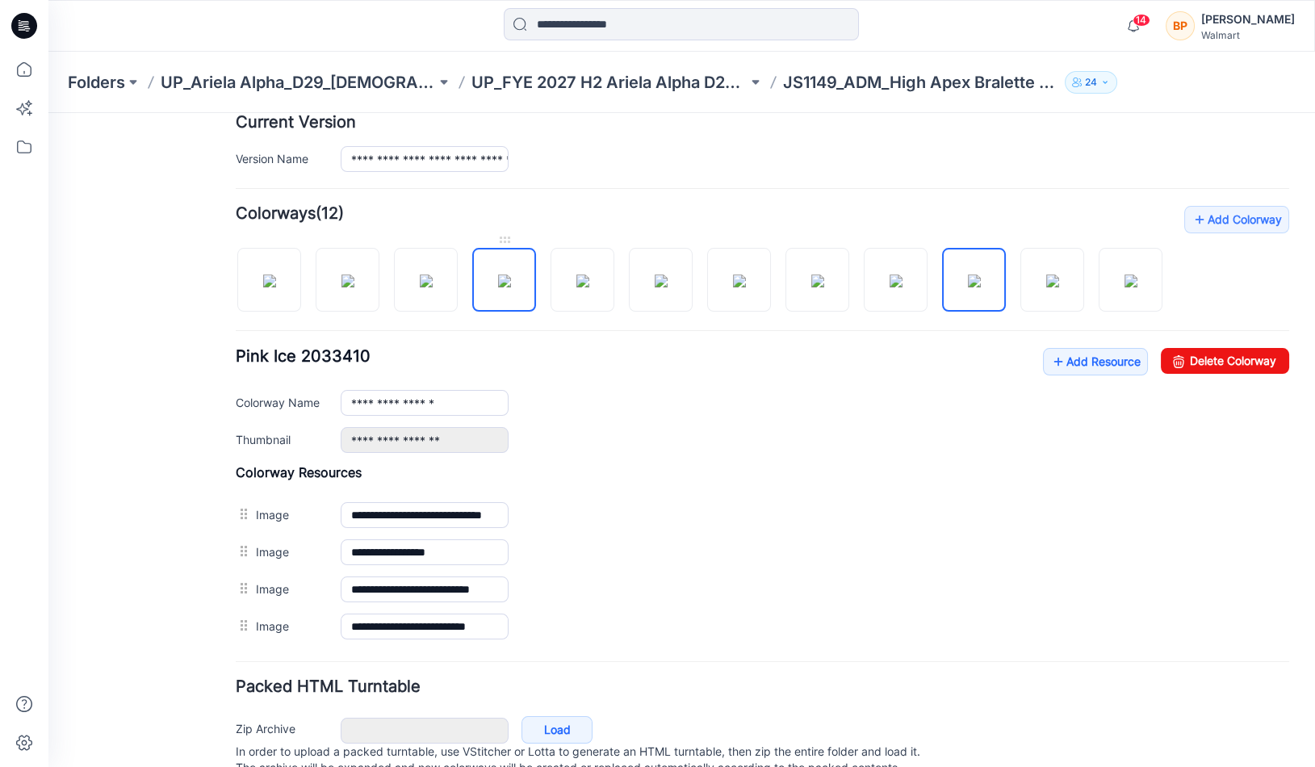
click at [498, 287] on img at bounding box center [504, 280] width 13 height 13
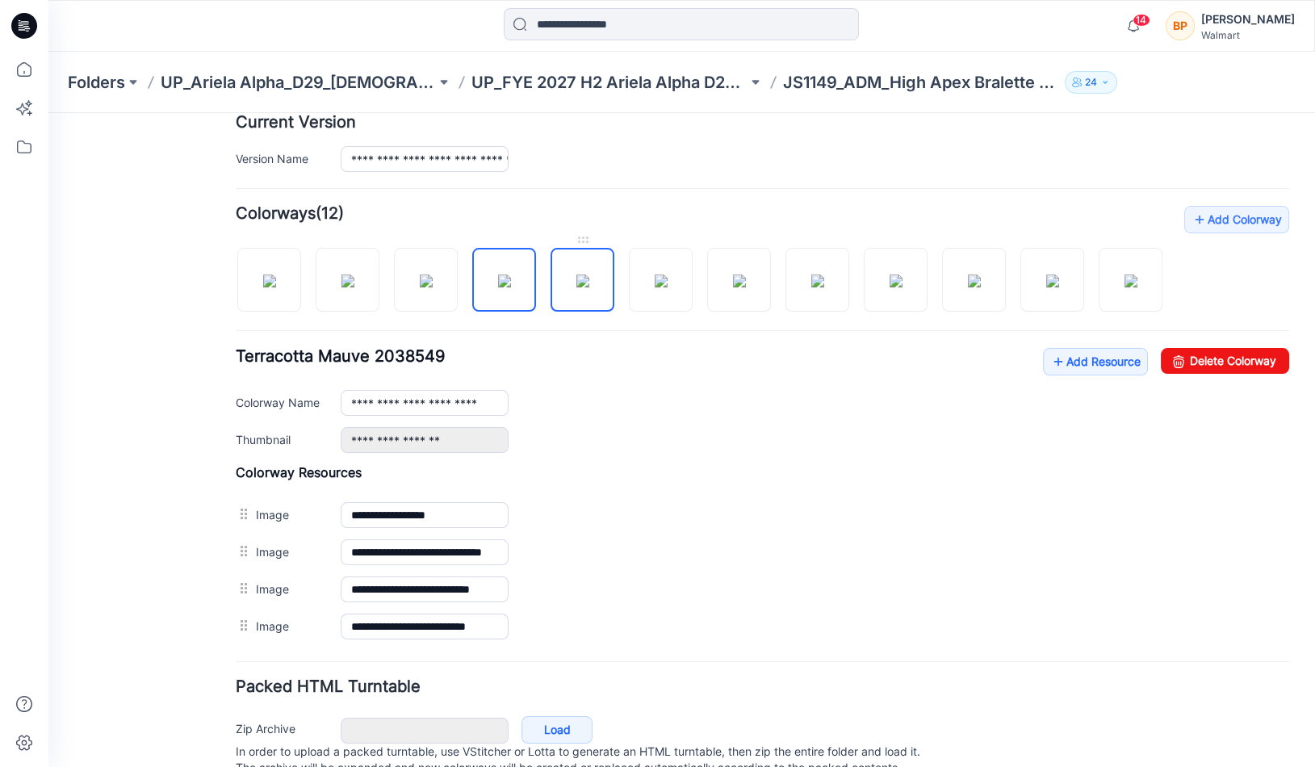
click at [576, 278] on img at bounding box center [582, 280] width 13 height 13
click at [667, 274] on img at bounding box center [660, 280] width 13 height 13
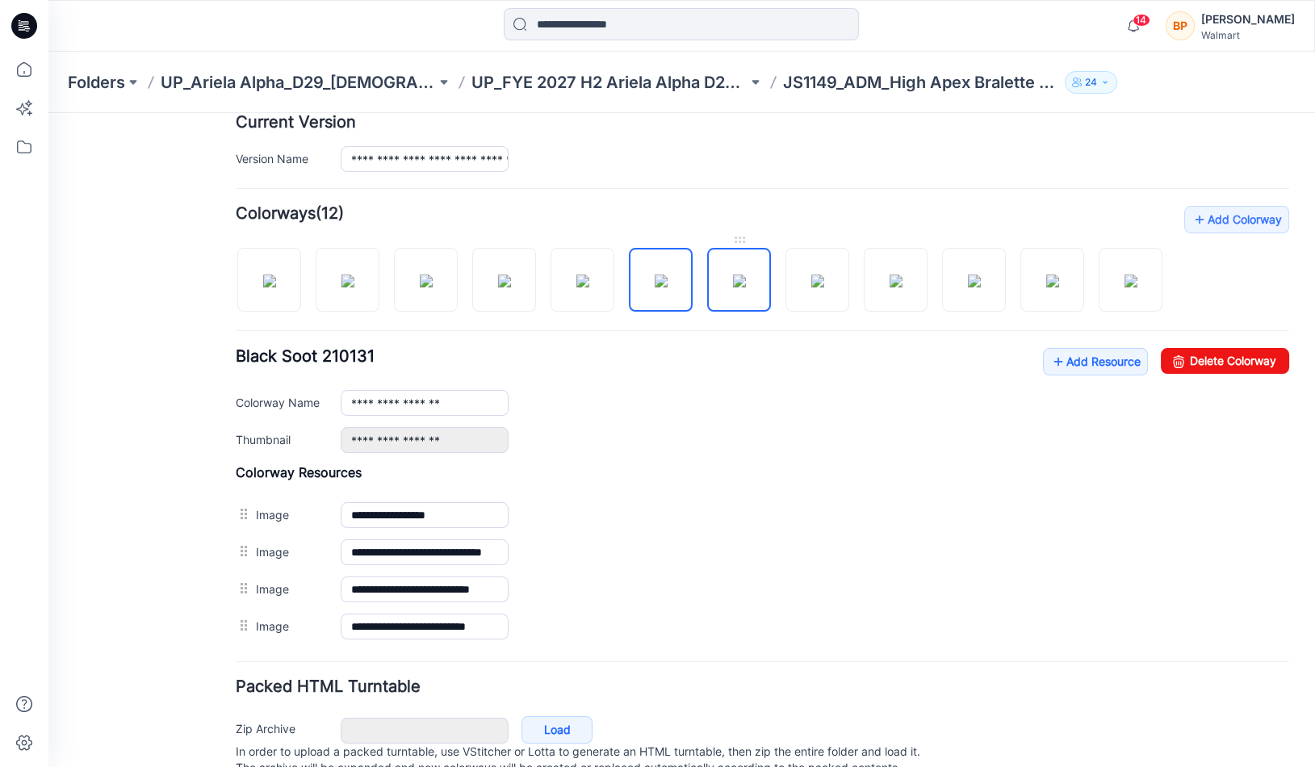
click at [746, 287] on img at bounding box center [739, 280] width 13 height 13
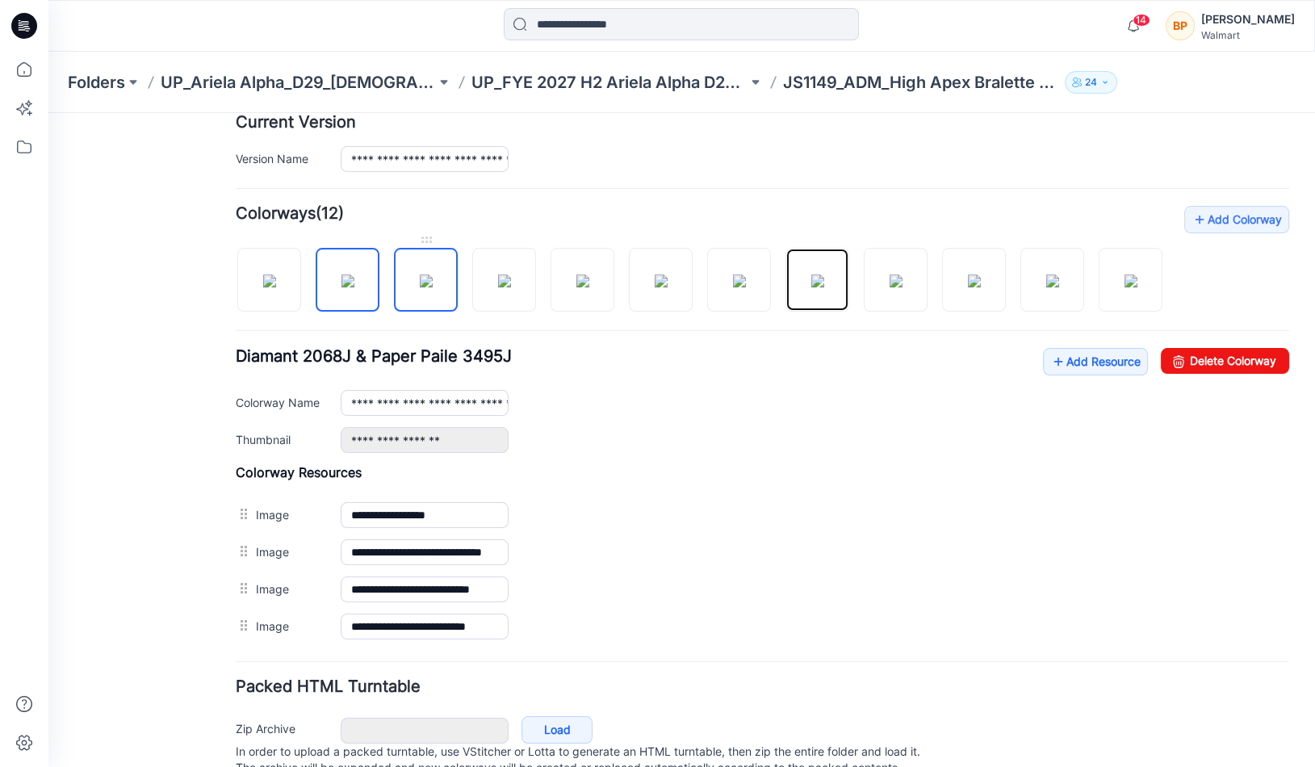
drag, startPoint x: 814, startPoint y: 244, endPoint x: 450, endPoint y: 249, distance: 364.0
click at [442, 249] on div at bounding box center [705, 271] width 939 height 83
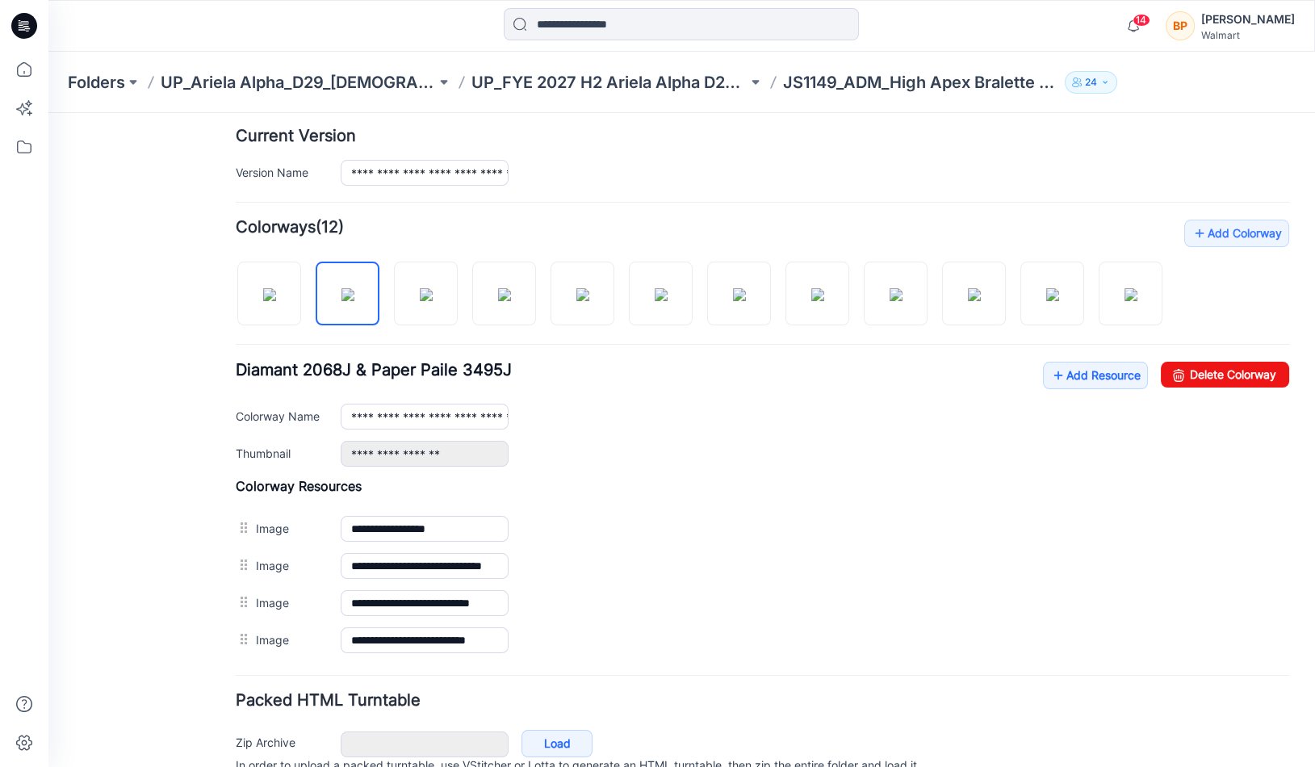
click at [621, 300] on div at bounding box center [705, 285] width 939 height 83
click at [433, 291] on img at bounding box center [426, 294] width 13 height 13
click at [341, 301] on img at bounding box center [347, 294] width 13 height 13
click at [420, 300] on img at bounding box center [426, 294] width 13 height 13
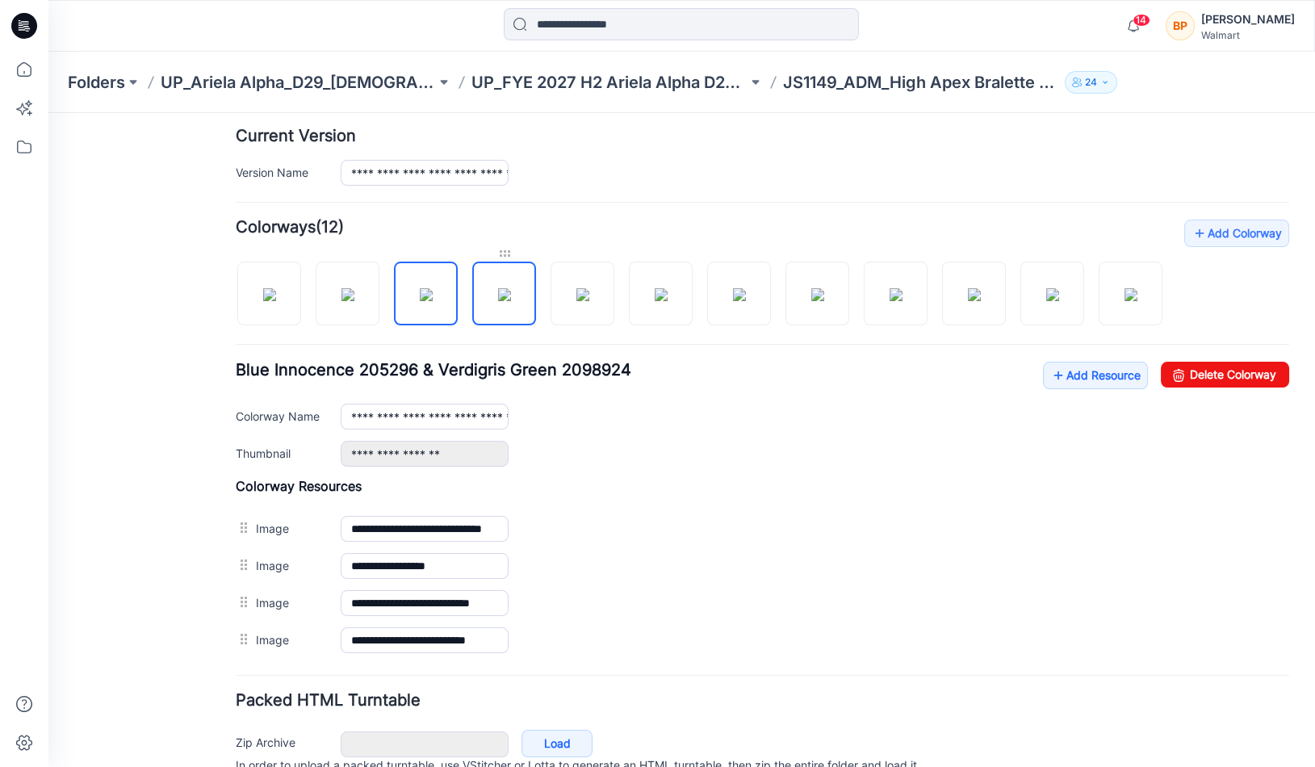
click at [497, 249] on div at bounding box center [504, 253] width 64 height 16
click at [498, 288] on img at bounding box center [504, 294] width 13 height 13
click at [589, 288] on img at bounding box center [582, 294] width 13 height 13
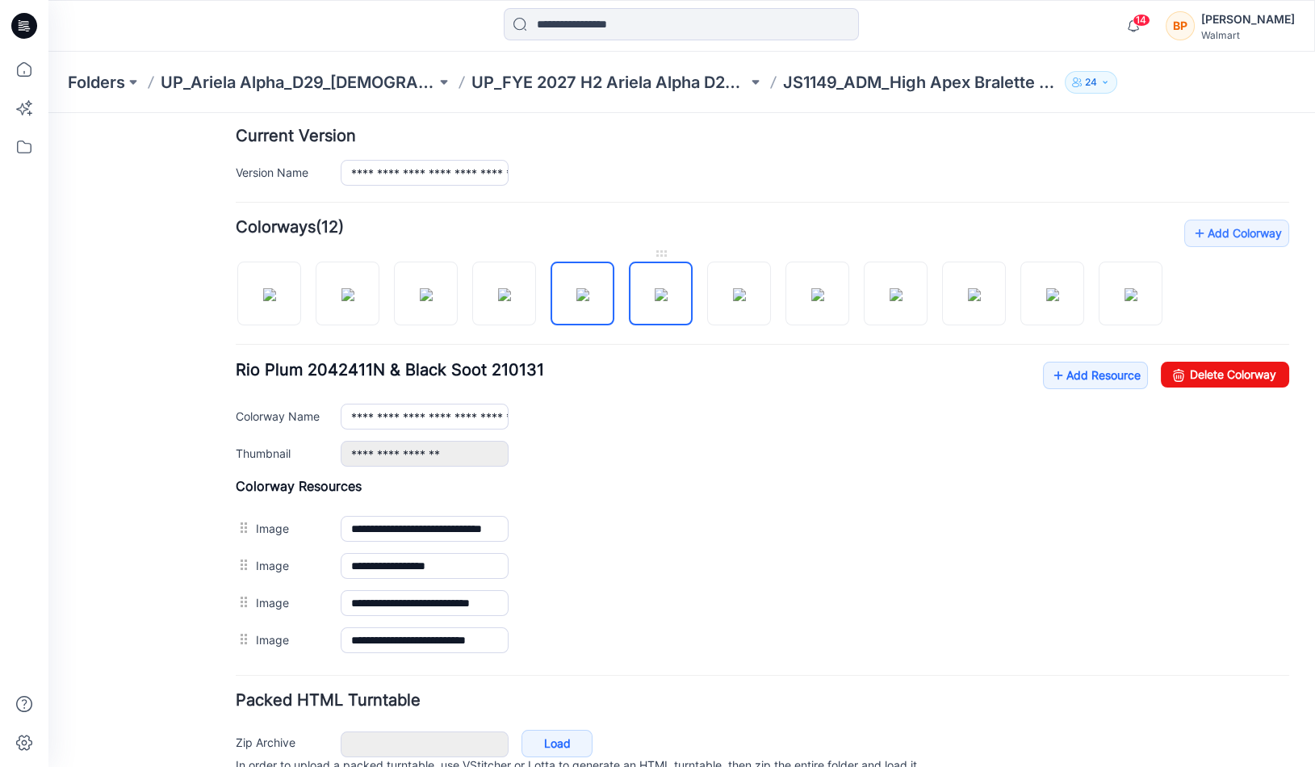
click at [667, 288] on img at bounding box center [660, 294] width 13 height 13
click at [691, 317] on div at bounding box center [661, 285] width 64 height 80
click at [733, 299] on img at bounding box center [739, 294] width 13 height 13
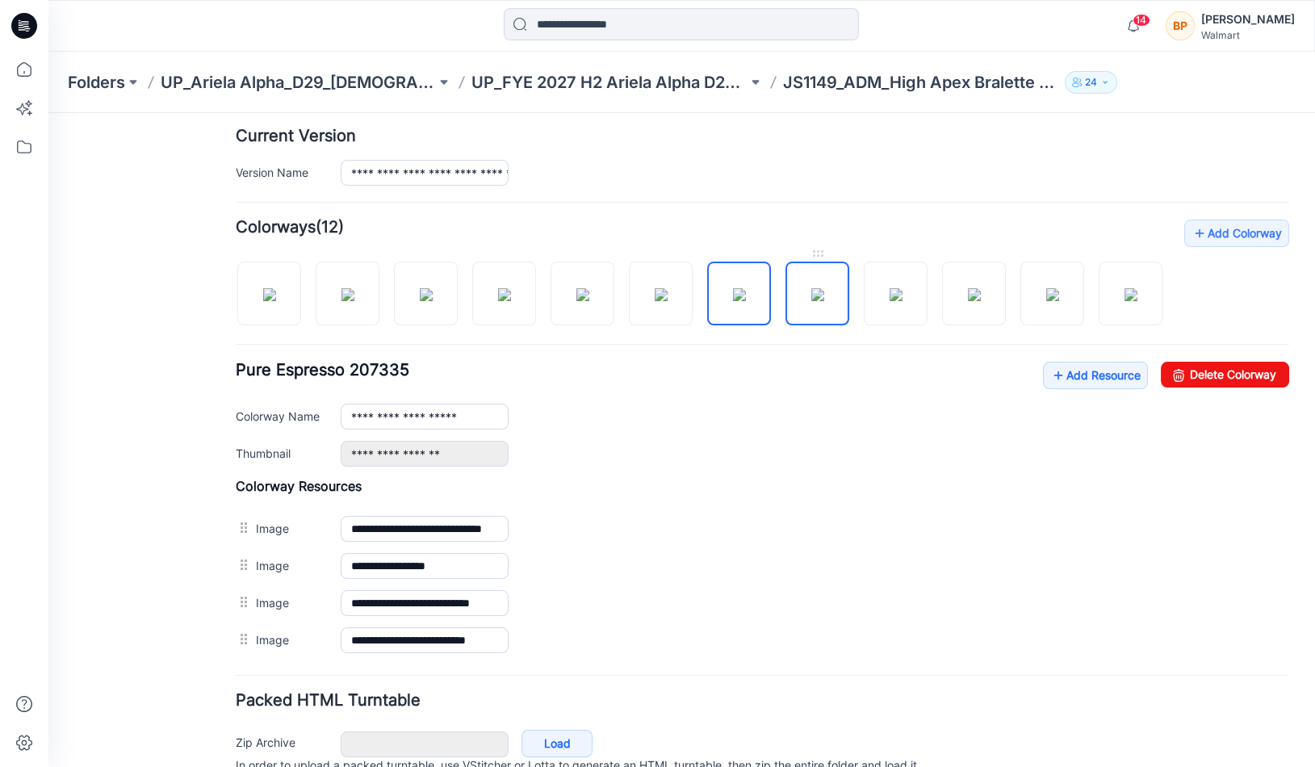
click at [811, 299] on img at bounding box center [817, 294] width 13 height 13
click at [902, 288] on img at bounding box center [895, 294] width 13 height 13
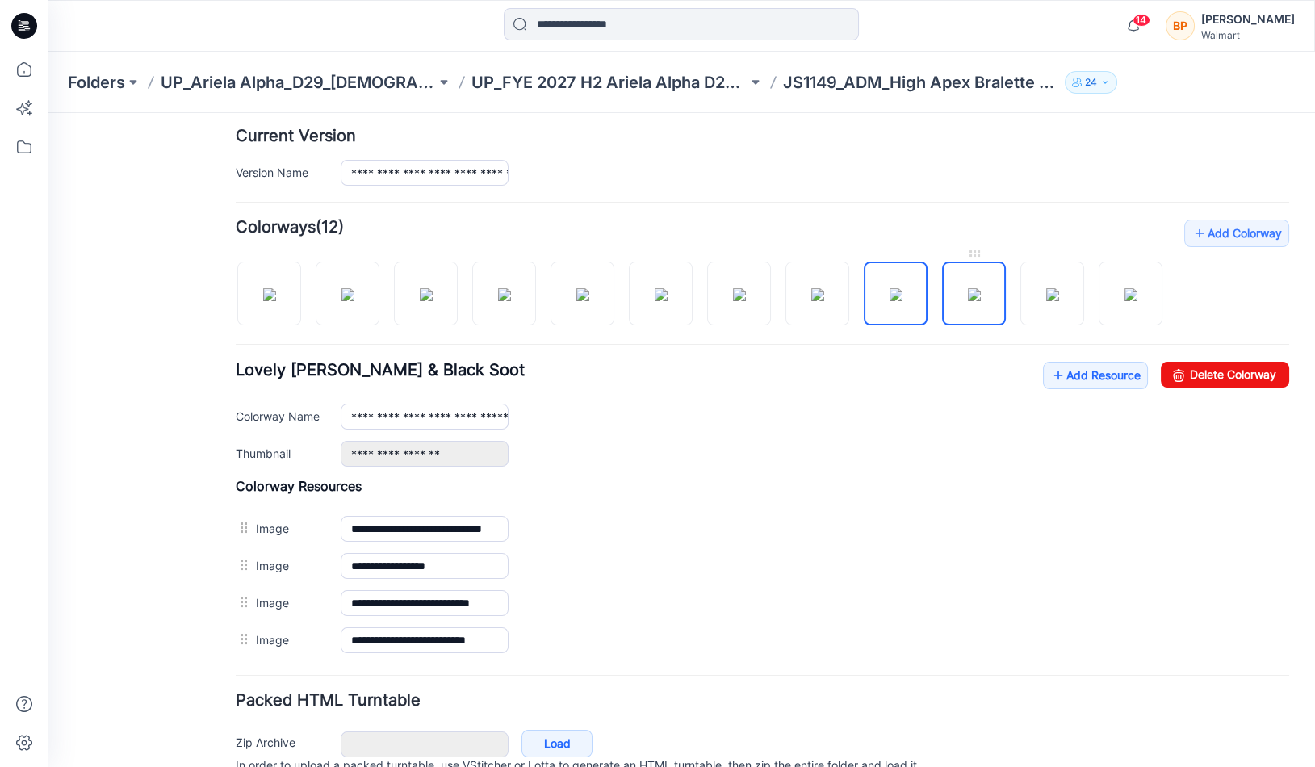
click at [981, 297] on img at bounding box center [974, 294] width 13 height 13
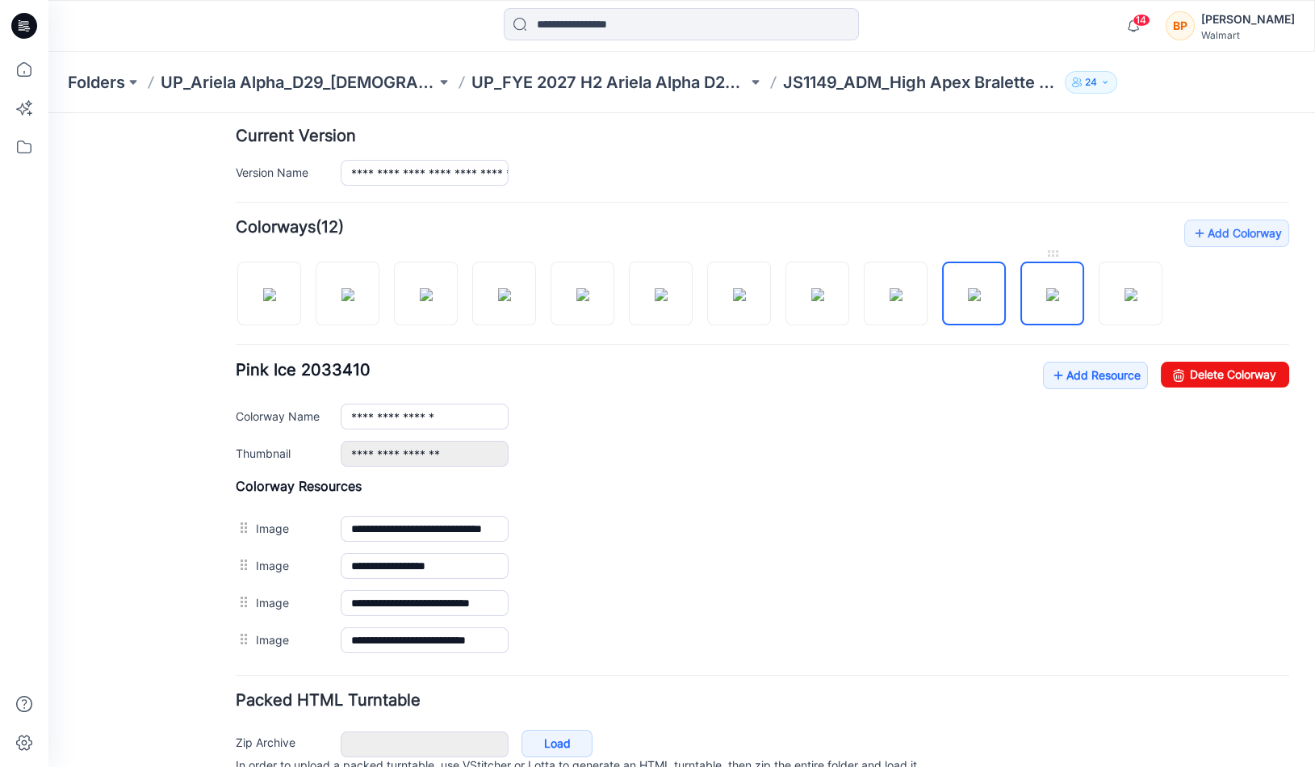
click at [1059, 293] on img at bounding box center [1052, 294] width 13 height 13
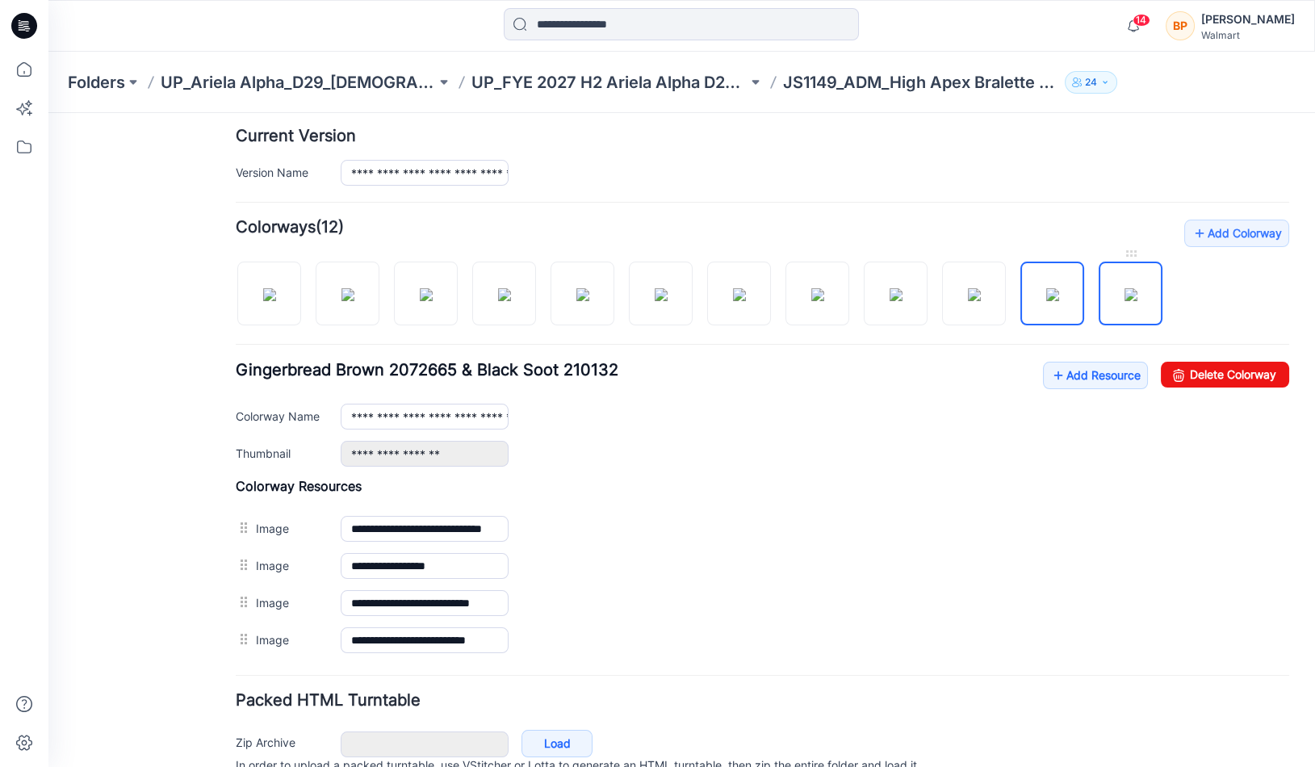
click at [1124, 293] on img at bounding box center [1130, 294] width 13 height 13
type input "**********"
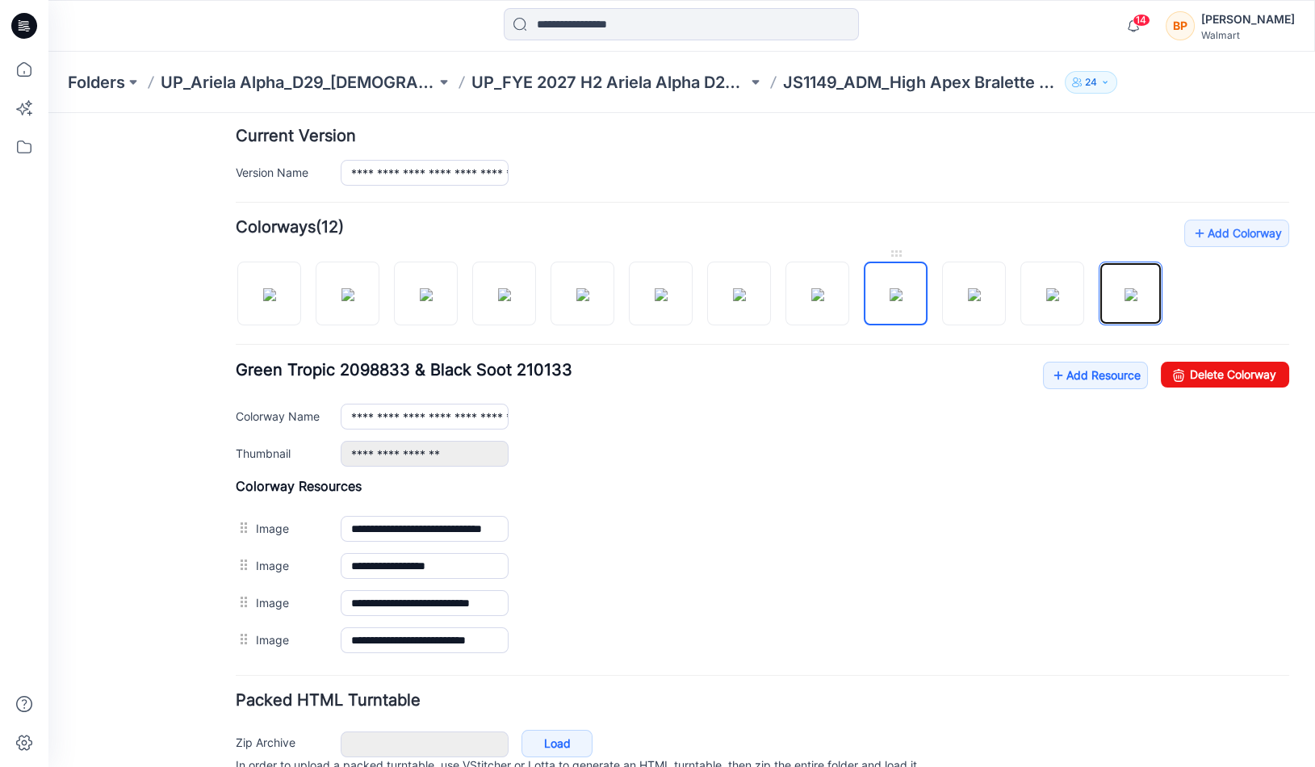
scroll to position [0, 0]
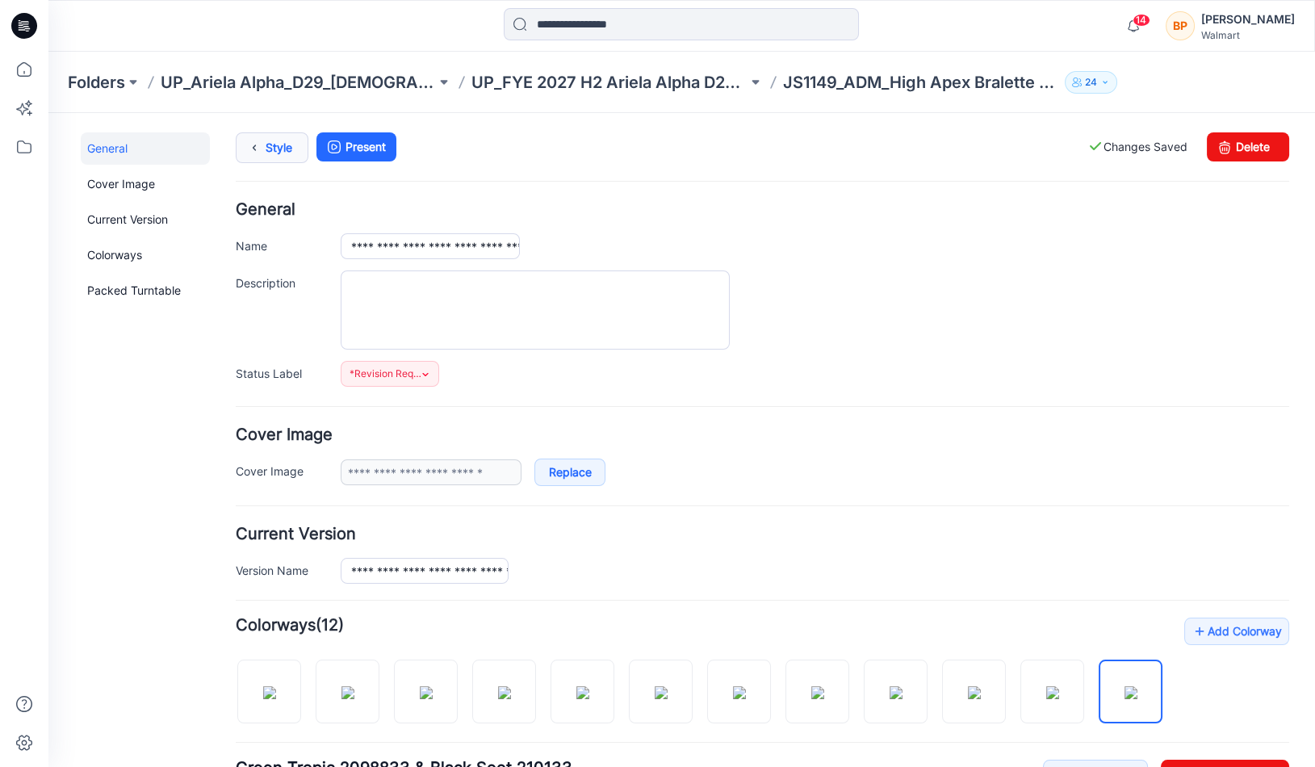
click at [289, 145] on link "Style" at bounding box center [272, 147] width 73 height 31
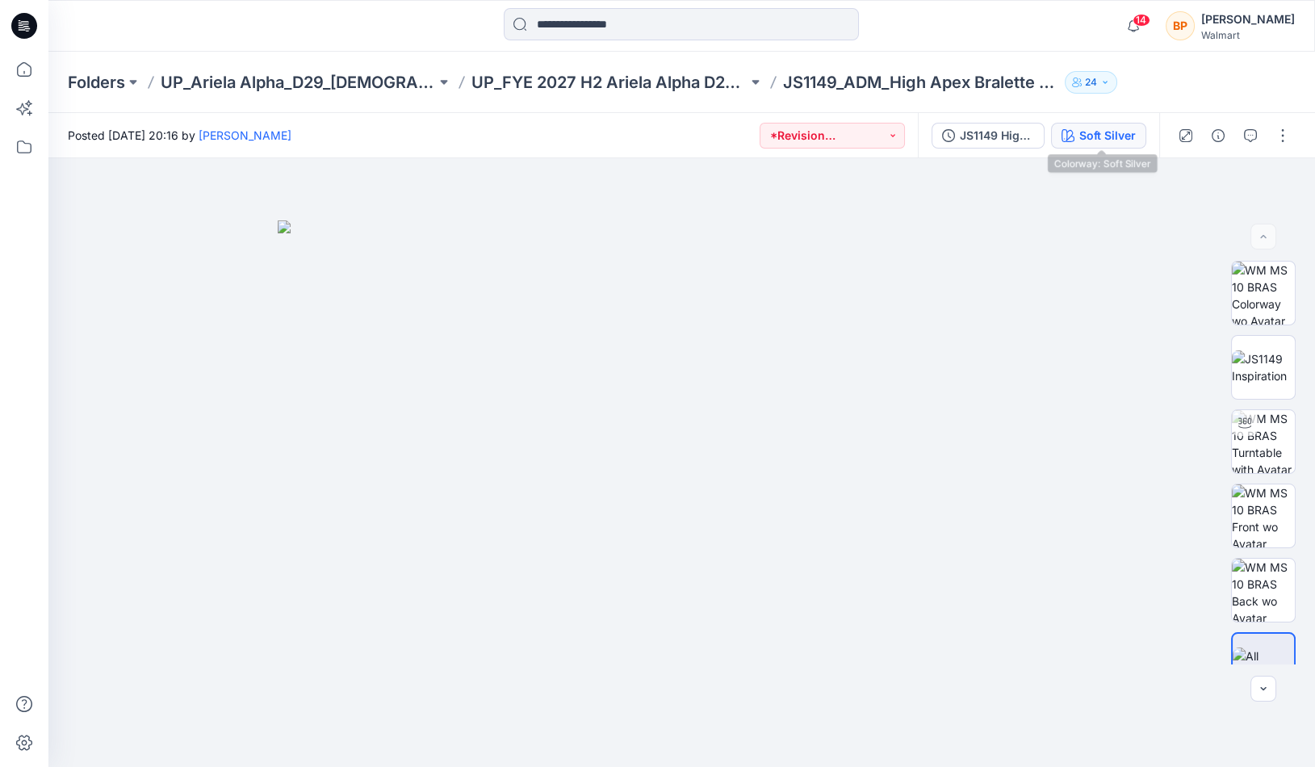
click at [1101, 146] on button "Soft Silver" at bounding box center [1098, 136] width 95 height 26
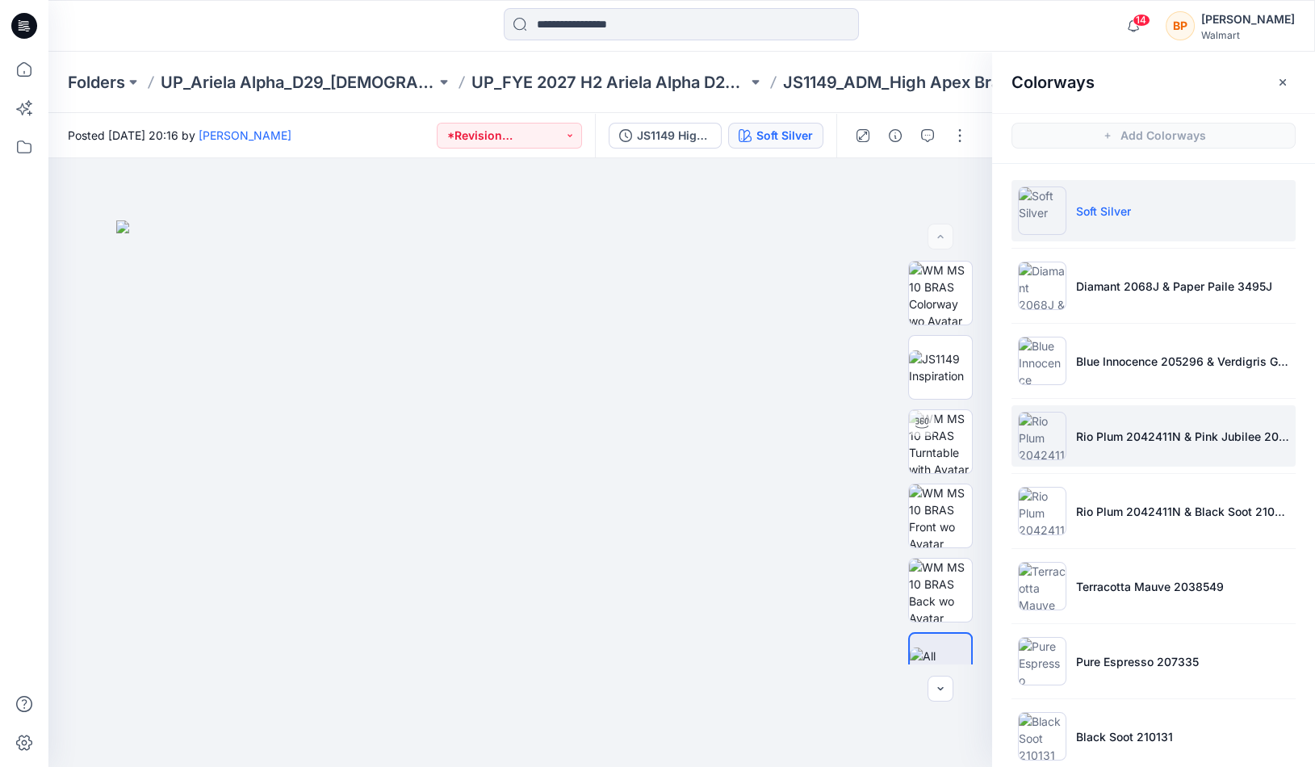
scroll to position [320, 0]
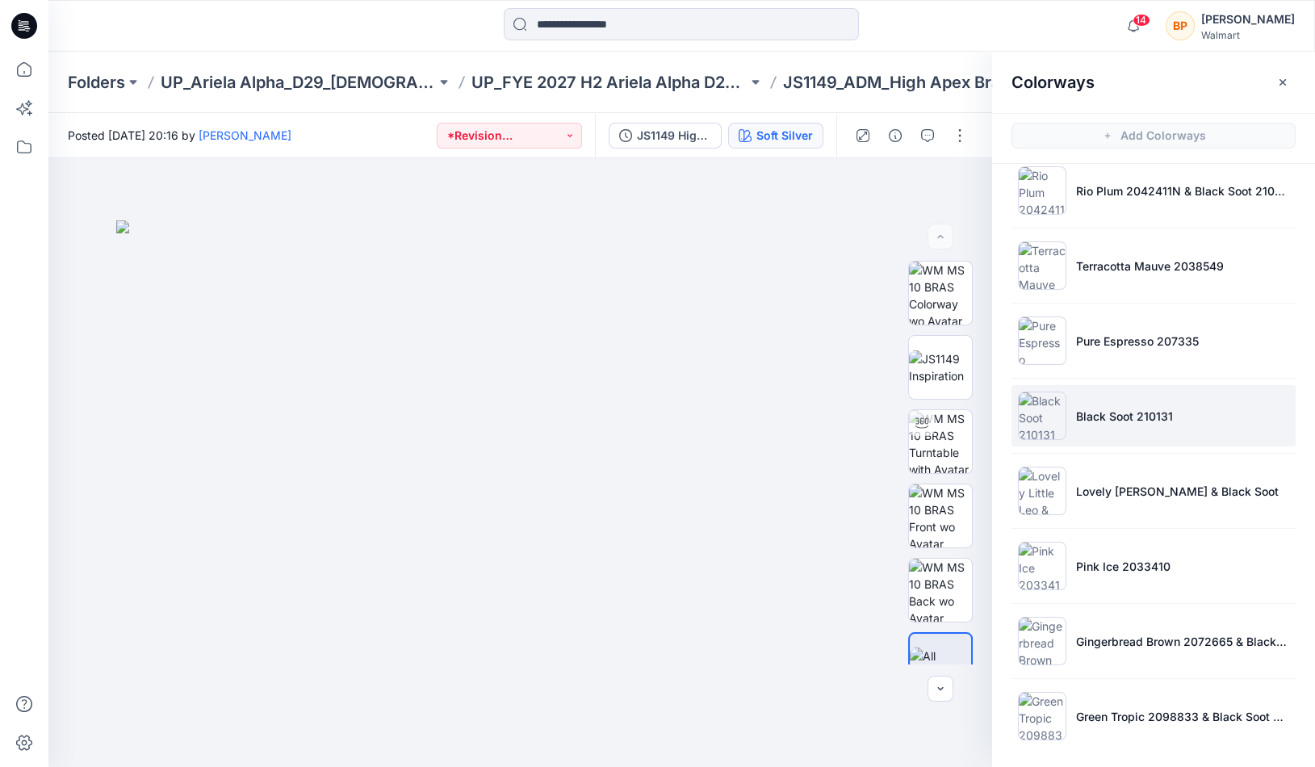
click at [1107, 437] on li "Black Soot 210131" at bounding box center [1153, 415] width 284 height 61
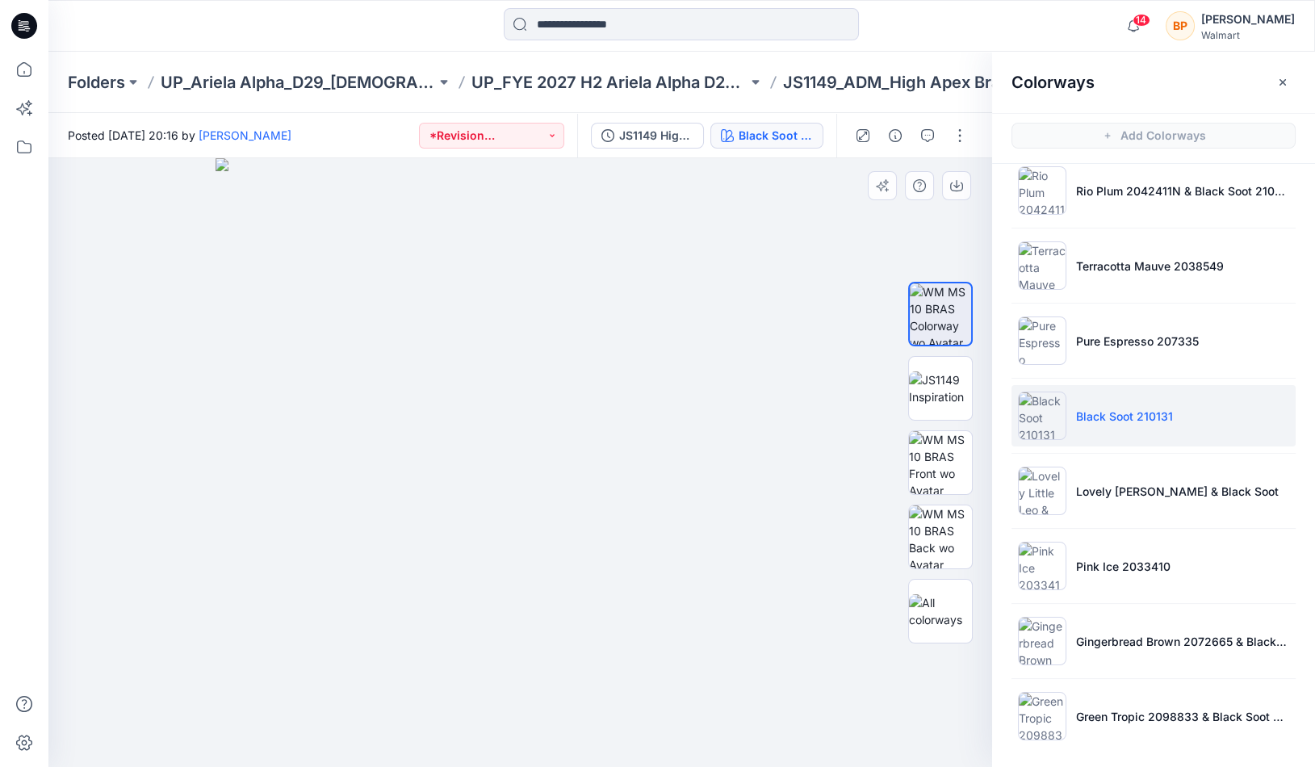
click at [951, 500] on div at bounding box center [940, 463] width 65 height 404
click at [951, 477] on img at bounding box center [940, 462] width 63 height 63
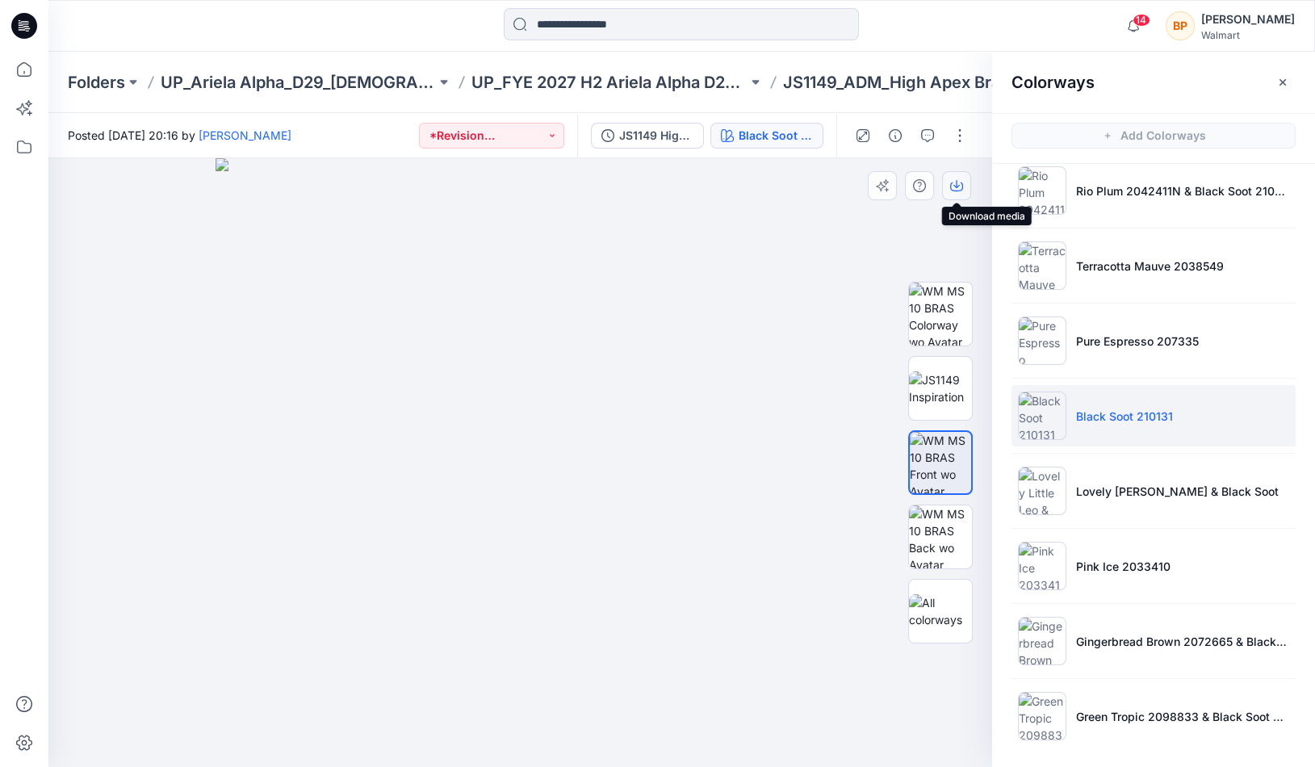
click at [959, 187] on icon "button" at bounding box center [956, 185] width 13 height 13
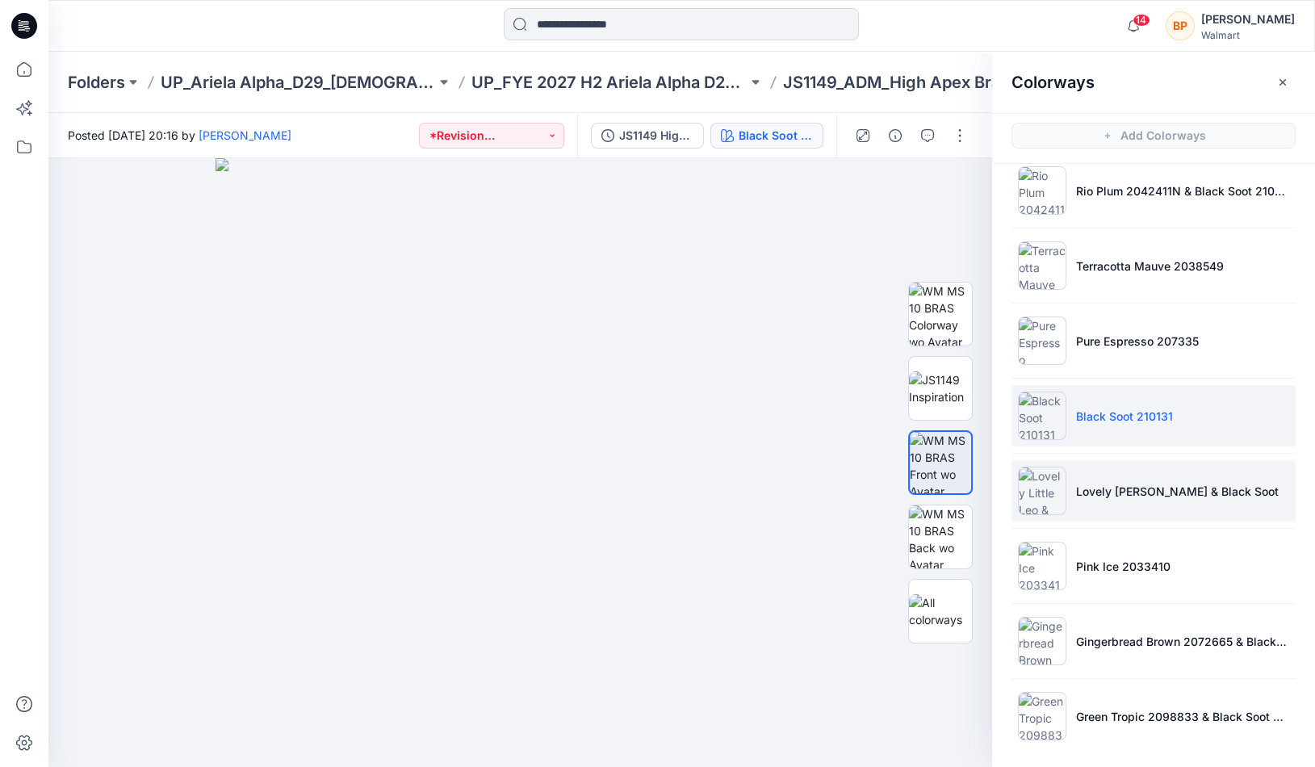
click at [1073, 484] on li "Lovely [PERSON_NAME] & Black Soot" at bounding box center [1153, 490] width 284 height 61
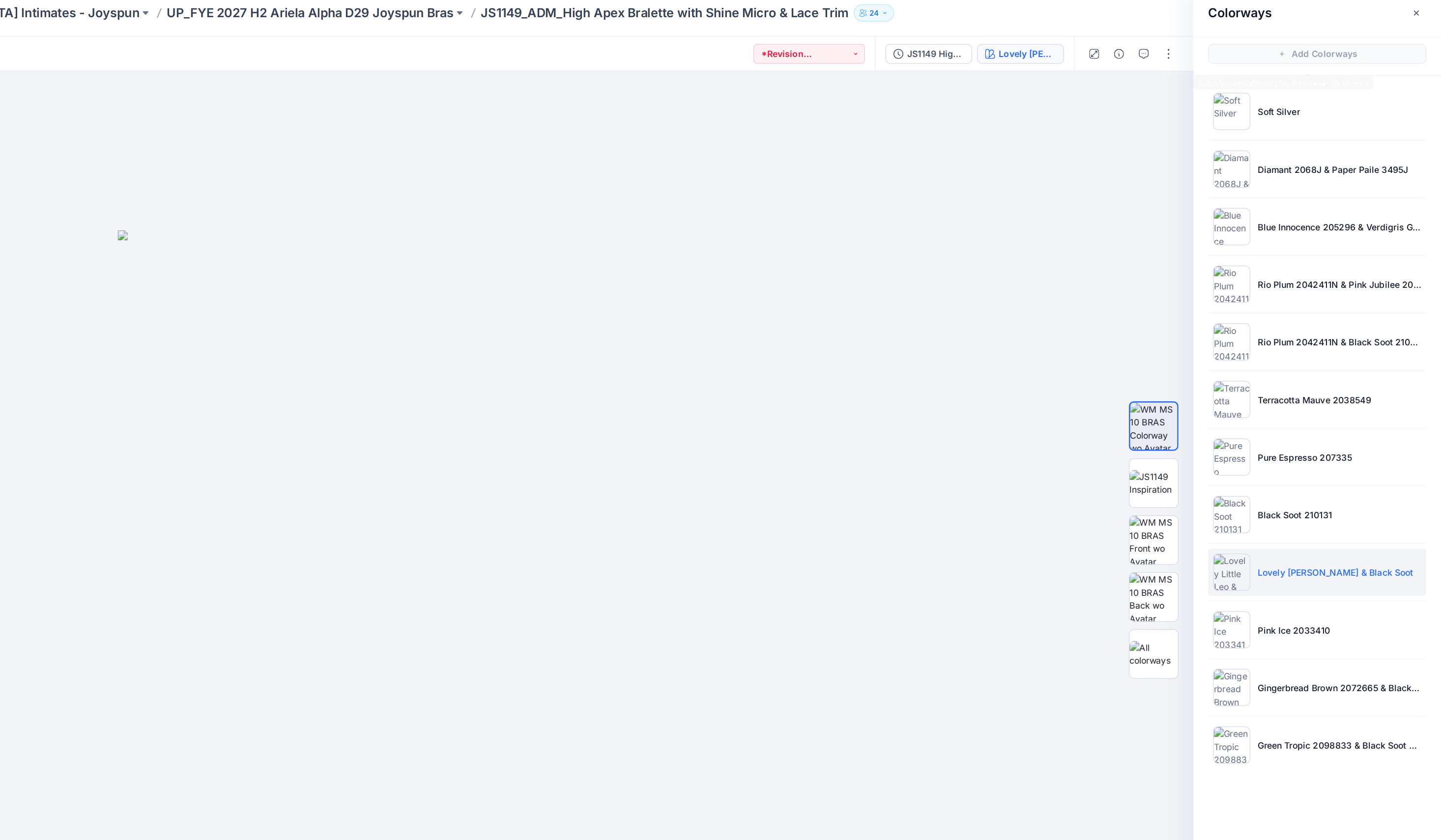
click at [800, 106] on ul "Soft Silver Diamant 2068J & Paper Paile 3495J Blue Innocence 205296 & Verdigris…" at bounding box center [1342, 379] width 197 height 559
click at [800, 117] on li "Soft Silver" at bounding box center [1343, 128] width 173 height 37
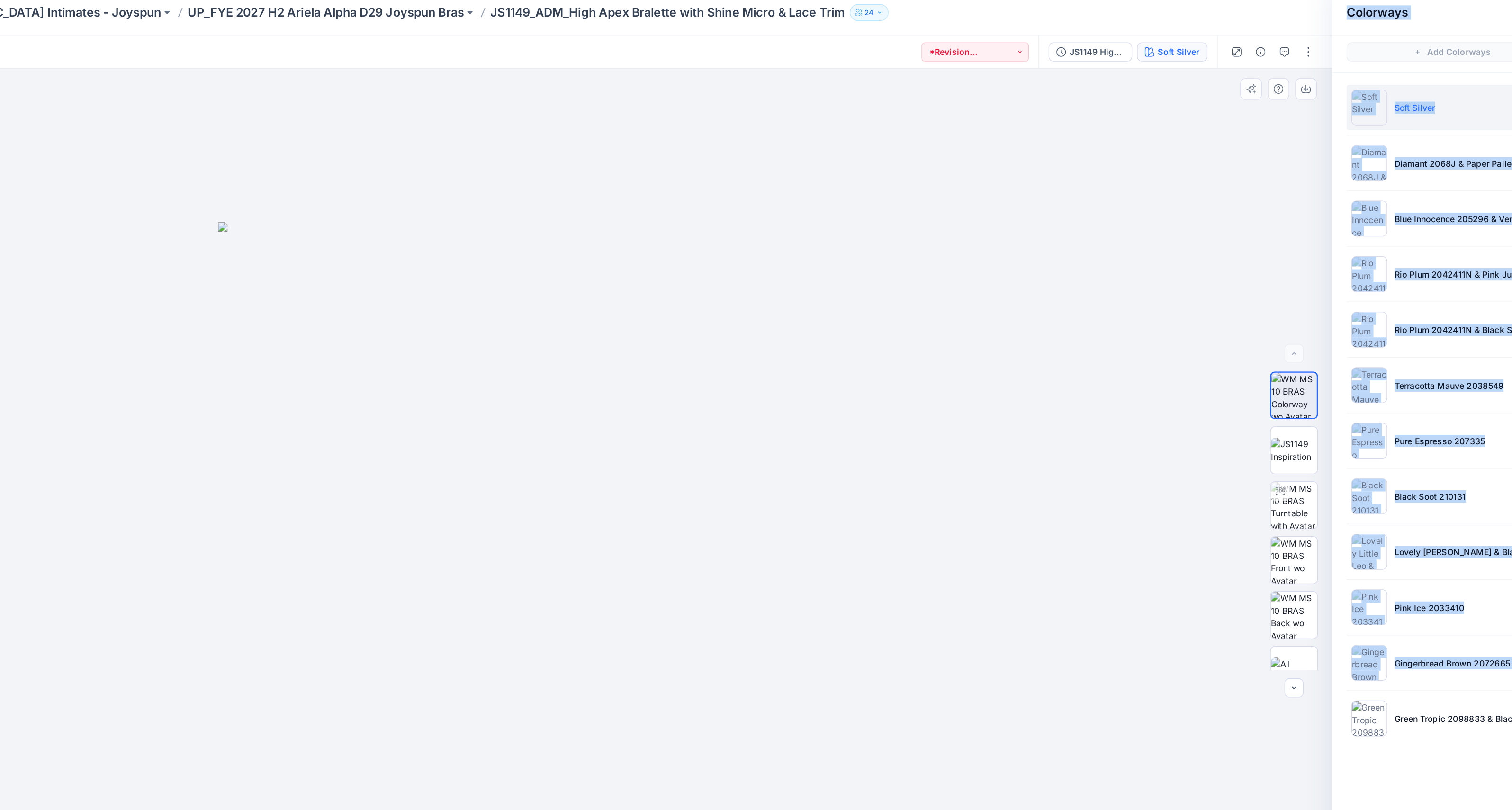
drag, startPoint x: 1323, startPoint y: 627, endPoint x: 1217, endPoint y: 626, distance: 106.0
click at [771, 450] on div "Soft Silver Loading... Material Properties Loading... Colorways Add Colorways S…" at bounding box center [770, 451] width 1484 height 717
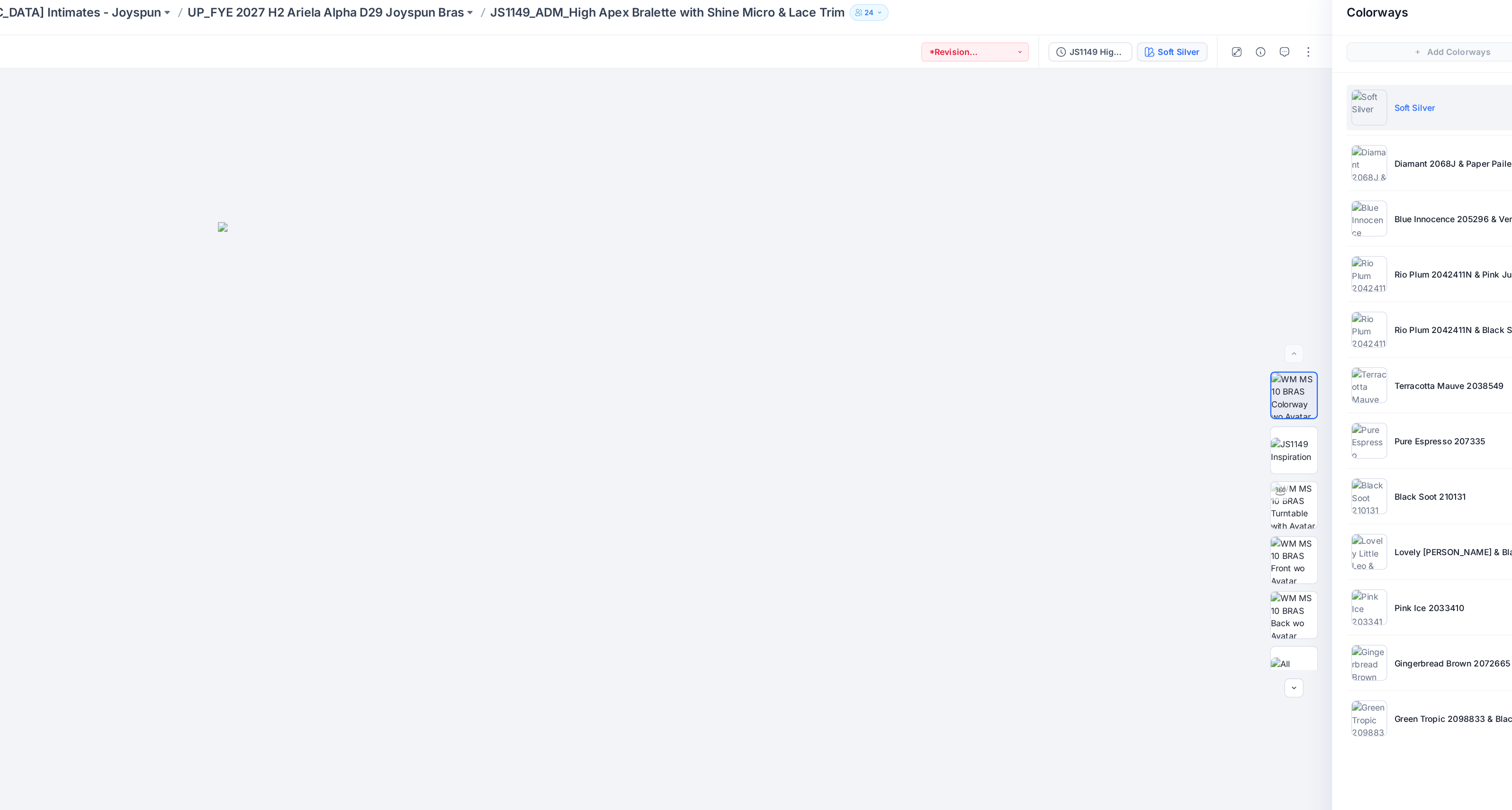
click at [771, 450] on div "Soft Silver Diamant 2068J & Paper Paile 3495J Blue Innocence 205296 & Verdigris…" at bounding box center [1417, 370] width 190 height 547
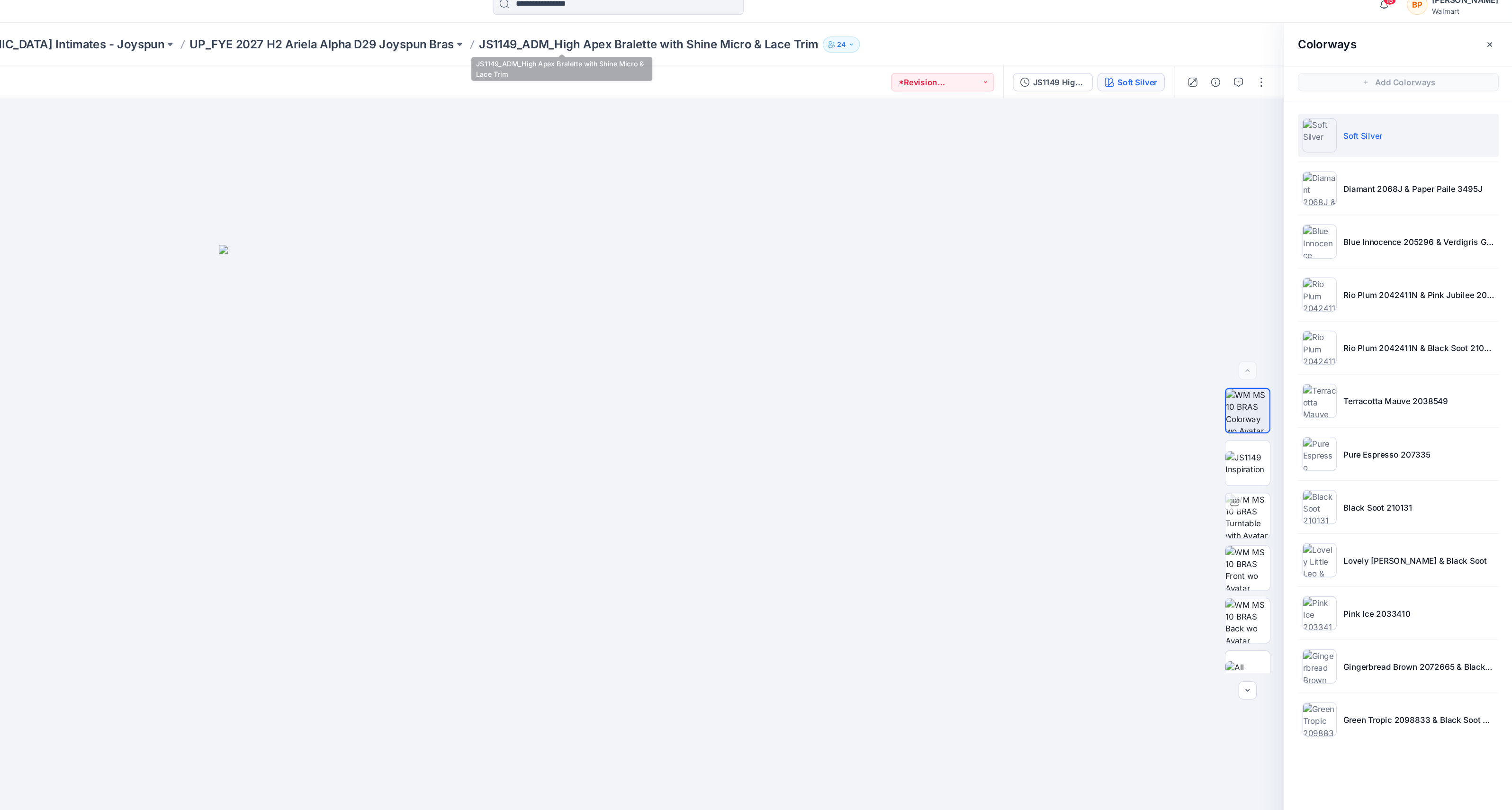
click at [771, 45] on p "JS1149_ADM_High Apex Bralette with Shine Micro & Lace Trim" at bounding box center [795, 48] width 281 height 14
click at [514, 44] on p "UP_FYE 2027 H2 Ariela Alpha D29 Joyspun Bras" at bounding box center [524, 48] width 220 height 14
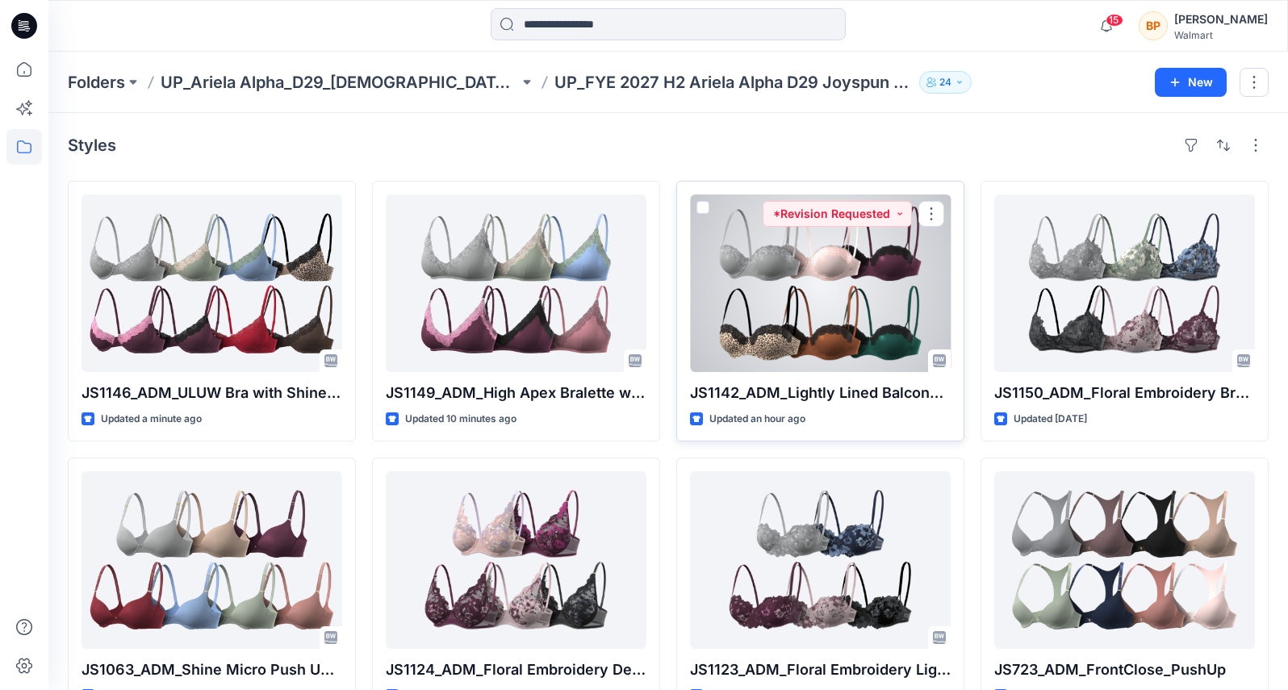
click at [798, 316] on div at bounding box center [820, 283] width 261 height 178
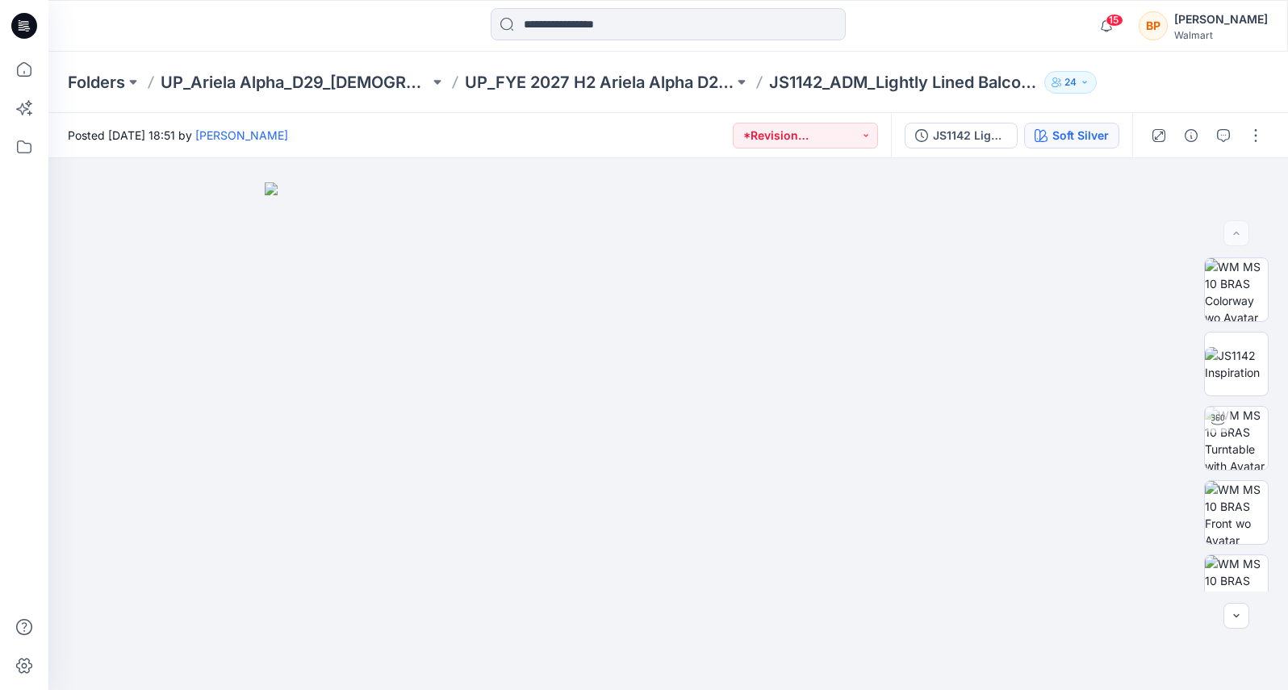
click at [1060, 122] on div "JS1142 Lightly Lined Balconette with Shine Micro & Lace Trim First Colorway Sof…" at bounding box center [1011, 135] width 241 height 45
click at [1060, 135] on div "Soft Silver" at bounding box center [1080, 136] width 56 height 18
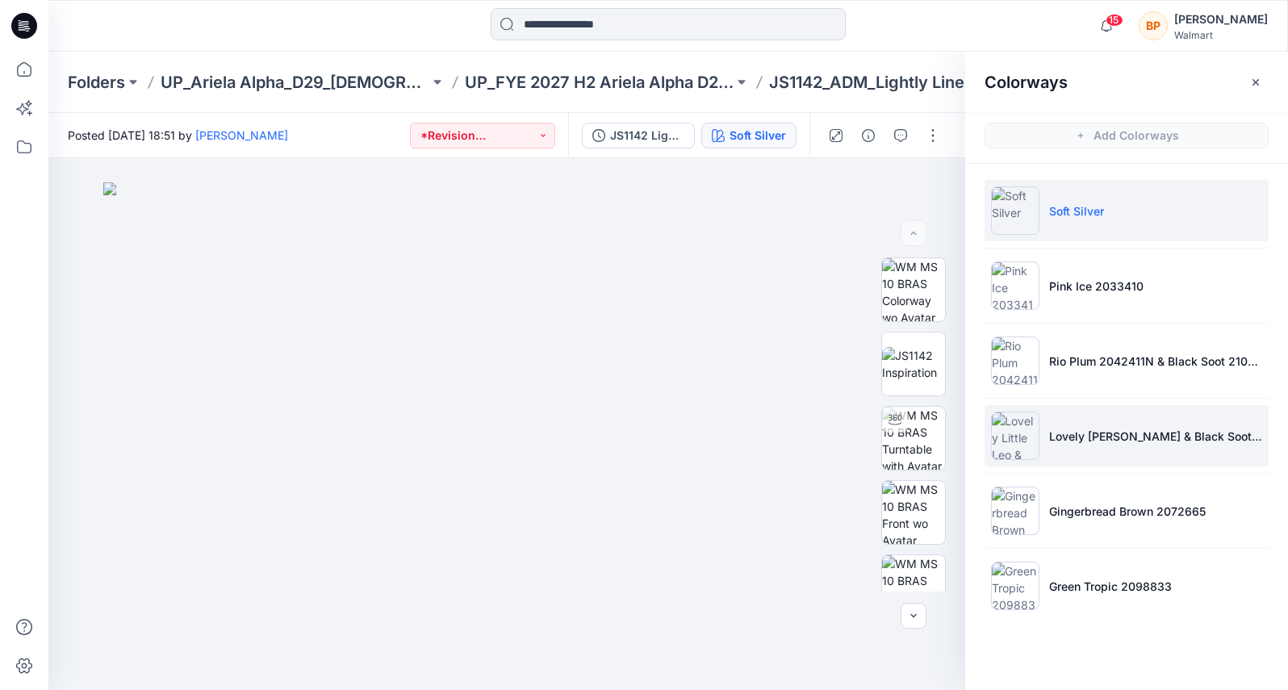
click at [1045, 460] on li "Lovely Little Leo & Black Soot 210132" at bounding box center [1127, 435] width 284 height 61
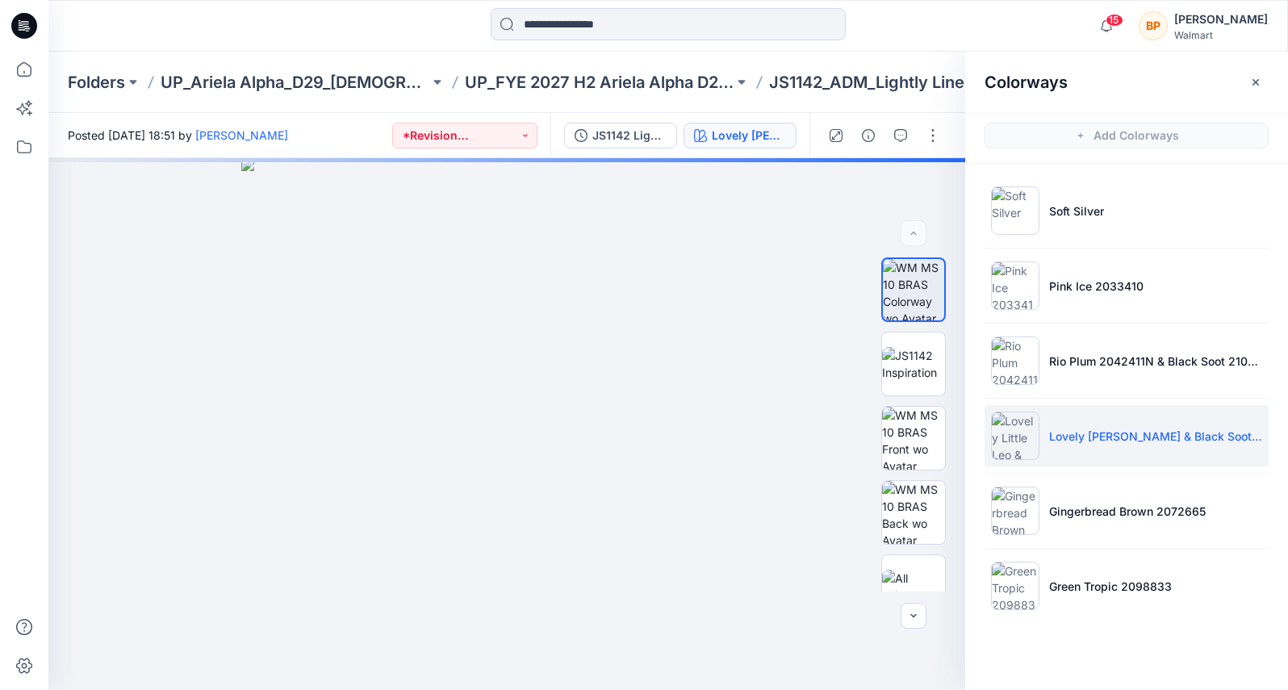
click at [1036, 442] on img at bounding box center [1015, 436] width 48 height 48
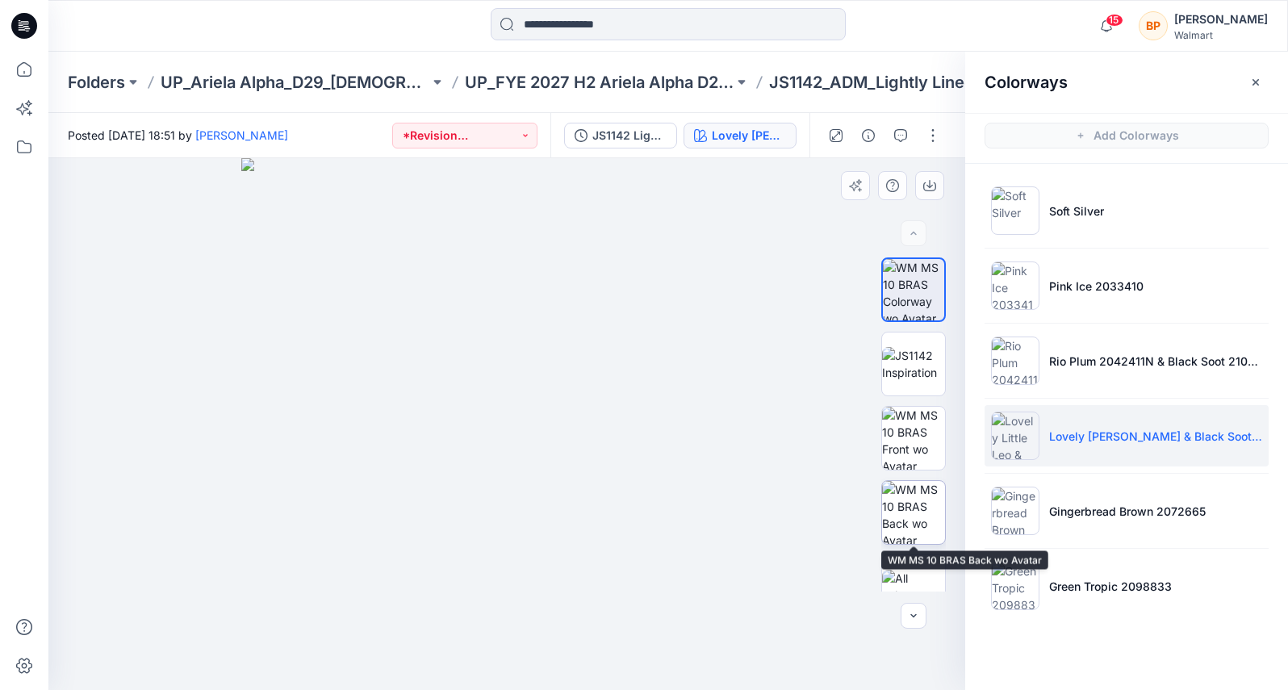
click at [913, 510] on img at bounding box center [913, 512] width 63 height 63
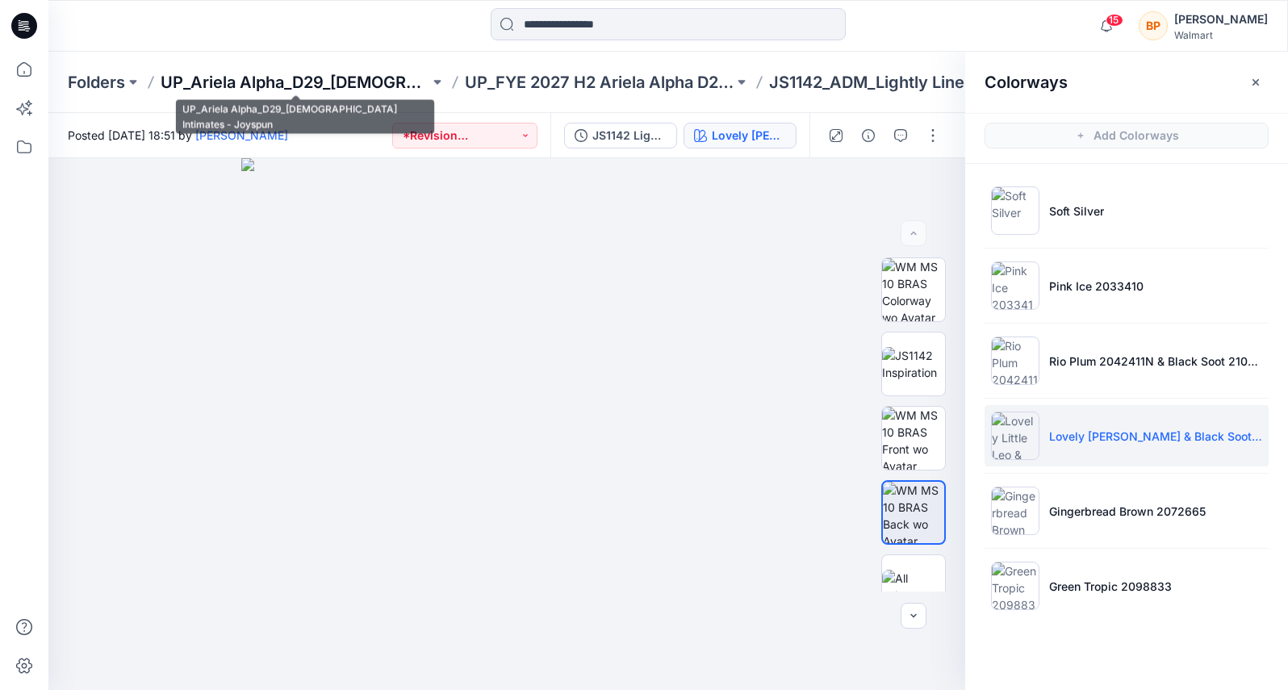
click at [399, 72] on p "UP_Ariela Alpha_D29_[DEMOGRAPHIC_DATA] Intimates - Joyspun" at bounding box center [295, 82] width 269 height 23
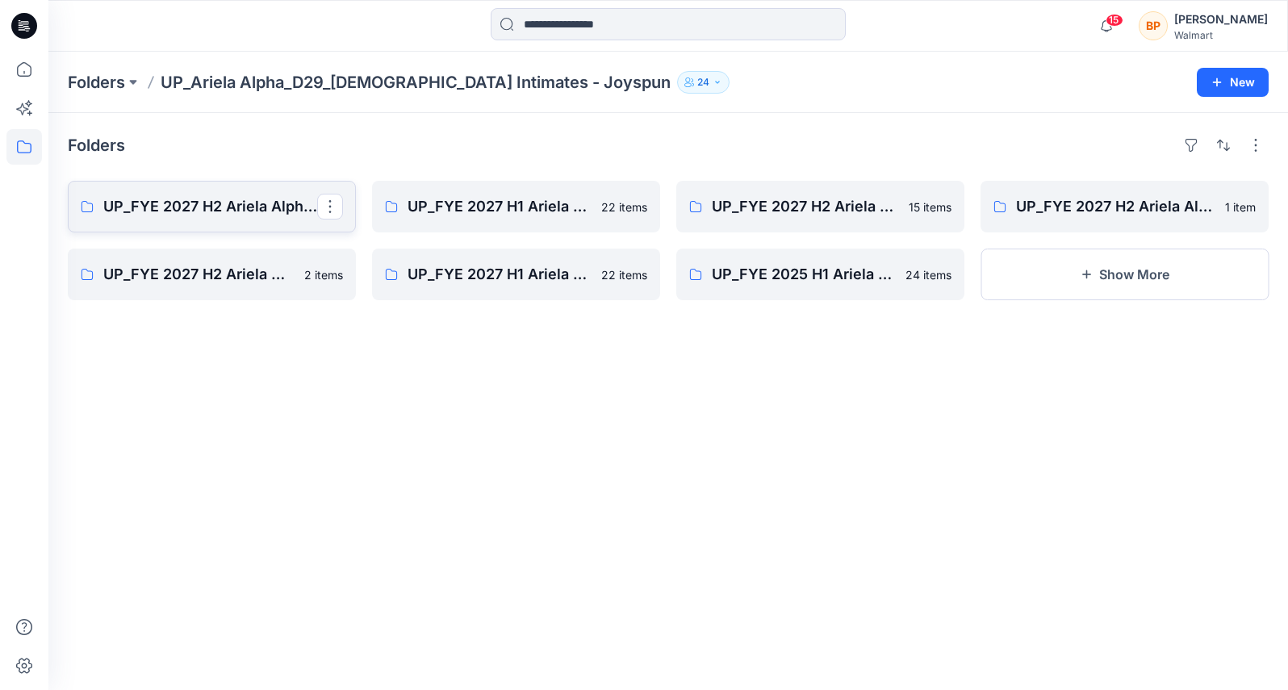
click at [247, 201] on p "UP_FYE 2027 H2 Ariela Alpha D29 Joyspun Panties" at bounding box center [210, 206] width 214 height 23
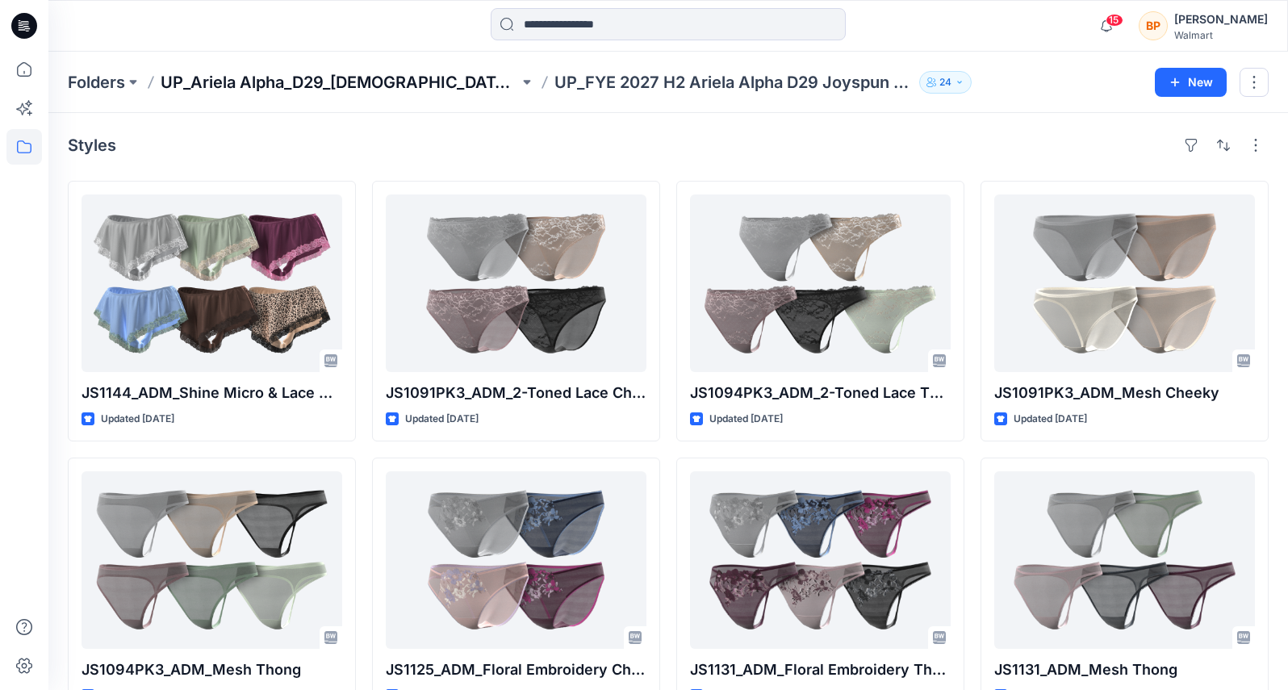
click at [434, 82] on p "UP_Ariela Alpha_D29_[DEMOGRAPHIC_DATA] Intimates - Joyspun" at bounding box center [340, 82] width 358 height 23
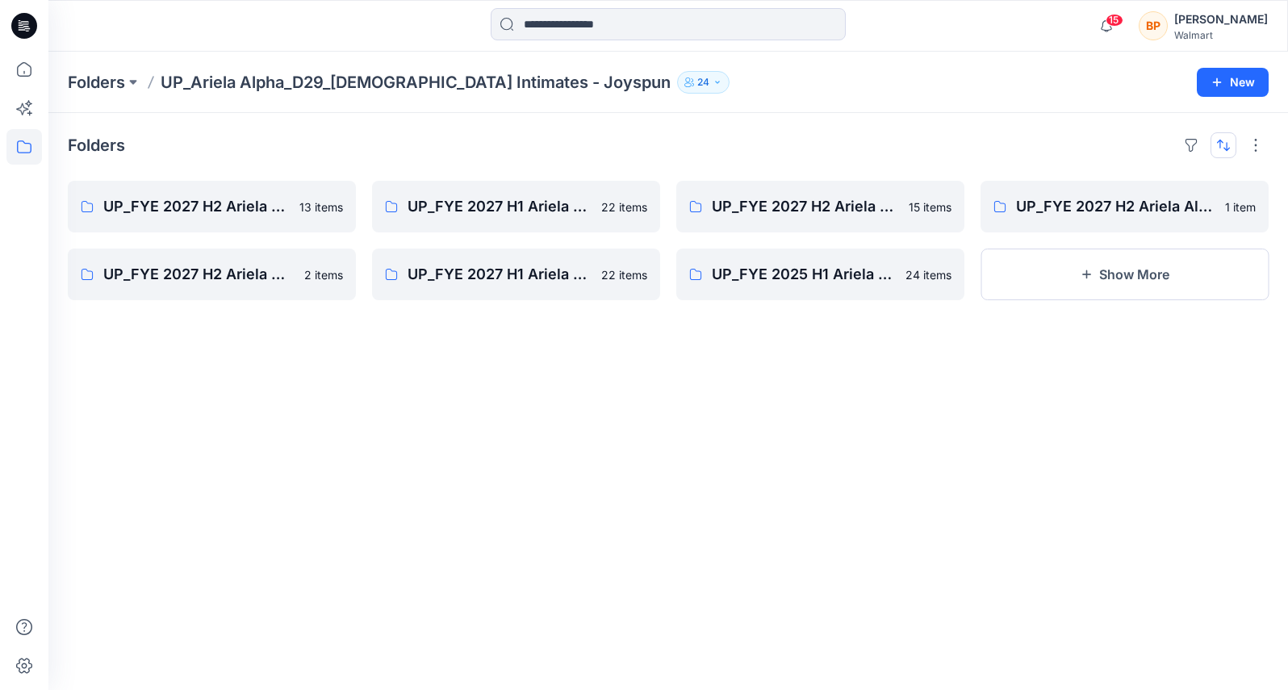
click at [1221, 145] on button "button" at bounding box center [1224, 145] width 26 height 26
click at [1159, 184] on p "Last update" at bounding box center [1170, 186] width 102 height 17
click at [1144, 183] on p "Last update" at bounding box center [1170, 186] width 102 height 17
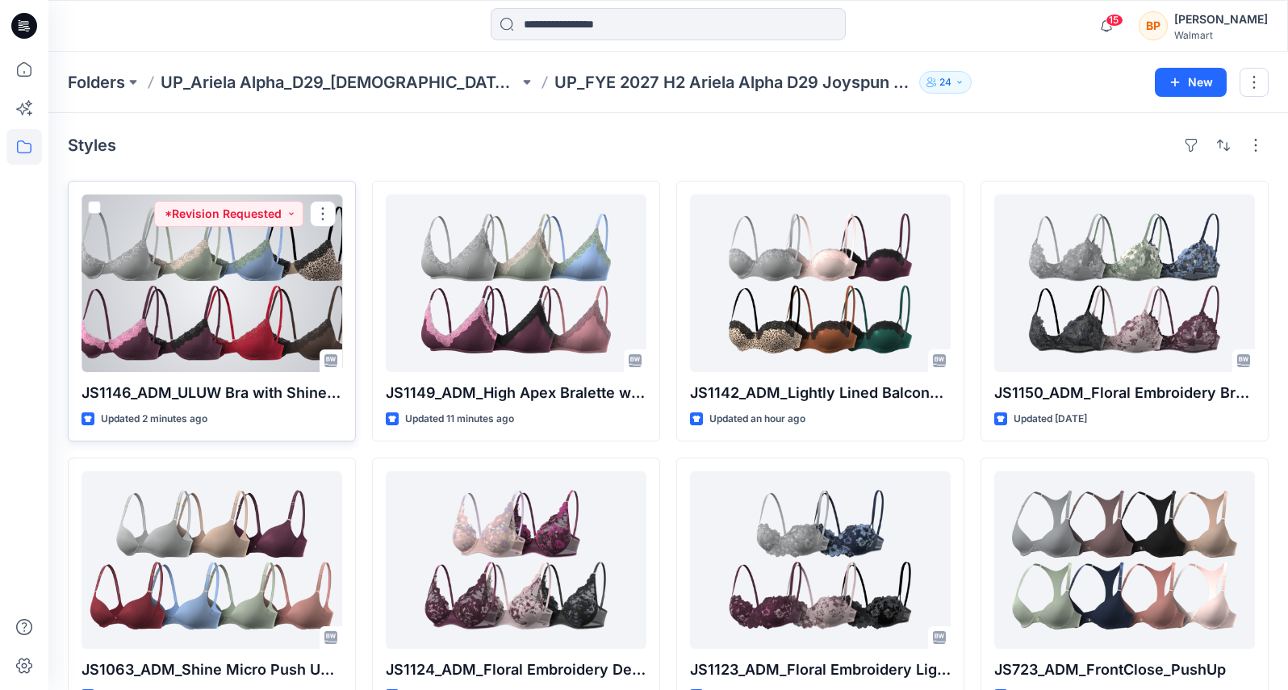
click at [300, 326] on div at bounding box center [212, 283] width 261 height 178
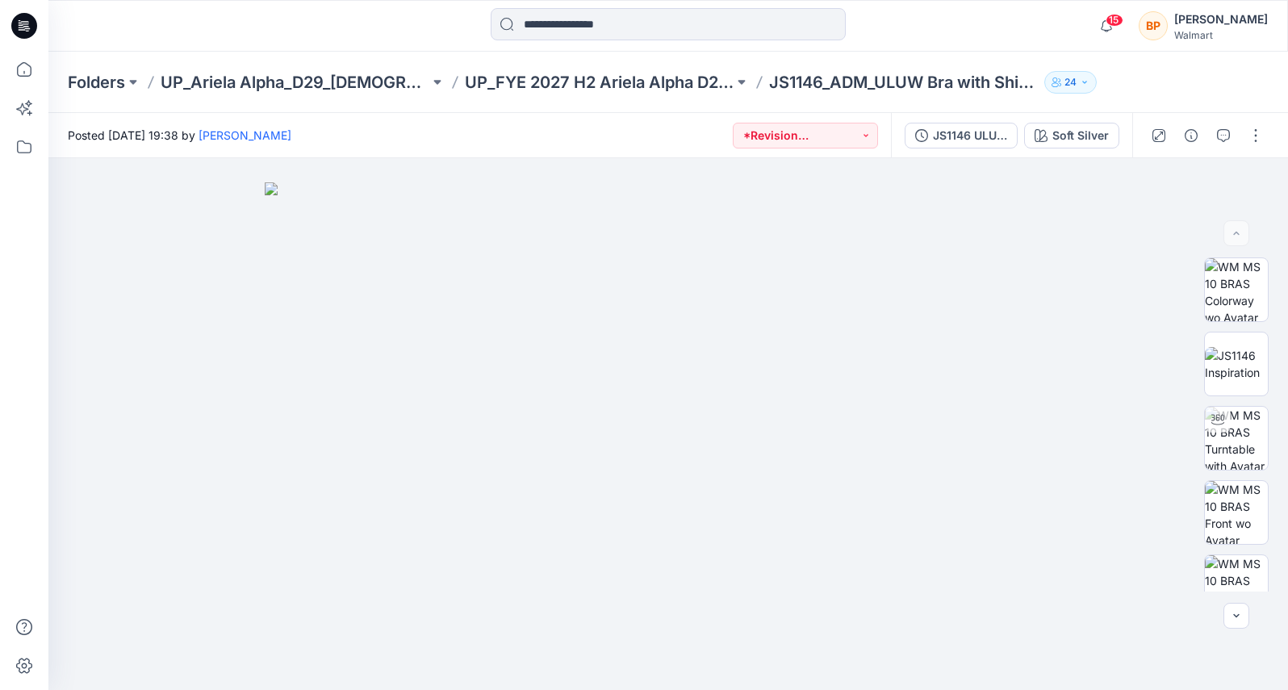
click at [1058, 157] on div "JS1146 ULUW Bra with Shine Micro & Lace Trim First Colorway Soft Silver" at bounding box center [1011, 135] width 241 height 45
click at [1058, 142] on div "Soft Silver" at bounding box center [1080, 136] width 56 height 18
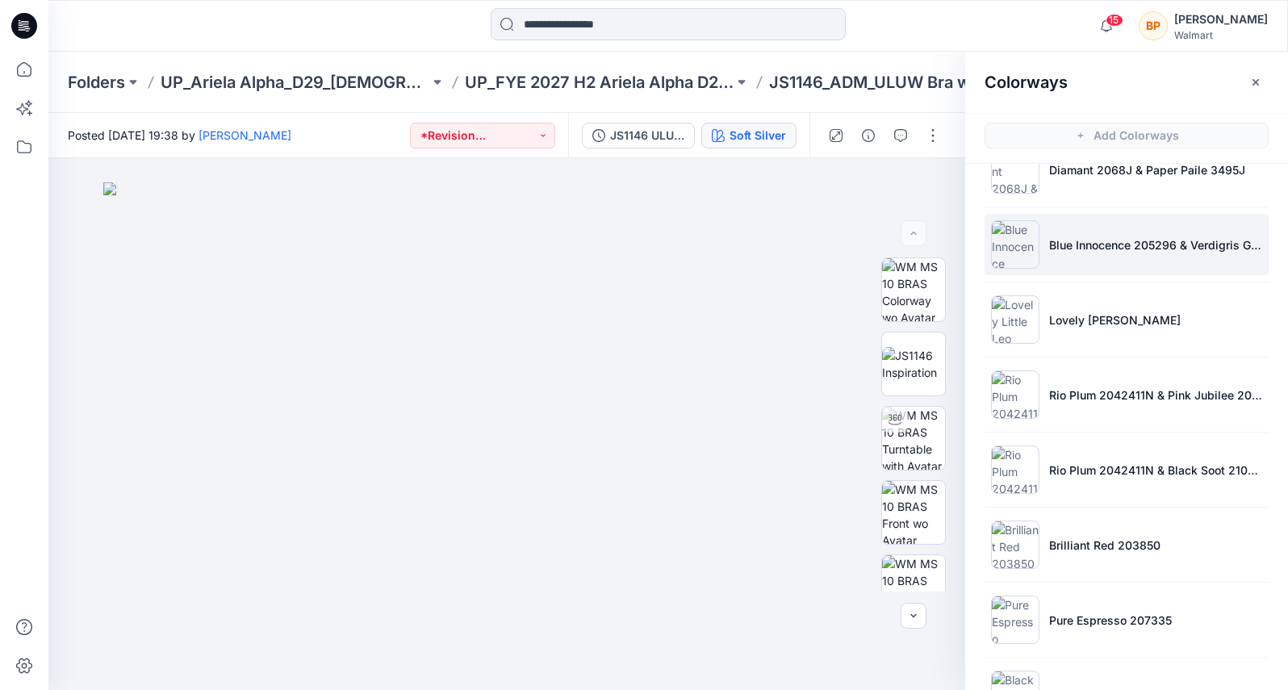
scroll to position [121, 0]
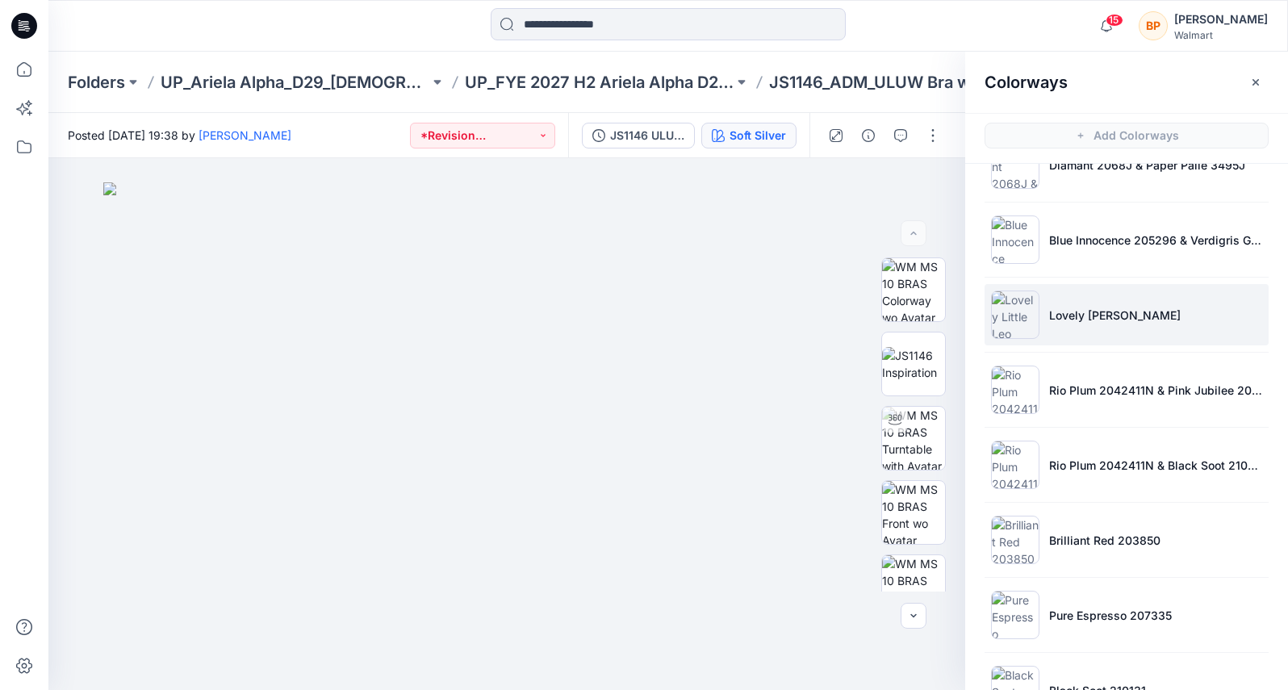
click at [1104, 307] on p "Lovely [PERSON_NAME]" at bounding box center [1115, 315] width 132 height 17
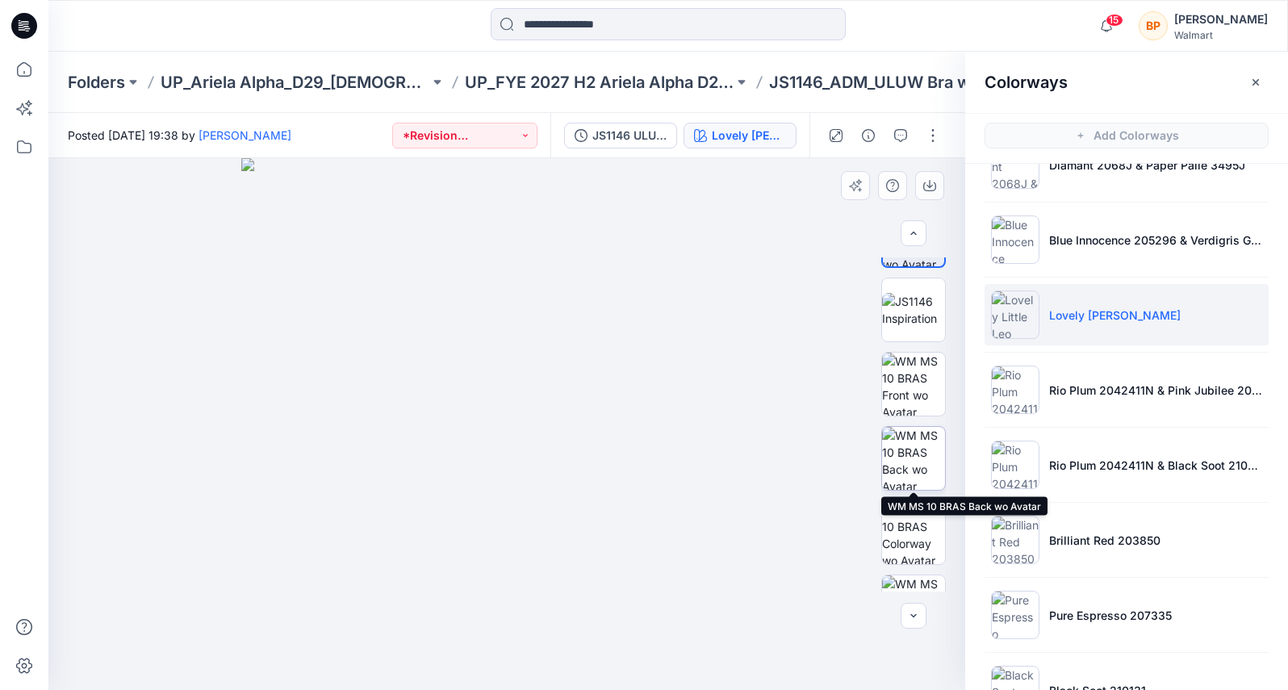
scroll to position [190, 0]
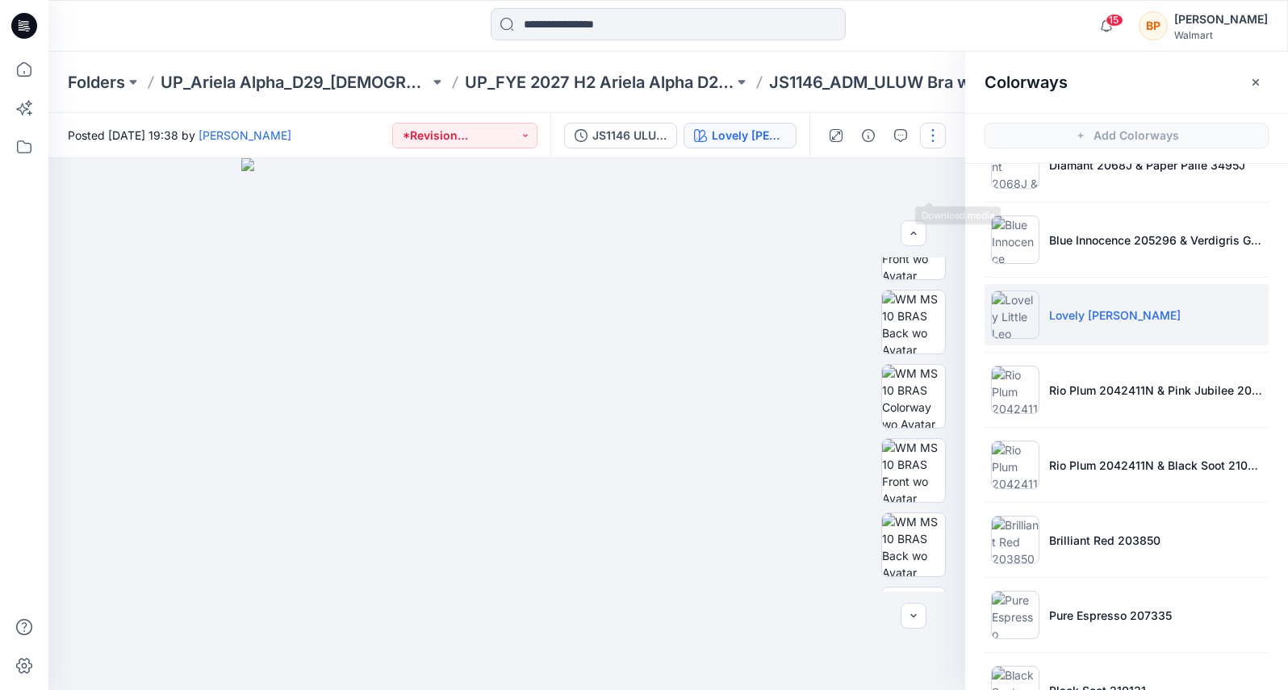
click at [937, 133] on button "button" at bounding box center [933, 136] width 26 height 26
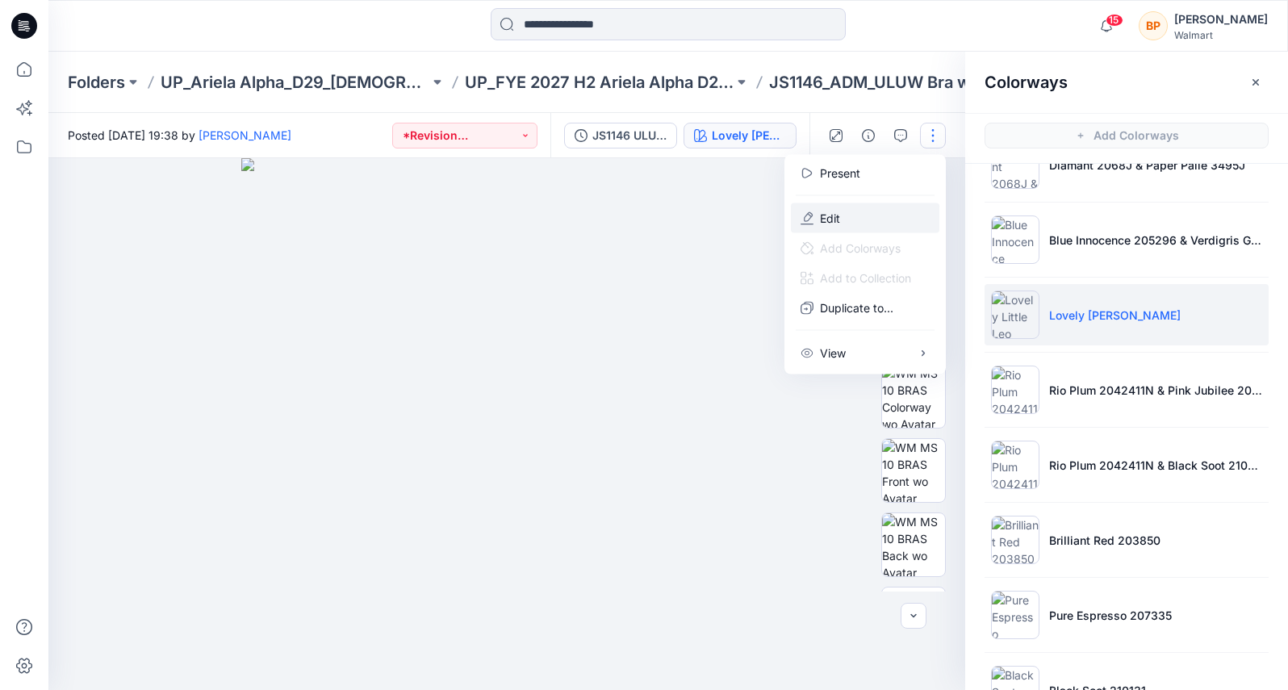
click at [853, 214] on button "Edit" at bounding box center [865, 218] width 148 height 30
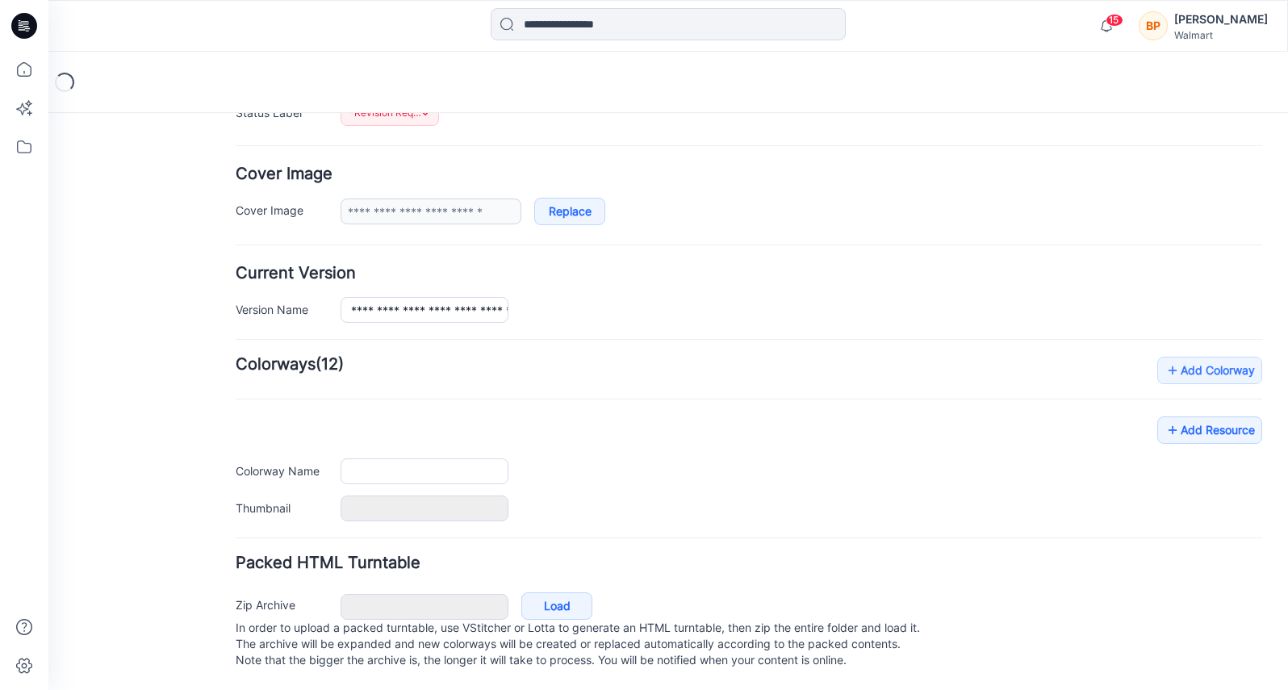
type input "**********"
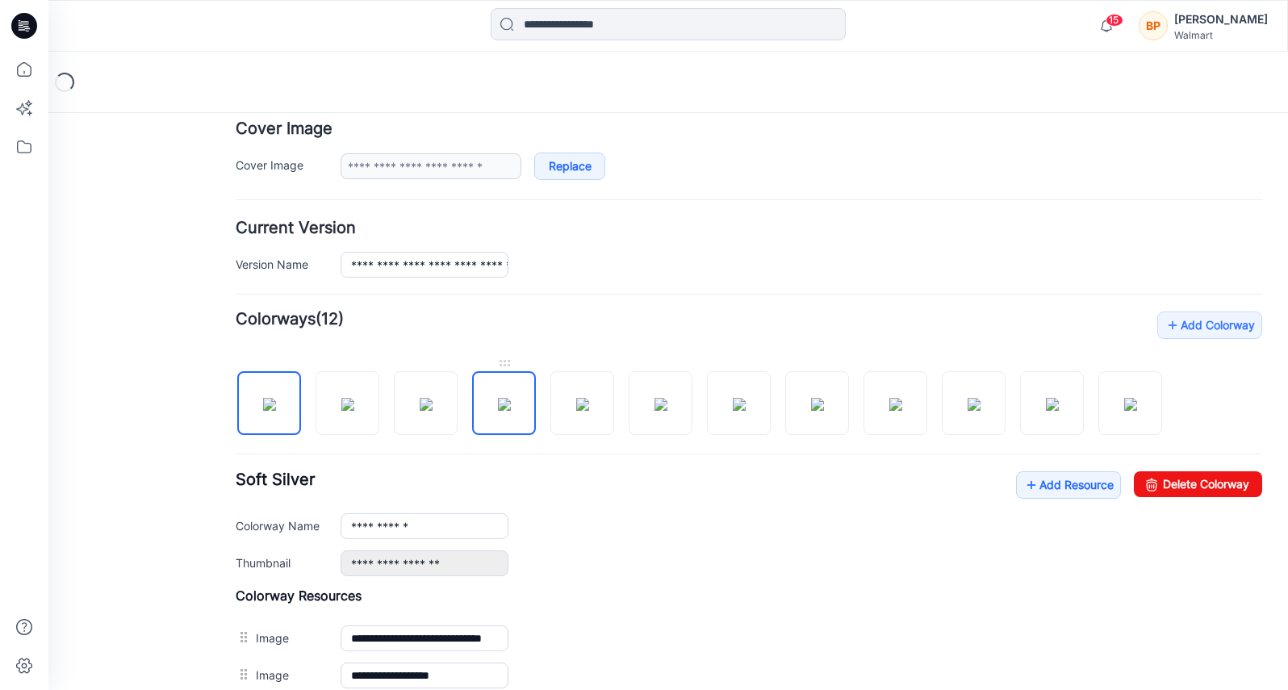
click at [501, 403] on img at bounding box center [504, 404] width 13 height 13
type input "**********"
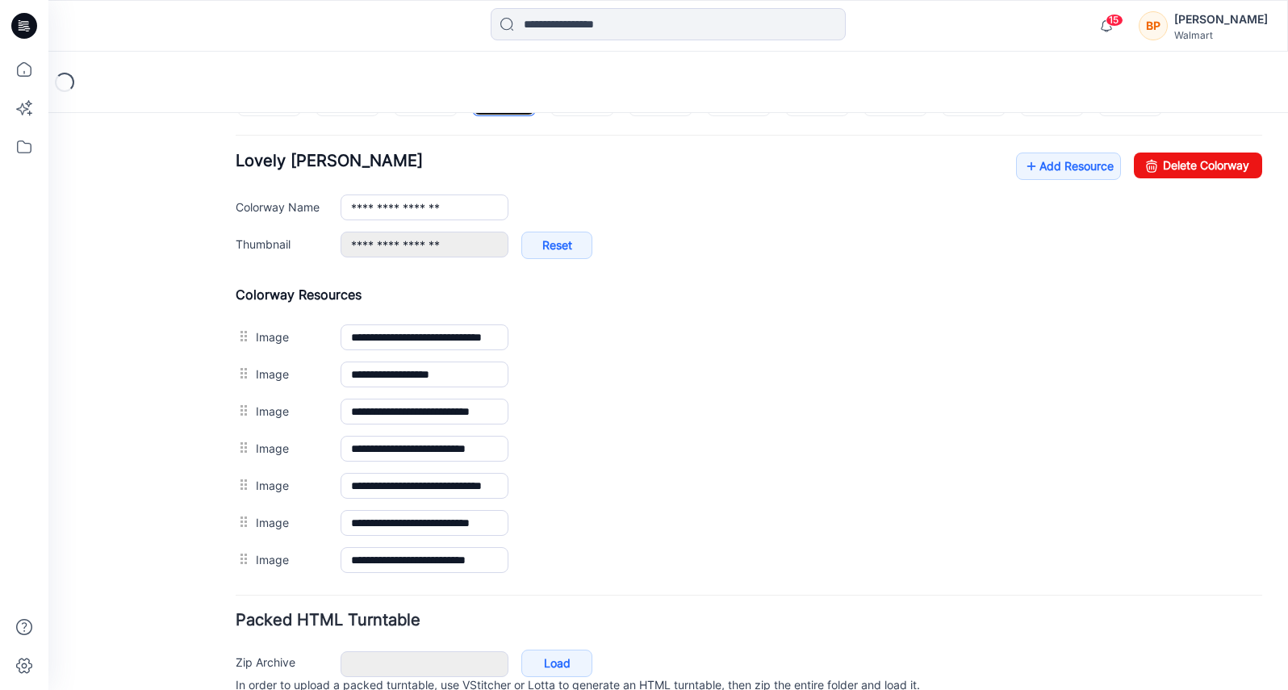
scroll to position [698, 0]
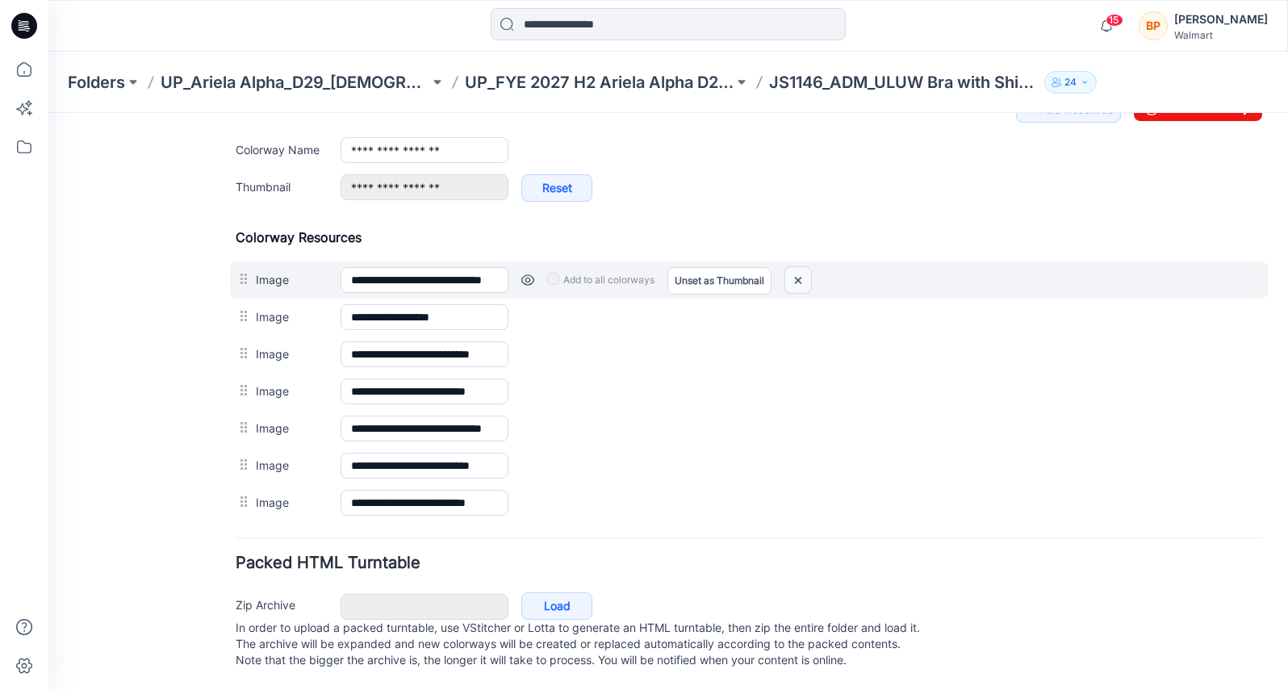
click at [800, 267] on img at bounding box center [798, 280] width 26 height 27
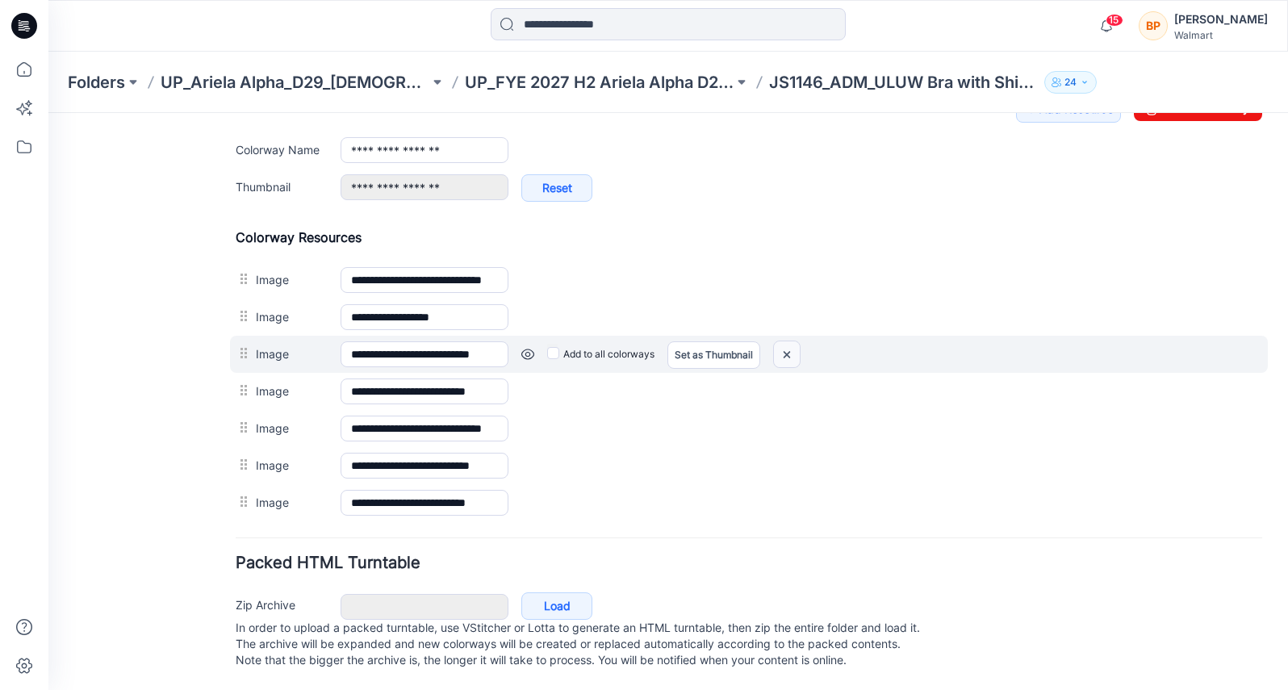
click at [790, 341] on img at bounding box center [787, 354] width 26 height 27
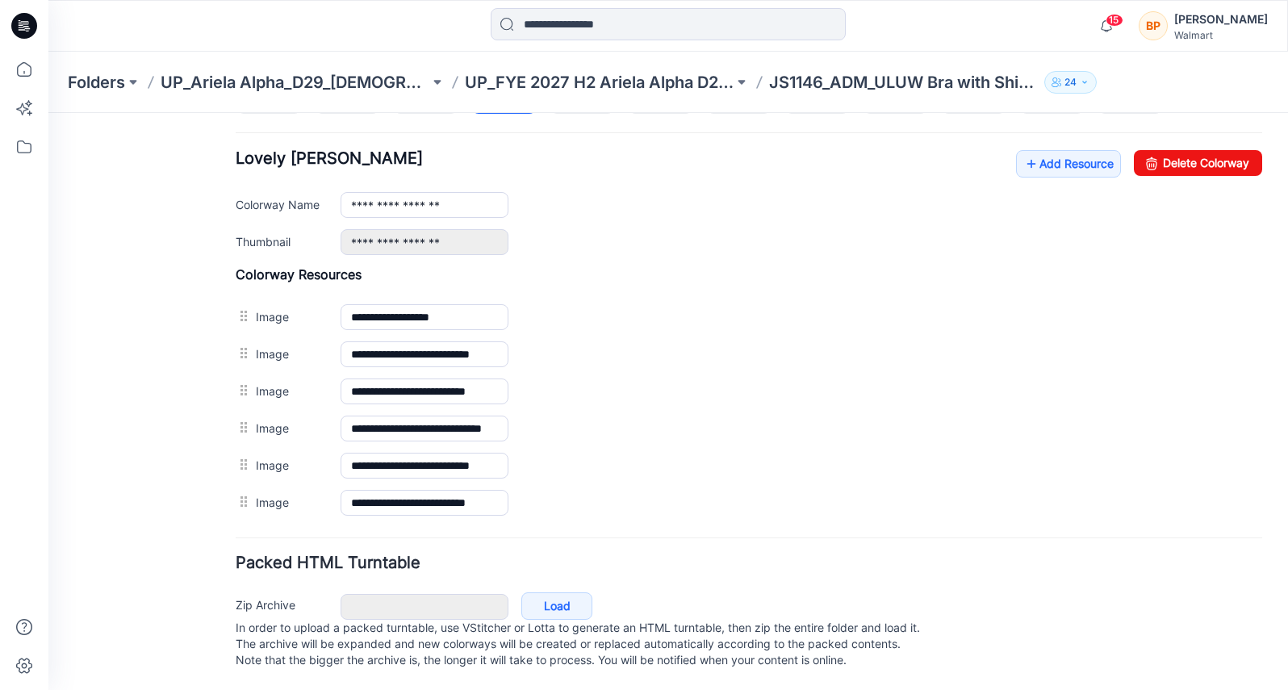
scroll to position [643, 0]
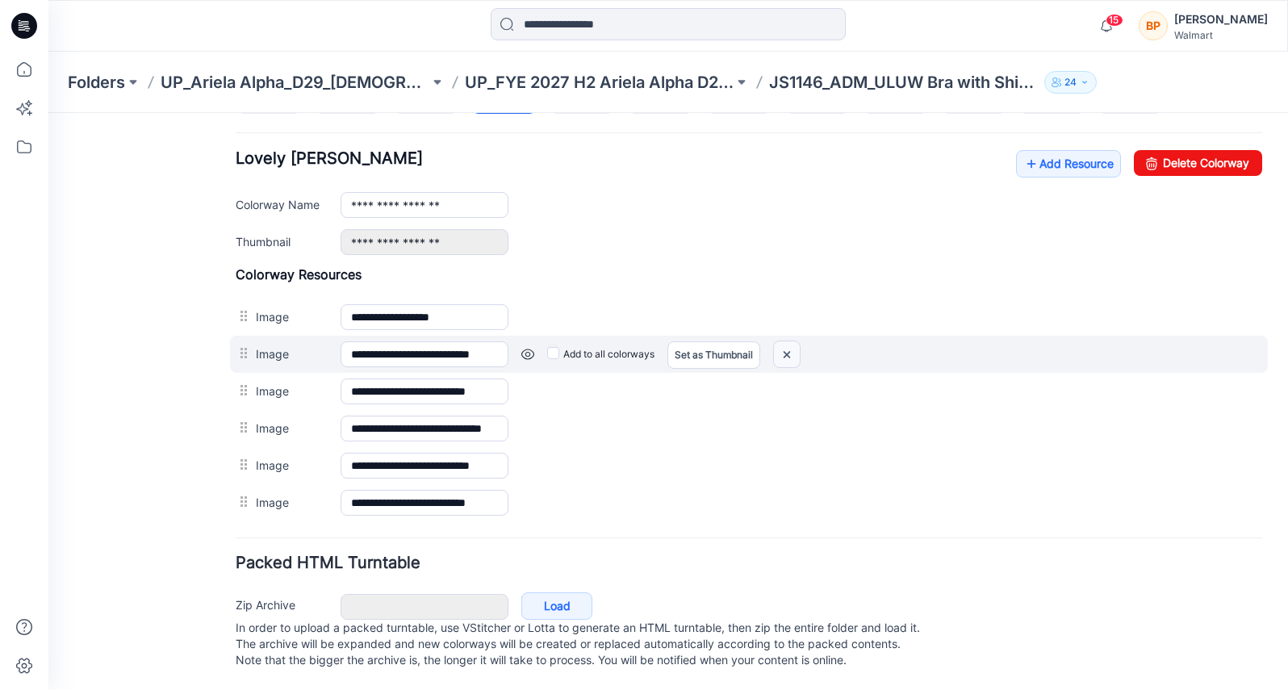
click at [792, 343] on img at bounding box center [787, 354] width 26 height 27
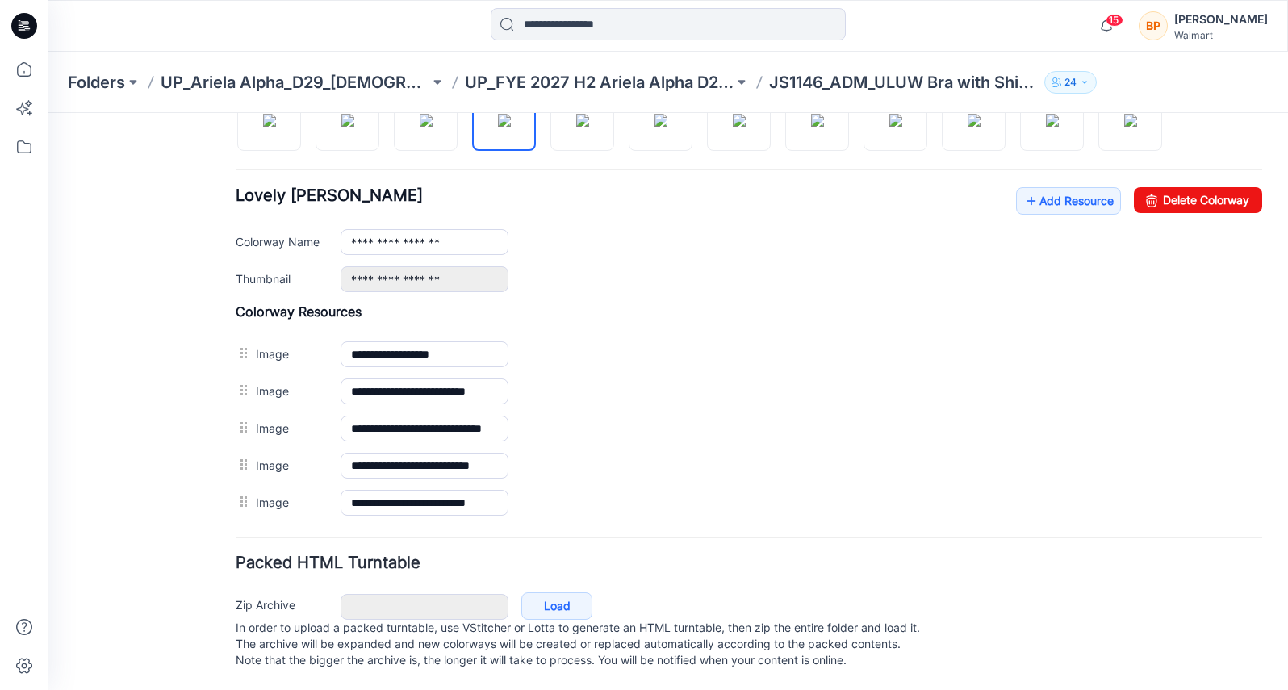
scroll to position [606, 0]
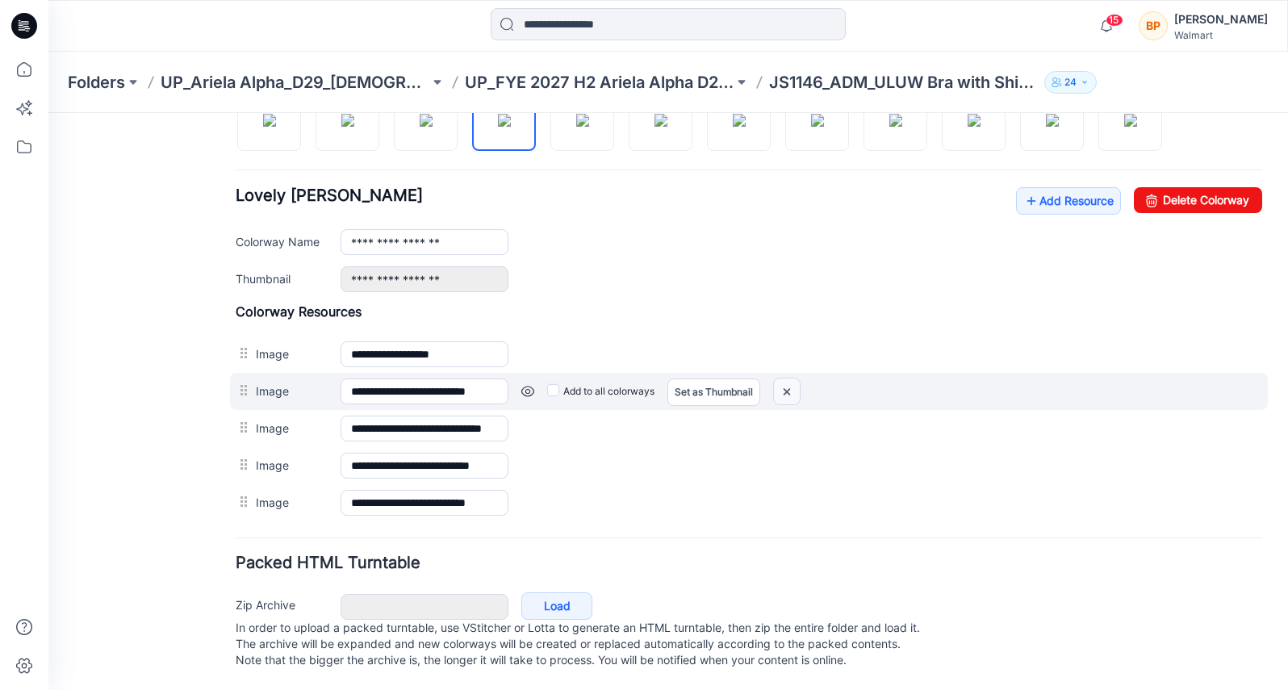
click at [792, 378] on img at bounding box center [787, 391] width 26 height 27
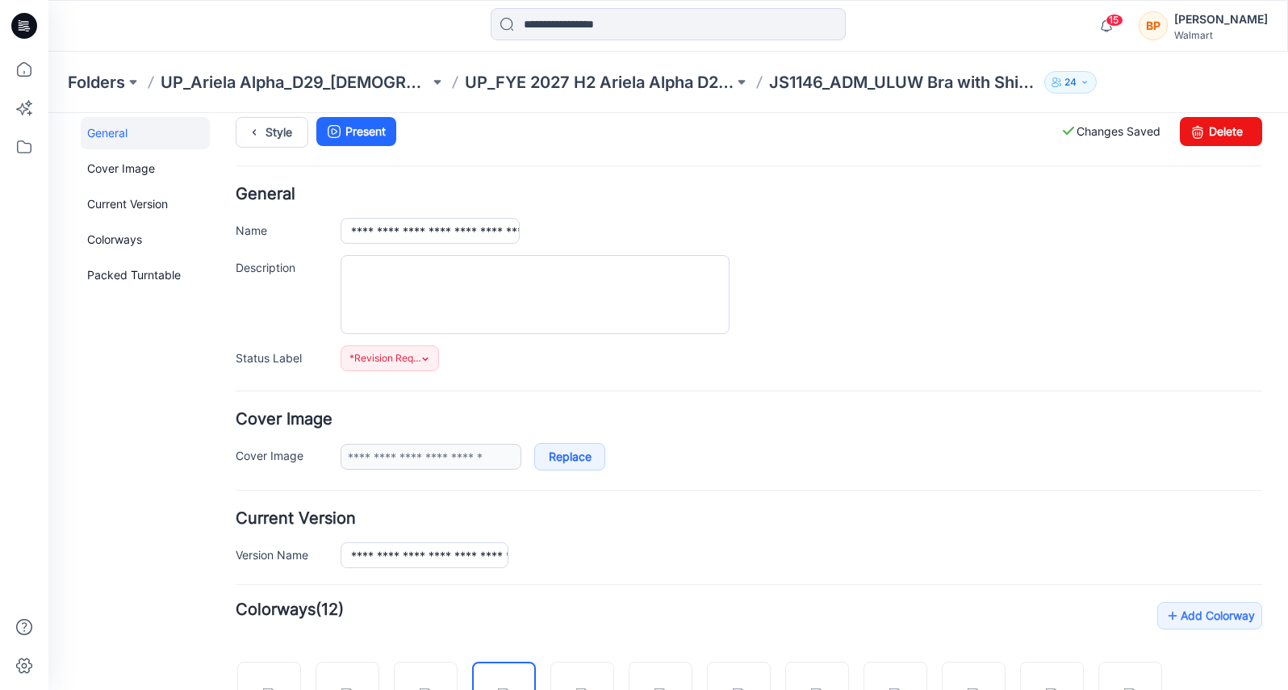
scroll to position [0, 0]
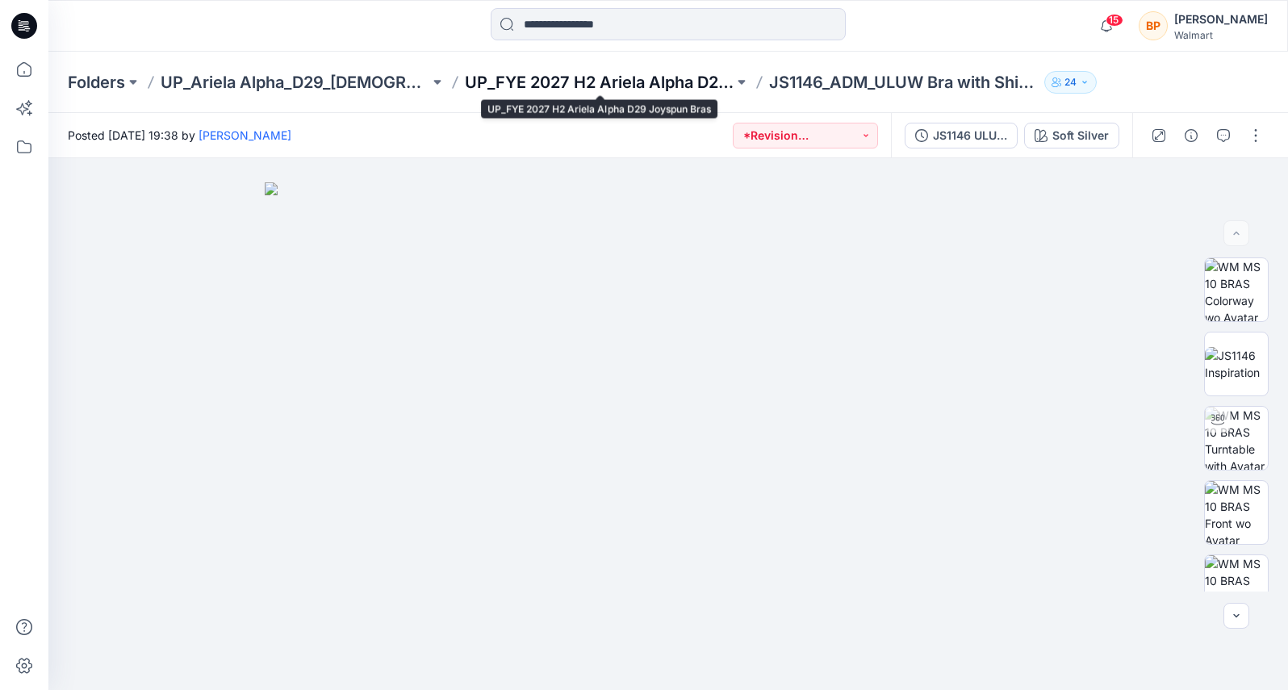
click at [584, 91] on p "UP_FYE 2027 H2 Ariela Alpha D29 Joyspun Bras" at bounding box center [599, 82] width 269 height 23
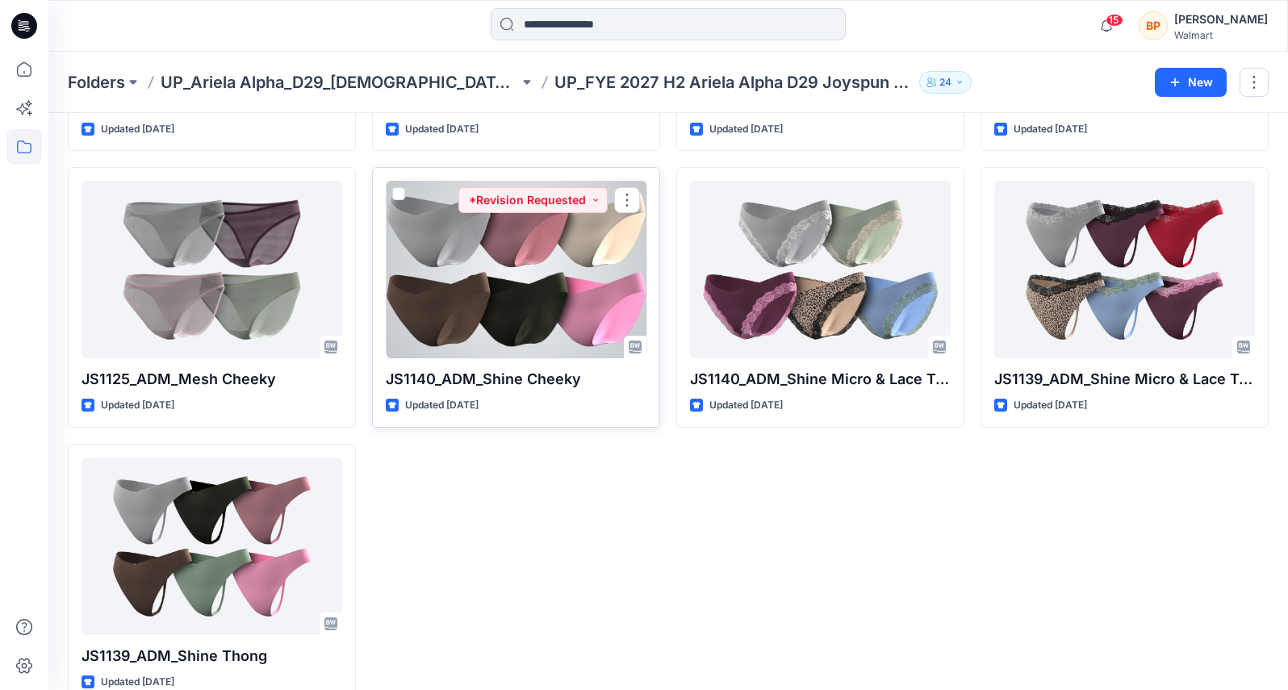
scroll to position [600, 0]
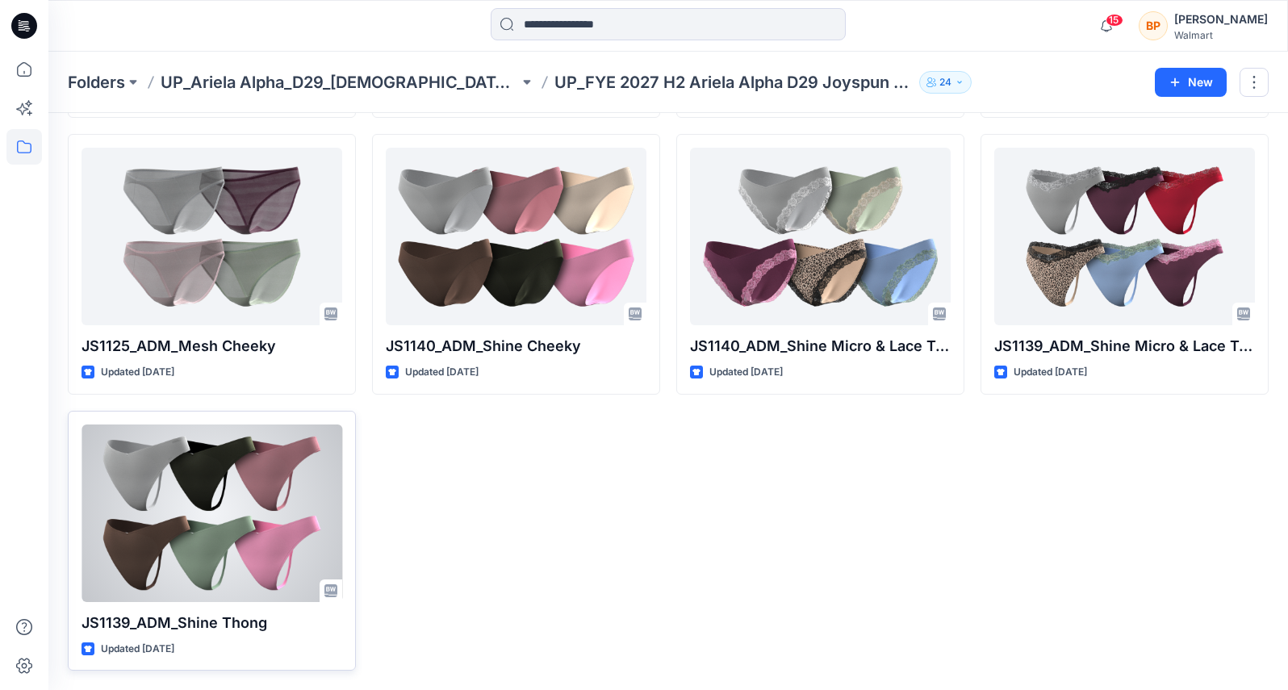
click at [317, 512] on div at bounding box center [212, 513] width 261 height 178
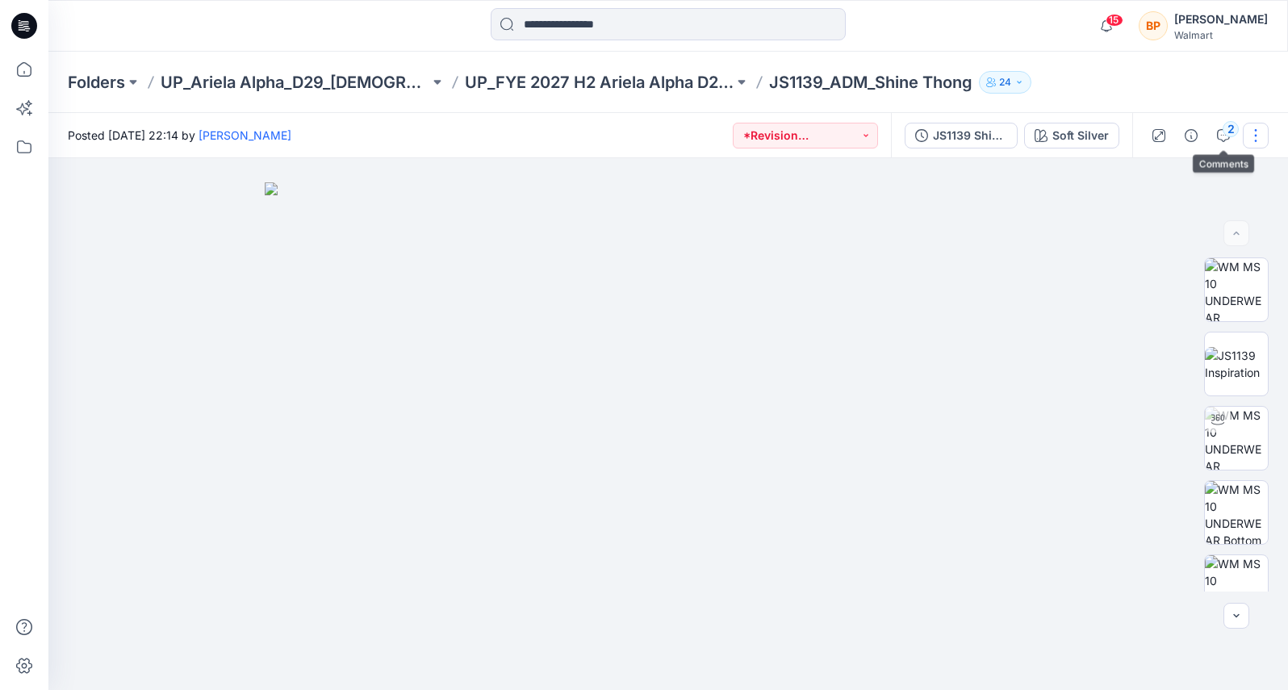
click at [1257, 134] on button "button" at bounding box center [1256, 136] width 26 height 26
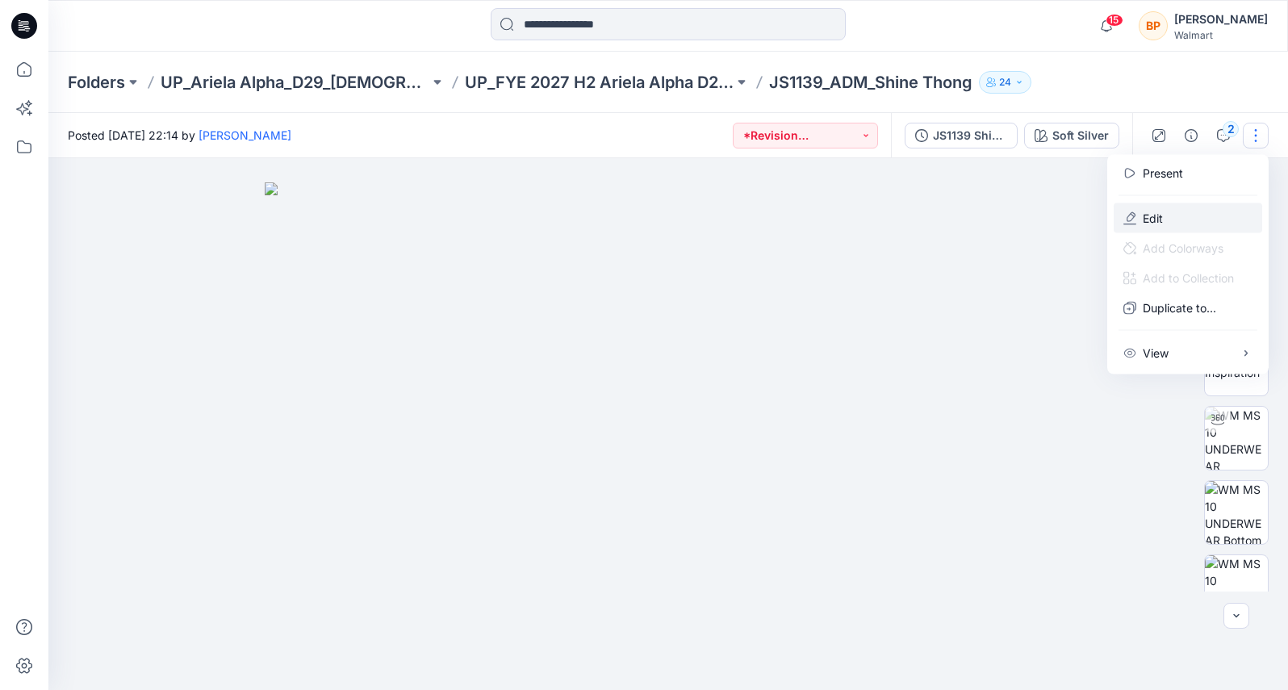
click at [1115, 208] on button "Edit" at bounding box center [1188, 218] width 148 height 30
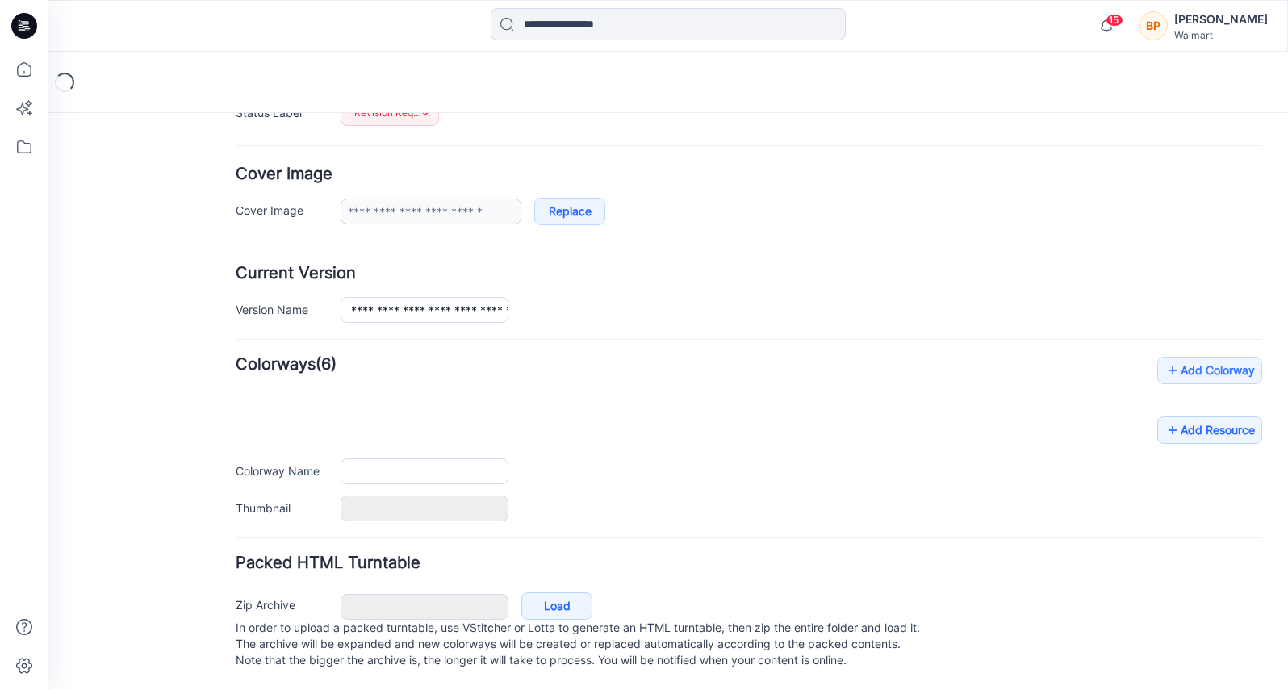
type input "**********"
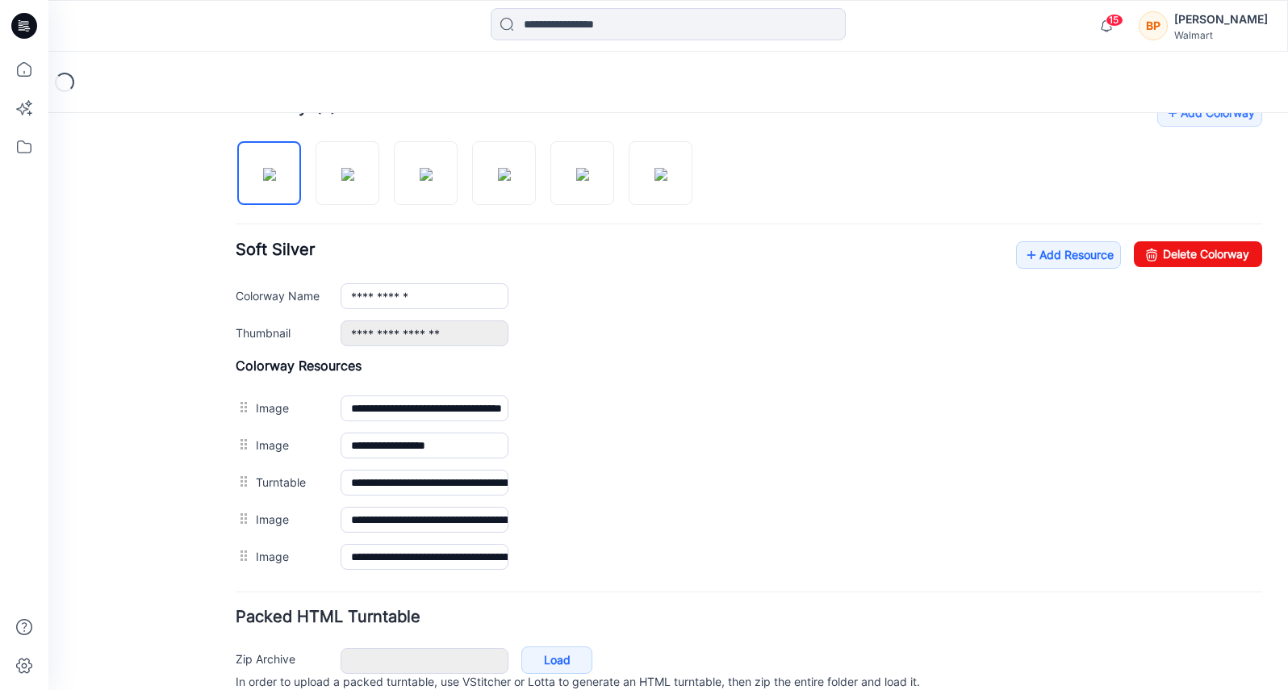
scroll to position [526, 0]
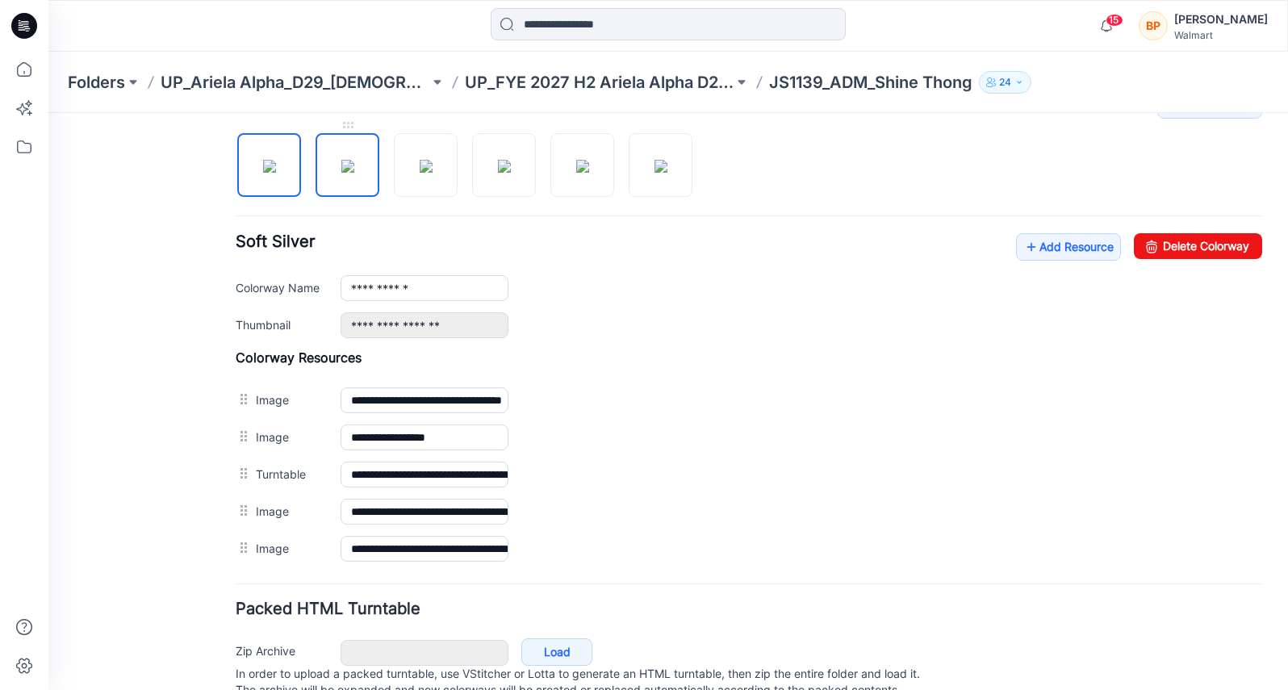
click at [354, 170] on img at bounding box center [347, 166] width 13 height 13
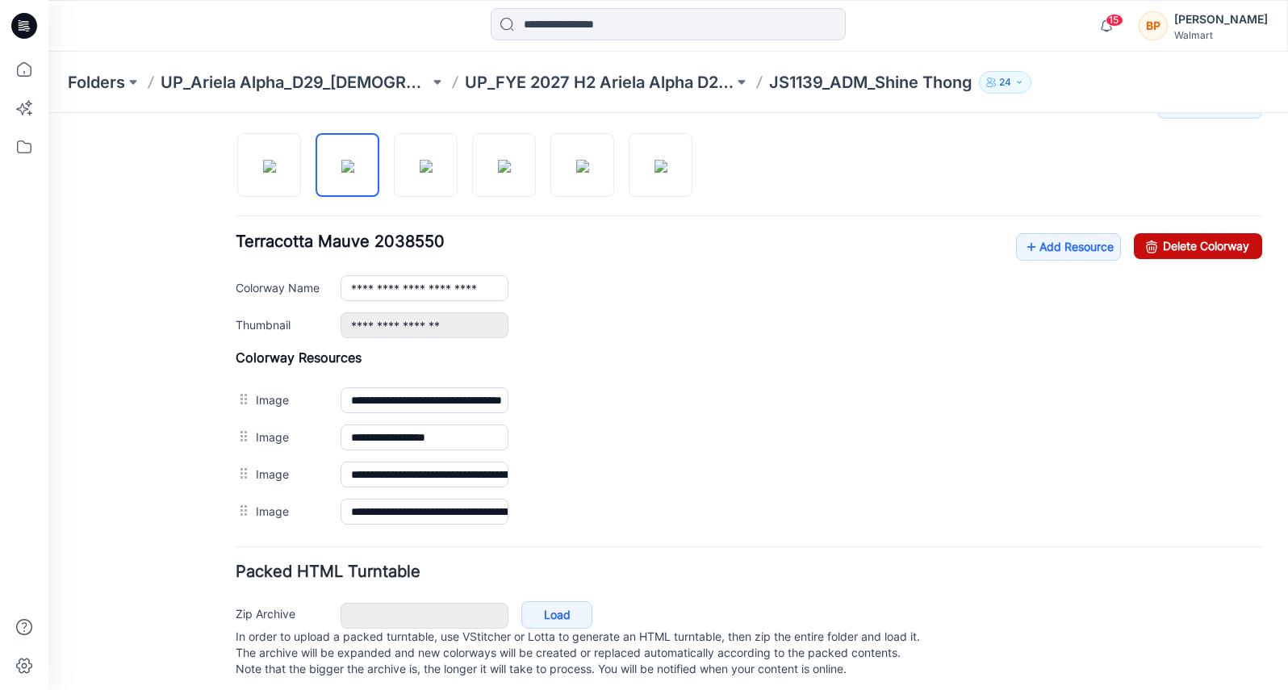
click at [1158, 239] on icon at bounding box center [1151, 246] width 23 height 26
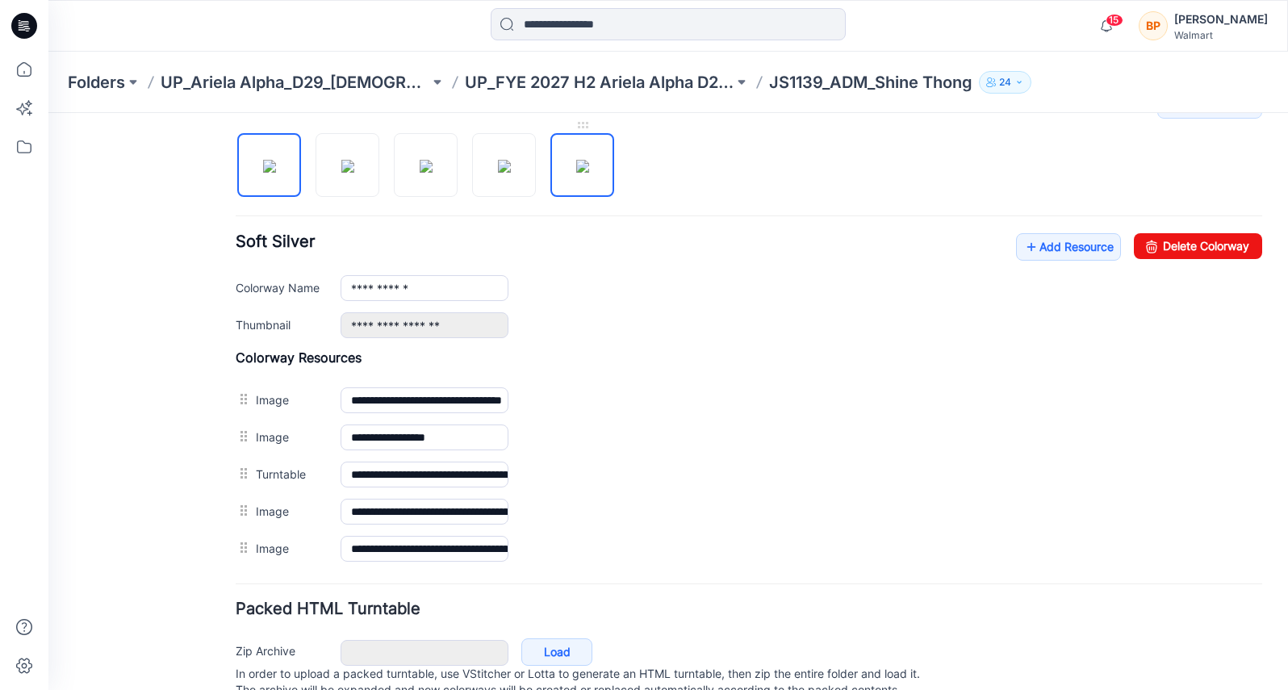
click at [578, 173] on img at bounding box center [582, 166] width 13 height 13
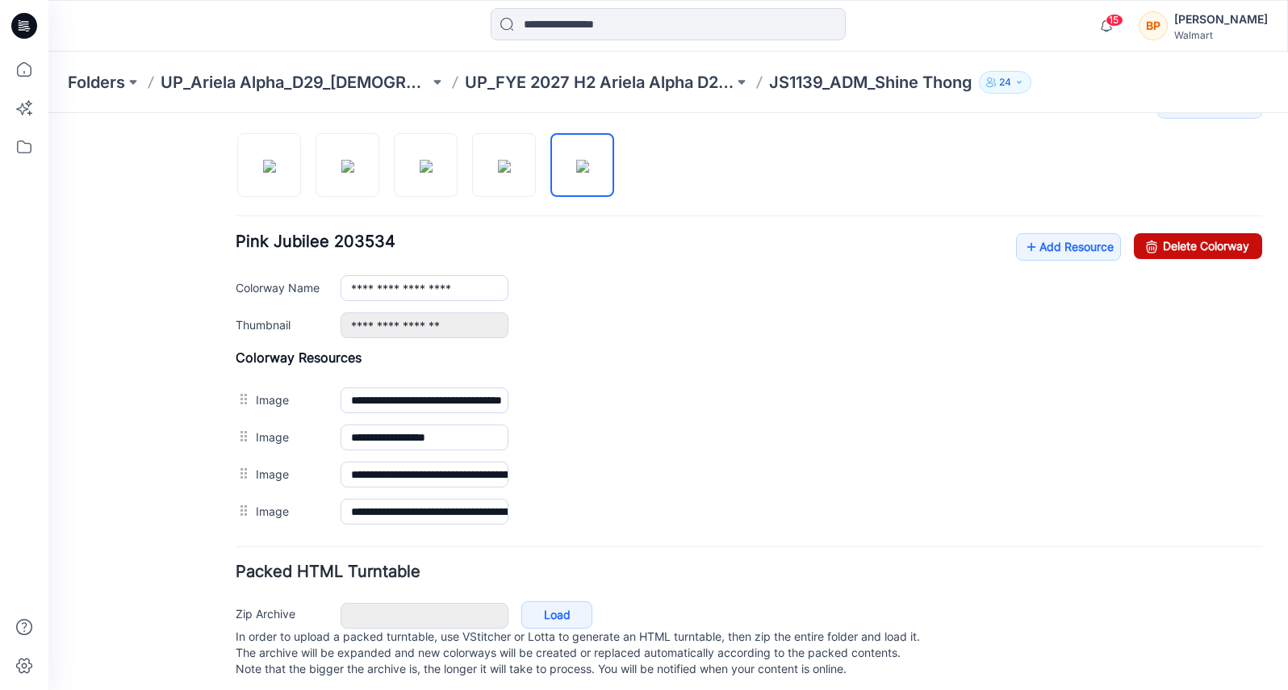
click at [1181, 244] on link "Delete Colorway" at bounding box center [1198, 246] width 128 height 26
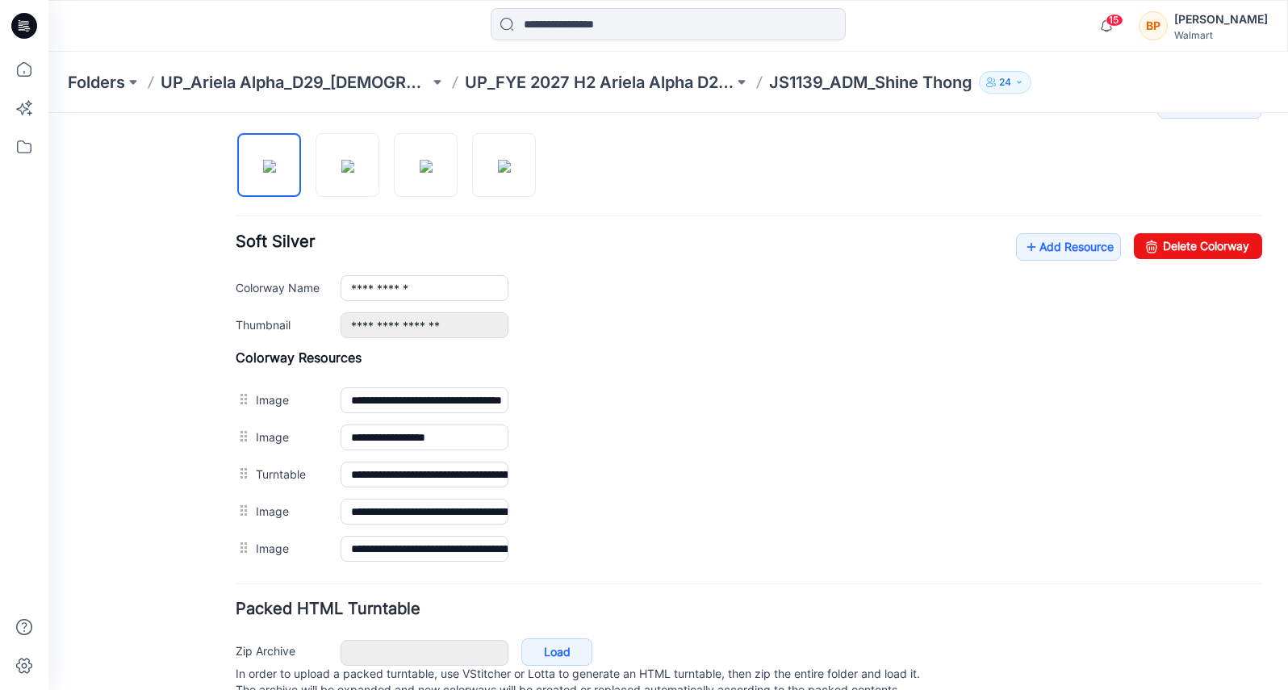
click at [550, 175] on div "**********" at bounding box center [749, 329] width 1027 height 476
click at [506, 173] on img at bounding box center [504, 166] width 13 height 13
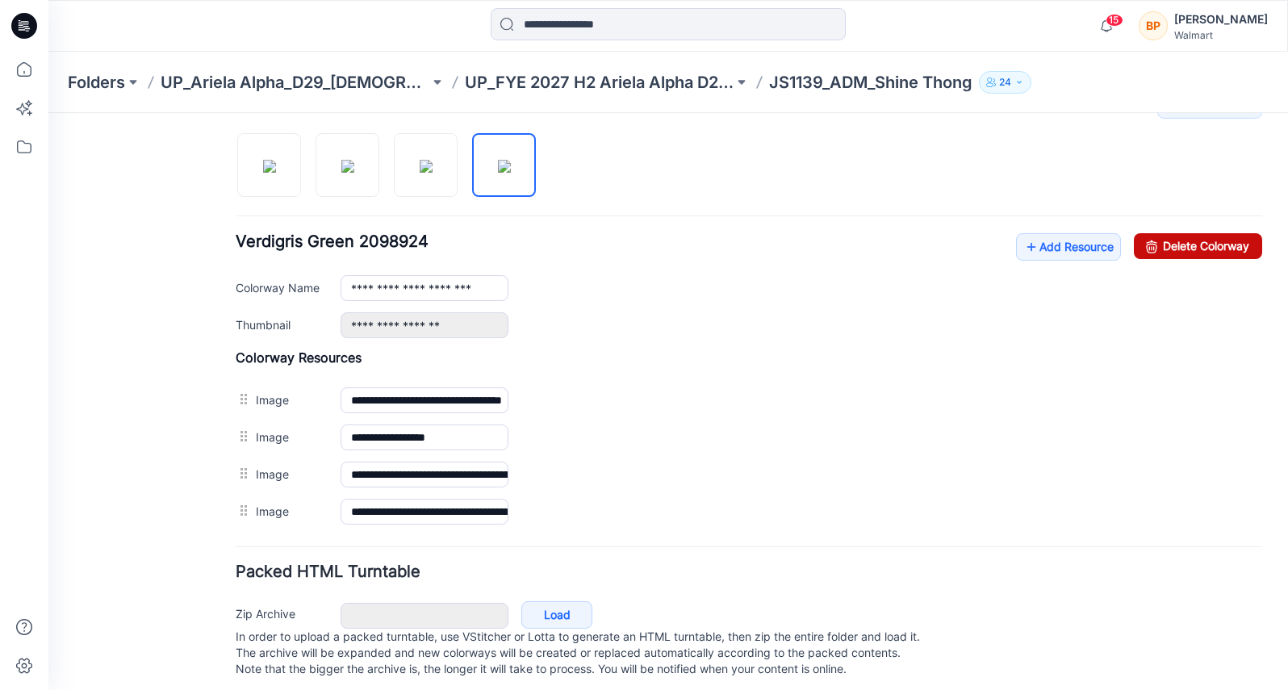
click at [1147, 240] on icon at bounding box center [1151, 246] width 23 height 26
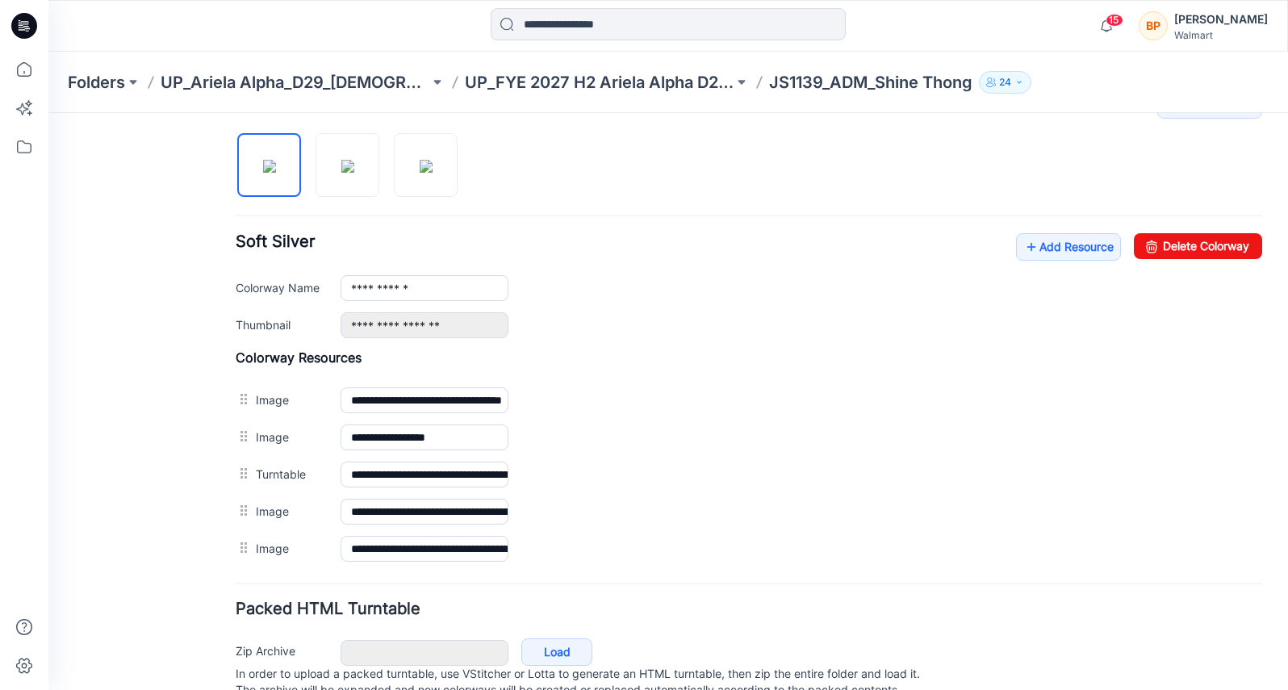
click at [458, 171] on div at bounding box center [353, 156] width 235 height 83
click at [433, 171] on img at bounding box center [426, 166] width 13 height 13
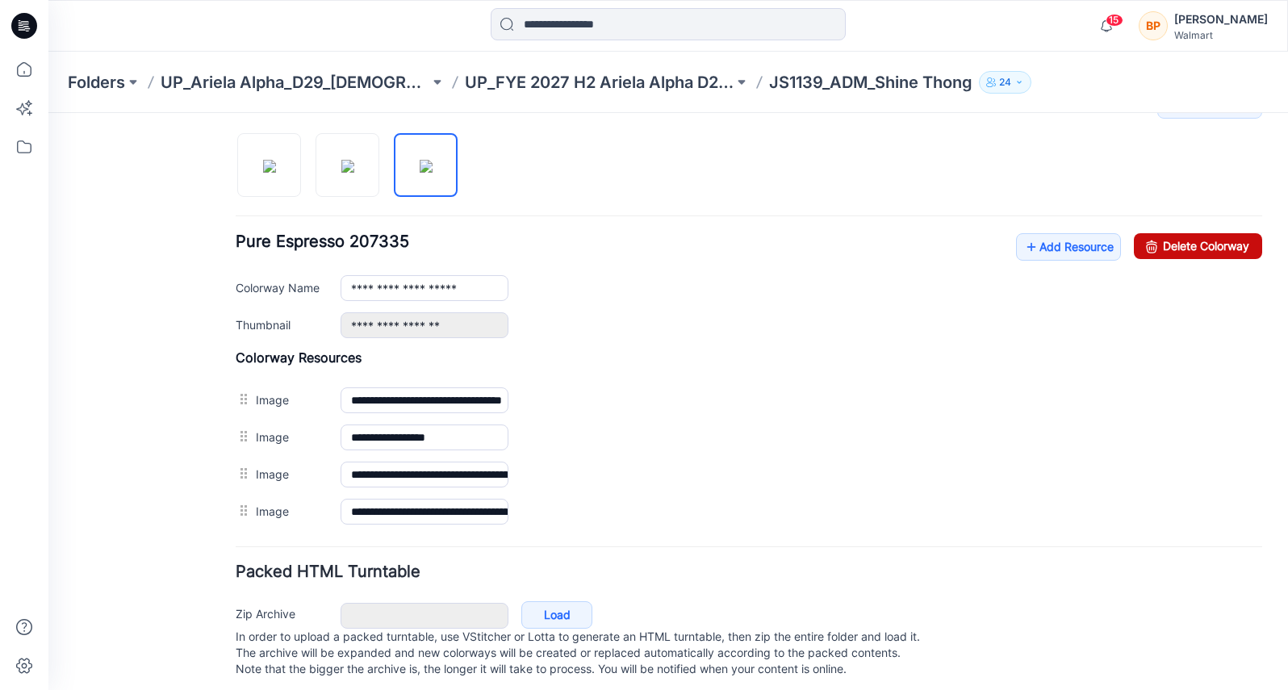
click at [1135, 241] on link "Delete Colorway" at bounding box center [1198, 246] width 128 height 26
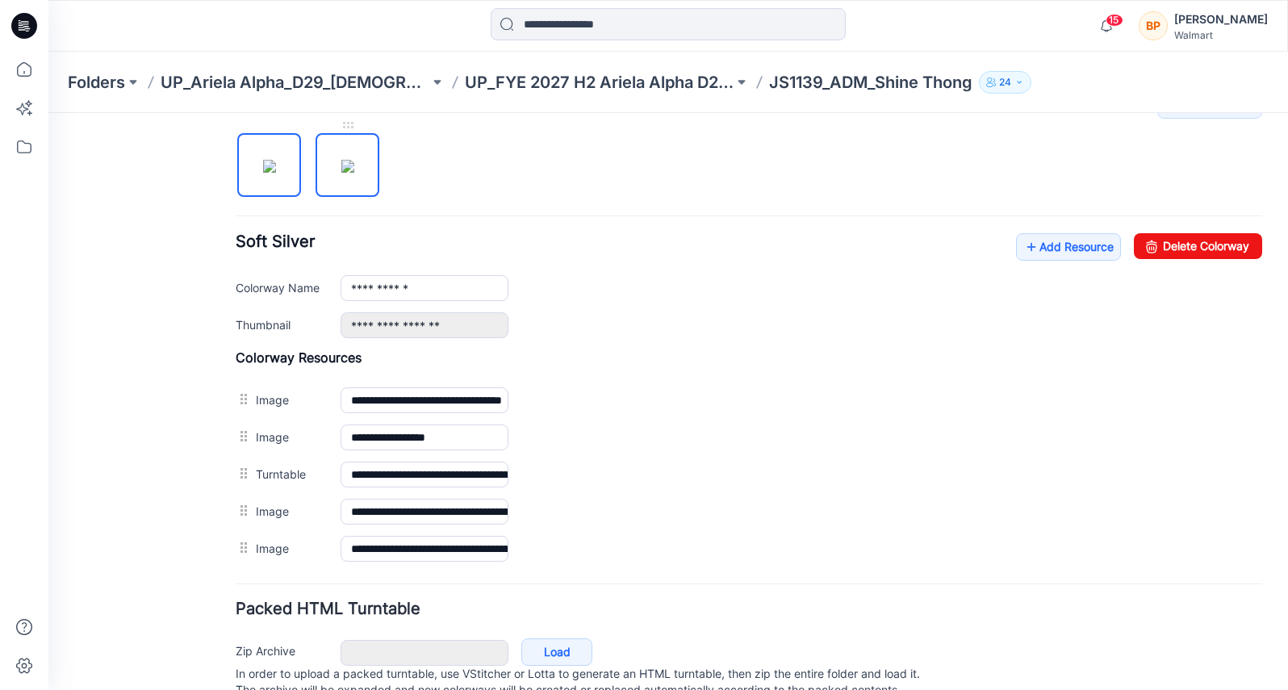
click at [354, 173] on img at bounding box center [347, 166] width 13 height 13
type input "**********"
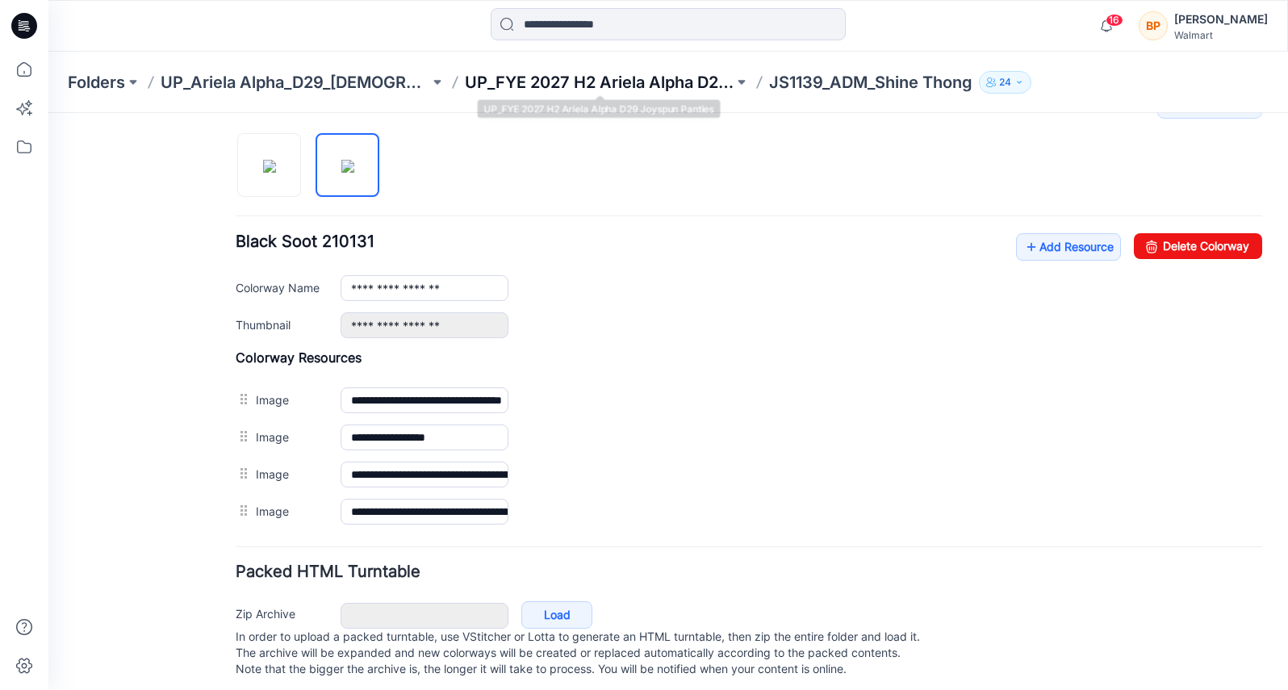
click at [525, 75] on p "UP_FYE 2027 H2 Ariela Alpha D29 Joyspun Panties" at bounding box center [599, 82] width 269 height 23
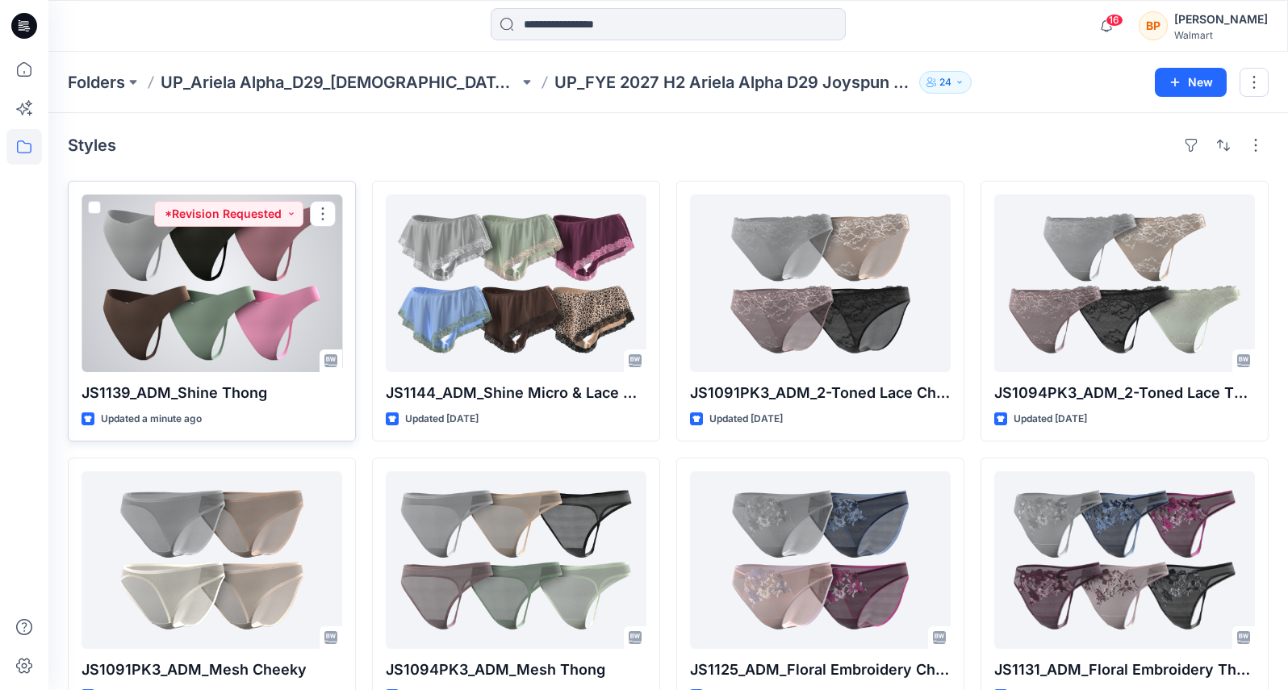
click at [278, 296] on div at bounding box center [212, 283] width 261 height 178
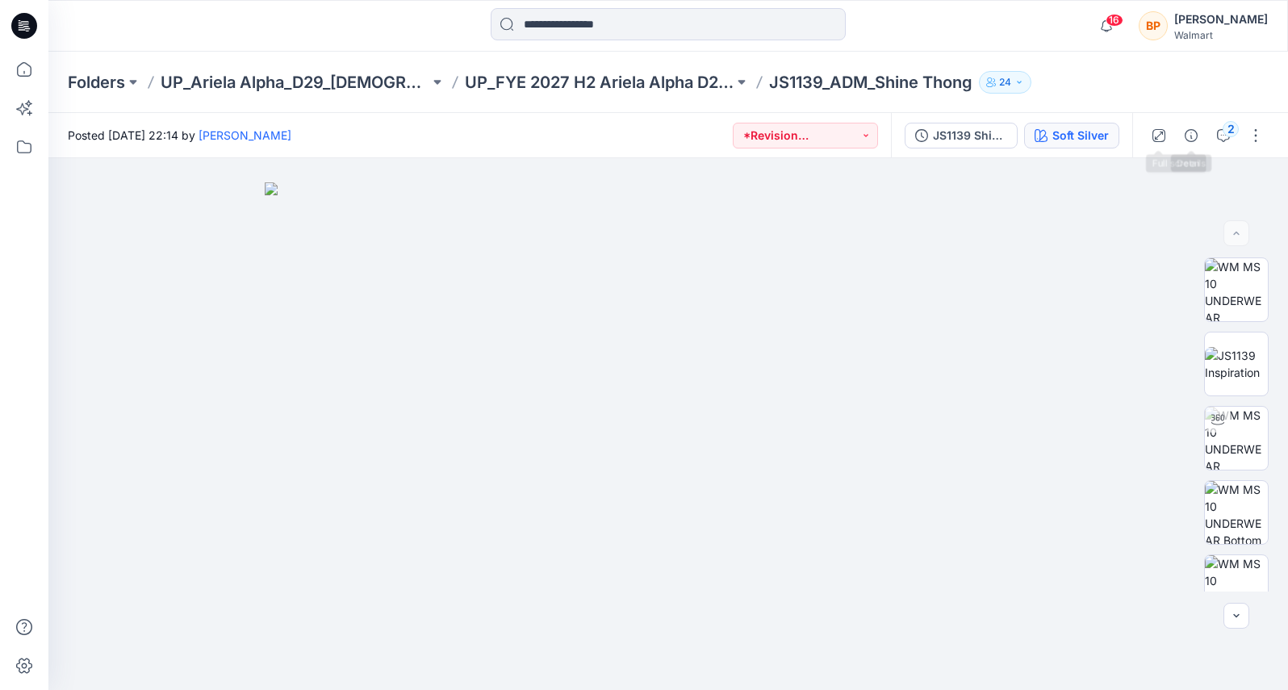
click at [1082, 132] on div "Soft Silver" at bounding box center [1080, 136] width 56 height 18
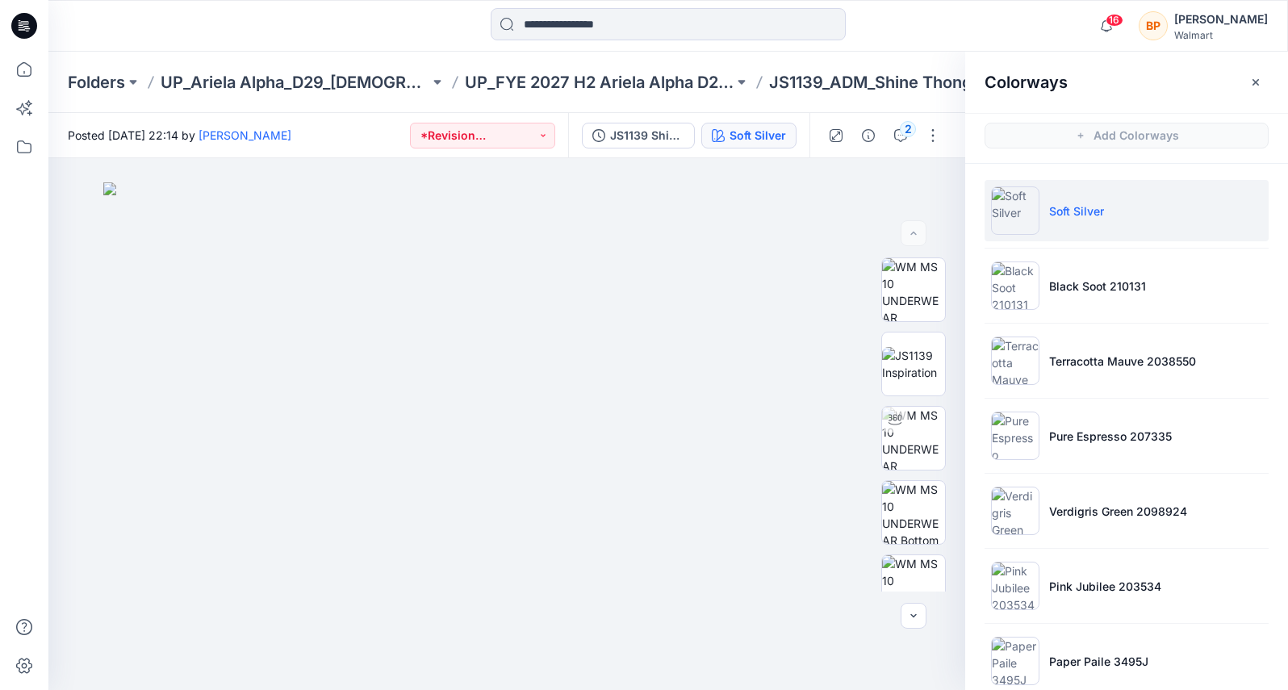
scroll to position [26, 0]
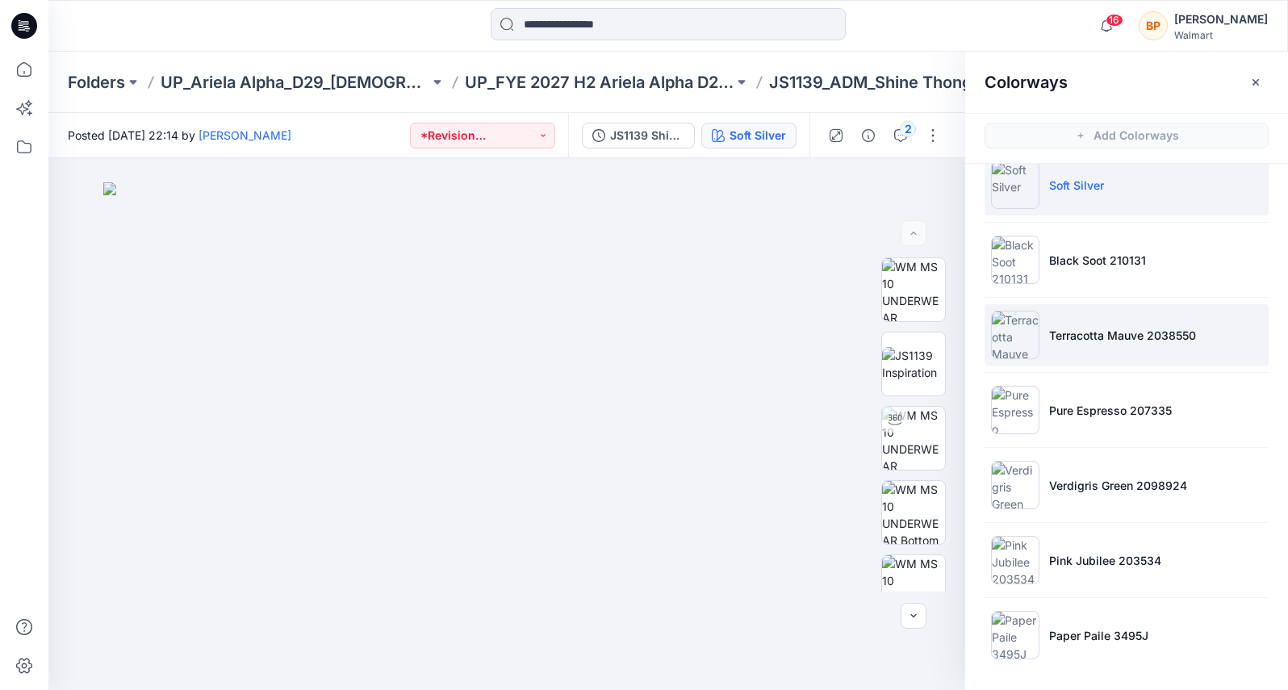
click at [1086, 328] on p "Terracotta Mauve 2038550" at bounding box center [1122, 335] width 147 height 17
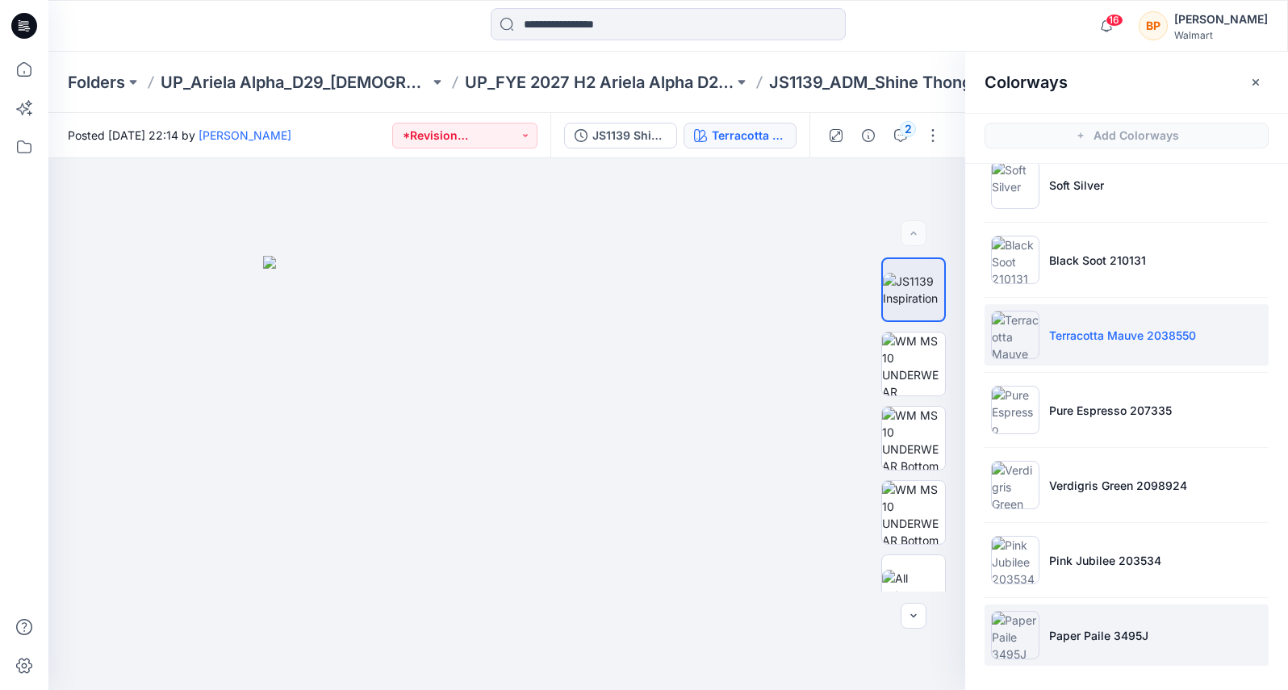
click at [1032, 614] on img at bounding box center [1015, 635] width 48 height 48
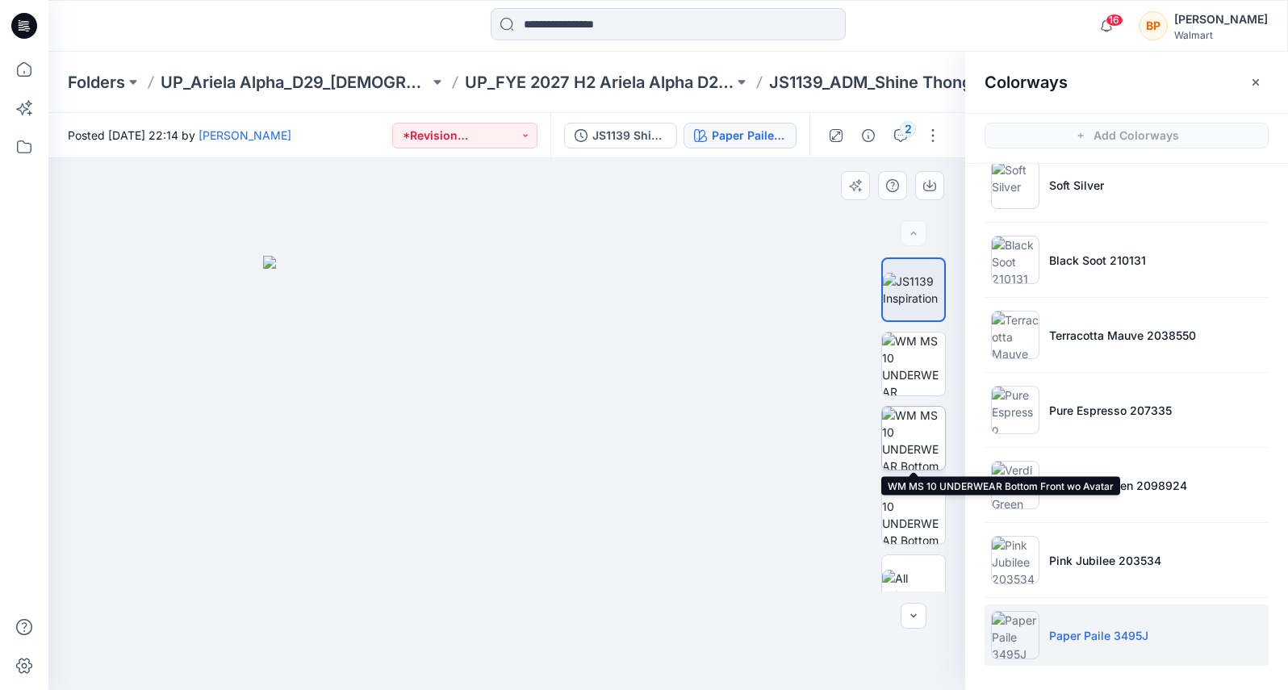
click at [930, 419] on img at bounding box center [913, 438] width 63 height 63
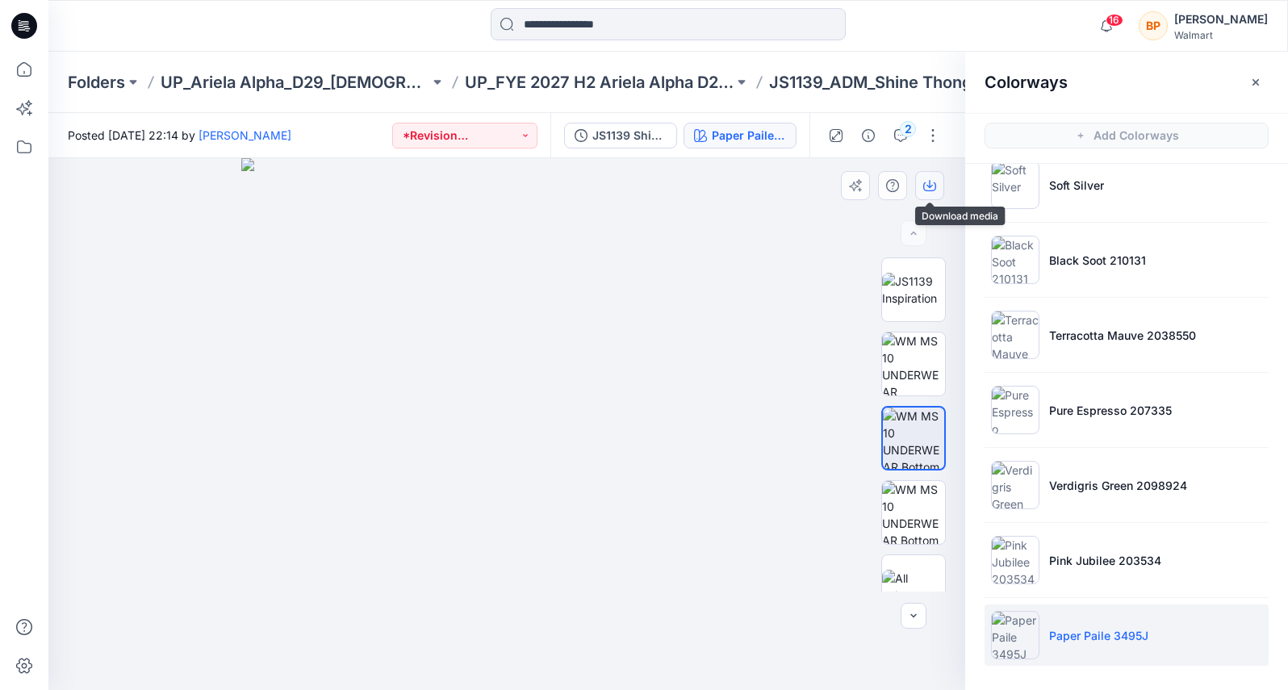
click at [929, 184] on icon "button" at bounding box center [929, 184] width 6 height 8
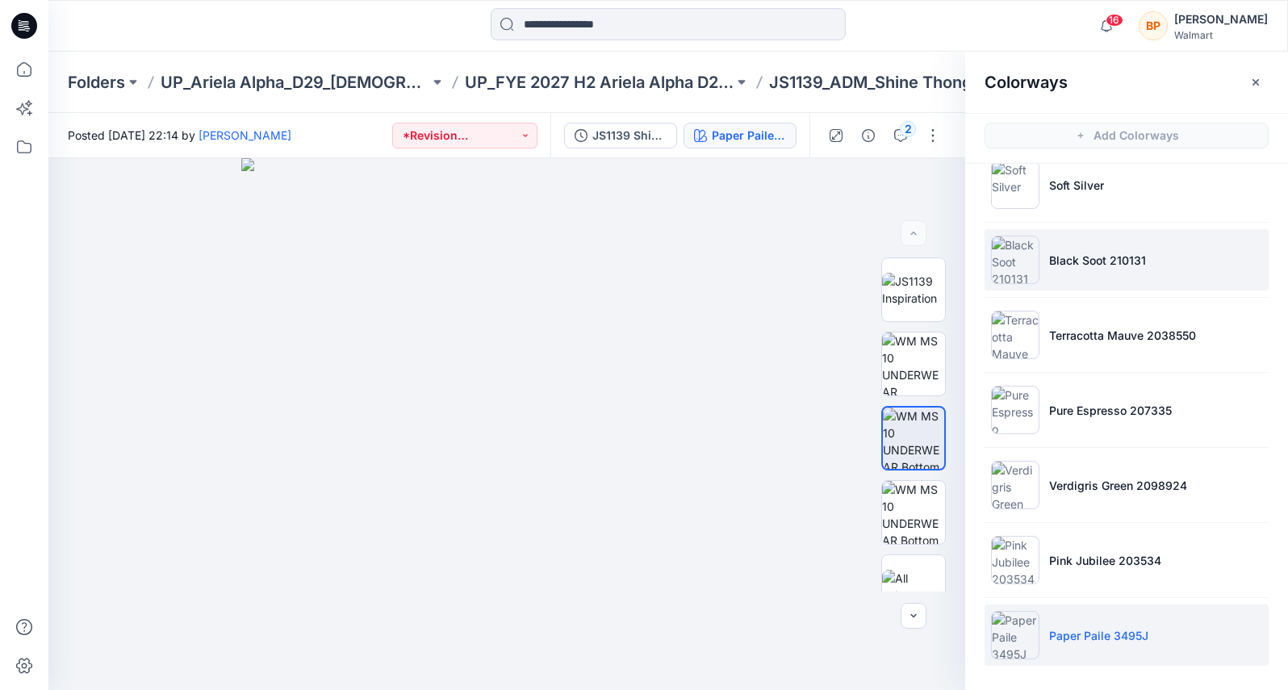
click at [1183, 253] on li "Black Soot 210131" at bounding box center [1127, 259] width 284 height 61
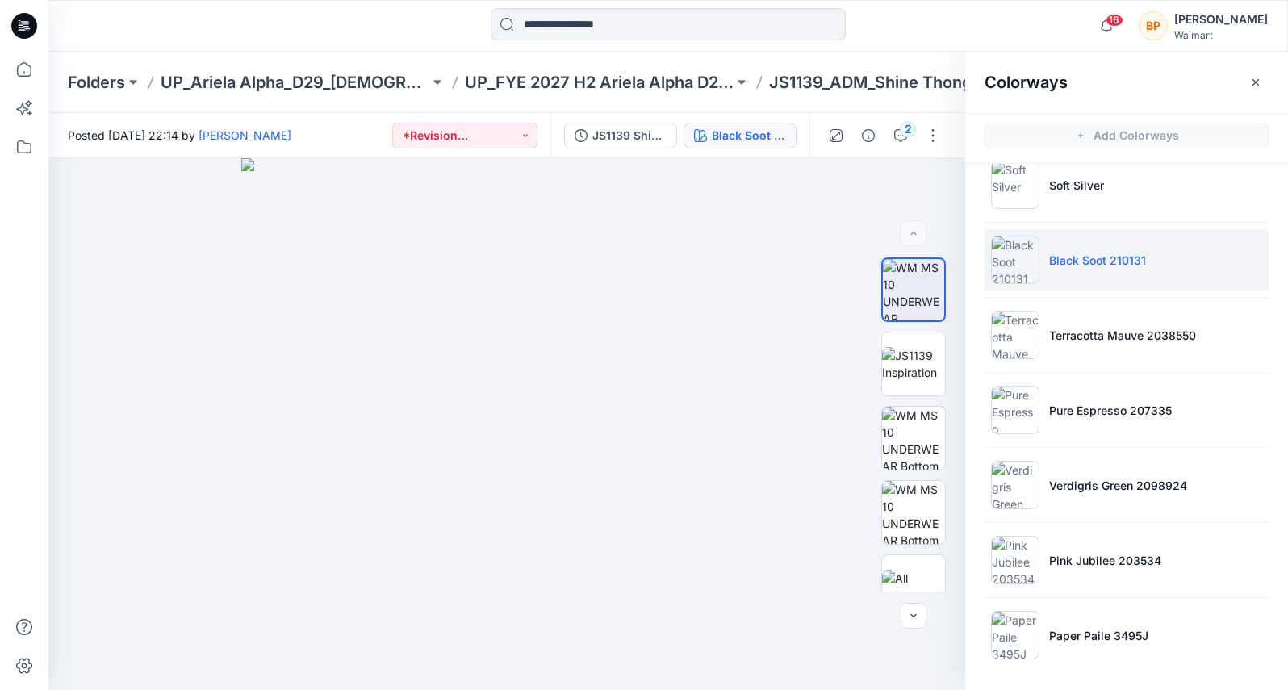
click at [1090, 269] on li "Black Soot 210131" at bounding box center [1127, 259] width 284 height 61
click at [899, 434] on img at bounding box center [913, 438] width 63 height 63
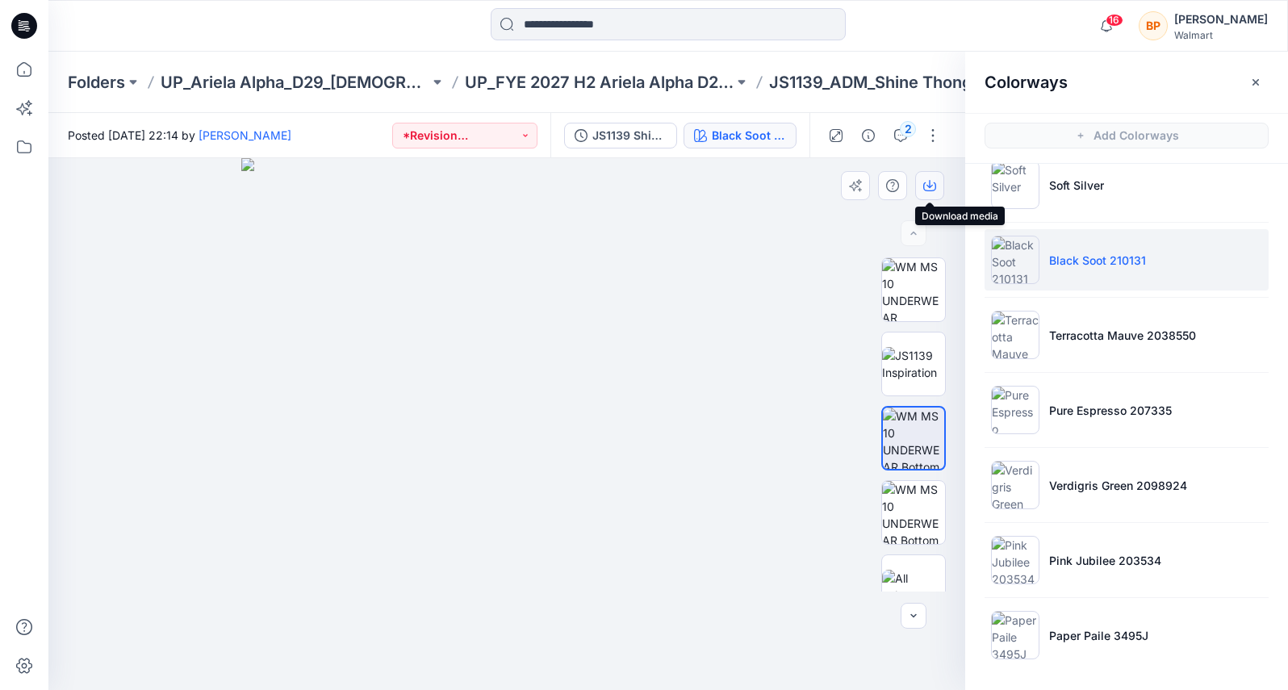
click at [919, 179] on button "button" at bounding box center [929, 185] width 29 height 29
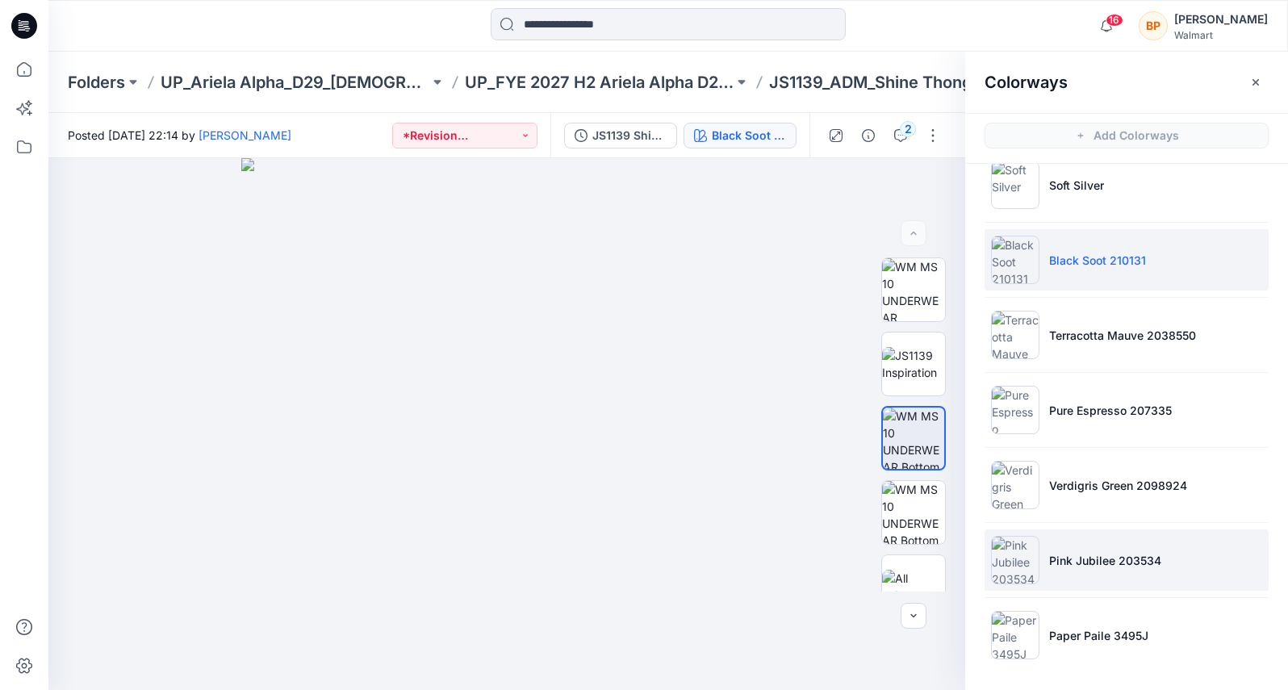
click at [1107, 539] on li "Pink Jubilee 203534" at bounding box center [1127, 559] width 284 height 61
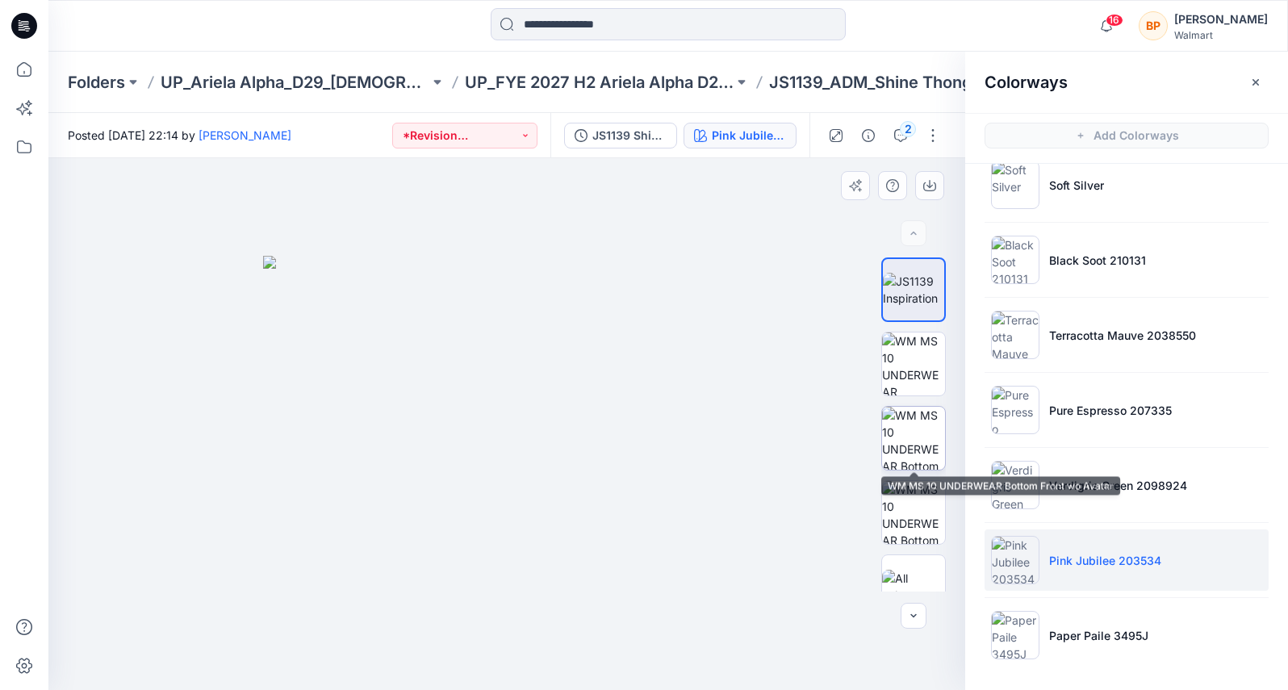
click at [918, 446] on img at bounding box center [913, 438] width 63 height 63
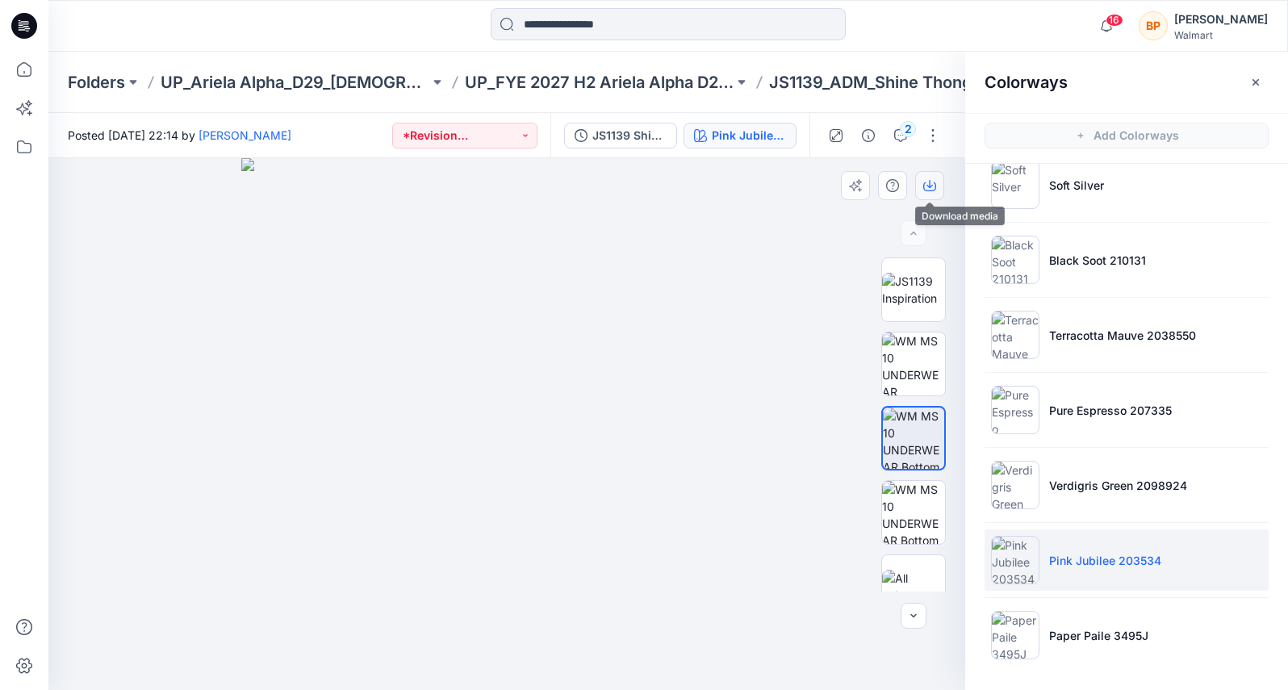
click at [926, 171] on button "button" at bounding box center [929, 185] width 29 height 29
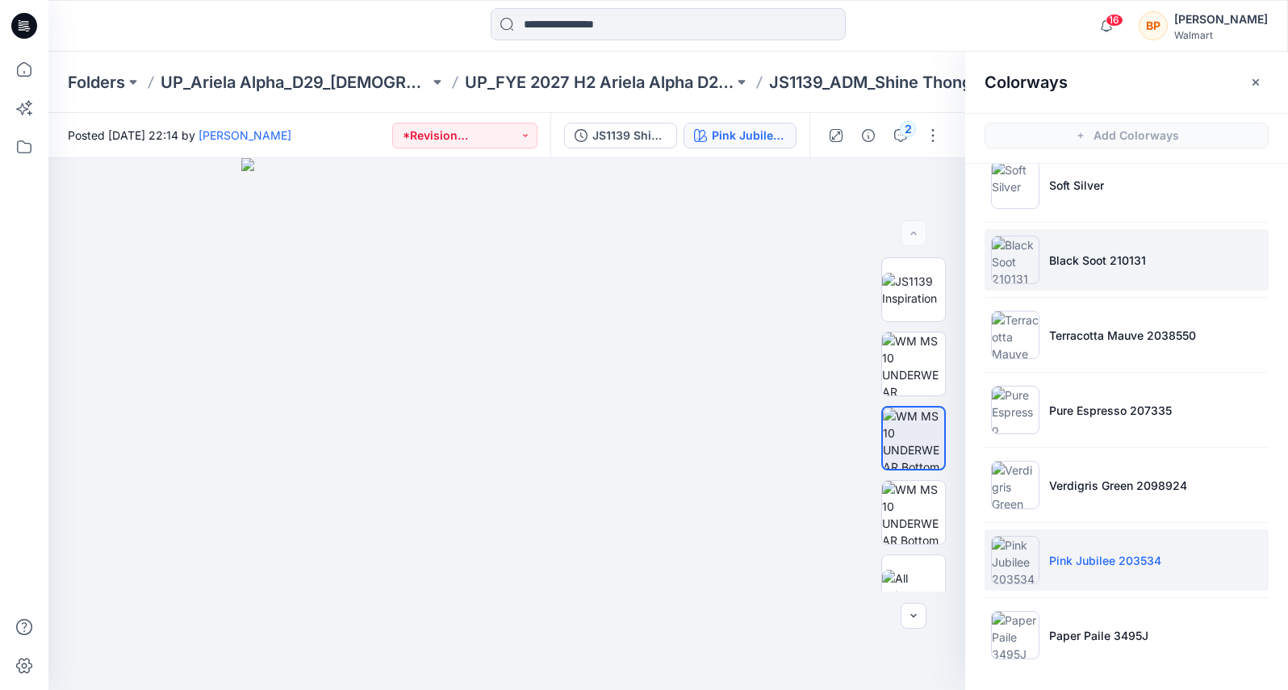
click at [1066, 267] on p "Black Soot 210131" at bounding box center [1097, 260] width 97 height 17
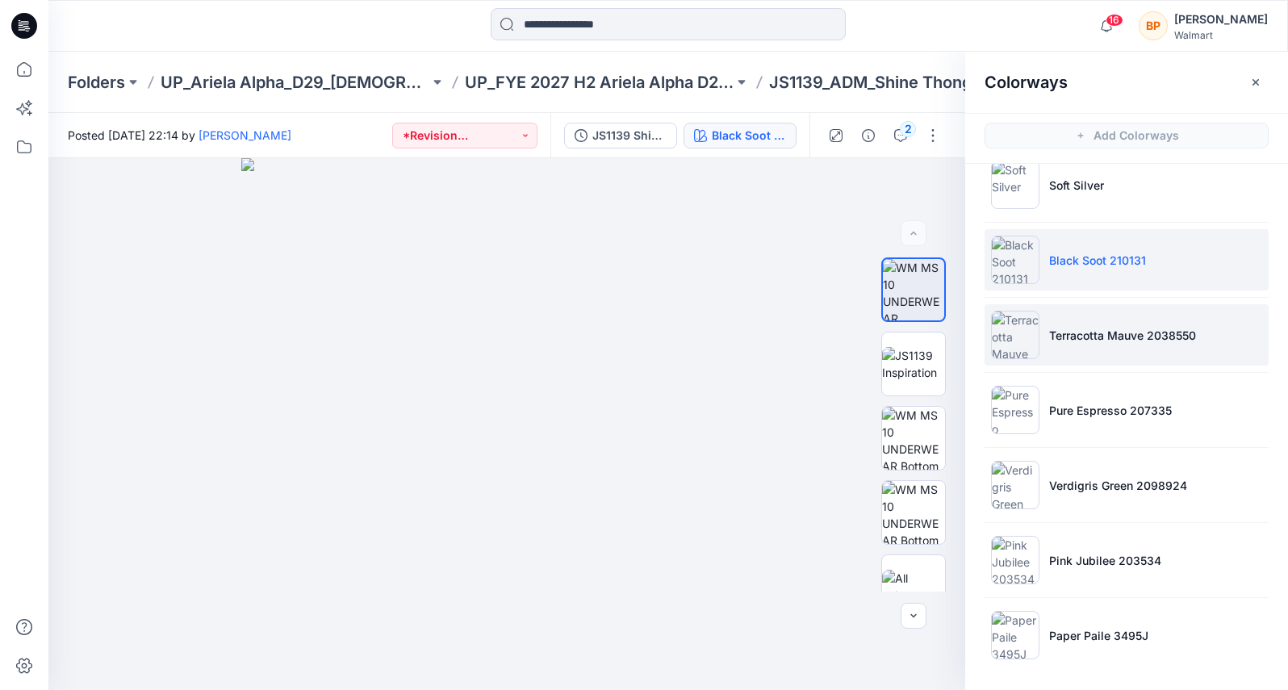
click at [1075, 316] on li "Terracotta Mauve 2038550" at bounding box center [1127, 334] width 284 height 61
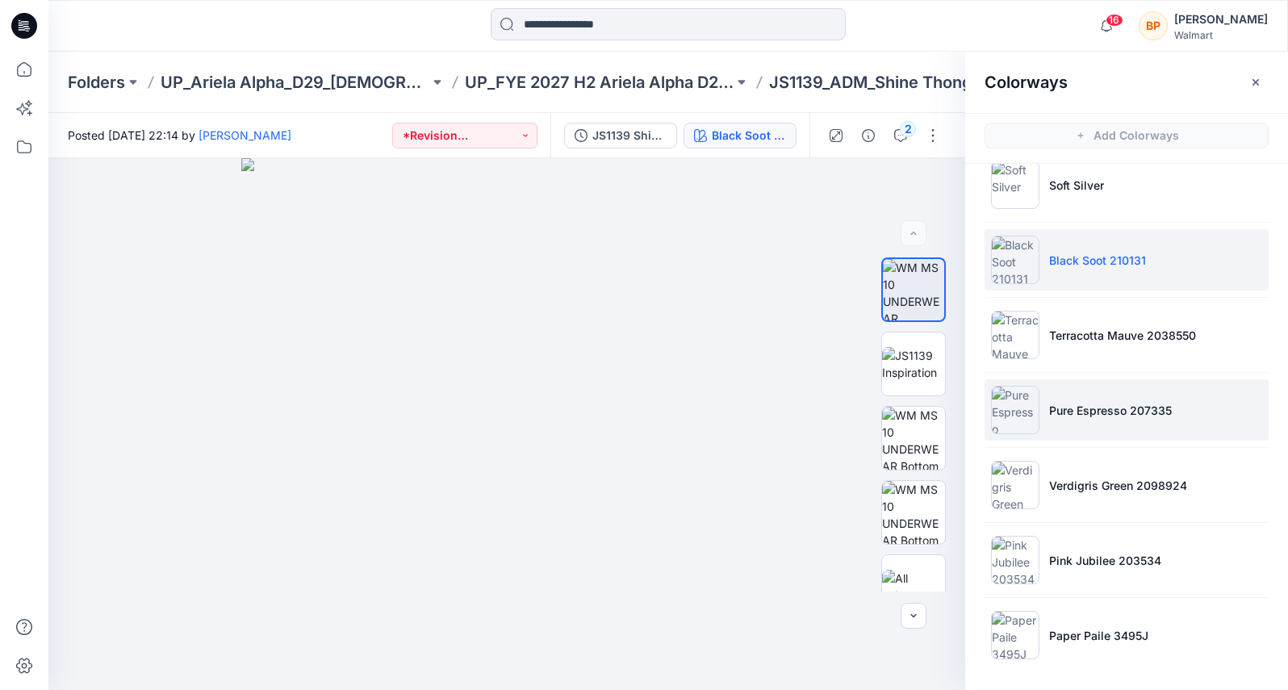
click at [1068, 385] on li "Pure Espresso 207335" at bounding box center [1127, 409] width 284 height 61
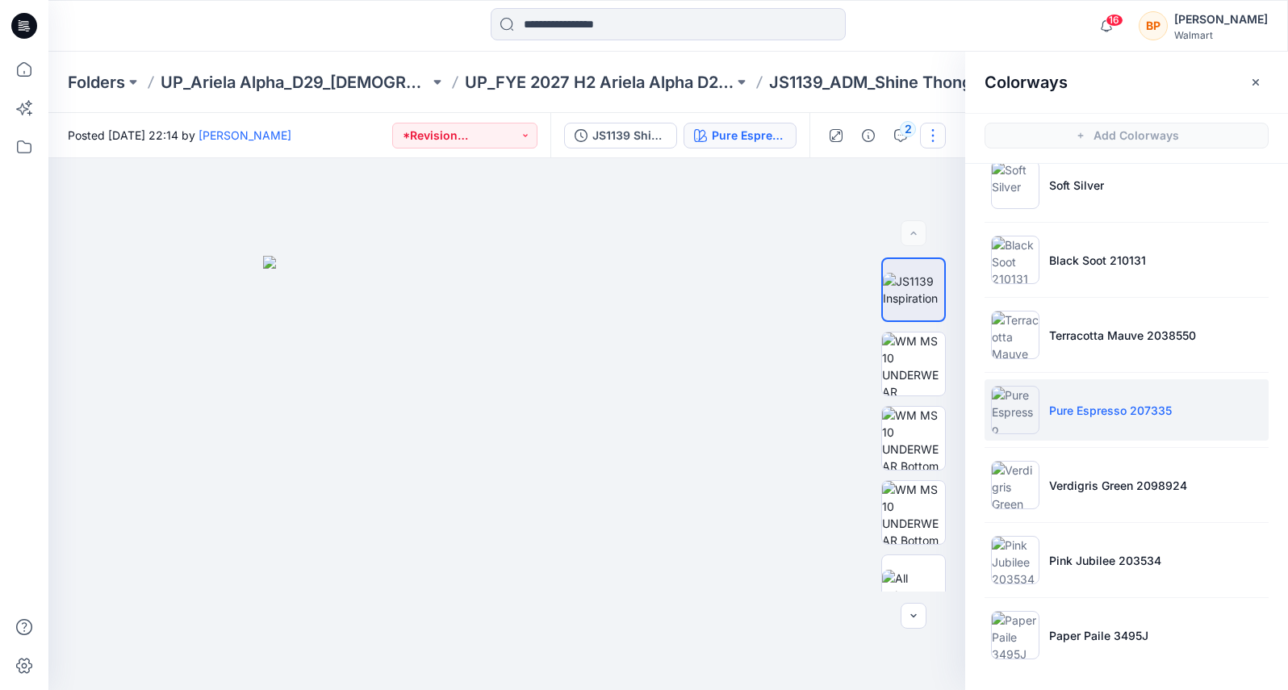
click at [940, 144] on button "button" at bounding box center [933, 136] width 26 height 26
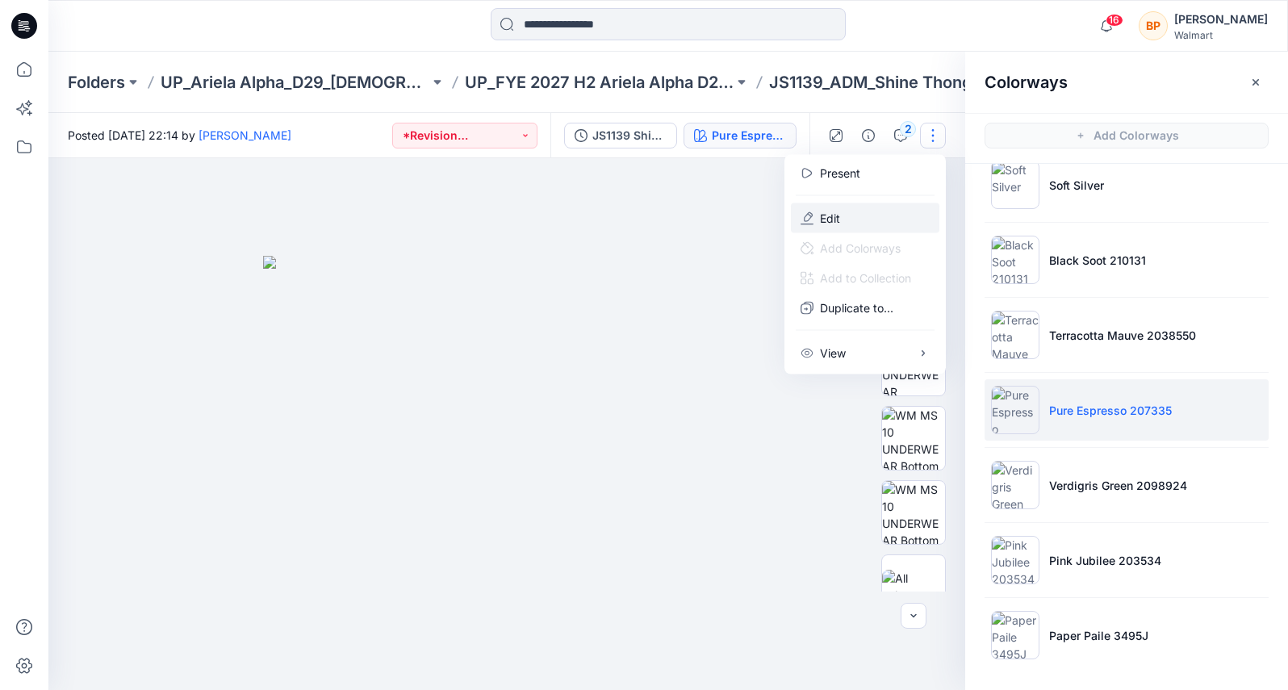
click at [840, 221] on button "Edit" at bounding box center [865, 218] width 148 height 30
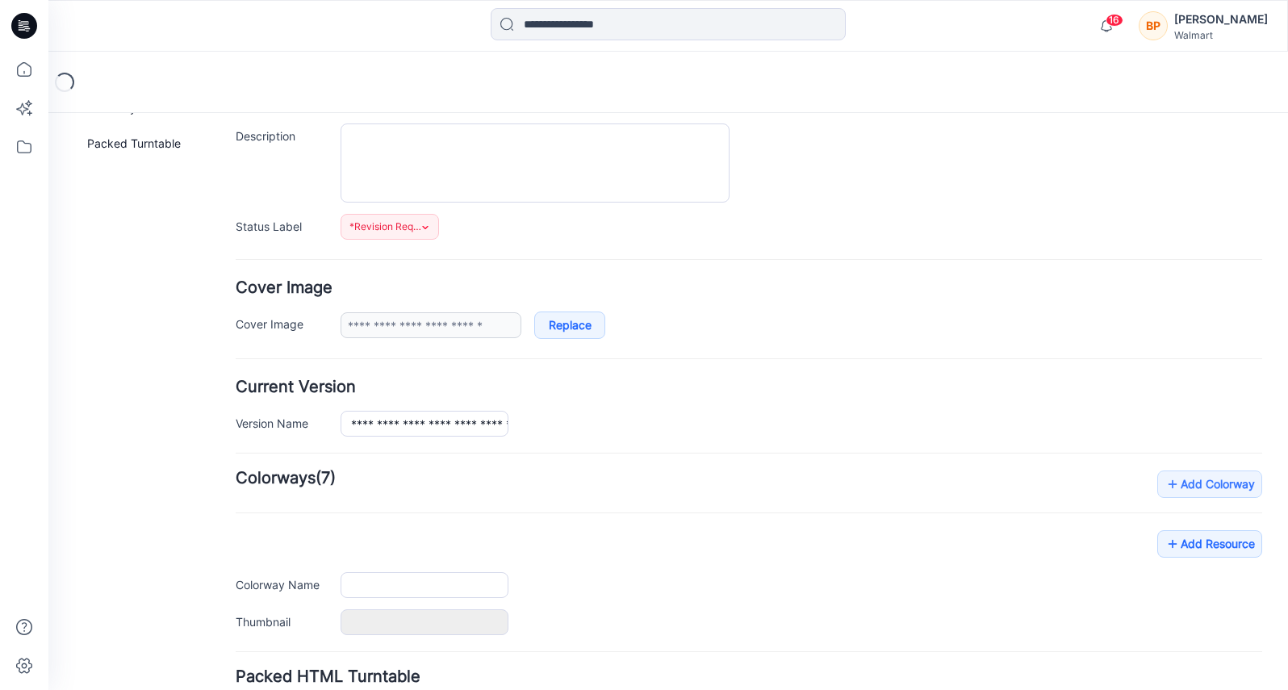
type input "**********"
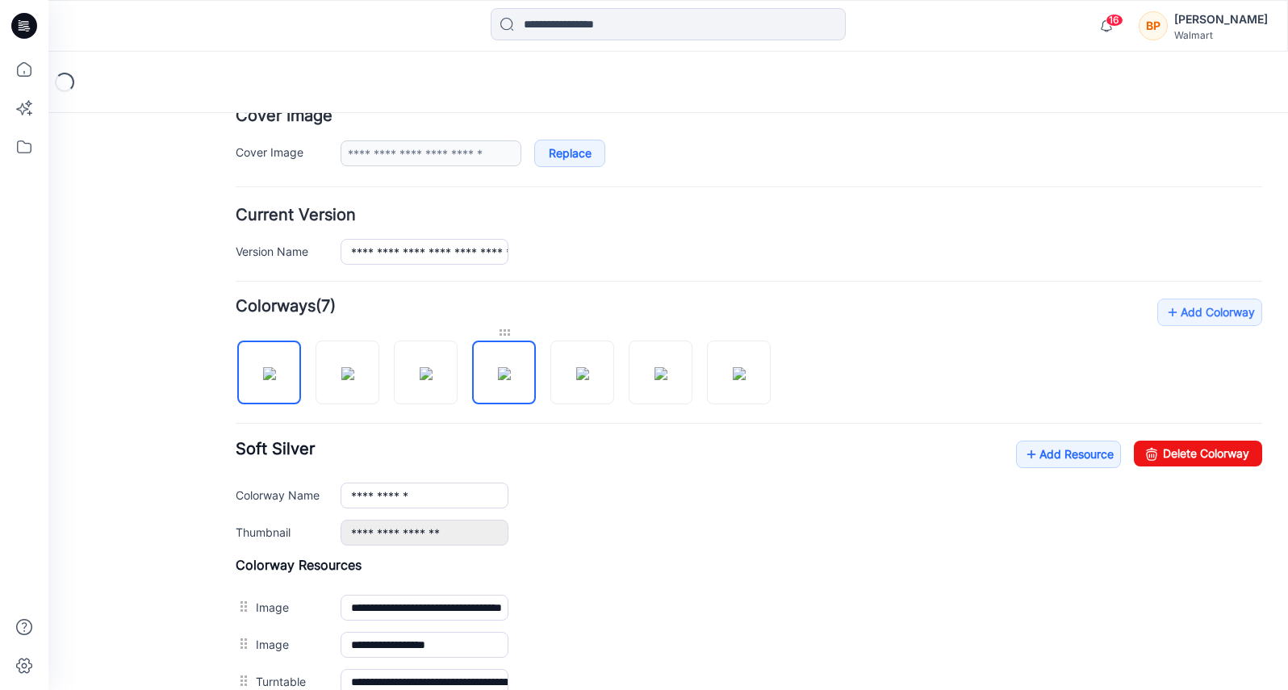
scroll to position [389, 0]
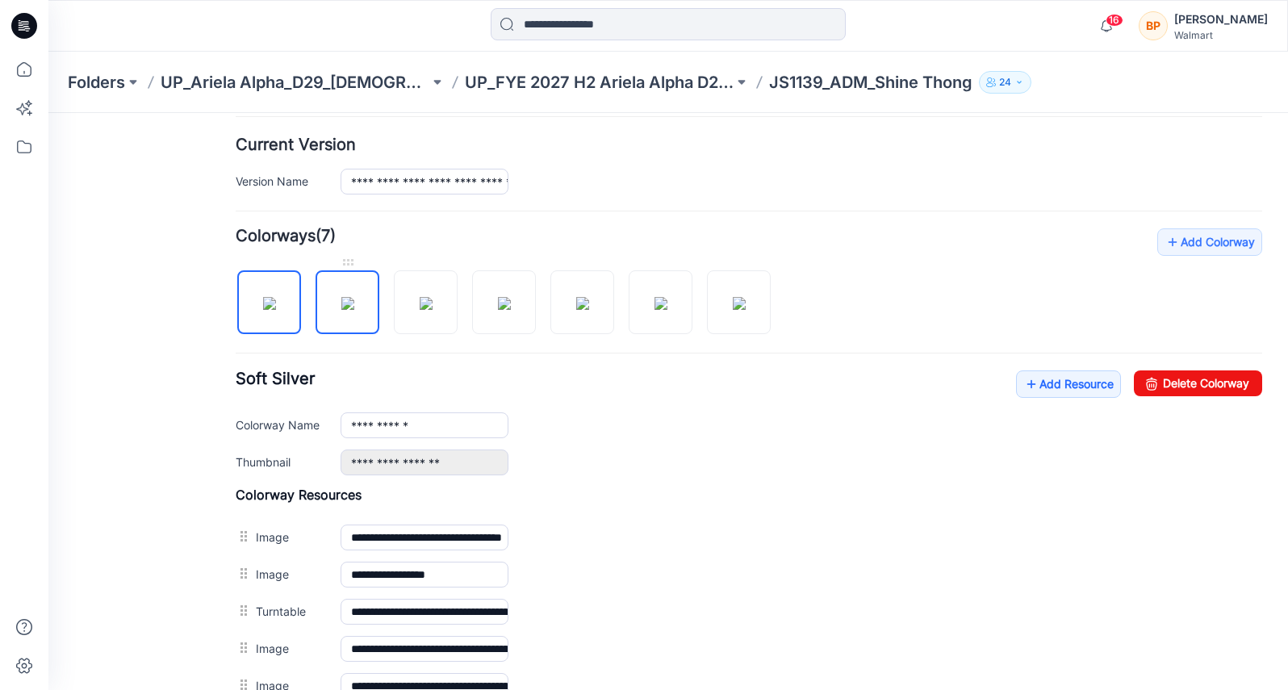
click at [354, 310] on img at bounding box center [347, 303] width 13 height 13
click at [376, 332] on link at bounding box center [348, 302] width 64 height 64
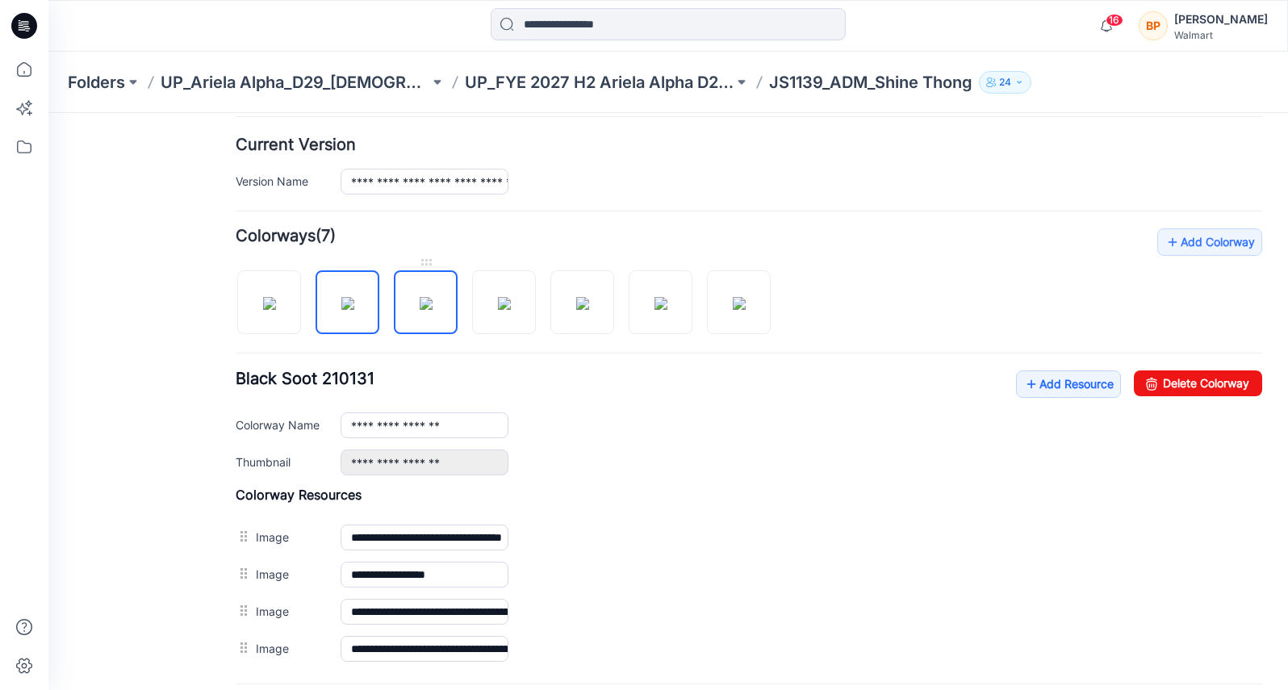
click at [420, 310] on img at bounding box center [426, 303] width 13 height 13
click at [463, 339] on div "**********" at bounding box center [749, 447] width 1027 height 439
click at [467, 331] on div at bounding box center [510, 294] width 548 height 83
click at [498, 310] on img at bounding box center [504, 303] width 13 height 13
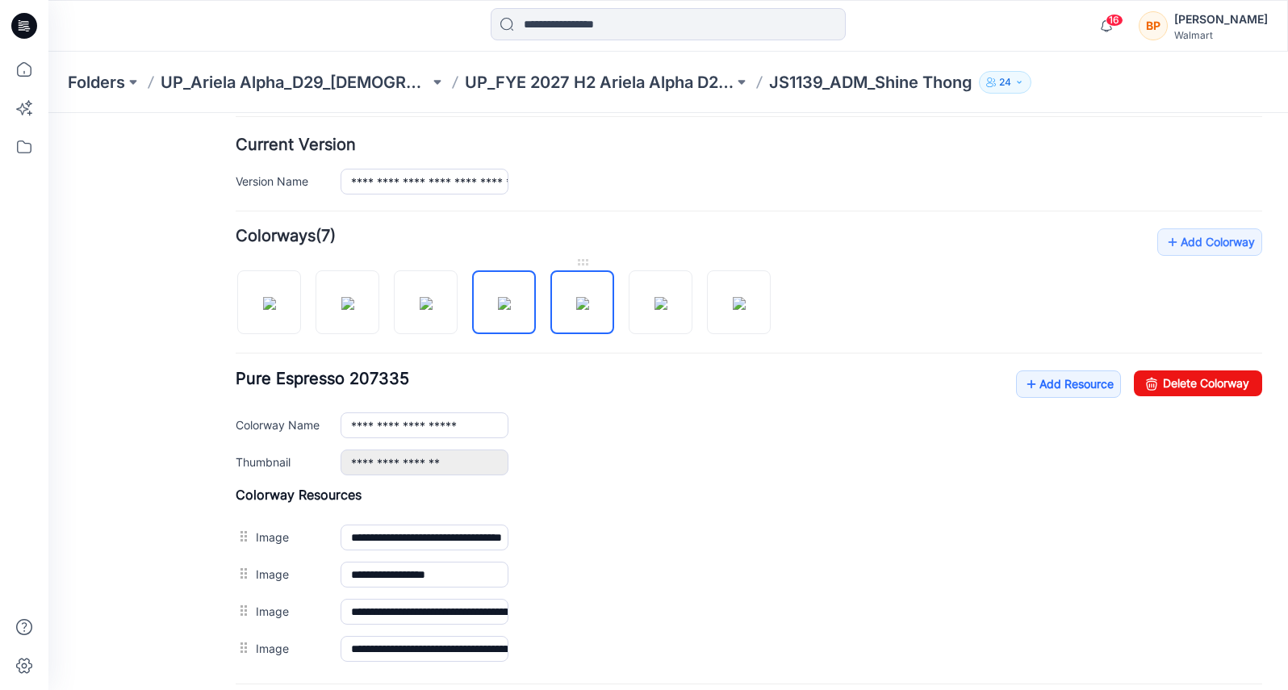
click at [586, 303] on img at bounding box center [582, 303] width 13 height 13
click at [629, 311] on link at bounding box center [661, 302] width 64 height 64
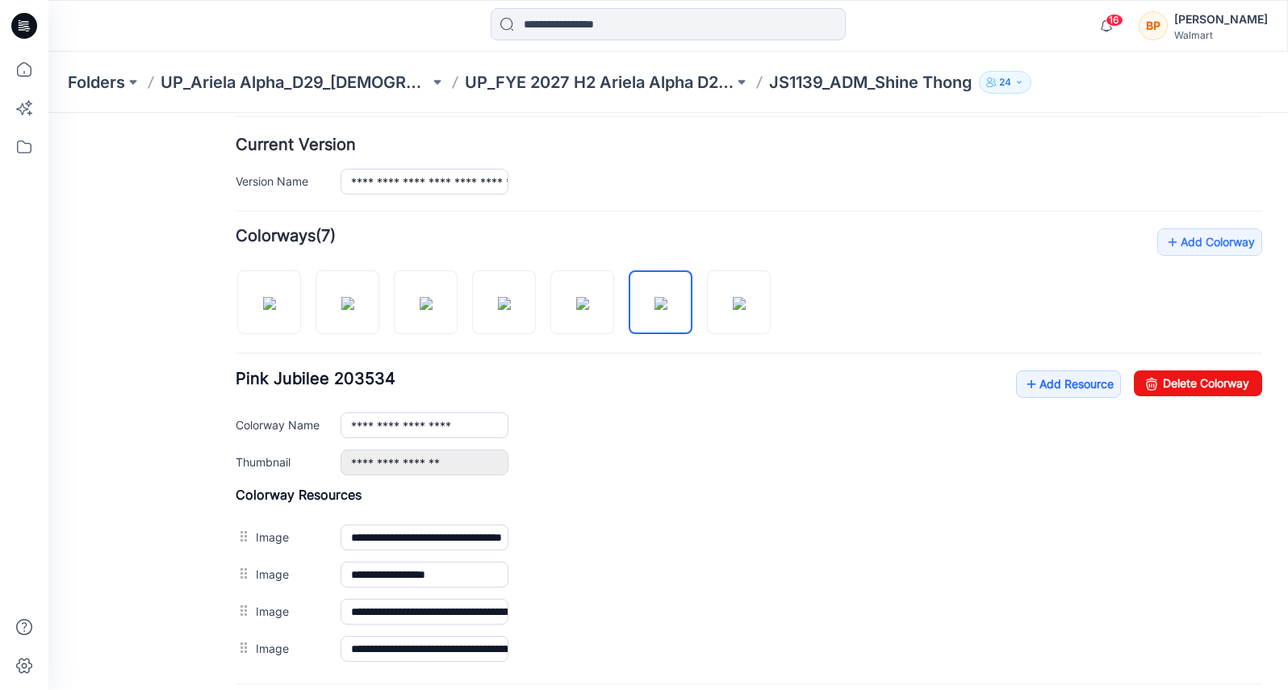
click at [781, 291] on div at bounding box center [510, 294] width 548 height 83
click at [746, 297] on img at bounding box center [739, 303] width 13 height 13
type input "**********"
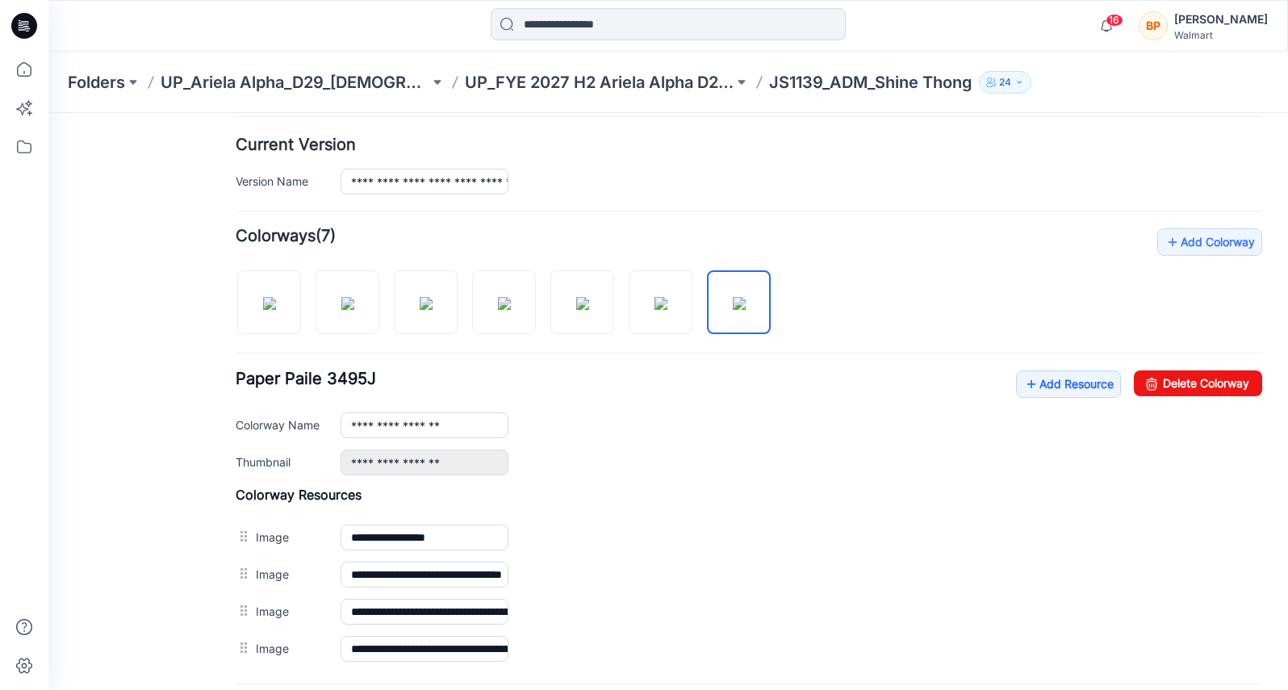
click at [231, 533] on div "**********" at bounding box center [658, 280] width 1220 height 1112
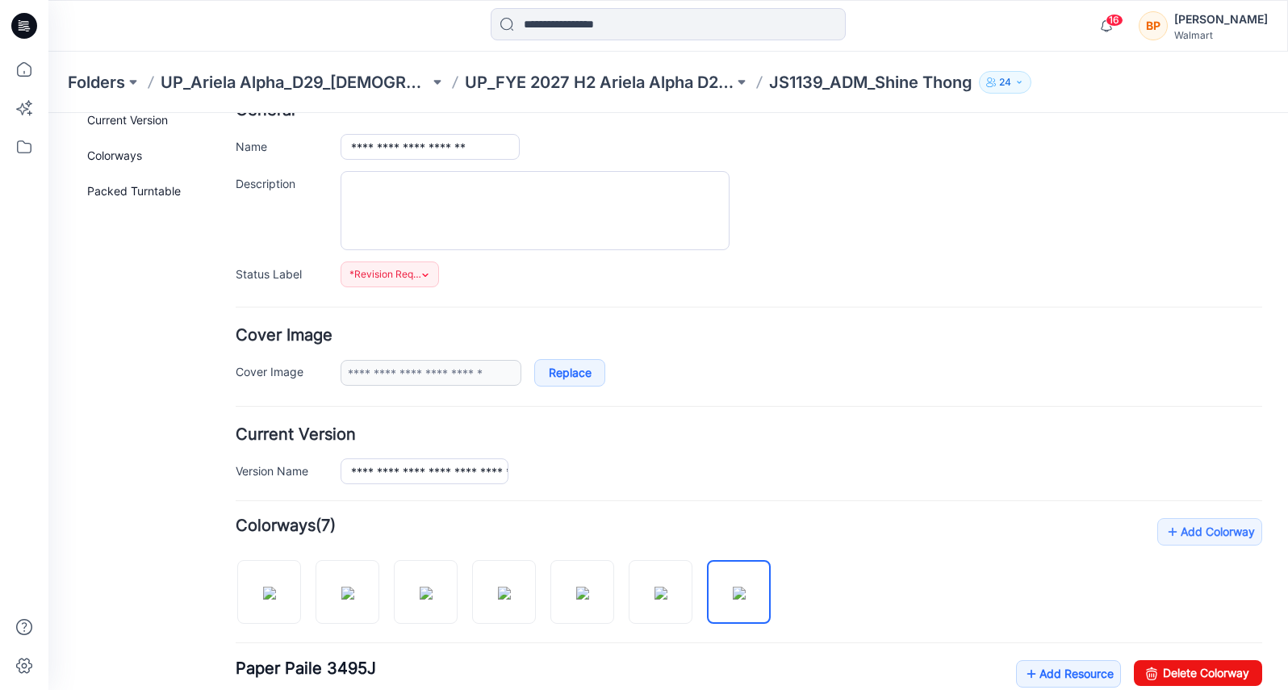
scroll to position [0, 0]
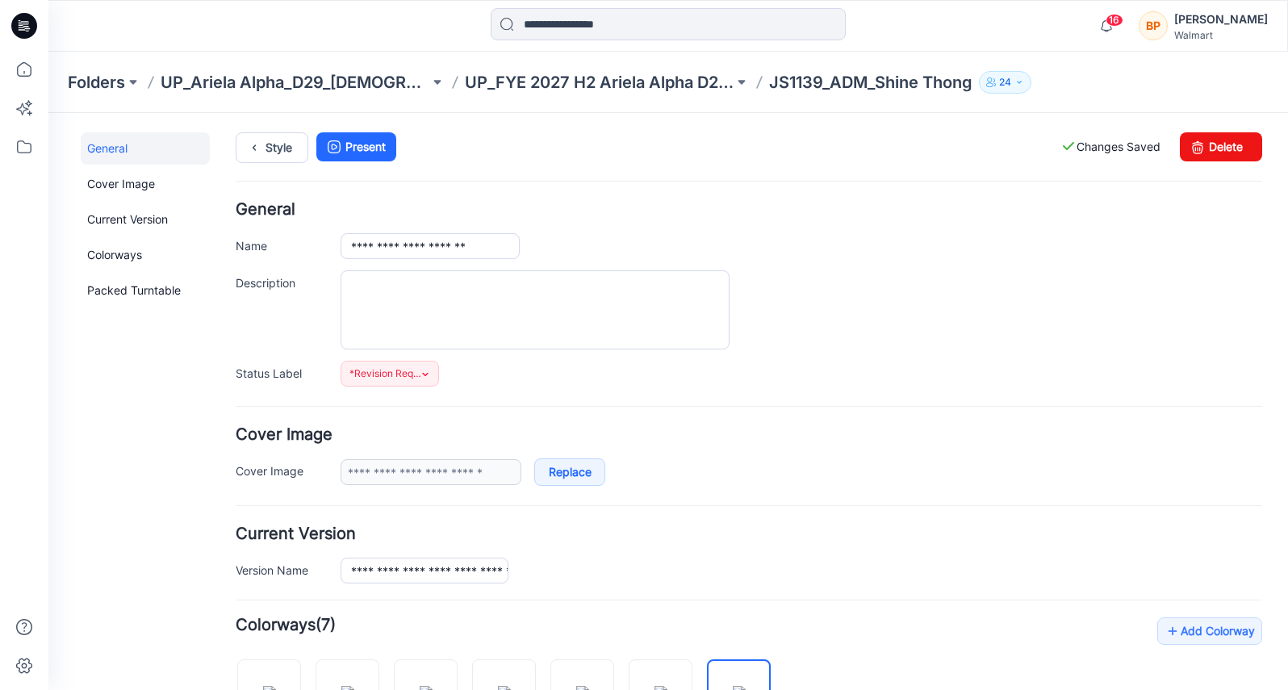
click at [281, 165] on div "Style Present Changes Saved Delete" at bounding box center [749, 166] width 1027 height 69
click at [281, 164] on div "Style Present Changes Saved Delete" at bounding box center [749, 166] width 1027 height 69
click at [291, 158] on link "Style" at bounding box center [272, 147] width 73 height 31
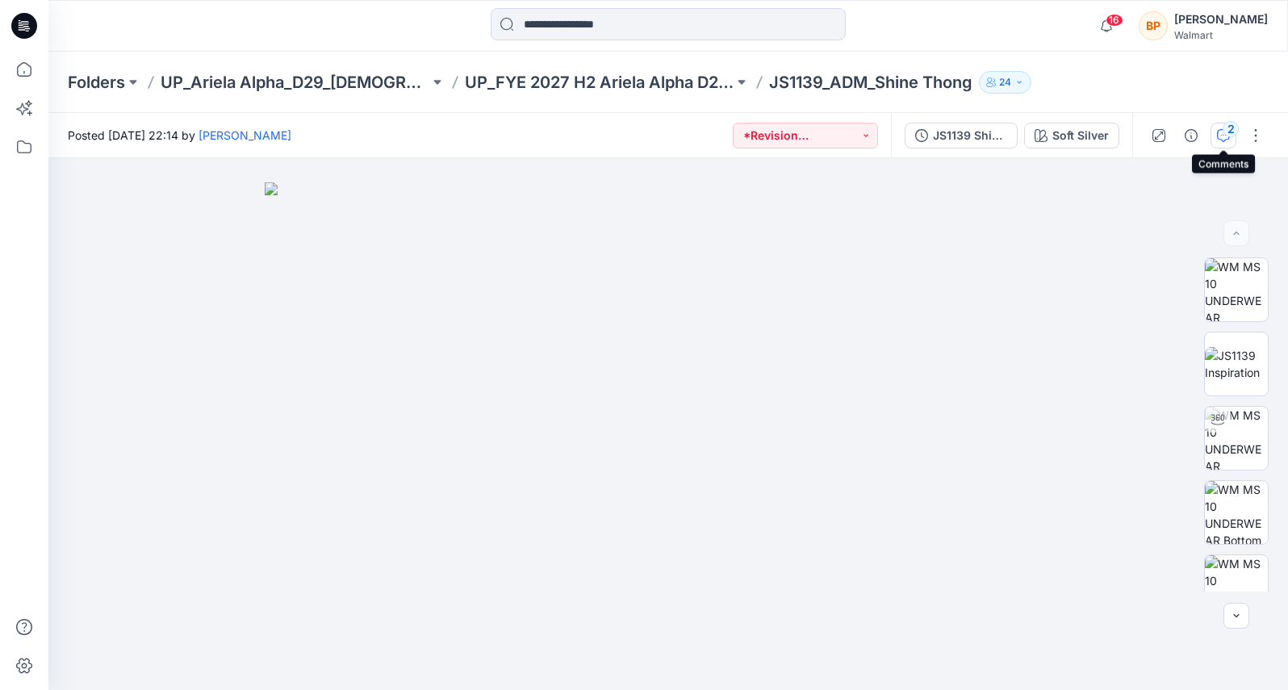
click at [1225, 123] on div "2" at bounding box center [1231, 129] width 16 height 16
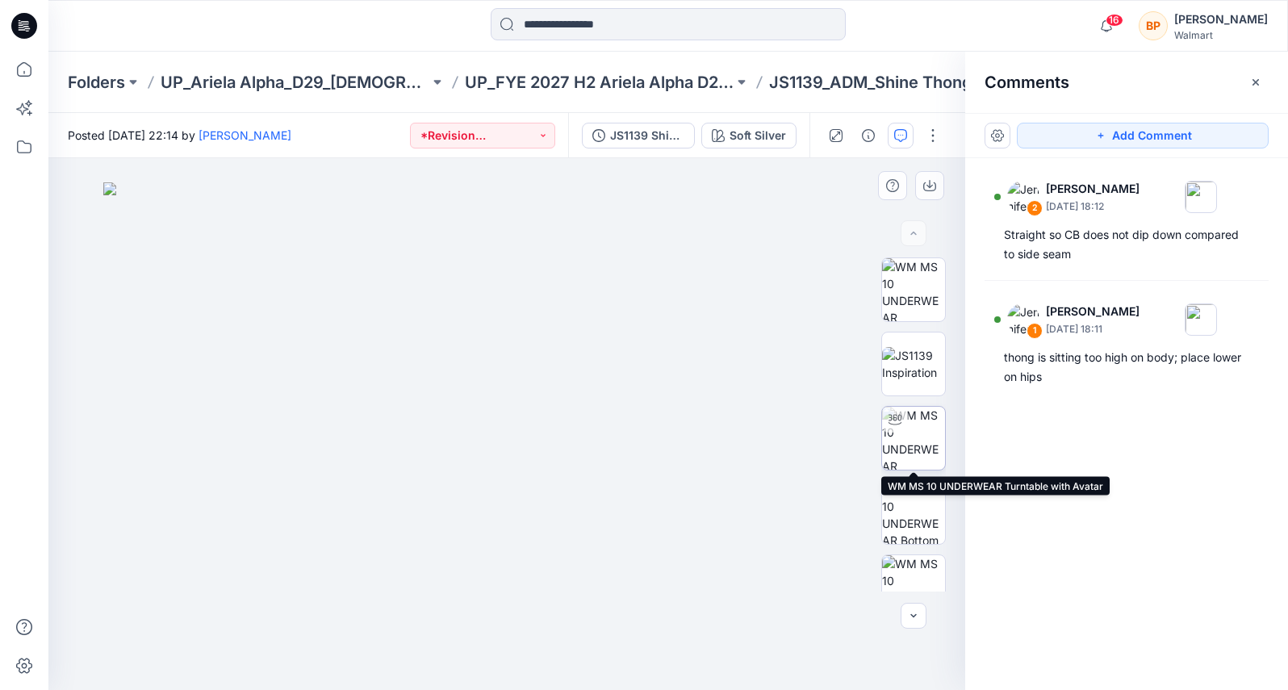
click at [905, 432] on img at bounding box center [913, 438] width 63 height 63
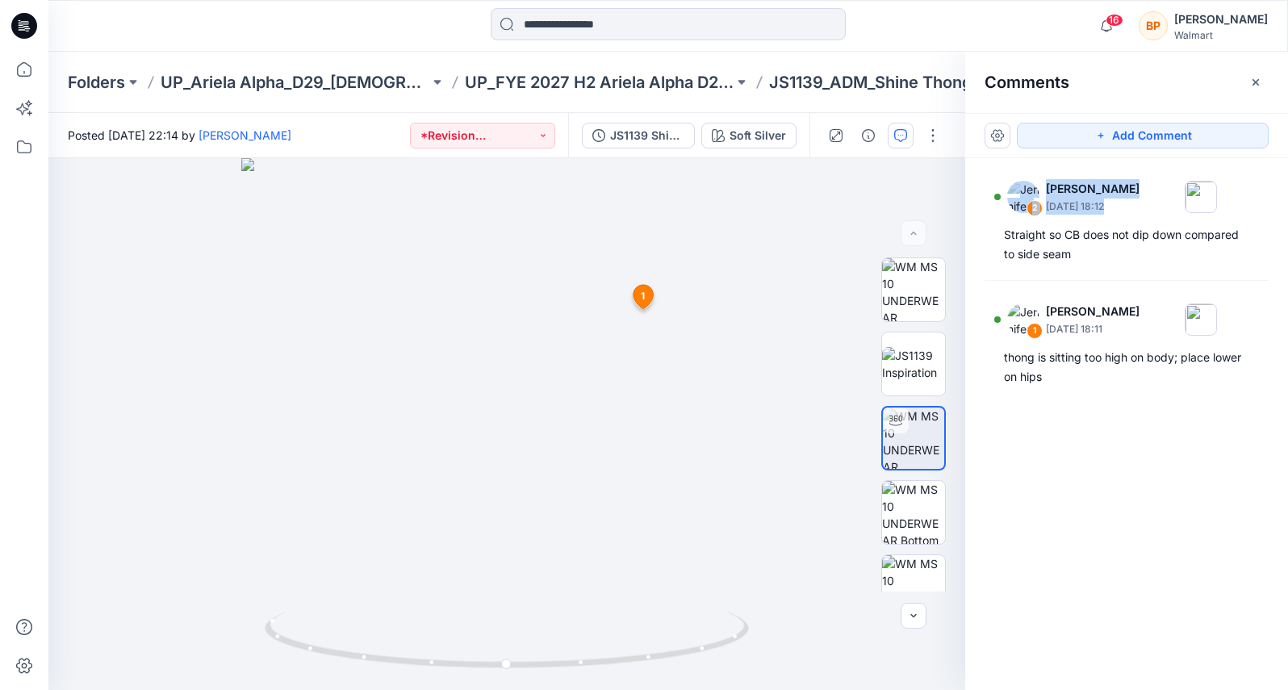
drag, startPoint x: 1285, startPoint y: 141, endPoint x: 1176, endPoint y: 158, distance: 110.3
click at [1173, 159] on div "Add Comment 2 [PERSON_NAME] [DATE] 18:12 Straight so CB does not dip down compa…" at bounding box center [1126, 401] width 323 height 577
click at [1278, 153] on div "Add Comment" at bounding box center [1126, 135] width 323 height 45
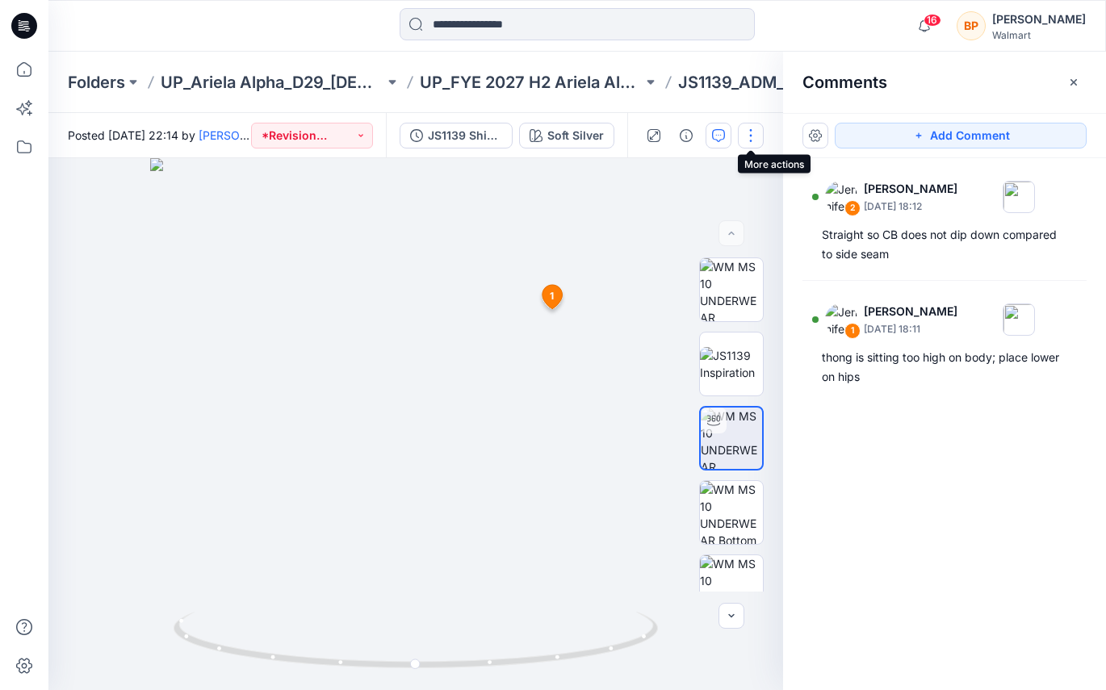
click at [746, 133] on button "button" at bounding box center [751, 136] width 26 height 26
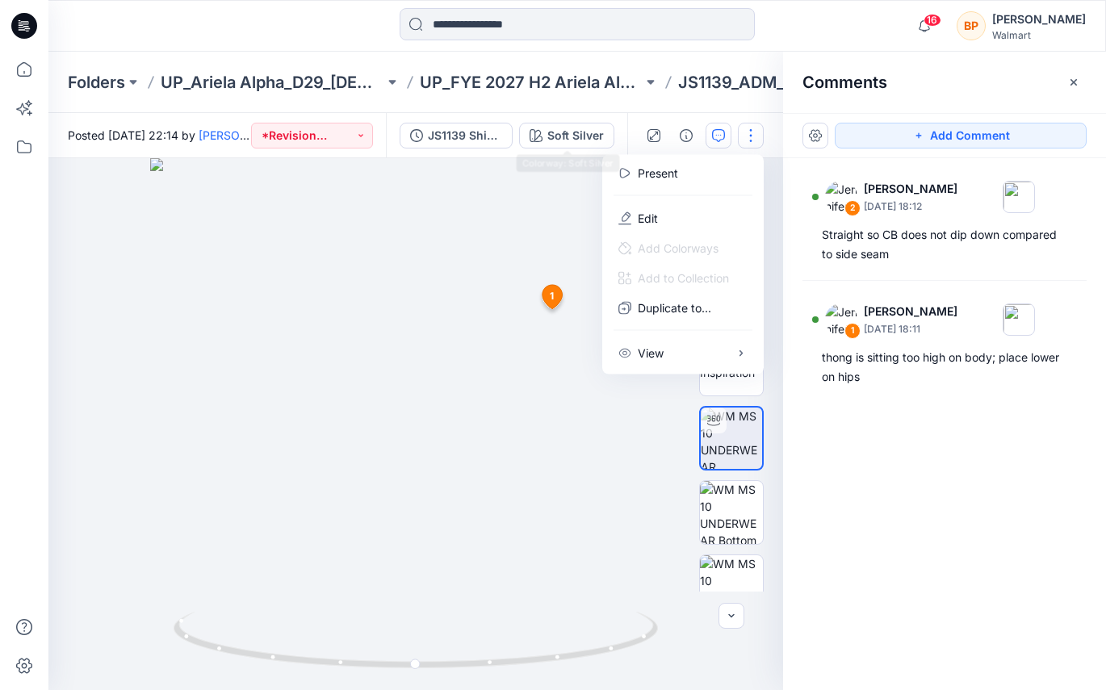
click at [586, 112] on div "Folders UP_Ariela Alpha_D29_[DEMOGRAPHIC_DATA] Intimates - Joyspun UP_FYE 2027 …" at bounding box center [576, 82] width 1057 height 61
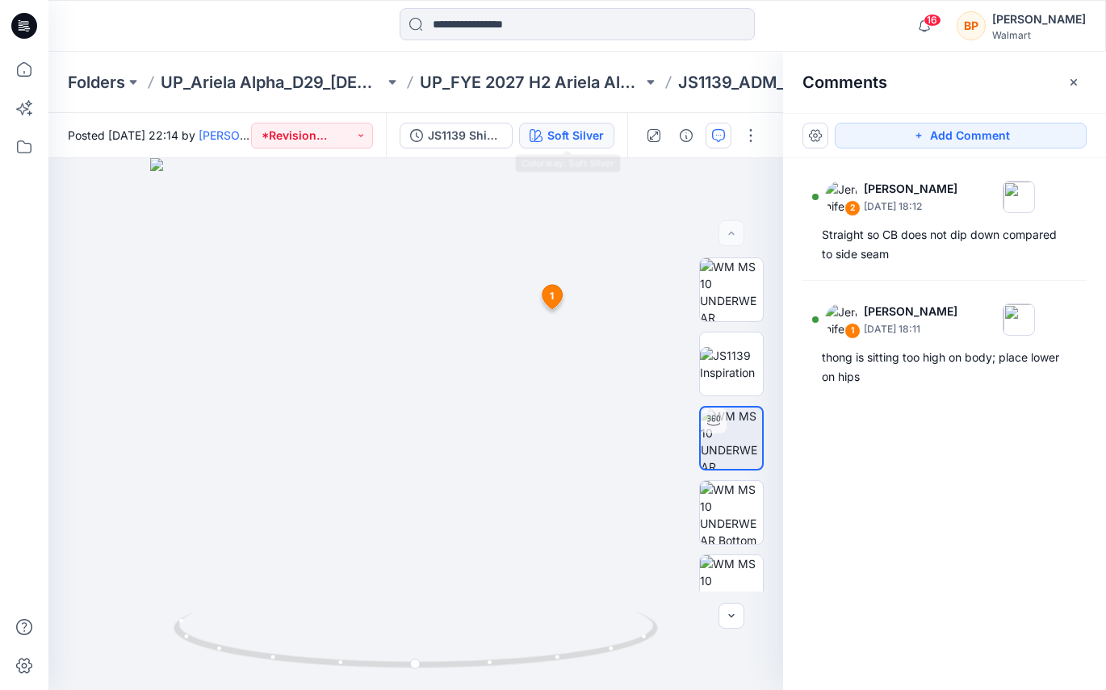
click at [582, 136] on div "Soft Silver" at bounding box center [575, 136] width 56 height 18
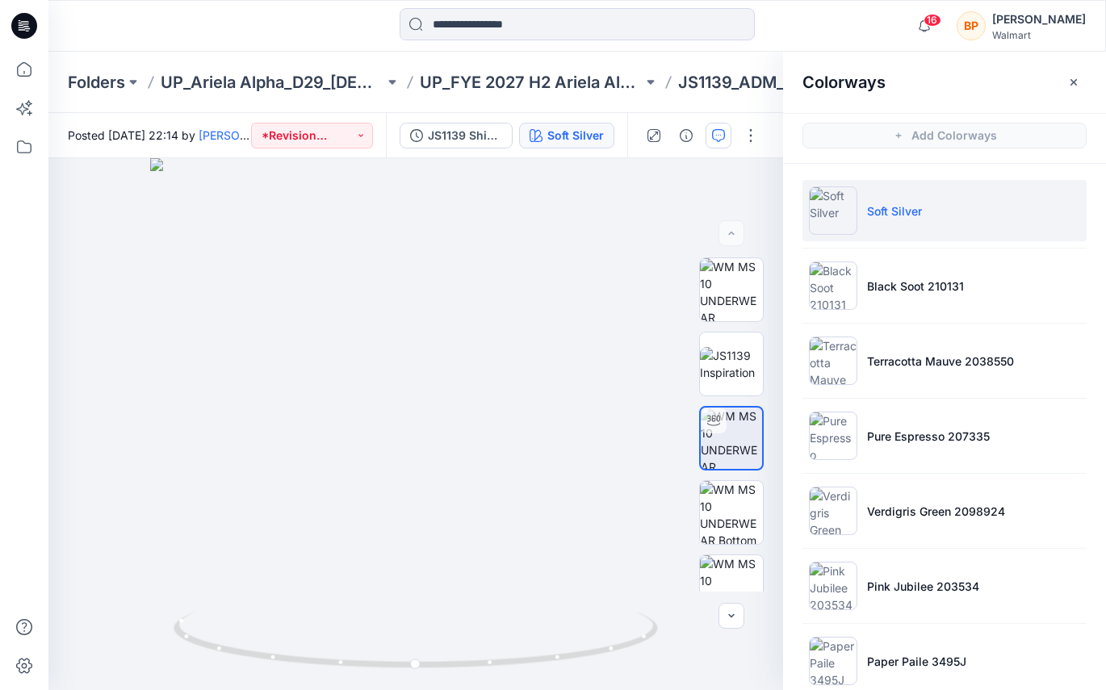
scroll to position [19, 0]
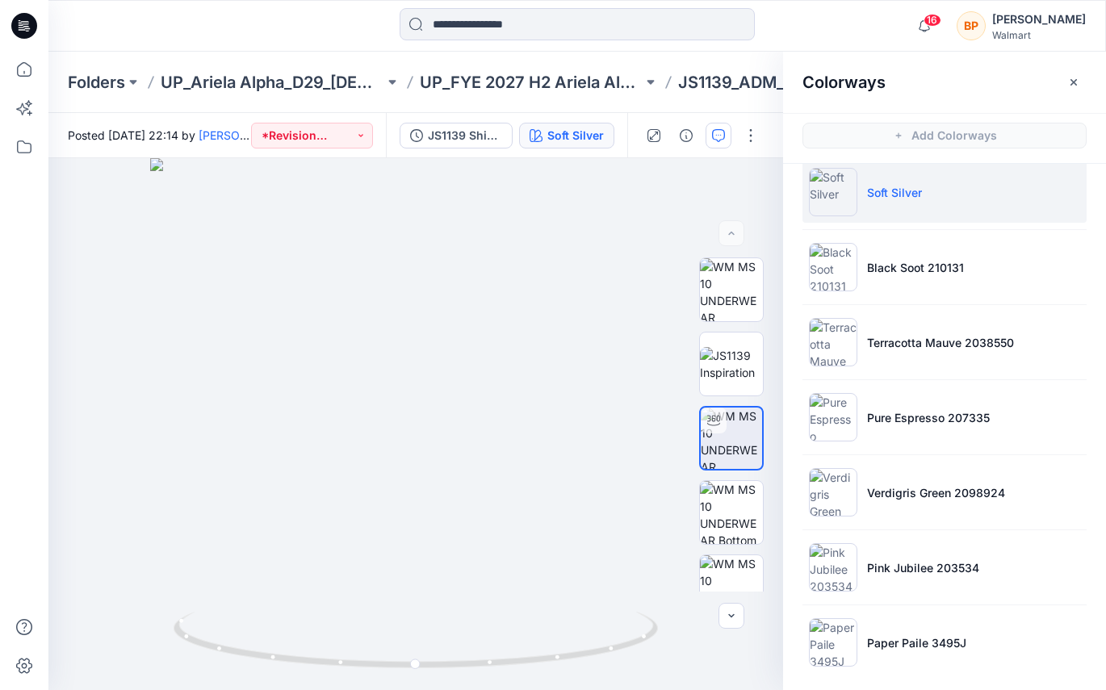
click at [709, 110] on div "Folders UP_Ariela Alpha_D29_[DEMOGRAPHIC_DATA] Intimates - Joyspun UP_FYE 2027 …" at bounding box center [576, 82] width 1057 height 61
click at [569, 120] on div "JS1139 Shine Thong First Colorway Soft Silver" at bounding box center [506, 135] width 241 height 45
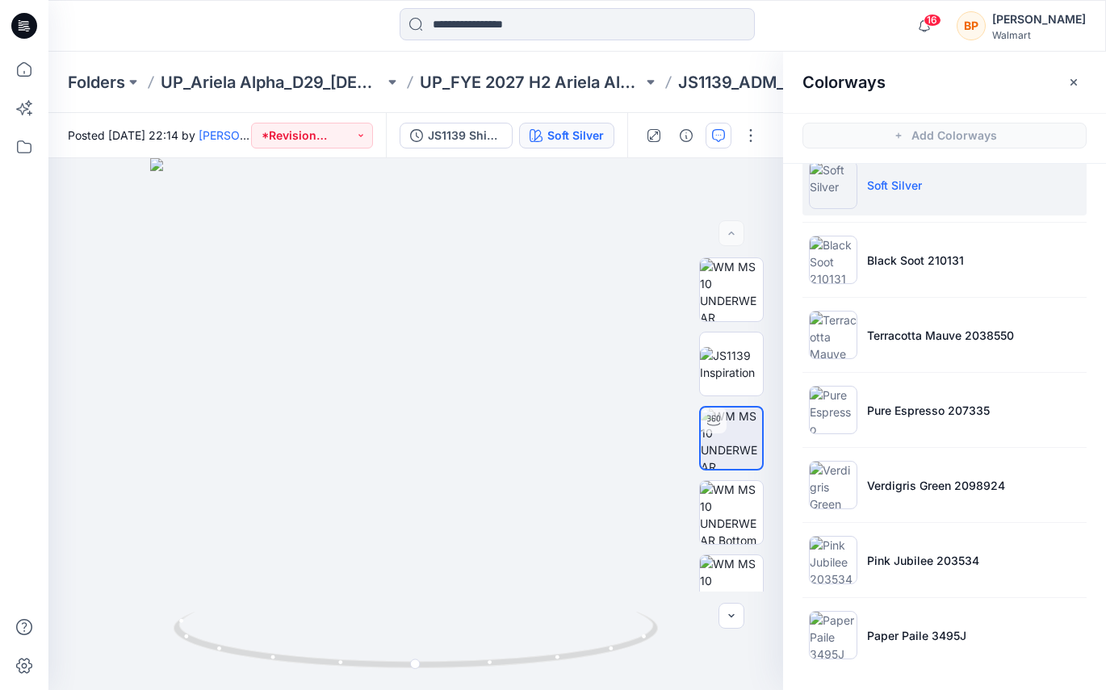
scroll to position [0, 0]
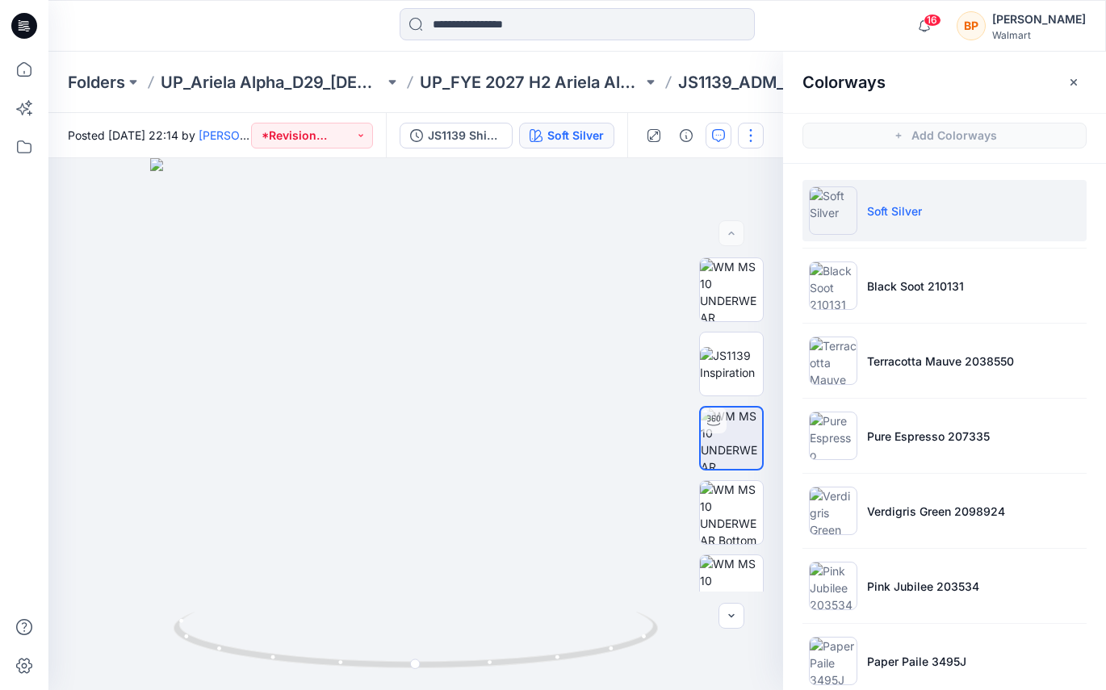
click at [751, 134] on button "button" at bounding box center [751, 136] width 26 height 26
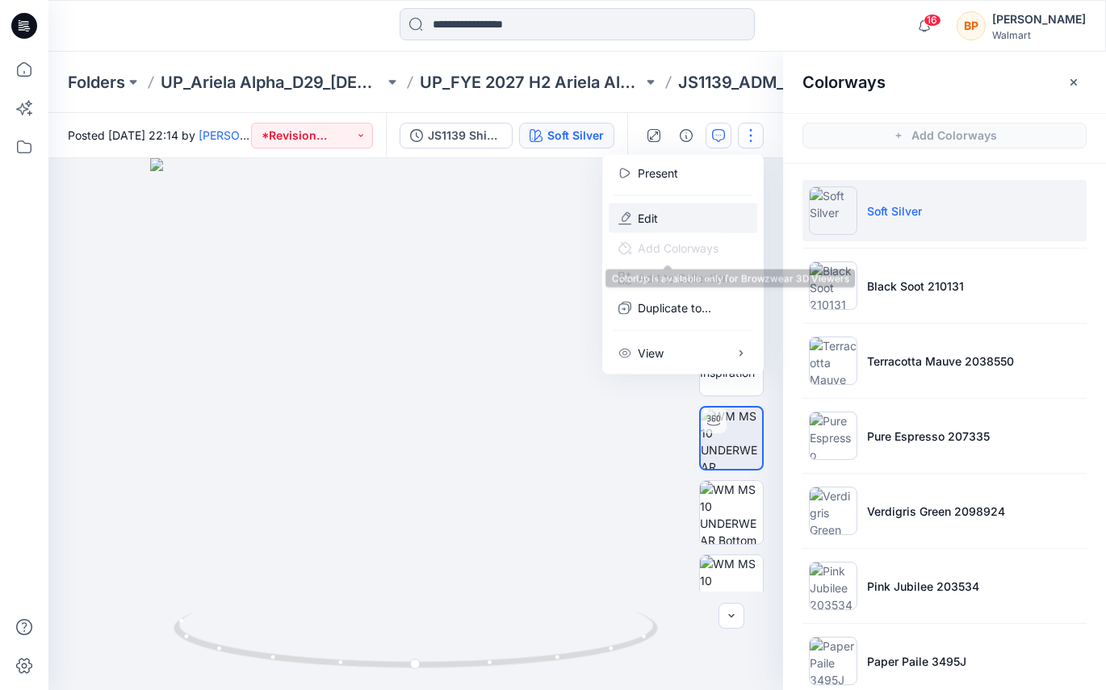
click at [671, 213] on button "Edit" at bounding box center [682, 218] width 148 height 30
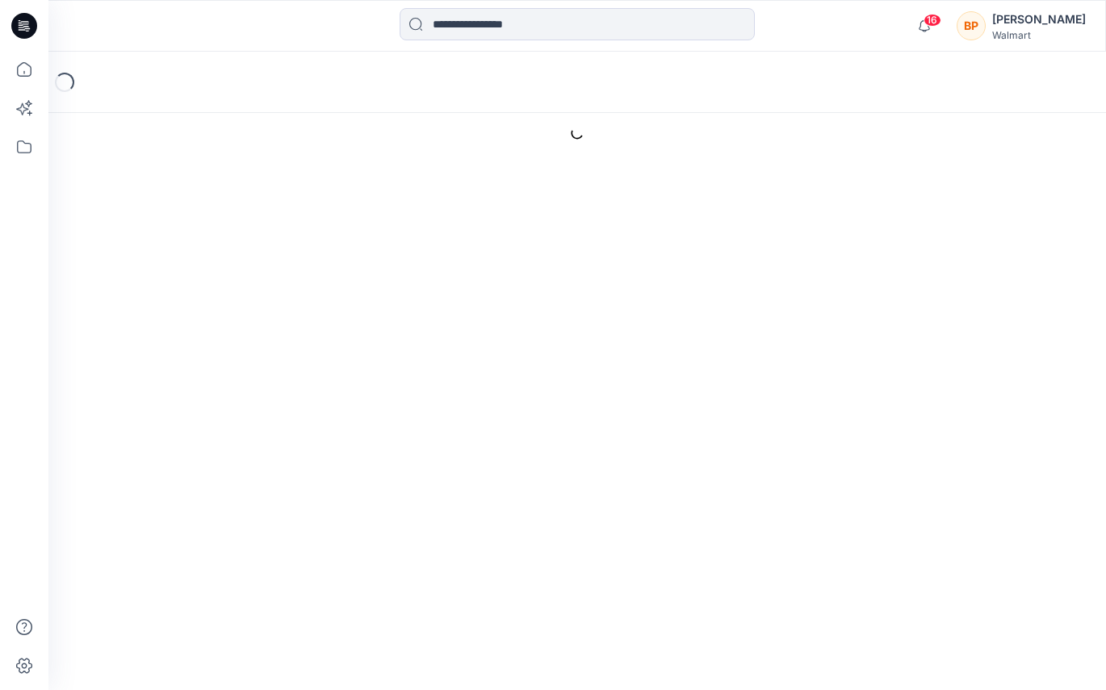
scroll to position [277, 0]
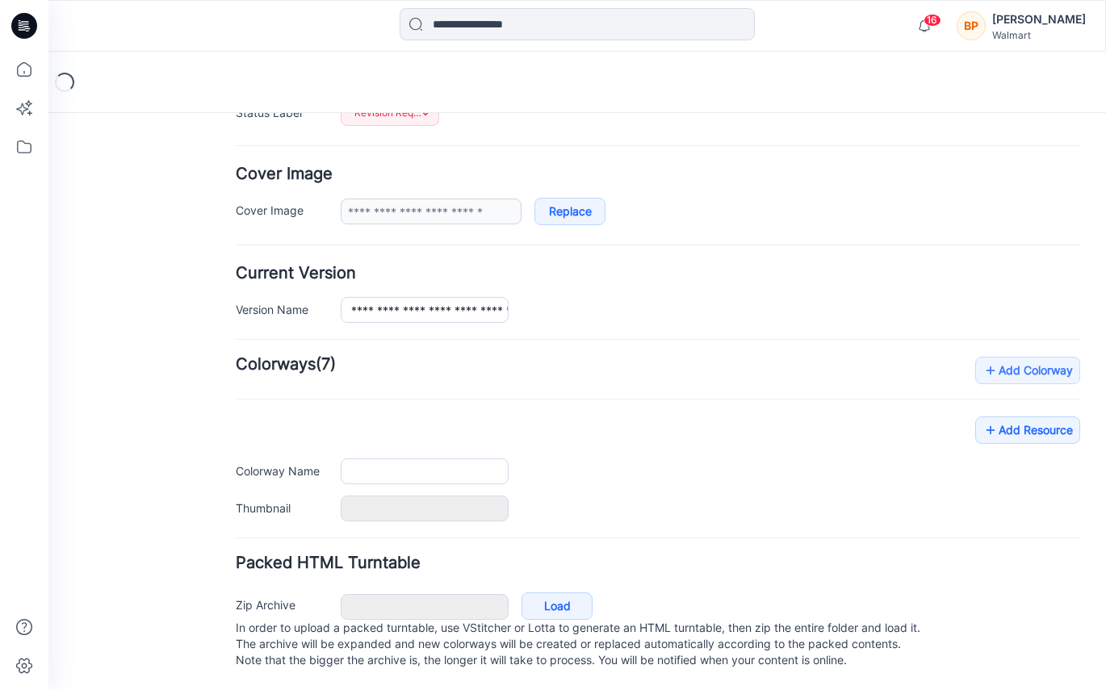
type input "**********"
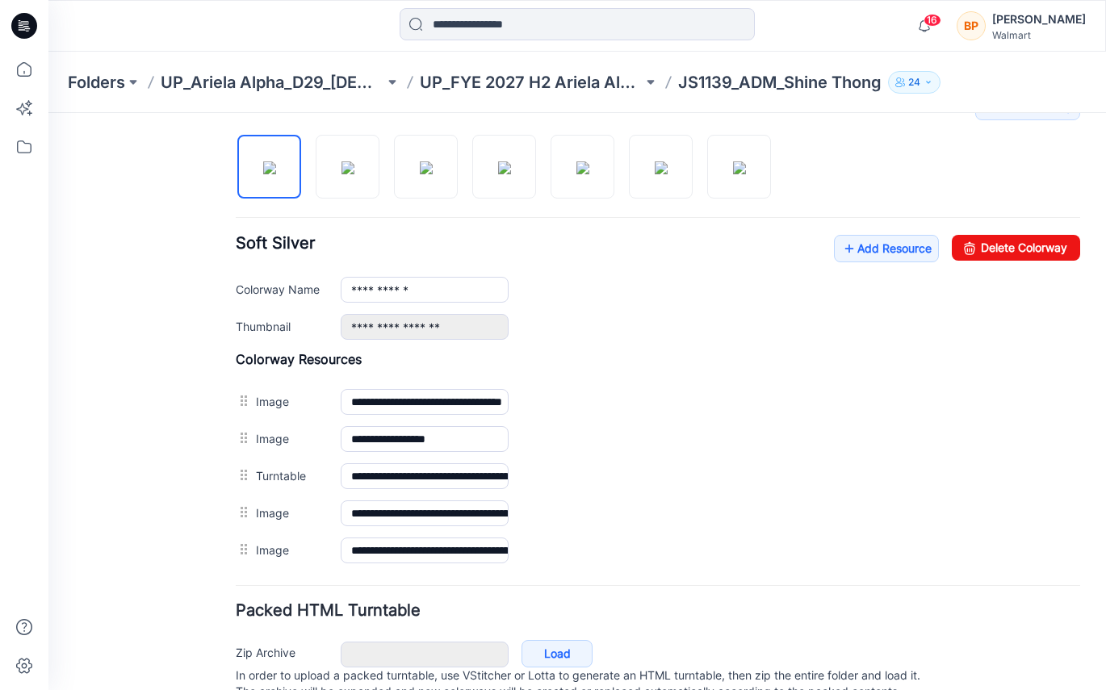
scroll to position [483, 0]
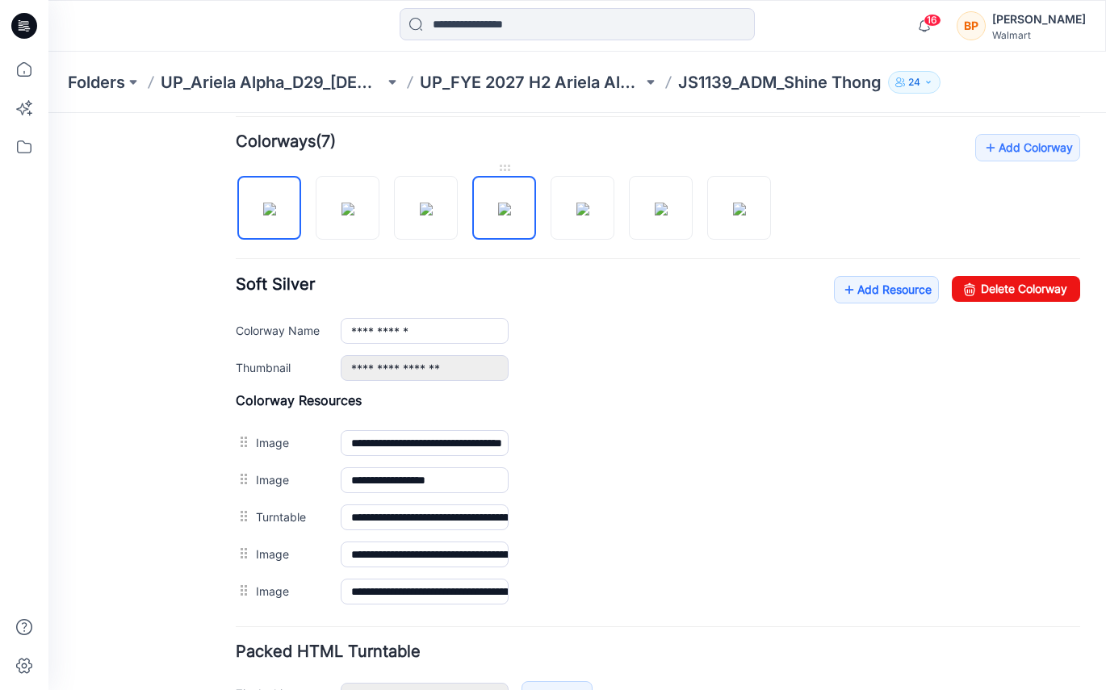
click at [500, 215] on img at bounding box center [504, 209] width 13 height 13
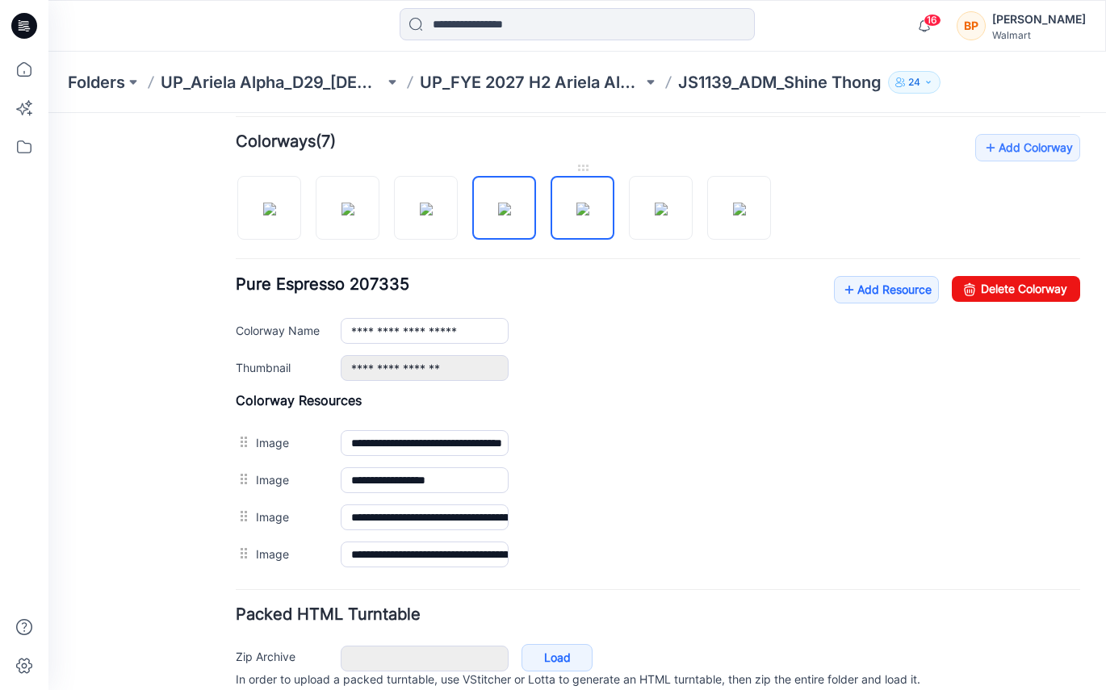
click at [589, 215] on img at bounding box center [582, 209] width 13 height 13
click at [667, 215] on img at bounding box center [660, 209] width 13 height 13
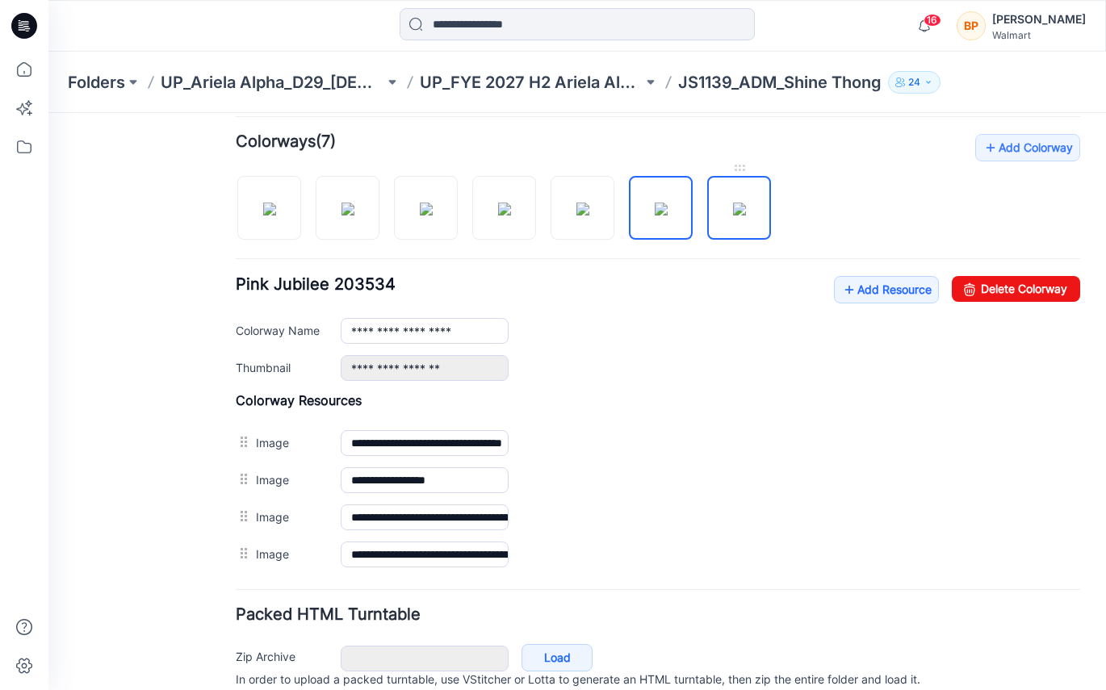
click at [733, 210] on img at bounding box center [739, 209] width 13 height 13
type input "**********"
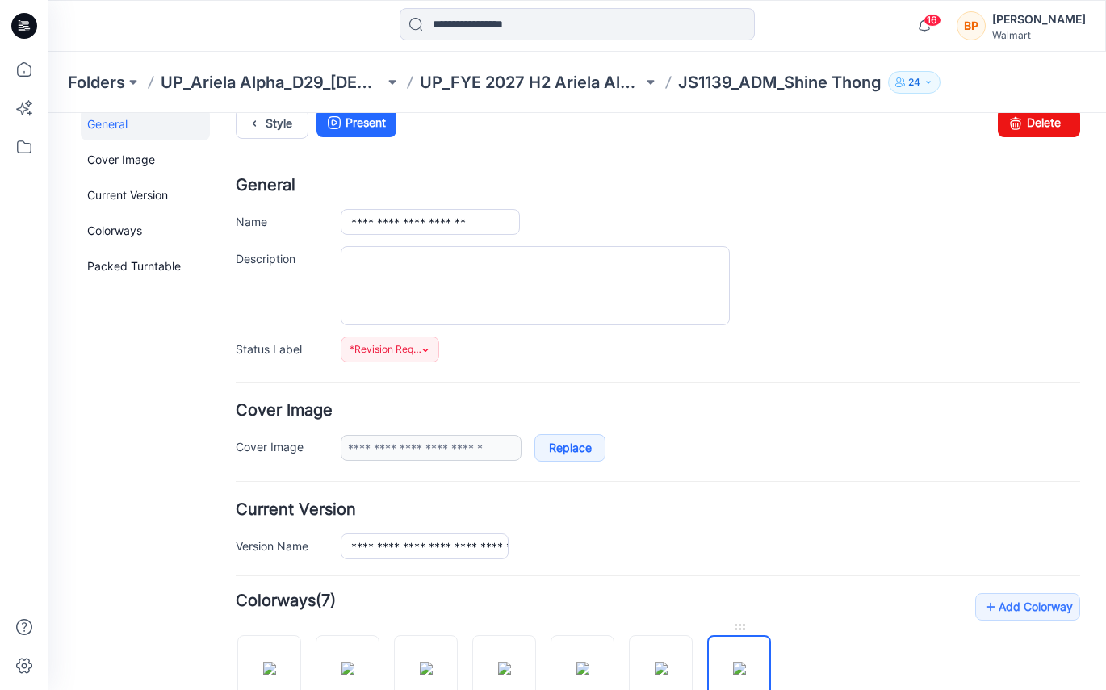
scroll to position [0, 0]
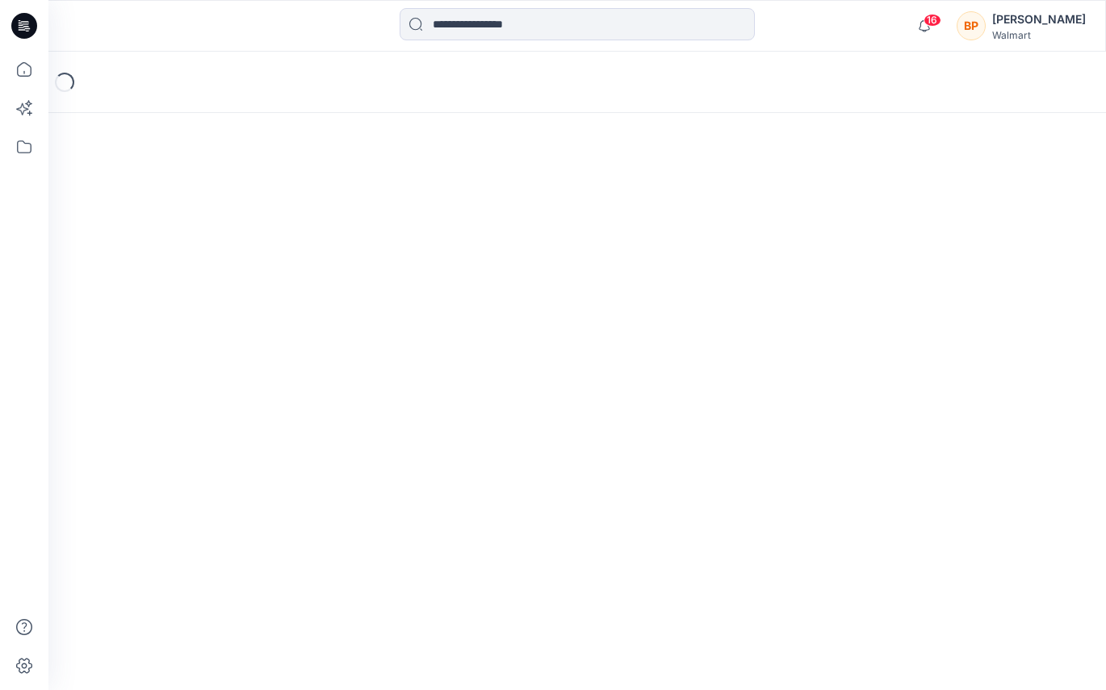
click at [498, 77] on div "Loading..." at bounding box center [576, 82] width 1057 height 61
click at [498, 84] on div "Loading..." at bounding box center [576, 82] width 1057 height 61
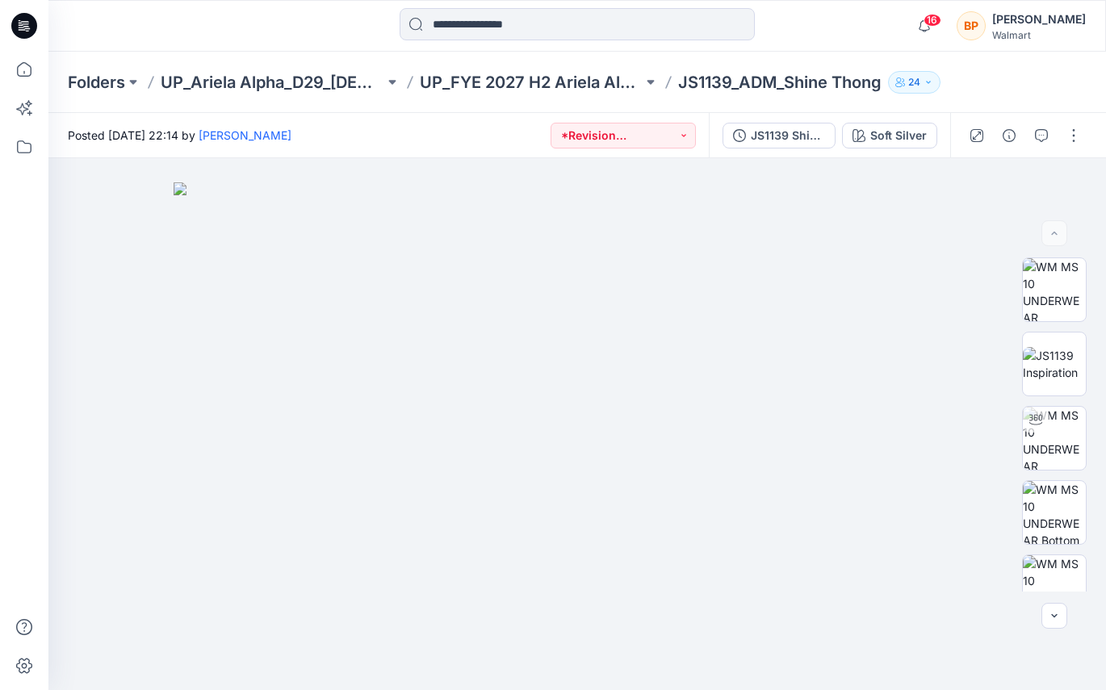
click at [484, 85] on p "UP_FYE 2027 H2 Ariela Alpha D29 Joyspun Panties" at bounding box center [532, 82] width 224 height 23
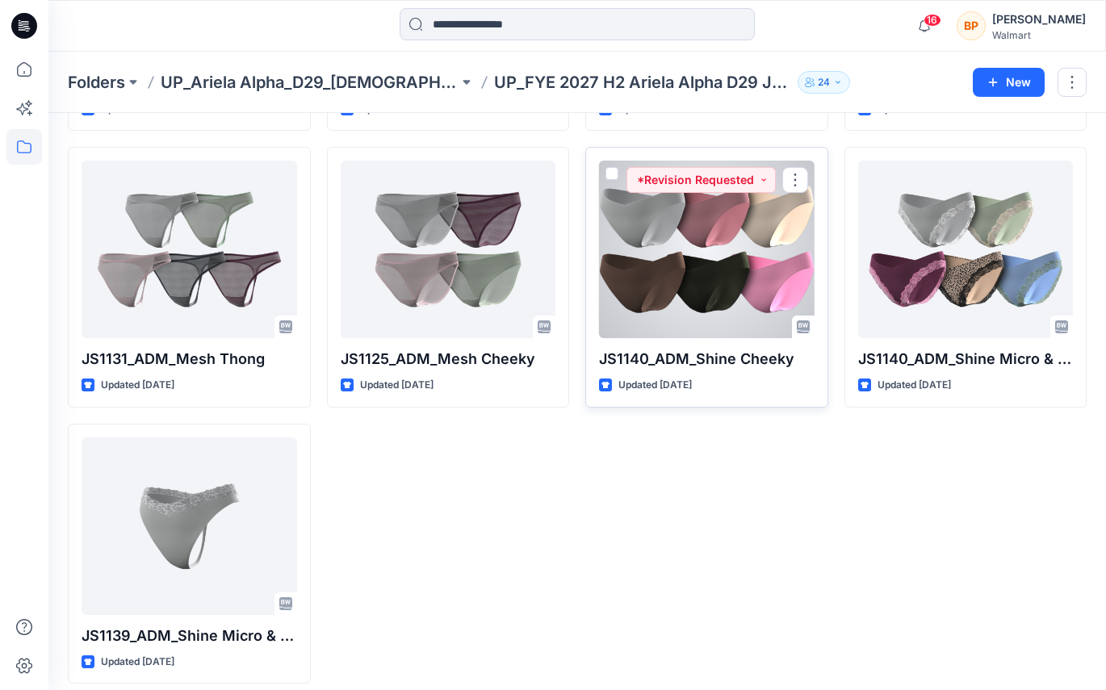
scroll to position [600, 0]
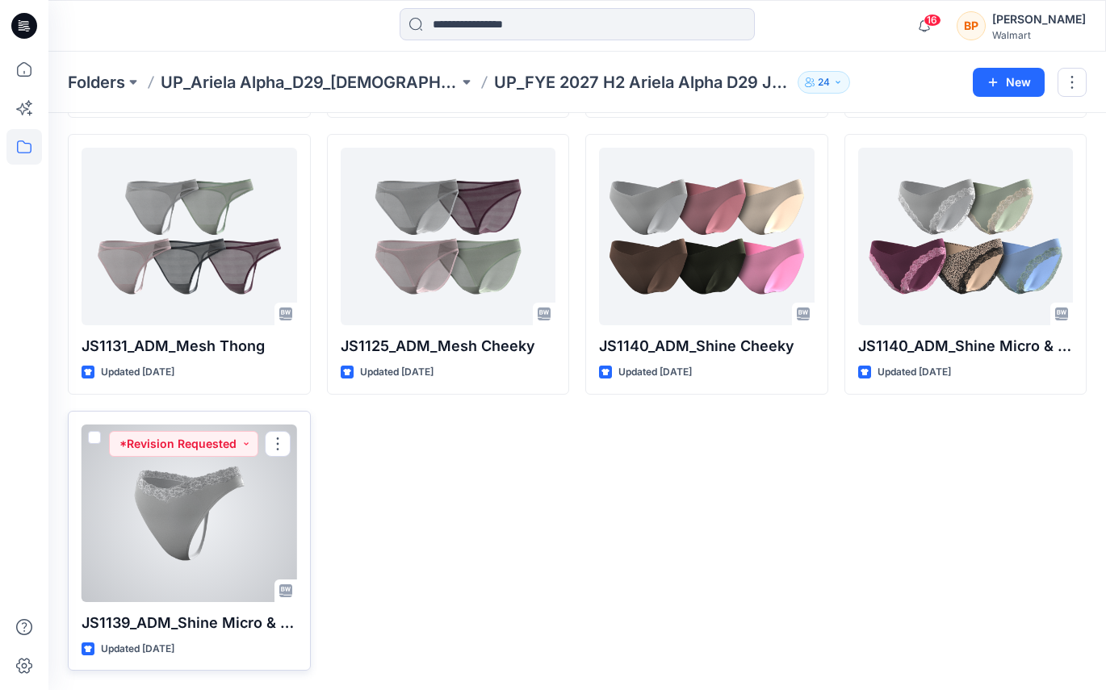
click at [224, 479] on div at bounding box center [189, 513] width 215 height 178
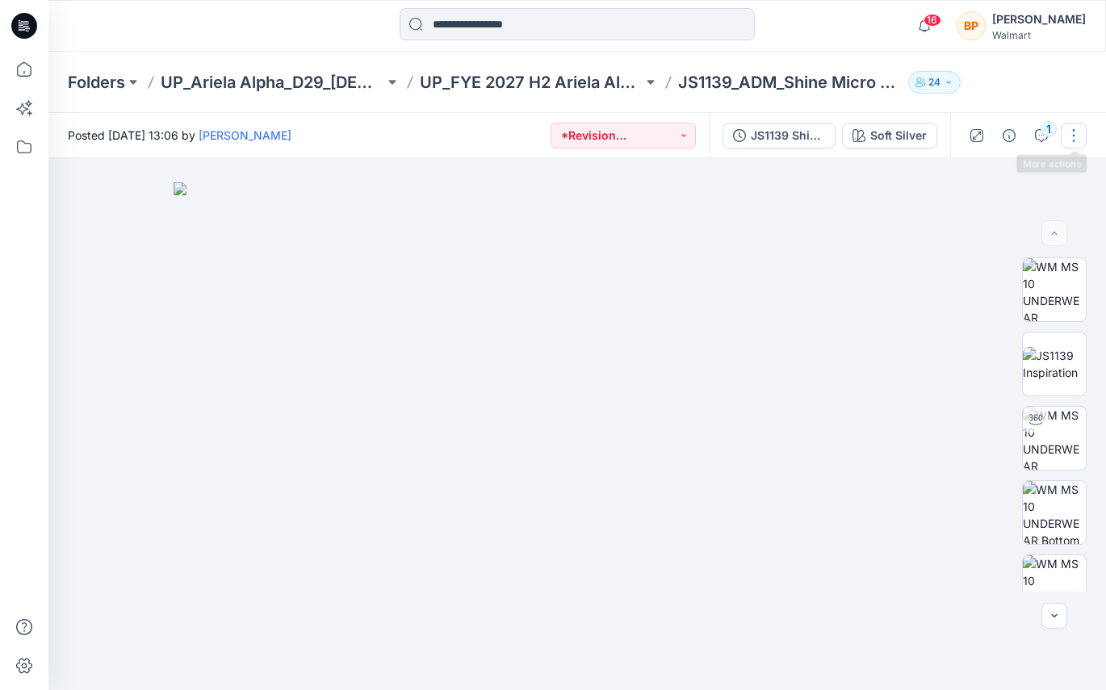
click at [1060, 130] on button "button" at bounding box center [1073, 136] width 26 height 26
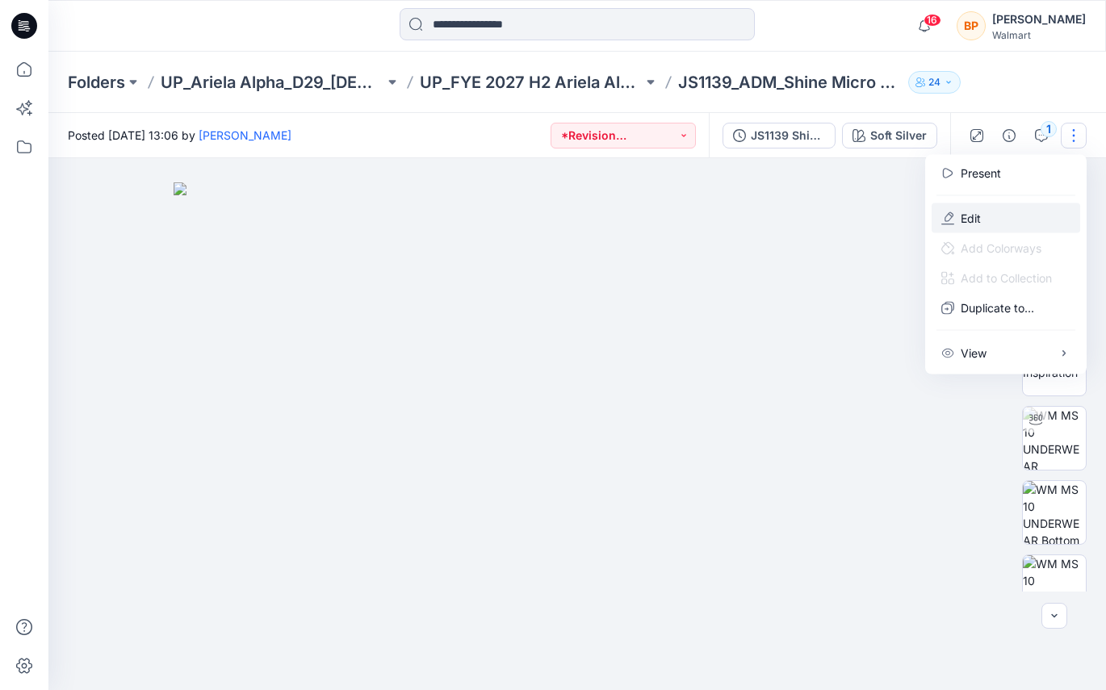
click at [964, 218] on p "Edit" at bounding box center [970, 218] width 20 height 17
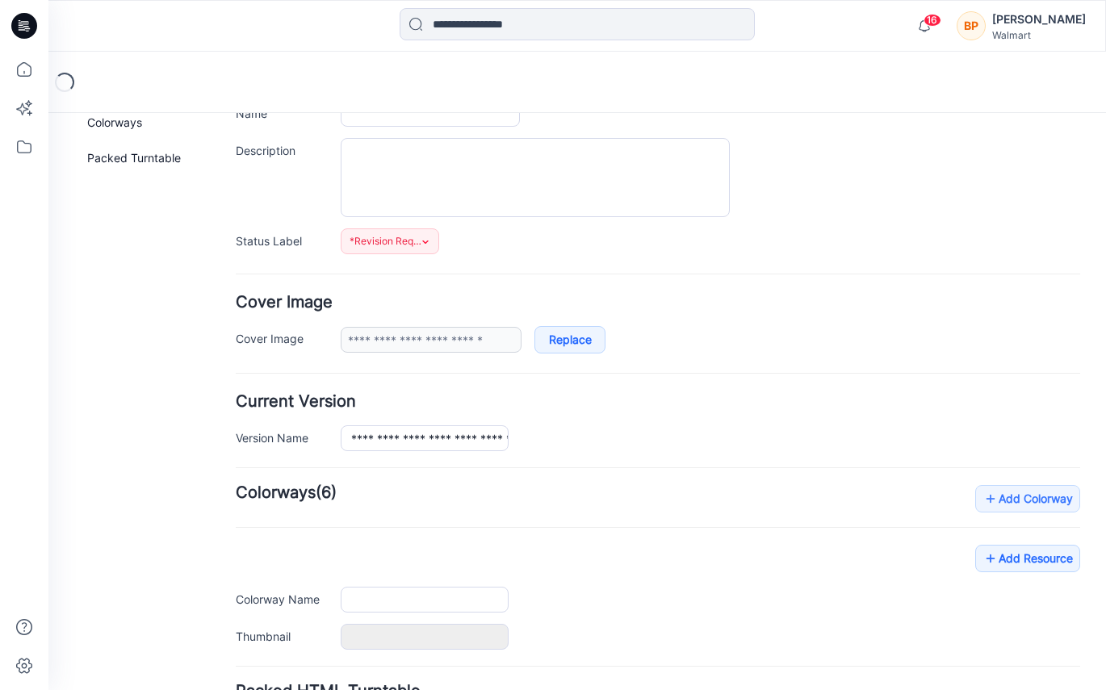
type input "**********"
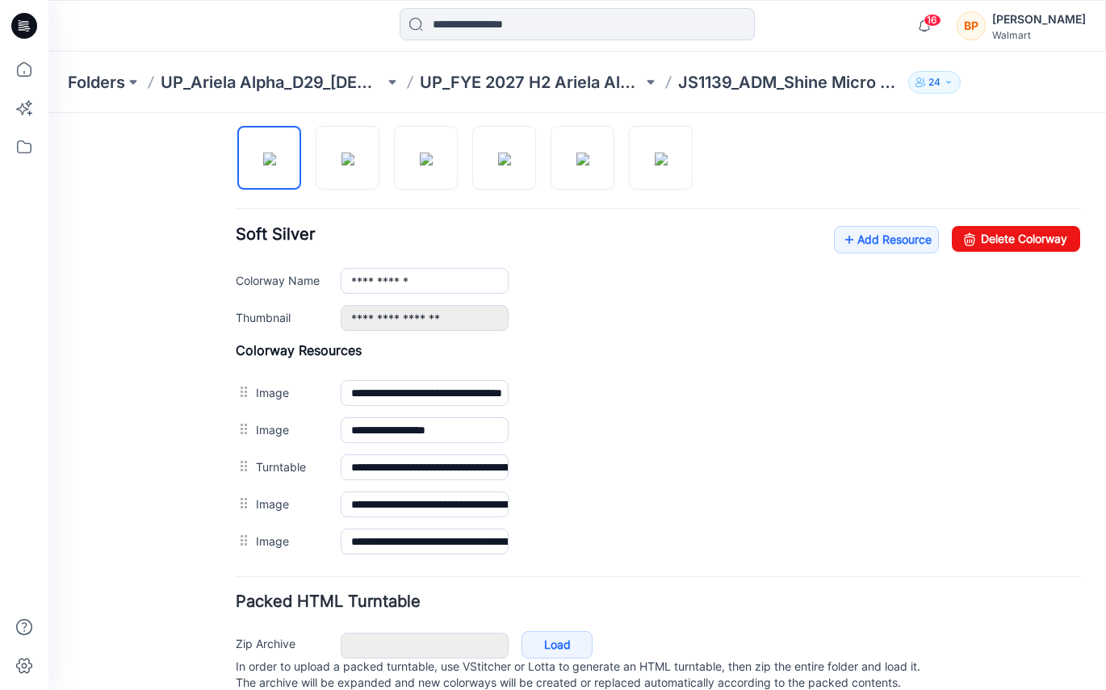
scroll to position [536, 0]
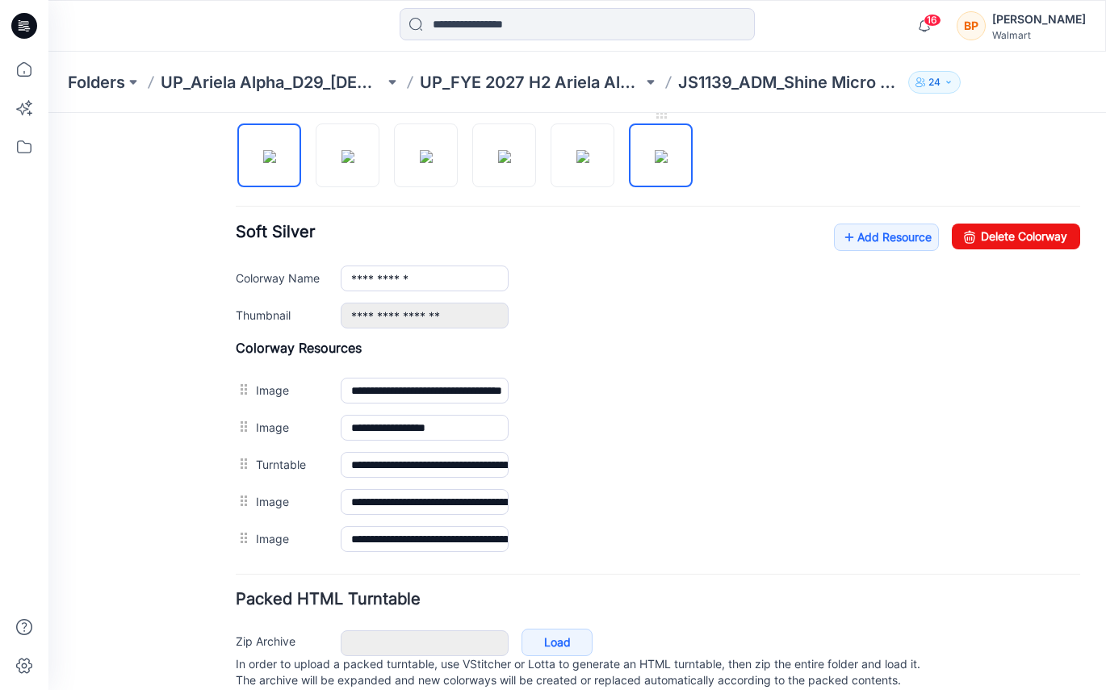
click at [654, 163] on img at bounding box center [660, 156] width 13 height 13
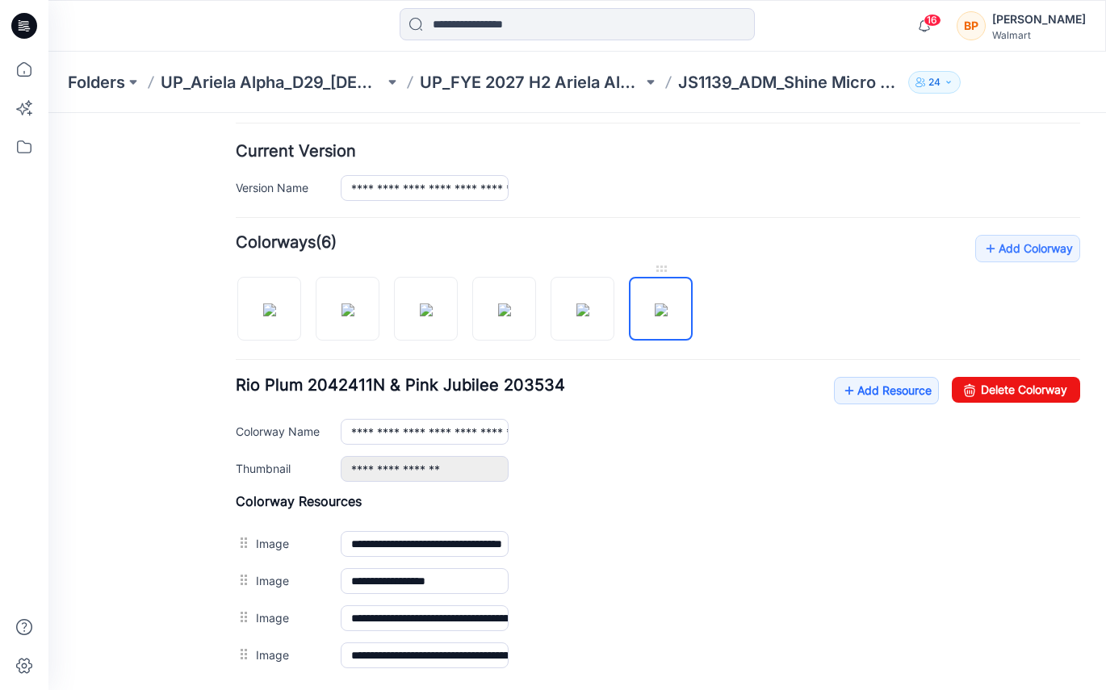
scroll to position [369, 0]
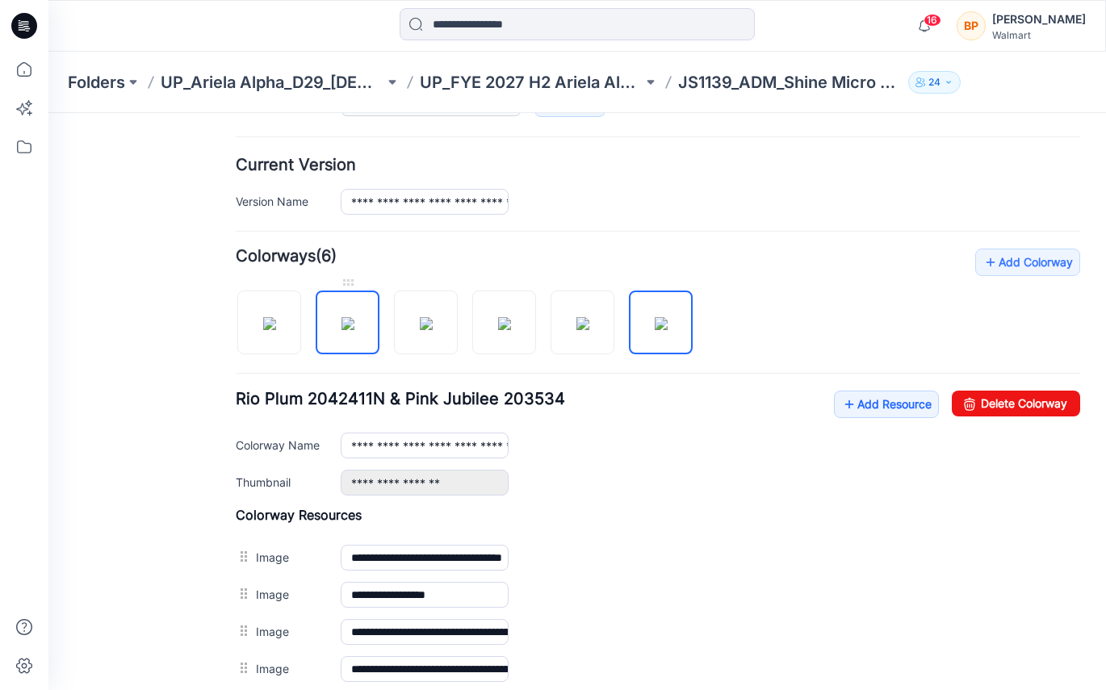
click at [354, 330] on img at bounding box center [347, 323] width 13 height 13
click at [433, 324] on img at bounding box center [426, 323] width 13 height 13
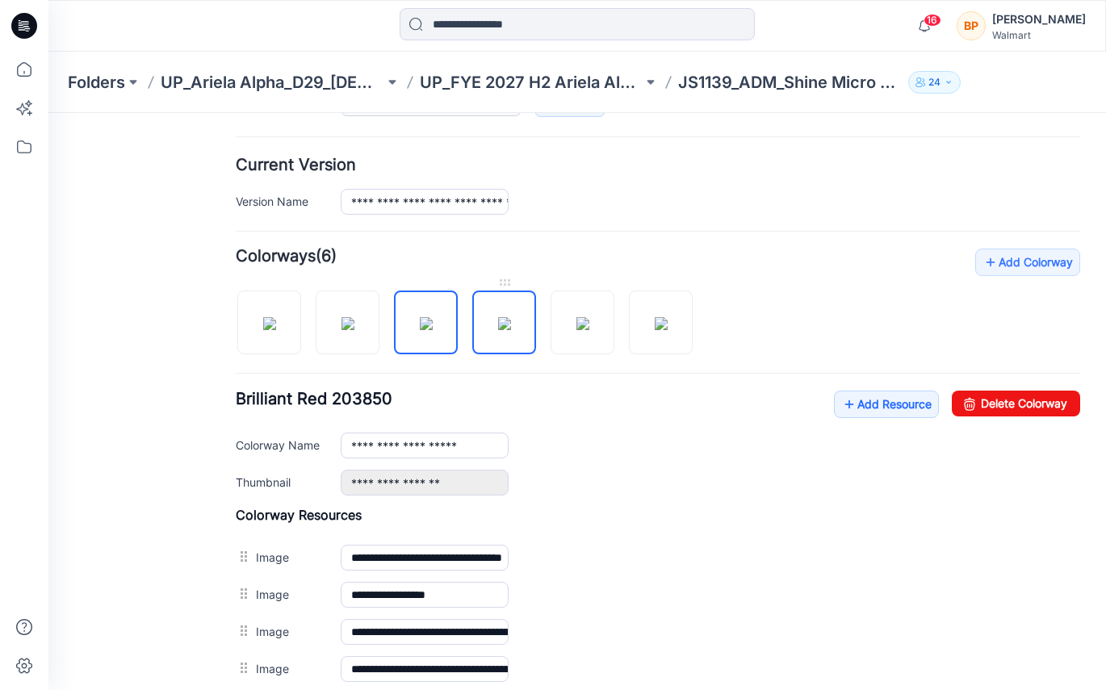
click at [498, 321] on img at bounding box center [504, 323] width 13 height 13
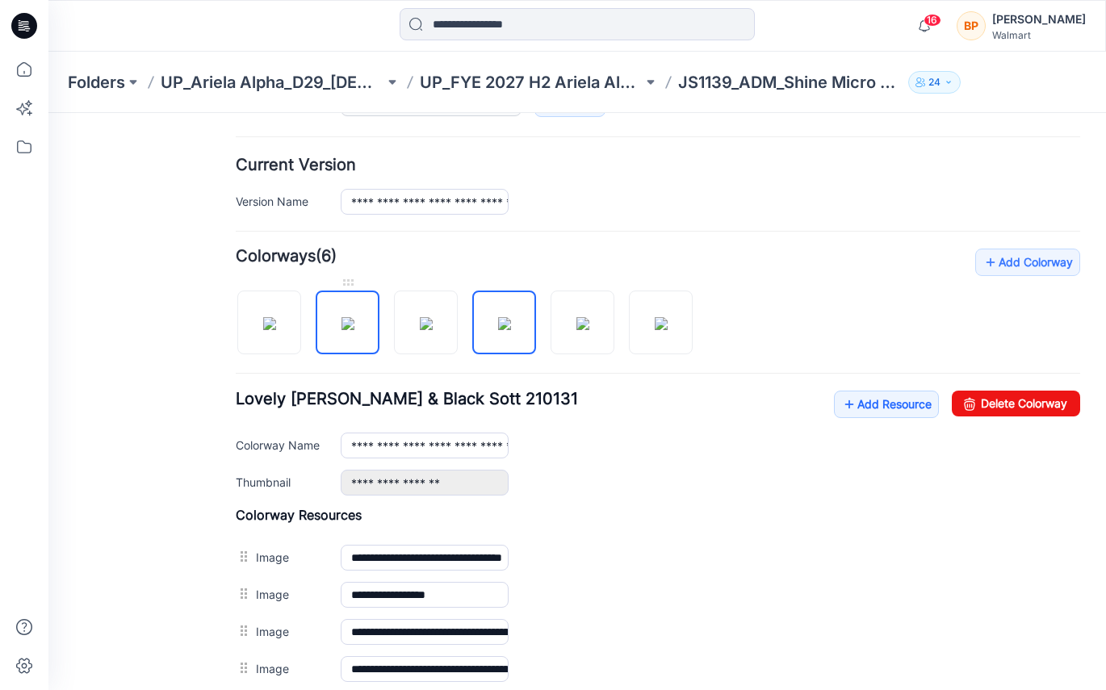
click at [354, 327] on img at bounding box center [347, 323] width 13 height 13
click at [423, 327] on img at bounding box center [426, 323] width 13 height 13
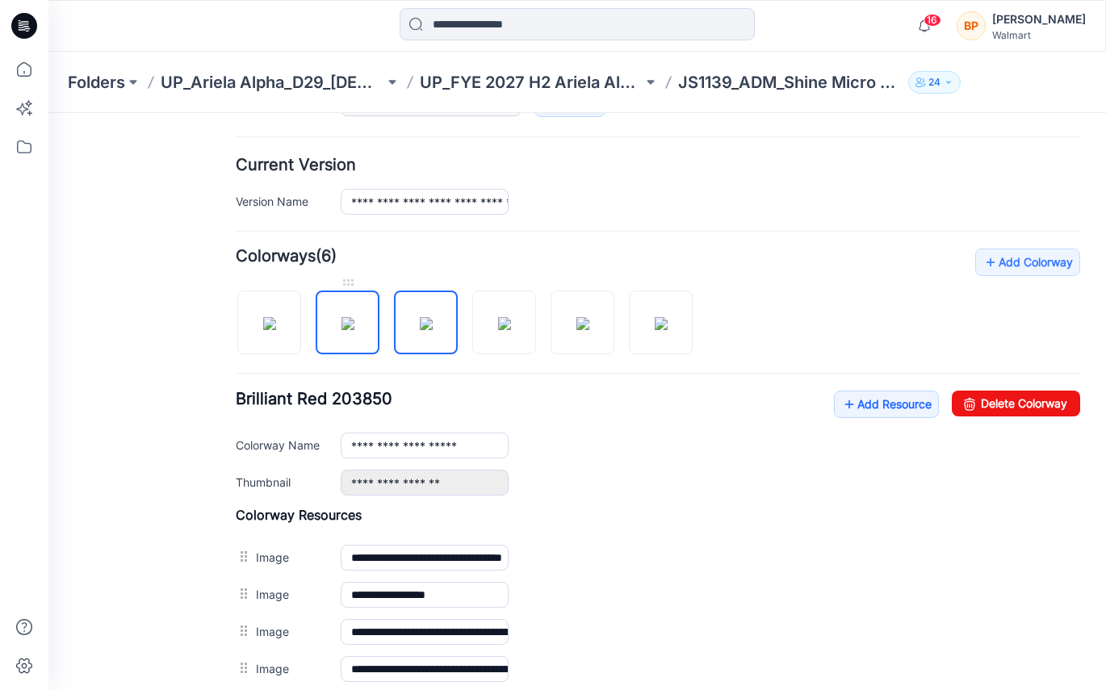
click at [354, 326] on img at bounding box center [347, 323] width 13 height 13
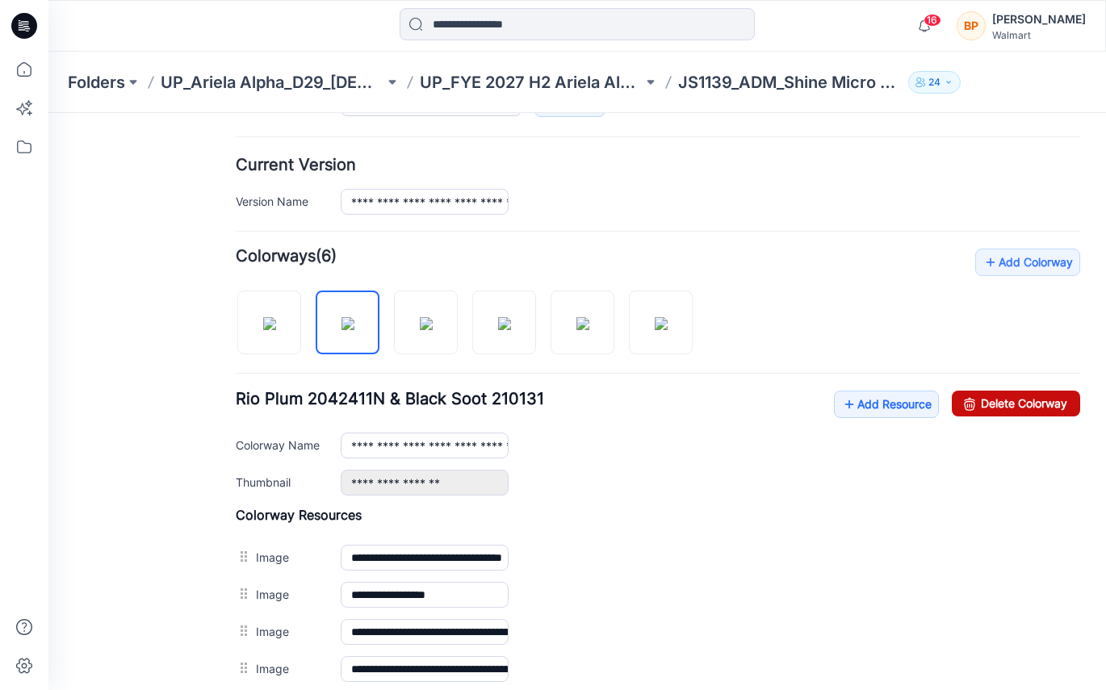
click at [966, 410] on icon at bounding box center [969, 404] width 23 height 26
click at [420, 330] on img at bounding box center [426, 323] width 13 height 13
click at [1052, 393] on link "Delete Colorway" at bounding box center [1015, 404] width 128 height 26
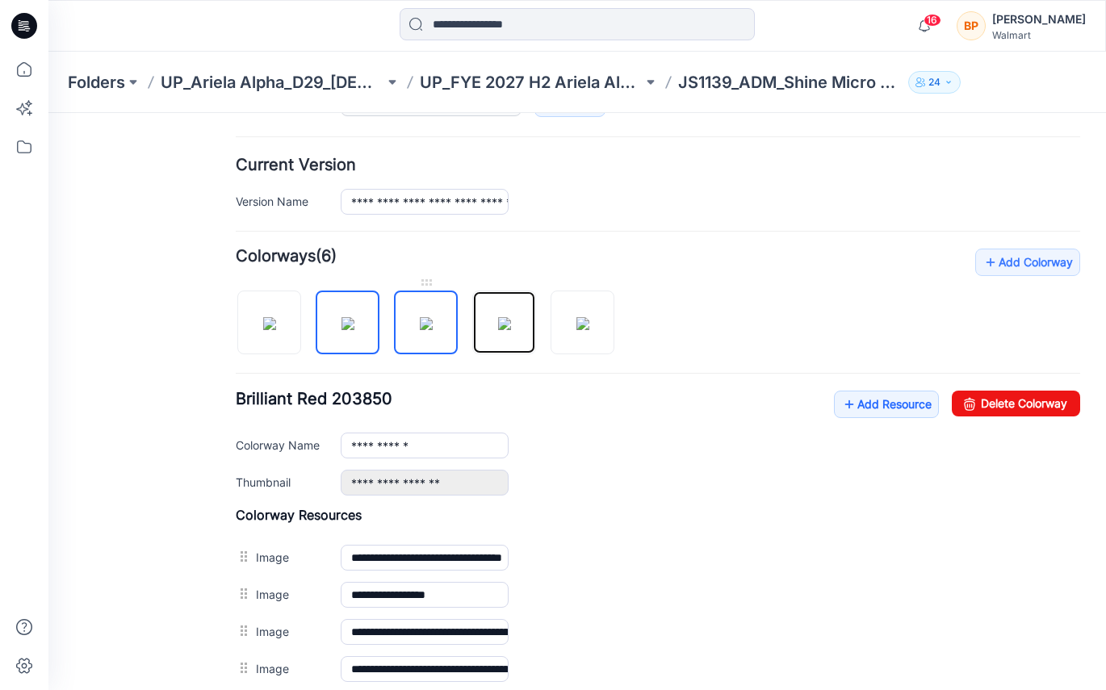
click at [498, 330] on img at bounding box center [504, 323] width 13 height 13
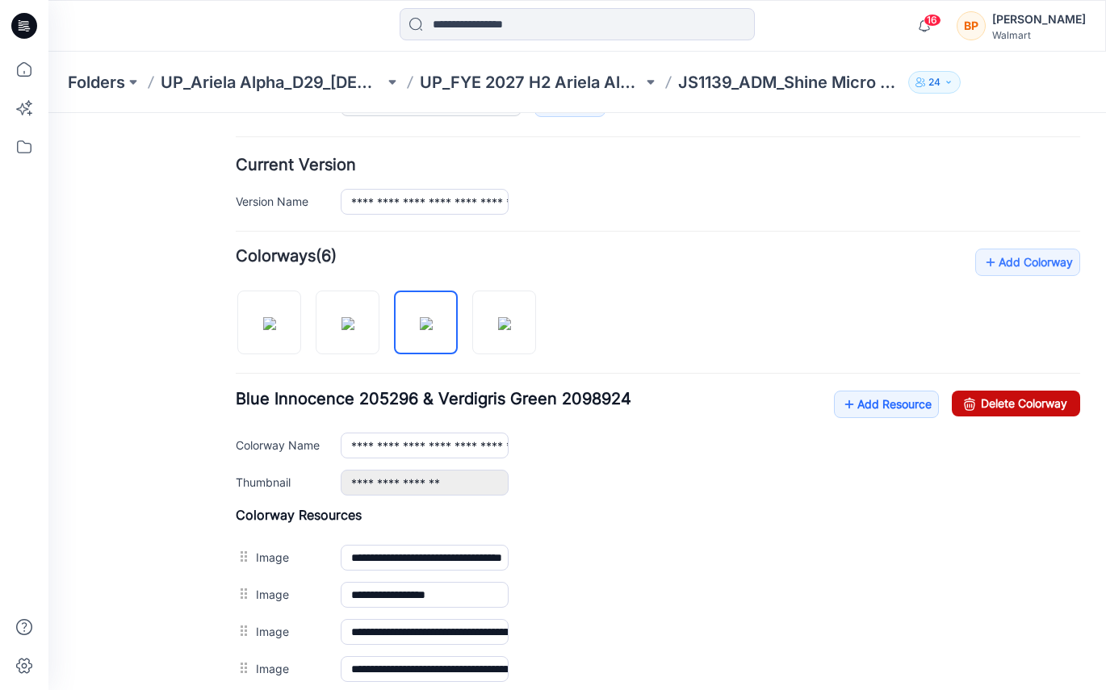
click at [963, 393] on icon at bounding box center [969, 404] width 23 height 26
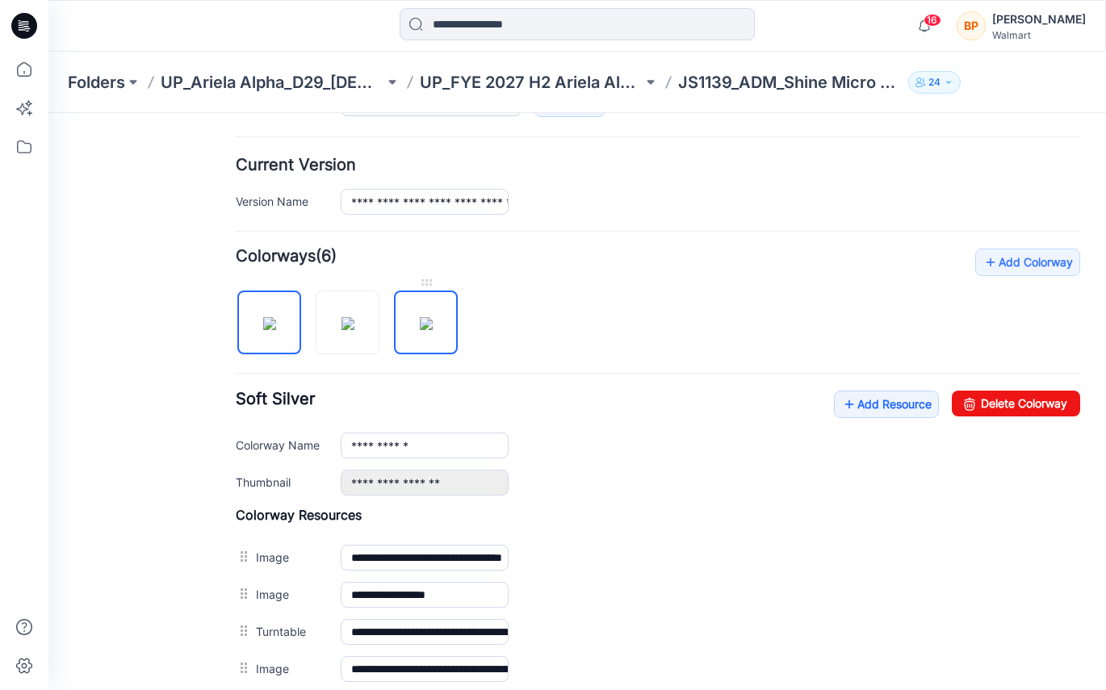
click at [421, 328] on img at bounding box center [426, 323] width 13 height 13
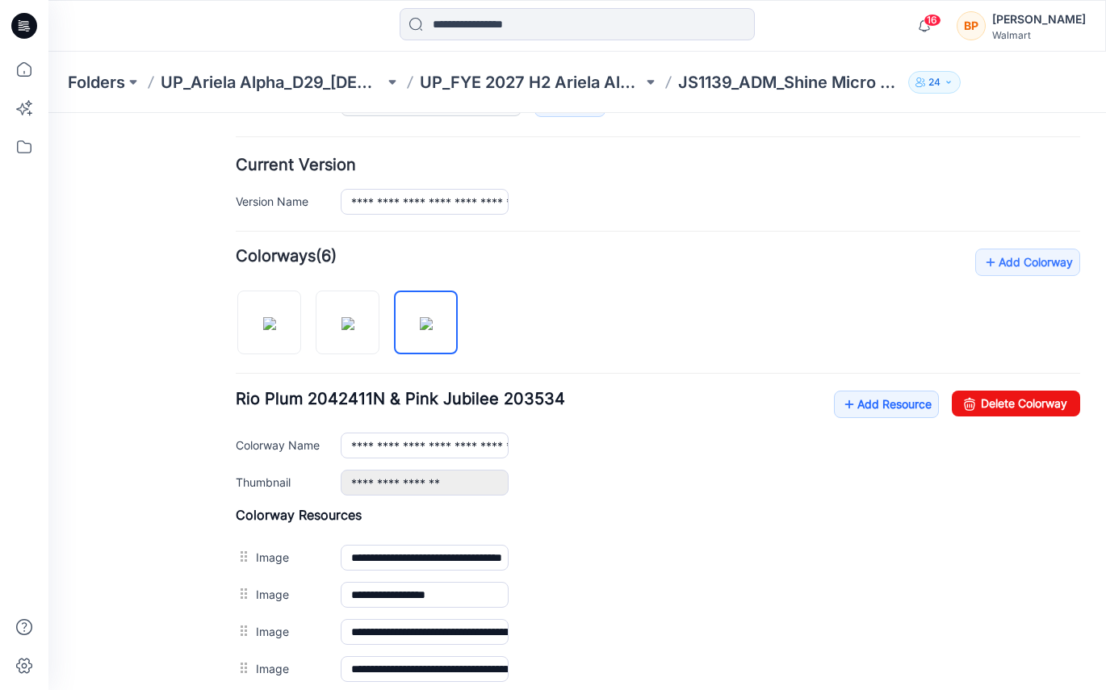
click at [1016, 384] on div "**********" at bounding box center [658, 468] width 844 height 439
click at [1015, 385] on div "**********" at bounding box center [658, 468] width 844 height 439
click at [1003, 413] on link "Delete Colorway" at bounding box center [1015, 404] width 128 height 26
click at [351, 317] on img at bounding box center [347, 323] width 13 height 13
click at [341, 330] on img at bounding box center [347, 323] width 13 height 13
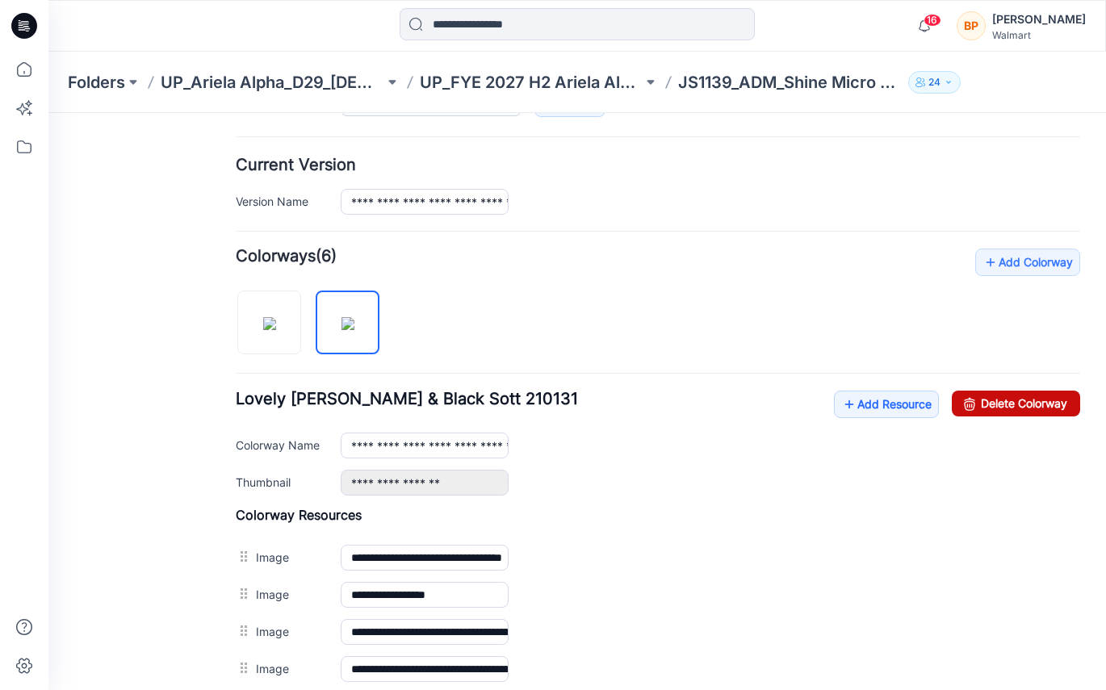
click at [1025, 403] on link "Delete Colorway" at bounding box center [1015, 404] width 128 height 26
type input "**********"
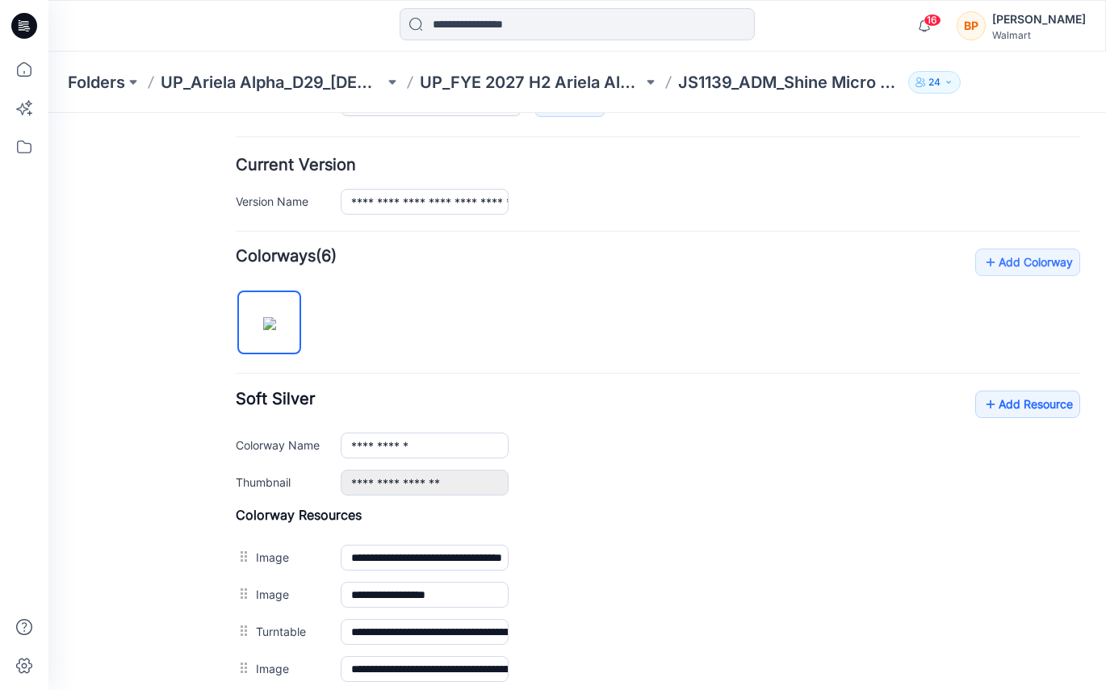
scroll to position [374, 0]
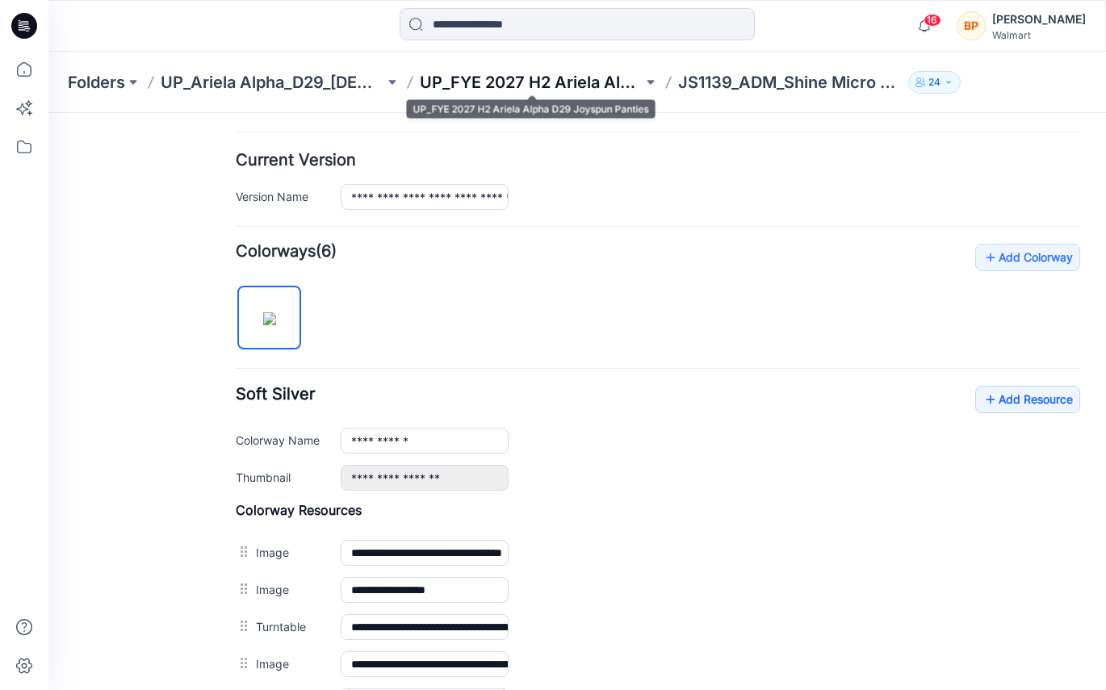
click at [446, 90] on p "UP_FYE 2027 H2 Ariela Alpha D29 Joyspun Panties" at bounding box center [532, 82] width 224 height 23
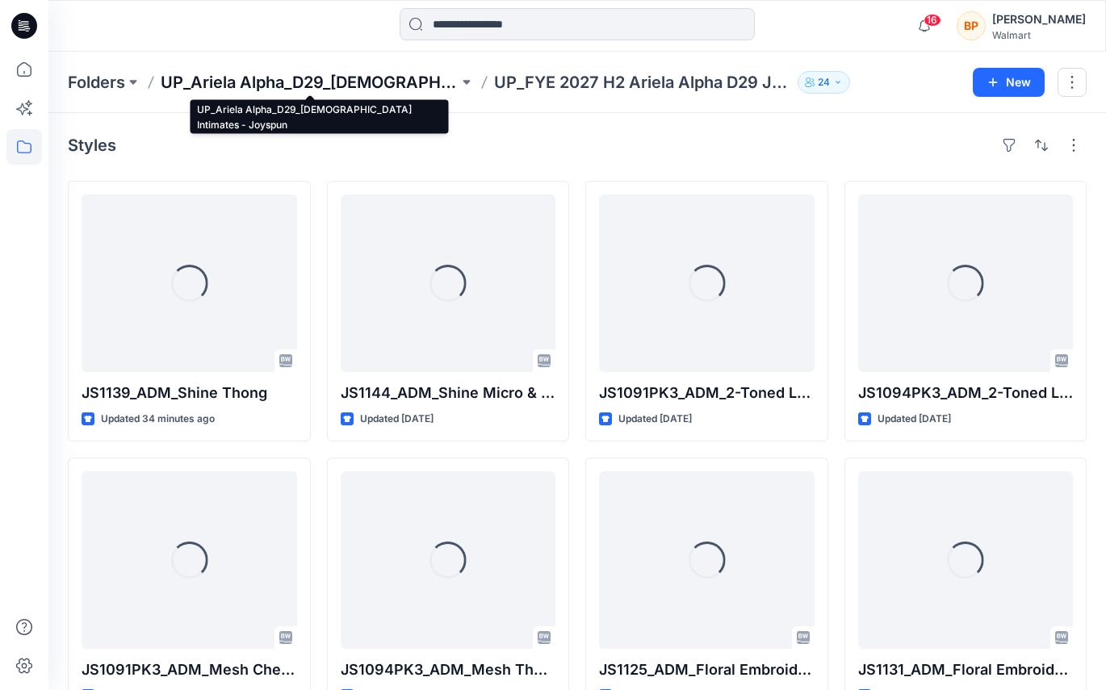
click at [295, 84] on p "UP_Ariela Alpha_D29_[DEMOGRAPHIC_DATA] Intimates - Joyspun" at bounding box center [310, 82] width 298 height 23
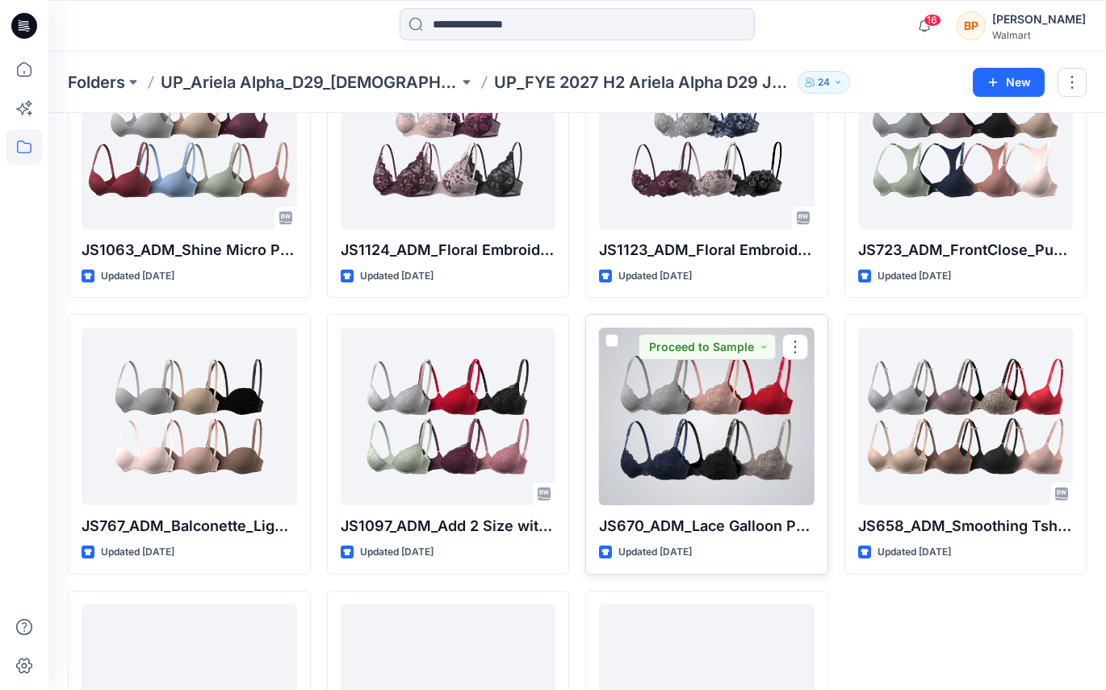
scroll to position [462, 0]
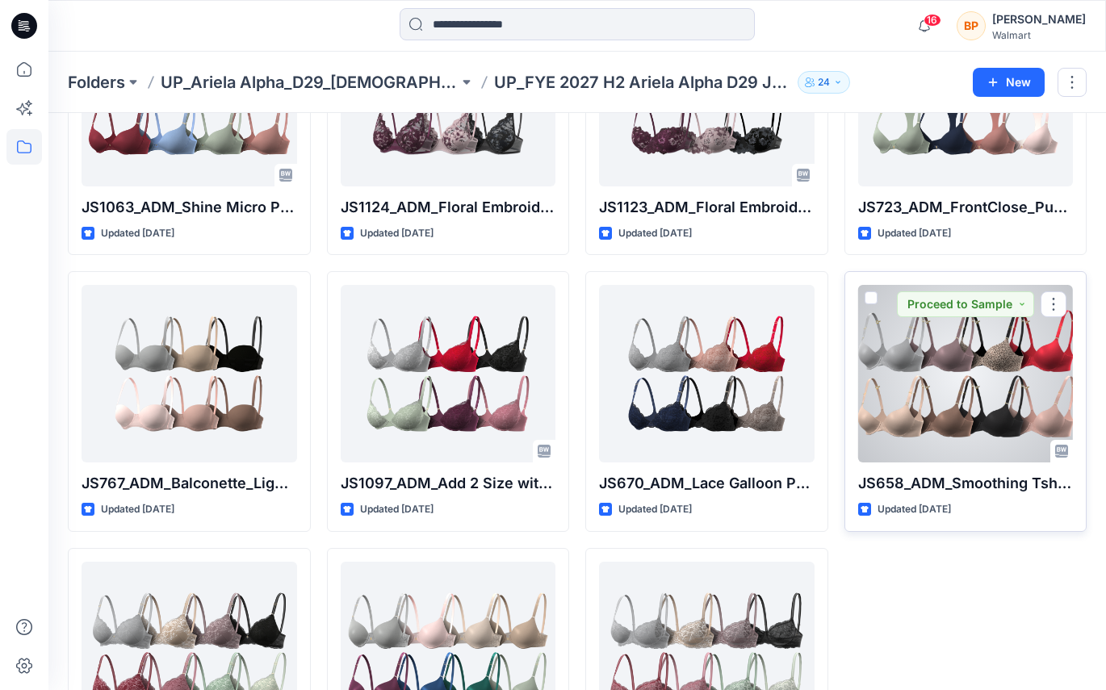
click at [1015, 354] on div at bounding box center [965, 374] width 215 height 178
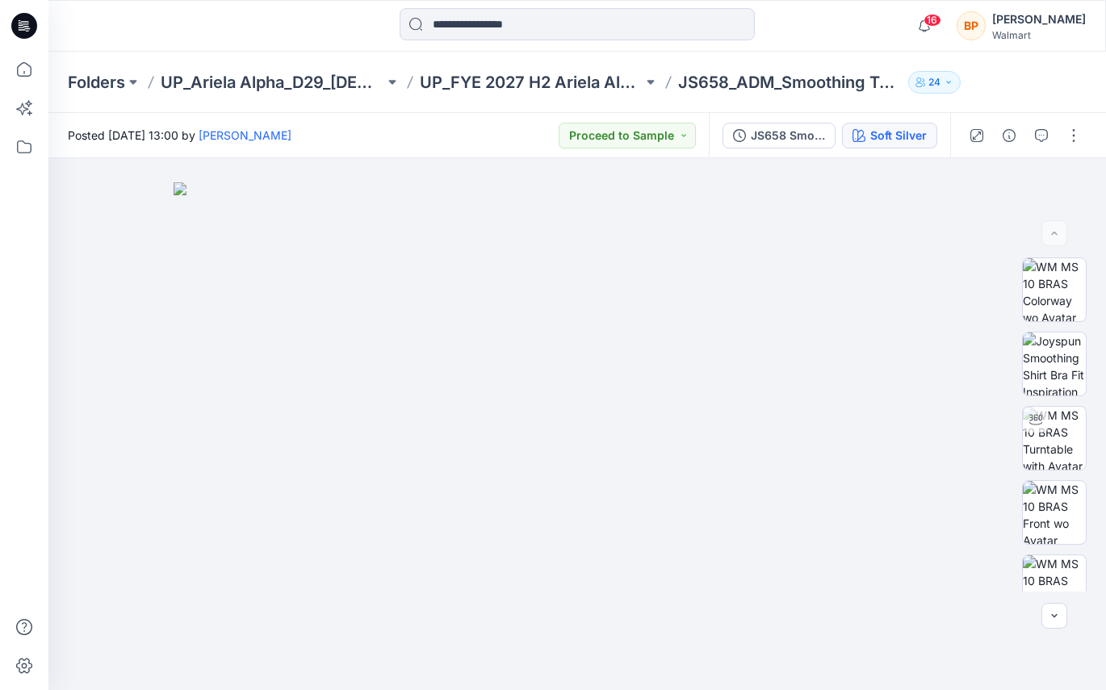
click at [880, 123] on button "Soft Silver" at bounding box center [889, 136] width 95 height 26
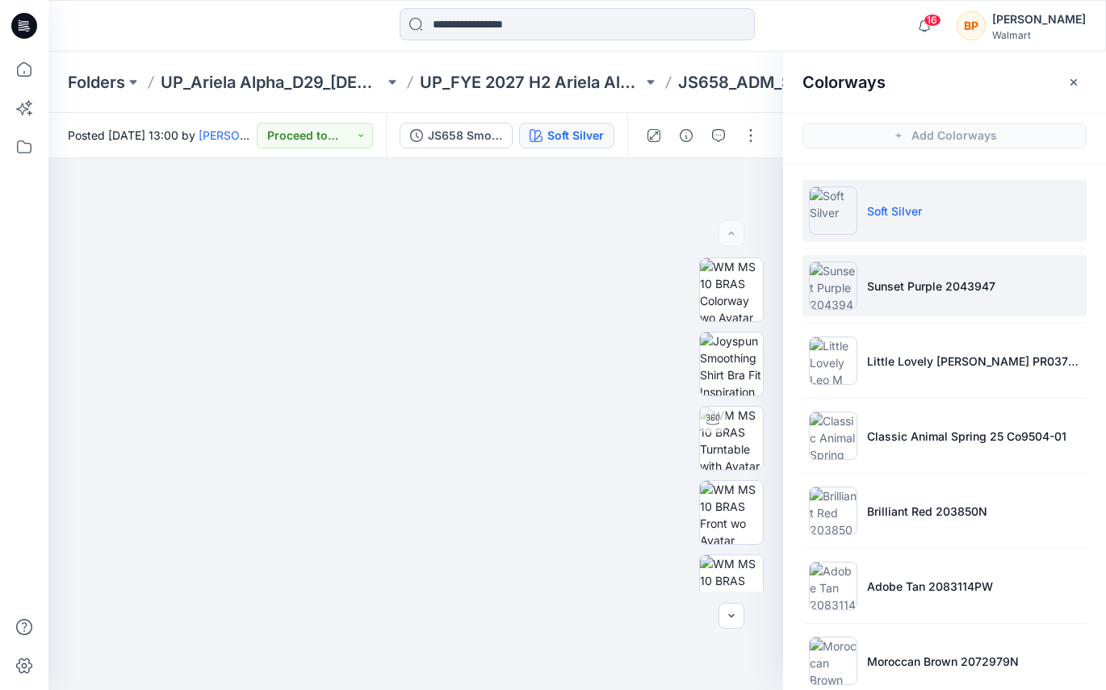
click at [894, 291] on p "Sunset Purple 2043947" at bounding box center [931, 286] width 128 height 17
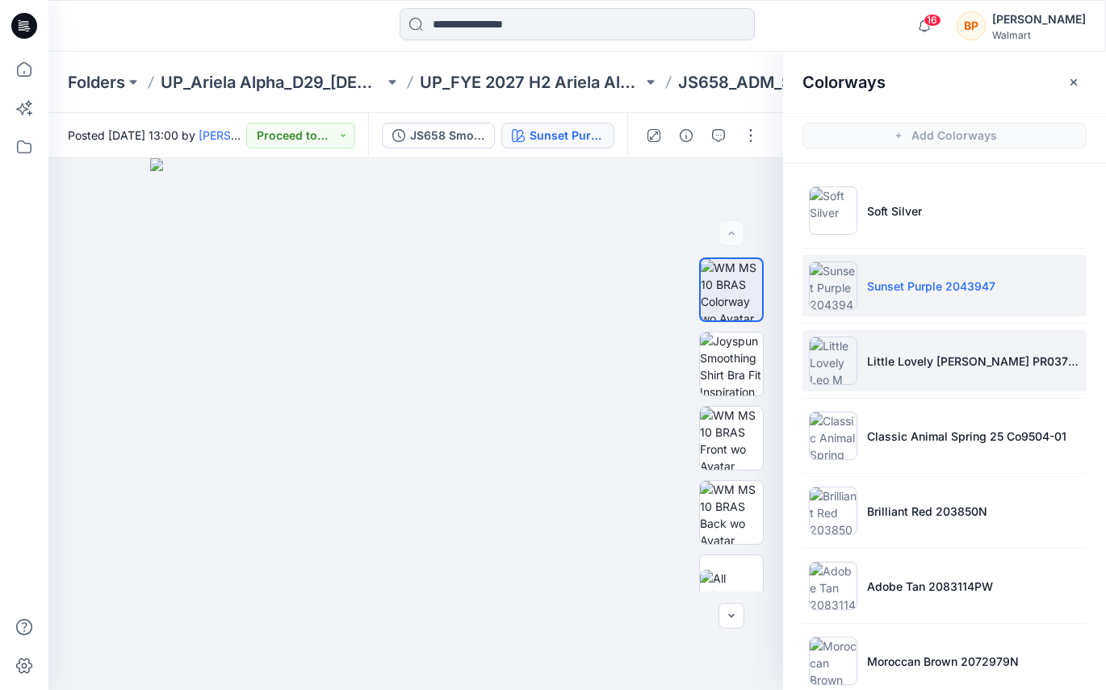
click at [881, 342] on li "Little Lovely [PERSON_NAME] PR037358-V01" at bounding box center [944, 360] width 284 height 61
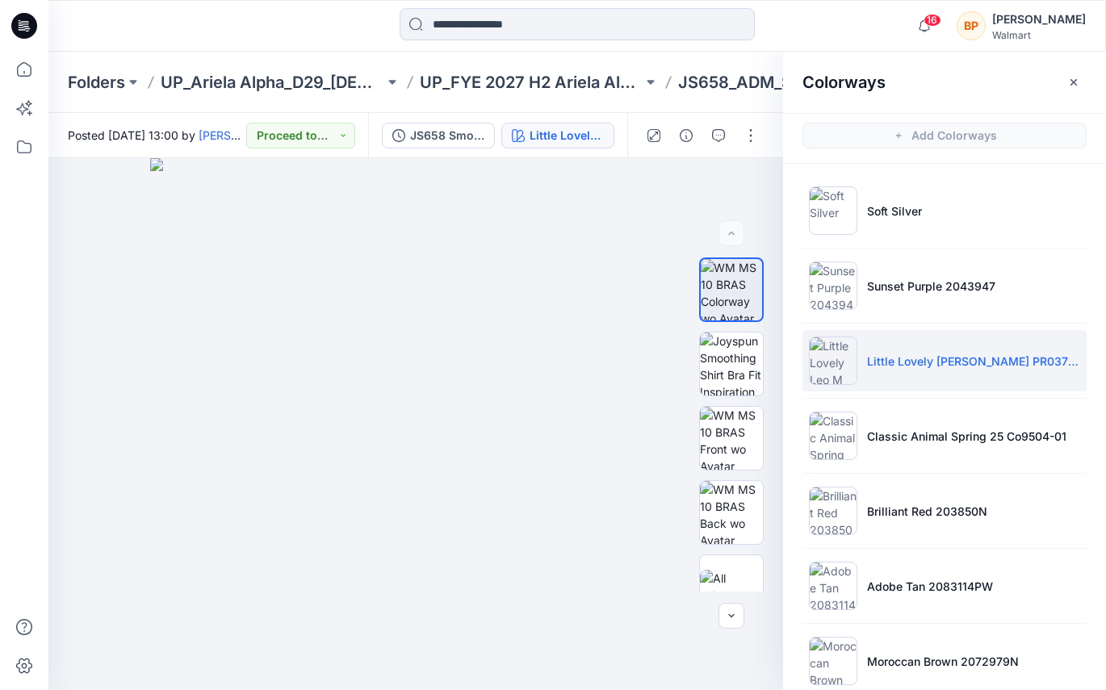
click at [855, 466] on ul "Soft Silver Sunset Purple 2043947 Little Lovely [PERSON_NAME] M PR037358-V01 Cl…" at bounding box center [944, 511] width 323 height 694
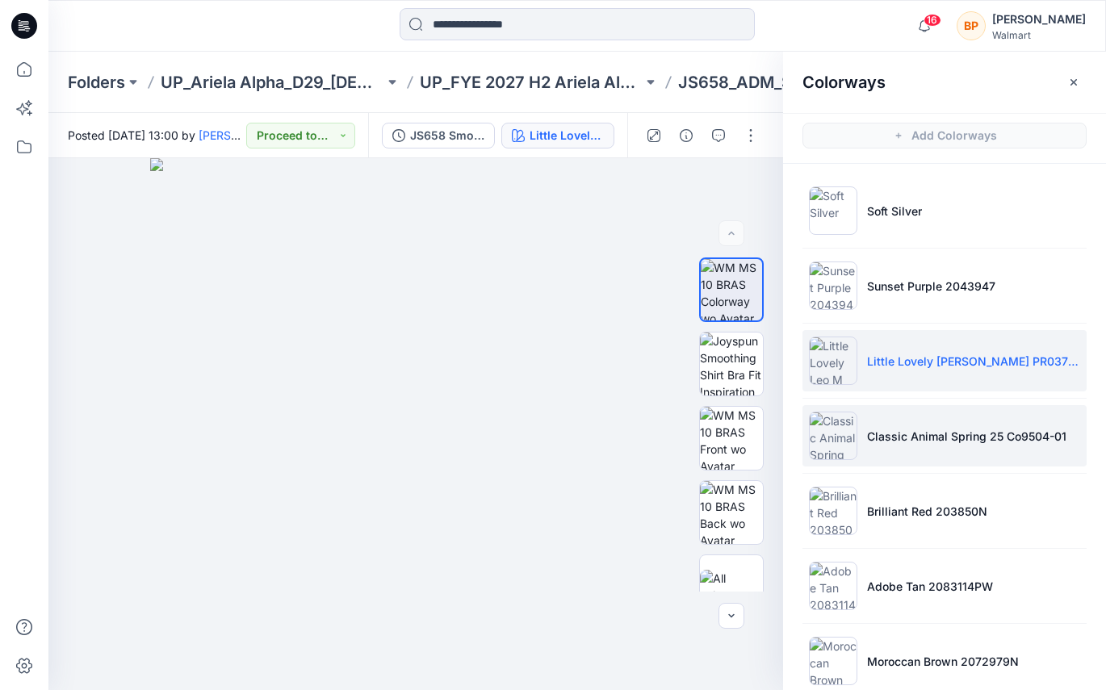
click at [855, 457] on li "Classic Animal Spring 25 Co9504-01" at bounding box center [944, 435] width 284 height 61
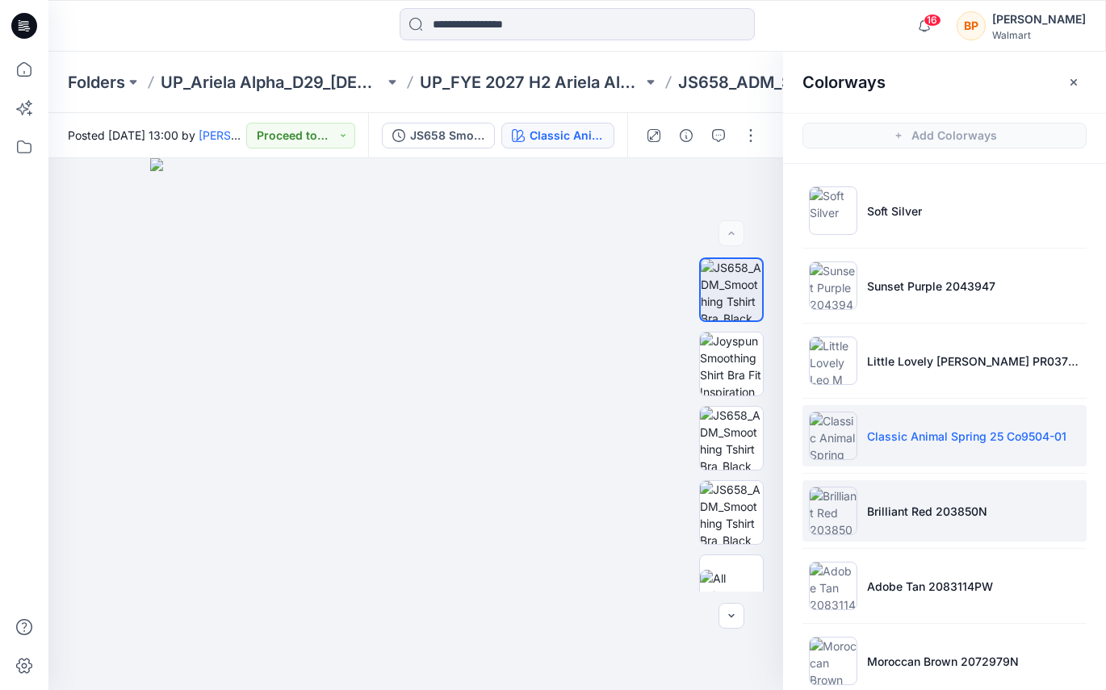
click at [862, 516] on li "Brilliant Red 203850N" at bounding box center [944, 510] width 284 height 61
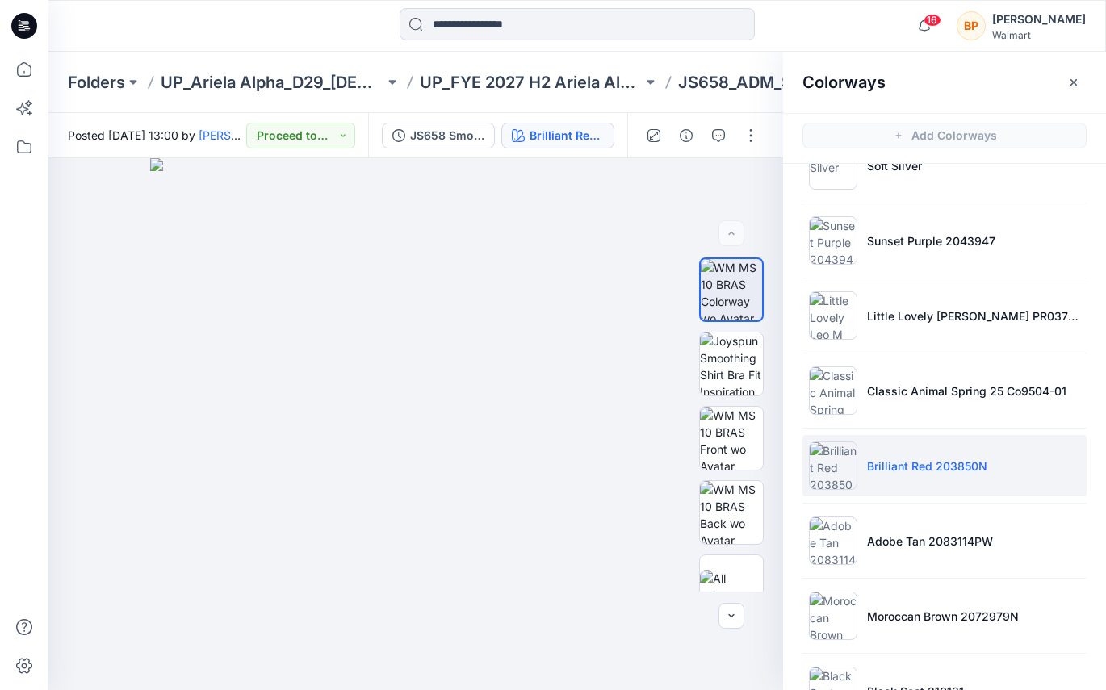
scroll to position [157, 0]
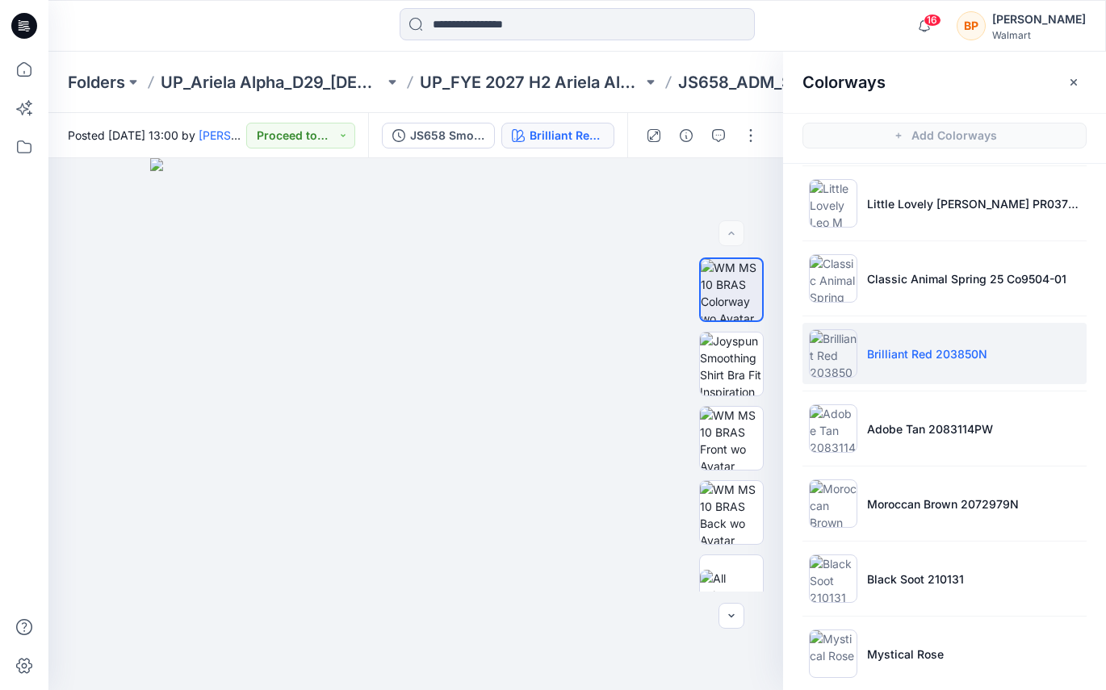
click at [864, 434] on li "Adobe Tan 2083114PW" at bounding box center [944, 428] width 284 height 61
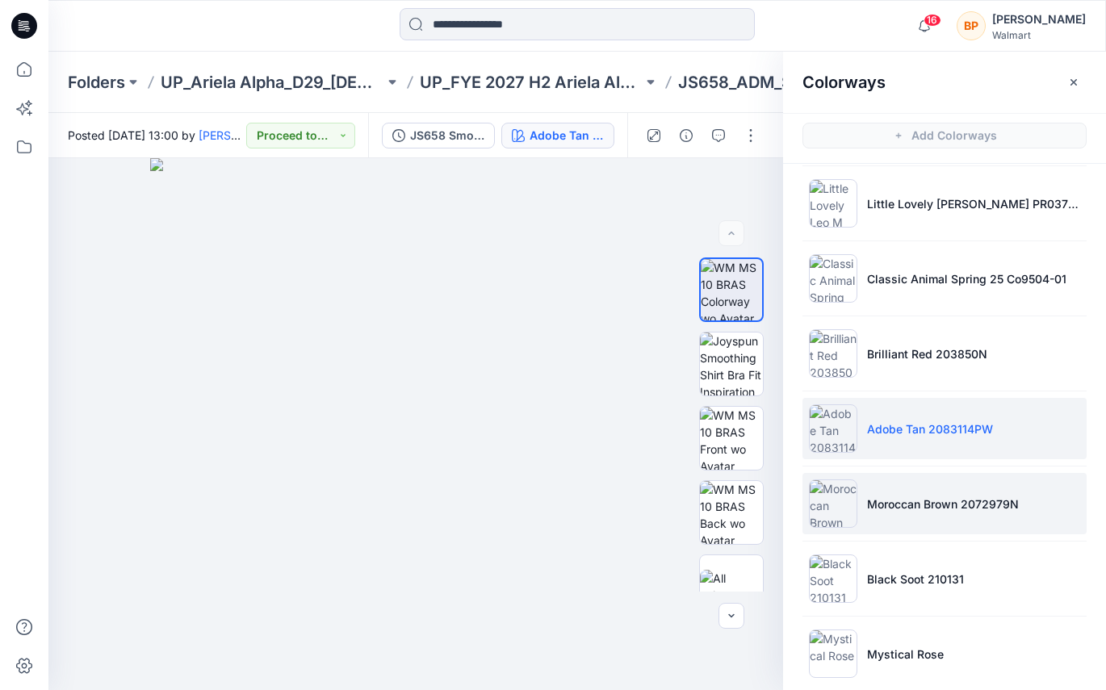
click at [858, 505] on li "Moroccan Brown 2072979N" at bounding box center [944, 503] width 284 height 61
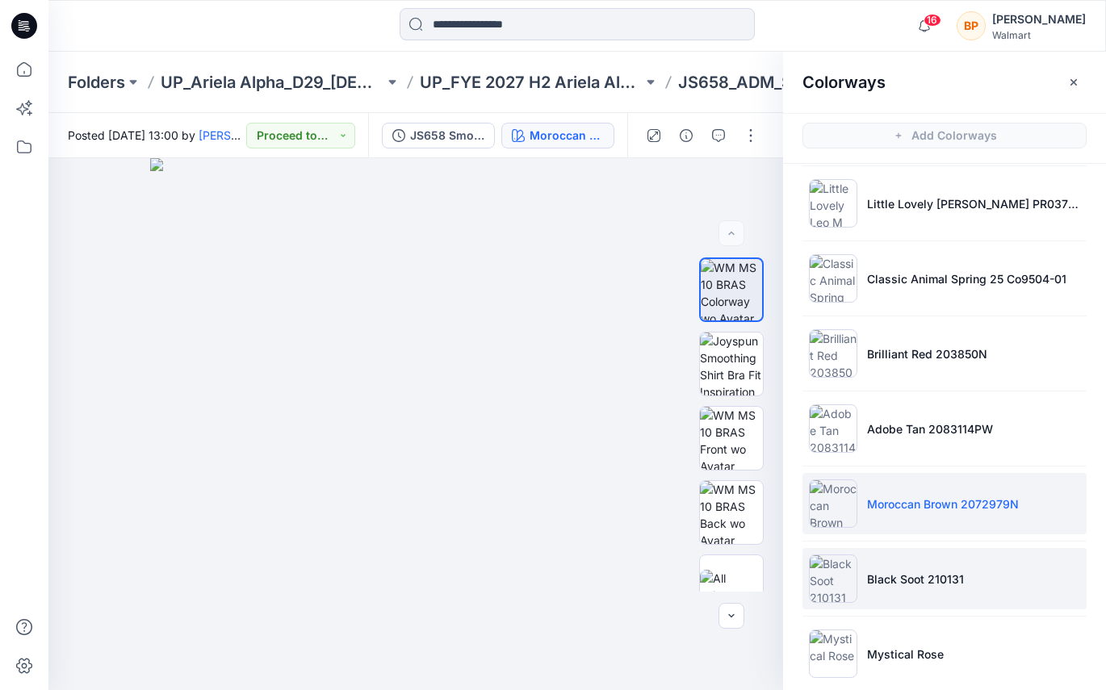
click at [871, 582] on p "Black Soot 210131" at bounding box center [915, 579] width 97 height 17
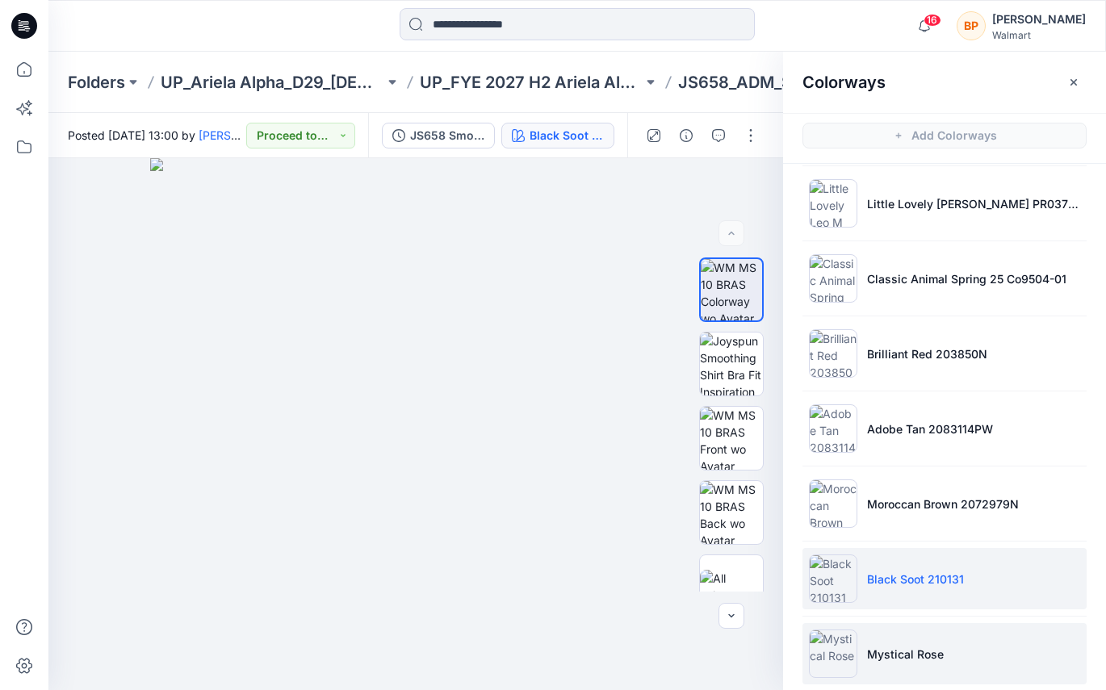
click at [850, 640] on img at bounding box center [833, 653] width 48 height 48
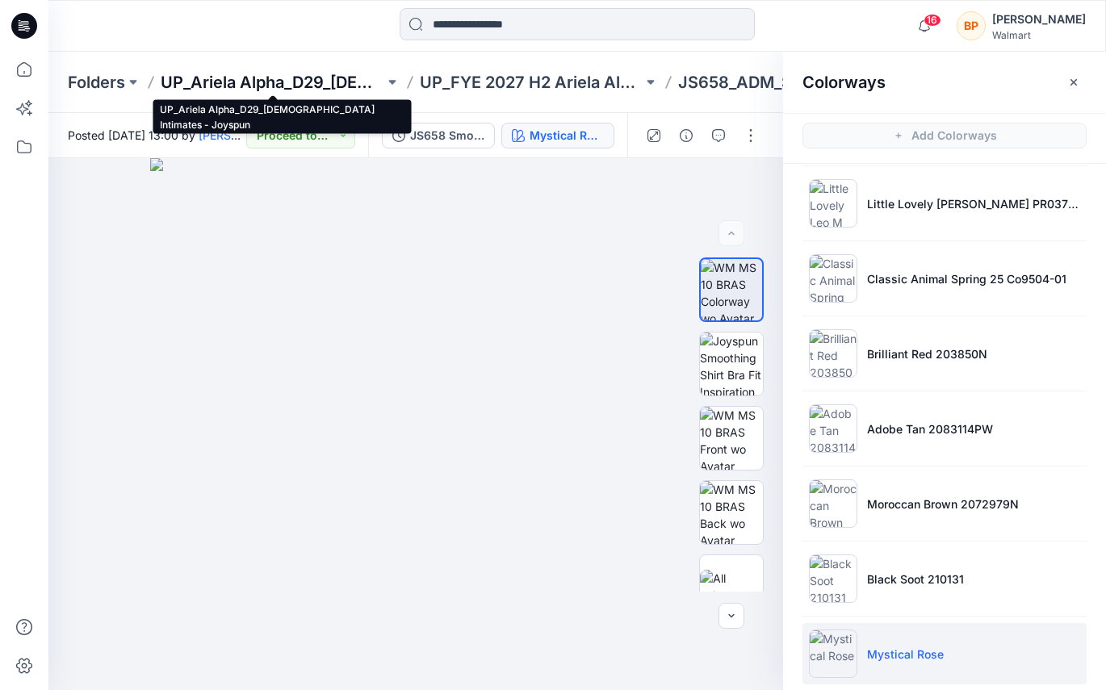
click at [339, 81] on p "UP_Ariela Alpha_D29_[DEMOGRAPHIC_DATA] Intimates - Joyspun" at bounding box center [273, 82] width 224 height 23
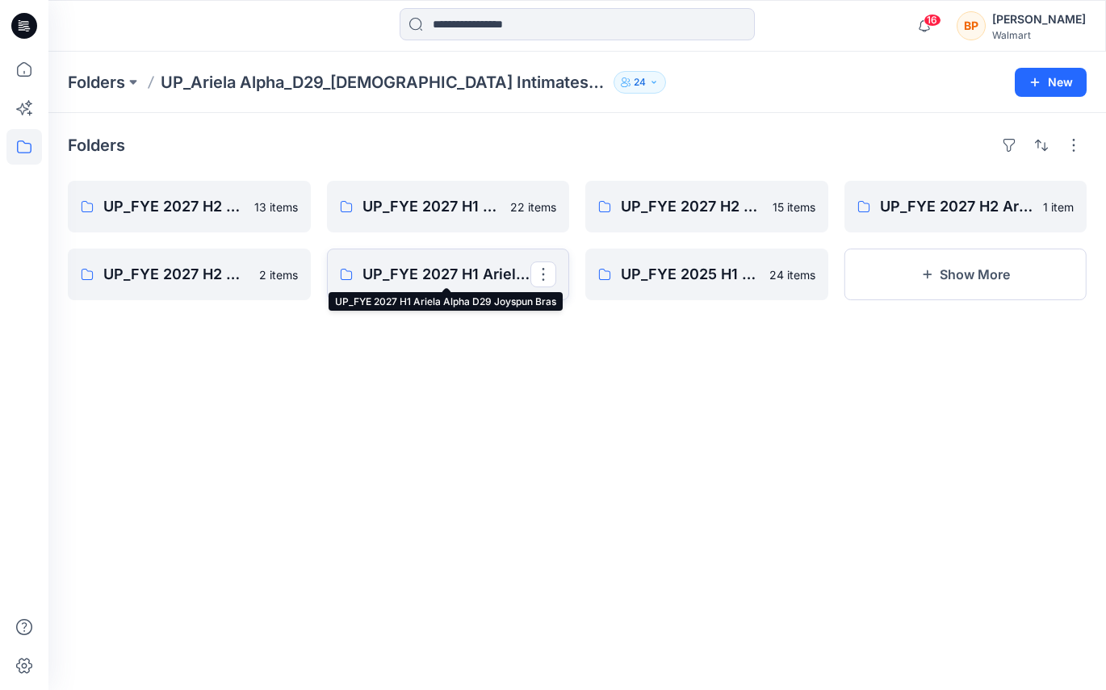
click at [454, 281] on p "UP_FYE 2027 H1 Ariela Alpha D29 Joyspun Bras" at bounding box center [446, 274] width 169 height 23
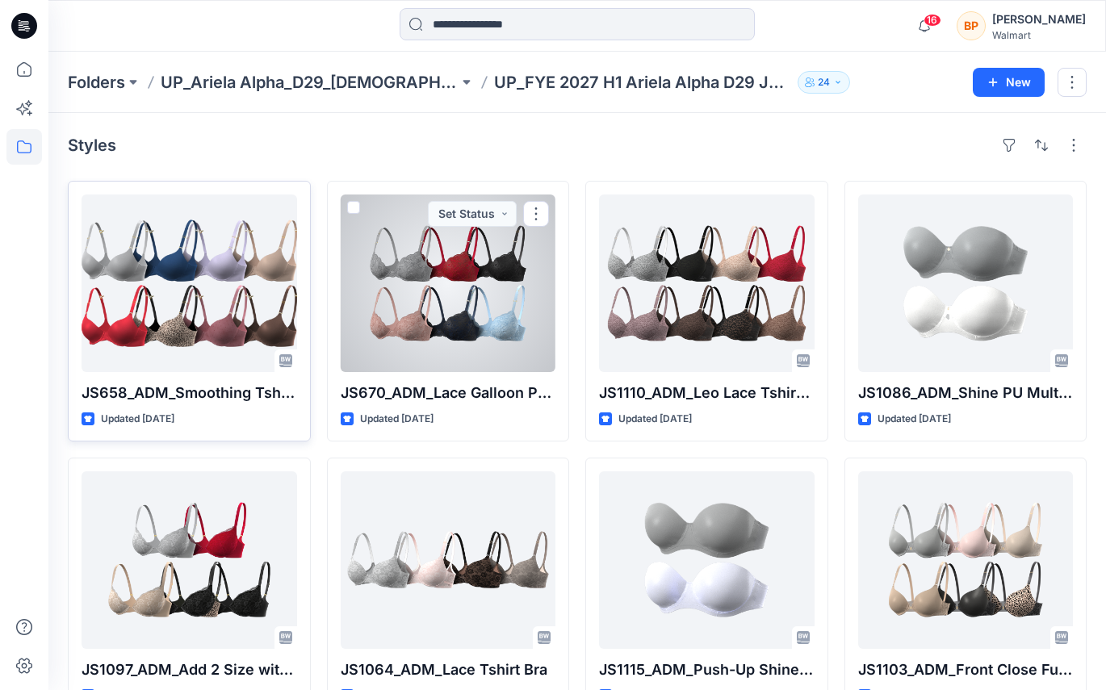
click at [211, 291] on div at bounding box center [189, 283] width 215 height 178
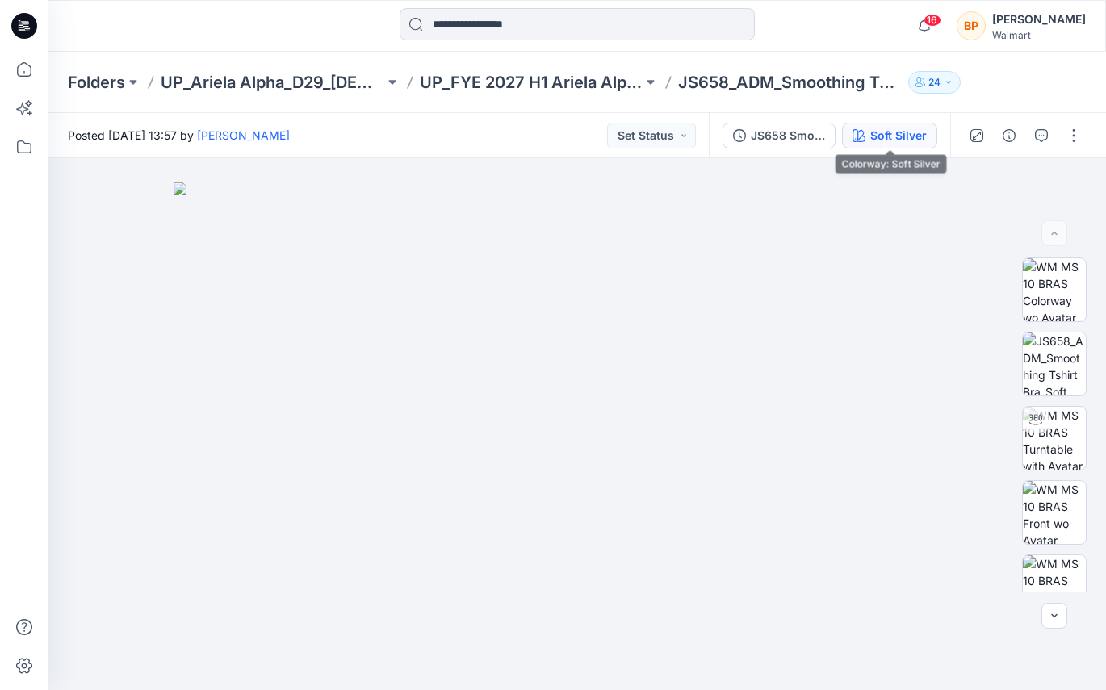
click at [881, 128] on div "Soft Silver" at bounding box center [898, 136] width 56 height 18
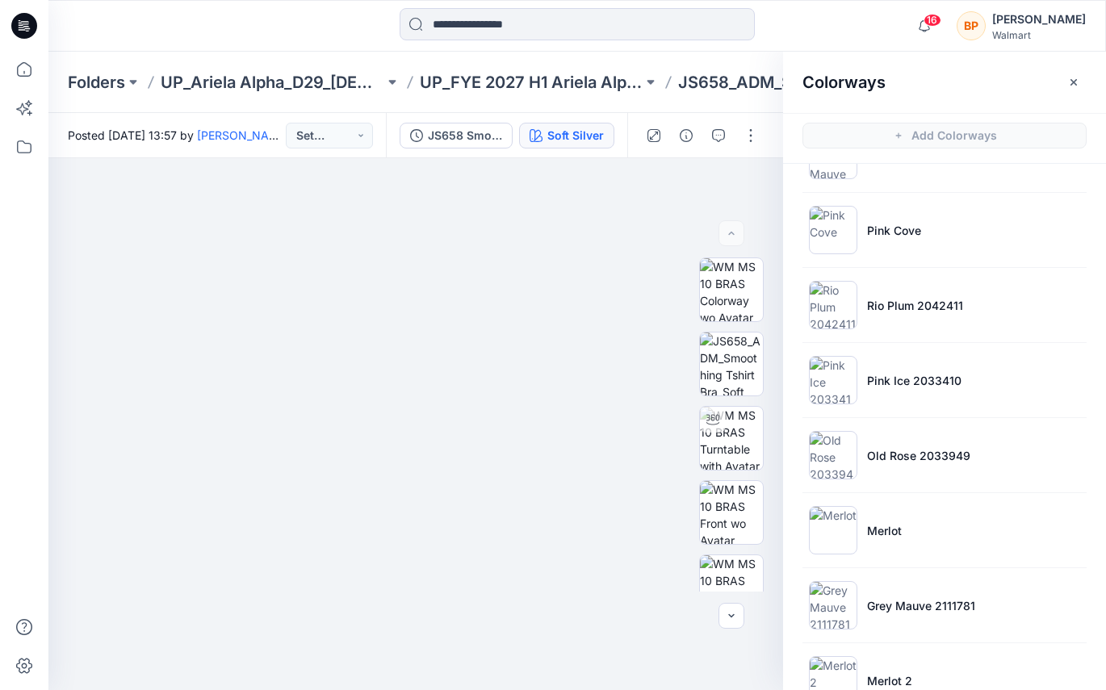
scroll to position [551, 0]
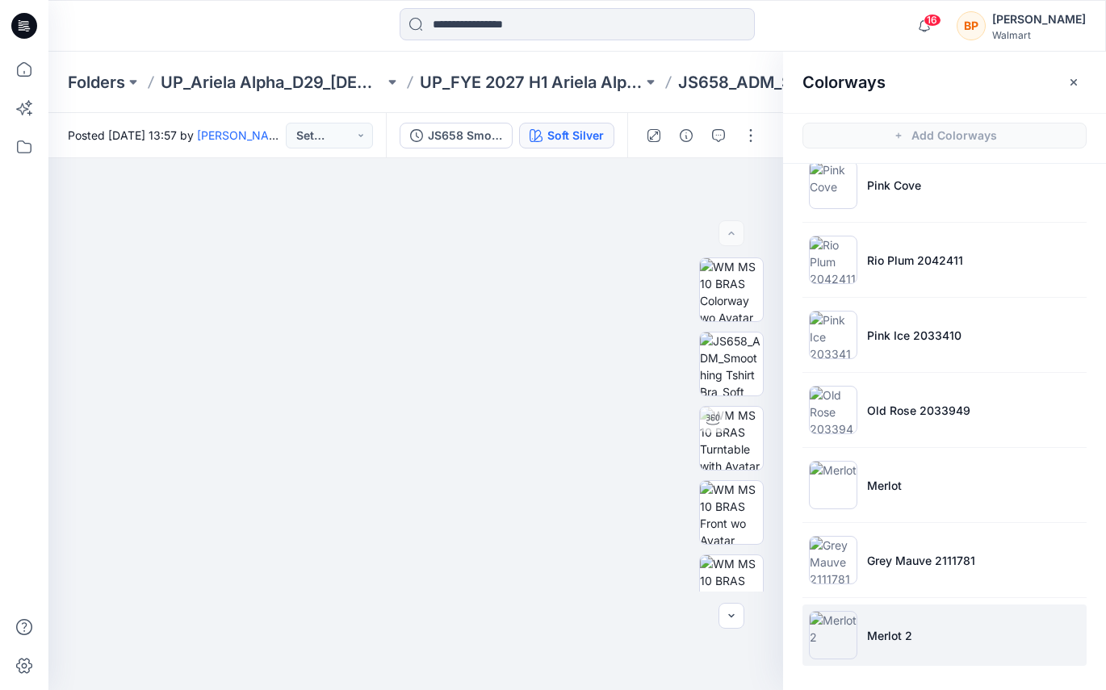
click at [844, 642] on img at bounding box center [833, 635] width 48 height 48
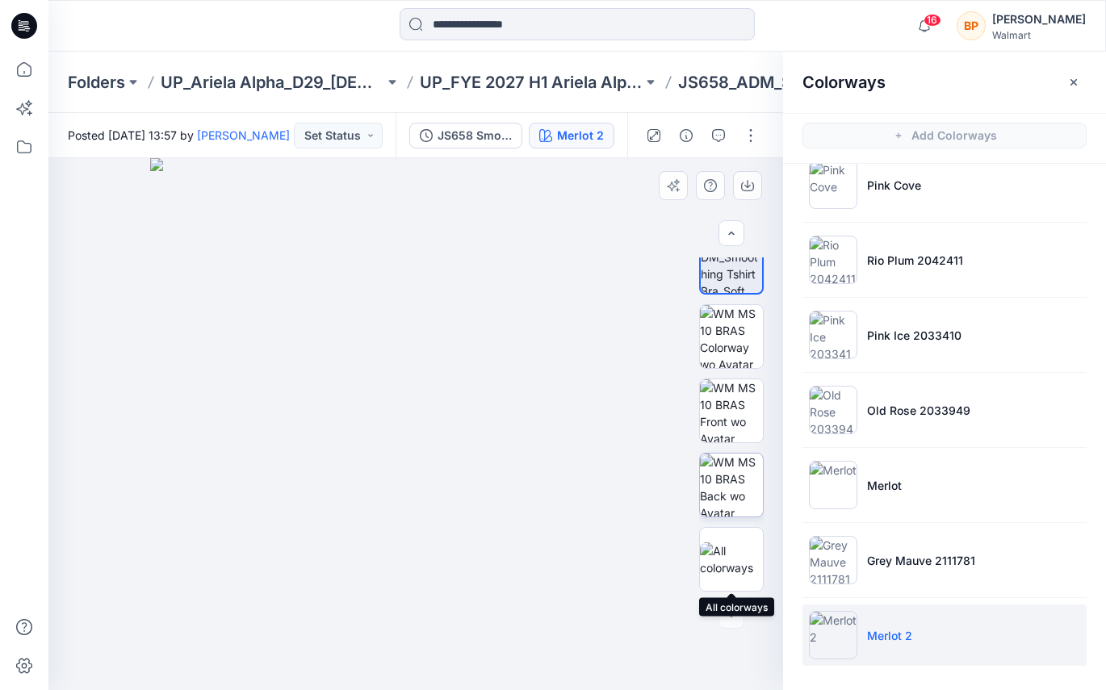
scroll to position [0, 0]
click at [743, 141] on button "button" at bounding box center [751, 136] width 26 height 26
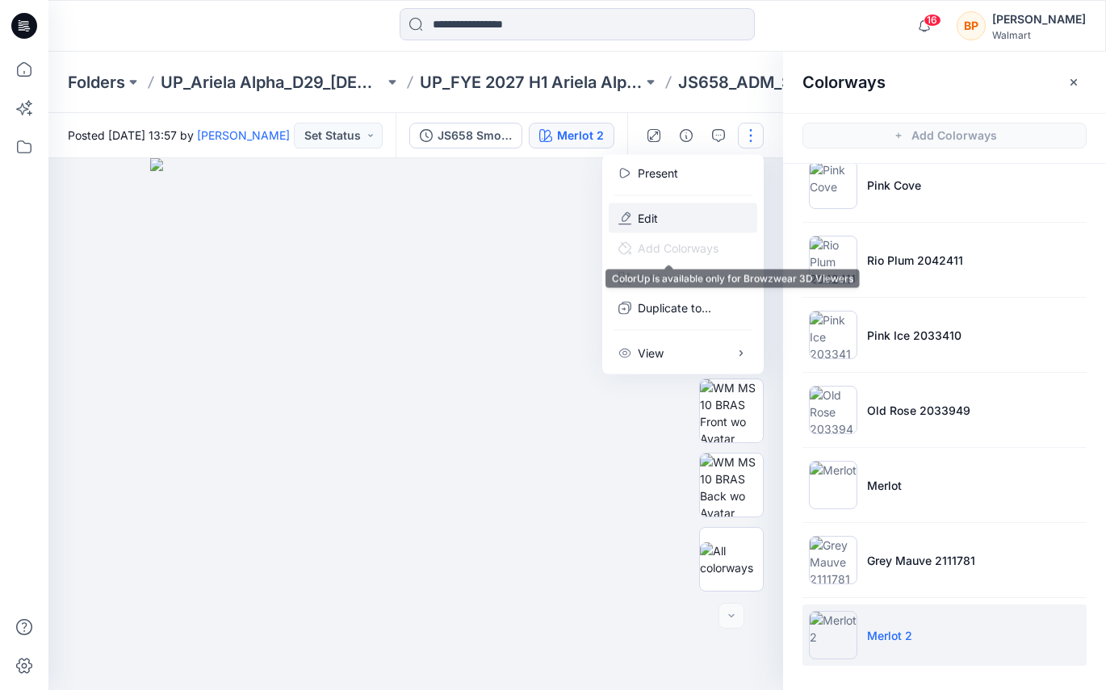
click at [684, 224] on button "Edit" at bounding box center [682, 218] width 148 height 30
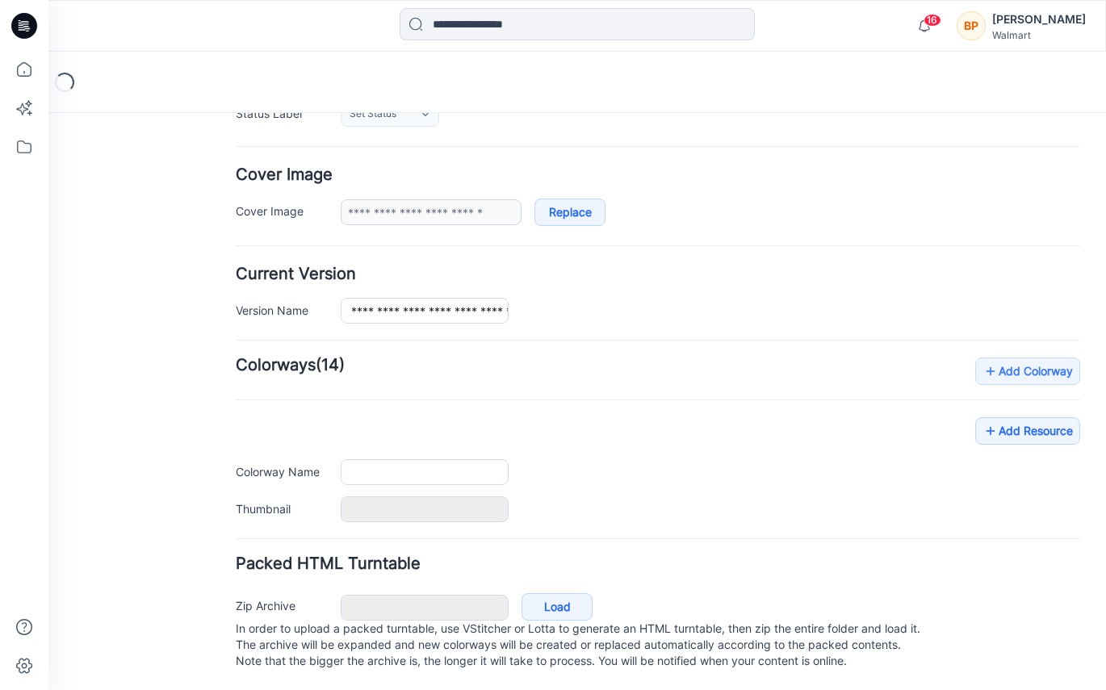
type input "**********"
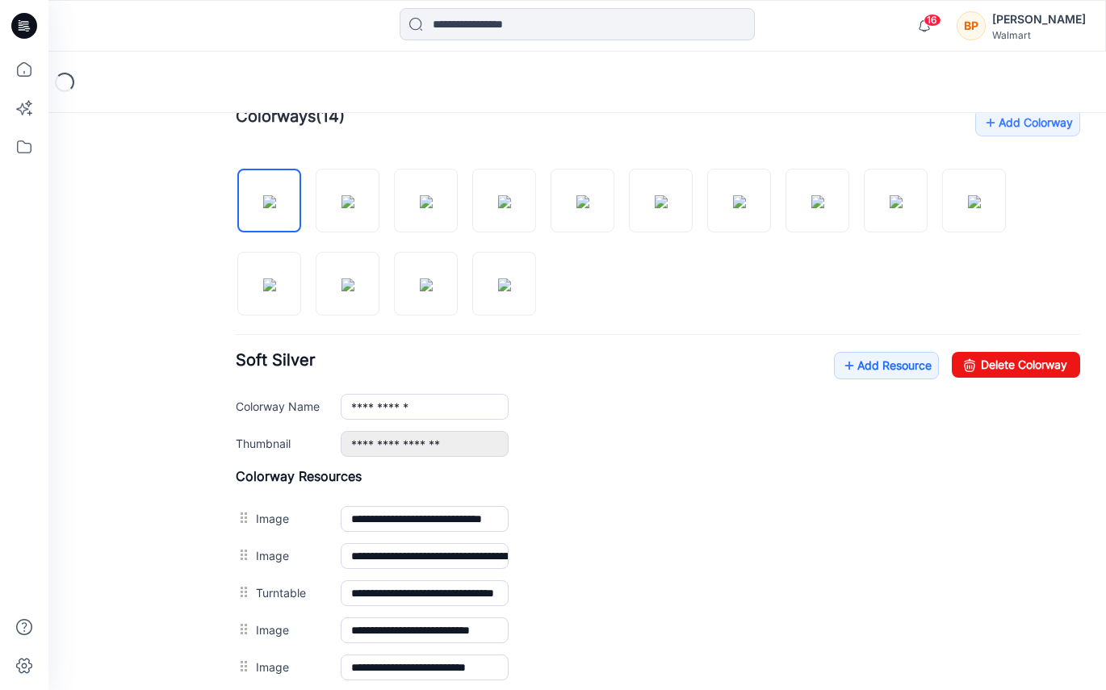
scroll to position [405, 0]
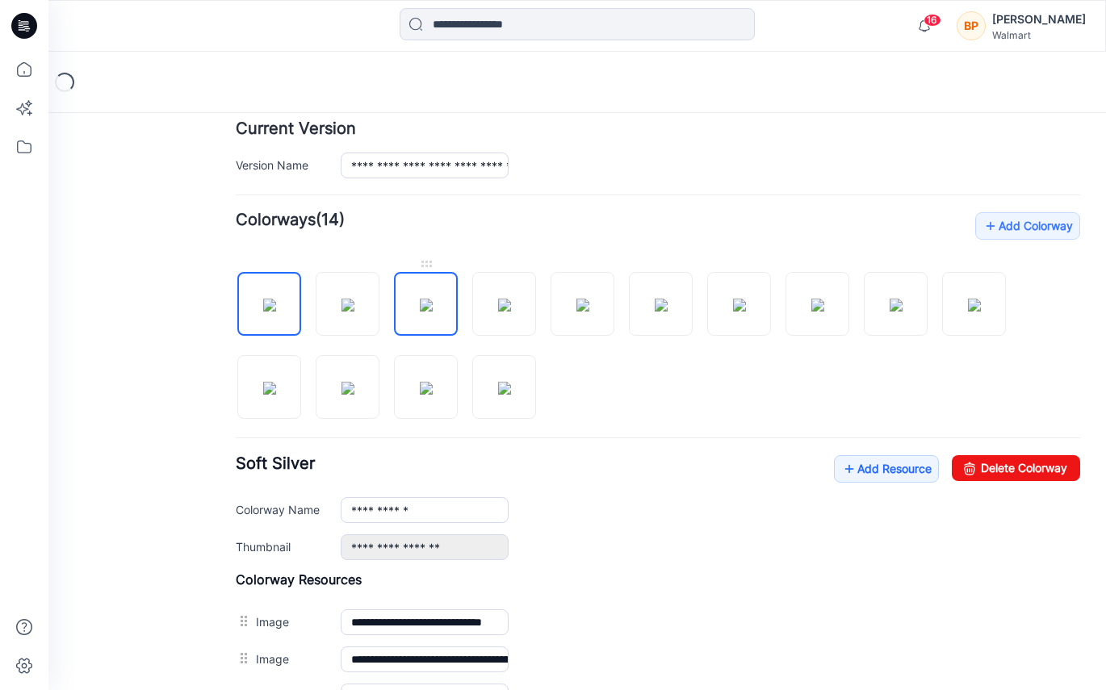
click at [420, 300] on img at bounding box center [426, 305] width 13 height 13
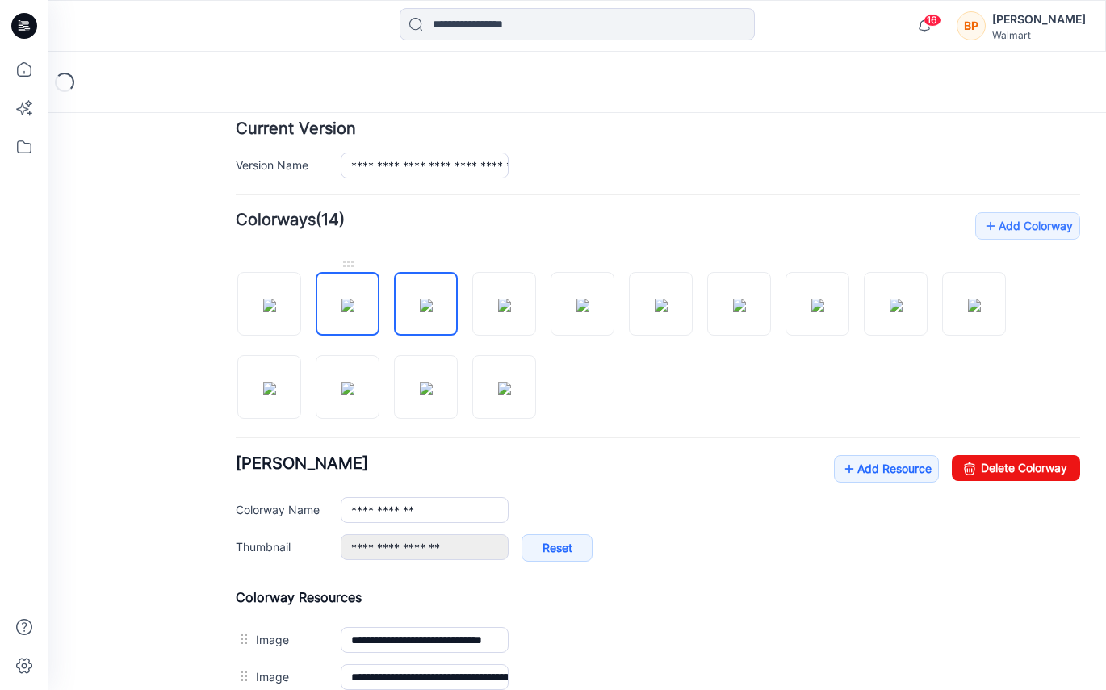
click at [349, 312] on img at bounding box center [347, 305] width 13 height 13
click at [433, 309] on img at bounding box center [426, 305] width 13 height 13
click at [589, 308] on img at bounding box center [582, 305] width 13 height 13
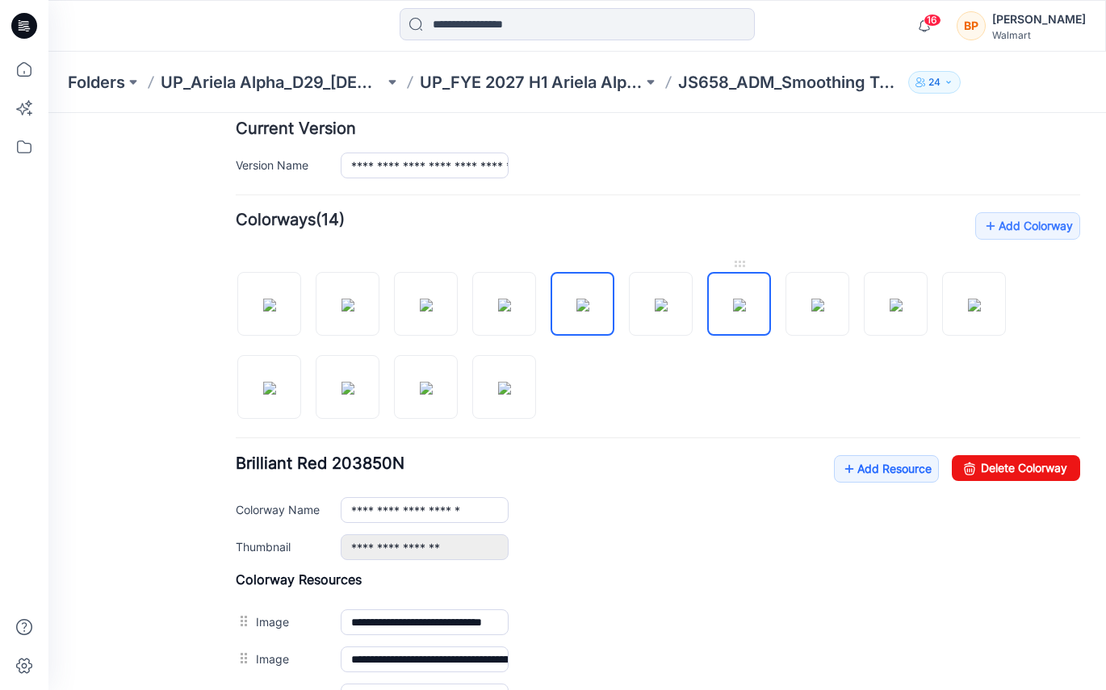
click at [746, 312] on img at bounding box center [739, 305] width 13 height 13
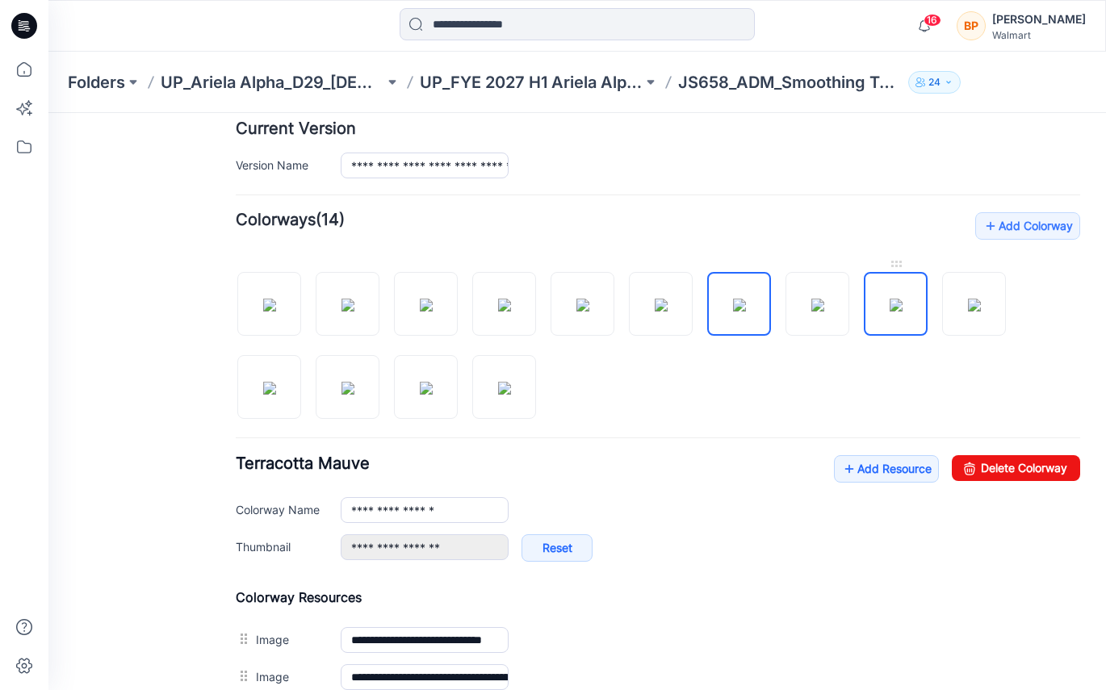
click at [902, 310] on img at bounding box center [895, 305] width 13 height 13
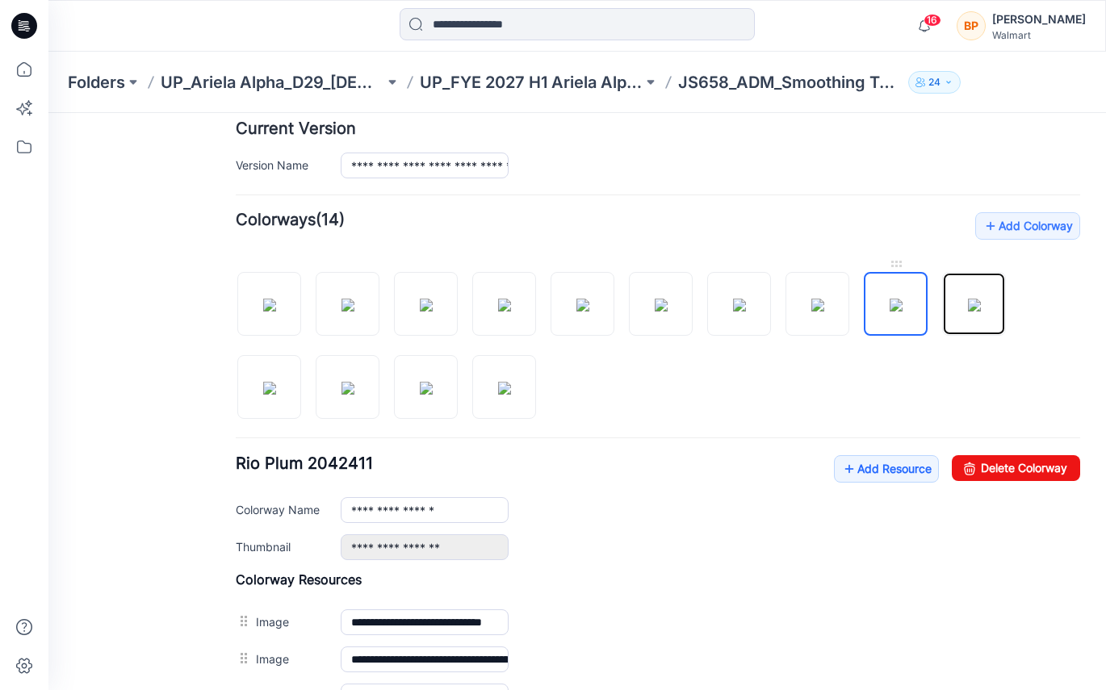
click at [981, 312] on img at bounding box center [974, 305] width 13 height 13
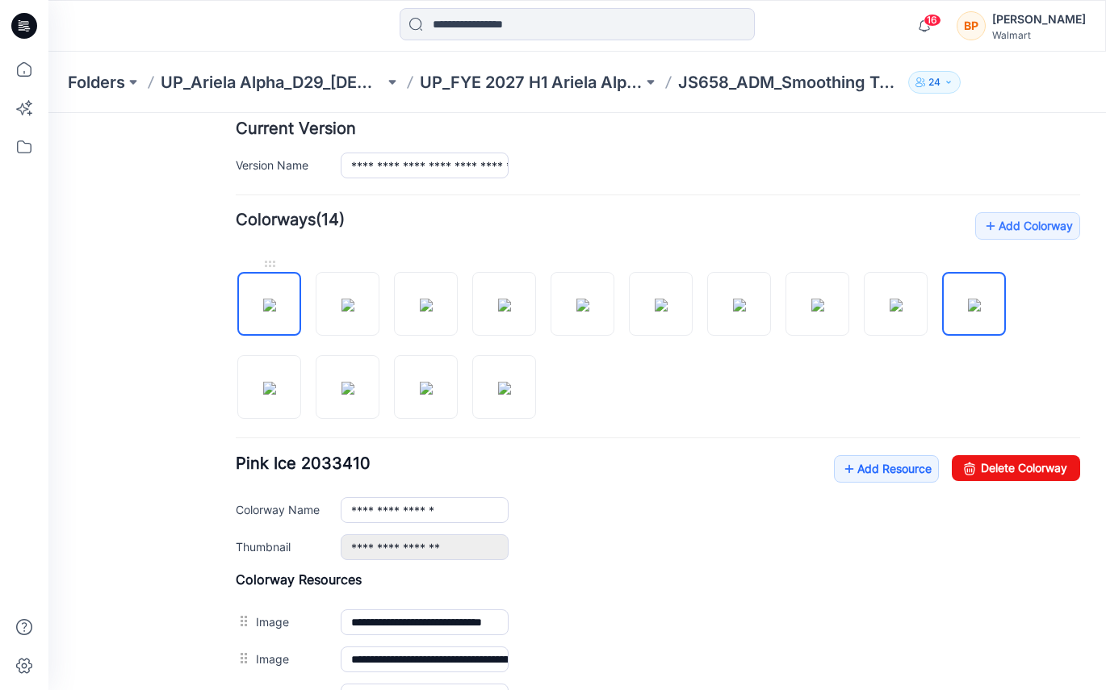
click at [276, 312] on img at bounding box center [269, 305] width 13 height 13
click at [342, 312] on img at bounding box center [347, 305] width 13 height 13
type input "**********"
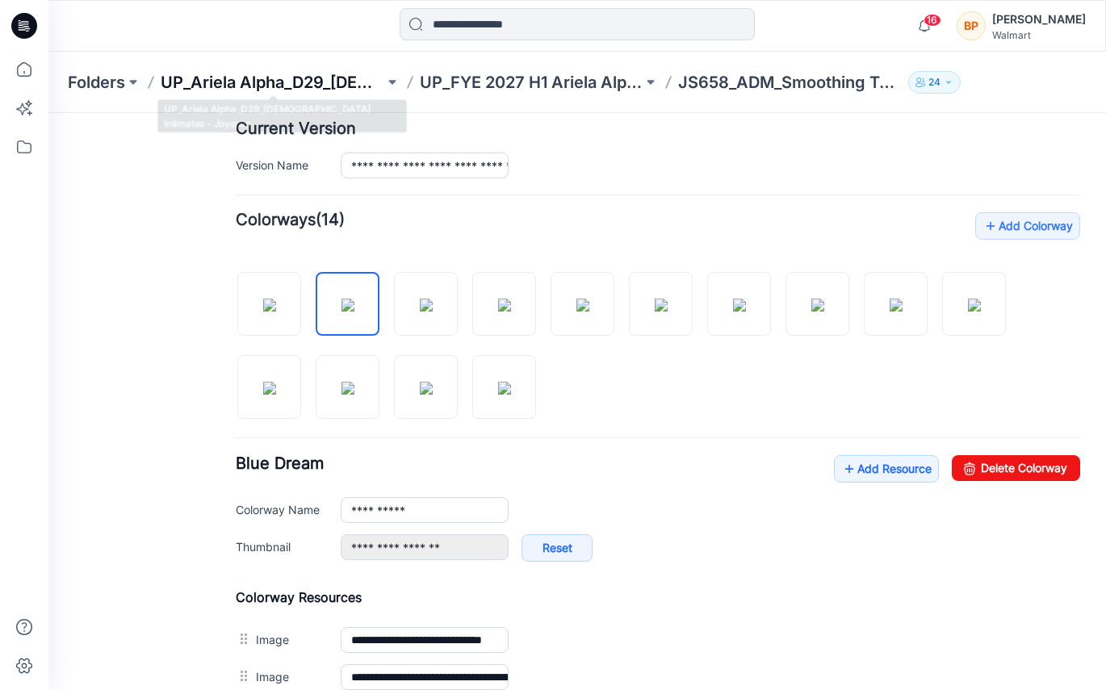
click at [332, 88] on p "UP_Ariela Alpha_D29_[DEMOGRAPHIC_DATA] Intimates - Joyspun" at bounding box center [273, 82] width 224 height 23
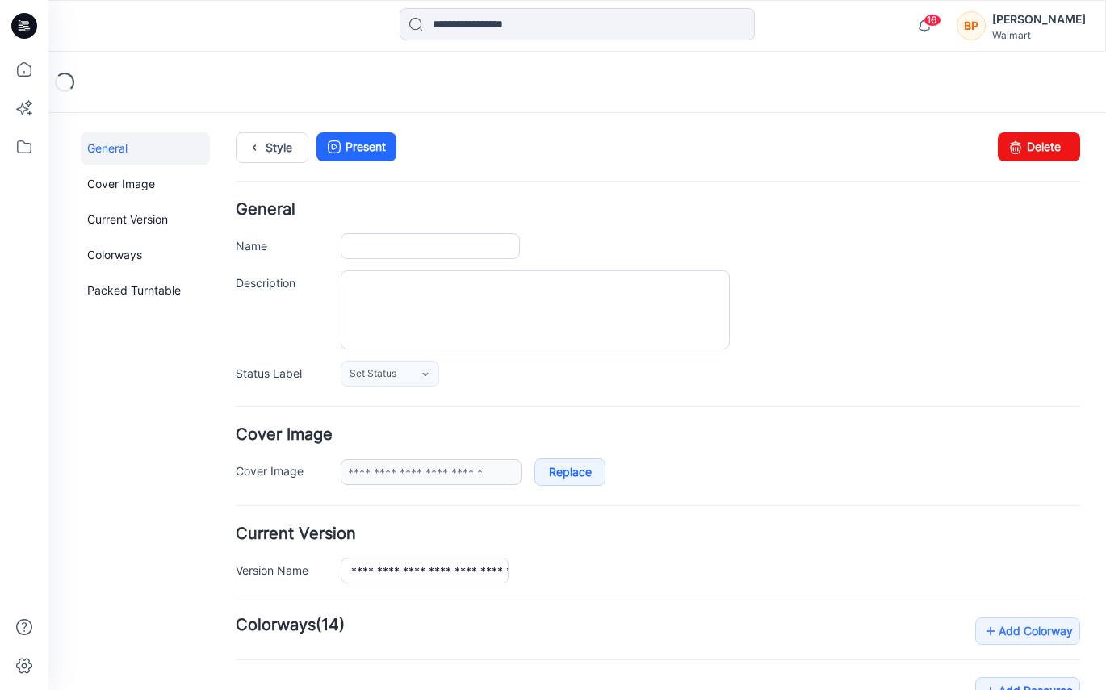
type input "**********"
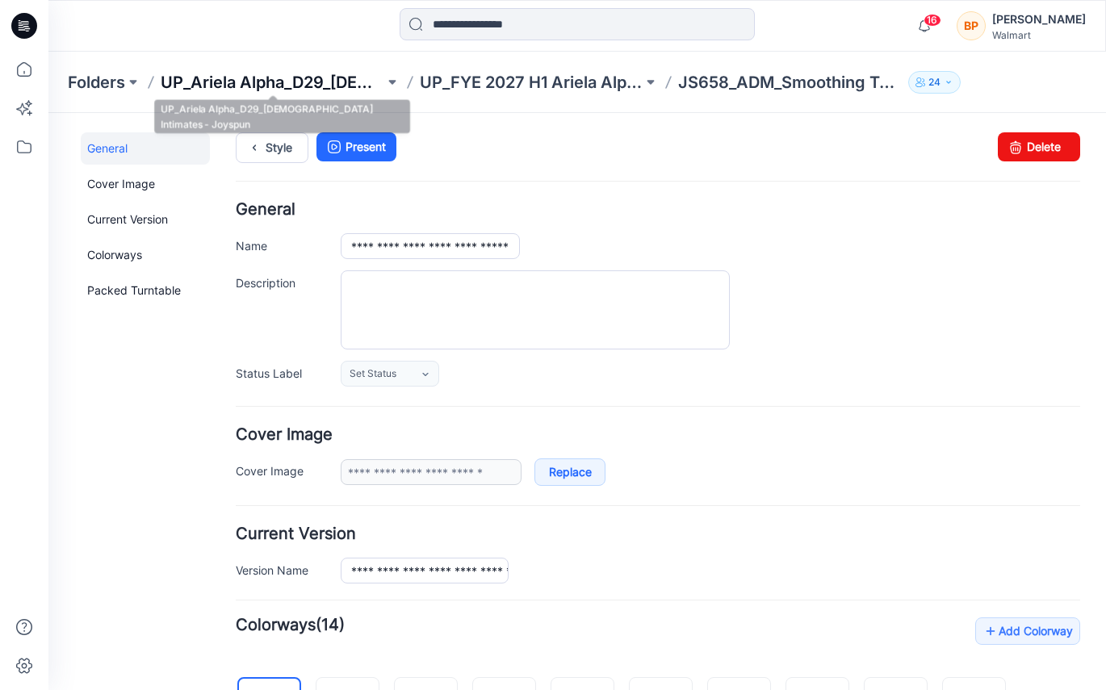
click at [307, 82] on p "UP_Ariela Alpha_D29_[DEMOGRAPHIC_DATA] Intimates - Joyspun" at bounding box center [273, 82] width 224 height 23
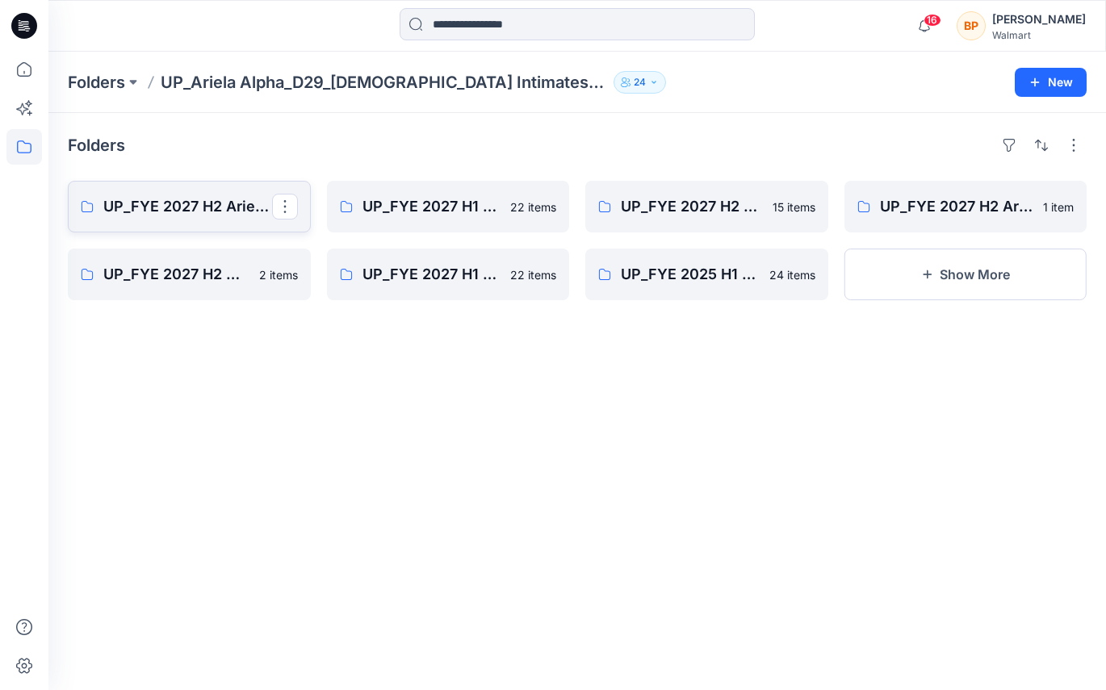
click at [240, 215] on p "UP_FYE 2027 H2 Ariela Alpha D29 Joyspun Panties" at bounding box center [187, 206] width 169 height 23
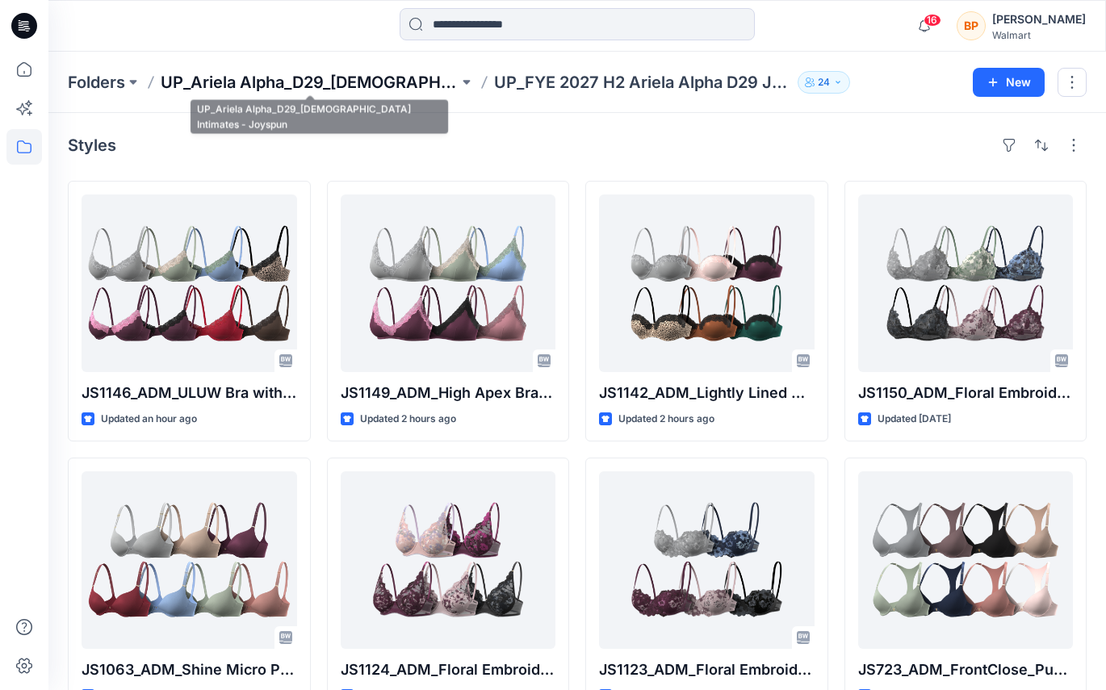
click at [401, 86] on p "UP_Ariela Alpha_D29_[DEMOGRAPHIC_DATA] Intimates - Joyspun" at bounding box center [310, 82] width 298 height 23
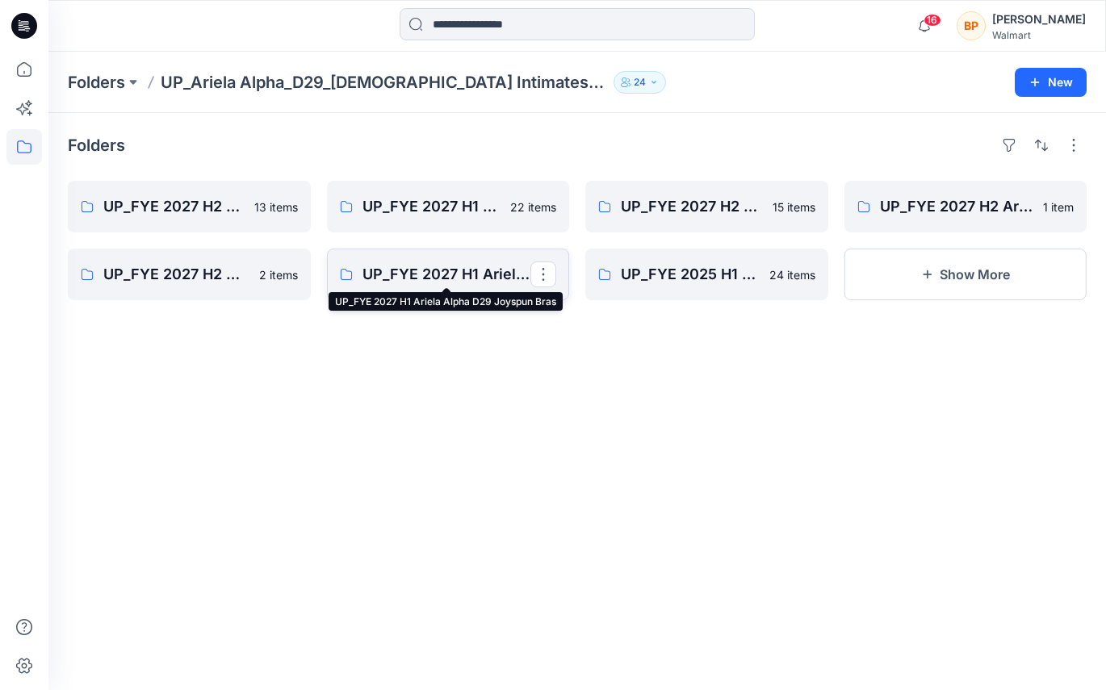
click at [446, 275] on p "UP_FYE 2027 H1 Ariela Alpha D29 Joyspun Bras" at bounding box center [446, 274] width 169 height 23
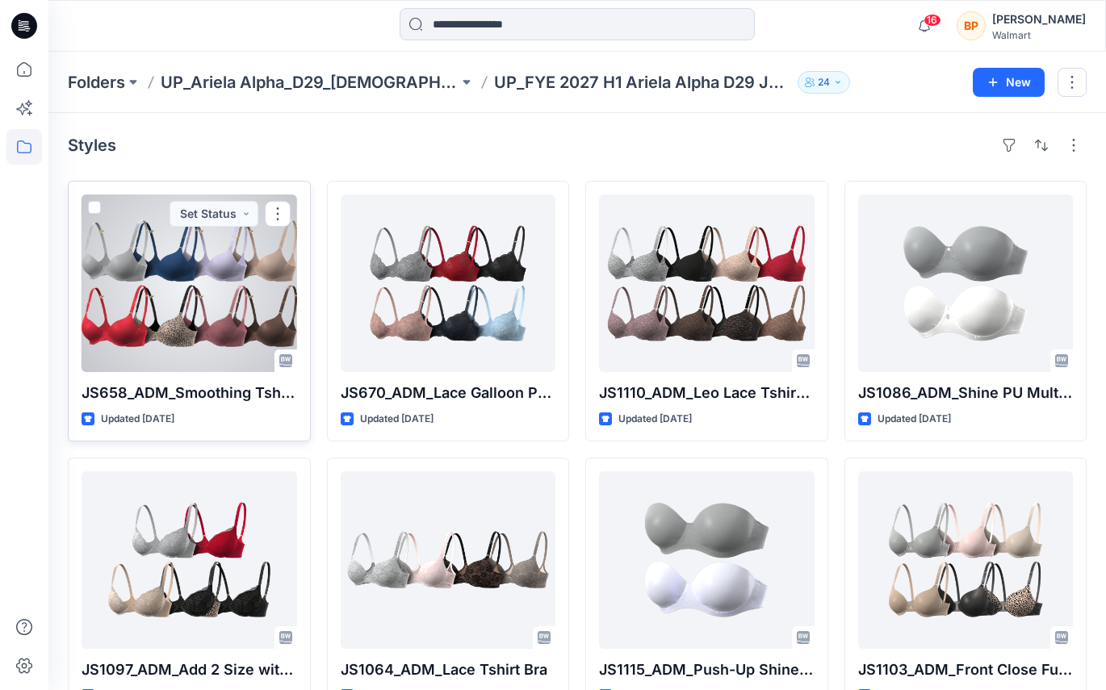
click at [248, 303] on div at bounding box center [189, 283] width 215 height 178
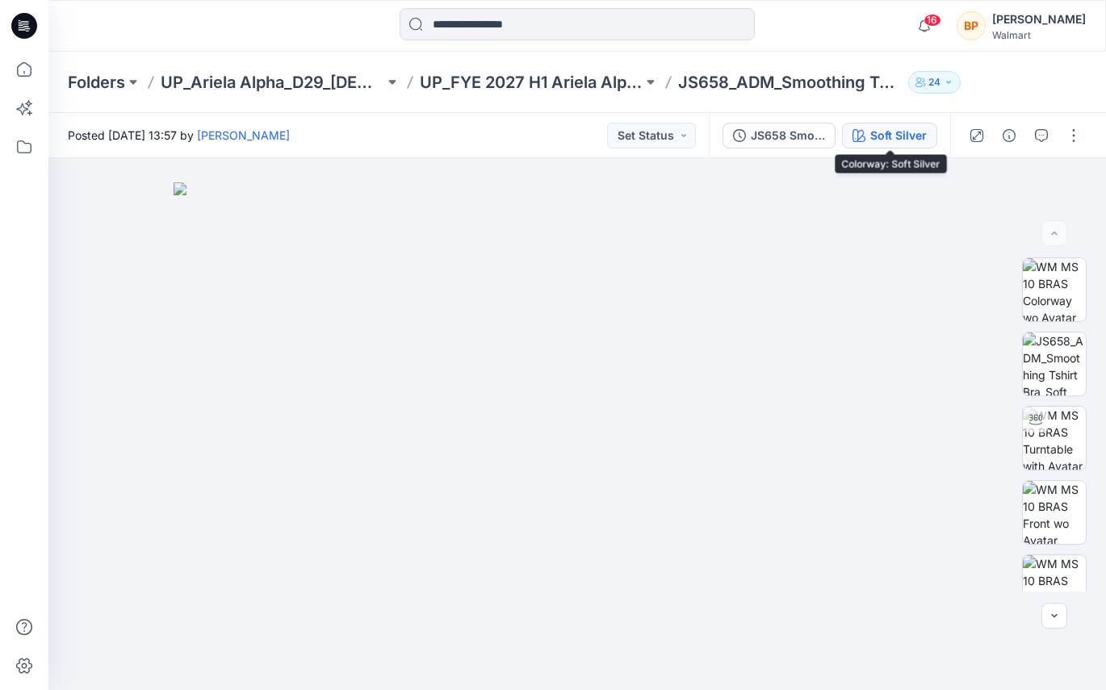
click at [879, 142] on div "Soft Silver" at bounding box center [898, 136] width 56 height 18
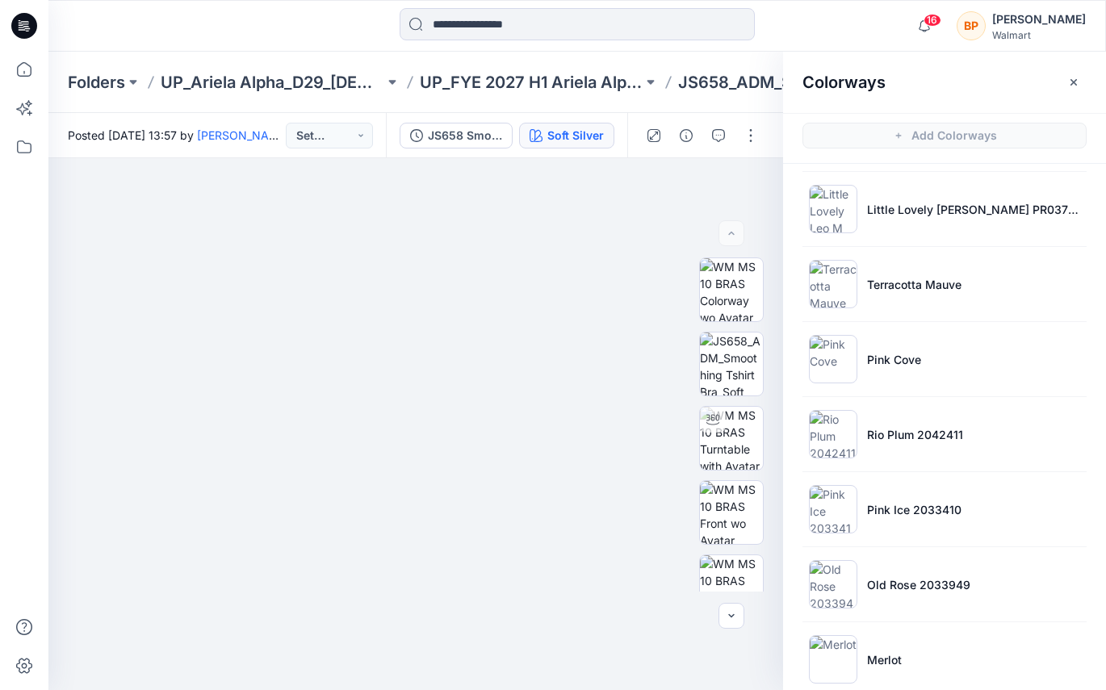
scroll to position [551, 0]
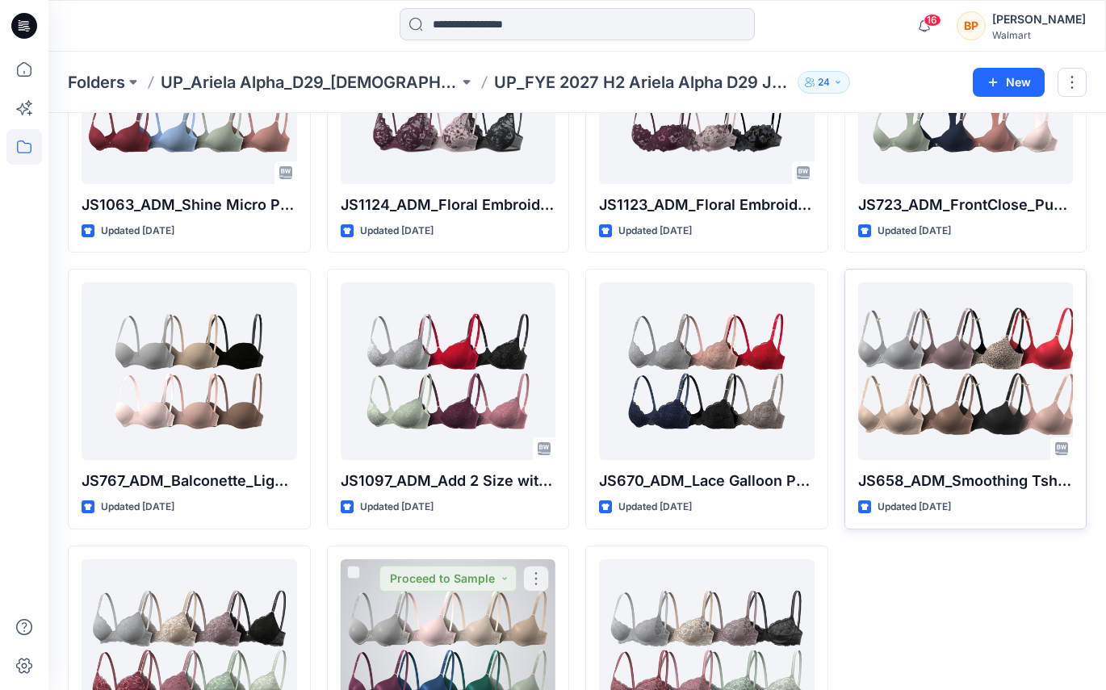
scroll to position [454, 0]
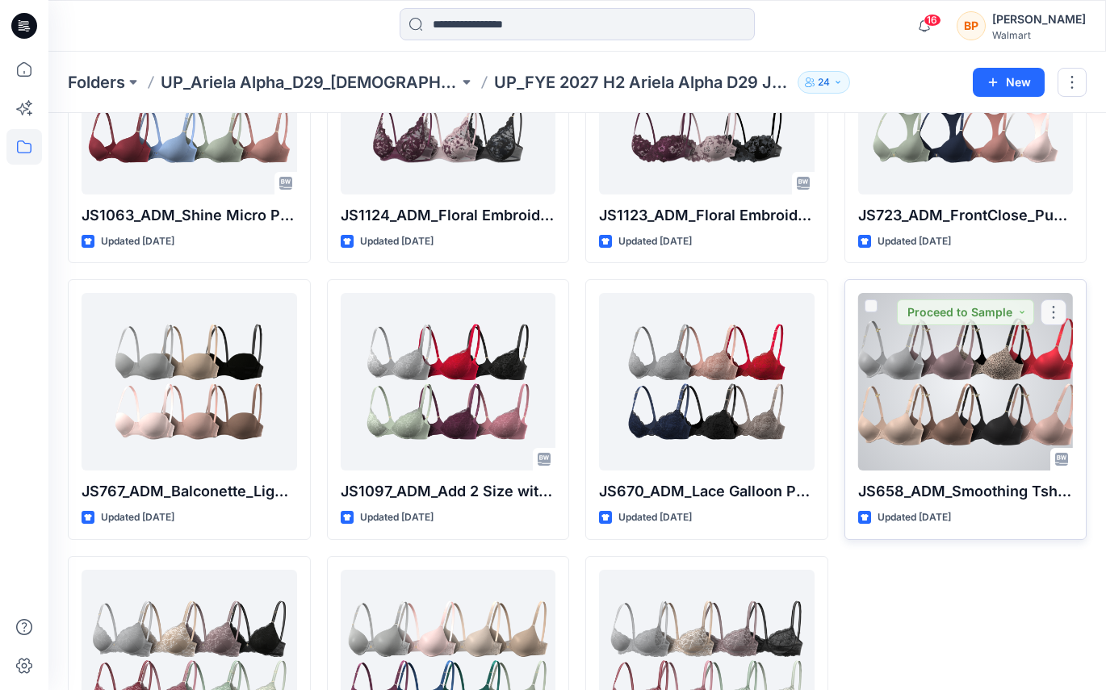
click at [891, 504] on div "JS658_ADM_Smoothing Tshirt Bra Updated [DATE] Proceed to Sample" at bounding box center [965, 409] width 243 height 261
click at [911, 395] on div at bounding box center [965, 382] width 215 height 178
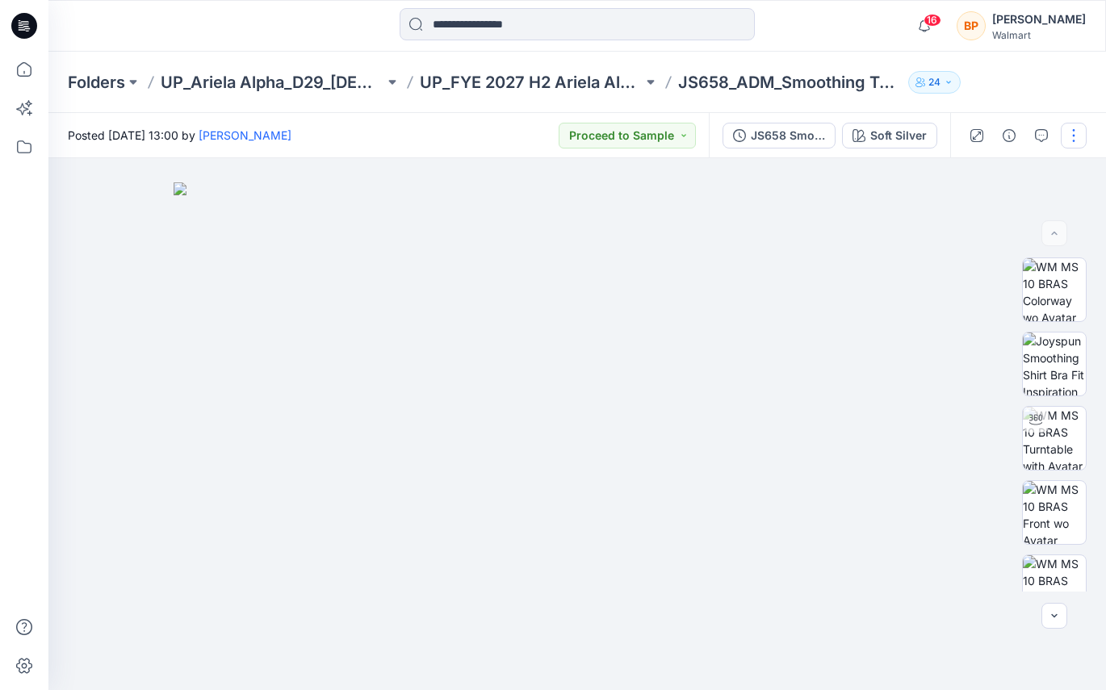
click at [1062, 128] on button "button" at bounding box center [1073, 136] width 26 height 26
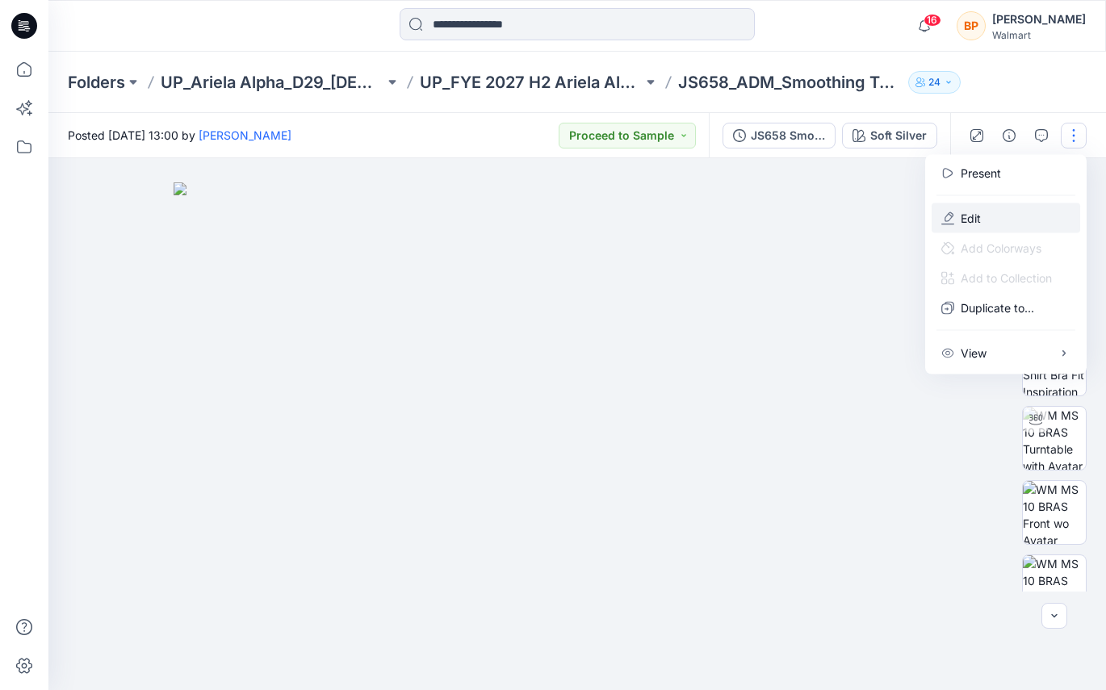
click at [1006, 219] on button "Edit" at bounding box center [1005, 218] width 148 height 30
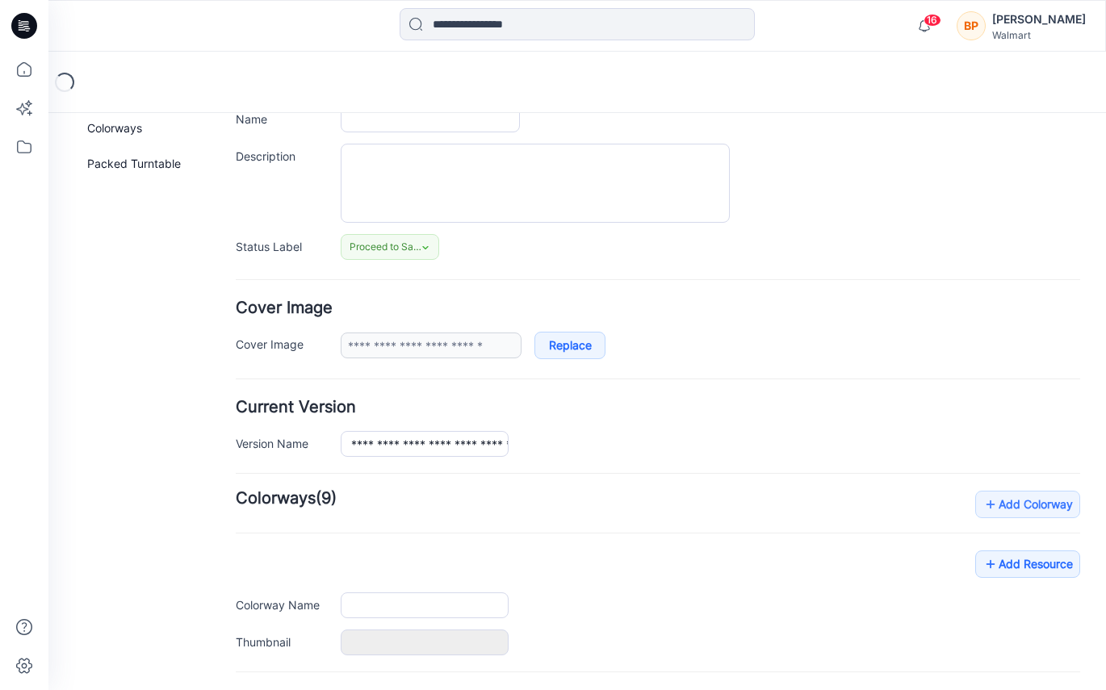
type input "**********"
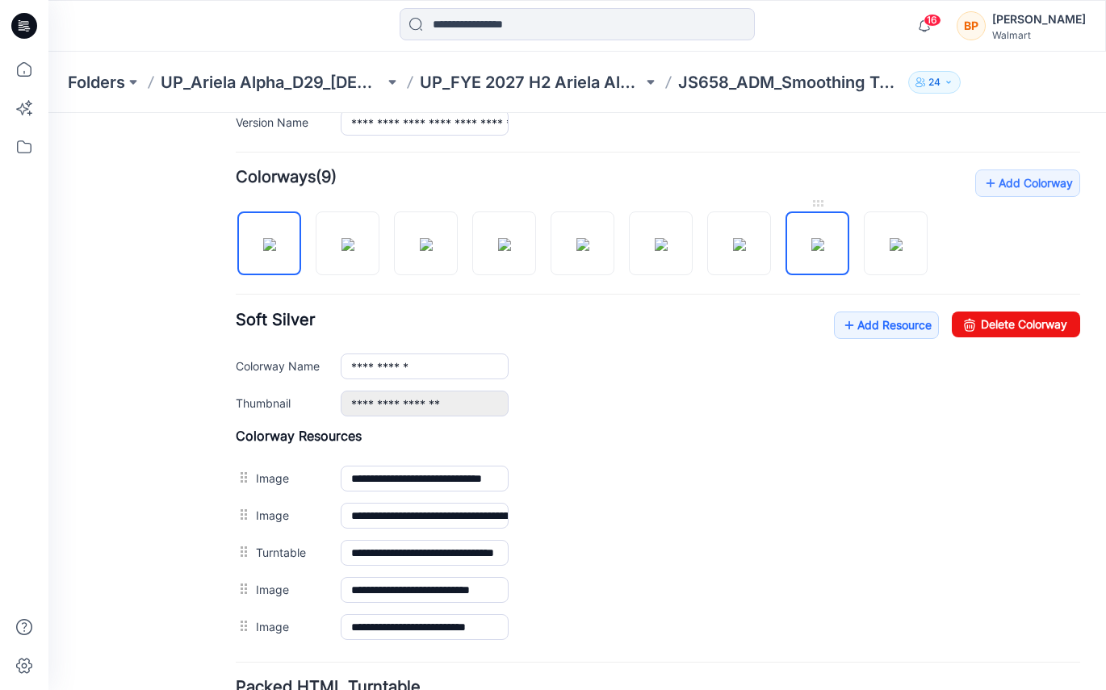
scroll to position [407, 0]
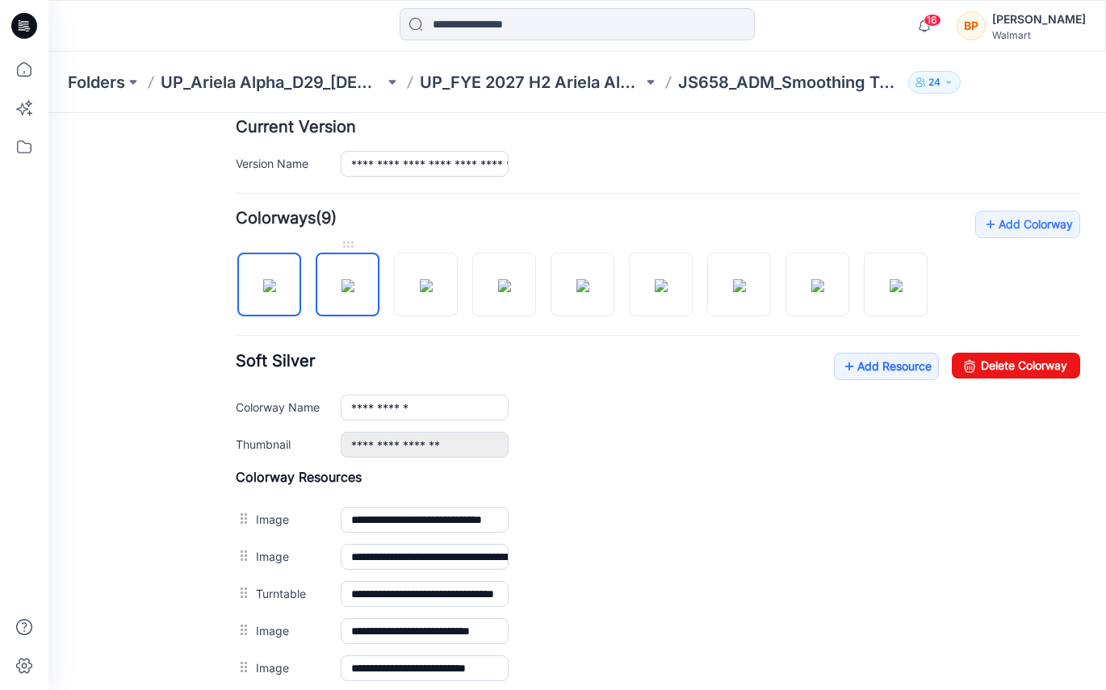
click at [341, 282] on img at bounding box center [347, 285] width 13 height 13
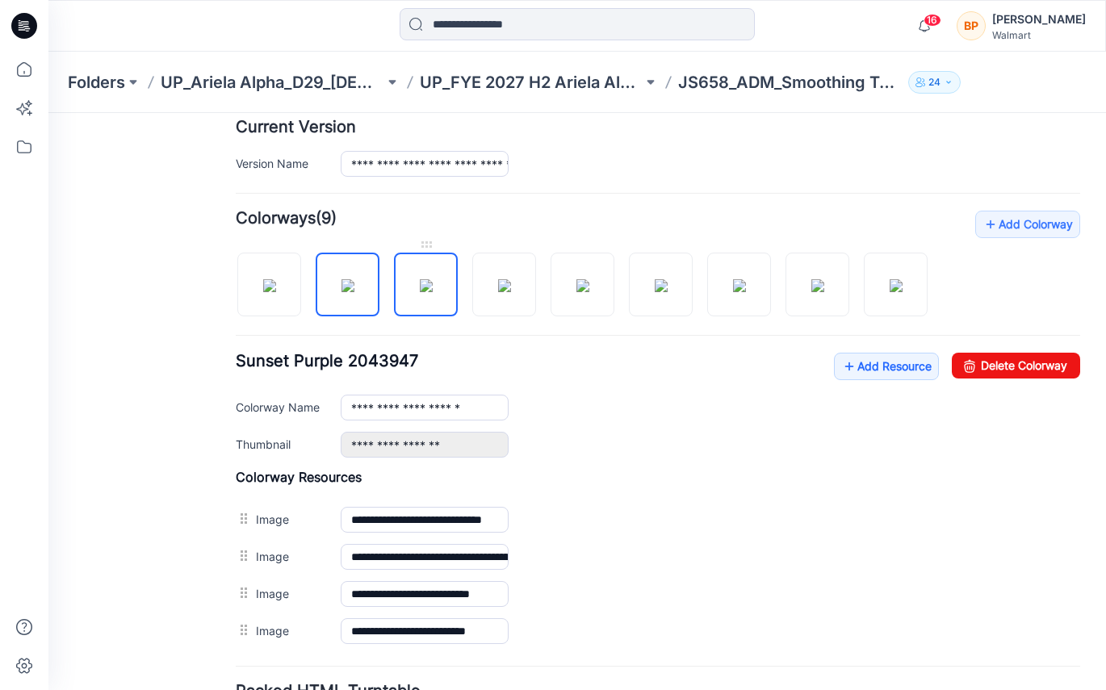
click at [420, 282] on img at bounding box center [426, 285] width 13 height 13
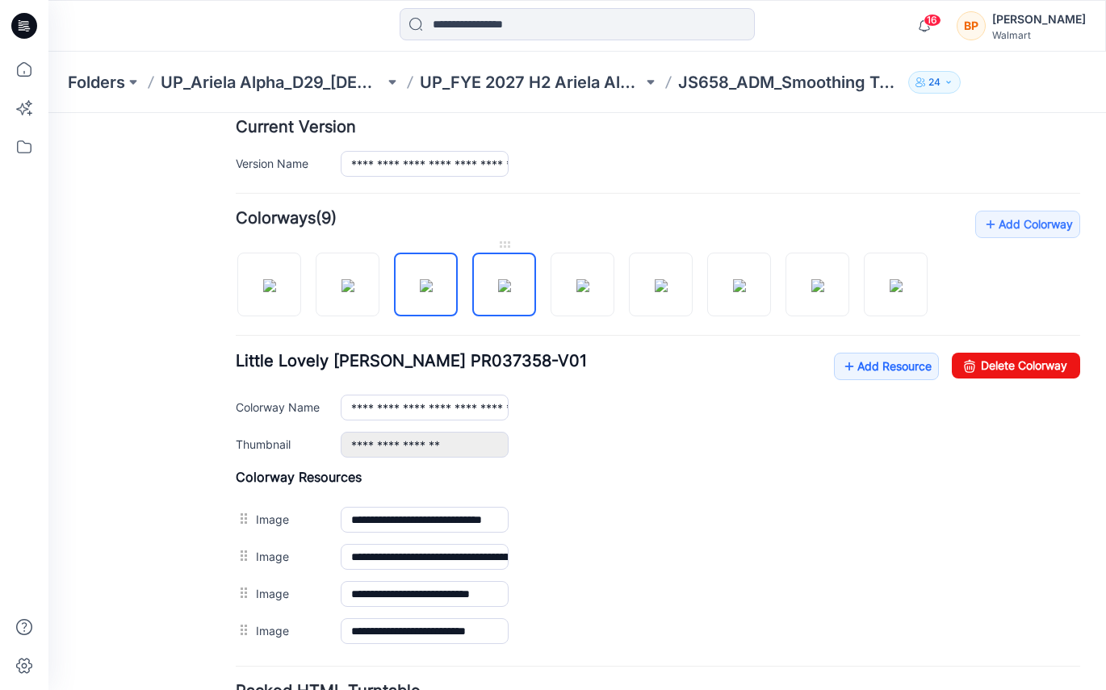
click at [498, 287] on img at bounding box center [504, 285] width 13 height 13
type input "**********"
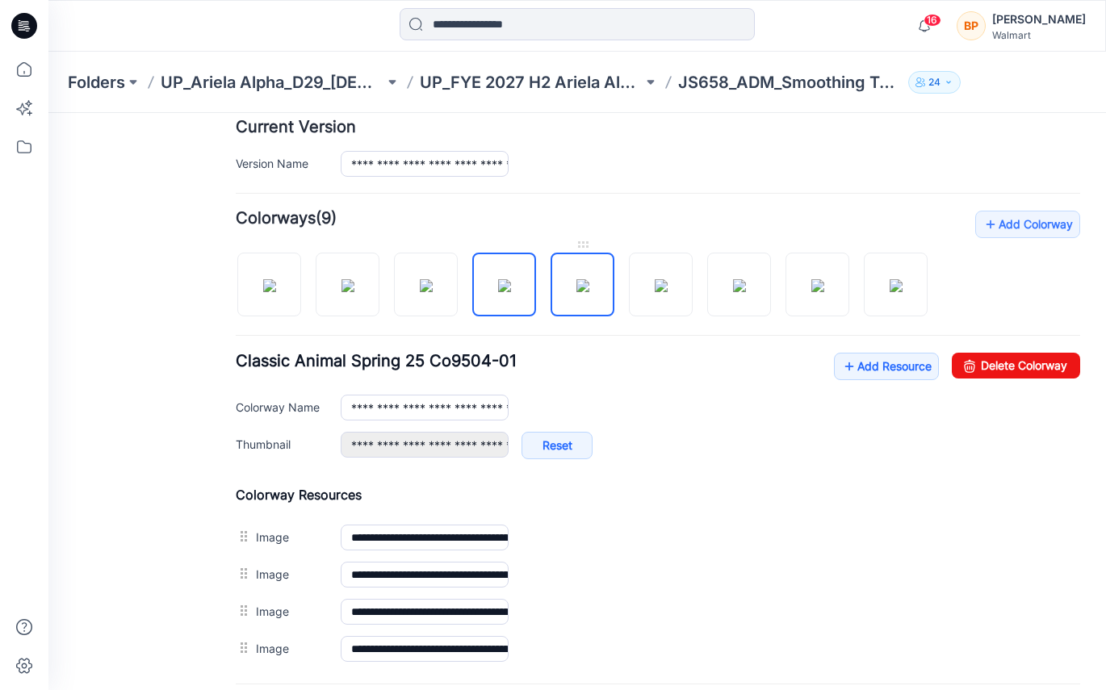
click at [583, 286] on img at bounding box center [582, 285] width 13 height 13
type input "**********"
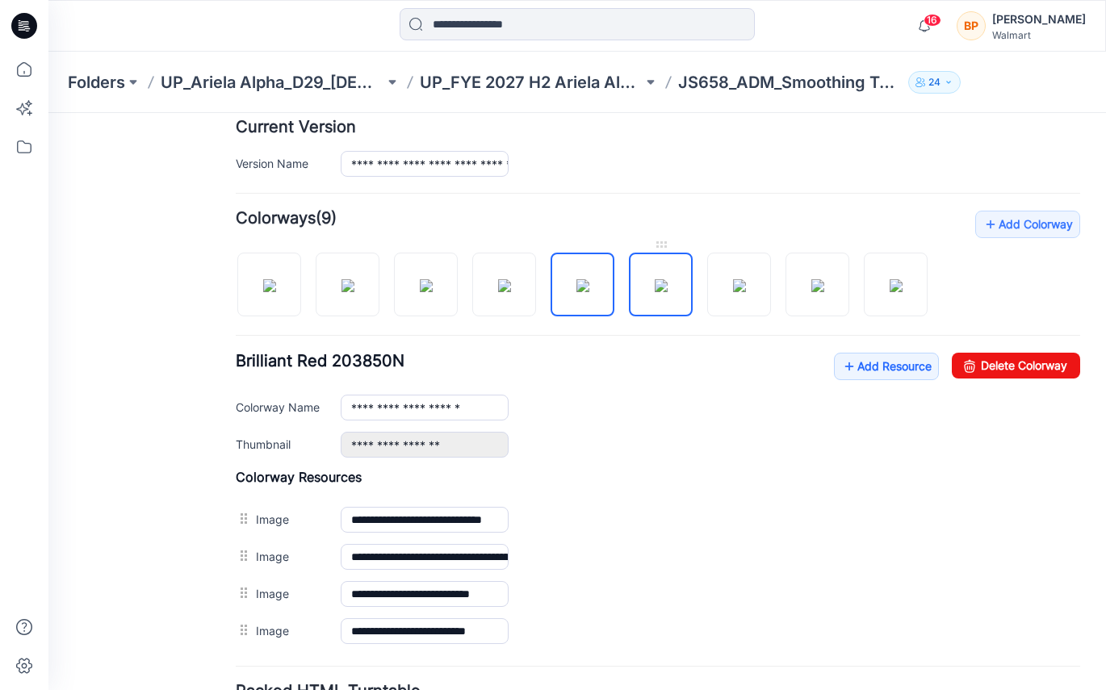
click at [667, 282] on img at bounding box center [660, 285] width 13 height 13
click at [811, 280] on img at bounding box center [817, 285] width 13 height 13
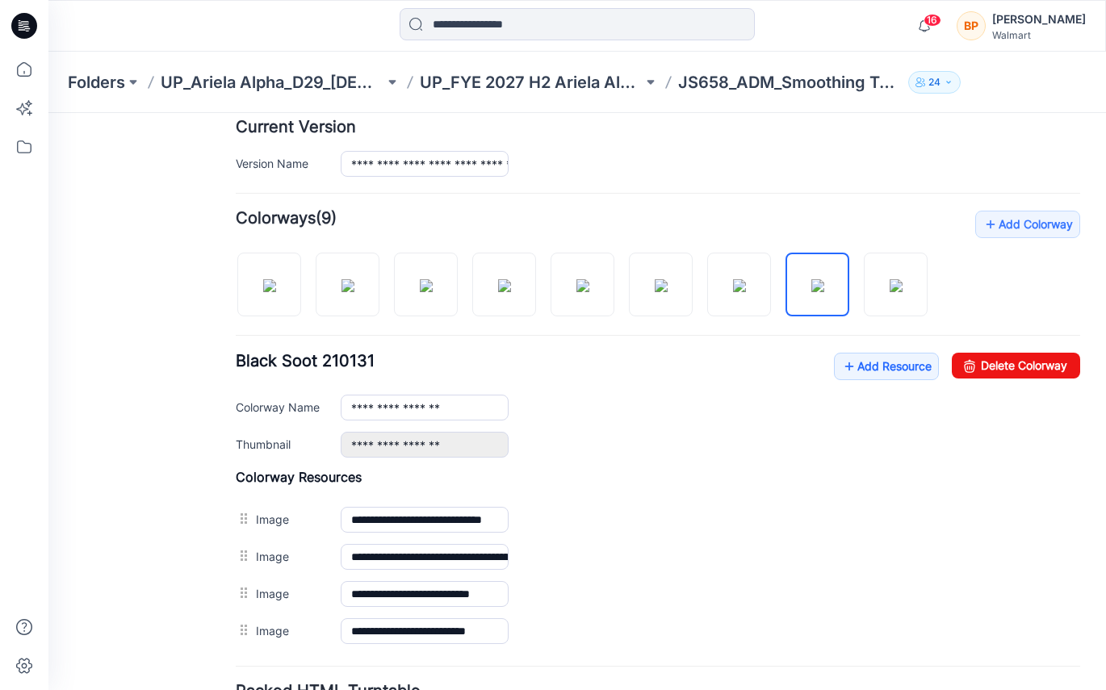
click at [771, 281] on div at bounding box center [588, 276] width 705 height 83
click at [576, 279] on img at bounding box center [582, 285] width 13 height 13
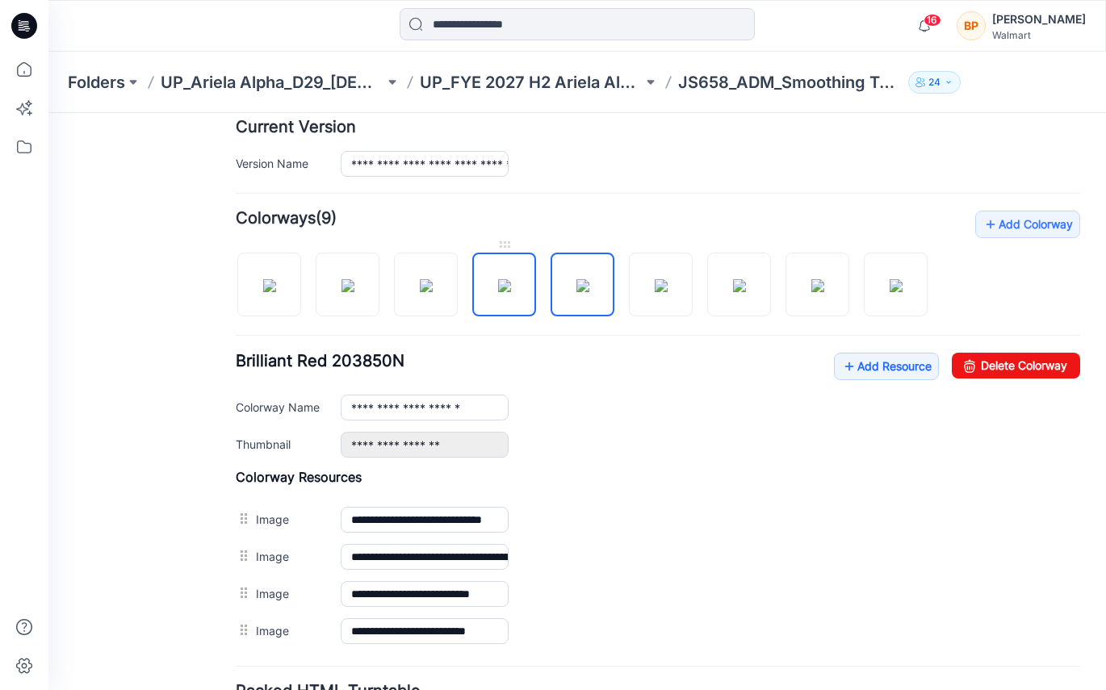
click at [511, 290] on img at bounding box center [504, 285] width 13 height 13
type input "**********"
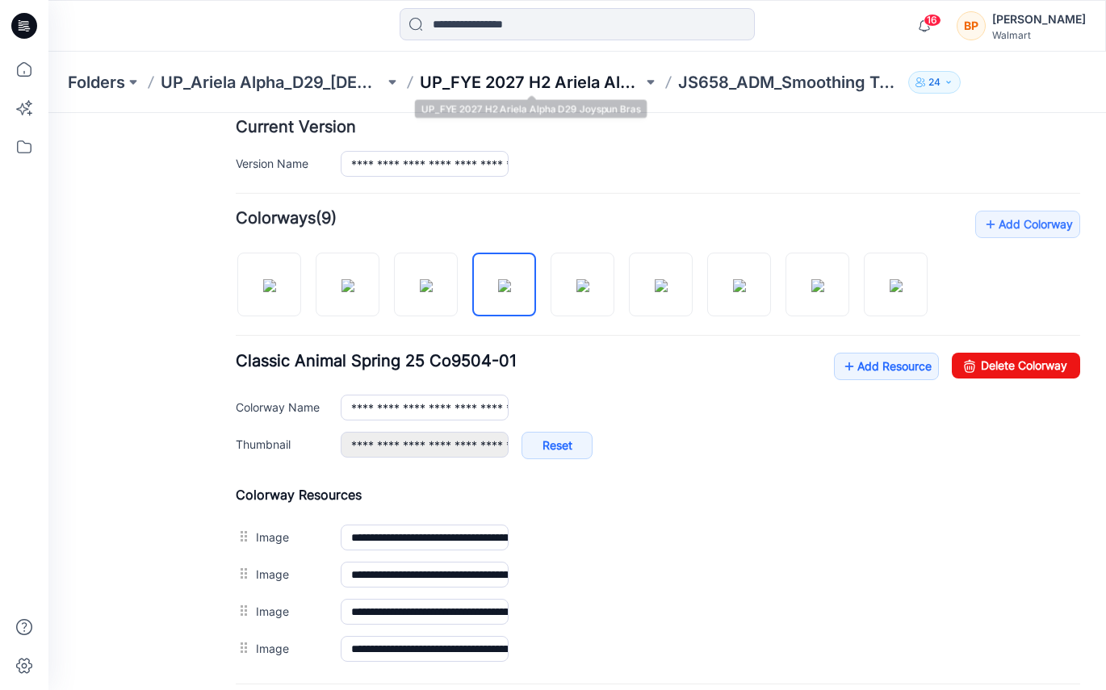
click at [499, 82] on p "UP_FYE 2027 H2 Ariela Alpha D29 Joyspun Bras" at bounding box center [532, 82] width 224 height 23
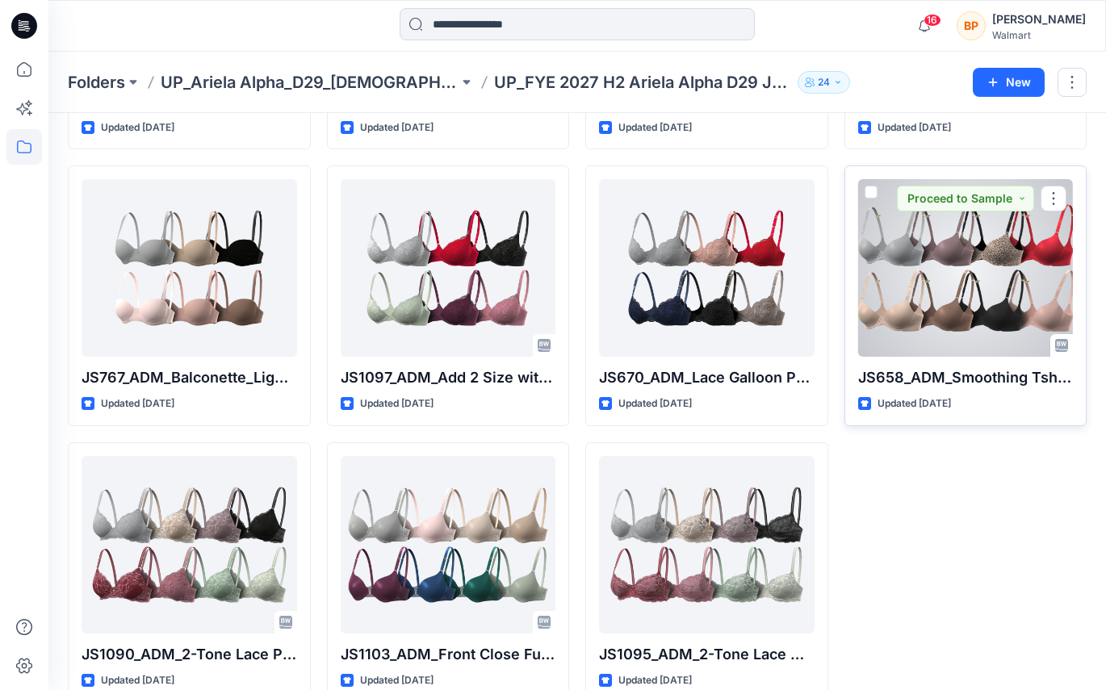
scroll to position [554, 0]
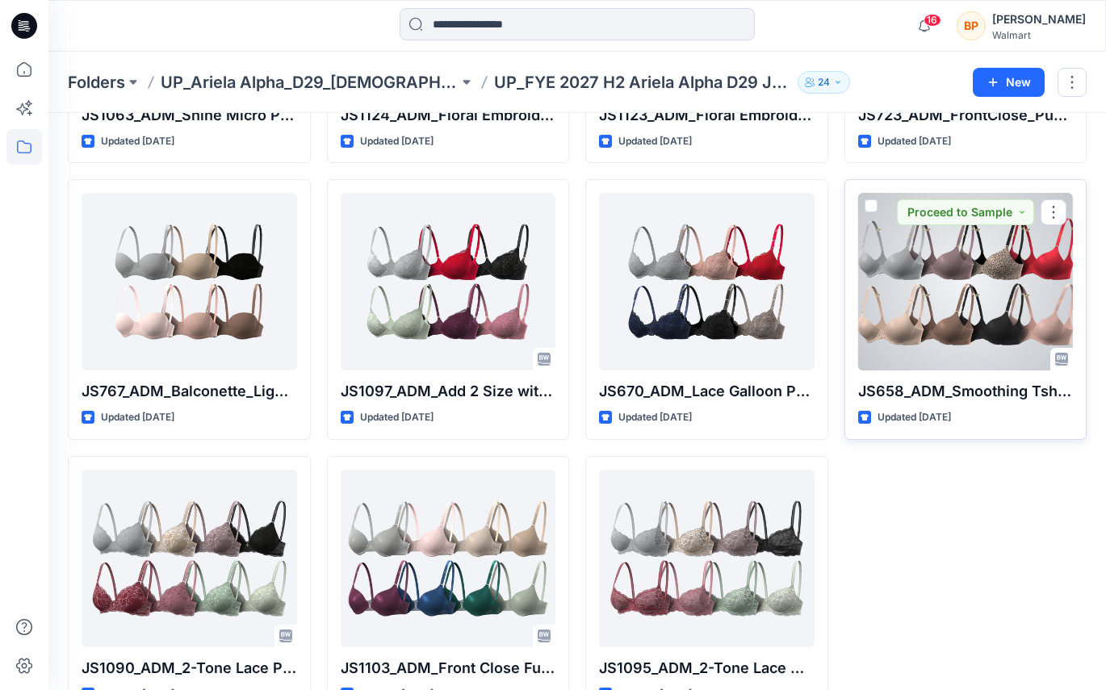
click at [939, 324] on div at bounding box center [965, 282] width 215 height 178
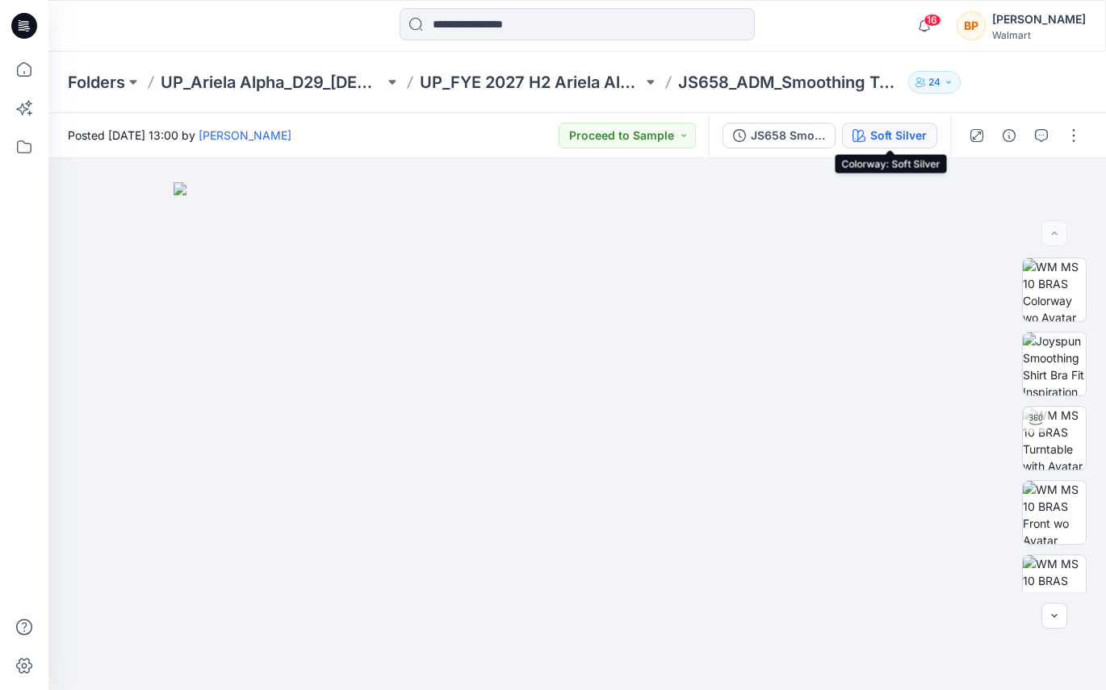
click at [910, 136] on div "Soft Silver" at bounding box center [898, 136] width 56 height 18
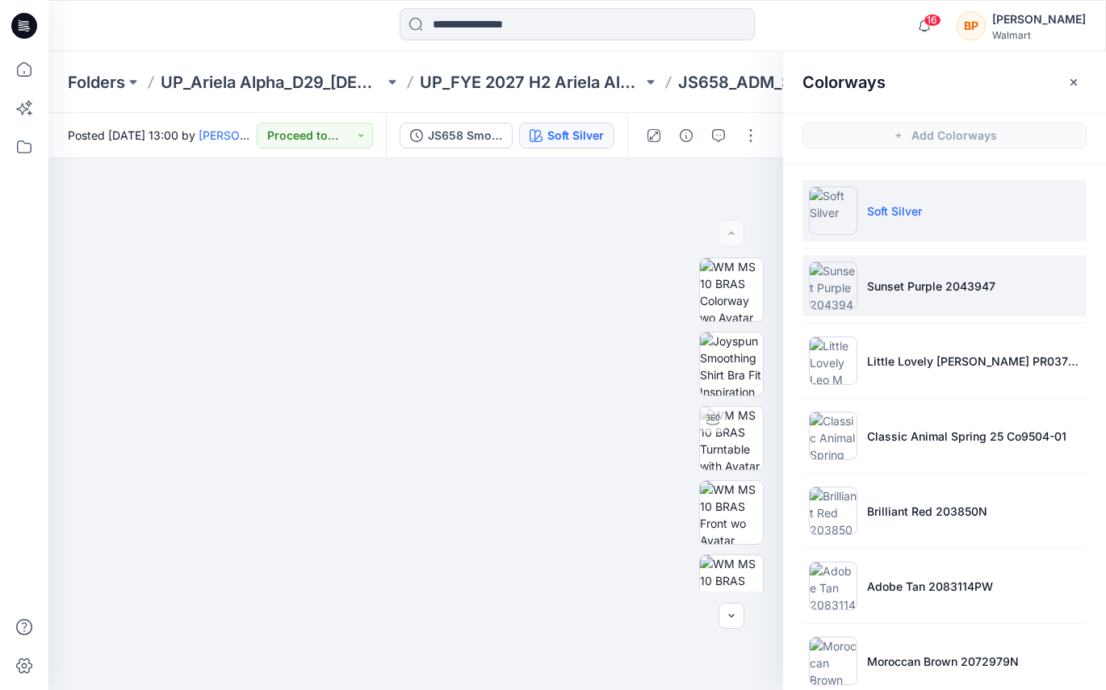
click at [905, 261] on li "Sunset Purple 2043947" at bounding box center [944, 285] width 284 height 61
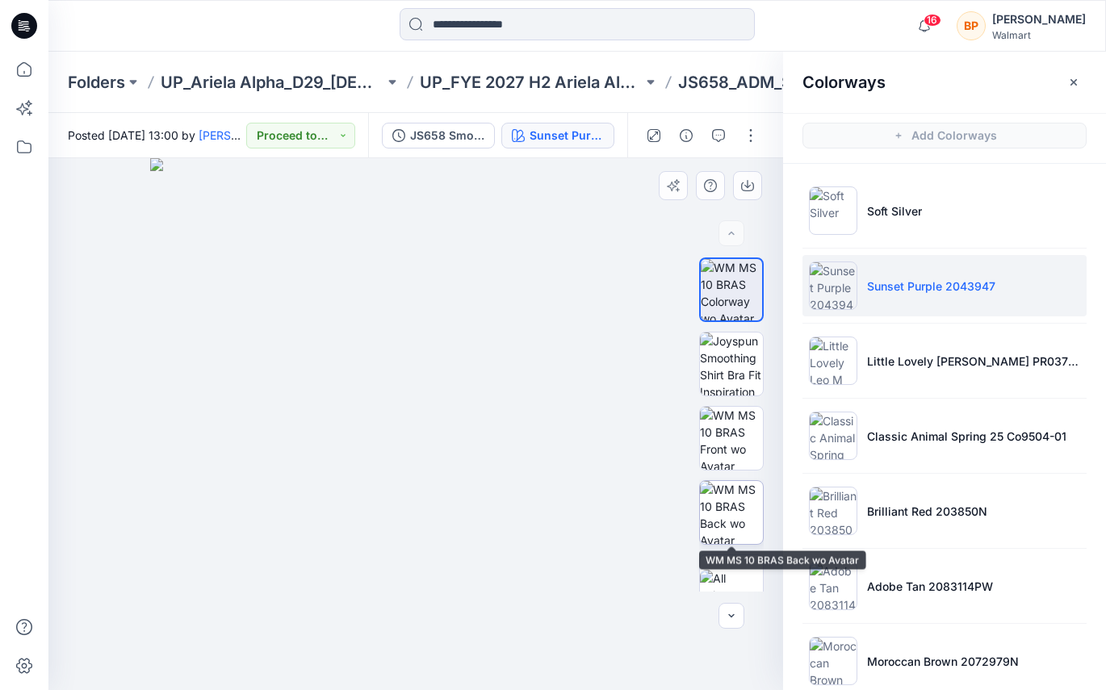
click at [729, 496] on img at bounding box center [731, 512] width 63 height 63
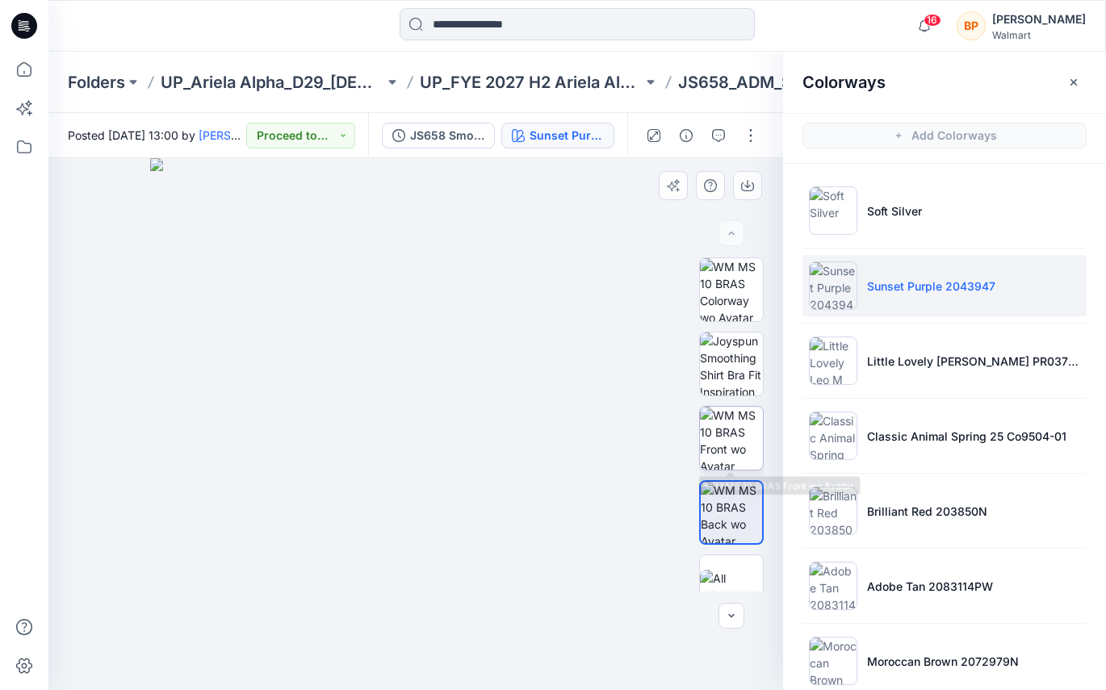
click at [747, 436] on img at bounding box center [731, 438] width 63 height 63
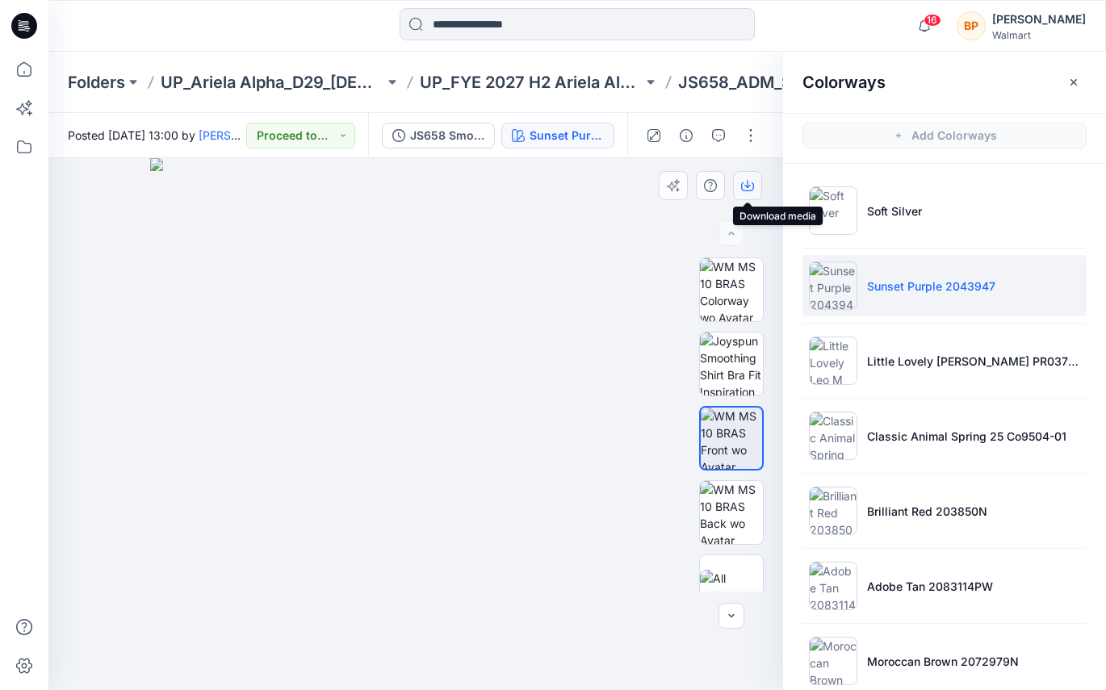
click at [746, 189] on icon "button" at bounding box center [747, 185] width 13 height 13
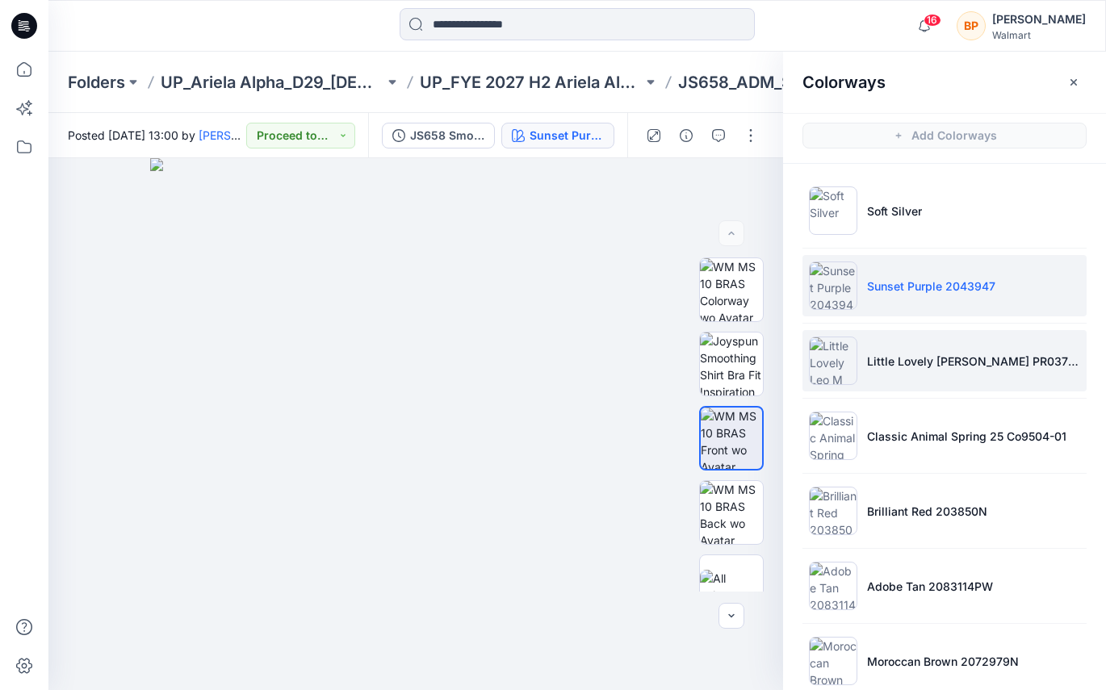
click at [841, 352] on img at bounding box center [833, 361] width 48 height 48
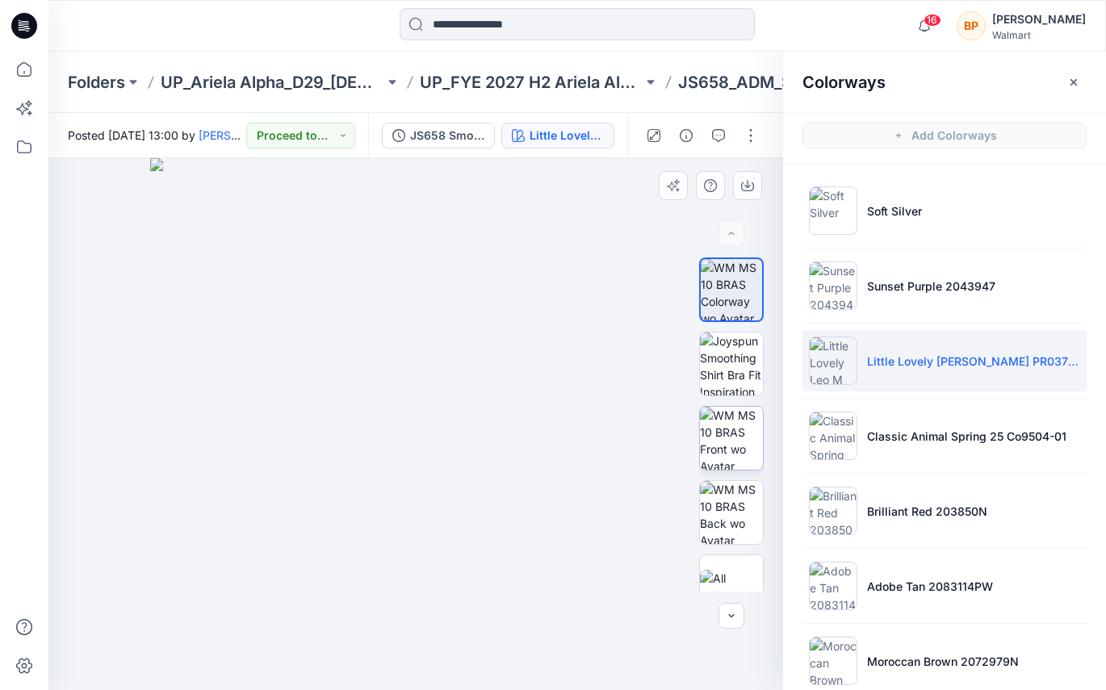
click at [755, 425] on img at bounding box center [731, 438] width 63 height 63
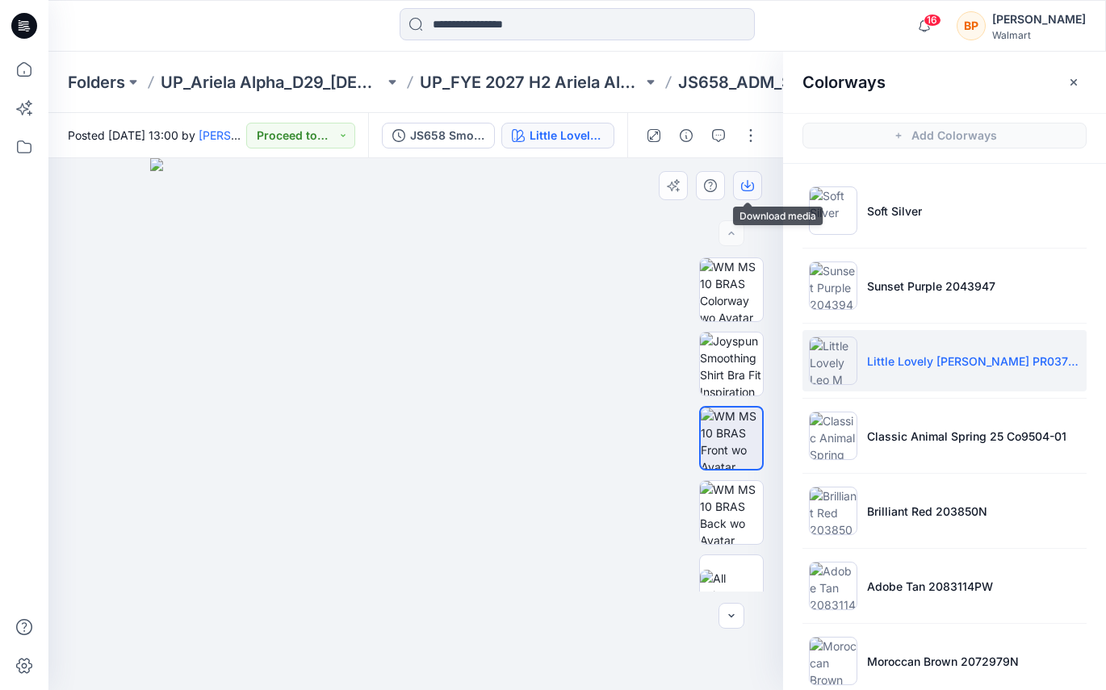
click at [751, 187] on icon "button" at bounding box center [747, 185] width 13 height 13
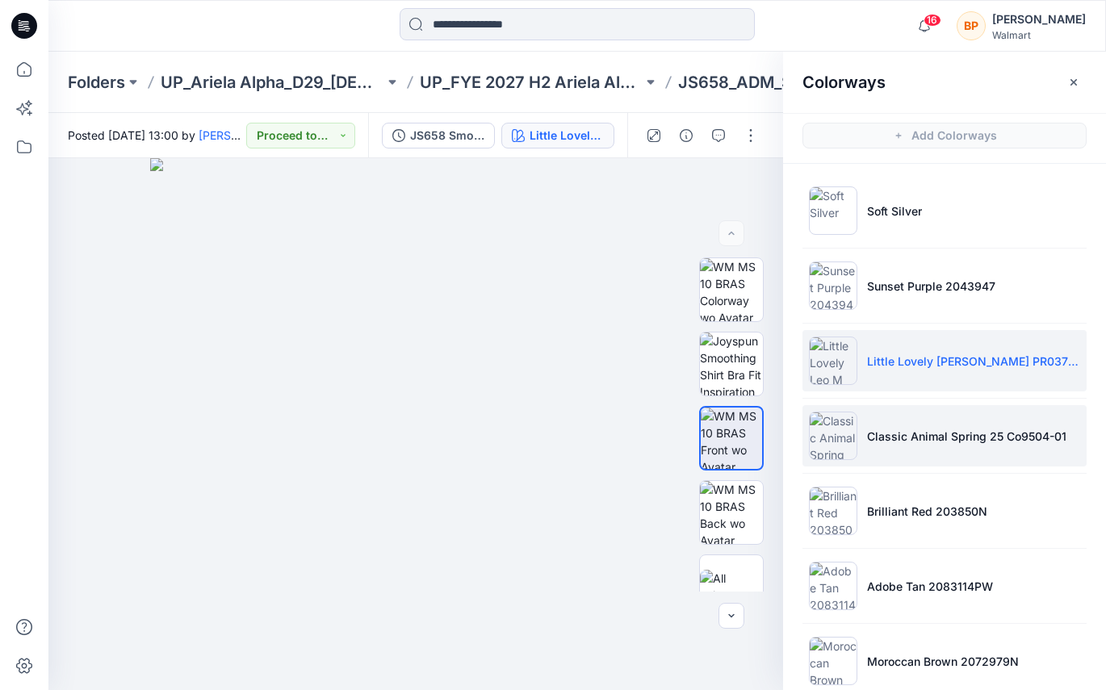
click at [854, 429] on img at bounding box center [833, 436] width 48 height 48
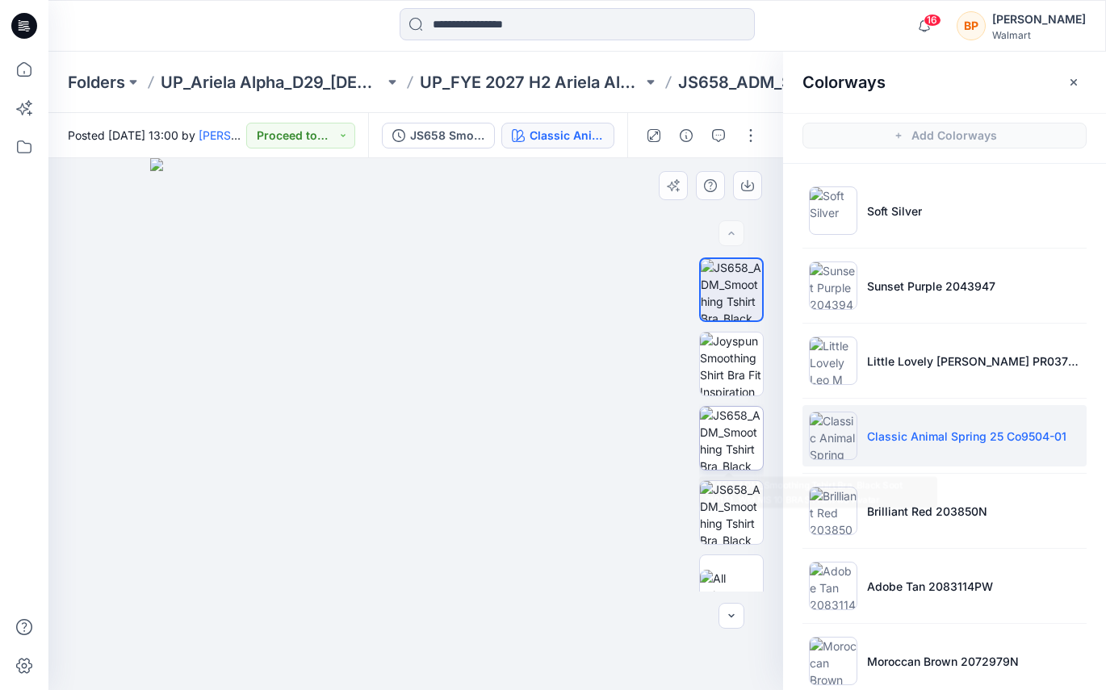
click at [752, 436] on img at bounding box center [731, 438] width 63 height 63
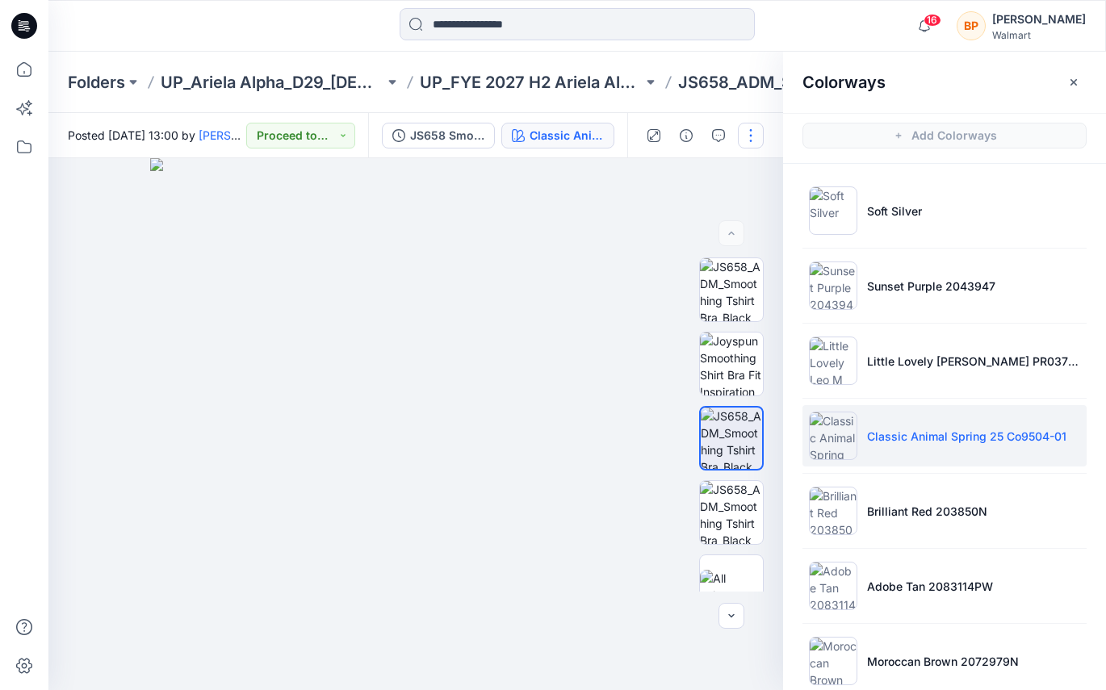
click at [747, 128] on button "button" at bounding box center [751, 136] width 26 height 26
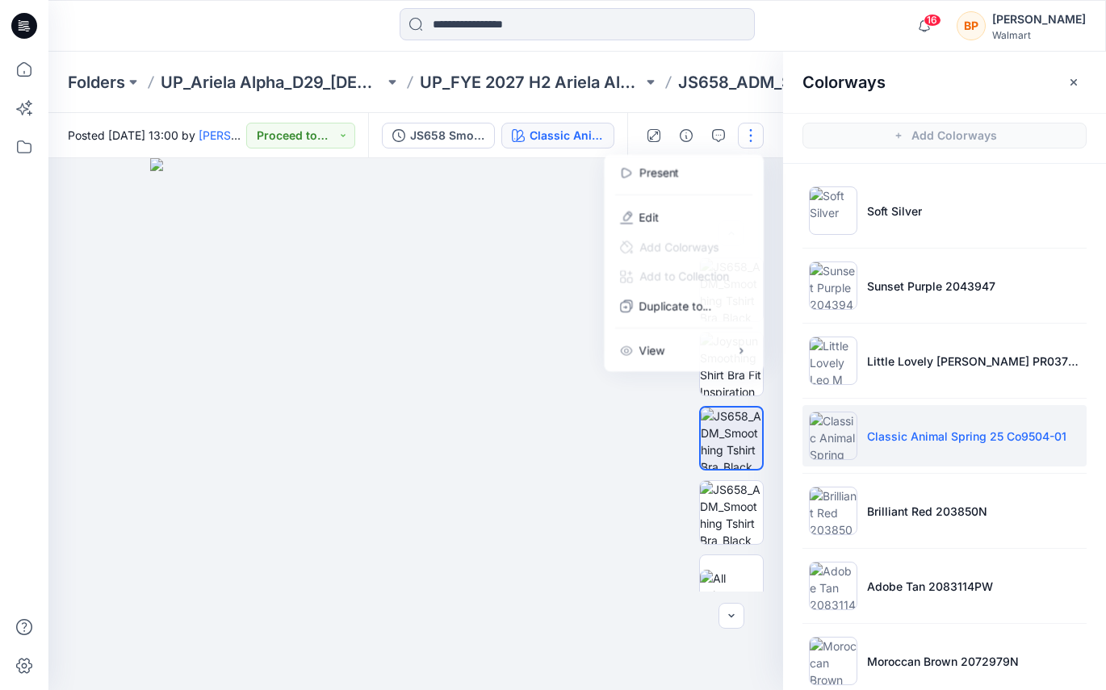
click at [747, 128] on button "button" at bounding box center [751, 136] width 26 height 26
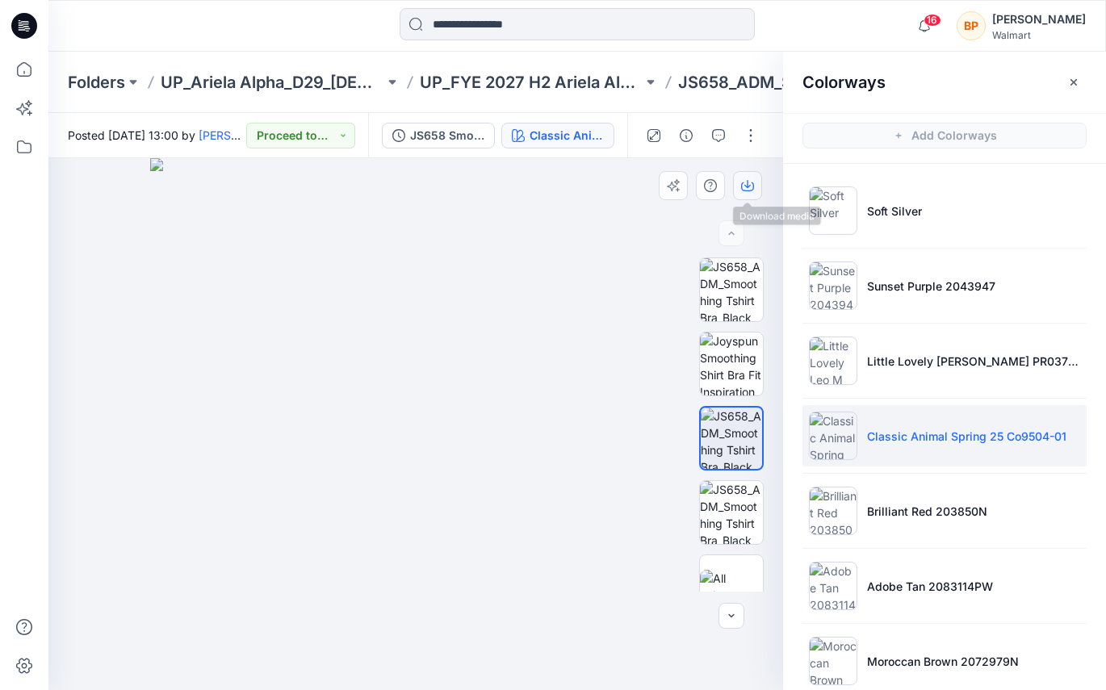
click at [746, 184] on icon "button" at bounding box center [747, 185] width 13 height 13
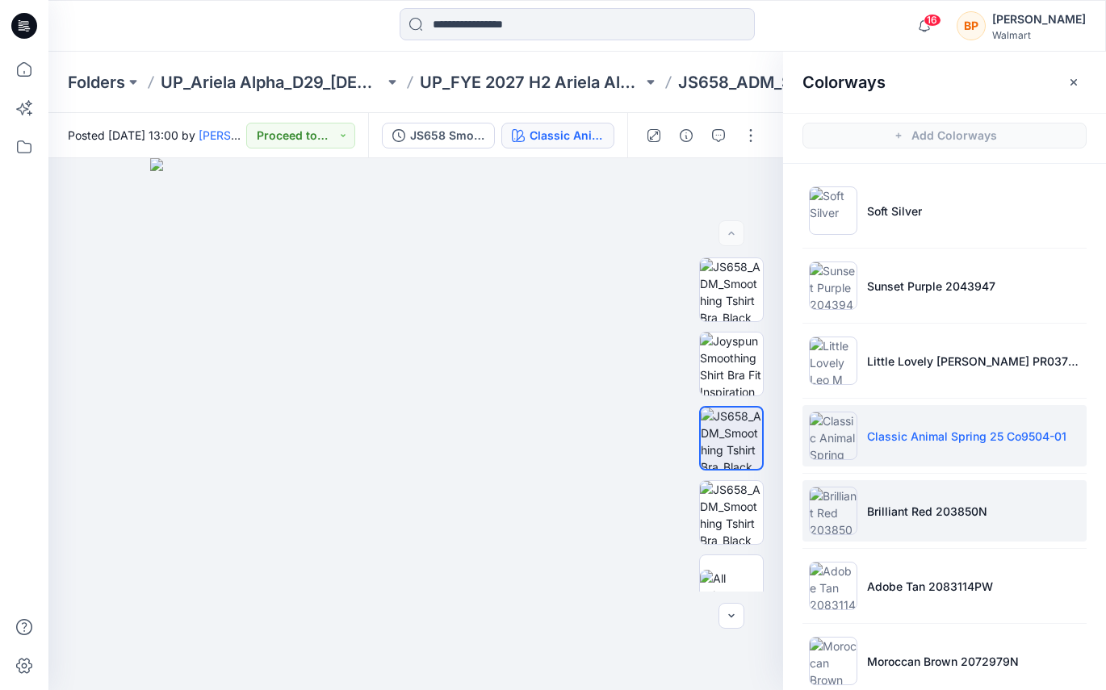
click at [826, 489] on img at bounding box center [833, 511] width 48 height 48
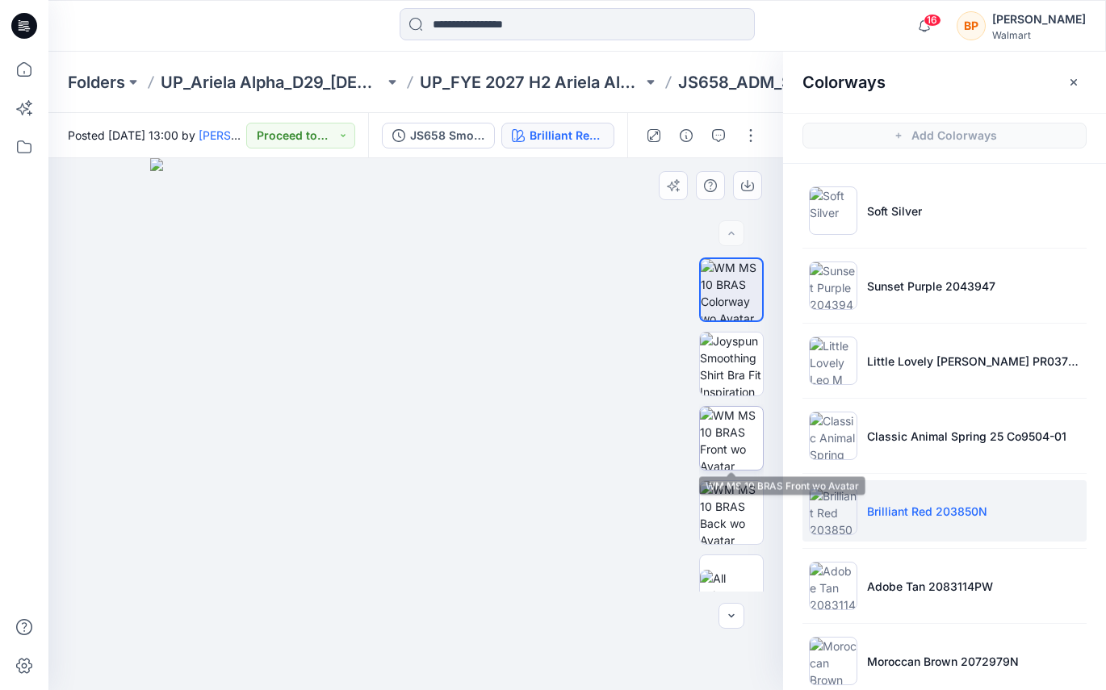
click at [739, 431] on img at bounding box center [731, 438] width 63 height 63
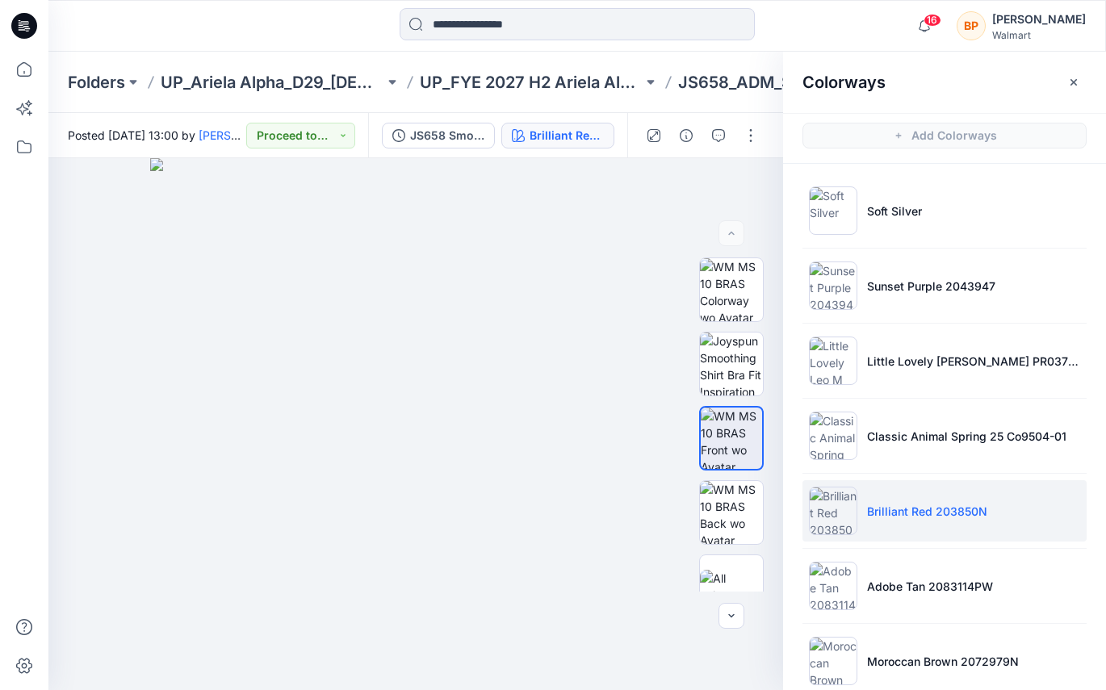
click at [743, 153] on div at bounding box center [701, 135] width 149 height 45
click at [743, 181] on icon "button" at bounding box center [747, 185] width 13 height 13
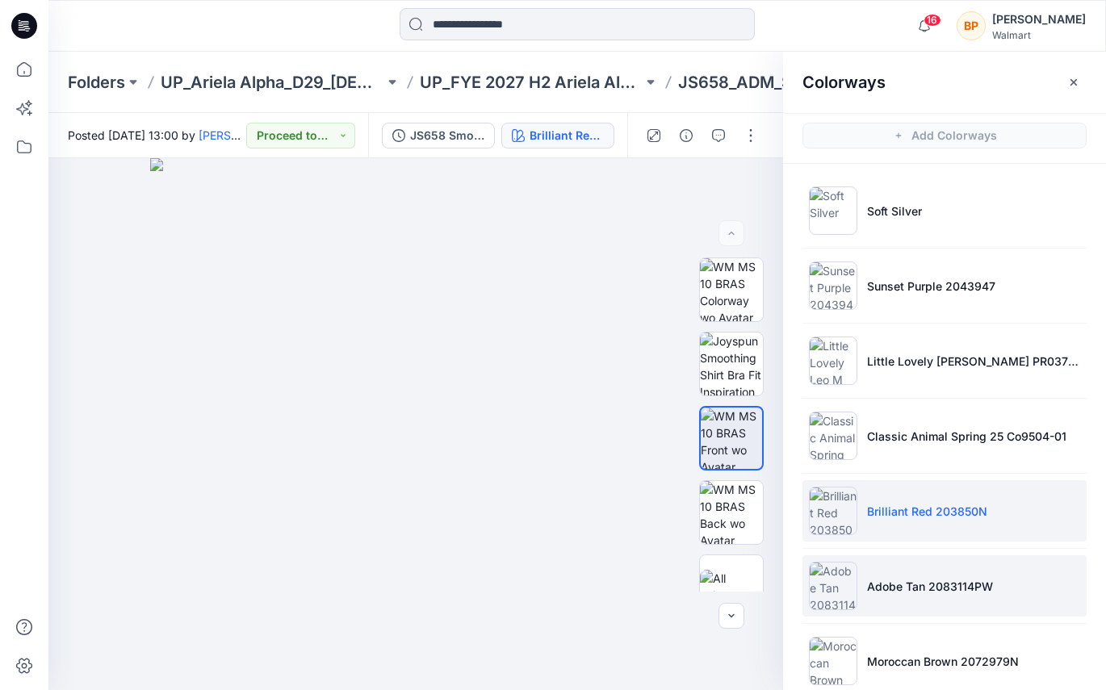
click at [856, 556] on li "Adobe Tan 2083114PW" at bounding box center [944, 585] width 284 height 61
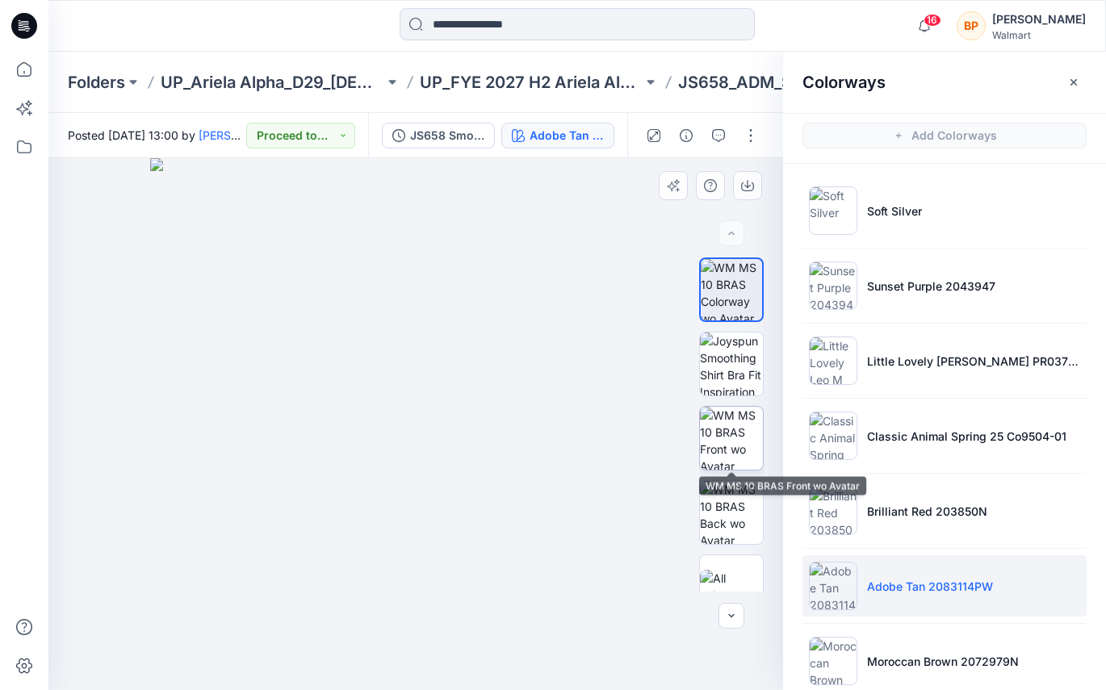
click at [746, 453] on img at bounding box center [731, 438] width 63 height 63
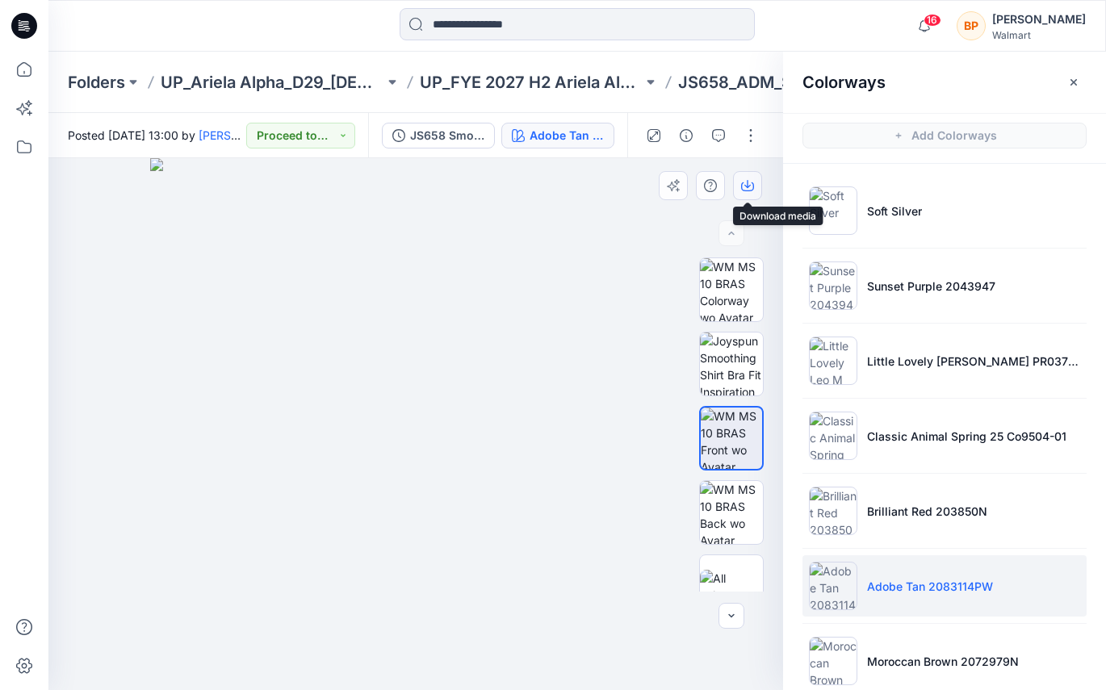
click at [753, 187] on icon "button" at bounding box center [747, 186] width 13 height 9
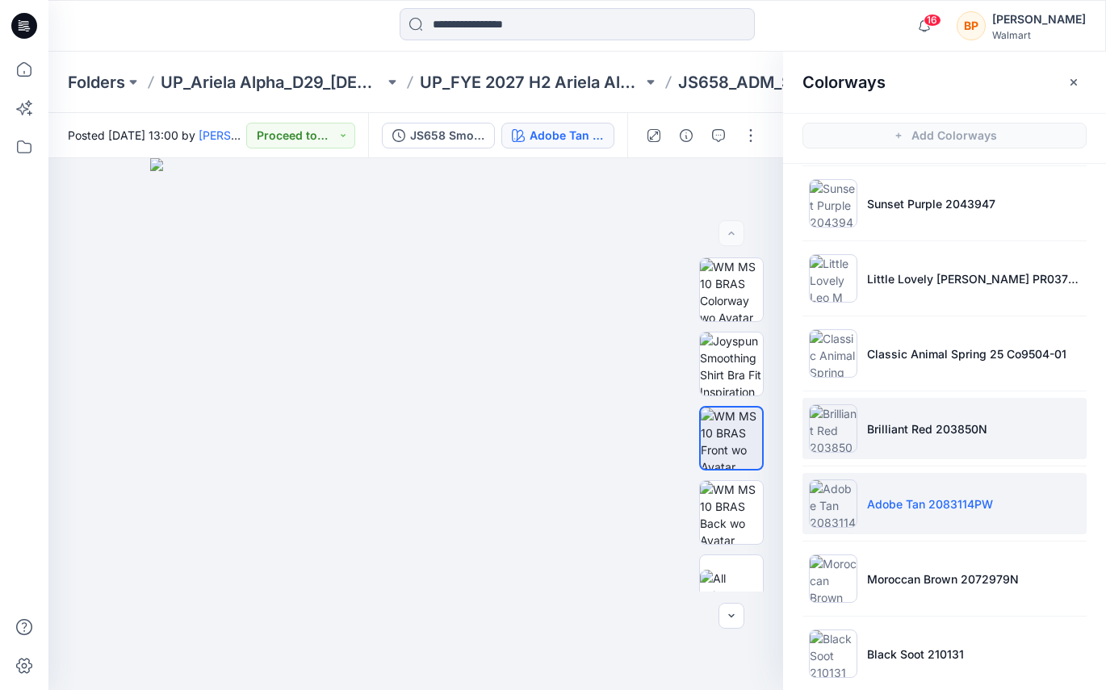
scroll to position [176, 0]
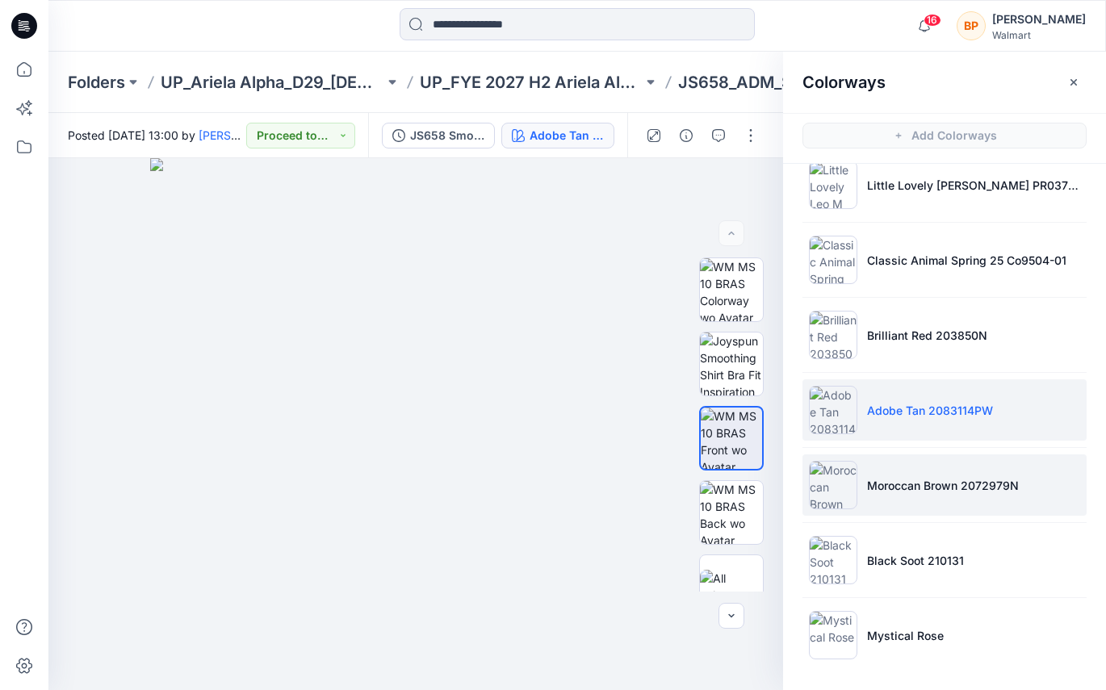
click at [868, 490] on p "Moroccan Brown 2072979N" at bounding box center [943, 485] width 152 height 17
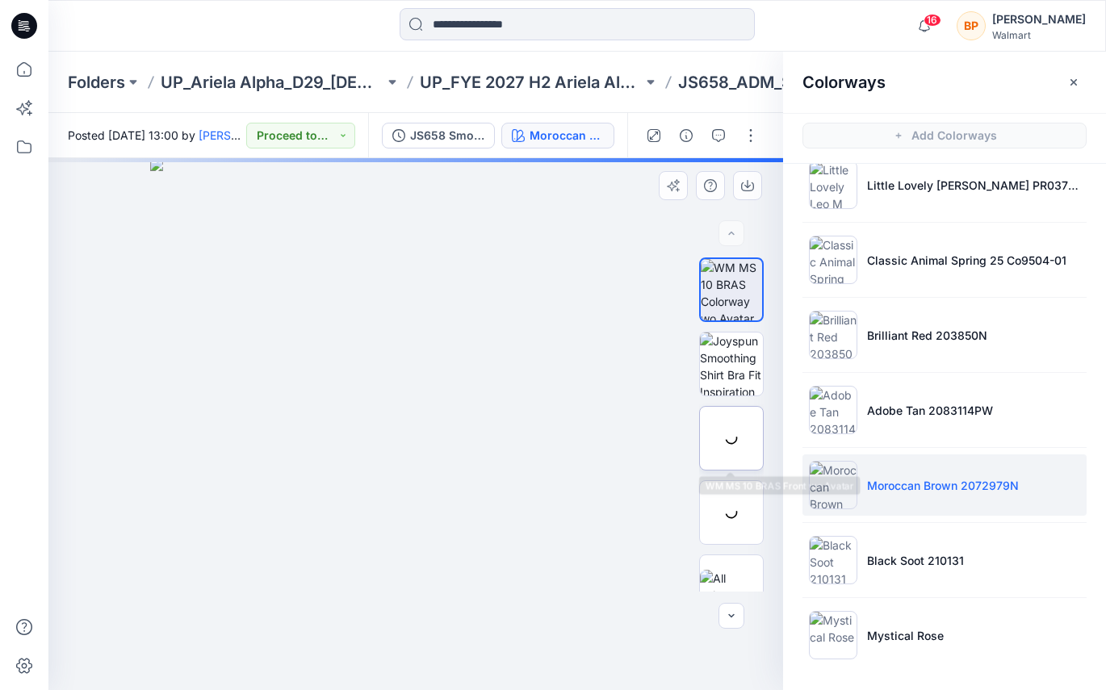
click at [0, 0] on img at bounding box center [0, 0] width 0 height 0
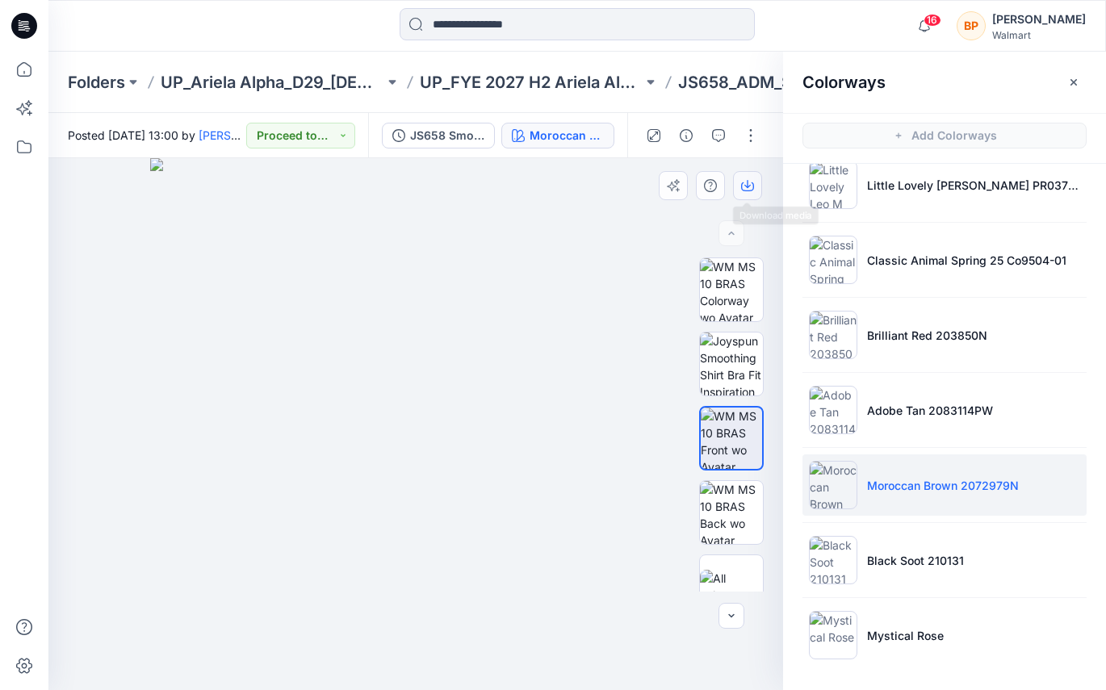
click at [751, 182] on icon "button" at bounding box center [747, 185] width 13 height 13
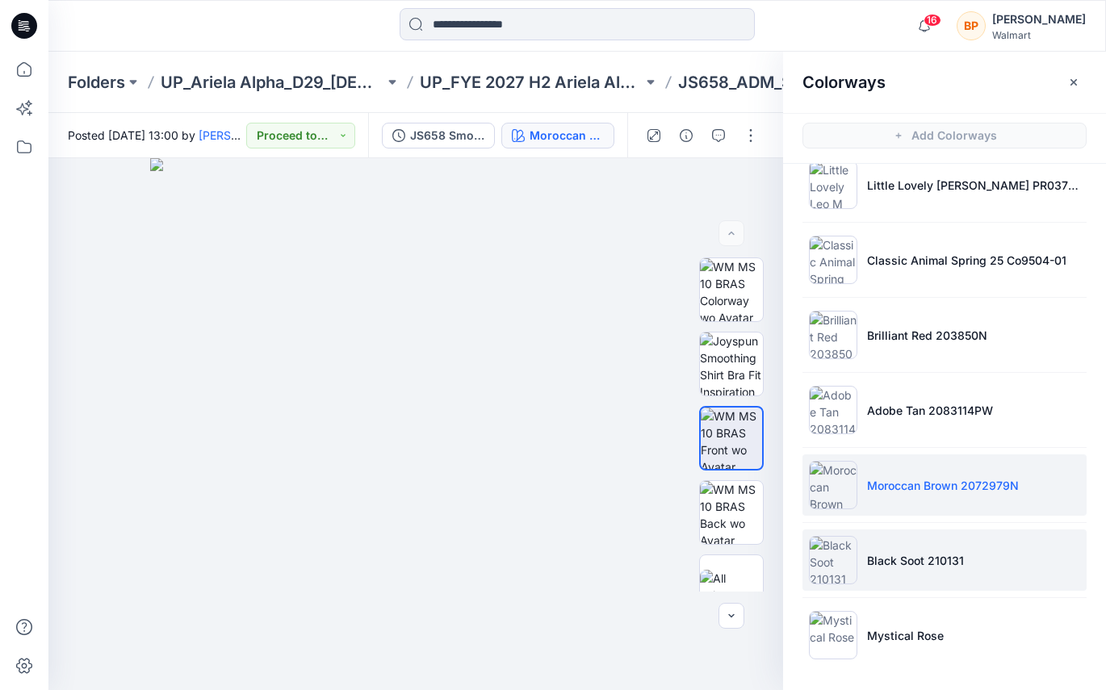
click at [835, 575] on img at bounding box center [833, 560] width 48 height 48
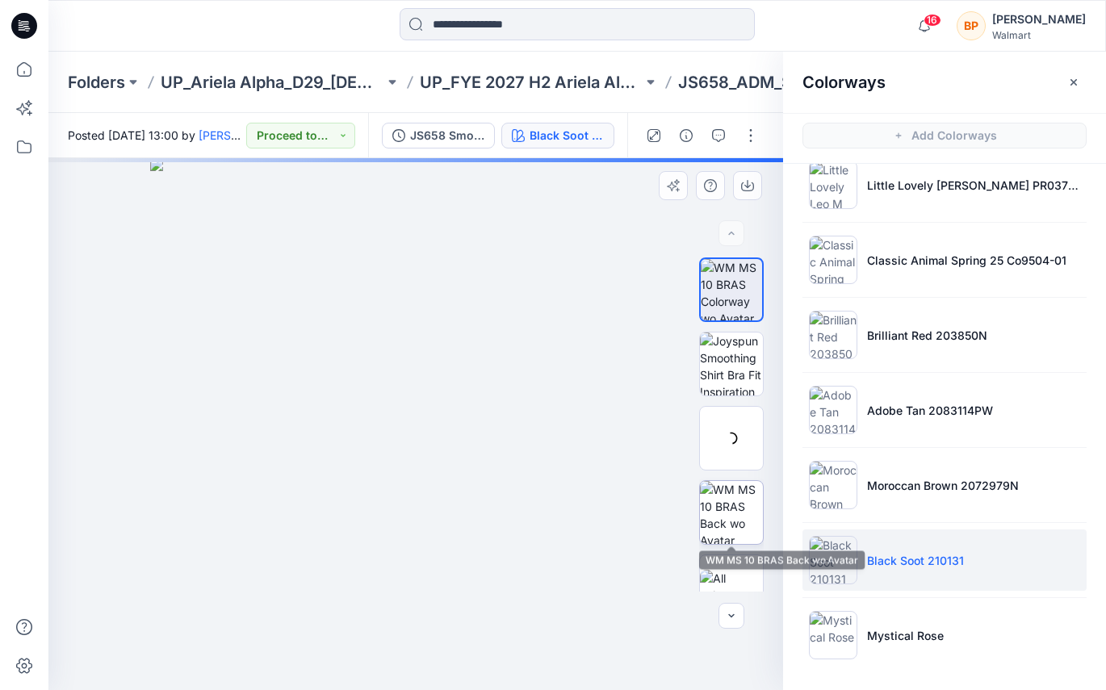
click at [740, 493] on img at bounding box center [731, 512] width 63 height 63
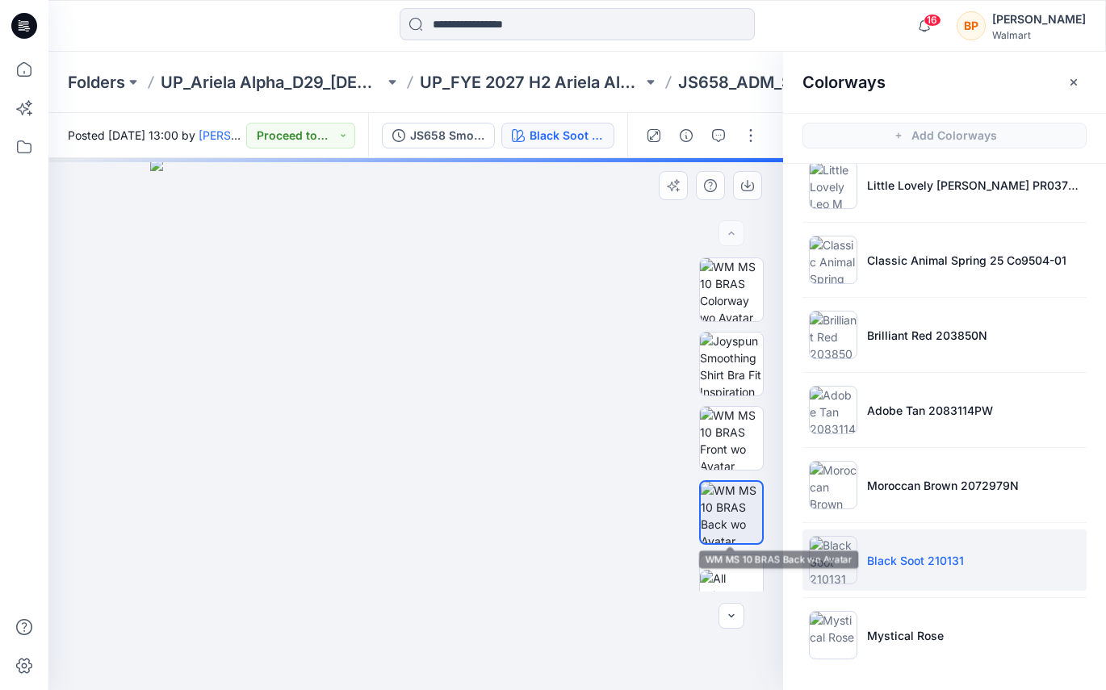
click at [740, 475] on div at bounding box center [731, 424] width 65 height 334
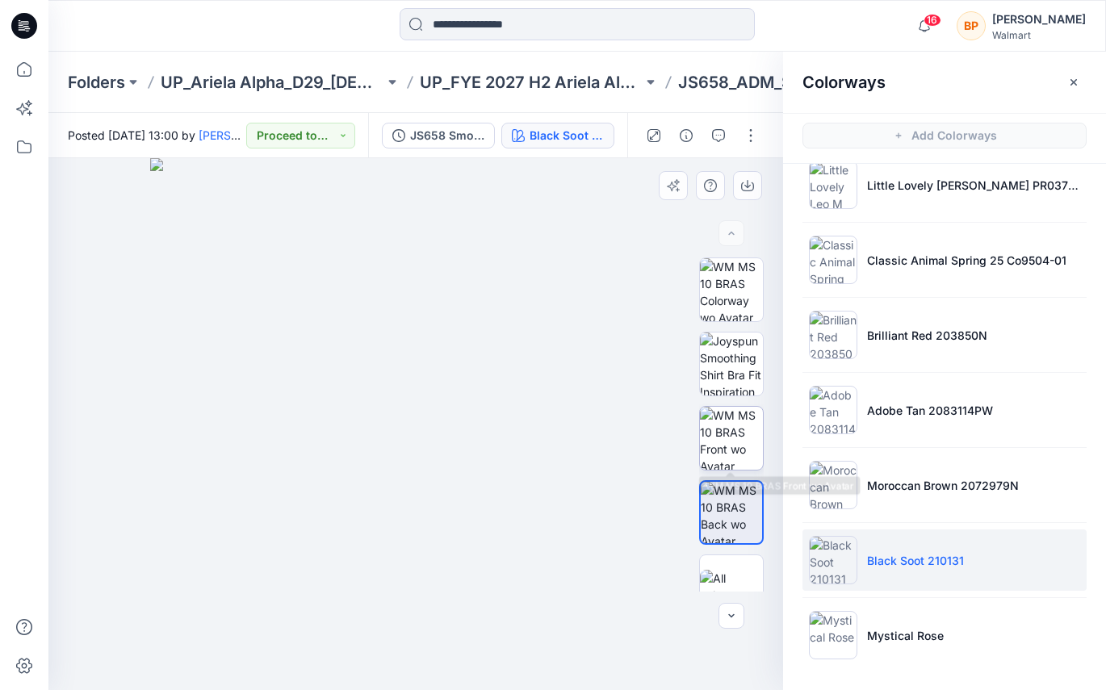
click at [736, 447] on img at bounding box center [731, 438] width 63 height 63
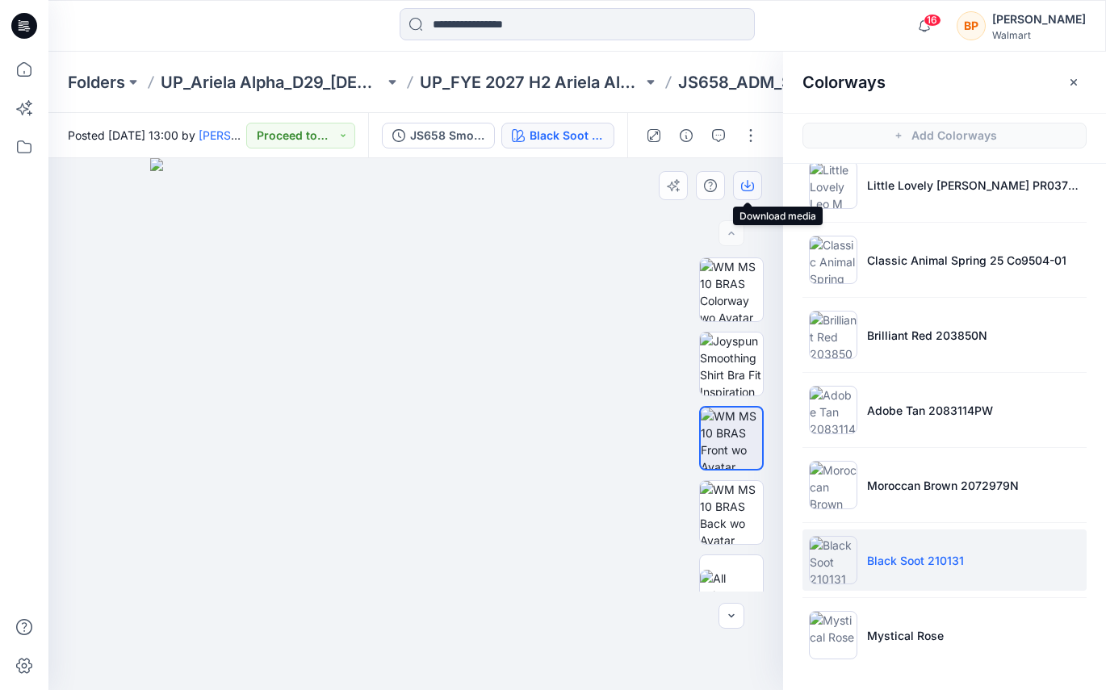
click at [746, 181] on icon "button" at bounding box center [747, 185] width 13 height 13
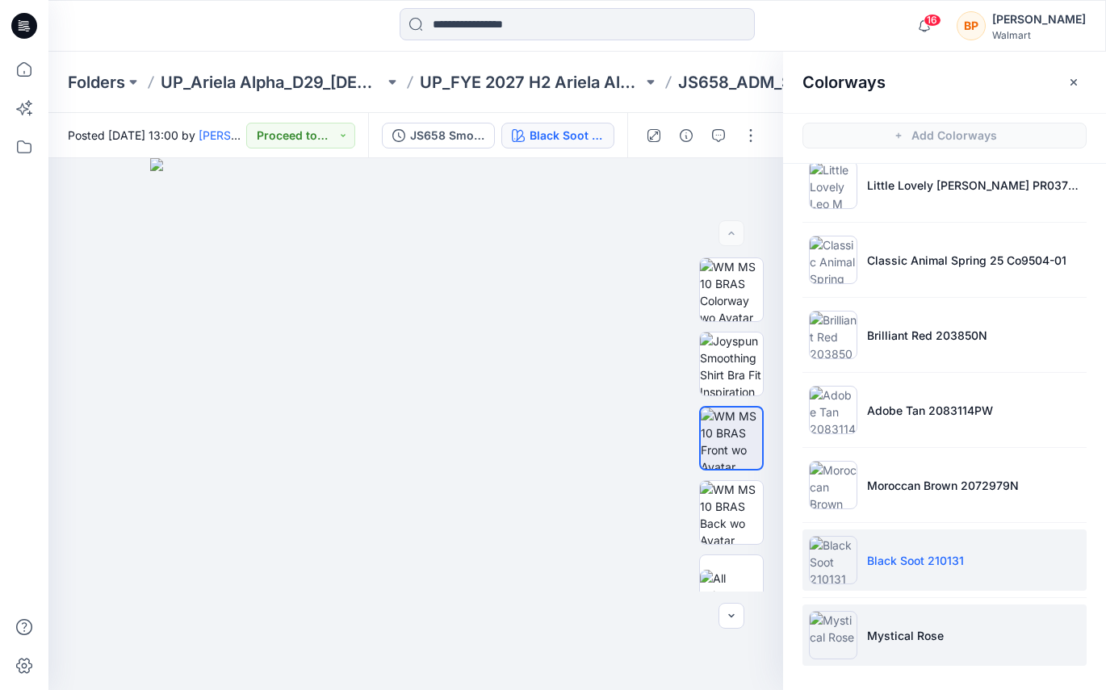
click at [870, 650] on li "Mystical Rose" at bounding box center [944, 634] width 284 height 61
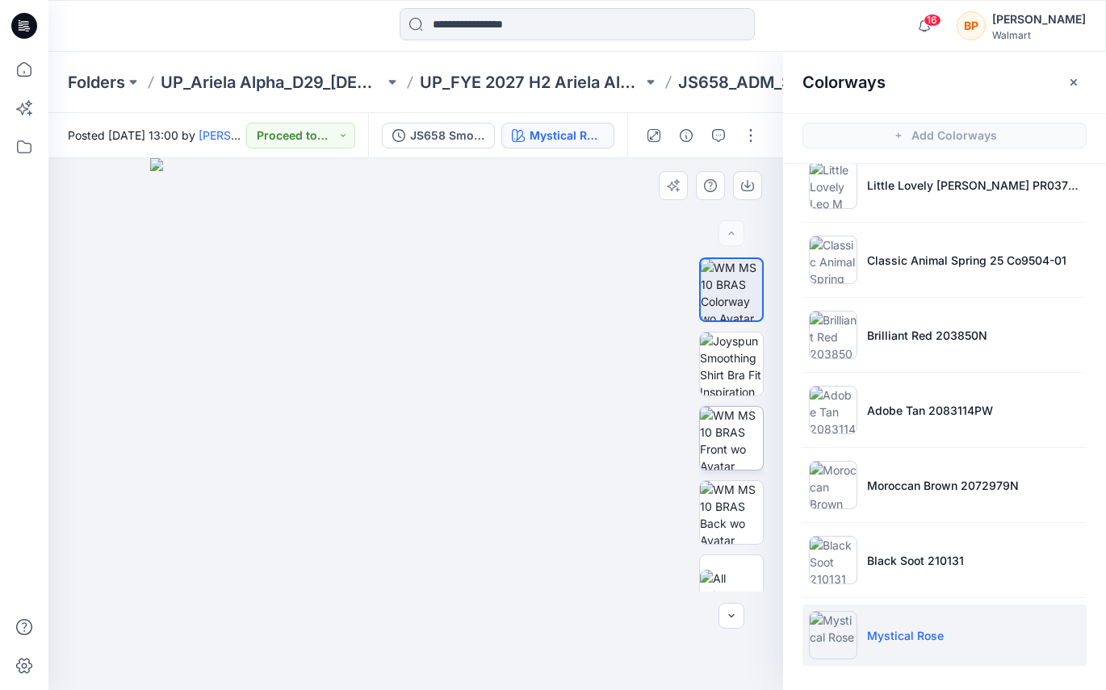
click at [751, 459] on img at bounding box center [731, 438] width 63 height 63
click at [734, 201] on div at bounding box center [415, 424] width 734 height 532
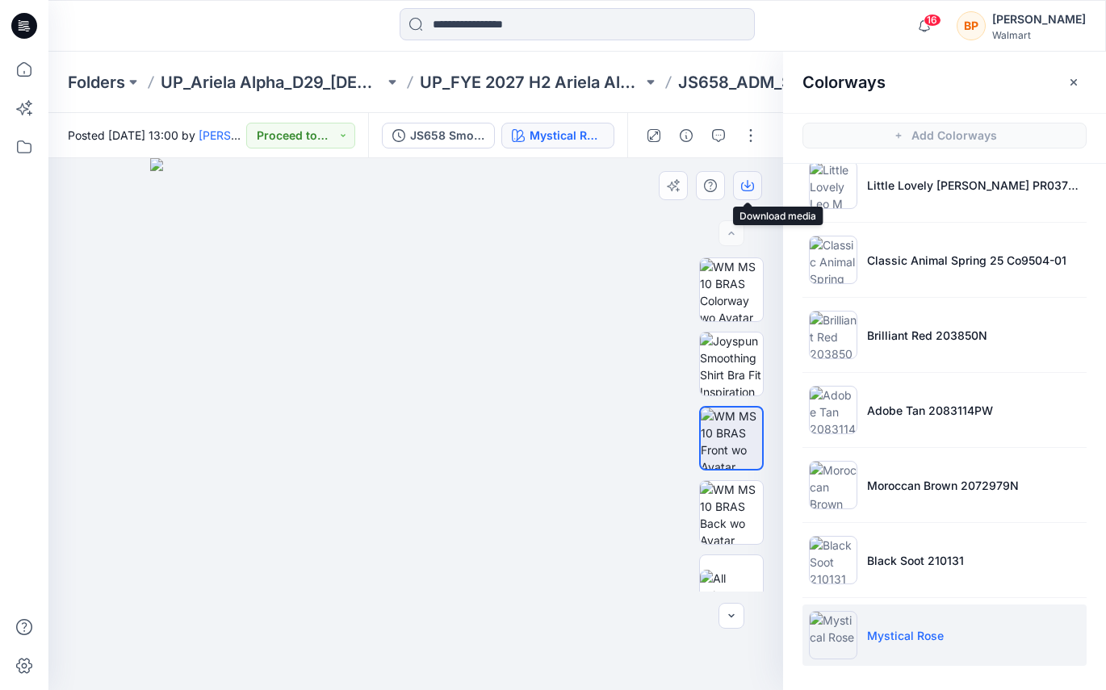
click at [746, 179] on icon "button" at bounding box center [747, 185] width 13 height 13
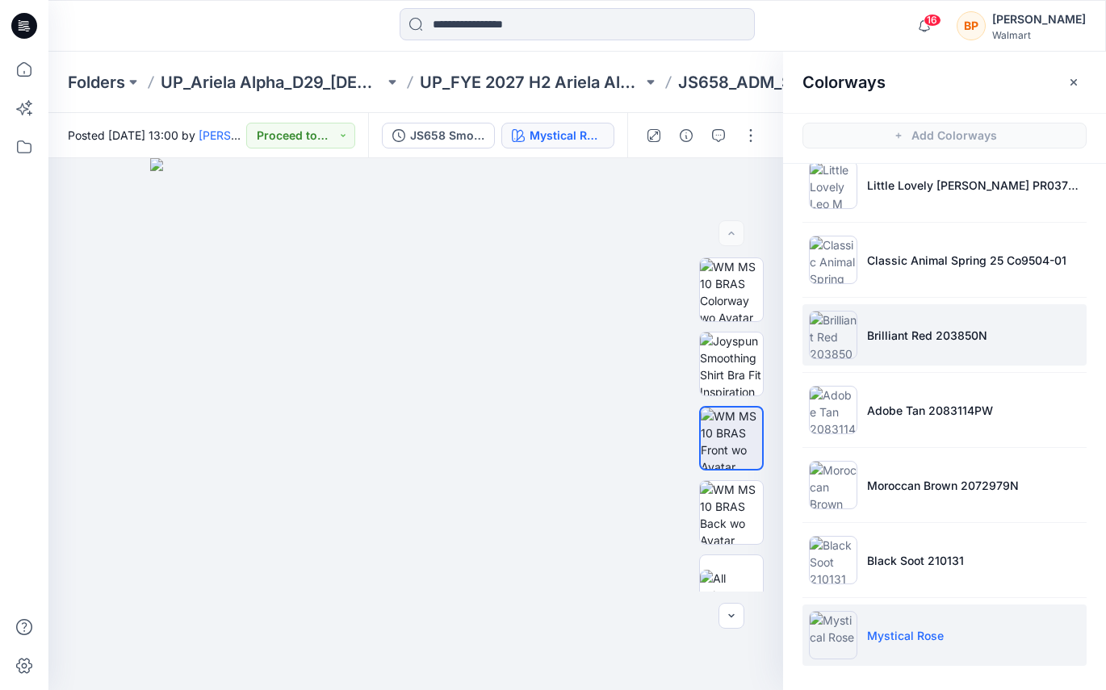
scroll to position [0, 0]
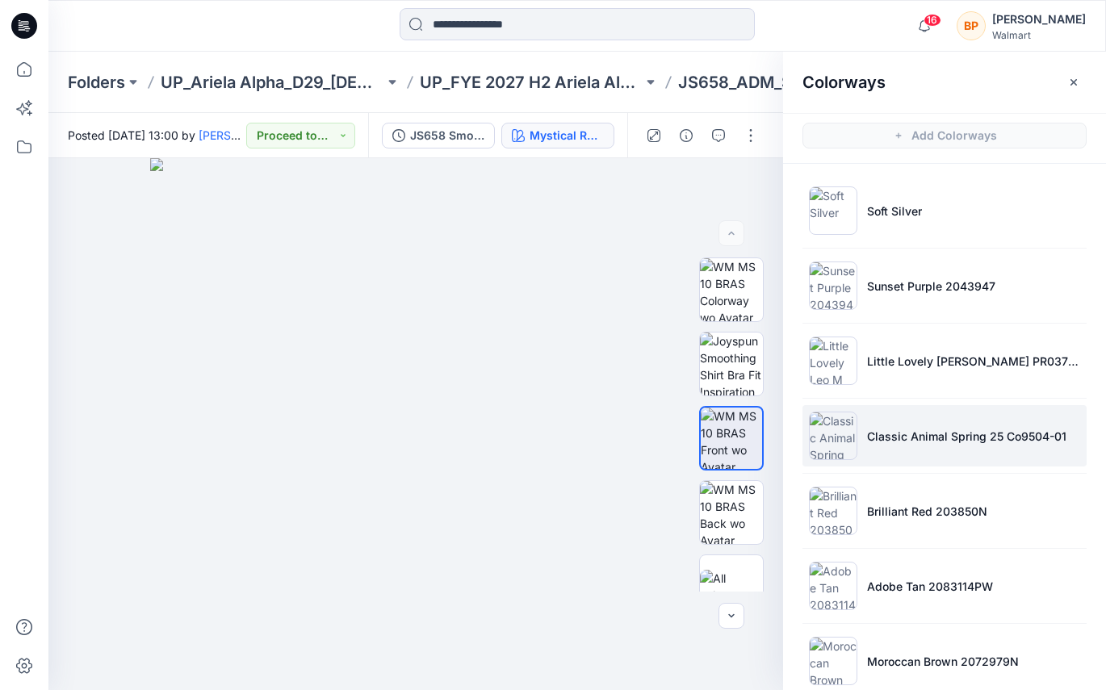
click at [852, 439] on img at bounding box center [833, 436] width 48 height 48
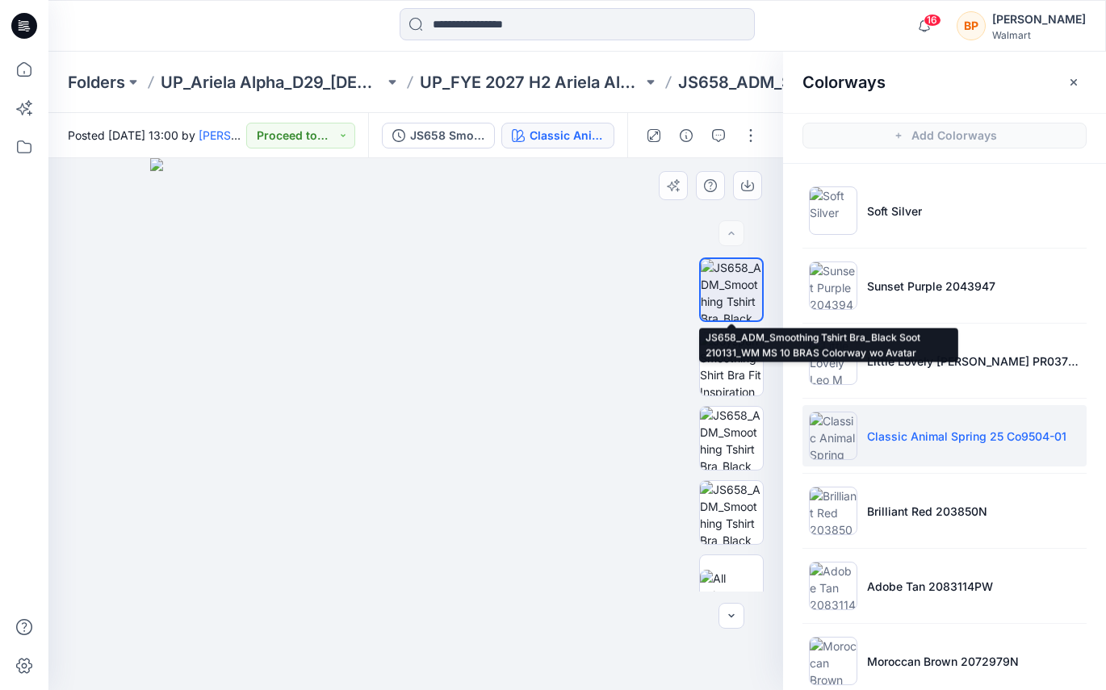
click at [752, 299] on img at bounding box center [730, 289] width 61 height 61
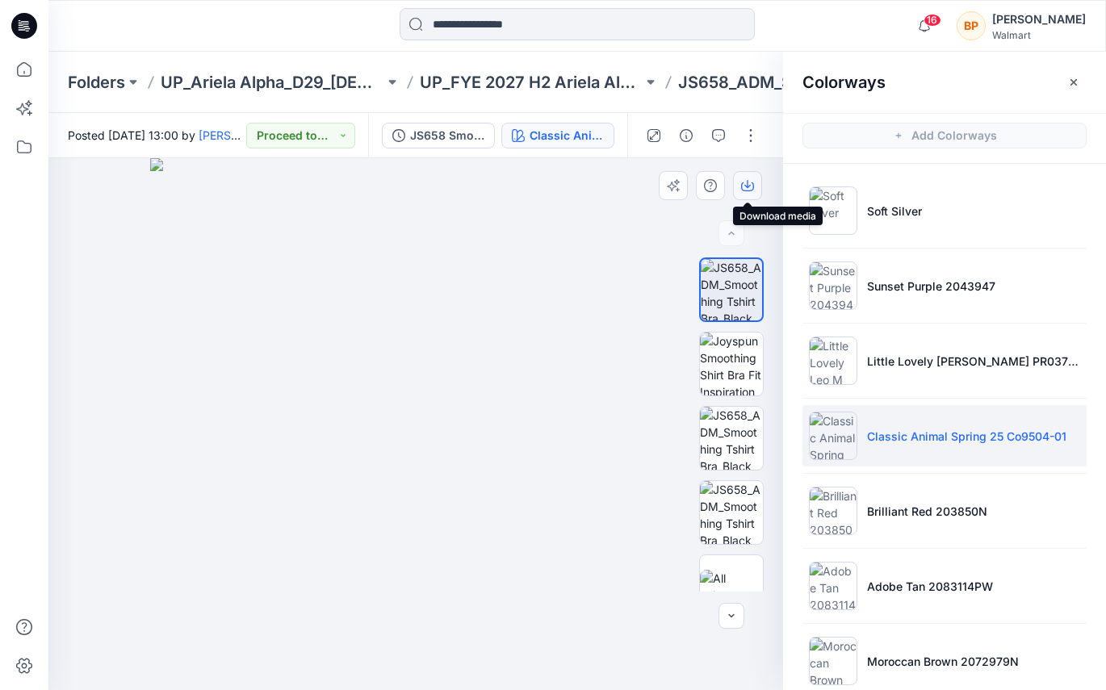
click at [753, 185] on icon "button" at bounding box center [747, 186] width 13 height 9
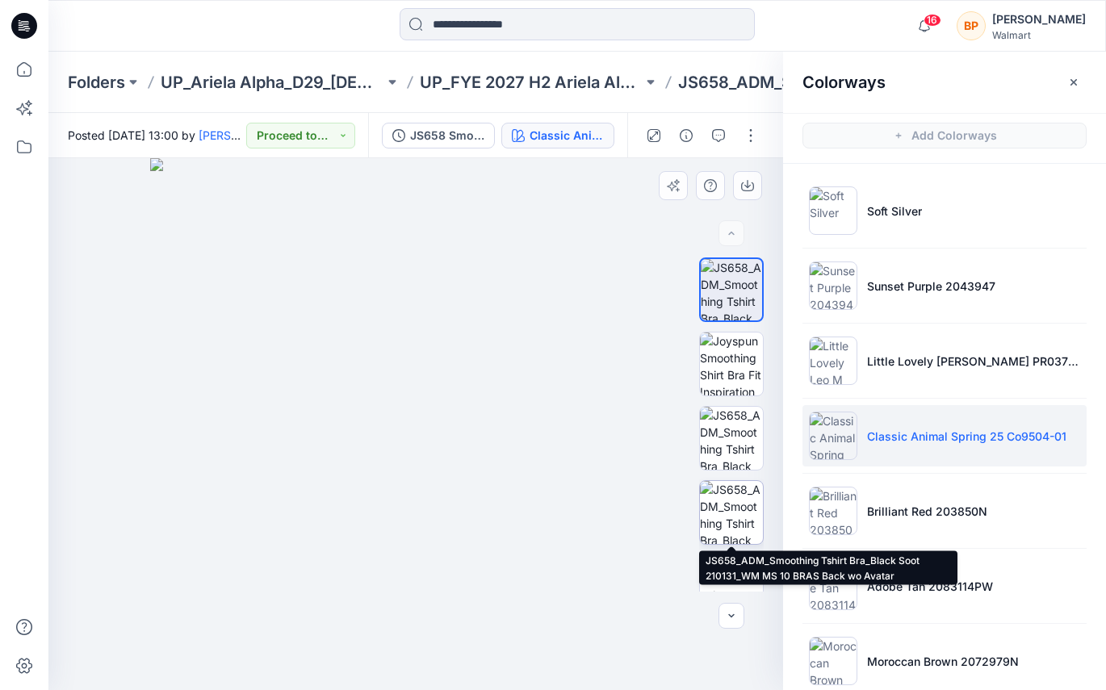
click at [726, 513] on img at bounding box center [731, 512] width 63 height 63
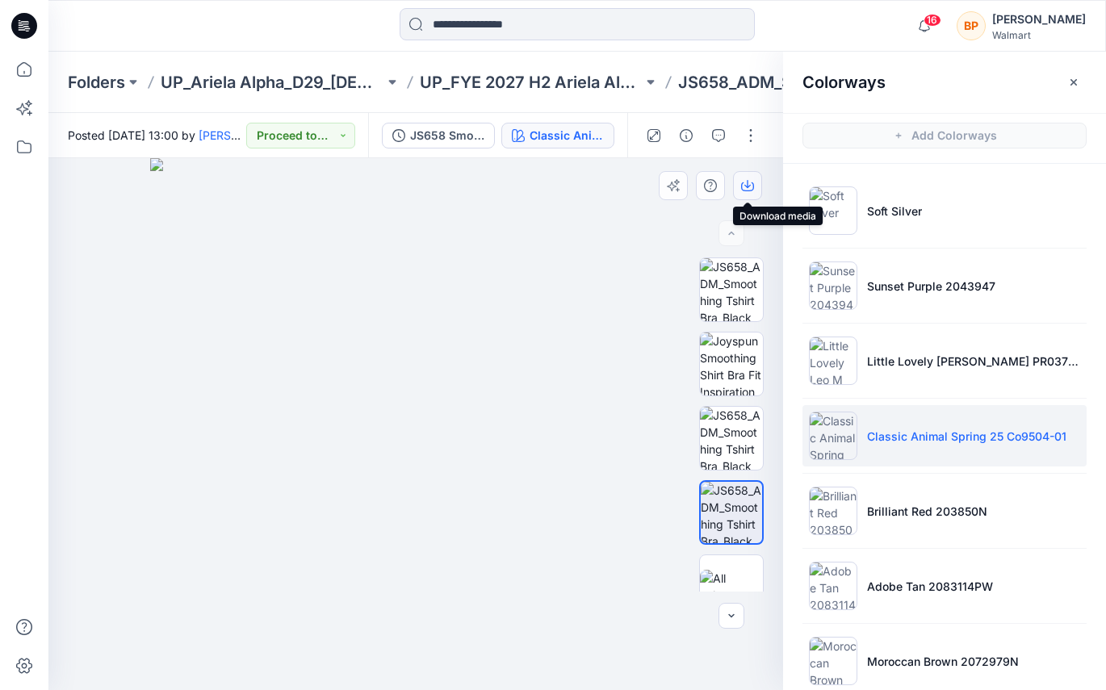
click at [755, 182] on button "button" at bounding box center [747, 185] width 29 height 29
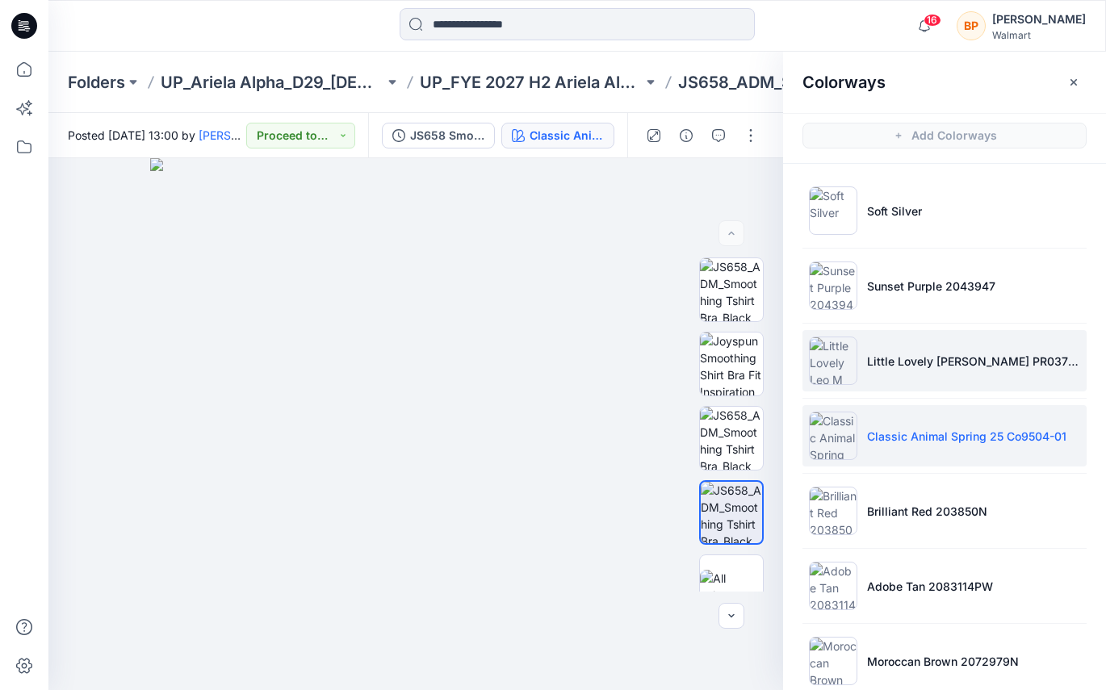
click at [843, 377] on img at bounding box center [833, 361] width 48 height 48
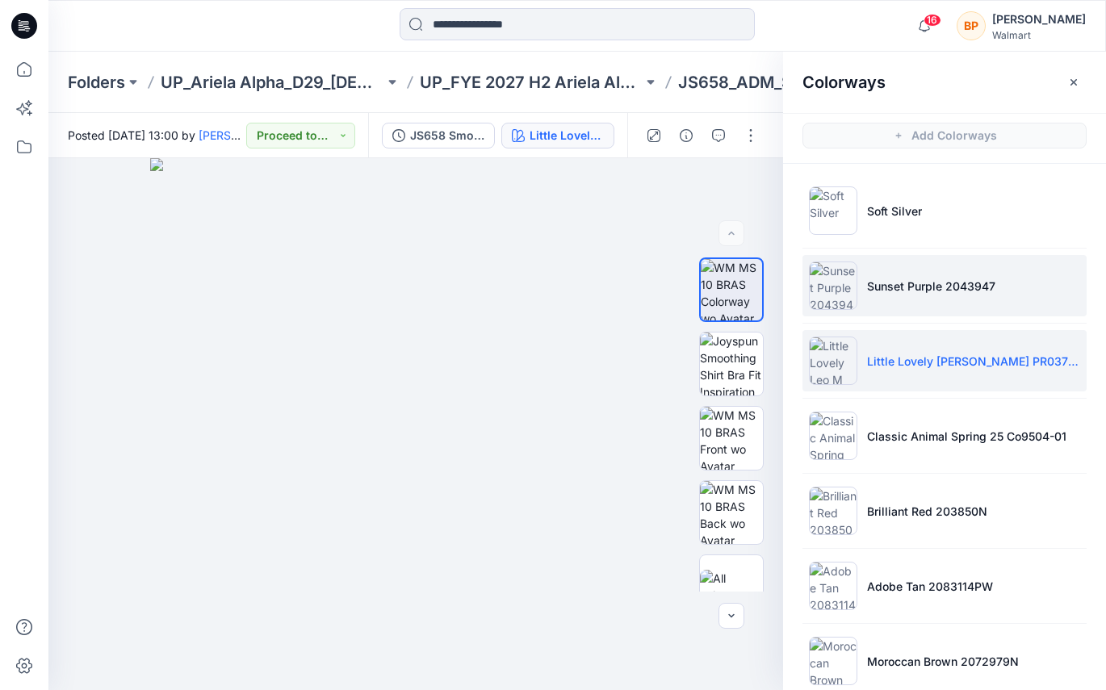
click at [858, 294] on li "Sunset Purple 2043947" at bounding box center [944, 285] width 284 height 61
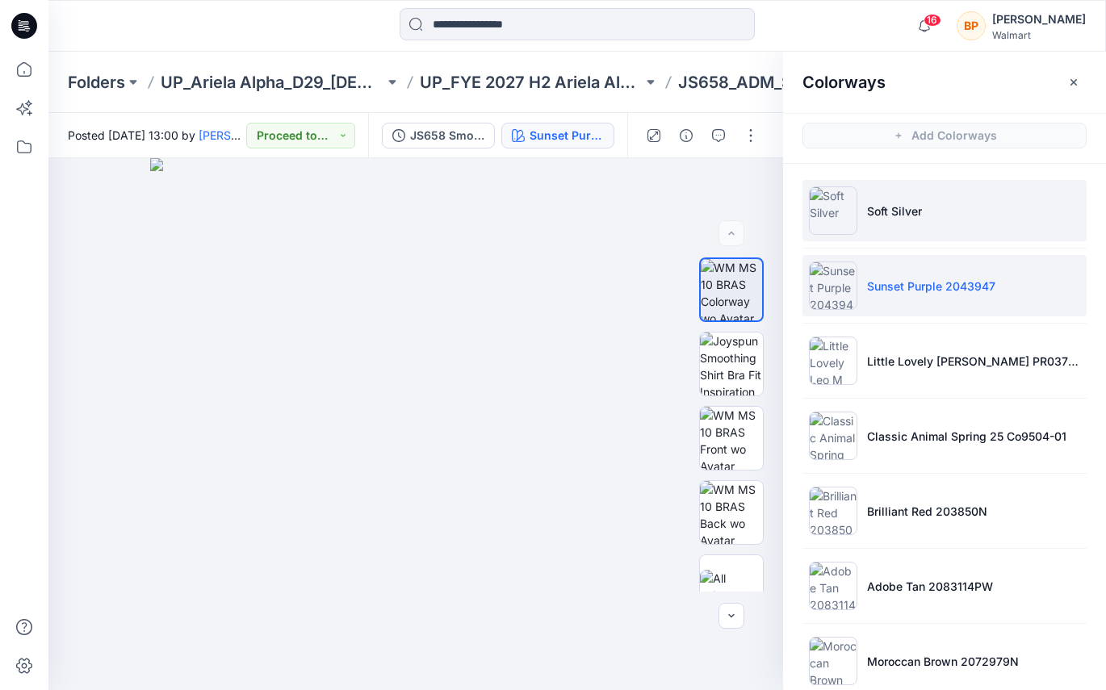
click at [855, 225] on li "Soft Silver" at bounding box center [944, 210] width 284 height 61
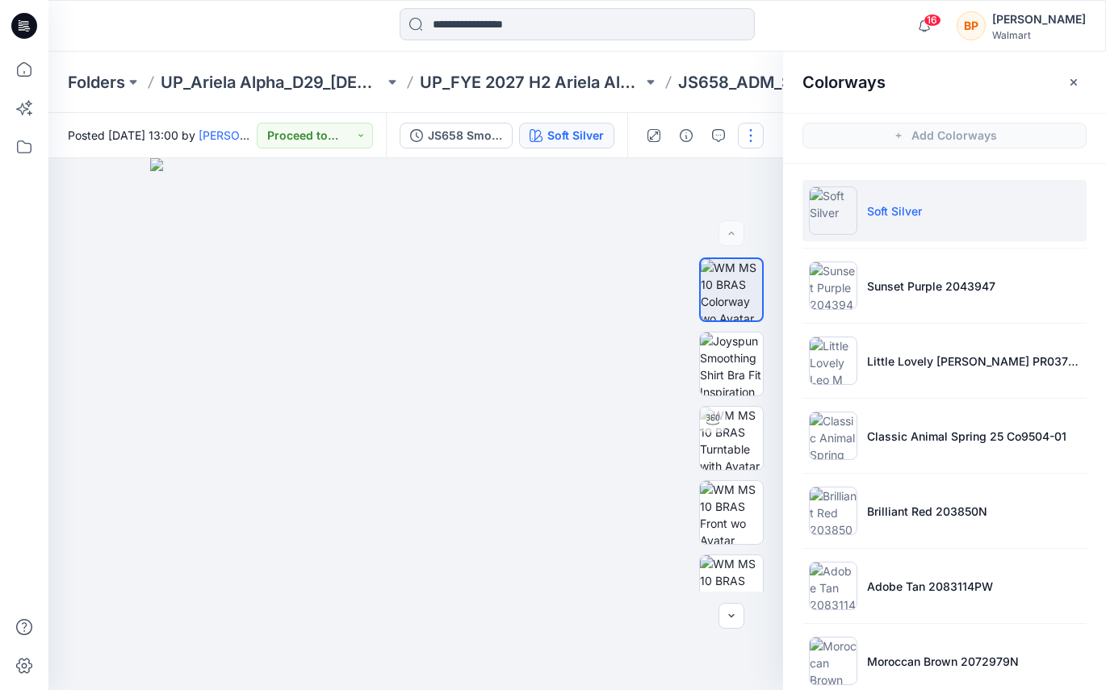
click at [755, 147] on button "button" at bounding box center [751, 136] width 26 height 26
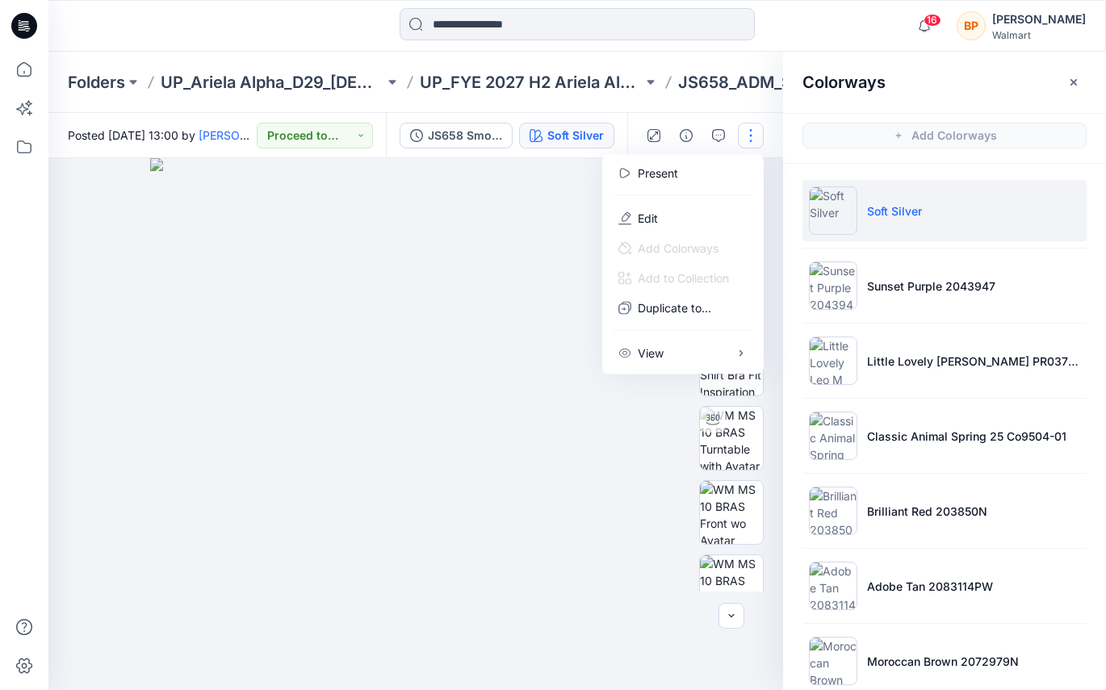
click at [726, 193] on div at bounding box center [682, 195] width 155 height 15
click at [724, 203] on button "Edit" at bounding box center [682, 218] width 148 height 30
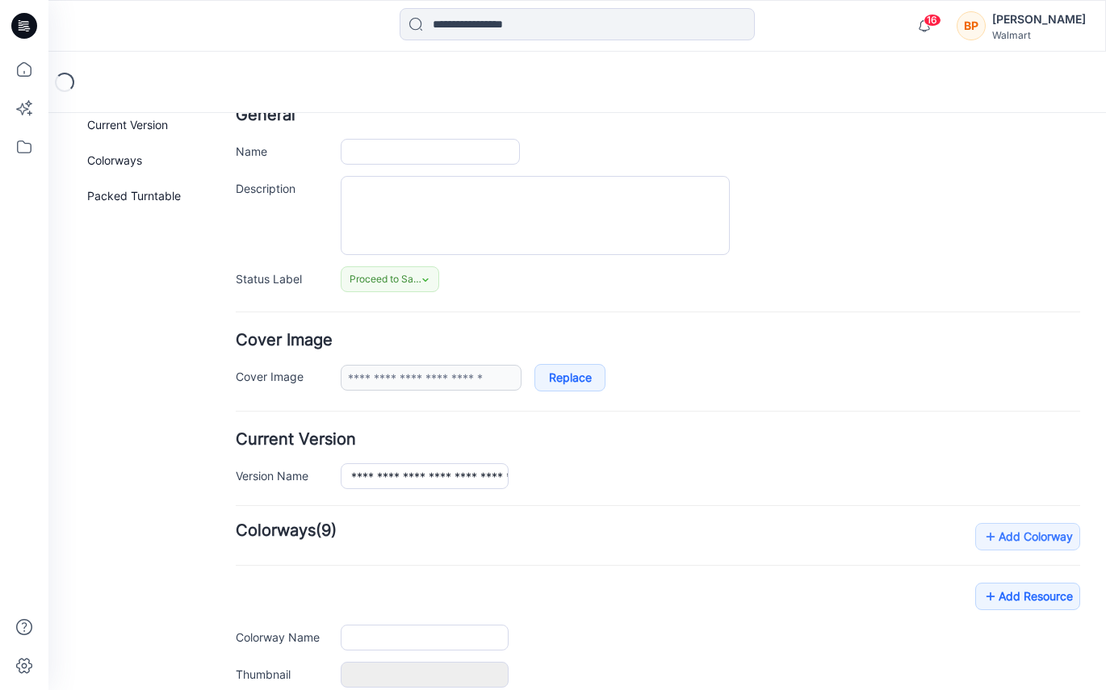
type input "**********"
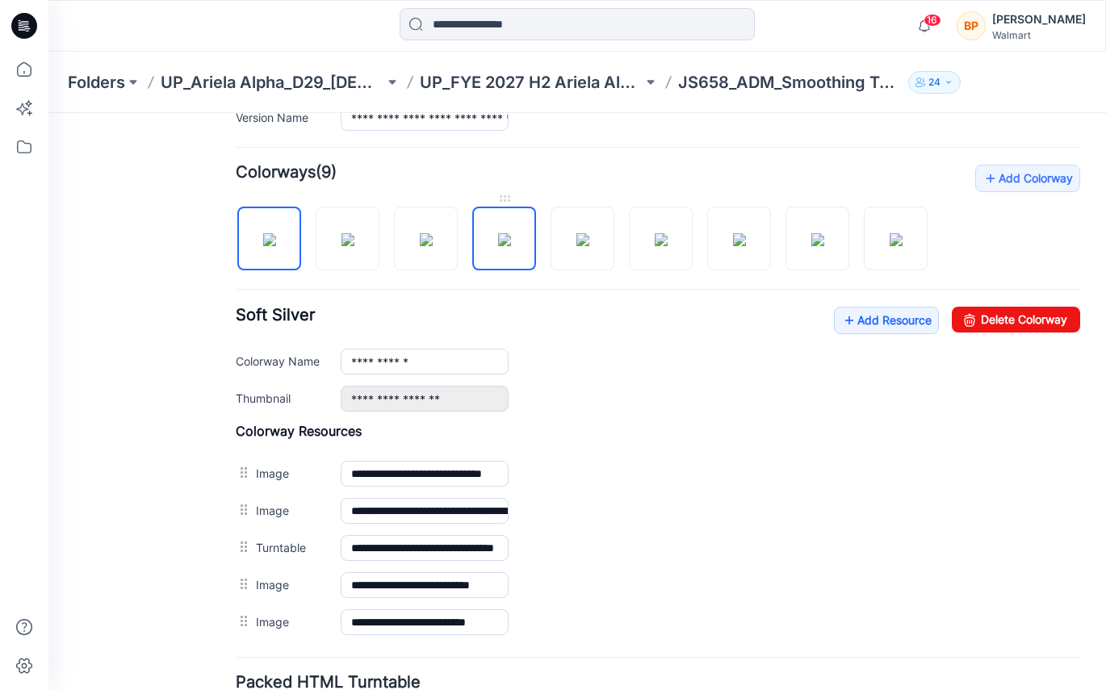
scroll to position [466, 0]
